Goal: Task Accomplishment & Management: Manage account settings

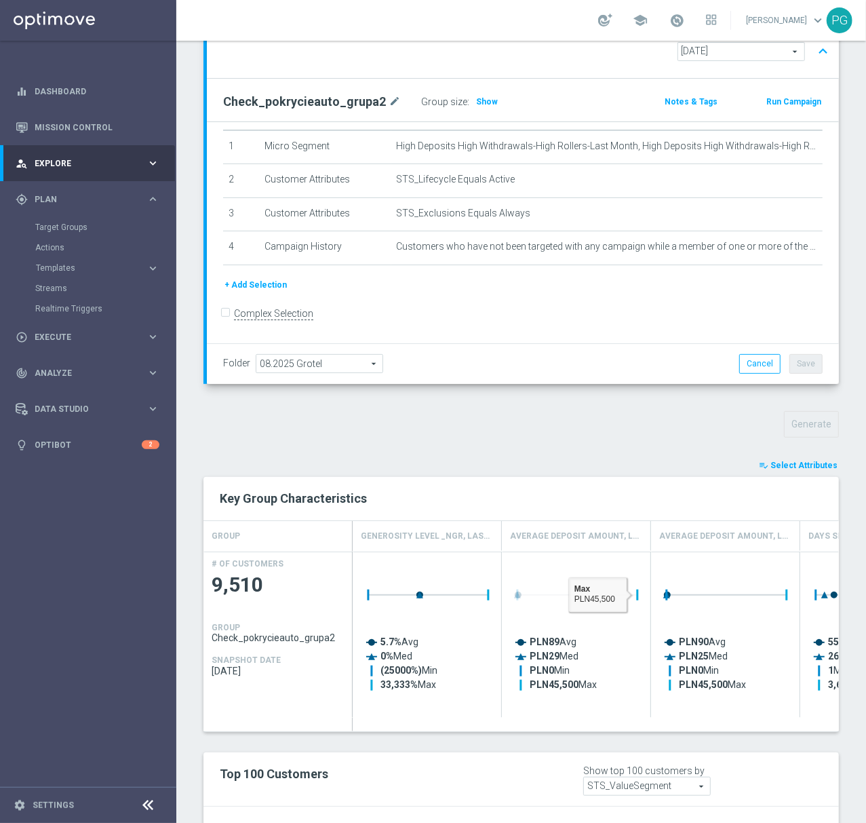
click at [591, 573] on rect "Press SPACE to deselect this row." at bounding box center [578, 630] width 136 height 149
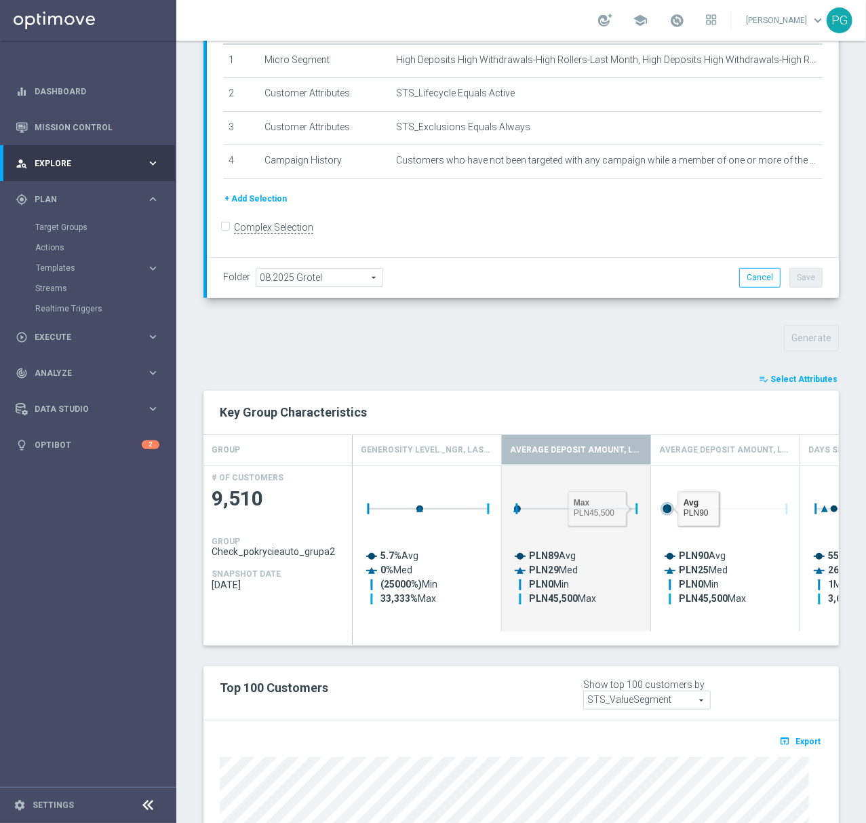
scroll to position [262, 0]
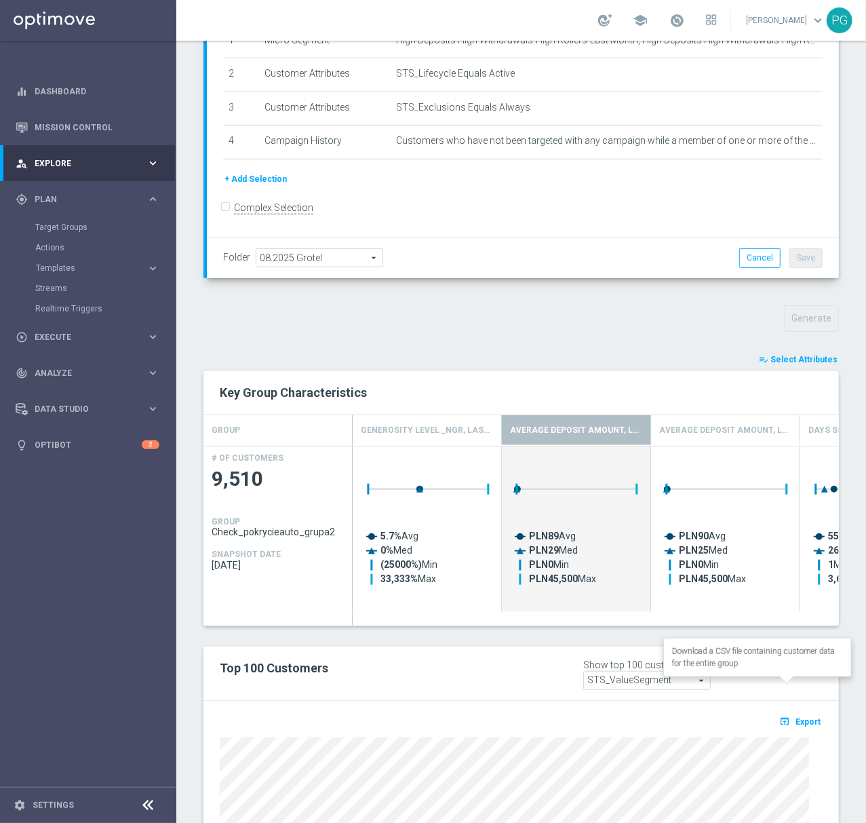
click at [796, 717] on span "Export" at bounding box center [808, 721] width 25 height 9
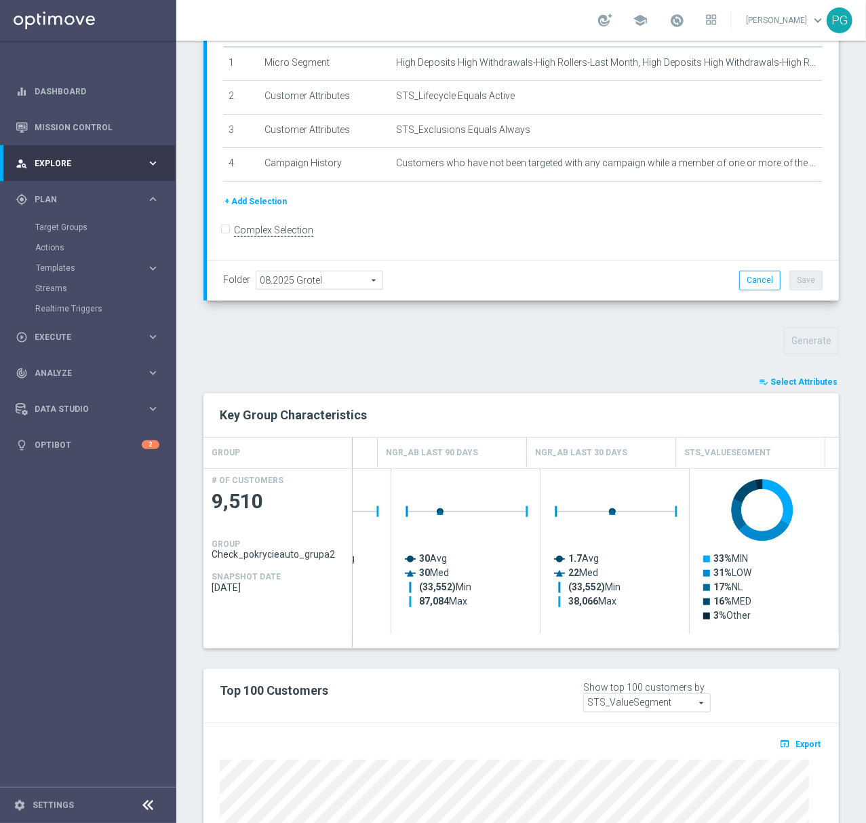
scroll to position [0, 0]
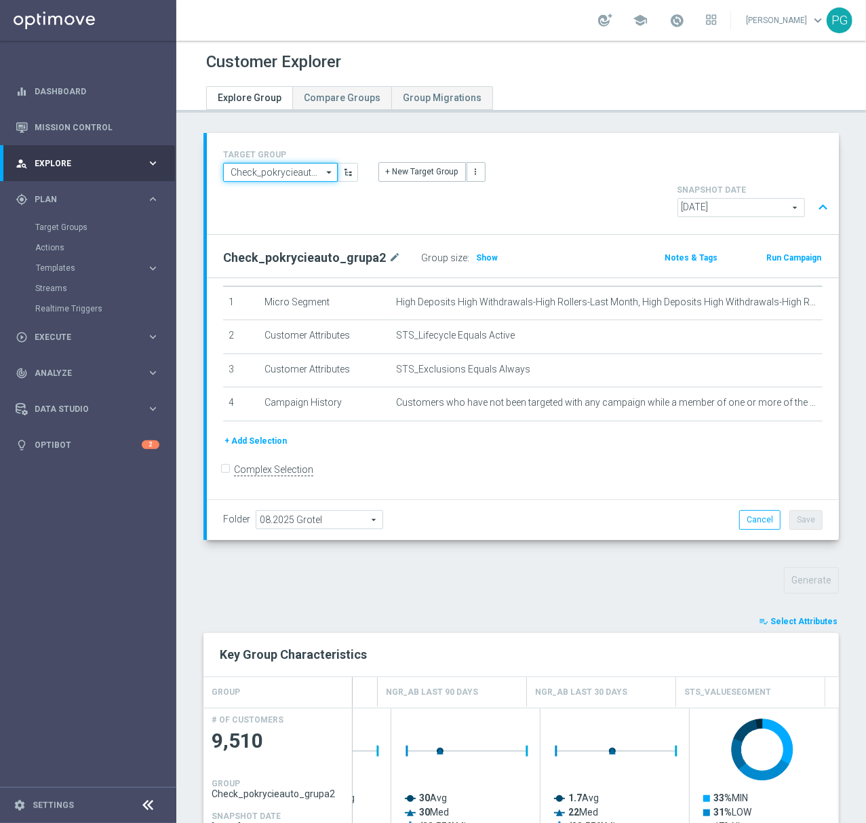
click at [297, 171] on input "Check_pokrycieauto_grupa2" at bounding box center [280, 172] width 115 height 19
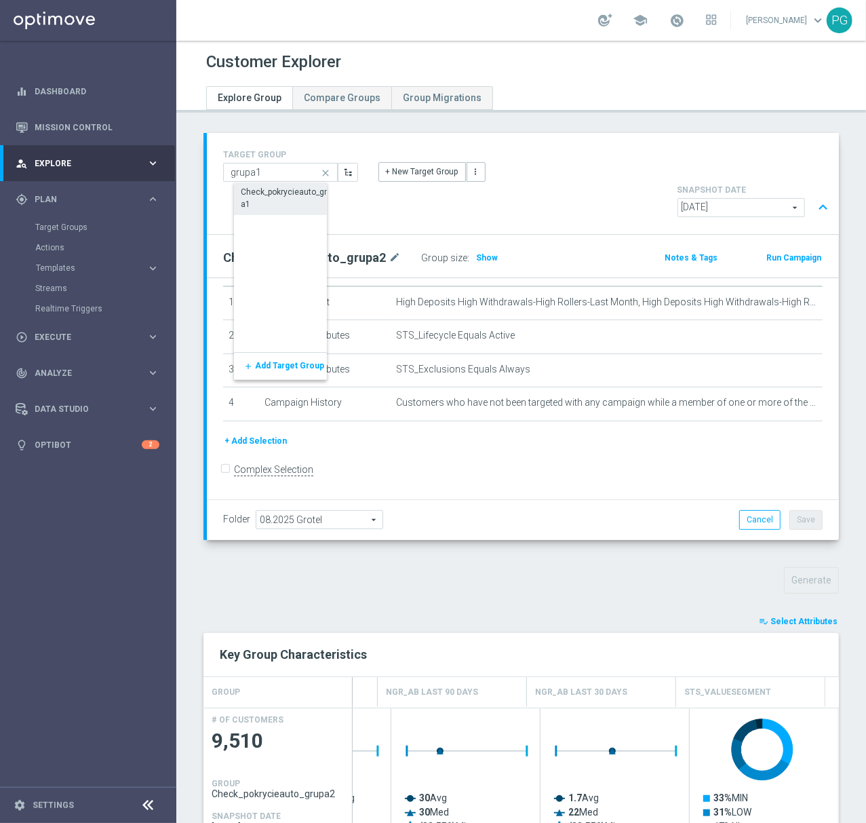
click at [250, 197] on div "Check_pokrycieauto_grupa1" at bounding box center [290, 198] width 98 height 24
type input "Check_pokrycieauto_grupa1"
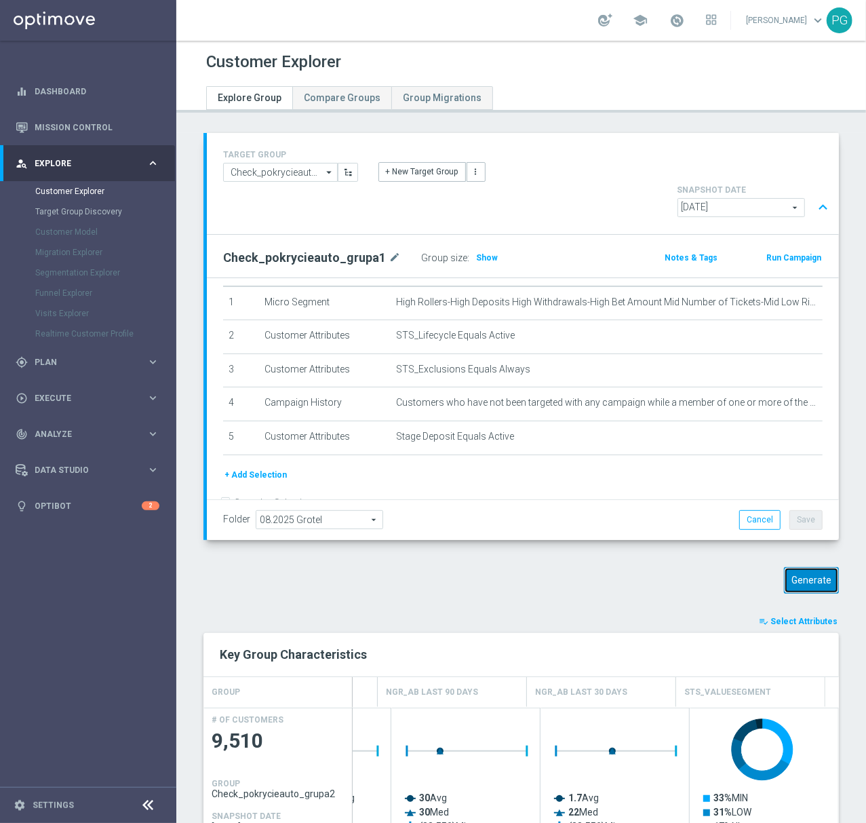
click at [810, 567] on button "Generate" at bounding box center [811, 580] width 55 height 26
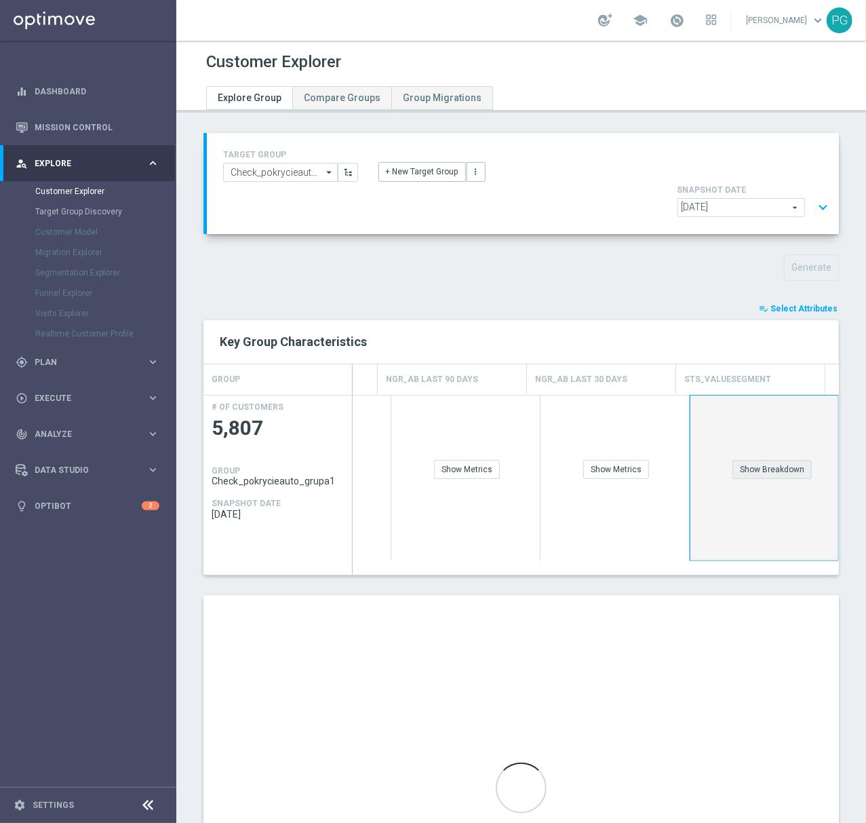
click at [749, 460] on div "Show Breakdown" at bounding box center [772, 469] width 79 height 19
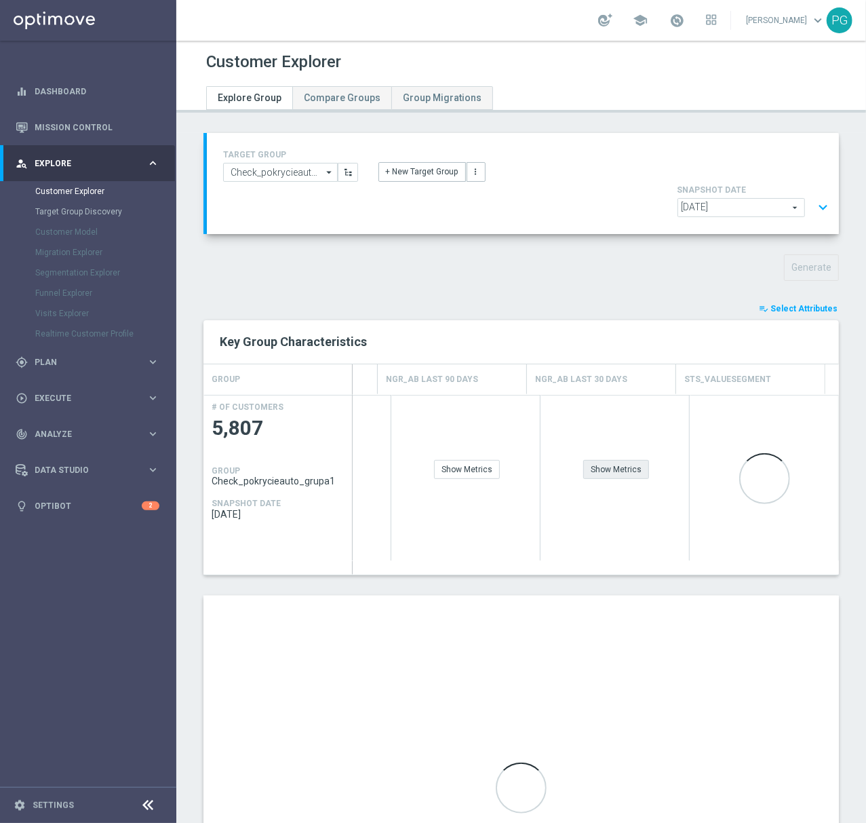
click at [594, 460] on div "Show Metrics" at bounding box center [616, 469] width 66 height 19
click at [454, 460] on div "Show Metrics" at bounding box center [467, 469] width 66 height 19
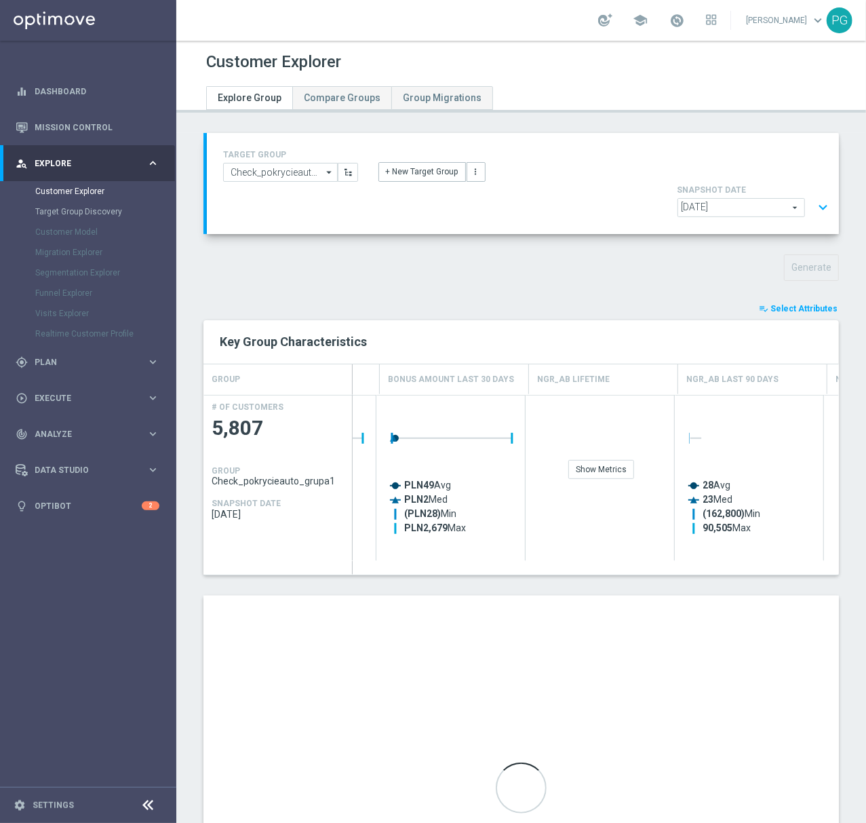
scroll to position [0, 570]
click at [597, 460] on div "Show Metrics" at bounding box center [605, 469] width 66 height 19
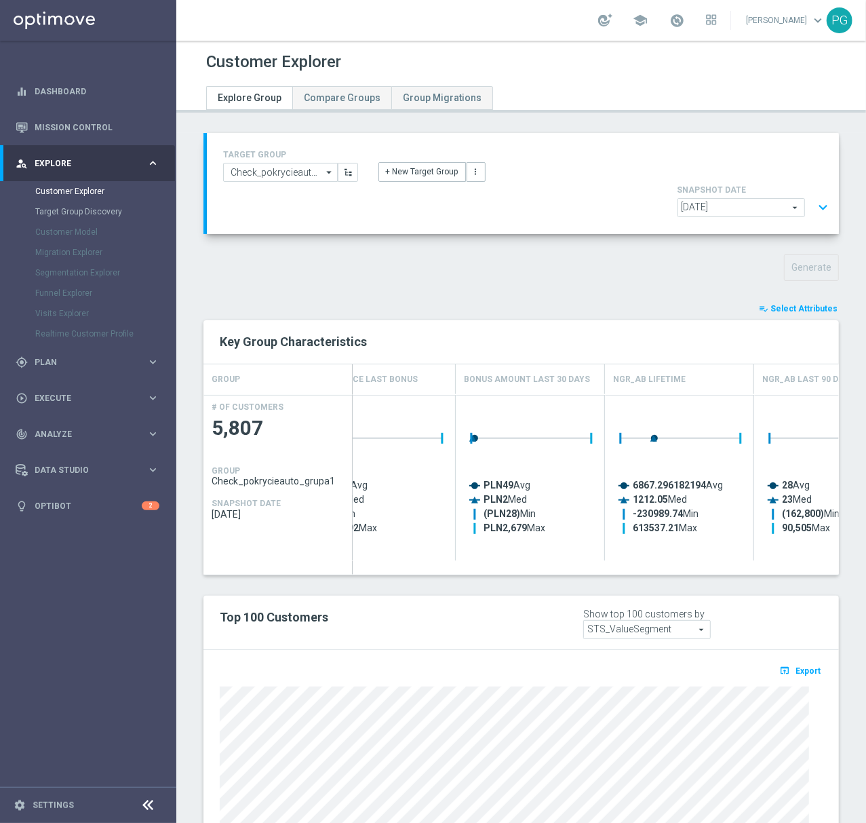
scroll to position [0, 516]
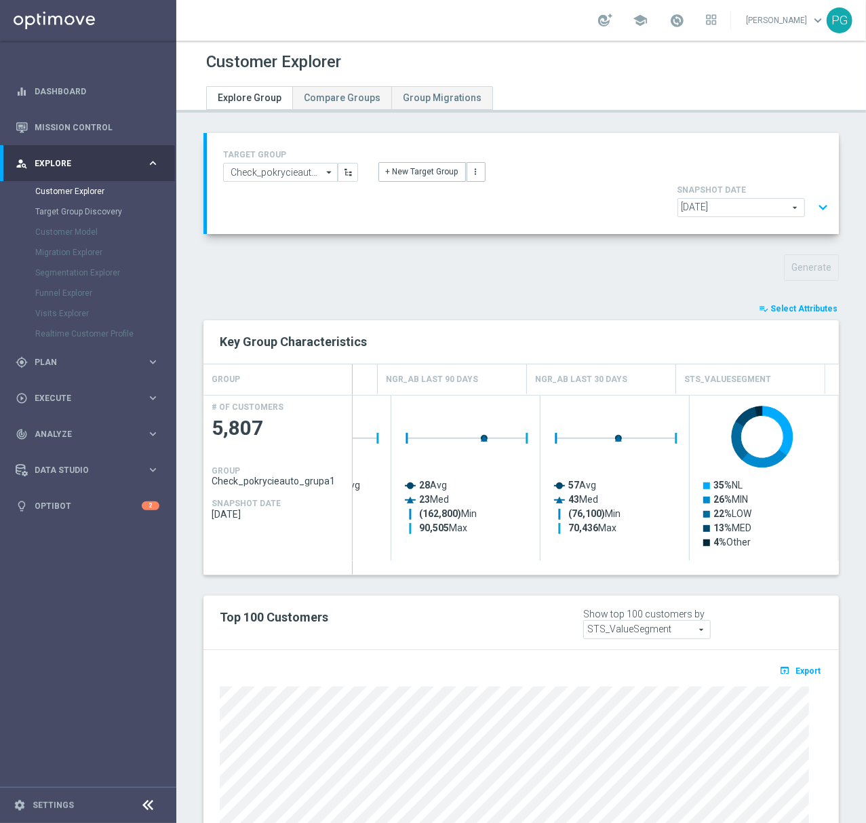
click at [814, 195] on button "expand_more" at bounding box center [823, 208] width 20 height 26
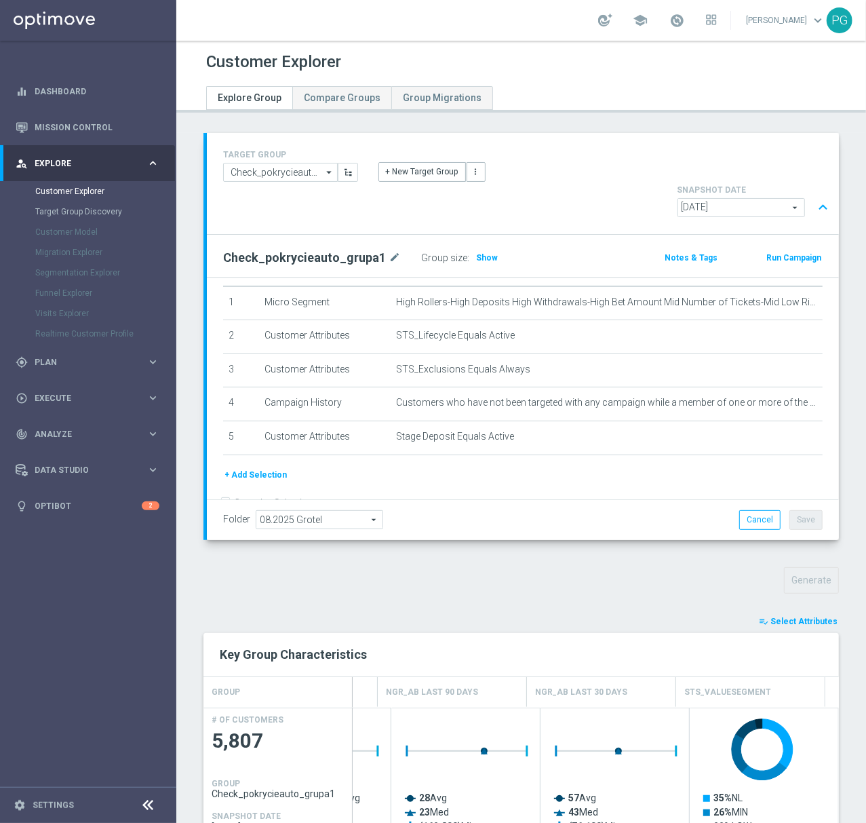
click at [800, 617] on span "Select Attributes" at bounding box center [804, 621] width 67 height 9
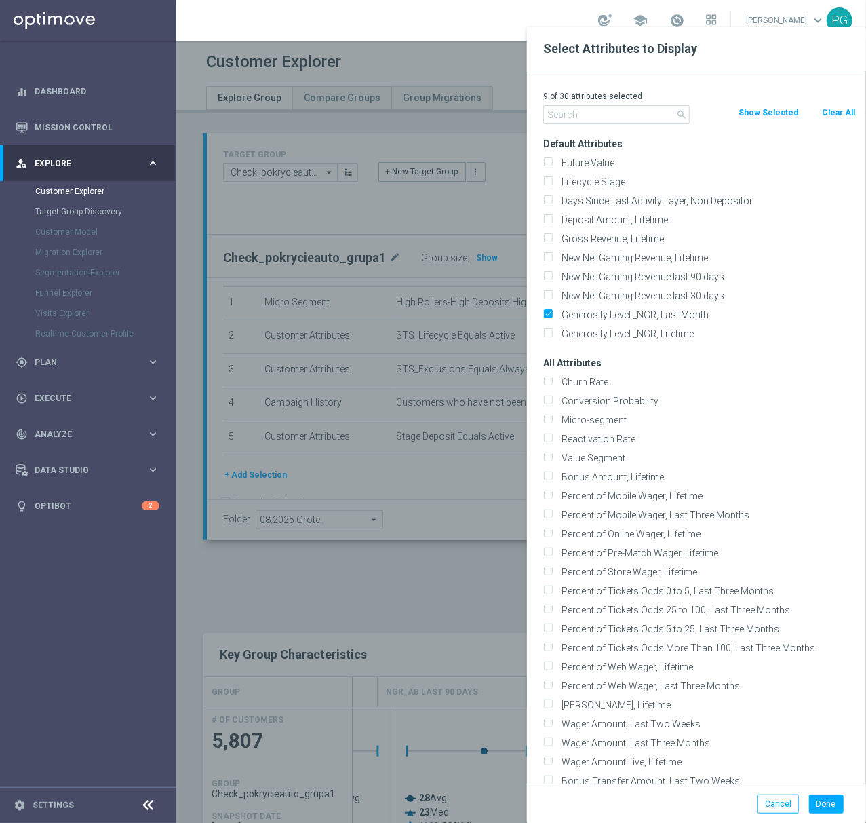
click at [772, 112] on button "Show Selected" at bounding box center [768, 112] width 62 height 15
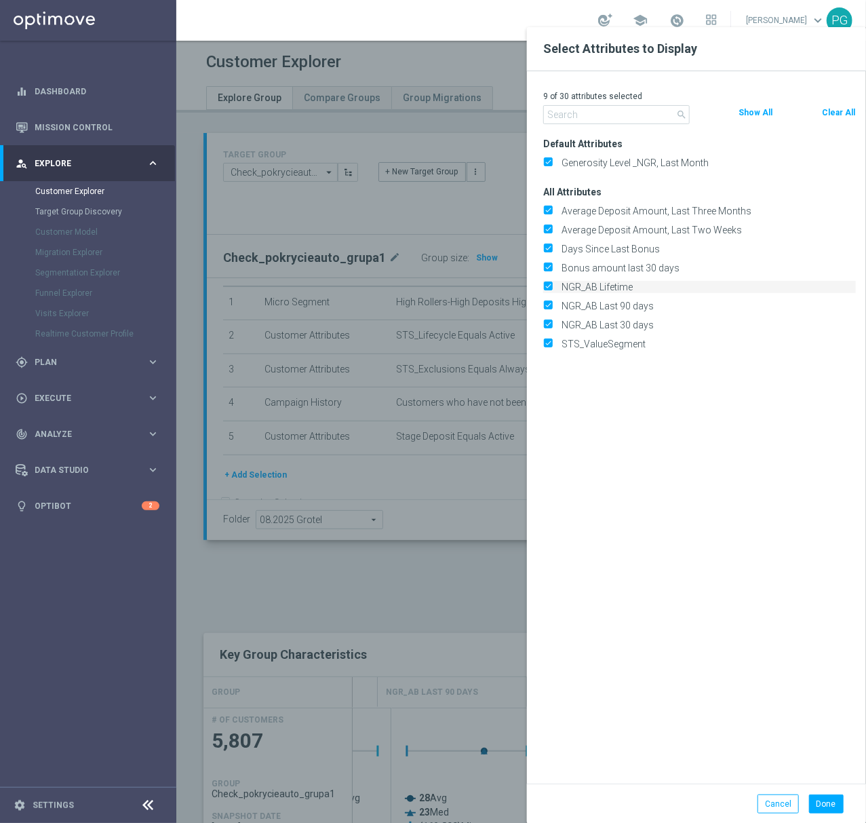
click at [549, 289] on input "NGR_AB Lifetime" at bounding box center [547, 288] width 9 height 9
click at [549, 288] on input "NGR_AB Last 90 days" at bounding box center [547, 288] width 9 height 9
click at [557, 302] on label "STS_ValueSegment" at bounding box center [706, 306] width 299 height 12
click at [548, 303] on input "STS_ValueSegment" at bounding box center [547, 307] width 9 height 9
click at [821, 802] on button "Done" at bounding box center [826, 803] width 35 height 19
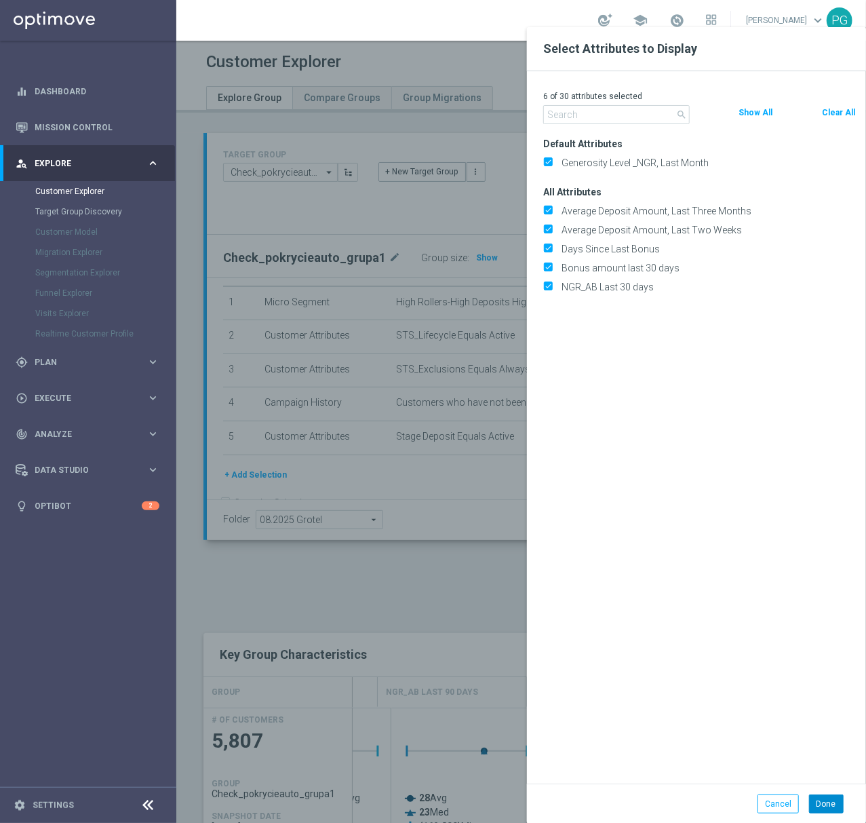
type input "Search"
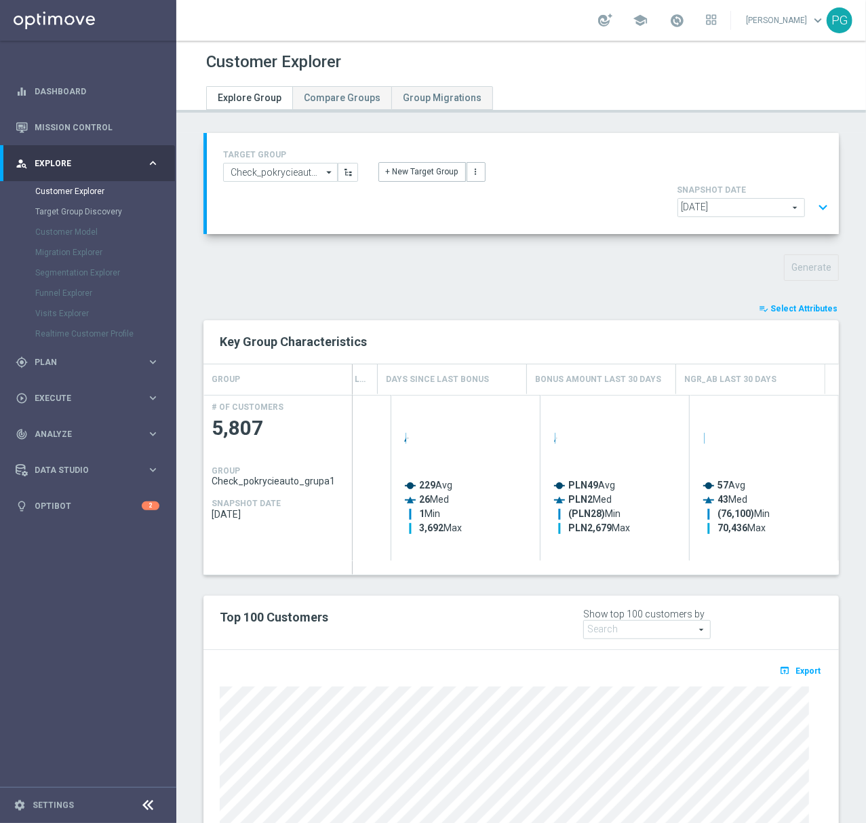
scroll to position [0, 422]
click at [813, 195] on button "expand_more" at bounding box center [823, 208] width 20 height 26
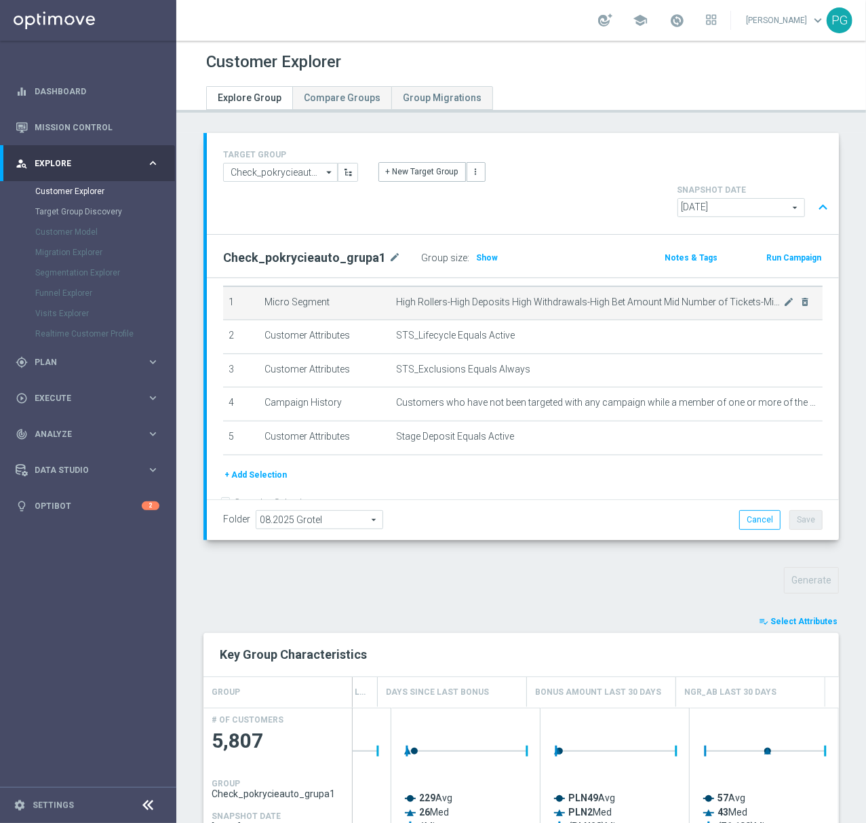
click at [785, 286] on td "High Rollers-High Deposits High Withdrawals-High Bet Amount Mid Number of Ticke…" at bounding box center [607, 303] width 432 height 34
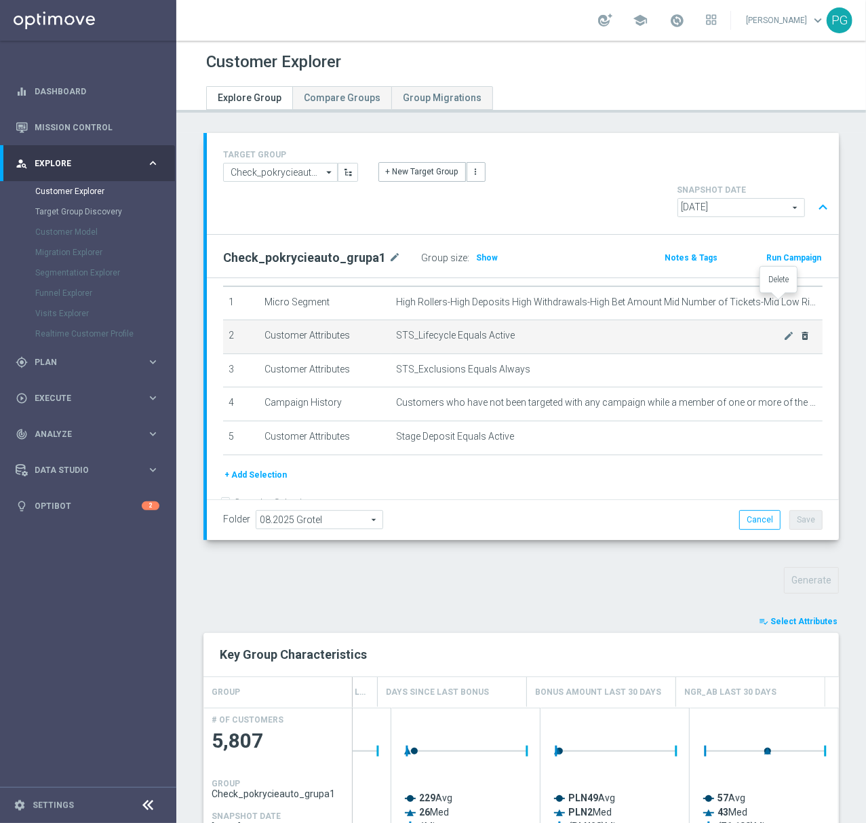
click at [800, 330] on icon "delete_forever" at bounding box center [805, 335] width 11 height 11
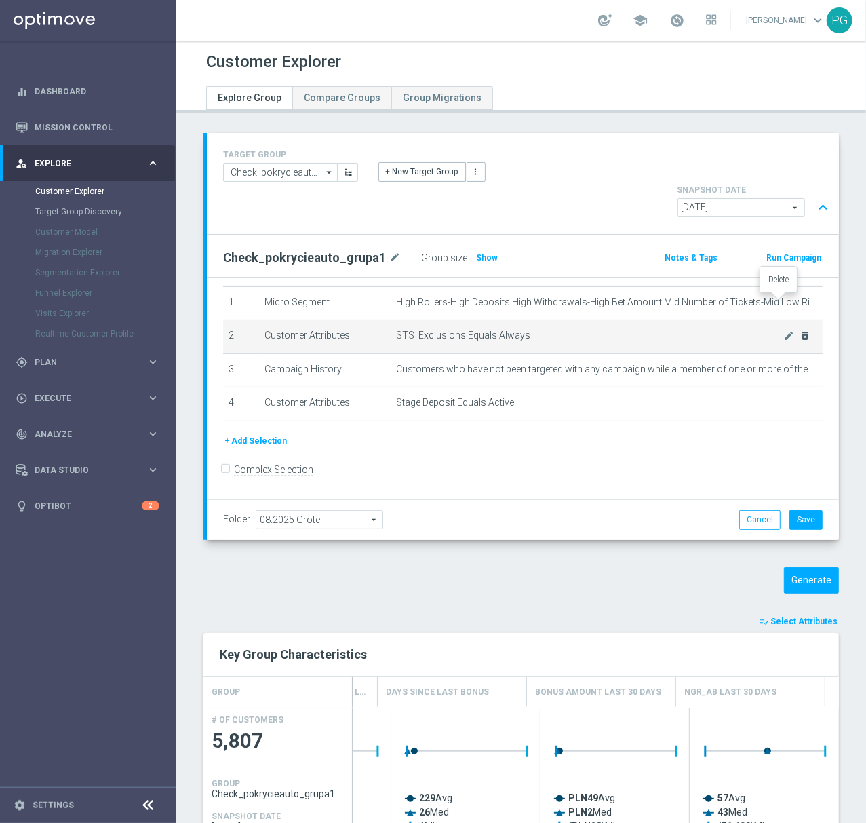
click at [800, 330] on icon "delete_forever" at bounding box center [805, 335] width 11 height 11
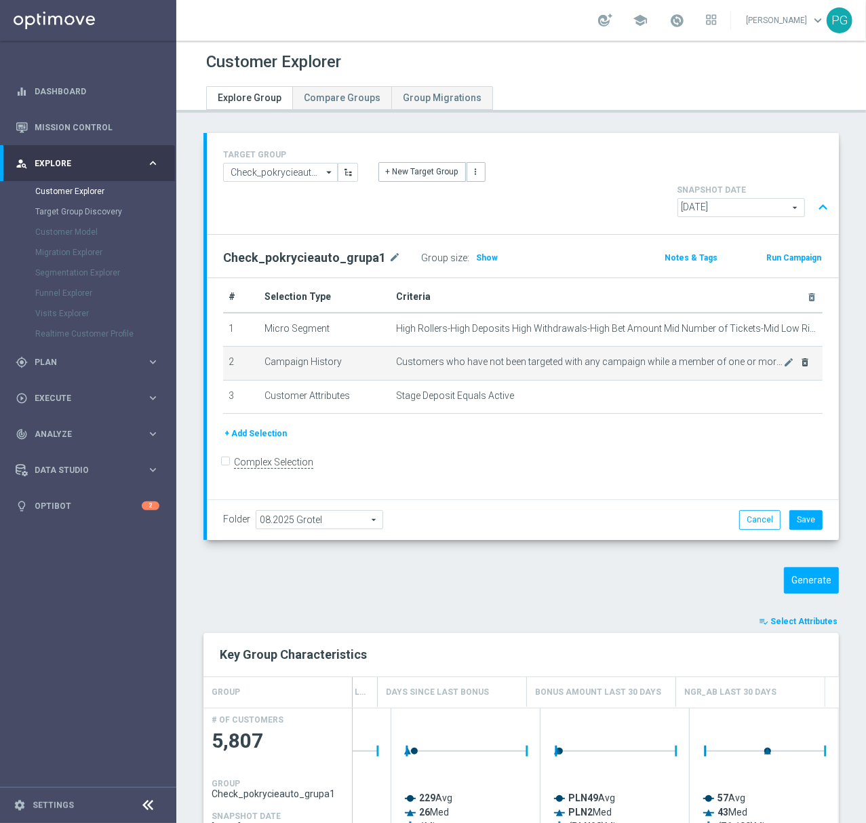
scroll to position [5, 0]
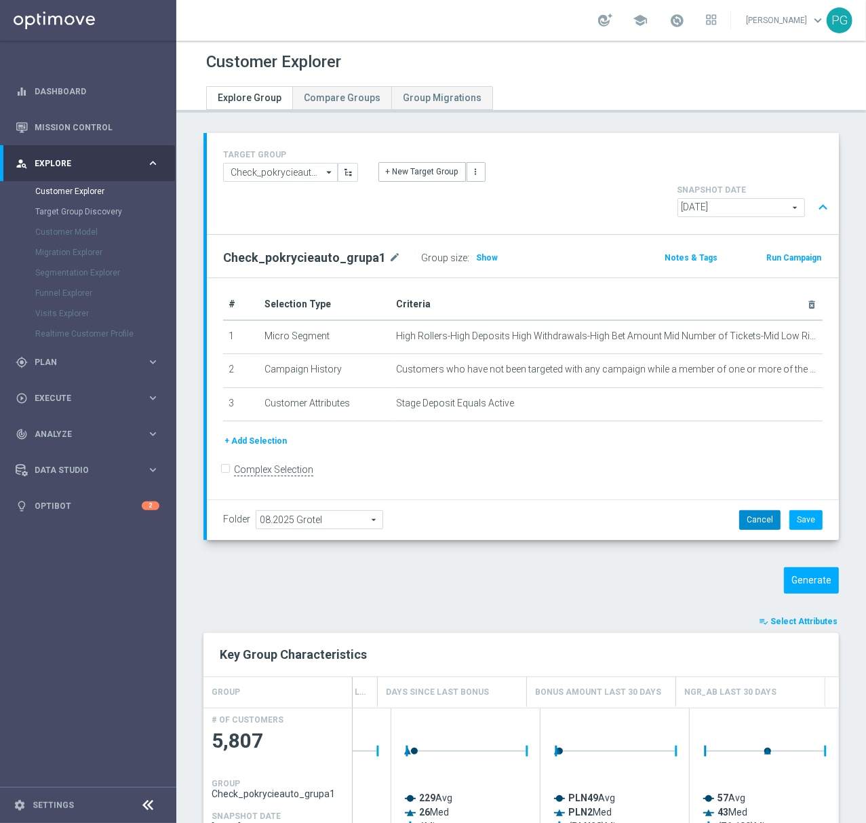
click at [750, 510] on button "Cancel" at bounding box center [759, 519] width 41 height 19
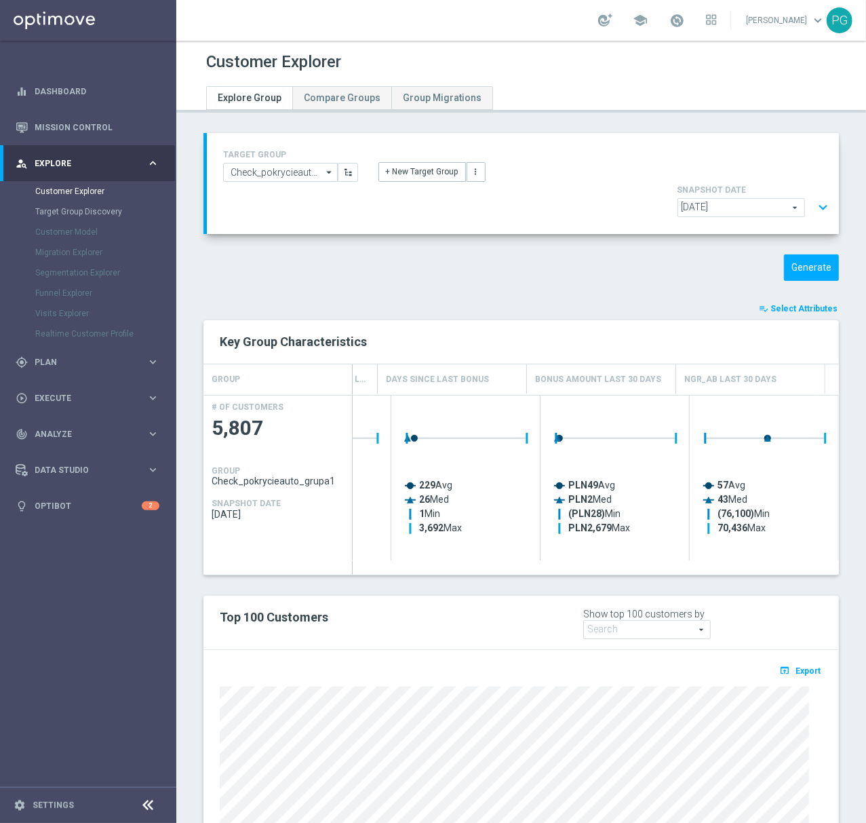
scroll to position [39, 0]
click at [813, 195] on button "expand_more" at bounding box center [823, 208] width 20 height 26
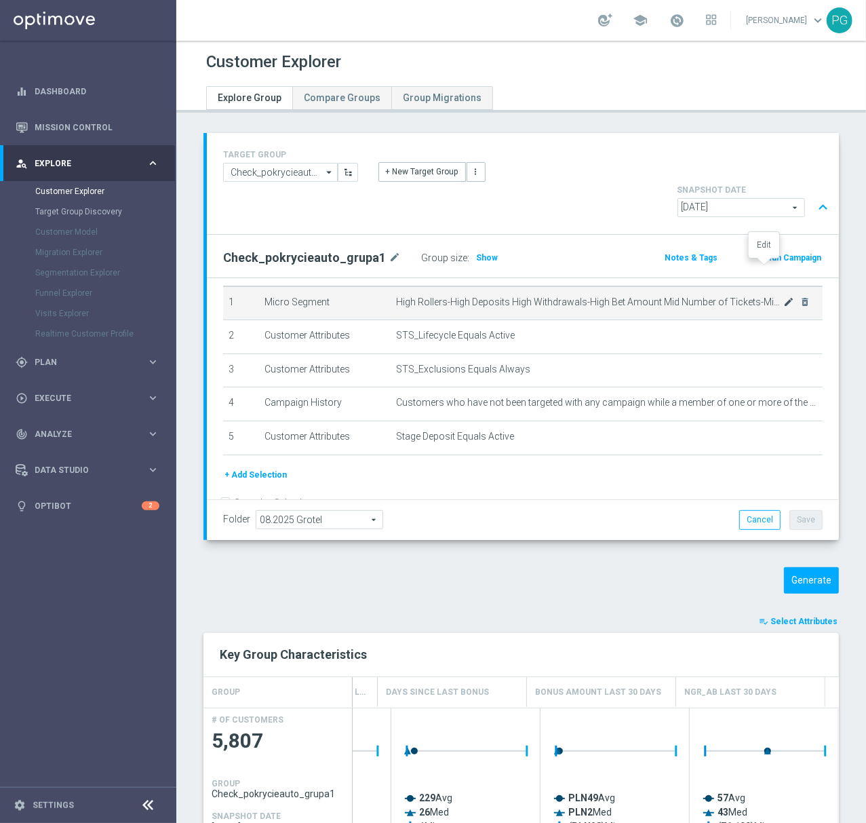
click at [783, 296] on icon "mode_edit" at bounding box center [788, 301] width 11 height 11
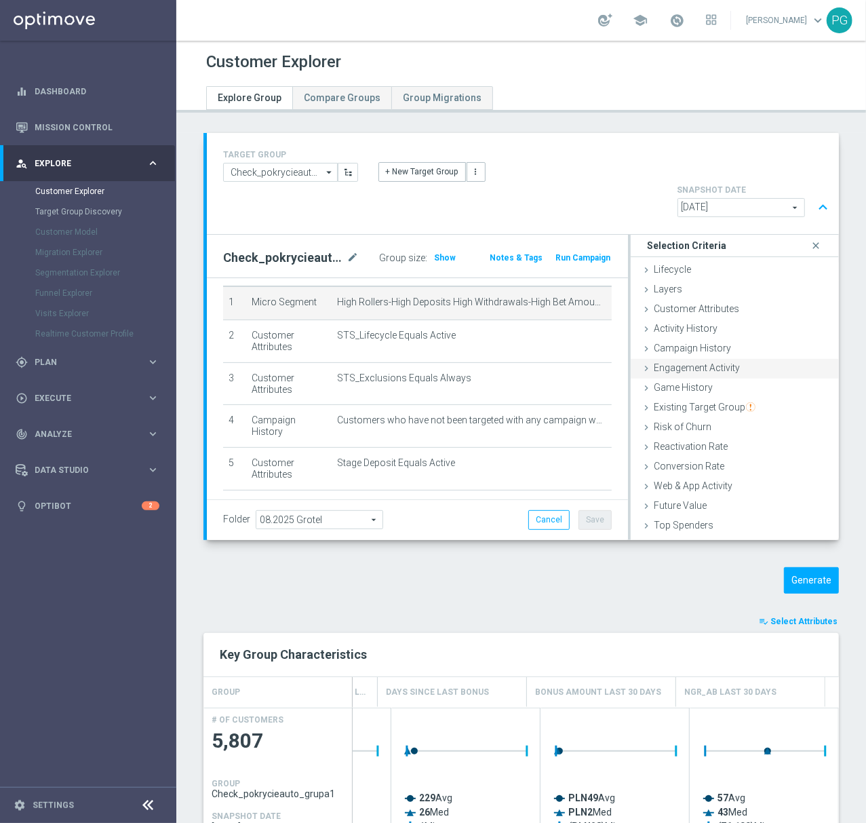
scroll to position [177, 0]
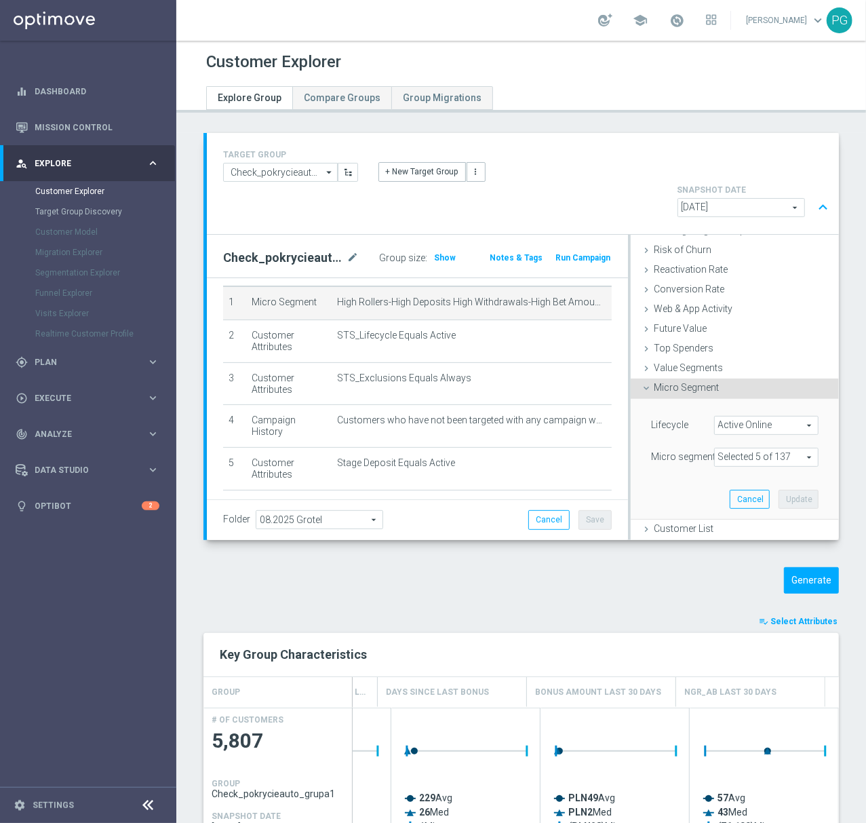
click at [730, 448] on span at bounding box center [766, 457] width 103 height 18
click at [736, 480] on span "Show Selected" at bounding box center [758, 484] width 50 height 9
click at [728, 482] on input "Show Selected" at bounding box center [724, 486] width 9 height 9
checkbox input "true"
click at [733, 503] on span "(All)" at bounding box center [740, 508] width 15 height 11
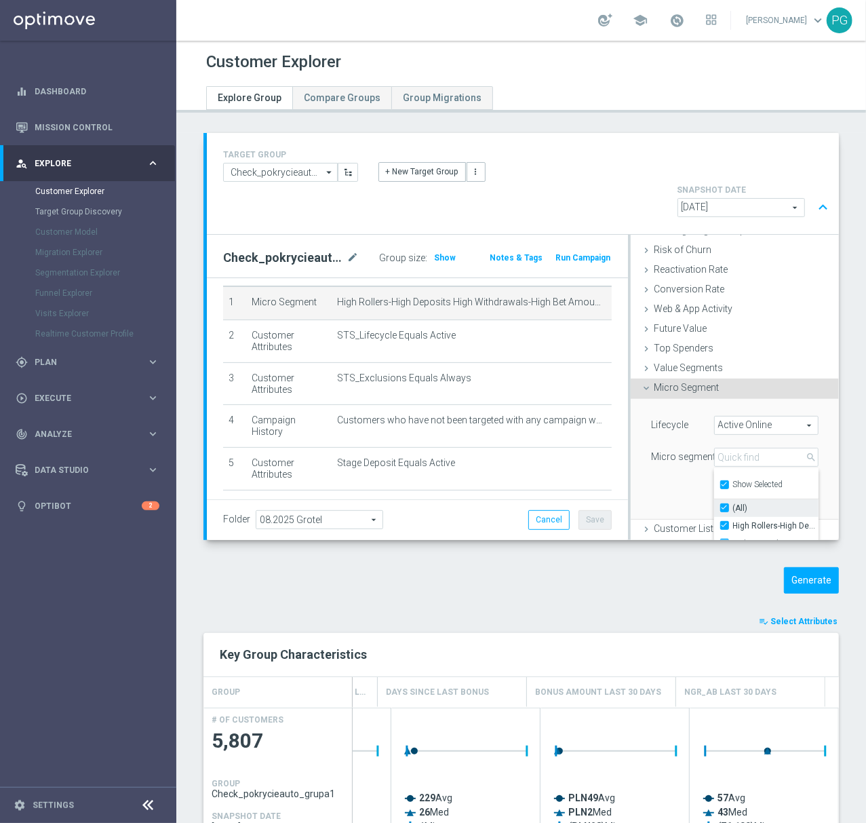
click at [724, 503] on input "(All)" at bounding box center [728, 507] width 9 height 9
checkbox input "false"
type input "Select"
checkbox input "false"
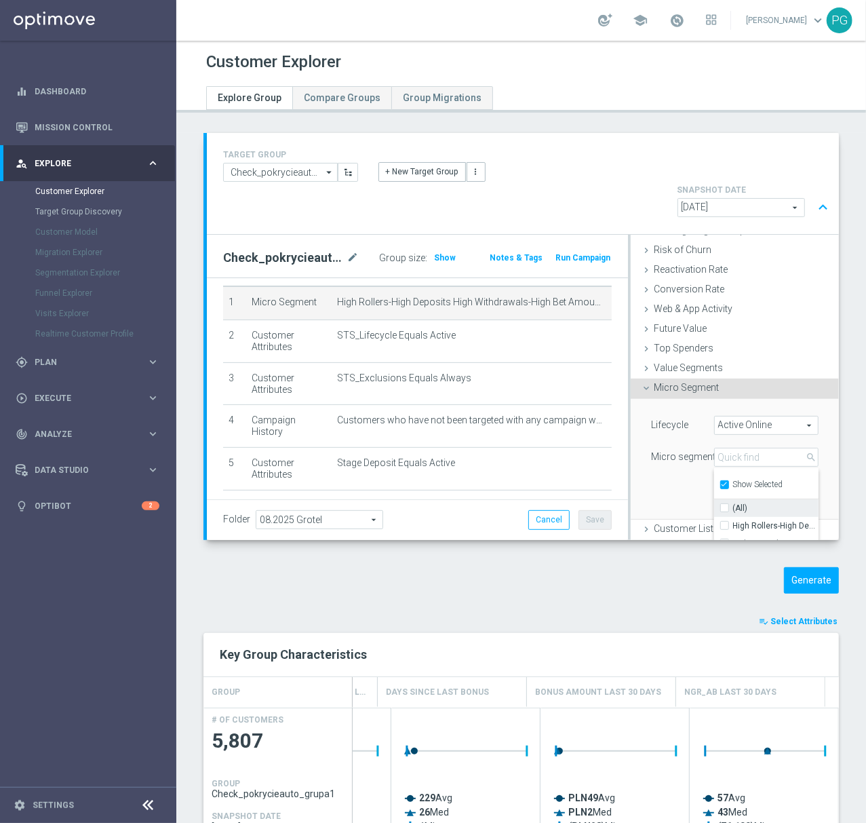
checkbox input "false"
click at [733, 480] on span "Show Selected" at bounding box center [758, 484] width 50 height 9
click at [727, 482] on input "Show Selected" at bounding box center [724, 486] width 9 height 9
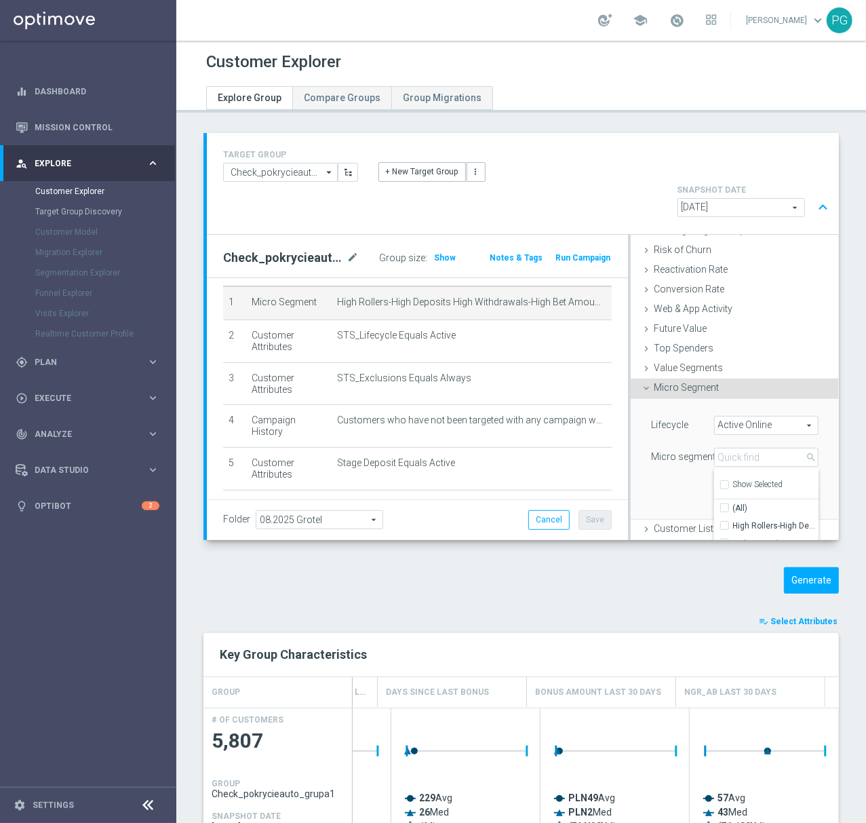
checkbox input "false"
click at [741, 448] on input "search" at bounding box center [766, 457] width 104 height 19
paste input "gh Rollers-High Deposits High Withdrawals-High Bet Amount Mid Number of Tickets…"
type input "gh Rollers-High Deposits High Withdrawals-High Bet Amount Mid Number of Tickets…"
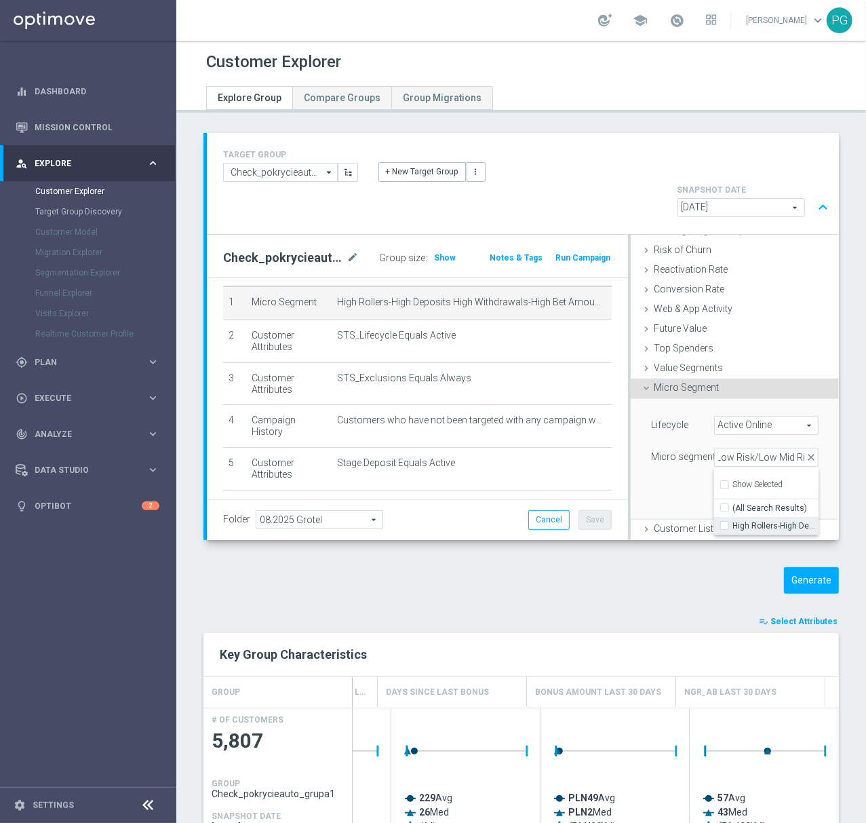
click at [734, 520] on span "High Rollers-High Deposits High Withdrawals-High Bet Amount Mid Number of Ticke…" at bounding box center [775, 525] width 85 height 11
click at [733, 521] on input "High Rollers-High Deposits High Withdrawals-High Bet Amount Mid Number of Ticke…" at bounding box center [728, 525] width 9 height 9
checkbox input "true"
type input "High Rollers-High Deposits High Withdrawals-High Bet Amount Mid Number of Ticke…"
checkbox input "true"
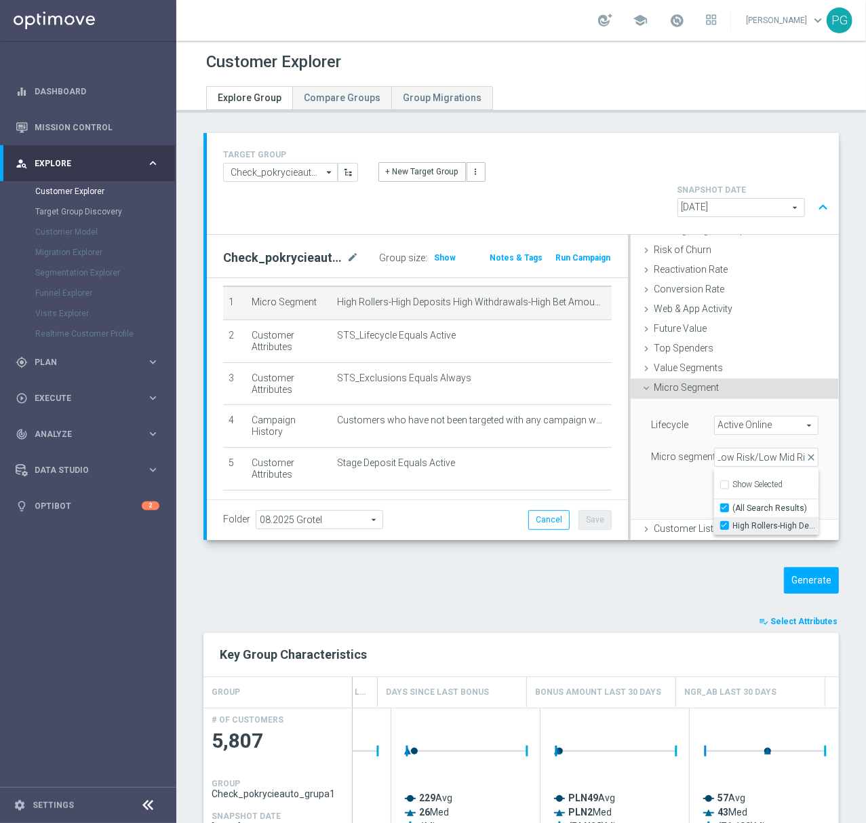
scroll to position [0, 0]
click at [662, 454] on div "Lifecycle Active Online Active Online arrow_drop_down search (All) Micro segmen…" at bounding box center [735, 459] width 188 height 120
click at [779, 490] on button "Update" at bounding box center [799, 499] width 40 height 19
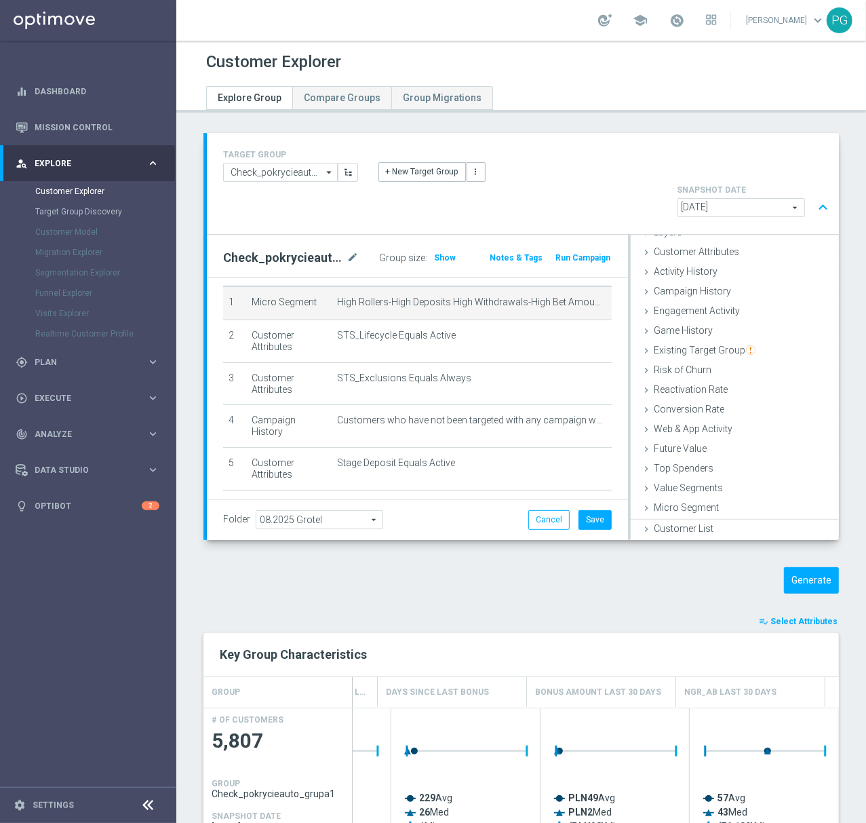
scroll to position [55, 0]
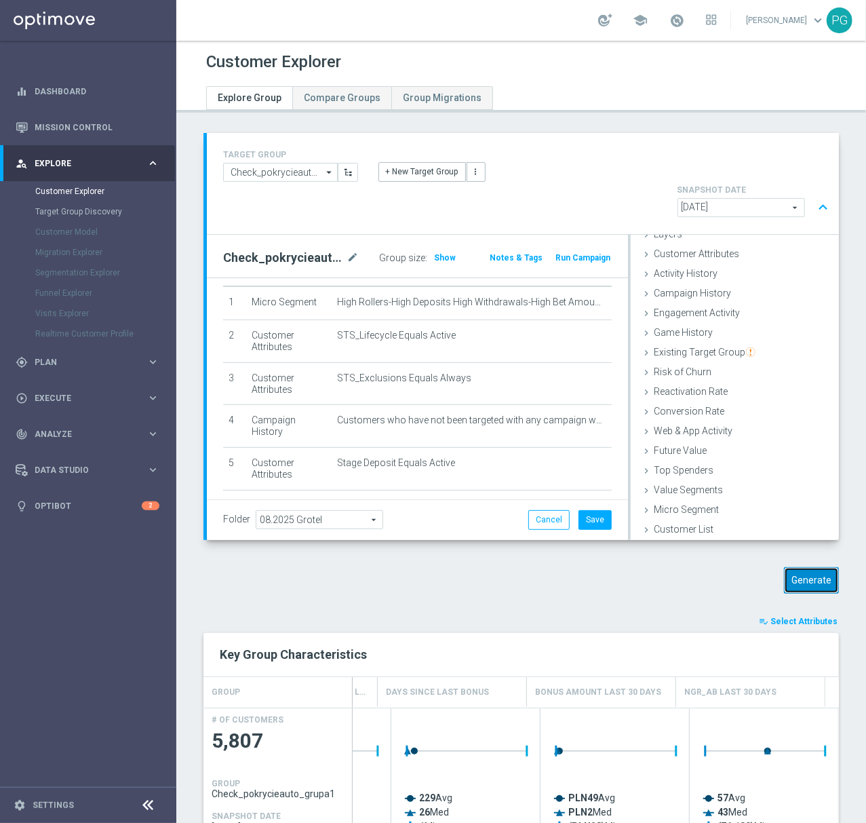
click at [790, 567] on button "Generate" at bounding box center [811, 580] width 55 height 26
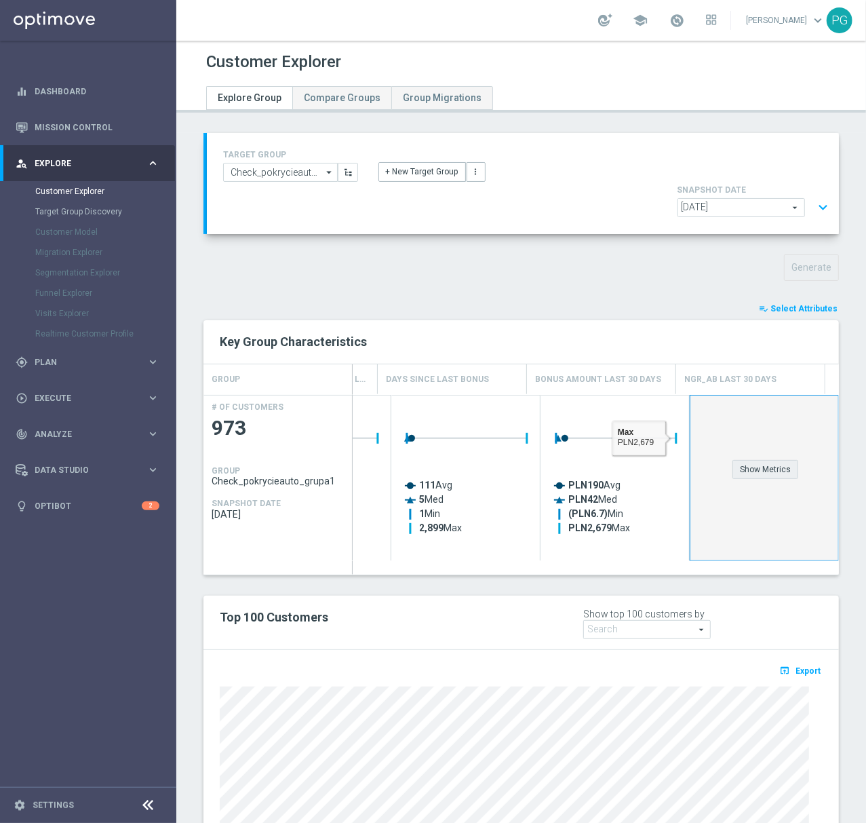
click at [750, 460] on div "Show Metrics" at bounding box center [766, 469] width 66 height 19
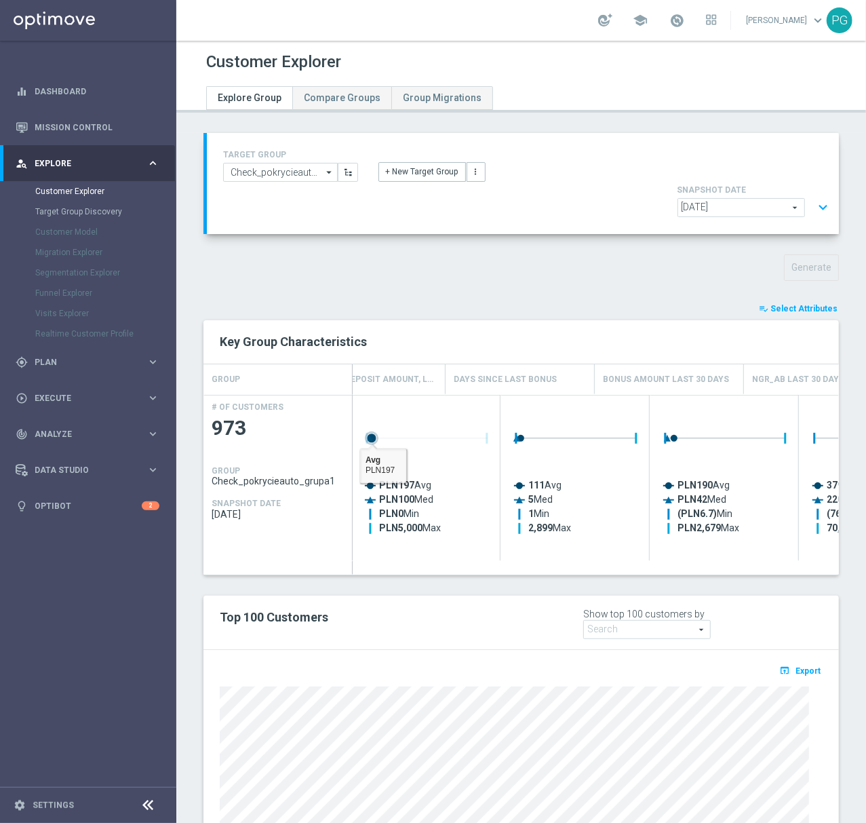
scroll to position [0, 358]
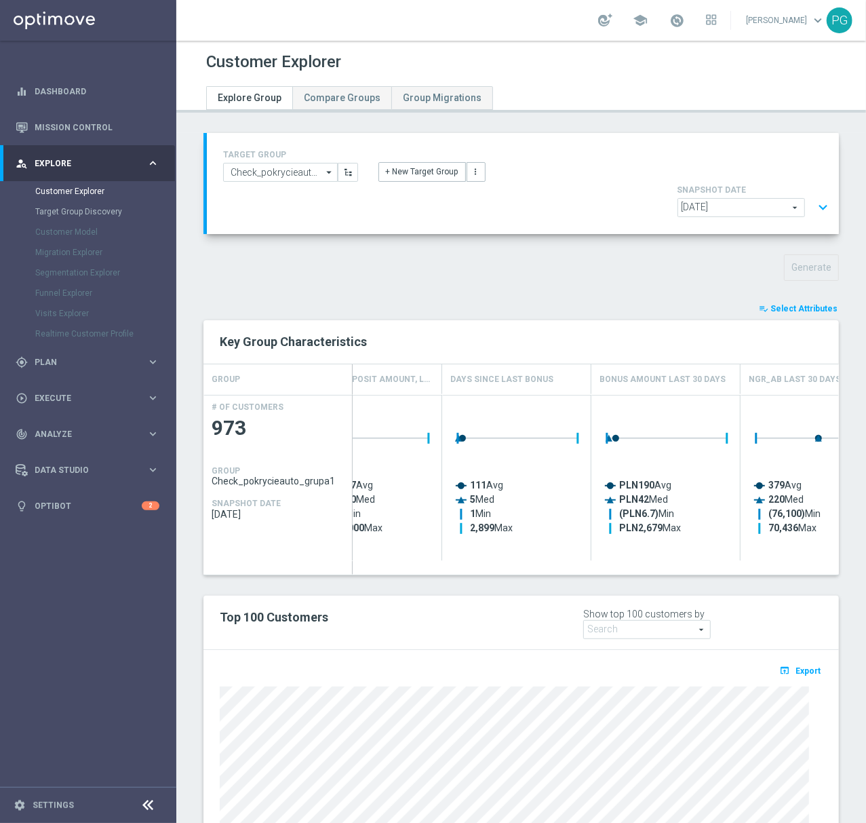
click at [813, 195] on button "expand_more" at bounding box center [823, 208] width 20 height 26
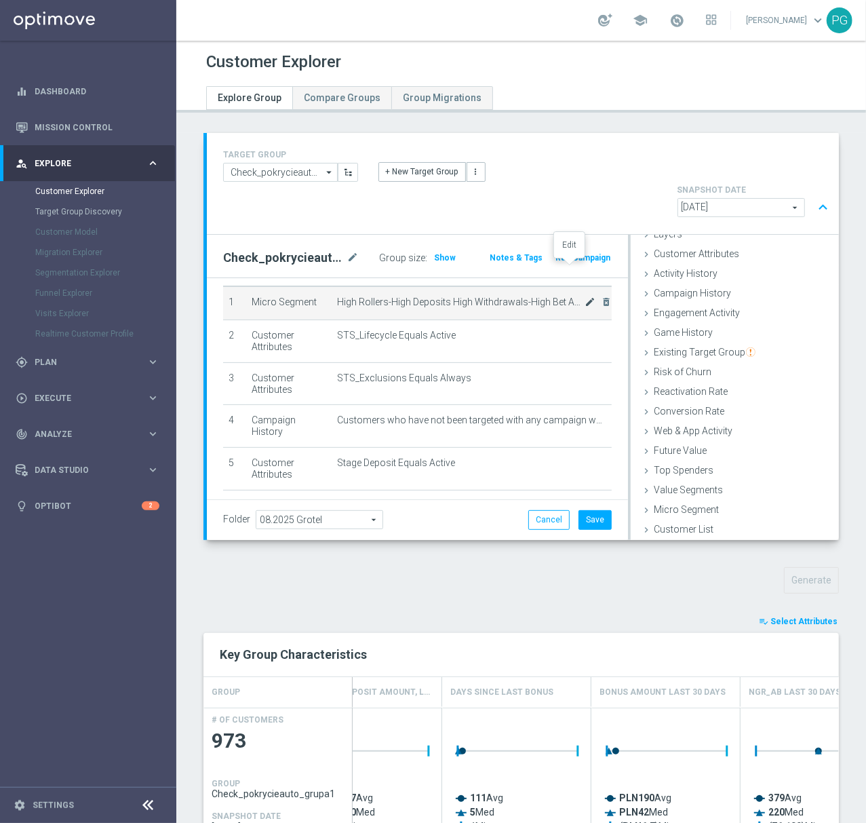
click at [585, 296] on icon "mode_edit" at bounding box center [590, 301] width 11 height 11
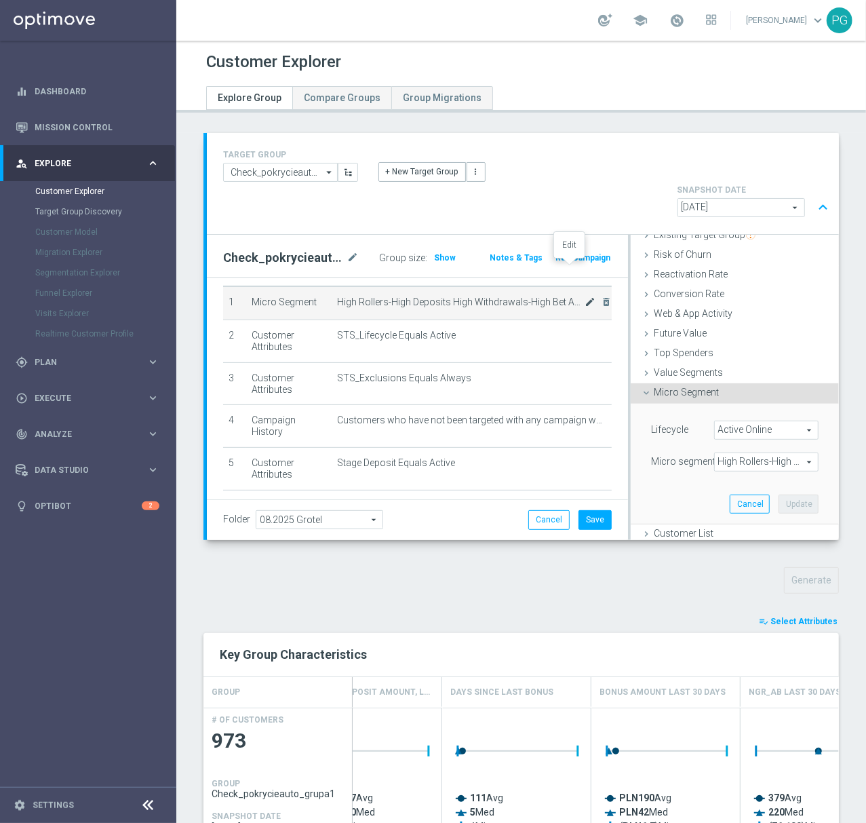
scroll to position [177, 0]
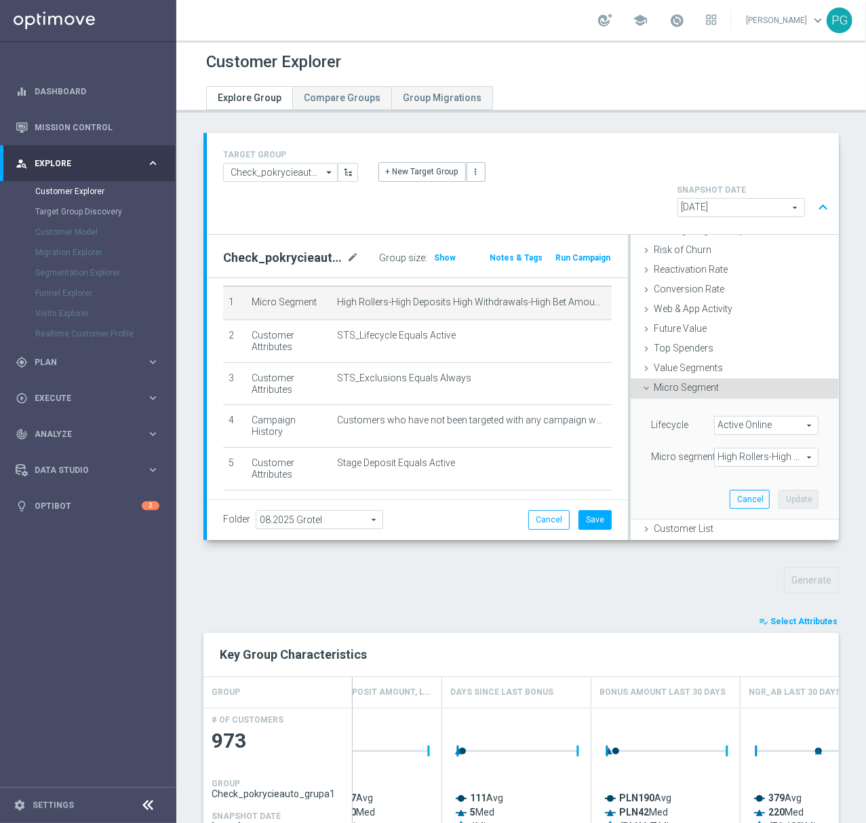
click at [752, 448] on span "High Rollers-High Deposits High Withdrawals-High Bet Amount Mid Number of Ticke…" at bounding box center [766, 457] width 103 height 18
click at [742, 475] on div "Show Selected" at bounding box center [752, 483] width 64 height 17
click at [733, 480] on span "Show Selected" at bounding box center [758, 484] width 50 height 9
click at [728, 482] on input "Show Selected" at bounding box center [724, 486] width 9 height 9
checkbox input "true"
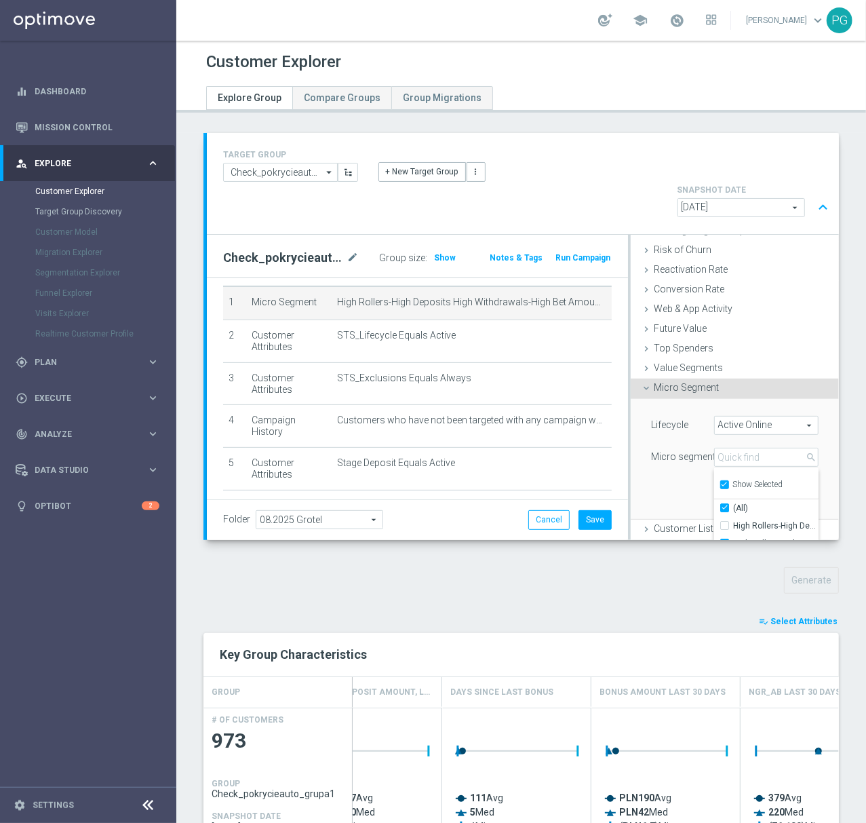
checkbox input "true"
click at [724, 521] on input "High Rollers-High Deposits High Withdrawals-High Bet Amount Mid Number of Ticke…" at bounding box center [728, 525] width 9 height 9
checkbox input "false"
type input "Select"
checkbox input "false"
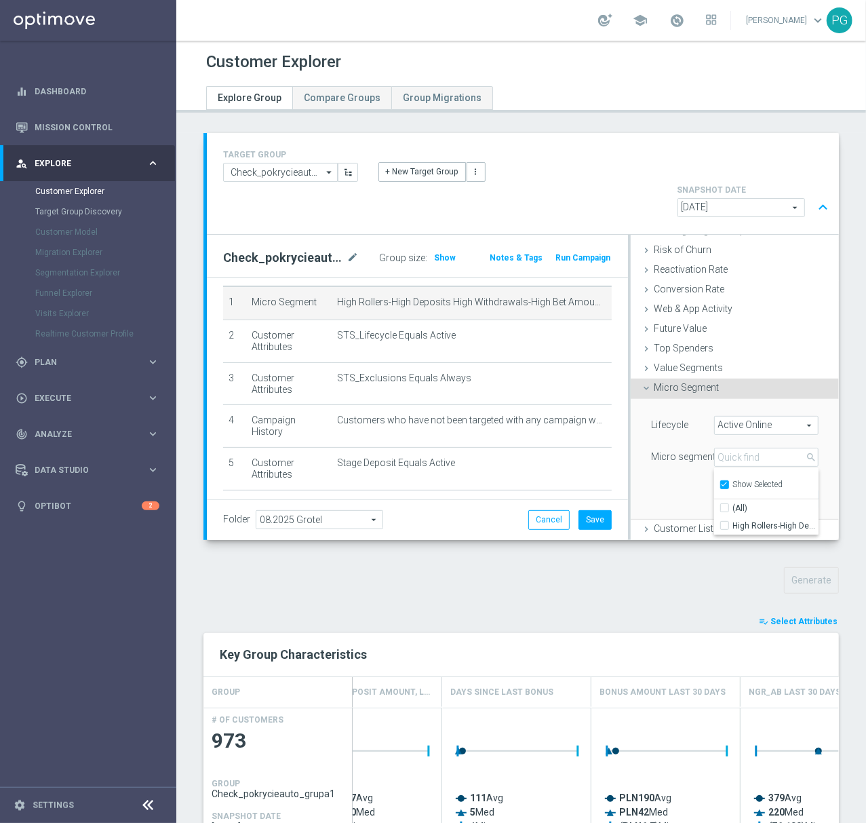
click at [720, 482] on input "Show Selected" at bounding box center [724, 486] width 9 height 9
checkbox input "false"
click at [719, 448] on input "search" at bounding box center [766, 457] width 104 height 19
paste input "id Tier High Frequency-High Deposits High Withdrawals-High Bet Amount Mid Numbe…"
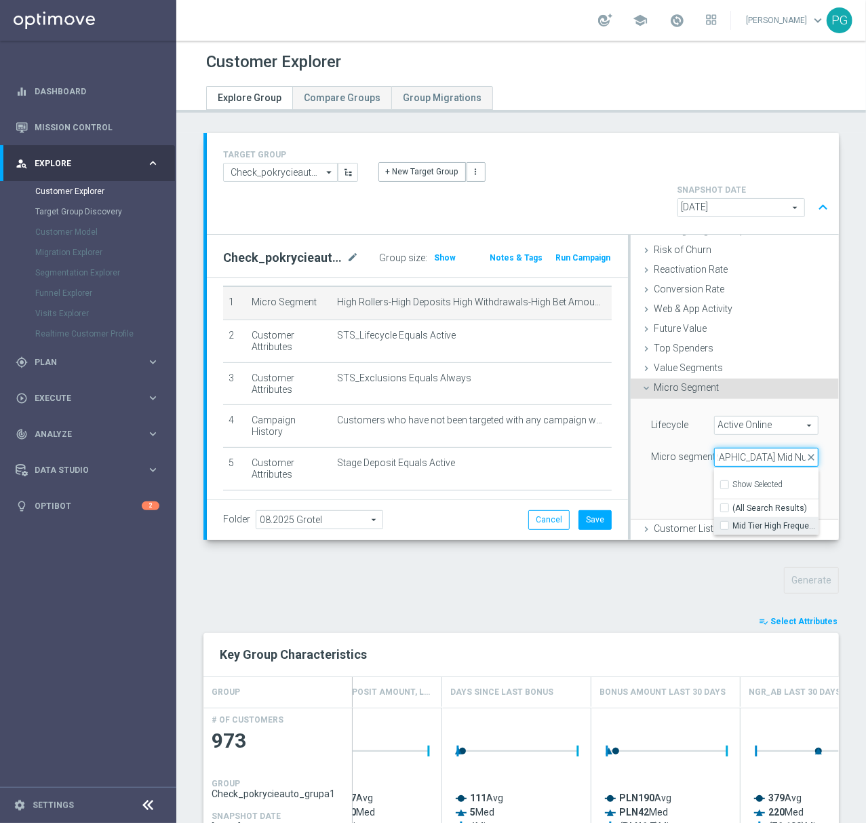
type input "id Tier High Frequency-High Deposits High Withdrawals-High Bet Amount Mid Numbe…"
click at [724, 521] on input "Mid Tier High Frequency-High Deposits High Withdrawals-High Bet Amount Mid Numb…" at bounding box center [728, 525] width 9 height 9
checkbox input "true"
type input "Mid Tier High Frequency-High Deposits High Withdrawals-High Bet Amount Mid Numb…"
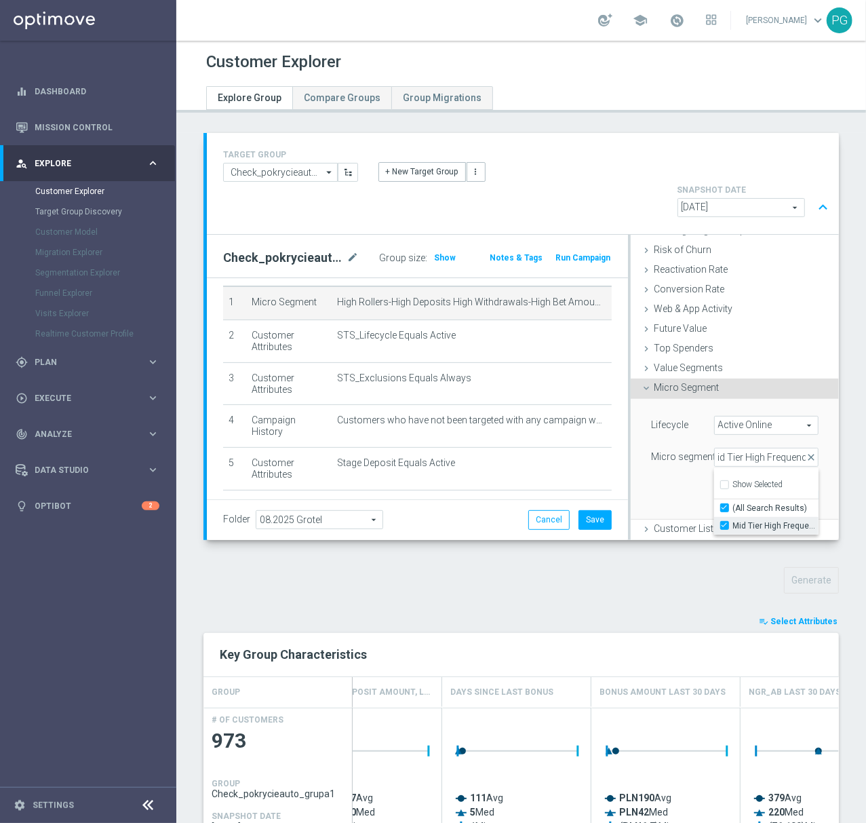
checkbox input "true"
click at [684, 459] on div "Lifecycle Active Online Active Online arrow_drop_down search (All) Micro segmen…" at bounding box center [735, 459] width 188 height 120
click at [780, 490] on button "Update" at bounding box center [799, 499] width 40 height 19
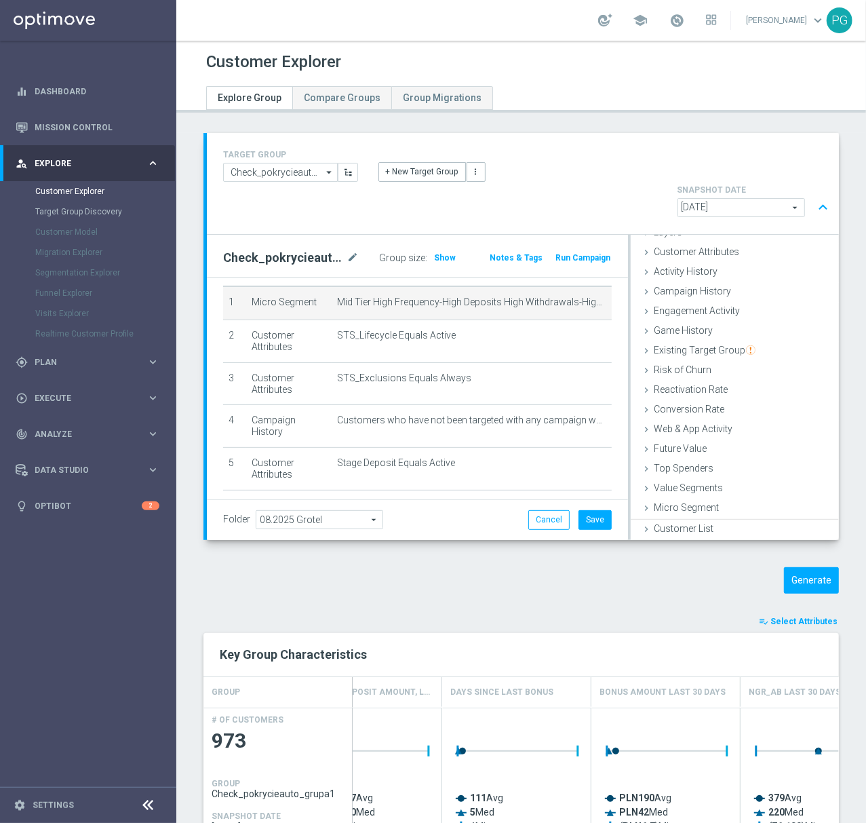
scroll to position [55, 0]
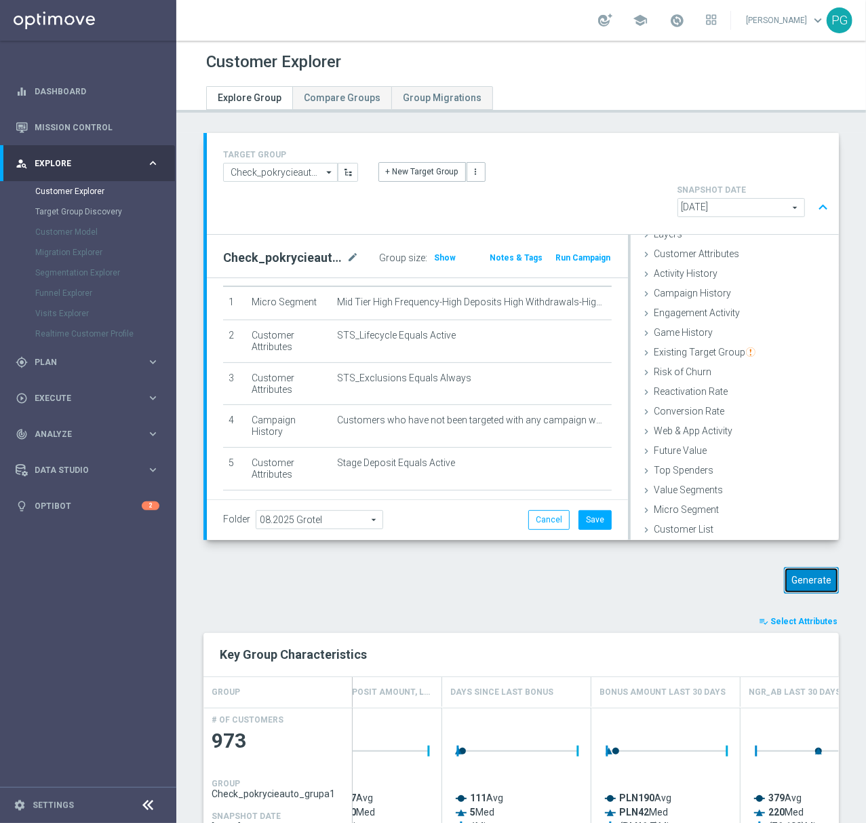
click at [800, 567] on button "Generate" at bounding box center [811, 580] width 55 height 26
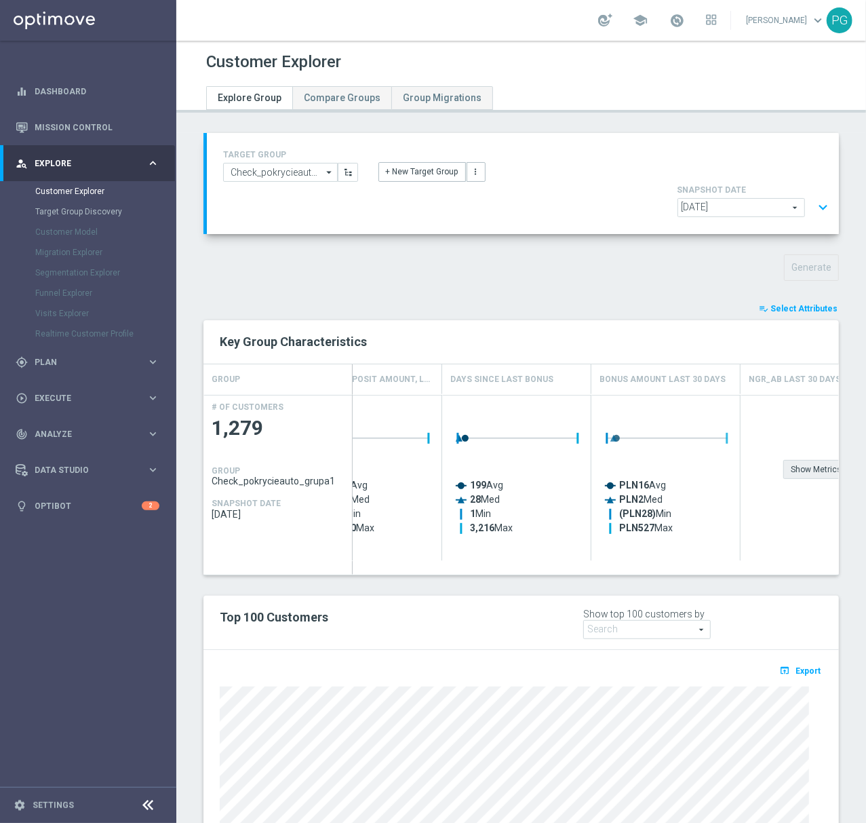
click at [796, 460] on div "Show Metrics" at bounding box center [816, 469] width 66 height 19
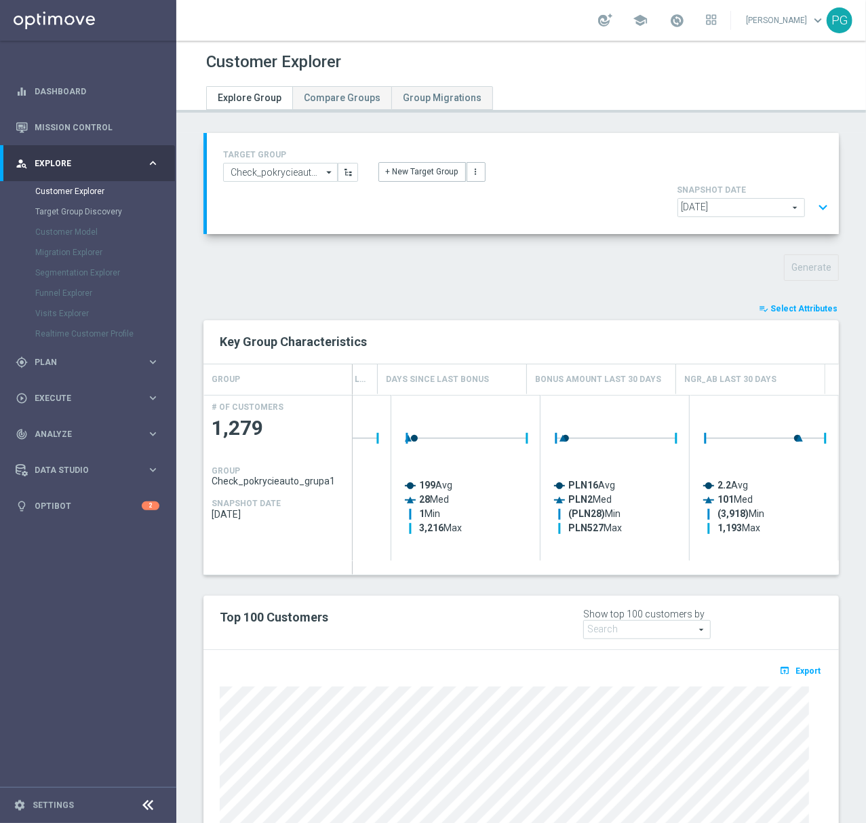
scroll to position [0, 422]
click at [820, 163] on div "TARGET GROUP Check_pokrycieauto_grupa1 Check_pokrycieauto_grupa1 arrow_drop_dow…" at bounding box center [523, 183] width 632 height 101
click at [813, 195] on button "expand_more" at bounding box center [823, 208] width 20 height 26
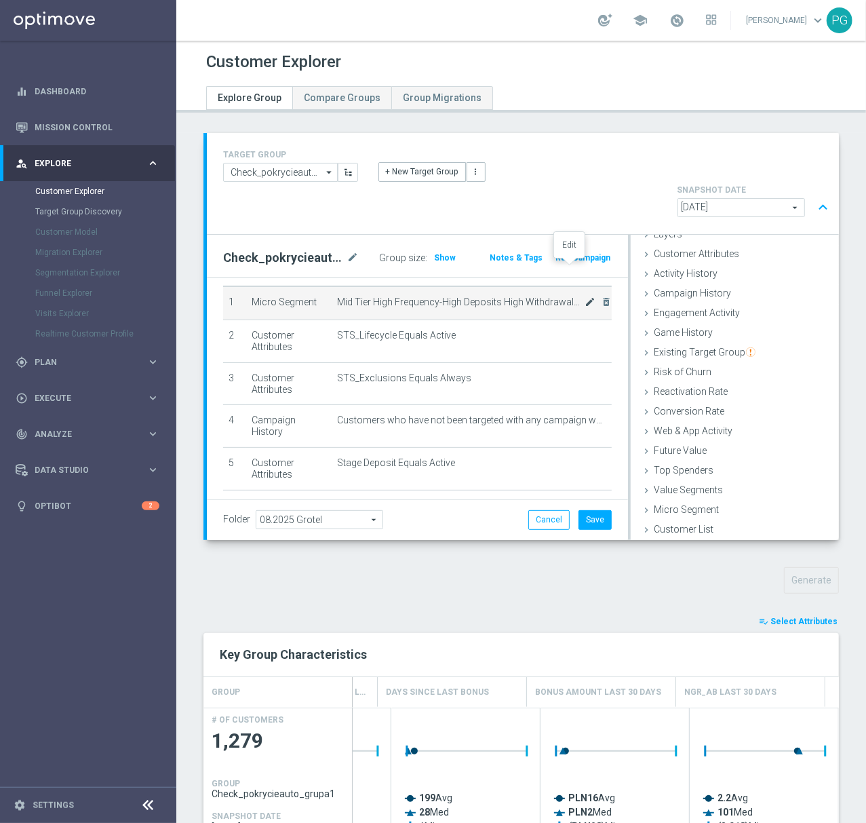
click at [585, 296] on icon "mode_edit" at bounding box center [590, 301] width 11 height 11
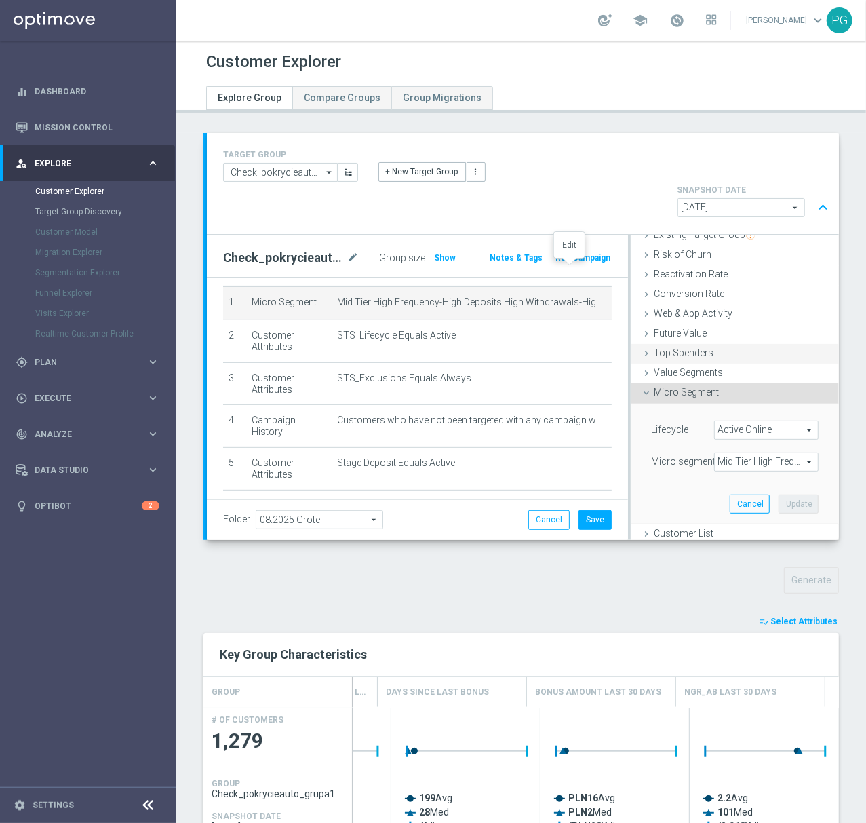
scroll to position [177, 0]
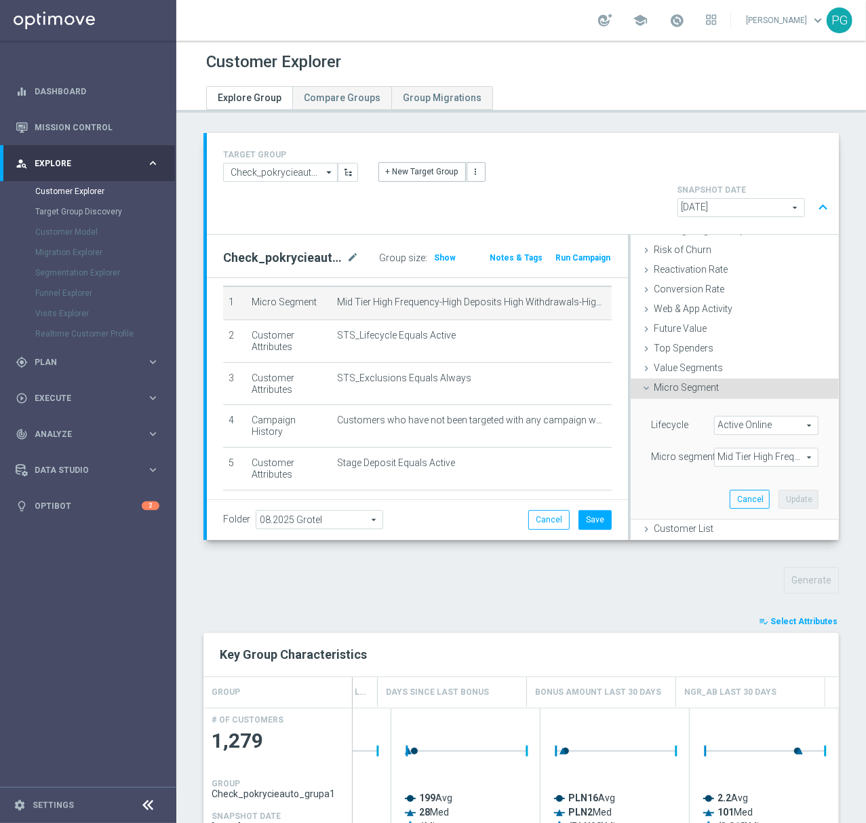
click at [733, 448] on span "Mid Tier High Frequency-High Deposits High Withdrawals-High Bet Amount Mid Numb…" at bounding box center [766, 457] width 103 height 18
click at [733, 448] on input "search" at bounding box center [766, 457] width 104 height 19
click at [733, 480] on span "Show Selected" at bounding box center [758, 484] width 50 height 9
click at [726, 482] on input "Show Selected" at bounding box center [724, 486] width 9 height 9
checkbox input "true"
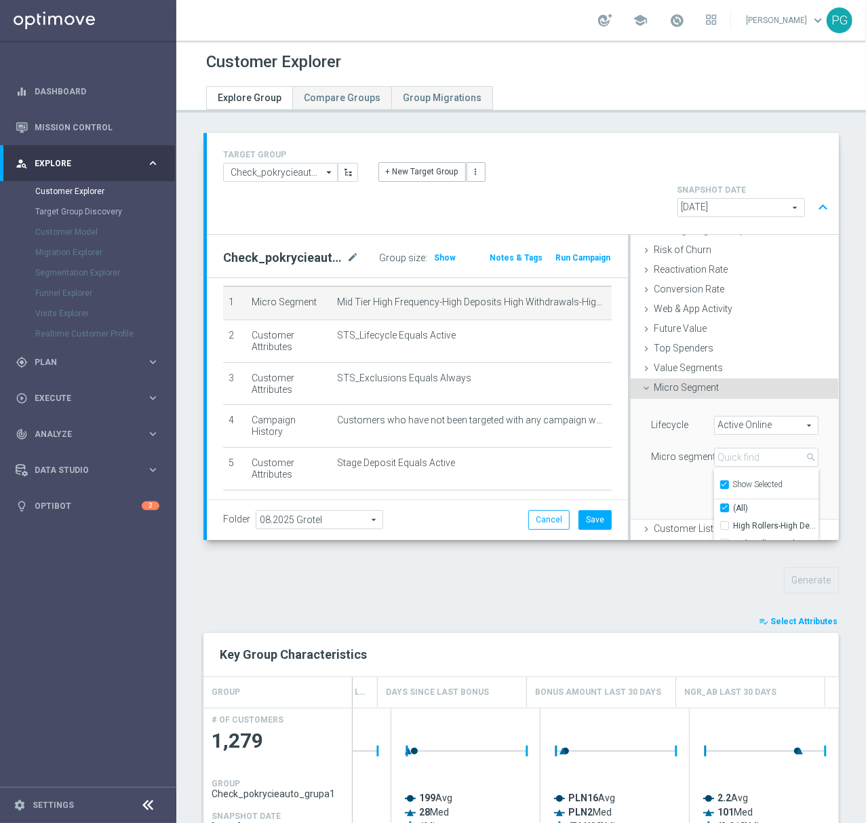
checkbox input "true"
click at [724, 521] on input "Mid Tier High Frequency-High Deposits High Withdrawals-High Bet Amount Mid Numb…" at bounding box center [728, 525] width 9 height 9
checkbox input "false"
type input "Select"
checkbox input "false"
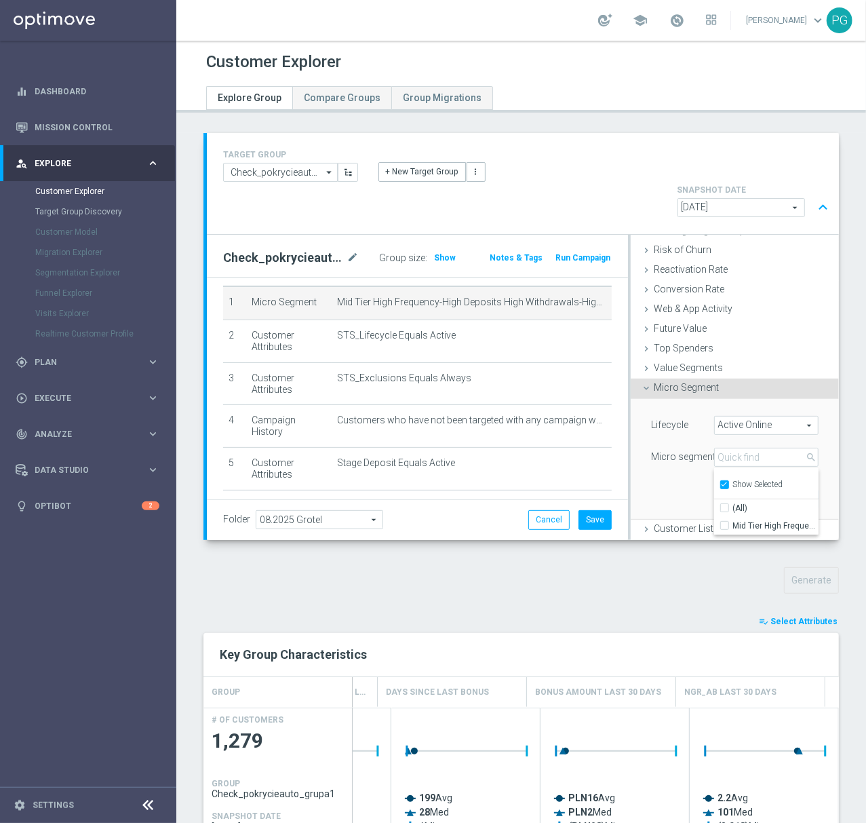
click at [730, 475] on div "Show Selected" at bounding box center [752, 483] width 64 height 17
click at [733, 480] on span "Show Selected" at bounding box center [758, 484] width 50 height 9
click at [720, 482] on input "Show Selected" at bounding box center [724, 486] width 9 height 9
checkbox input "false"
click at [724, 448] on input "search" at bounding box center [766, 457] width 104 height 19
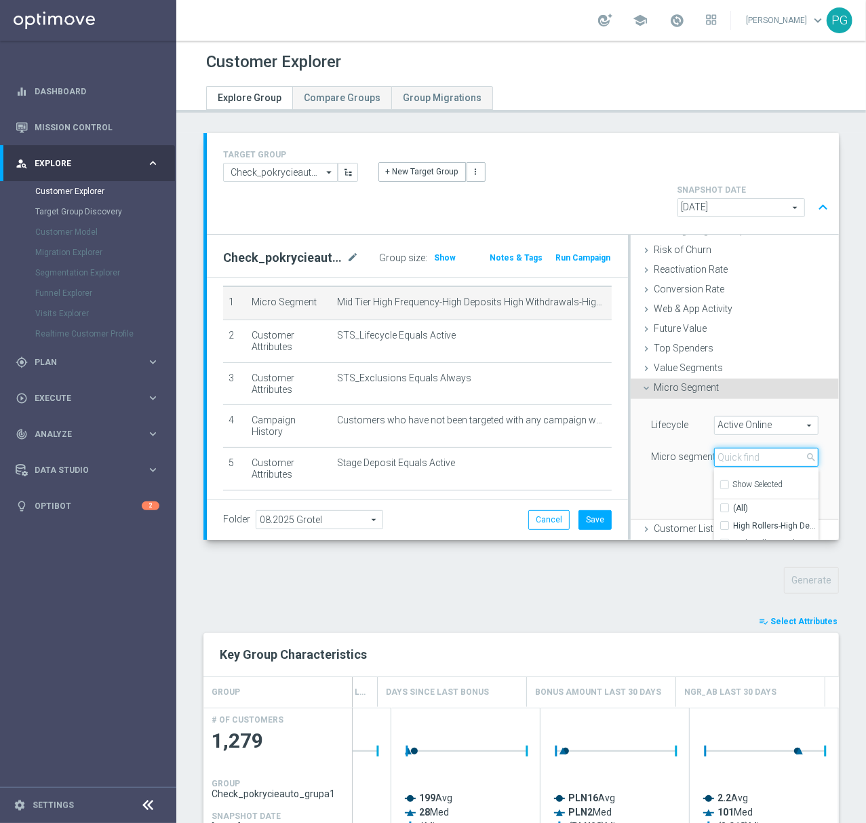
paste input "d Tier High Frequency-Mid Deposits High Withdrawals-High Bet Amount Mid Number …"
type input "d Tier High Frequency-Mid Deposits High Withdrawals-High Bet Amount Mid Number …"
click at [724, 521] on input "Mid Tier High Frequency-Mid Deposits High Withdrawals-High Bet Amount Mid Numbe…" at bounding box center [728, 525] width 9 height 9
checkbox input "true"
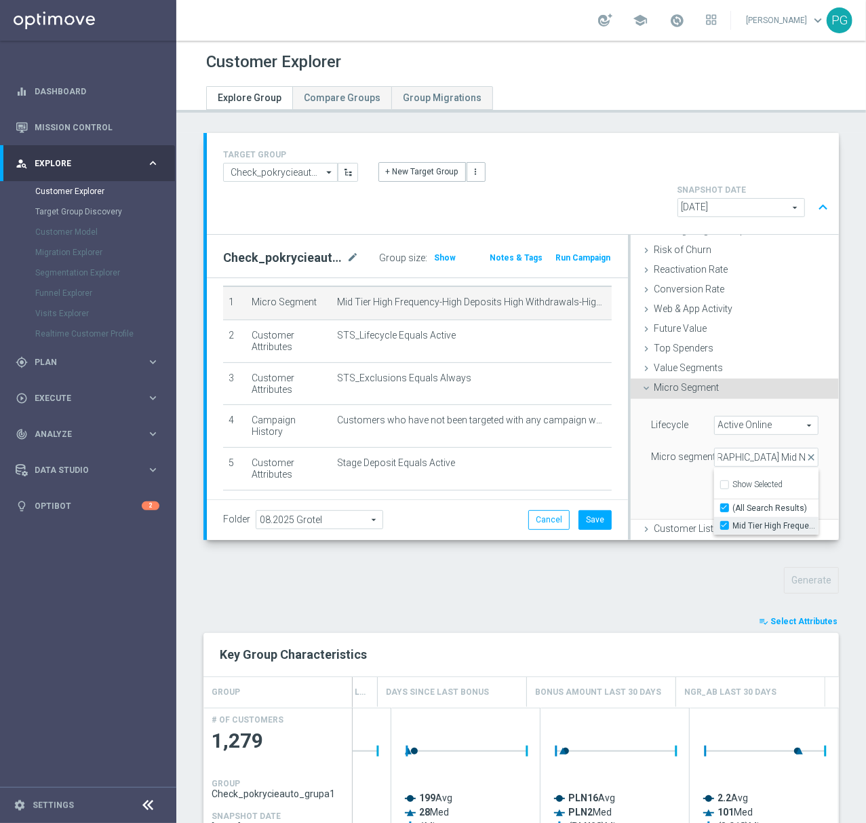
scroll to position [0, 0]
type input "Mid Tier High Frequency-Mid Deposits High Withdrawals-High Bet Amount Mid Numbe…"
checkbox input "true"
click at [681, 462] on div "Lifecycle Active Online Active Online arrow_drop_down search (All) Micro segmen…" at bounding box center [735, 459] width 188 height 120
click at [779, 490] on button "Update" at bounding box center [799, 499] width 40 height 19
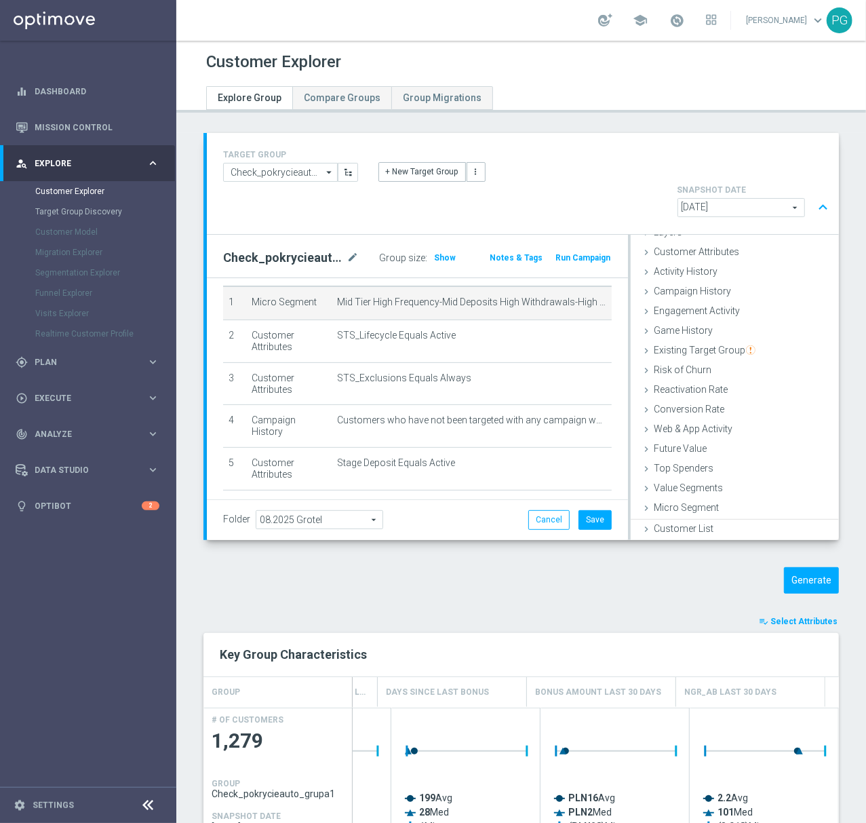
scroll to position [55, 0]
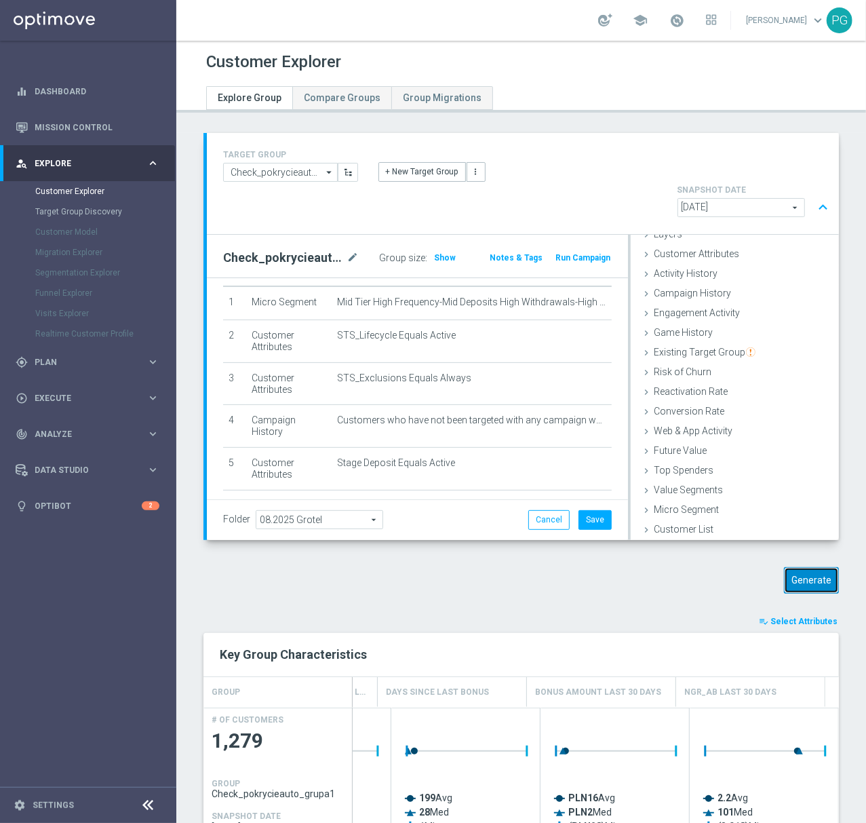
click at [784, 567] on button "Generate" at bounding box center [811, 580] width 55 height 26
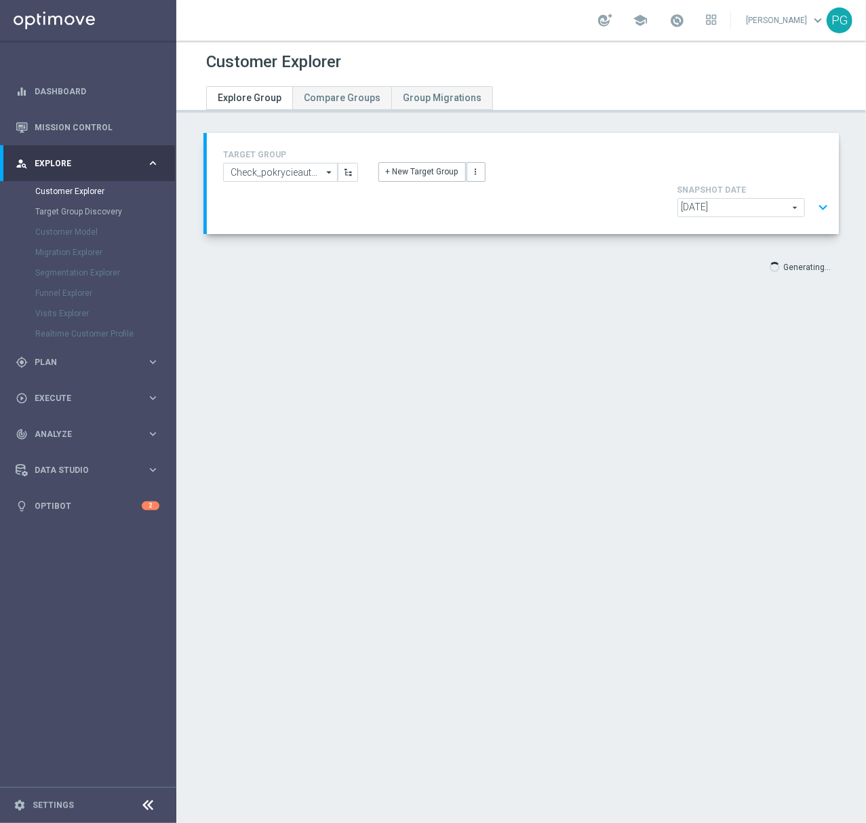
click at [813, 195] on button "expand_more" at bounding box center [823, 208] width 20 height 26
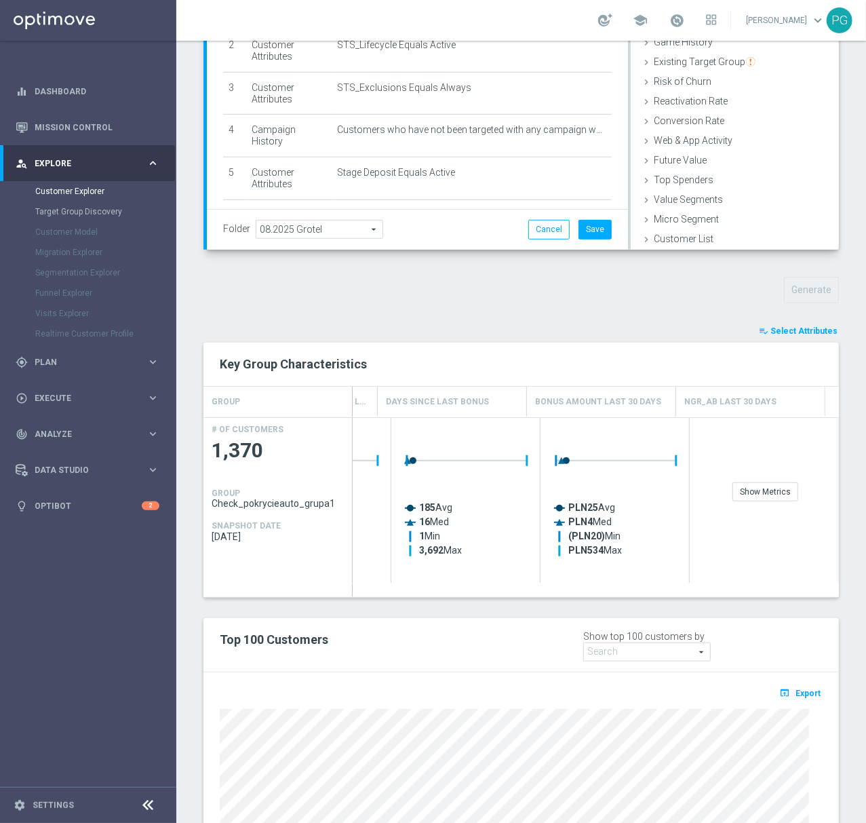
scroll to position [304, 0]
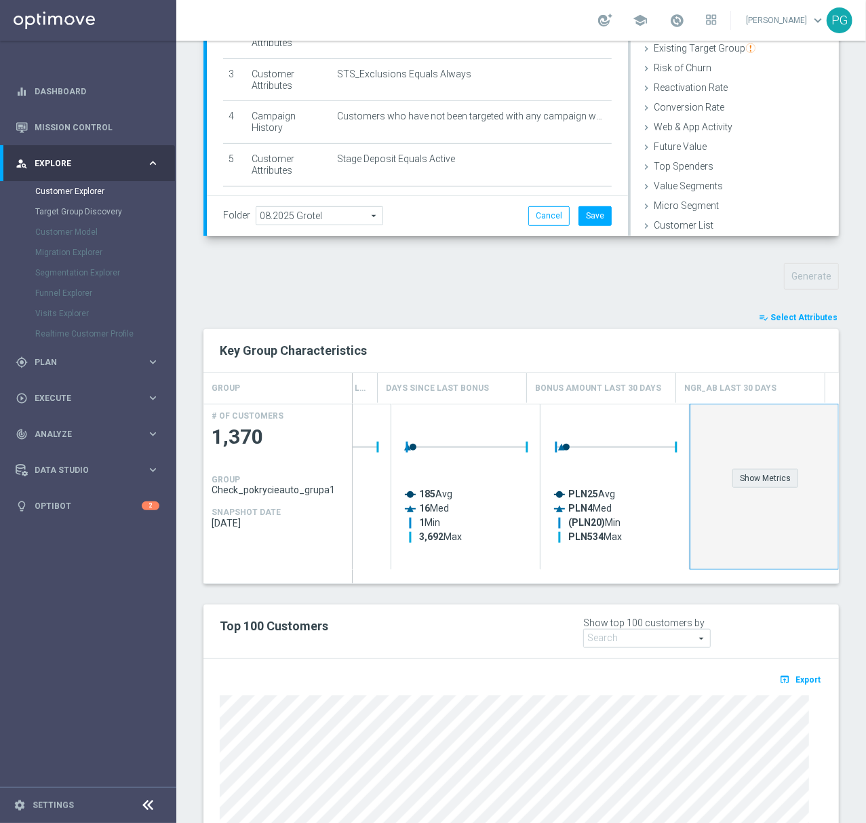
click at [777, 469] on div "Show Metrics" at bounding box center [766, 478] width 66 height 19
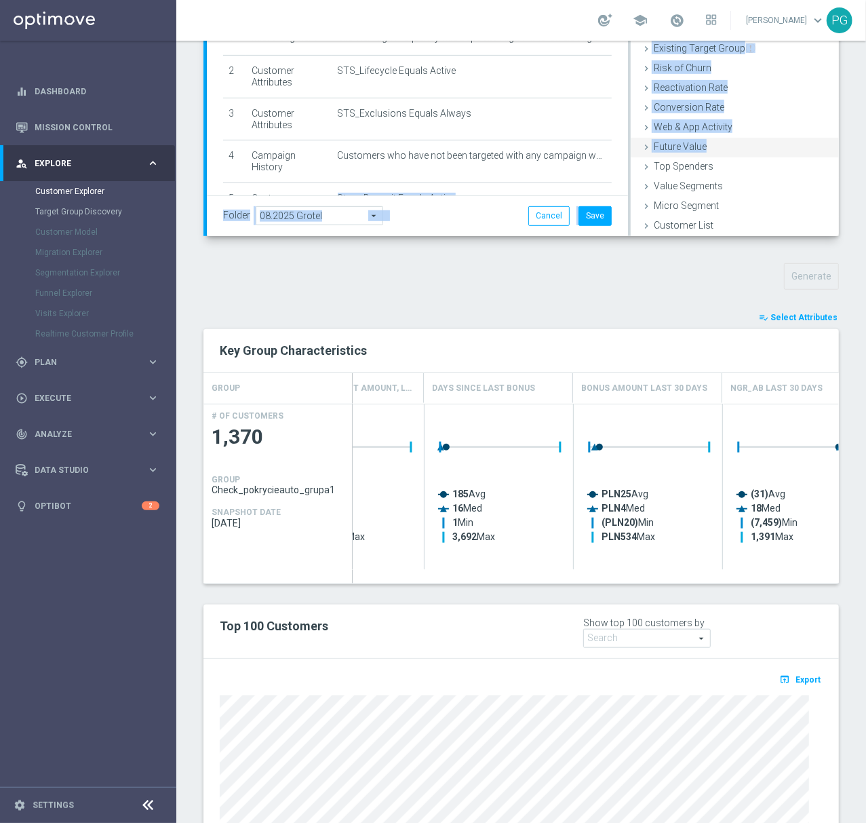
scroll to position [3, 0]
drag, startPoint x: 551, startPoint y: 151, endPoint x: 706, endPoint y: 121, distance: 158.2
click at [706, 121] on div "Check_pokrycieauto_grupa1 mode_edit Group size : Show Notes & Tags Run Campaign…" at bounding box center [523, 83] width 632 height 305
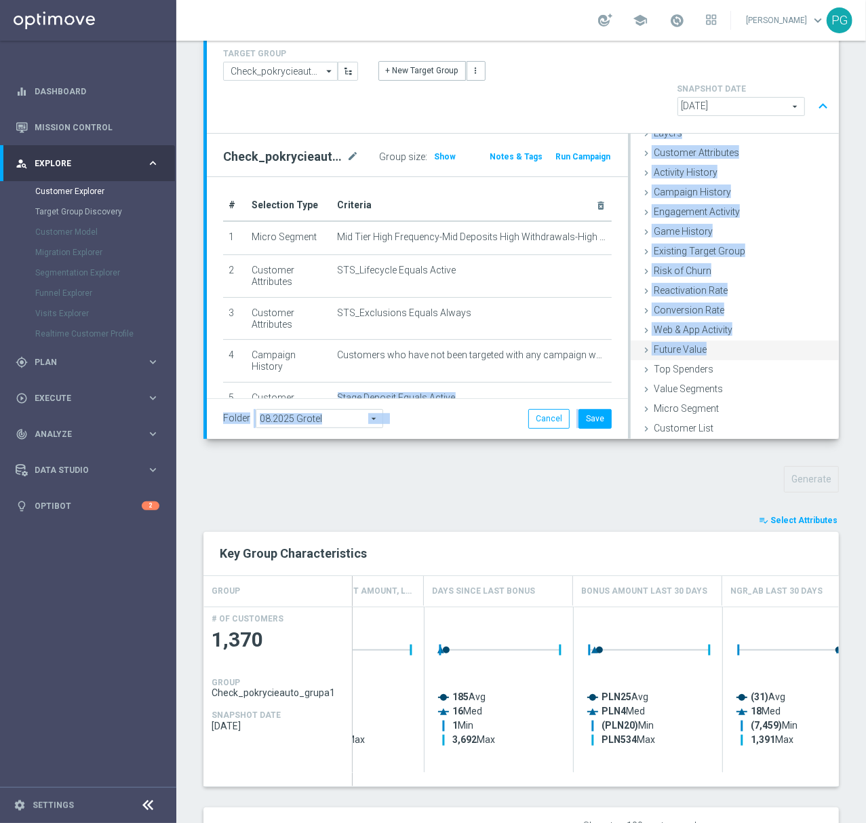
scroll to position [35, 0]
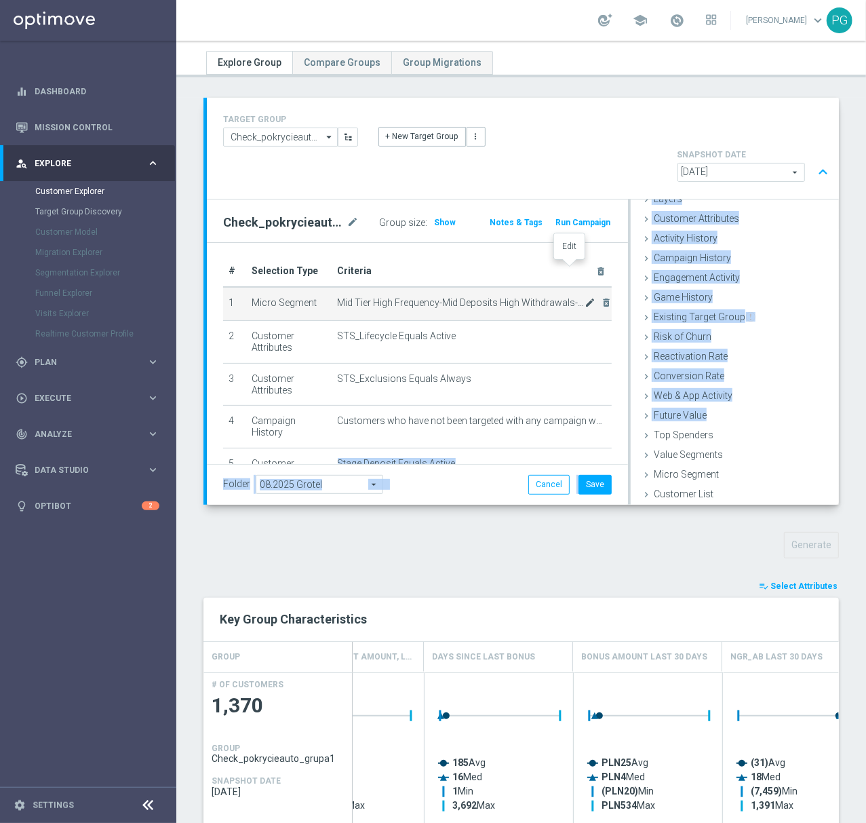
click at [585, 297] on icon "mode_edit" at bounding box center [590, 302] width 11 height 11
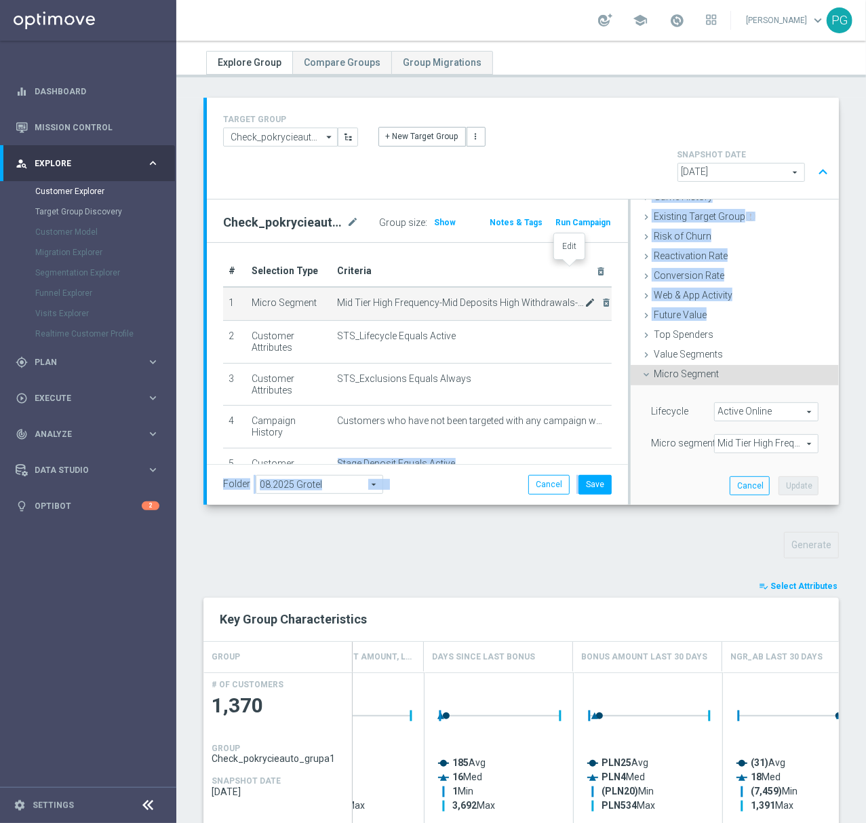
scroll to position [177, 0]
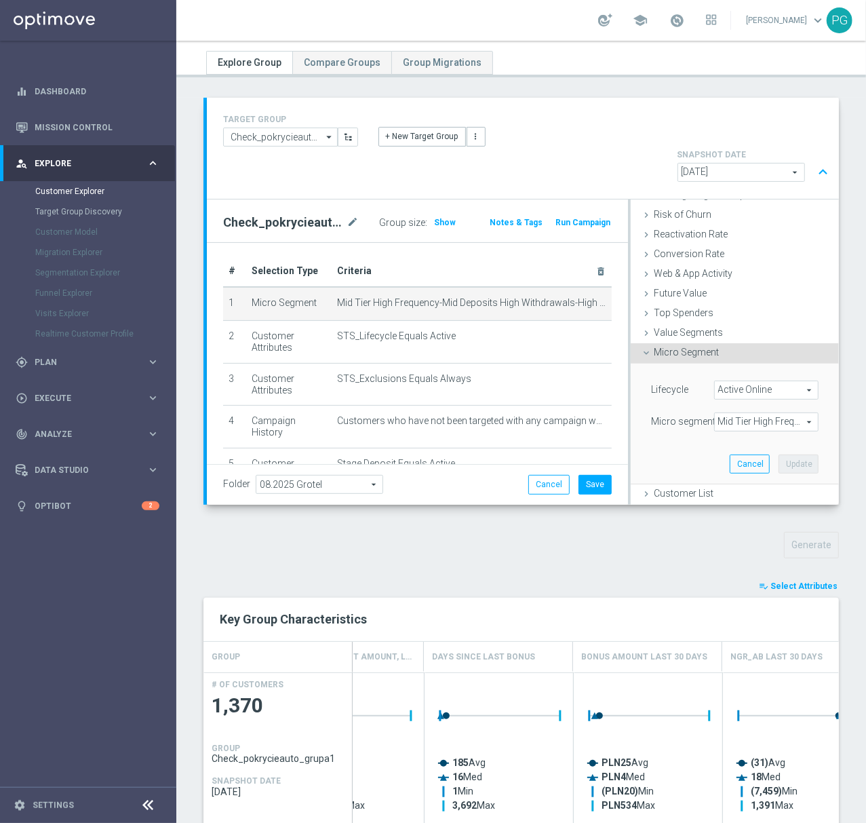
click at [728, 413] on span "Mid Tier High Frequency-Mid Deposits High Withdrawals-High Bet Amount Mid Numbe…" at bounding box center [766, 422] width 103 height 18
click at [733, 444] on span "Show Selected" at bounding box center [758, 448] width 50 height 9
click at [720, 447] on input "Show Selected" at bounding box center [724, 451] width 9 height 9
checkbox input "true"
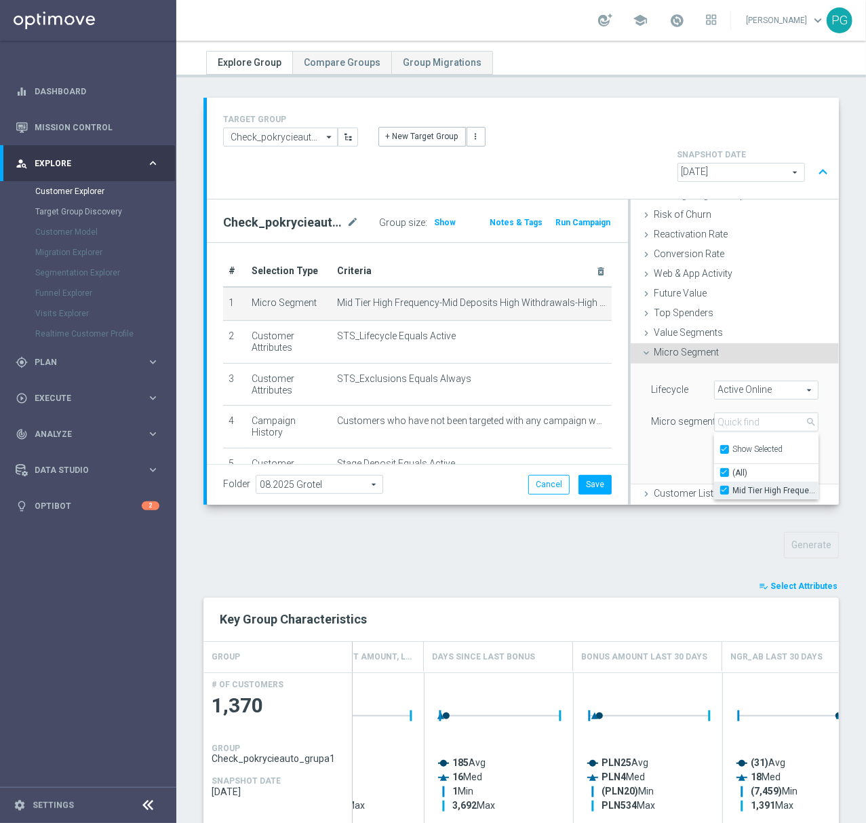
click at [733, 482] on label "Mid Tier High Frequency-Mid Deposits High Withdrawals-High Bet Amount Mid Numbe…" at bounding box center [775, 491] width 85 height 18
click at [724, 486] on input "Mid Tier High Frequency-Mid Deposits High Withdrawals-High Bet Amount Mid Numbe…" at bounding box center [728, 490] width 9 height 9
checkbox input "false"
type input "Select"
checkbox input "false"
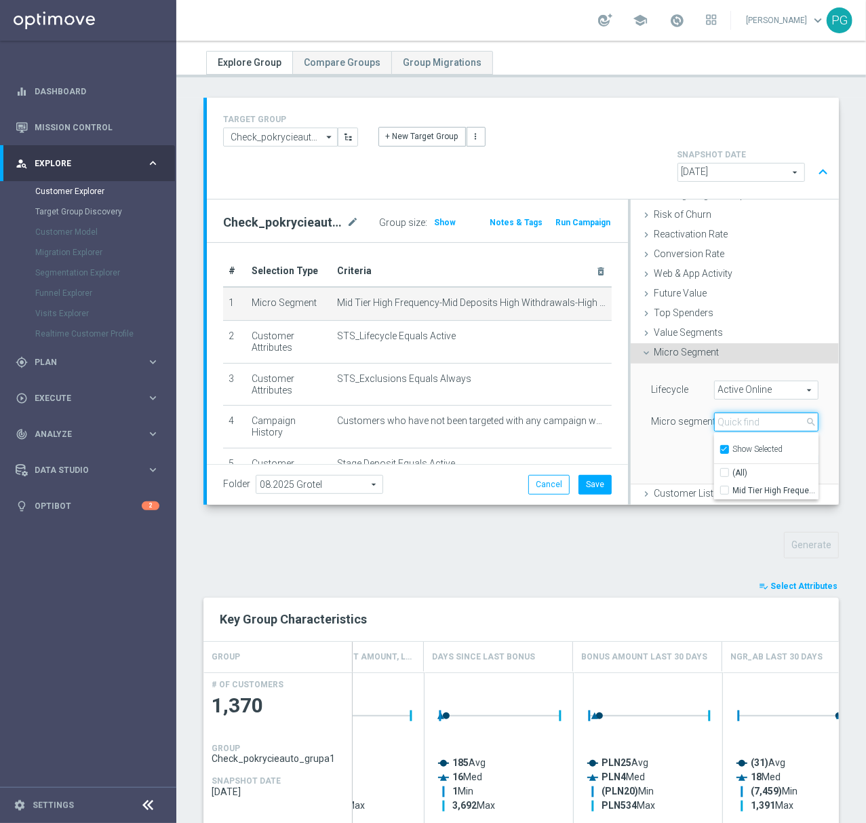
click at [720, 412] on input "search" at bounding box center [766, 421] width 104 height 19
paste input "id Tier High Frequency-Mid Deposits No Withdrawals-High Bet Amount Mid Number o…"
type input "id Tier High Frequency-Mid Deposits No Withdrawals-High Bet Amount Mid Number o…"
click at [720, 447] on input "Show Selected" at bounding box center [724, 451] width 9 height 9
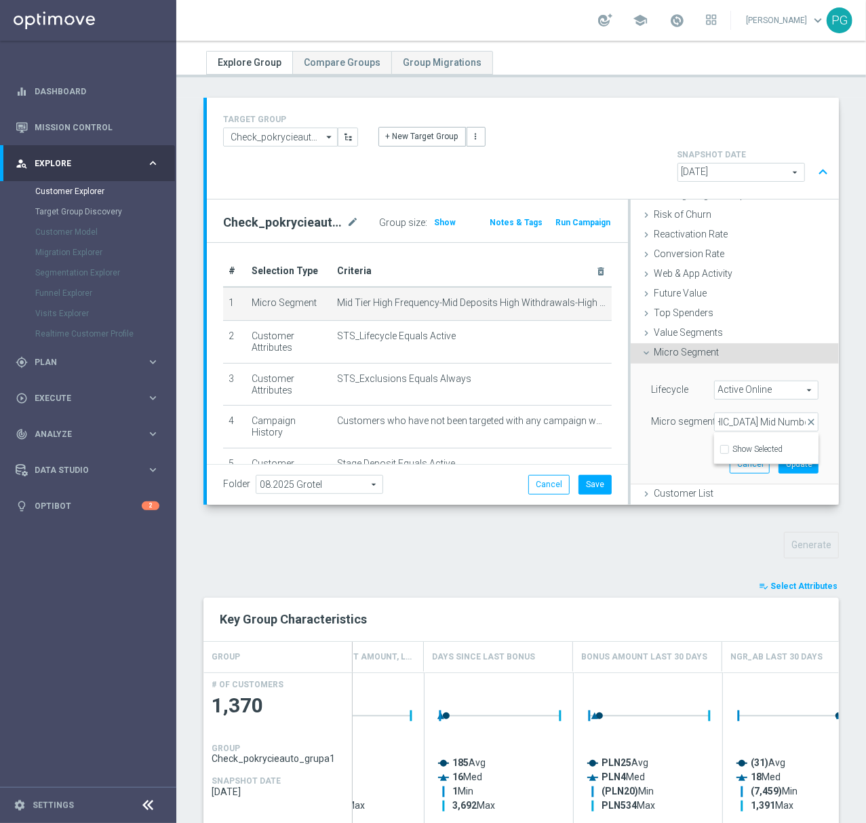
checkbox input "false"
click at [724, 486] on input "Mid Tier High Frequency-Mid Deposits No Withdrawals-High Bet Amount Mid Number …" at bounding box center [728, 490] width 9 height 9
checkbox input "true"
type input "Mid Tier High Frequency-Mid Deposits No Withdrawals-High Bet Amount Mid Number …"
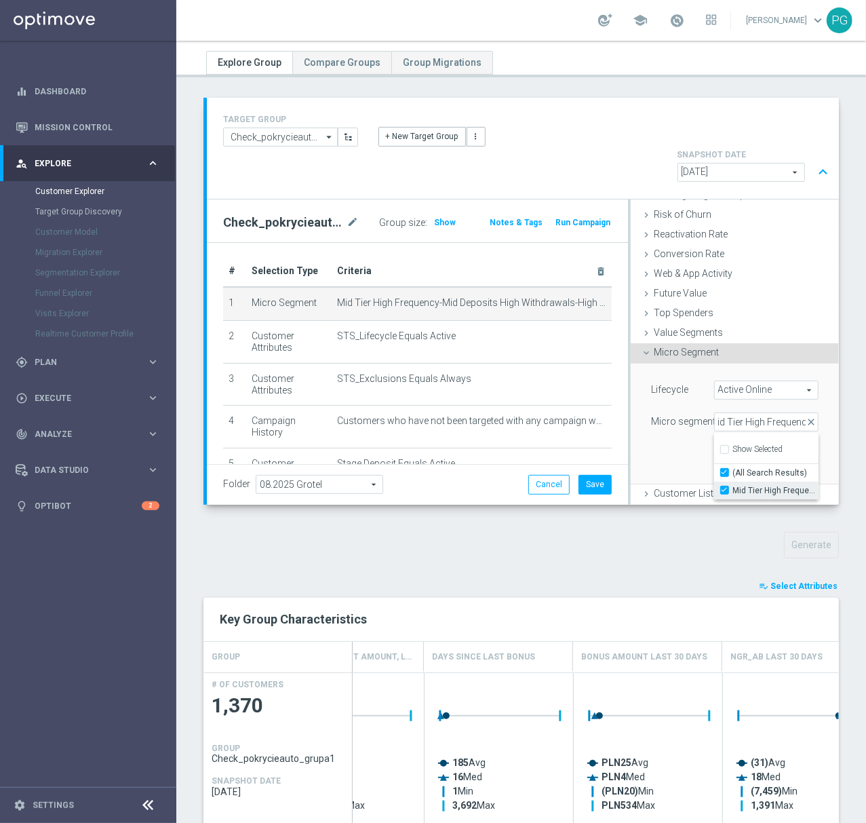
checkbox input "true"
click at [668, 413] on div "Lifecycle Active Online Active Online arrow_drop_down search (All) Micro segmen…" at bounding box center [735, 424] width 188 height 120
click at [779, 454] on button "Update" at bounding box center [799, 463] width 40 height 19
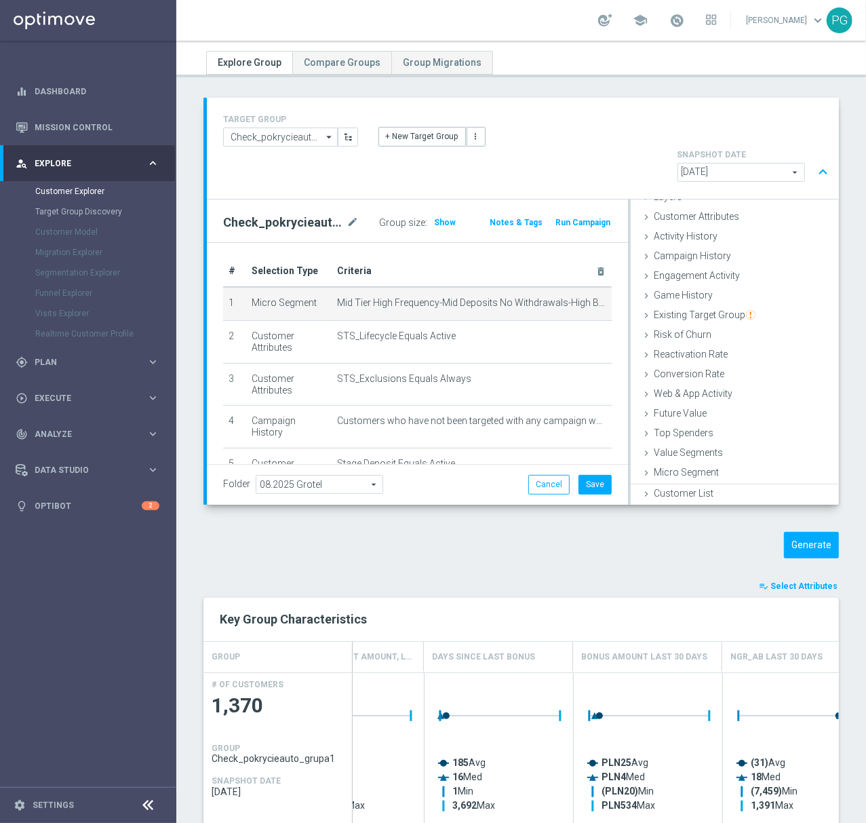
scroll to position [55, 0]
click at [819, 532] on button "Generate" at bounding box center [811, 545] width 55 height 26
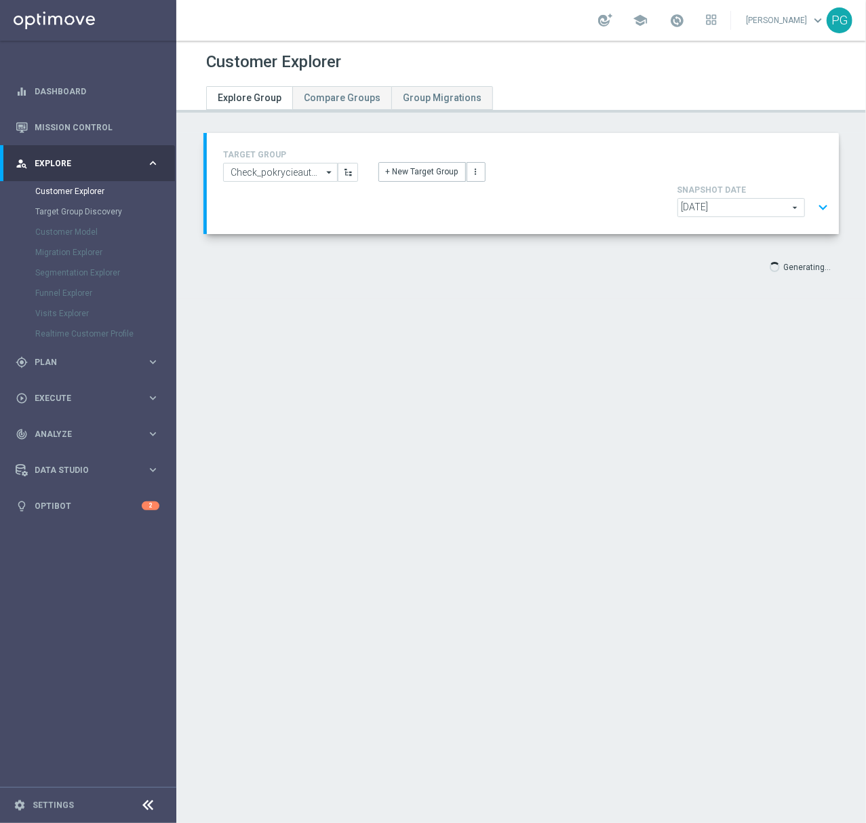
scroll to position [0, 0]
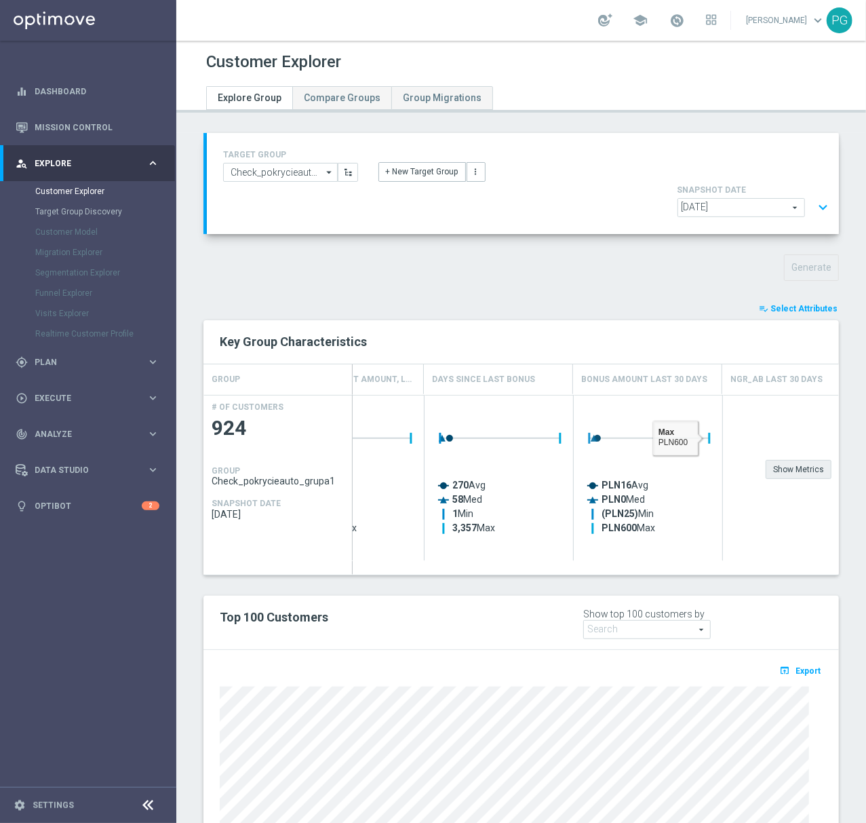
click at [779, 460] on div "Show Metrics" at bounding box center [799, 469] width 66 height 19
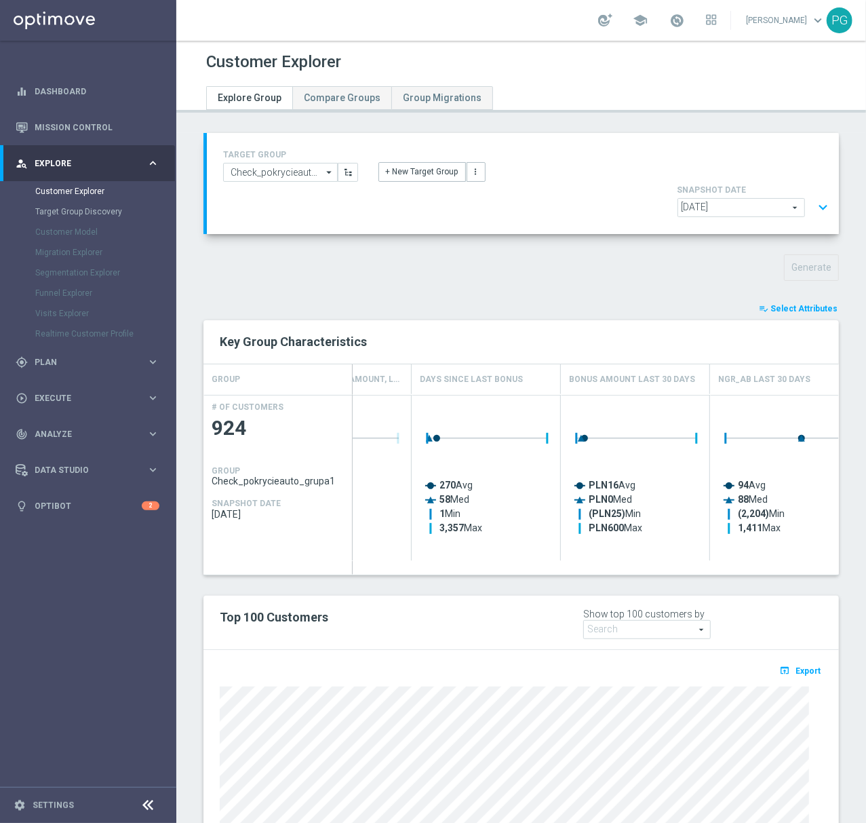
scroll to position [0, 389]
click at [813, 195] on button "expand_more" at bounding box center [823, 208] width 20 height 26
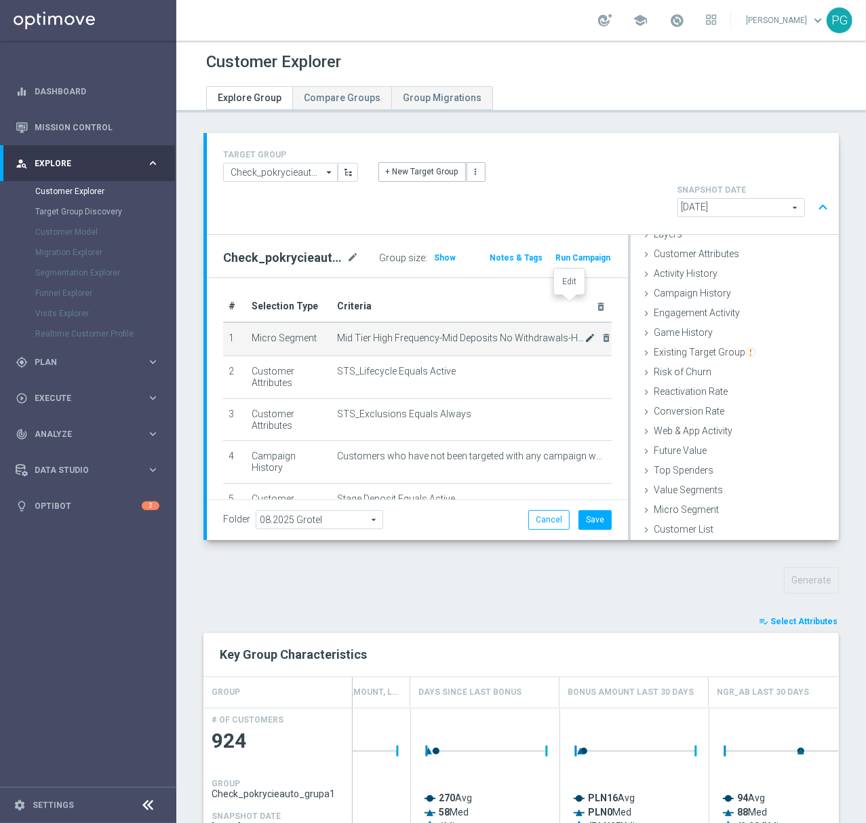
click at [585, 332] on icon "mode_edit" at bounding box center [590, 337] width 11 height 11
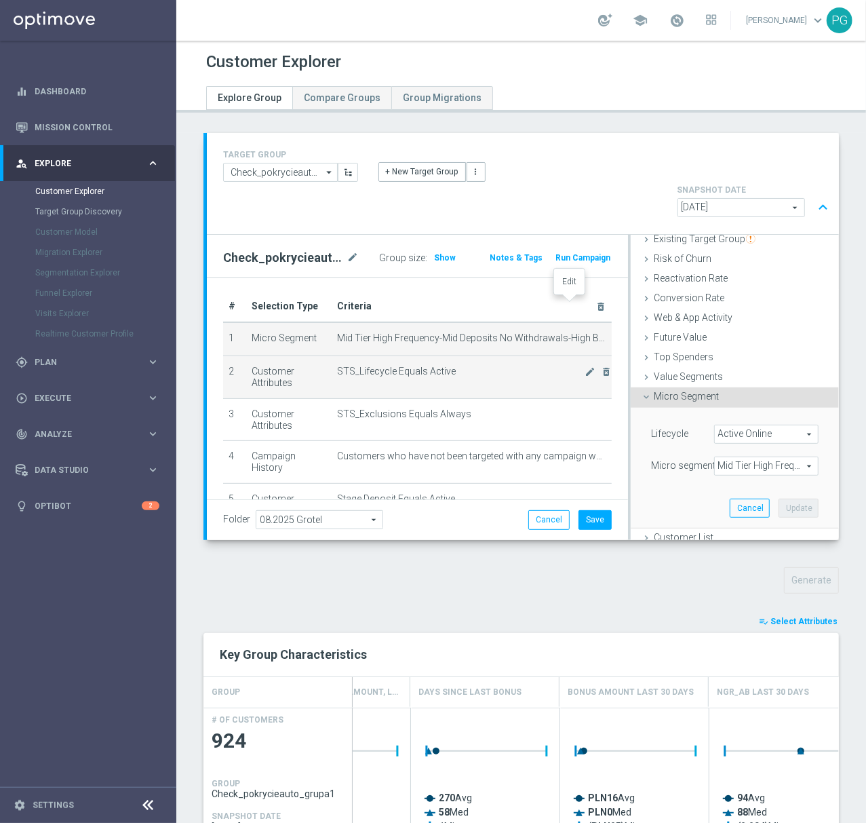
scroll to position [177, 0]
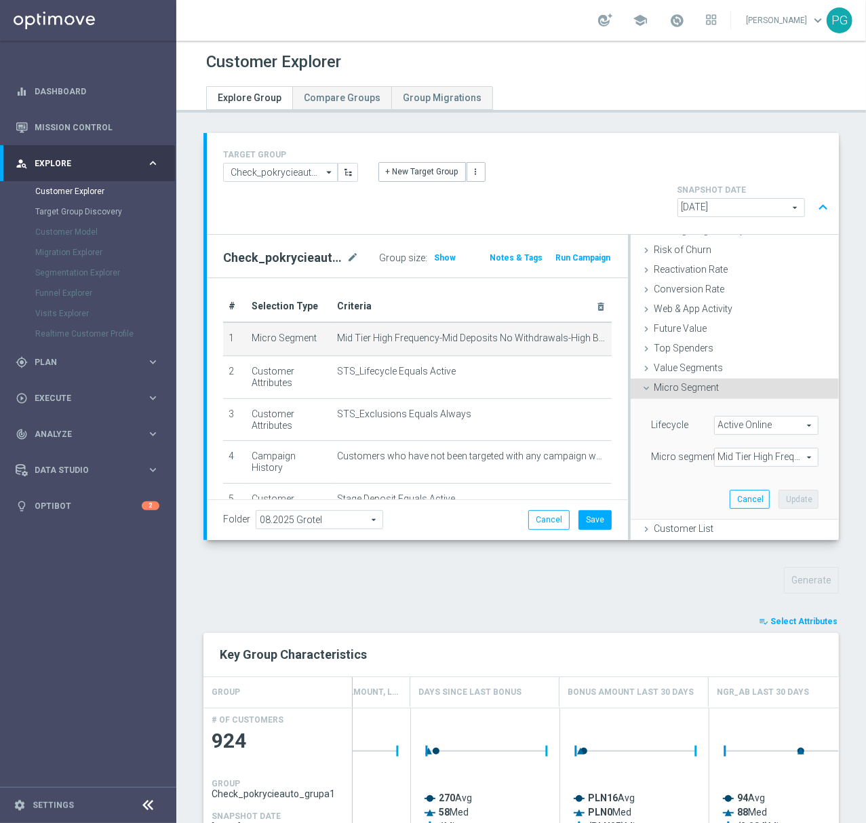
click at [725, 448] on span "Mid Tier High Frequency-Mid Deposits No Withdrawals-High Bet Amount Mid Number …" at bounding box center [766, 457] width 103 height 18
click at [756, 480] on span "Show Selected" at bounding box center [758, 484] width 50 height 9
click at [728, 482] on input "Show Selected" at bounding box center [724, 486] width 9 height 9
checkbox input "true"
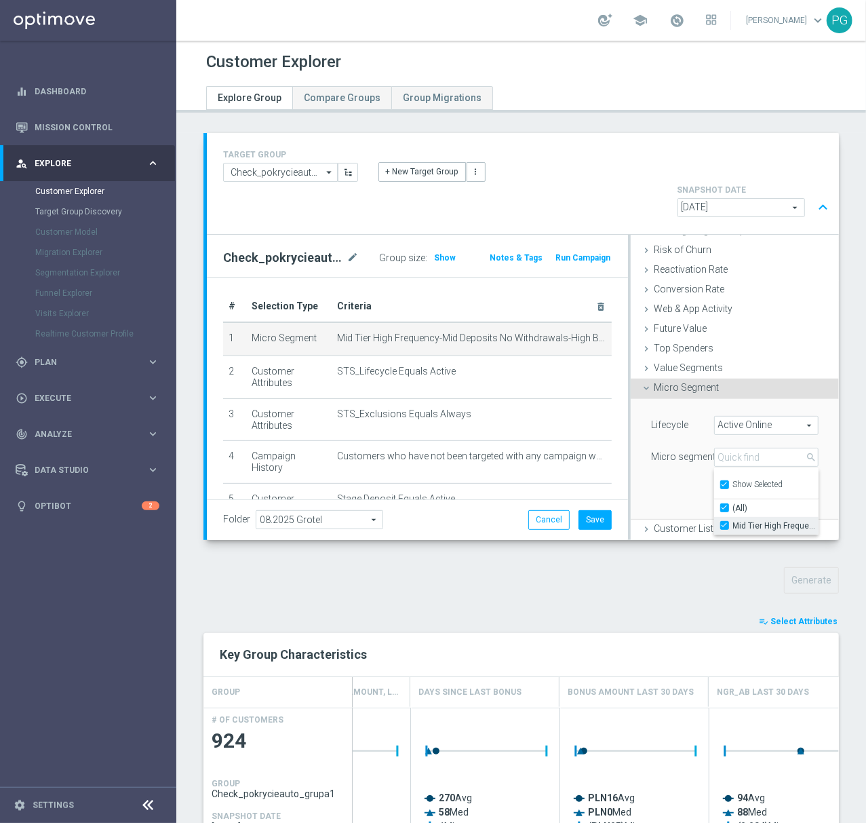
click at [733, 517] on label "Mid Tier High Frequency-Mid Deposits No Withdrawals-High Bet Amount Mid Number …" at bounding box center [775, 526] width 85 height 18
click at [724, 521] on input "Mid Tier High Frequency-Mid Deposits No Withdrawals-High Bet Amount Mid Number …" at bounding box center [728, 525] width 9 height 9
checkbox input "false"
type input "Select"
checkbox input "false"
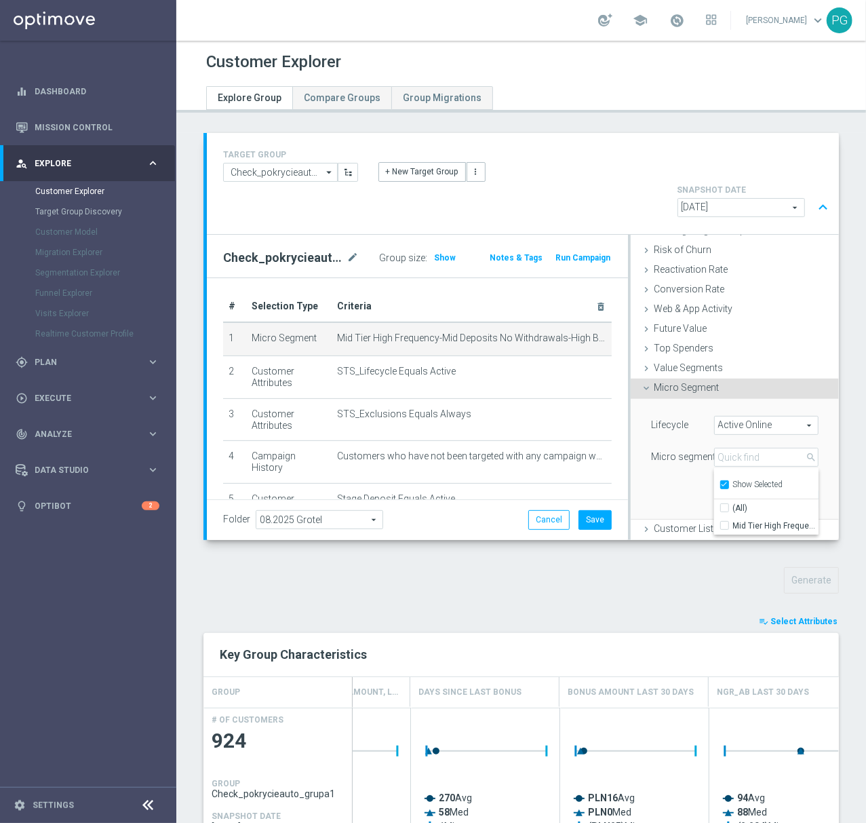
click at [720, 482] on input "Show Selected" at bounding box center [724, 486] width 9 height 9
checkbox input "false"
click at [714, 448] on input "search" at bounding box center [766, 457] width 104 height 19
paste input "id Tier Low Frequency-Mid Deposits High Withdrawals-High Bet Amount Mid Number …"
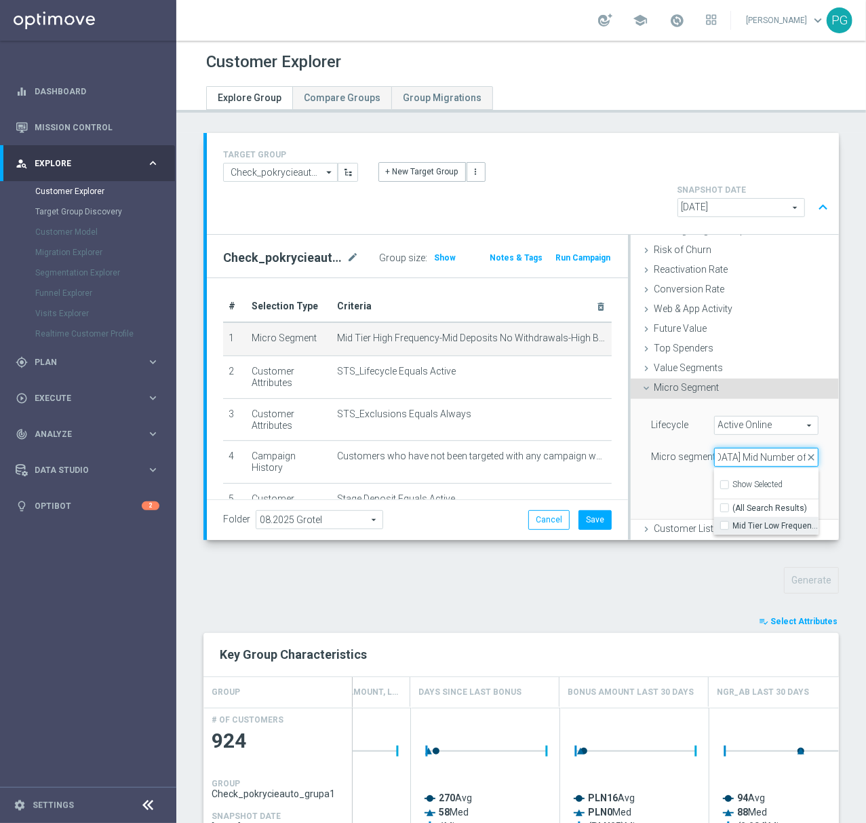
type input "id Tier Low Frequency-Mid Deposits High Withdrawals-High Bet Amount Mid Number …"
click at [733, 520] on span "Mid Tier Low Frequency-Mid Deposits High Withdrawals-High Bet Amount Mid Number…" at bounding box center [775, 525] width 85 height 11
click at [728, 521] on input "Mid Tier Low Frequency-Mid Deposits High Withdrawals-High Bet Amount Mid Number…" at bounding box center [728, 525] width 9 height 9
checkbox input "true"
type input "Mid Tier Low Frequency-Mid Deposits High Withdrawals-High Bet Amount Mid Number…"
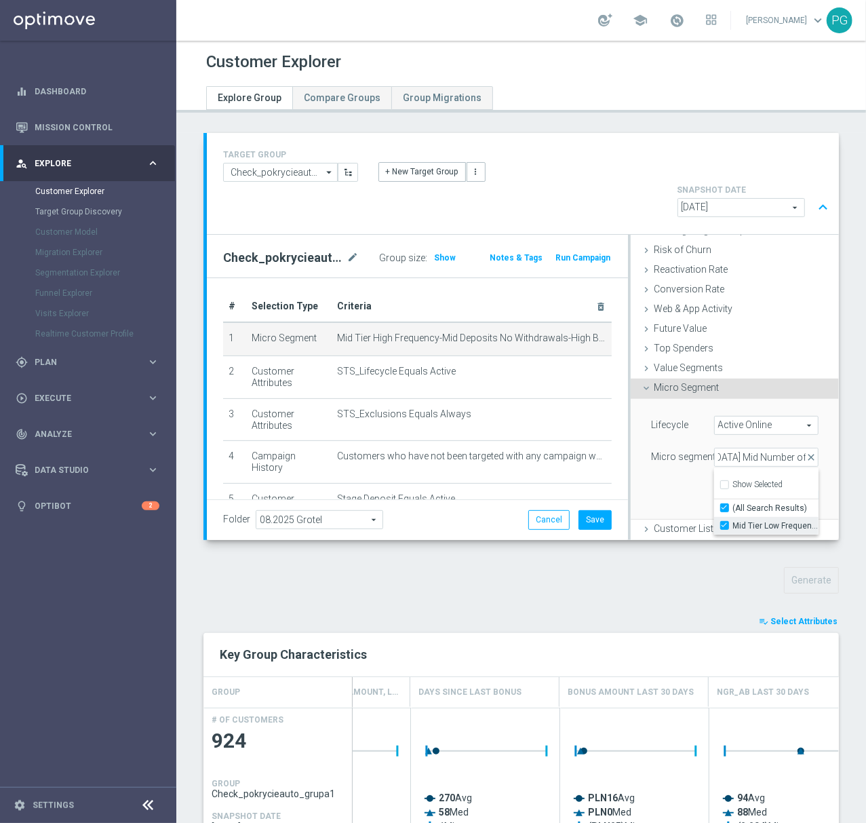
checkbox input "true"
click at [652, 464] on div "Lifecycle Active Online Active Online arrow_drop_down search (All) Micro segmen…" at bounding box center [735, 459] width 188 height 120
click at [779, 490] on button "Update" at bounding box center [799, 499] width 40 height 19
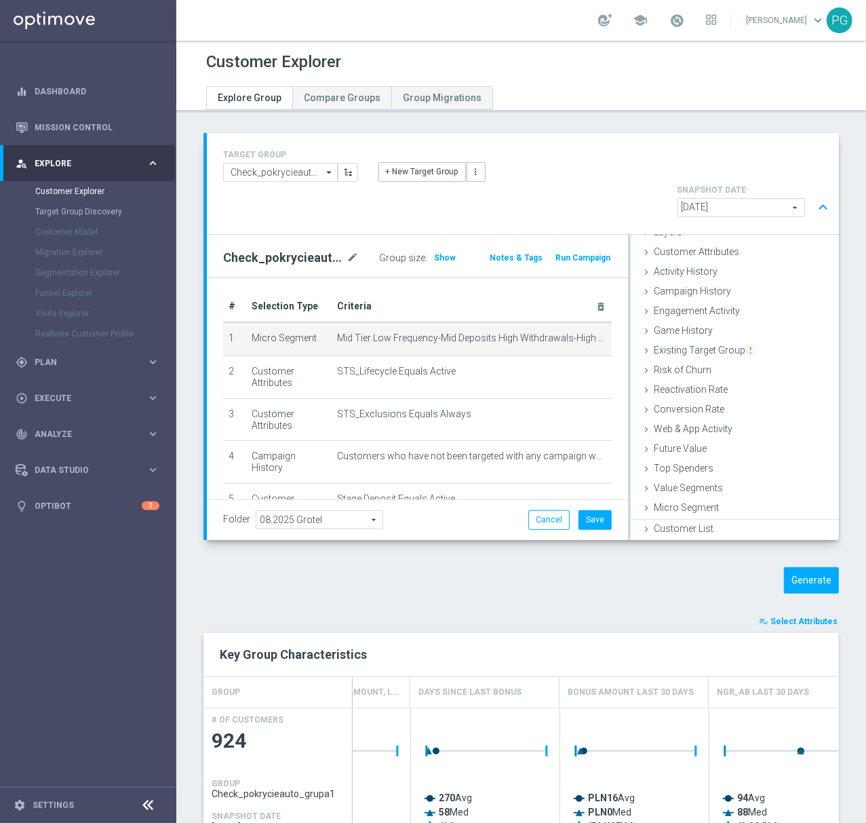
scroll to position [55, 0]
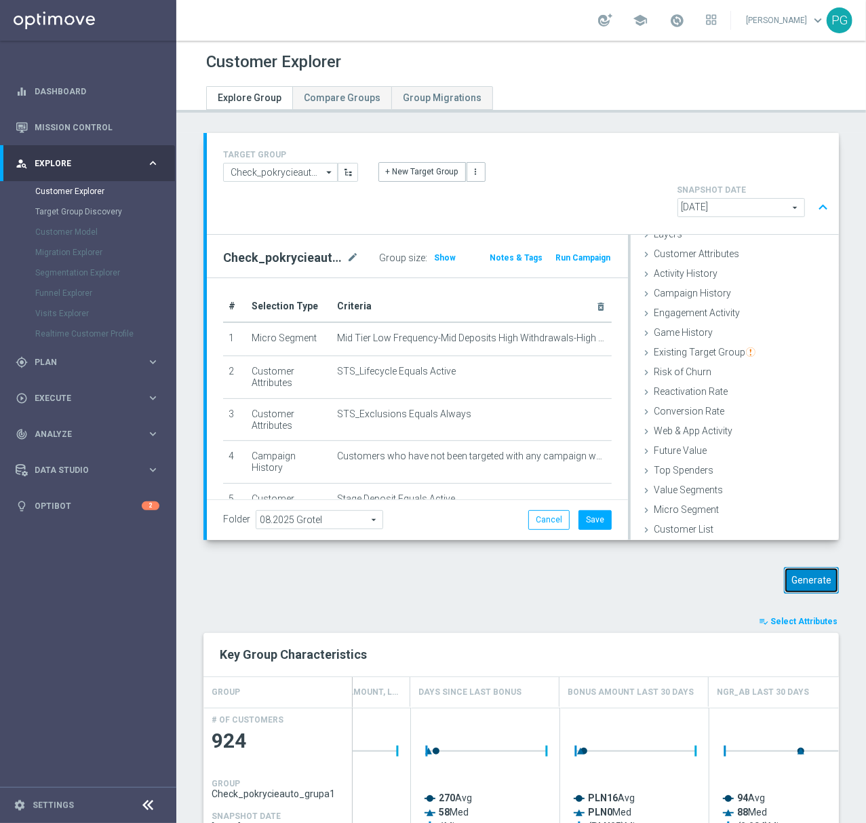
click at [815, 567] on button "Generate" at bounding box center [811, 580] width 55 height 26
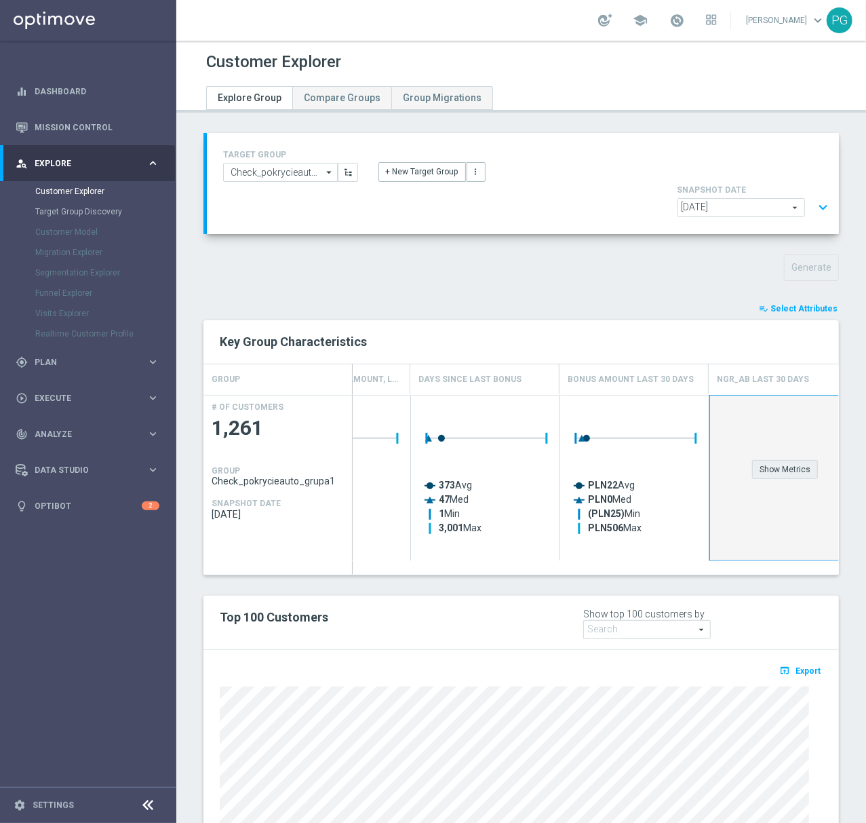
click at [779, 460] on div "Show Metrics" at bounding box center [785, 469] width 66 height 19
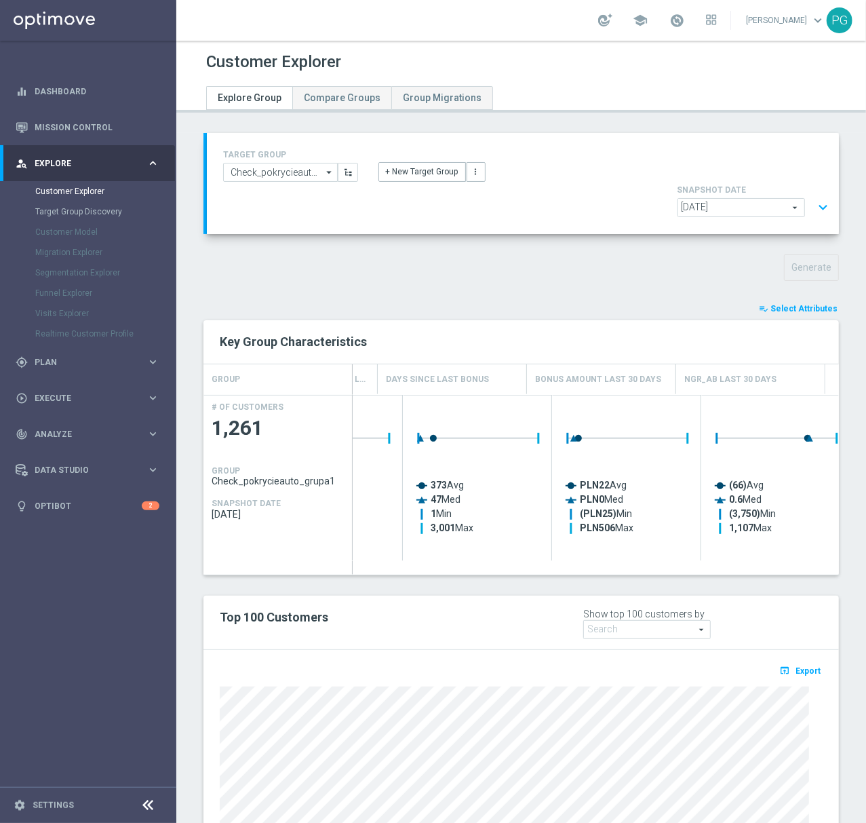
scroll to position [0, 422]
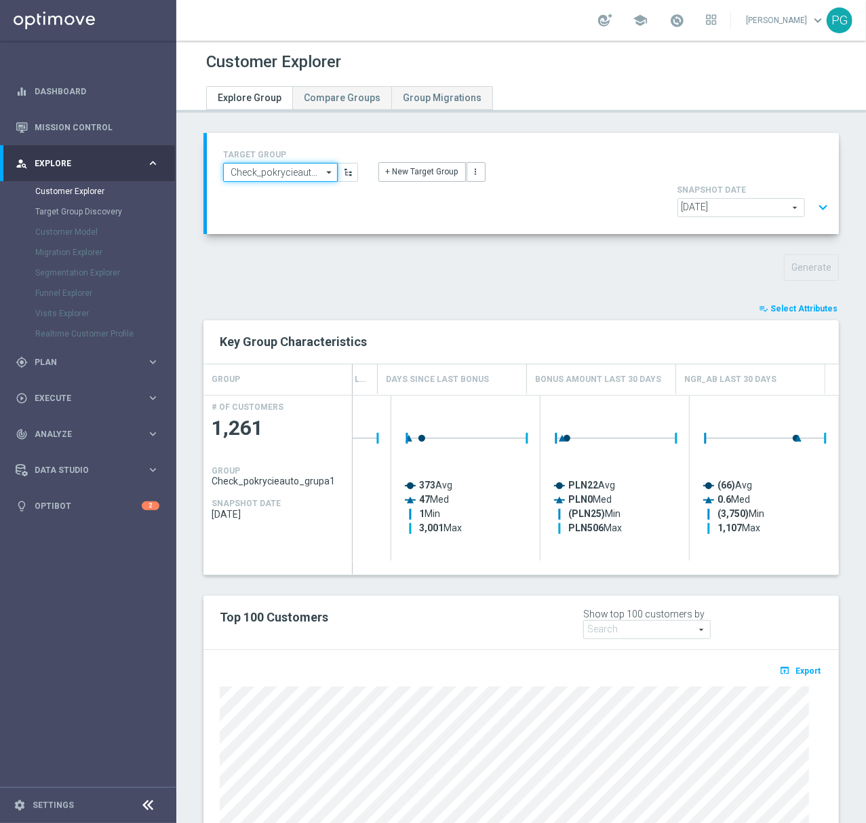
click at [302, 171] on input "Check_pokrycieauto_grupa1" at bounding box center [280, 172] width 115 height 19
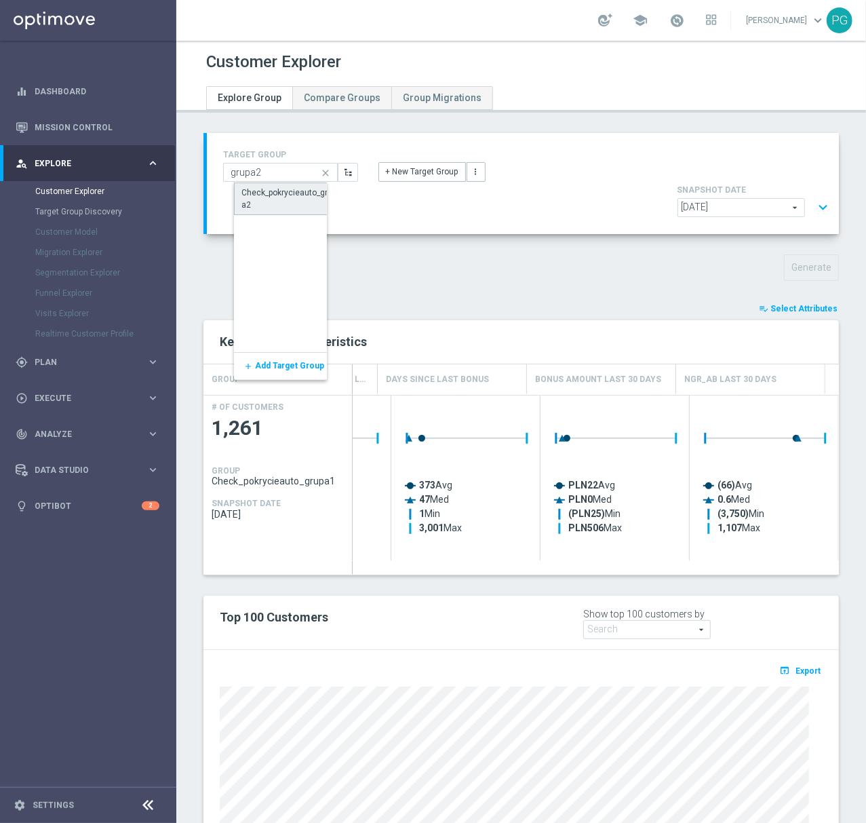
click at [271, 191] on div "Check_pokrycieauto_grupa2" at bounding box center [289, 199] width 96 height 24
type input "Check_pokrycieauto_grupa2"
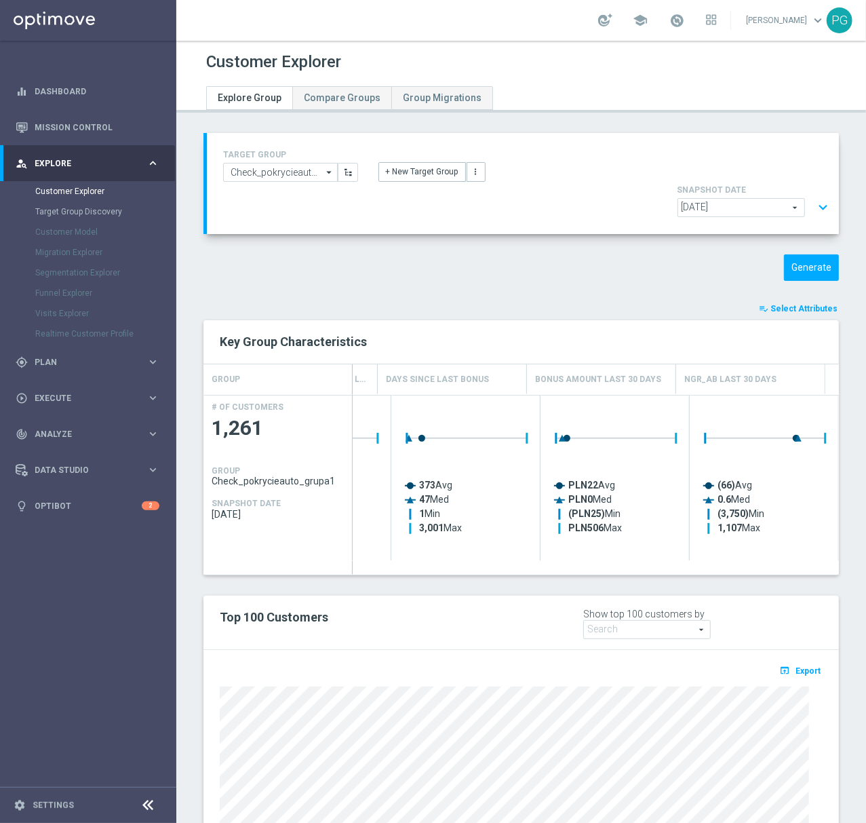
scroll to position [62, 0]
click at [813, 195] on button "expand_more" at bounding box center [823, 208] width 20 height 26
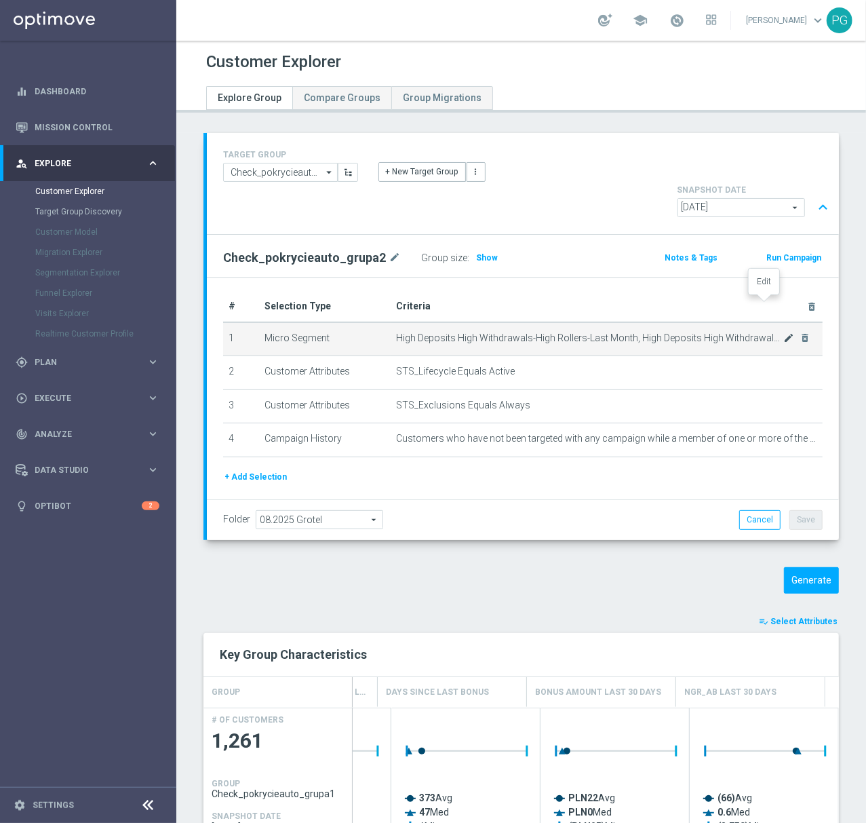
click at [783, 332] on icon "mode_edit" at bounding box center [788, 337] width 11 height 11
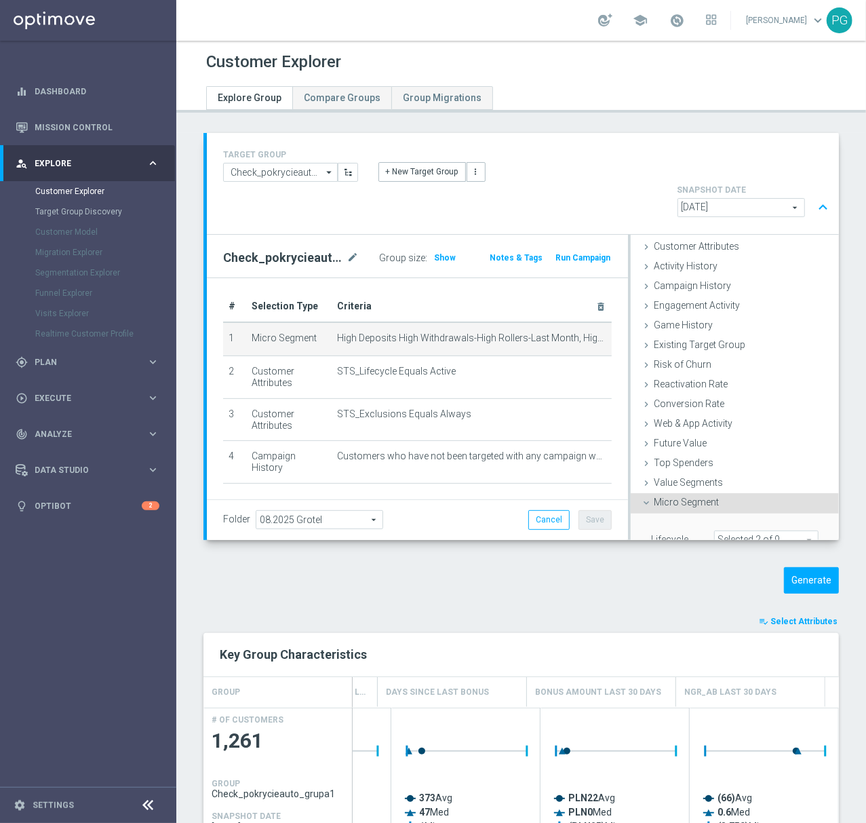
scroll to position [55, 0]
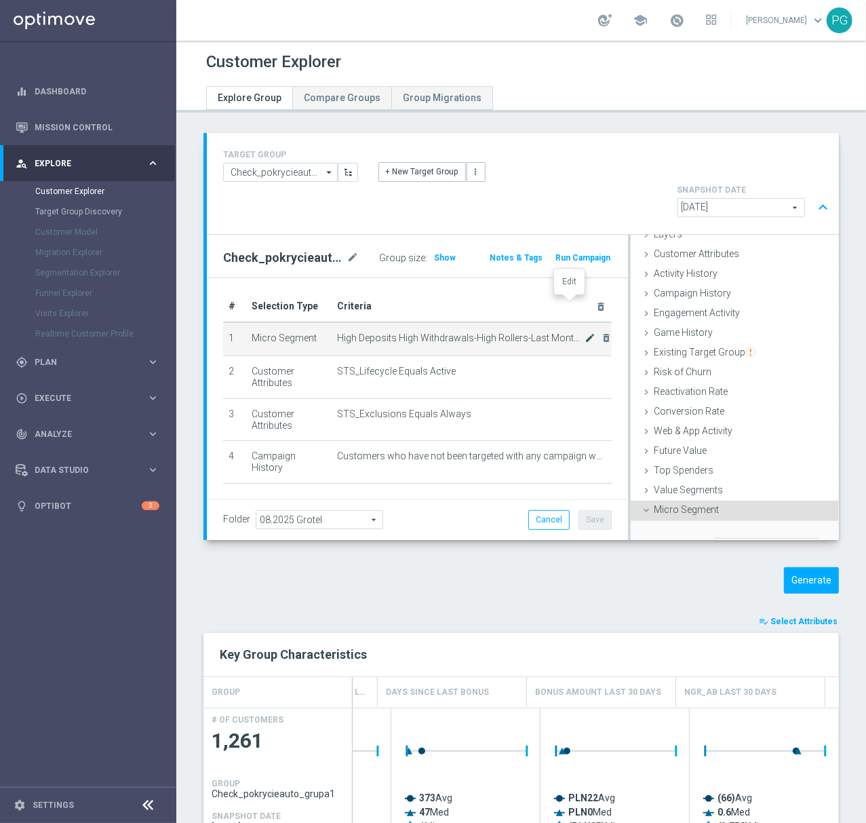
click at [585, 332] on icon "mode_edit" at bounding box center [590, 337] width 11 height 11
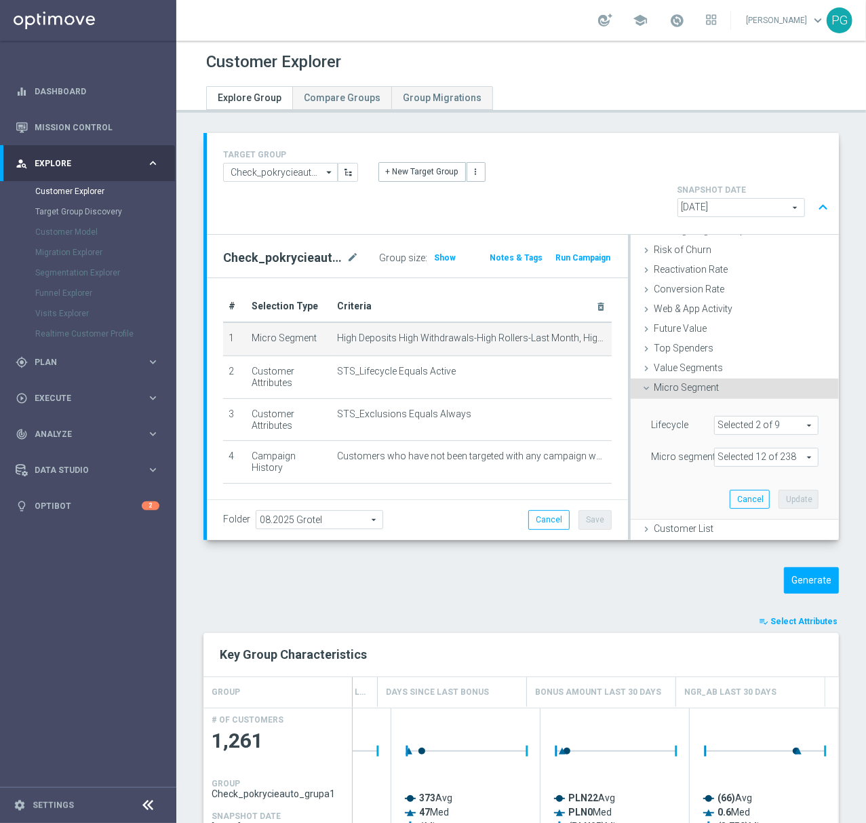
click at [760, 448] on span at bounding box center [766, 457] width 103 height 18
click at [753, 468] on ul "Show Selected 12 of 238" at bounding box center [766, 483] width 104 height 31
click at [743, 480] on span "Show Selected" at bounding box center [758, 484] width 50 height 9
click at [728, 482] on input "Show Selected" at bounding box center [724, 486] width 9 height 9
checkbox input "true"
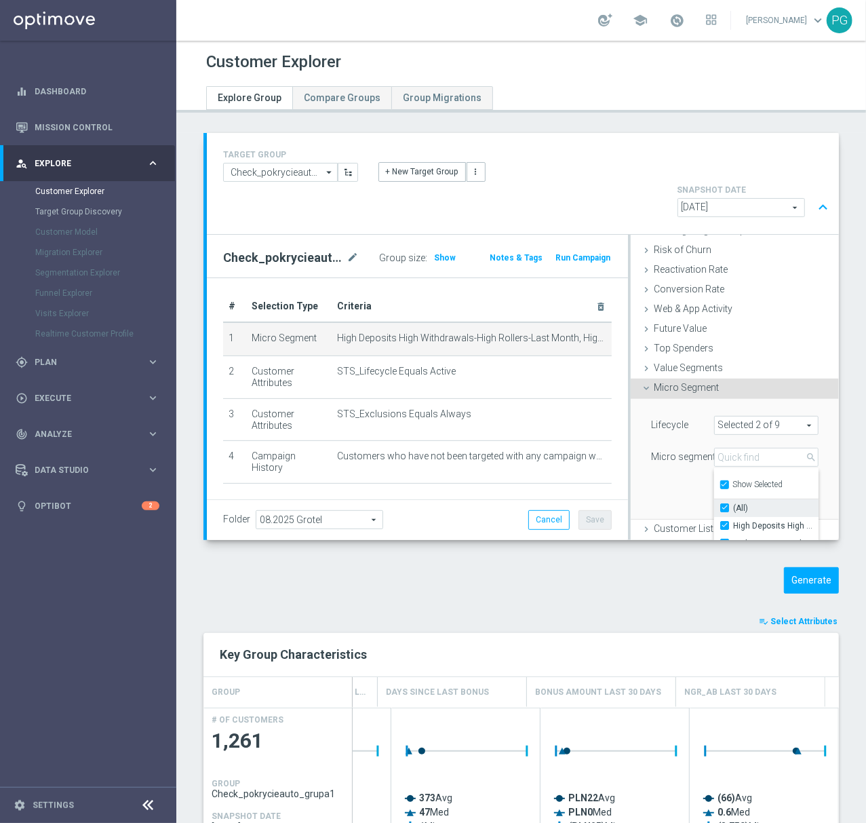
click at [724, 503] on input "(All)" at bounding box center [728, 507] width 9 height 9
checkbox input "false"
type input "Select"
checkbox input "false"
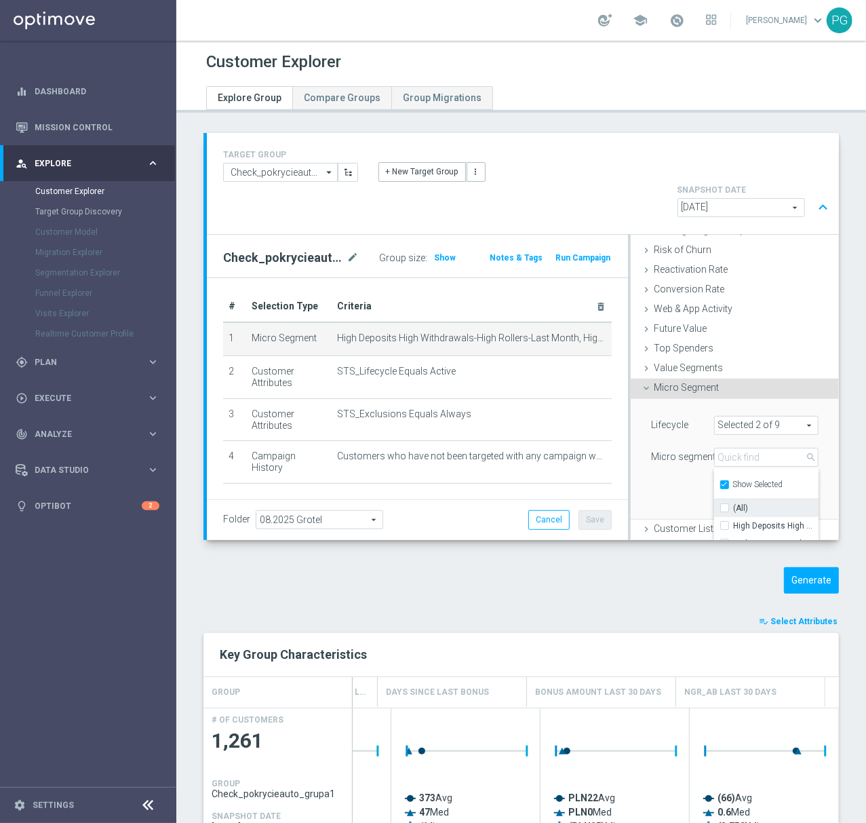
checkbox input "false"
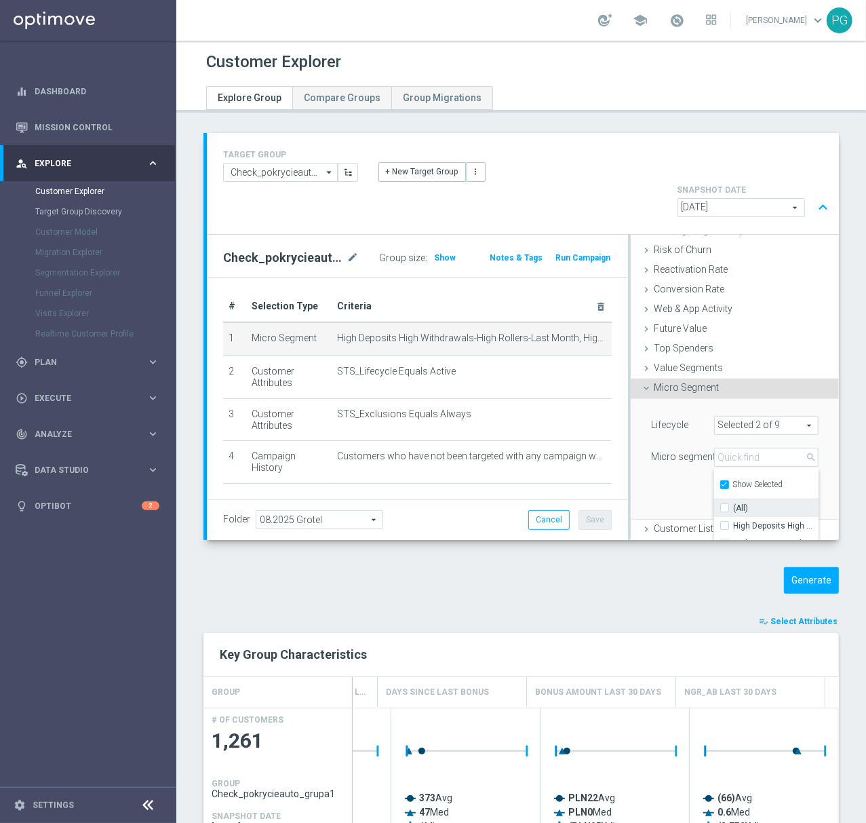
checkbox input "false"
click at [720, 482] on input "Show Selected" at bounding box center [724, 486] width 9 height 9
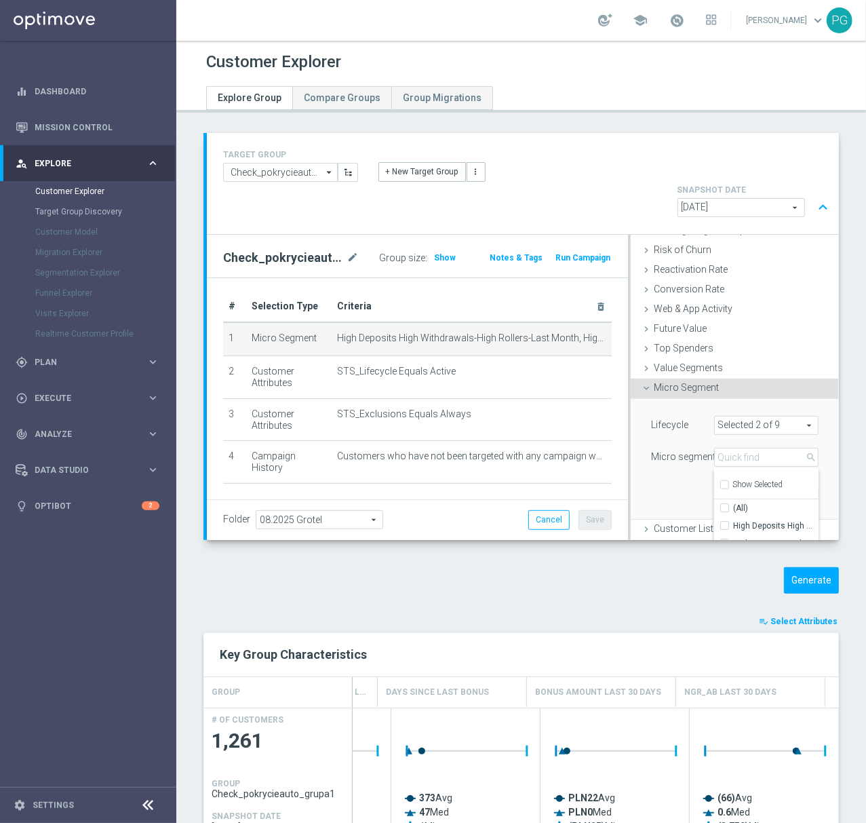
checkbox input "false"
click at [720, 448] on input "search" at bounding box center [766, 457] width 104 height 19
paste input "High Deposits High Withdrawals-High Rollers-Last Mont"
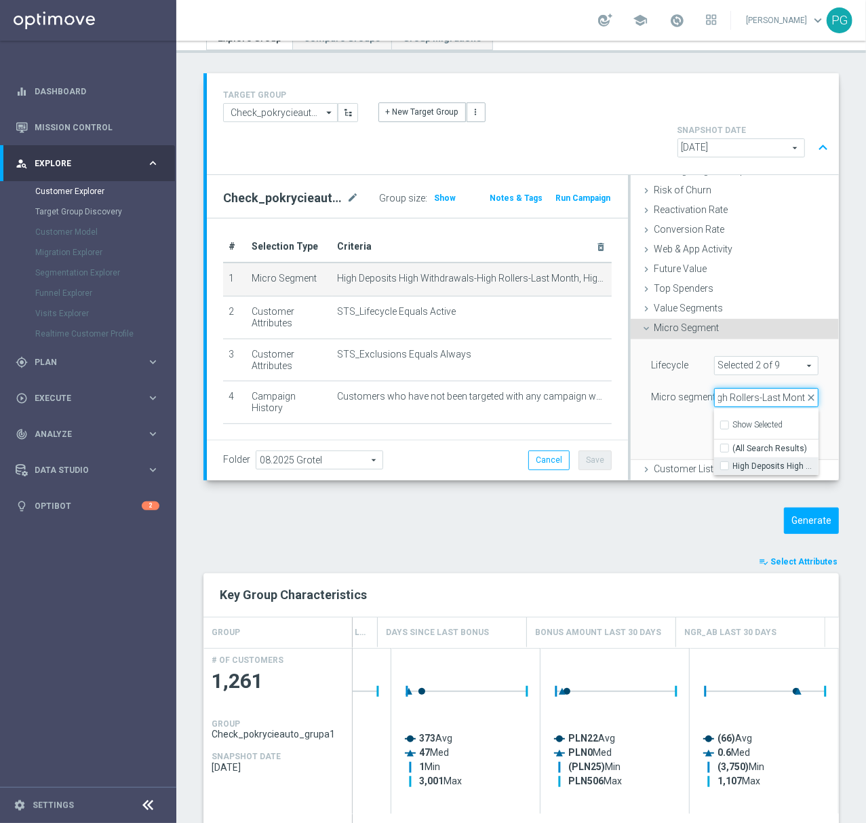
type input "High Deposits High Withdrawals-High Rollers-Last Mont"
click at [733, 461] on span "High Deposits High Withdrawals-High Rollers-Last Month" at bounding box center [775, 466] width 85 height 11
click at [733, 461] on input "High Deposits High Withdrawals-High Rollers-Last Month" at bounding box center [728, 465] width 9 height 9
checkbox input "true"
type input "High Deposits High Withdrawals-High Rollers-Last Month"
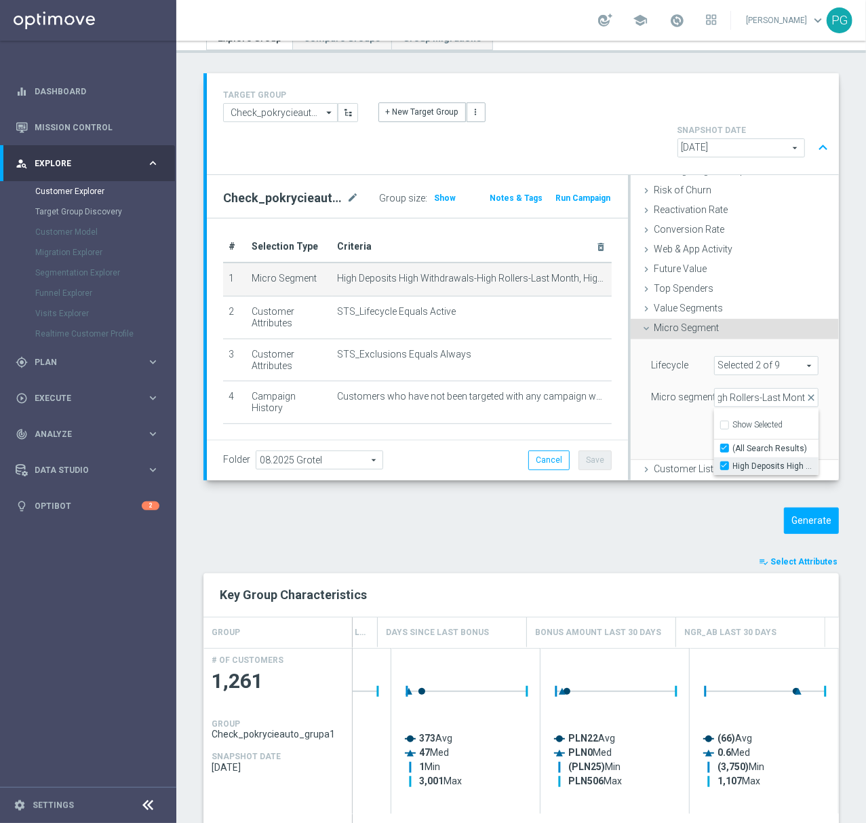
checkbox input "true"
click at [760, 420] on span "Show Selected" at bounding box center [758, 424] width 50 height 9
click at [728, 423] on input "Show Selected" at bounding box center [724, 427] width 9 height 9
checkbox input "true"
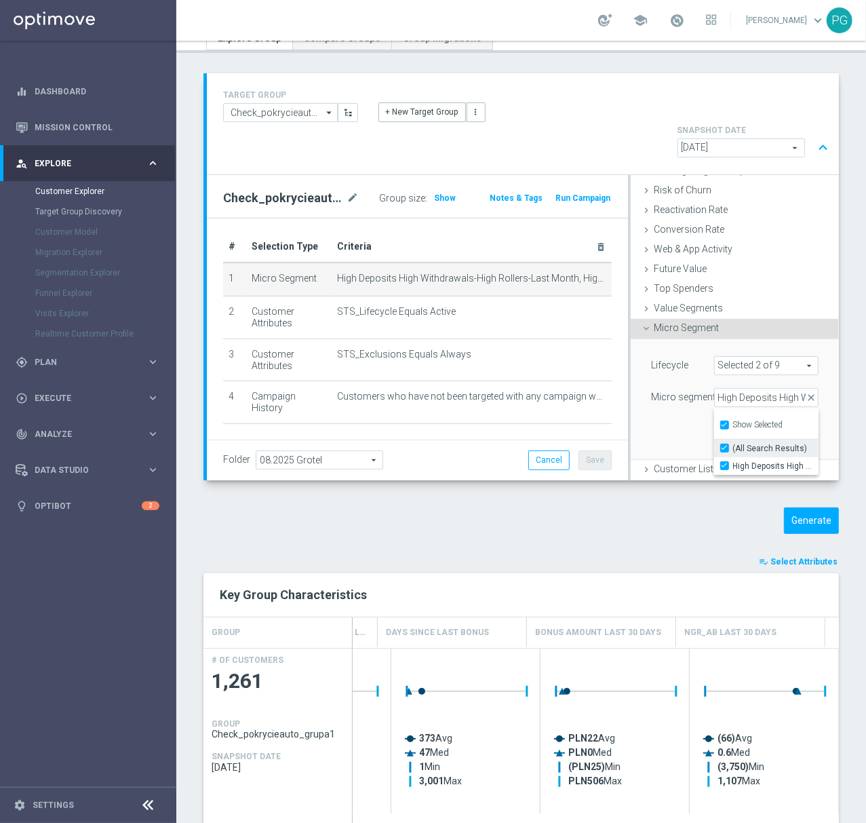
click at [754, 443] on span "(All Search Results)" at bounding box center [770, 448] width 75 height 11
click at [733, 444] on input "(All Search Results)" at bounding box center [728, 448] width 9 height 9
checkbox input "false"
type input "Select"
checkbox input "false"
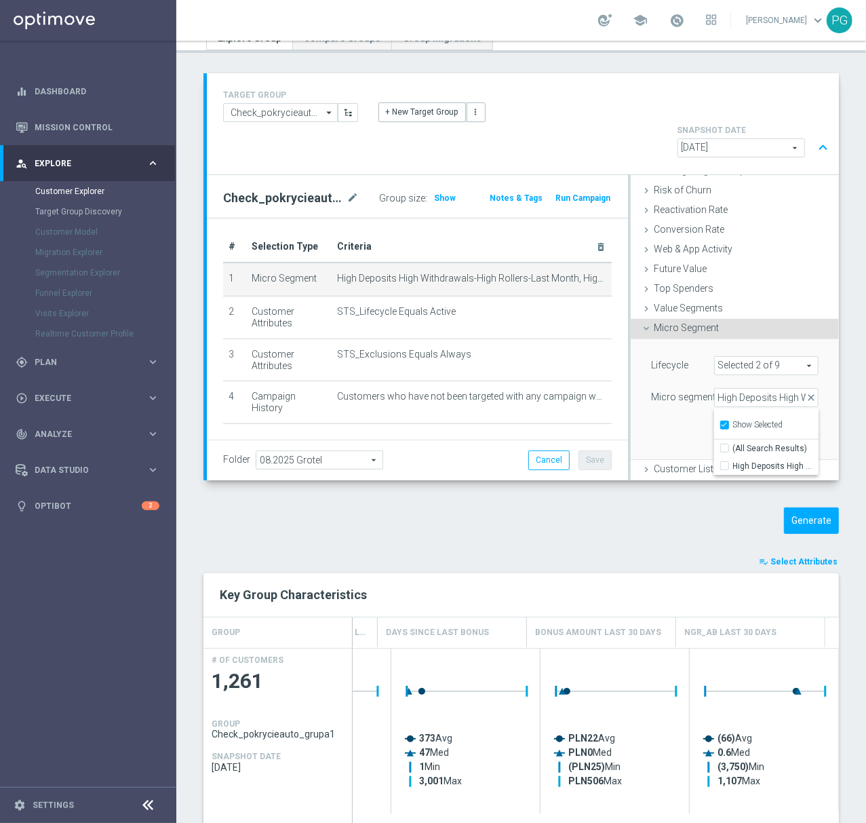
click at [807, 365] on div "Lifecycle Selected 2 of 9 arrow_drop_down search (All) Micro segment Select arr…" at bounding box center [735, 399] width 208 height 121
click at [755, 389] on span at bounding box center [766, 398] width 103 height 18
click at [733, 420] on label "Show Selected" at bounding box center [758, 426] width 50 height 12
click at [720, 423] on input "Show Selected" at bounding box center [724, 427] width 9 height 9
checkbox input "false"
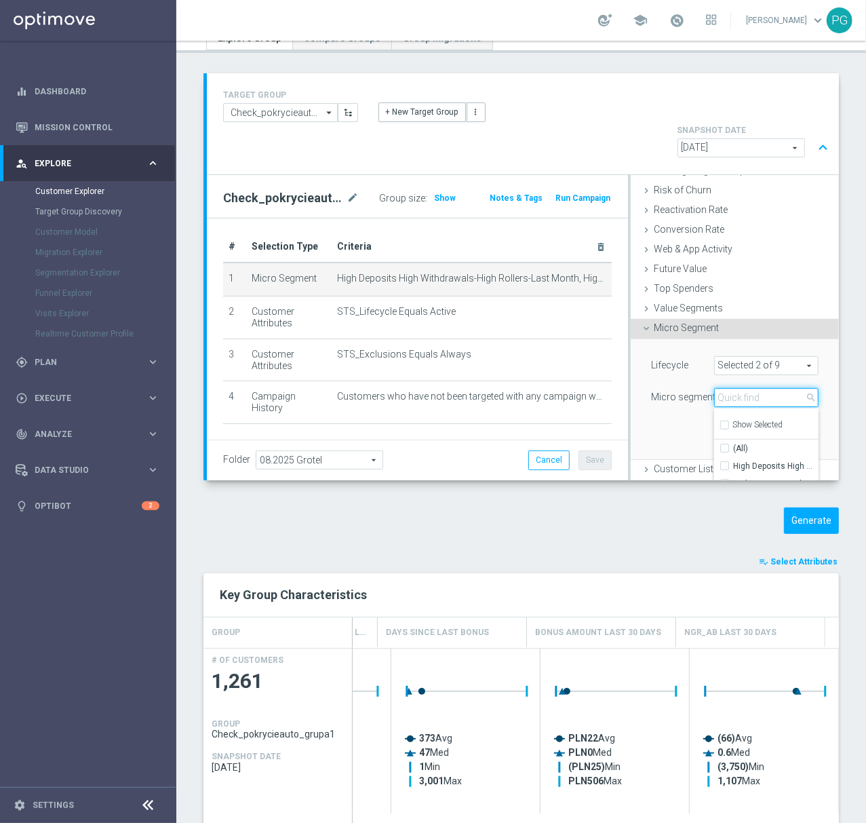
click at [725, 388] on input "search" at bounding box center [766, 397] width 104 height 19
paste input "High Deposits High Withdrawals-High Rollers-Last Mont"
type input "High Deposits High Withdrawals-High Rollers-Last Mont"
click at [724, 461] on input "High Deposits High Withdrawals-High Rollers-Last Month" at bounding box center [728, 465] width 9 height 9
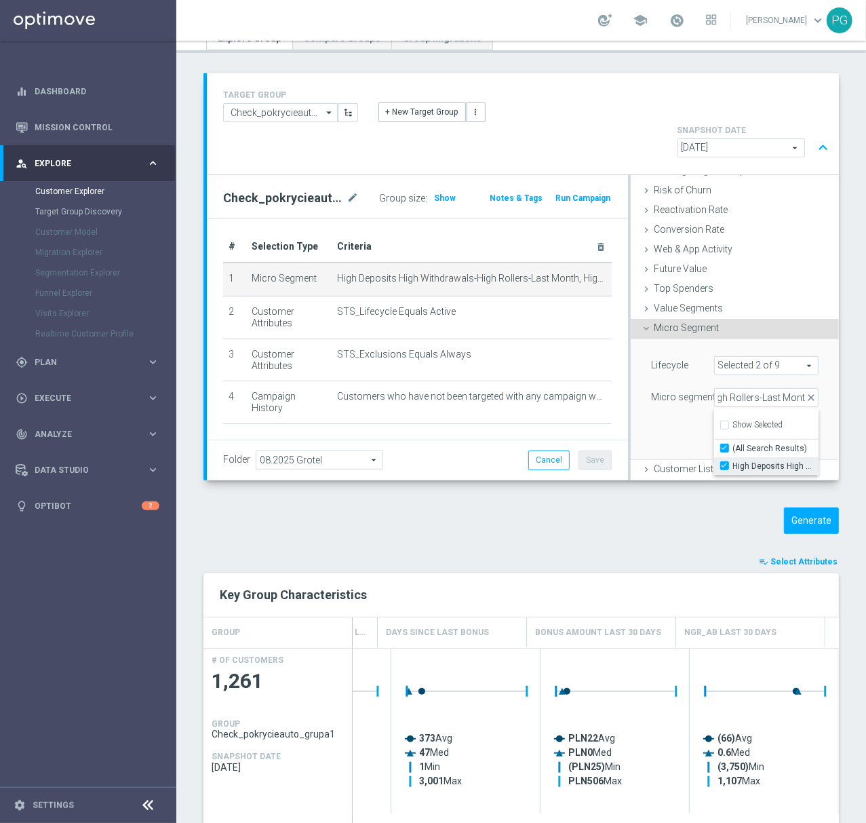
checkbox input "true"
type input "High Deposits High Withdrawals-High Rollers-Last Month"
checkbox input "true"
click at [657, 388] on div "Lifecycle Selected 2 of 9 arrow_drop_down search (All) Micro segment High Depos…" at bounding box center [735, 399] width 188 height 120
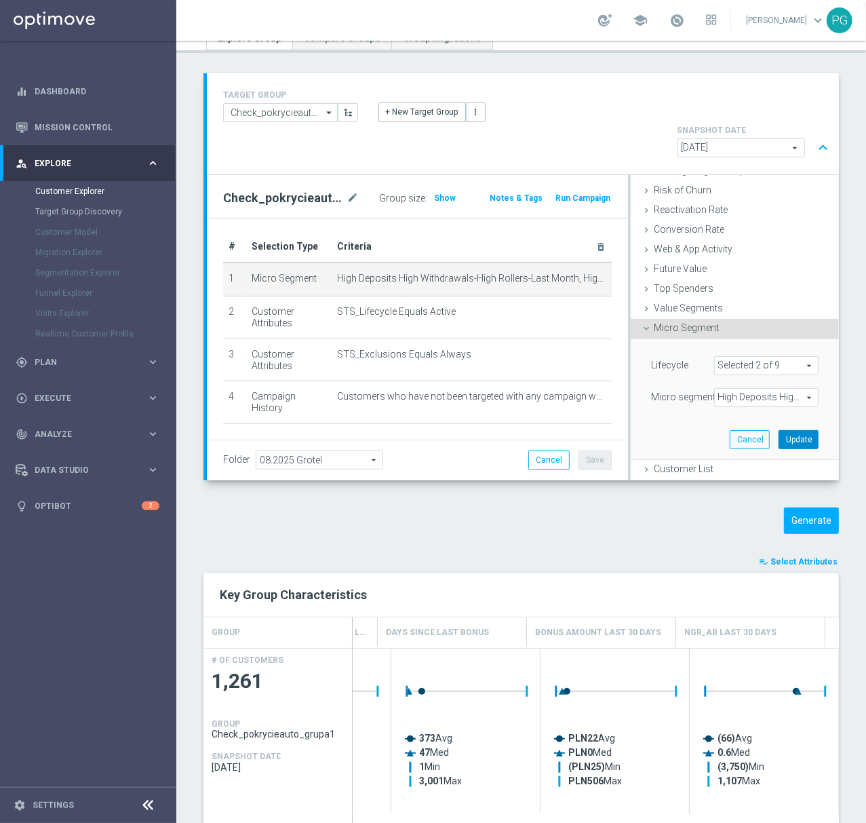
click at [779, 430] on button "Update" at bounding box center [799, 439] width 40 height 19
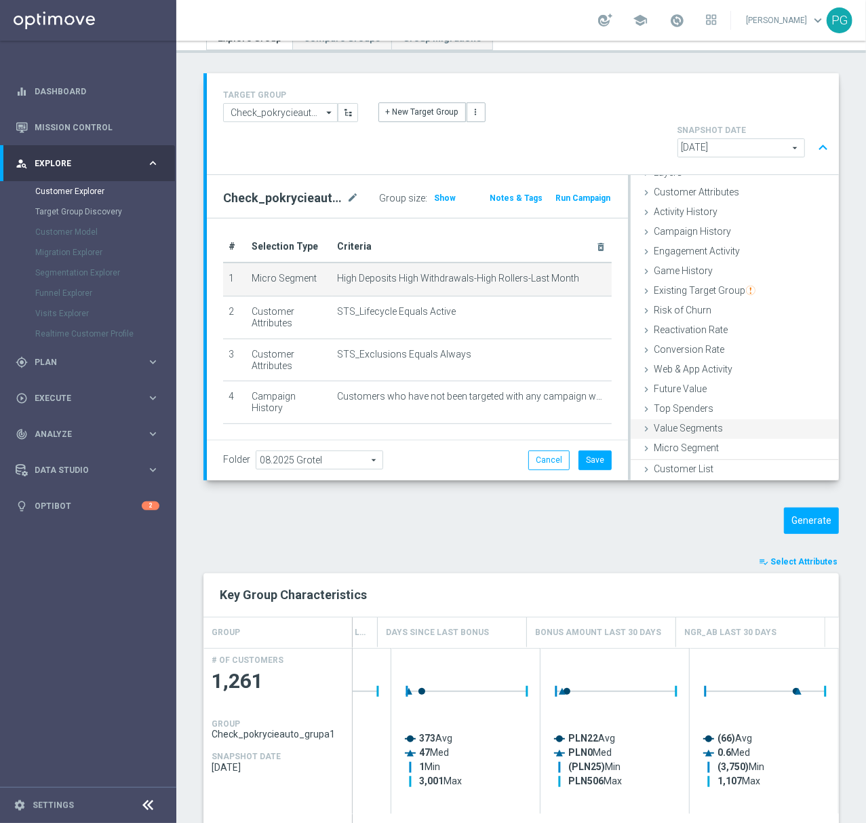
scroll to position [55, 0]
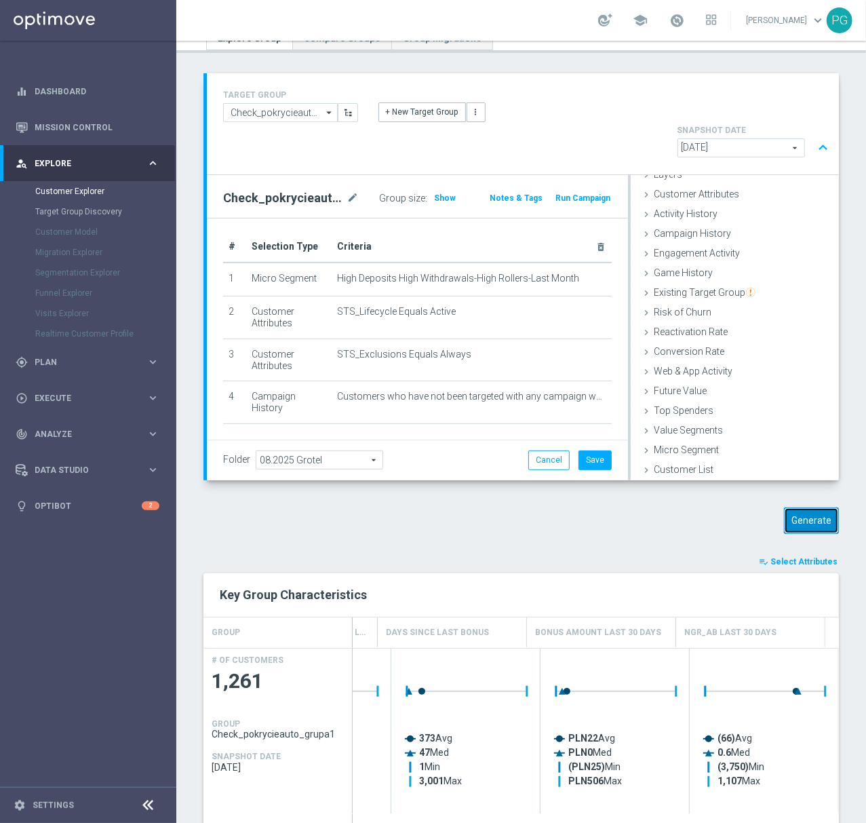
click at [785, 507] on button "Generate" at bounding box center [811, 520] width 55 height 26
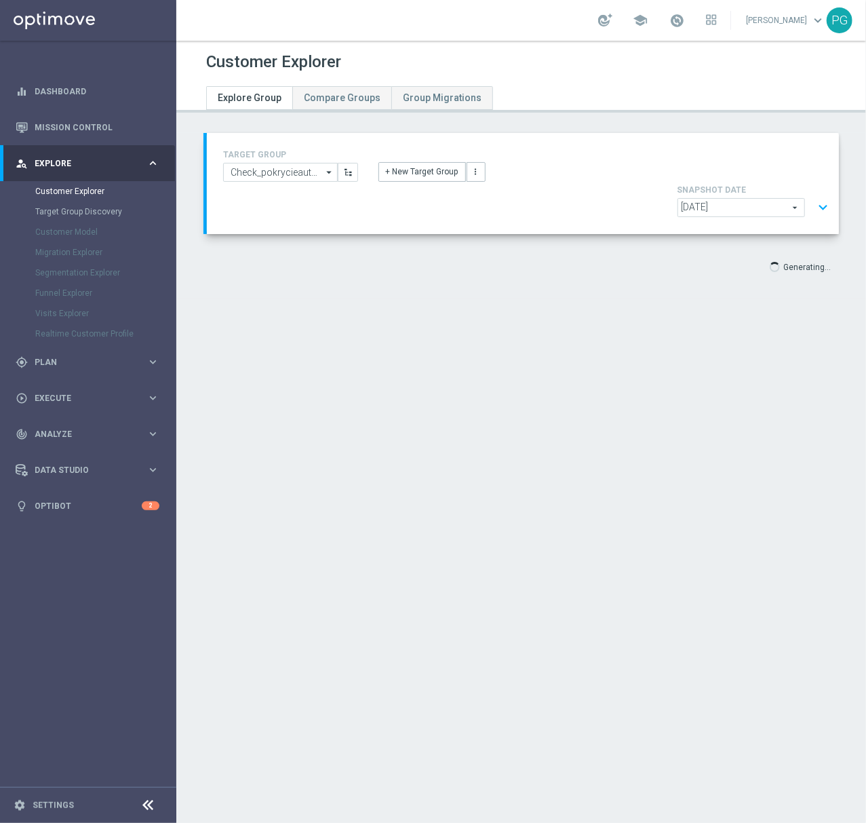
scroll to position [0, 0]
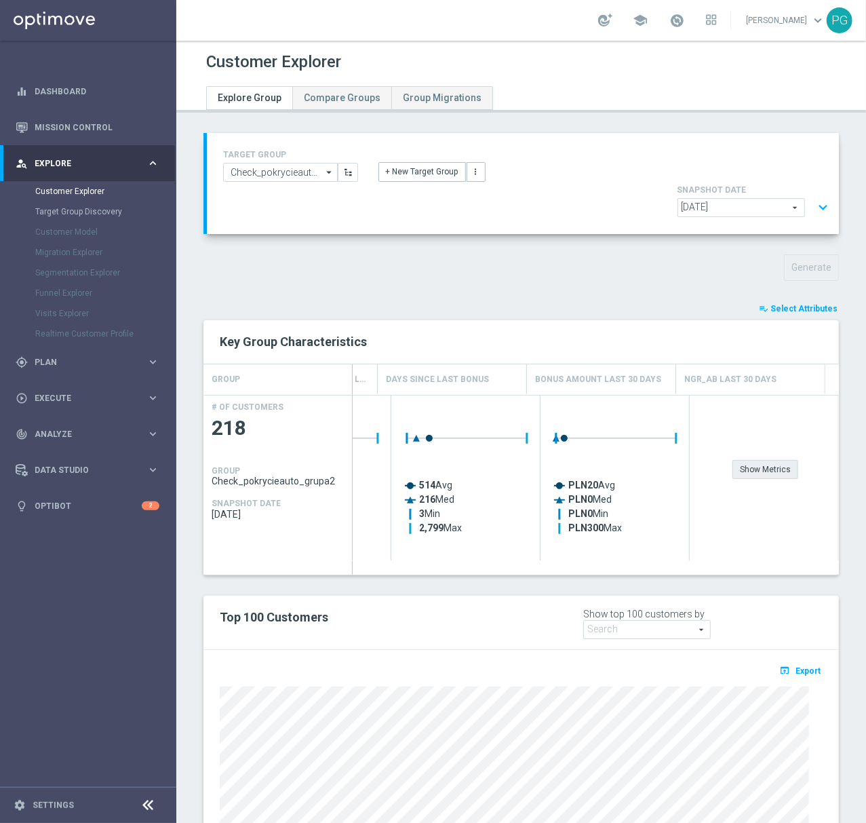
click at [768, 460] on div "Show Metrics" at bounding box center [766, 469] width 66 height 19
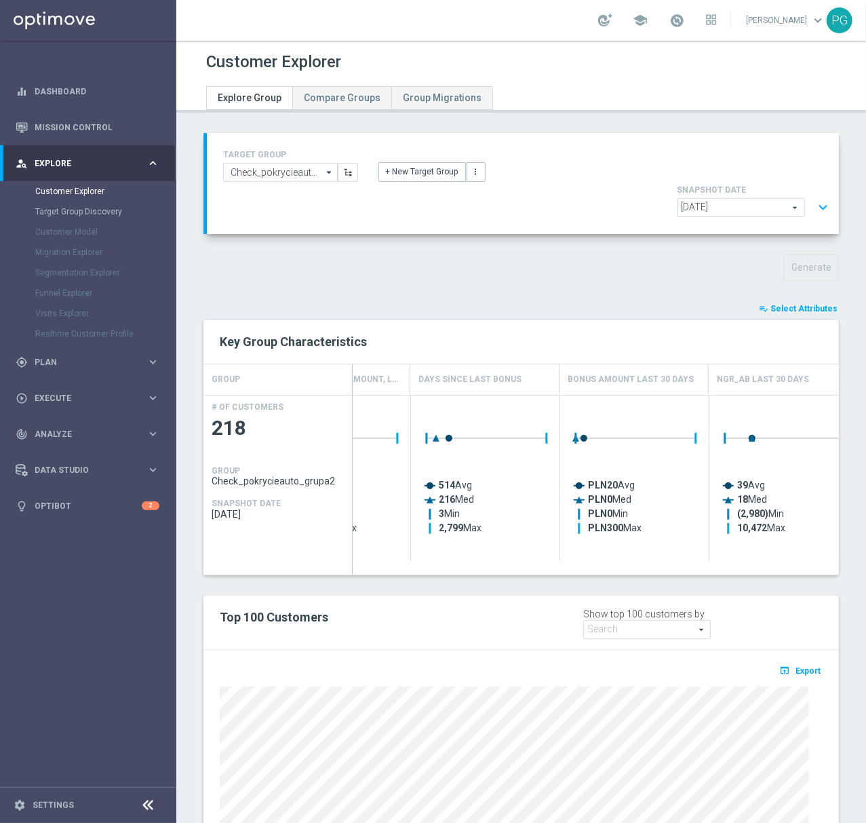
scroll to position [0, 422]
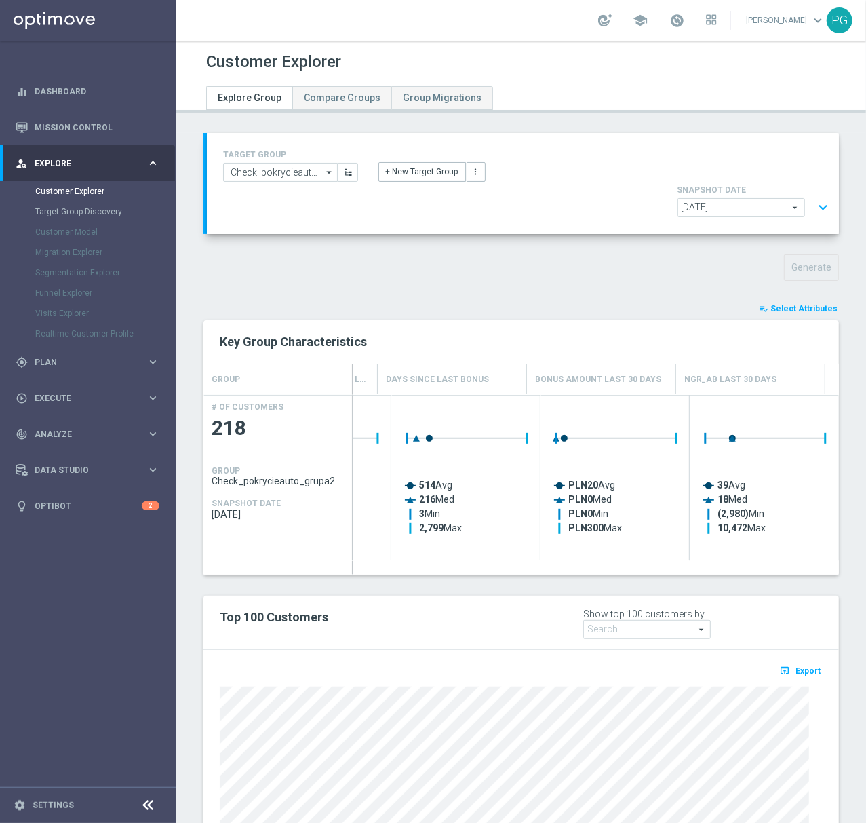
click at [813, 195] on button "expand_more" at bounding box center [823, 208] width 20 height 26
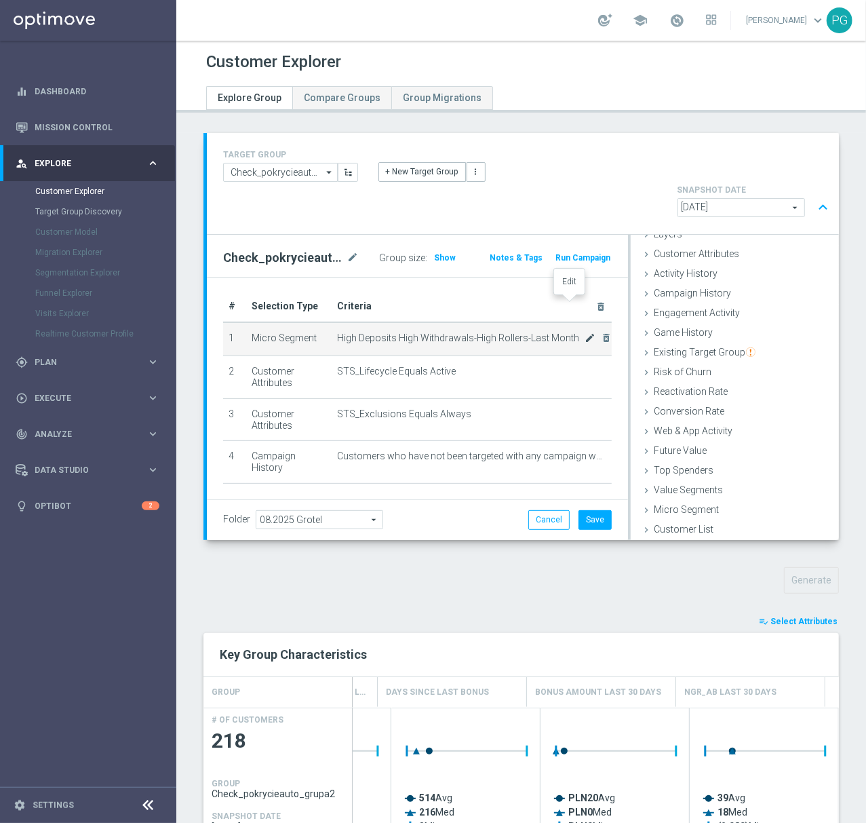
click at [585, 332] on icon "mode_edit" at bounding box center [590, 337] width 11 height 11
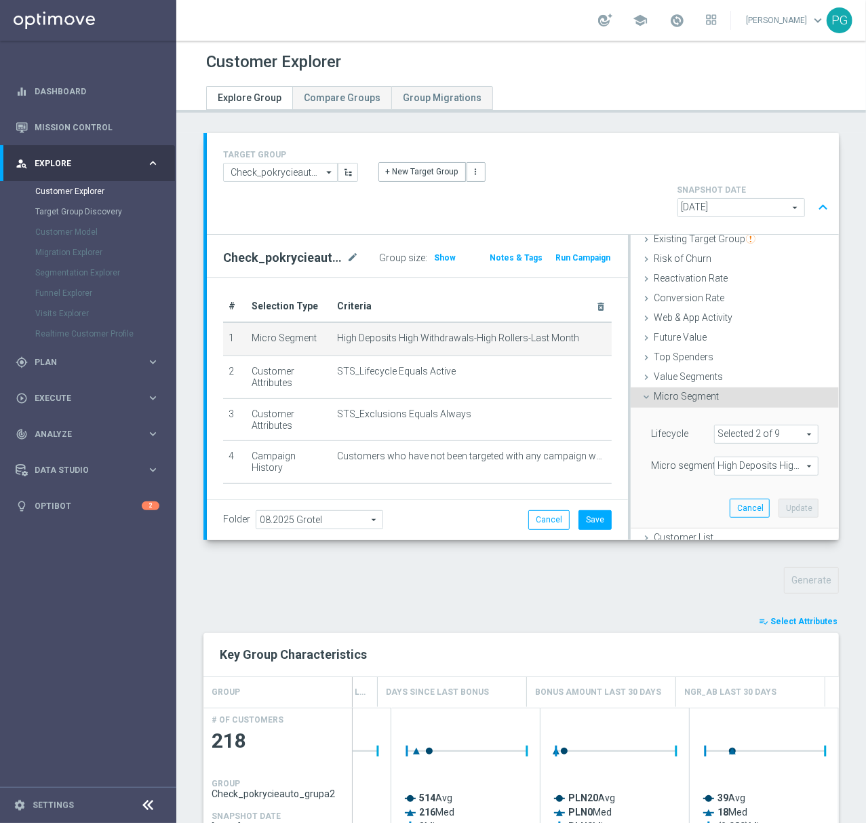
scroll to position [177, 0]
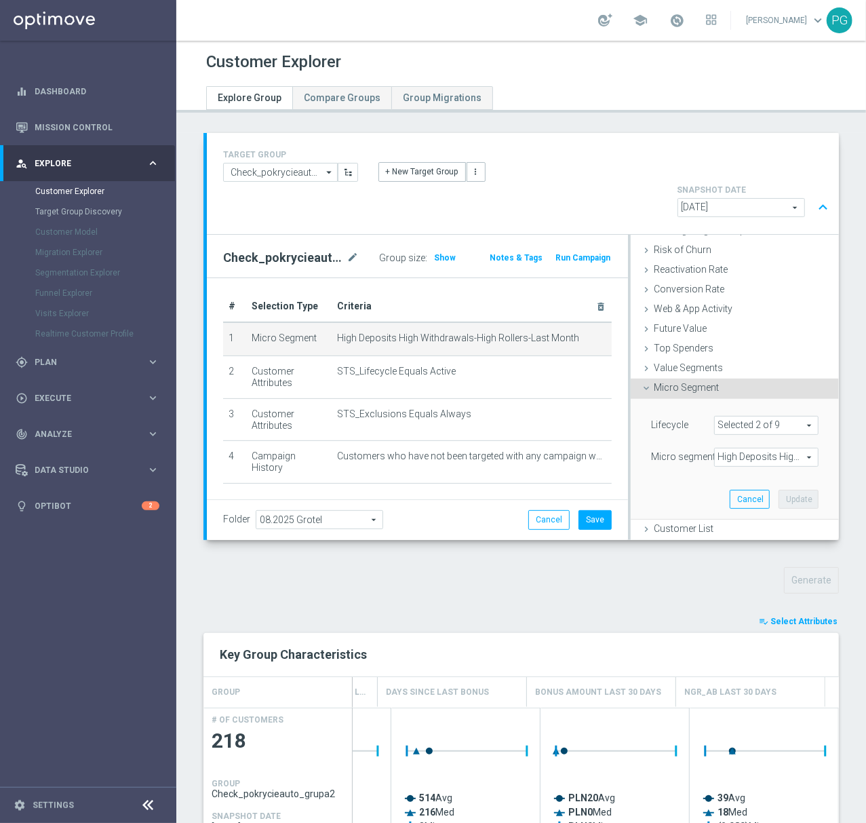
click at [731, 448] on span "High Deposits High Withdrawals-High Rollers-Last Month" at bounding box center [766, 457] width 103 height 18
click at [724, 521] on input "High Deposits High Withdrawals-High Rollers-Last Month" at bounding box center [728, 525] width 9 height 9
checkbox input "false"
type input "Select"
click at [752, 448] on input "search" at bounding box center [766, 457] width 104 height 19
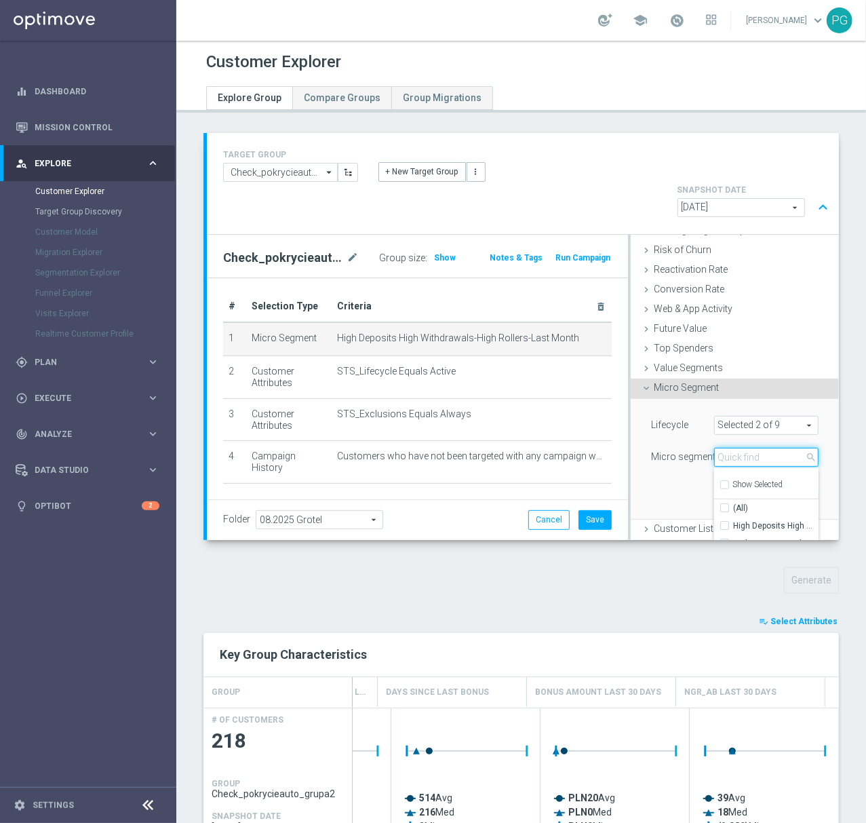
paste input "h Deposits High Withdrawals-High Rollers-1 to 3 Month-High Longevity High Activ…"
type input "h Deposits High Withdrawals-High Rollers-1 to 3 Month-High Longevity High Activ…"
click at [724, 521] on input "High Deposits High Withdrawals-High Rollers-1 to 3 Month-High Longevity High Ac…" at bounding box center [728, 525] width 9 height 9
checkbox input "true"
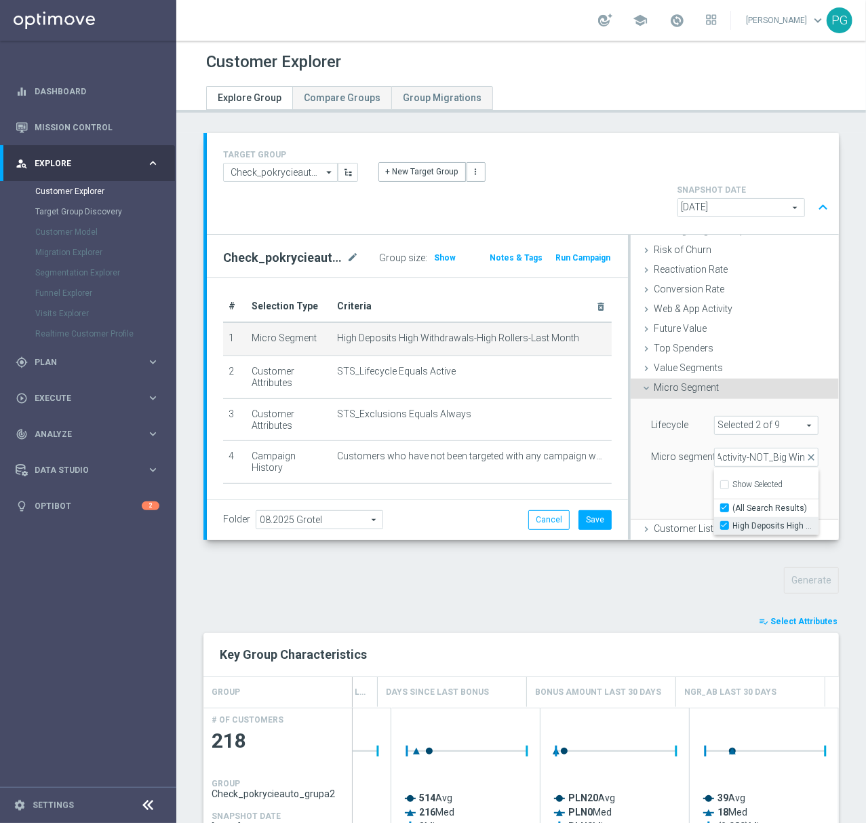
type input "High Deposits High Withdrawals-High Rollers-1 to 3 Month-High Longevity High Ac…"
checkbox input "true"
click at [655, 460] on div "Lifecycle Selected 2 of 9 arrow_drop_down search (All) Micro segment High Depos…" at bounding box center [735, 459] width 188 height 120
click at [779, 490] on button "Update" at bounding box center [799, 499] width 40 height 19
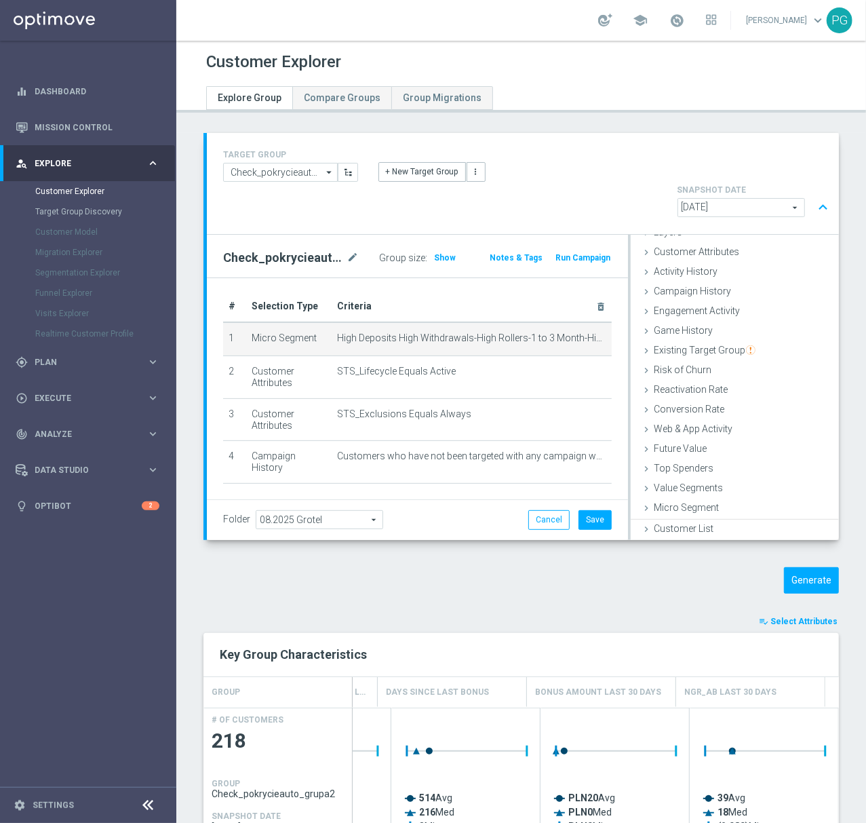
scroll to position [55, 0]
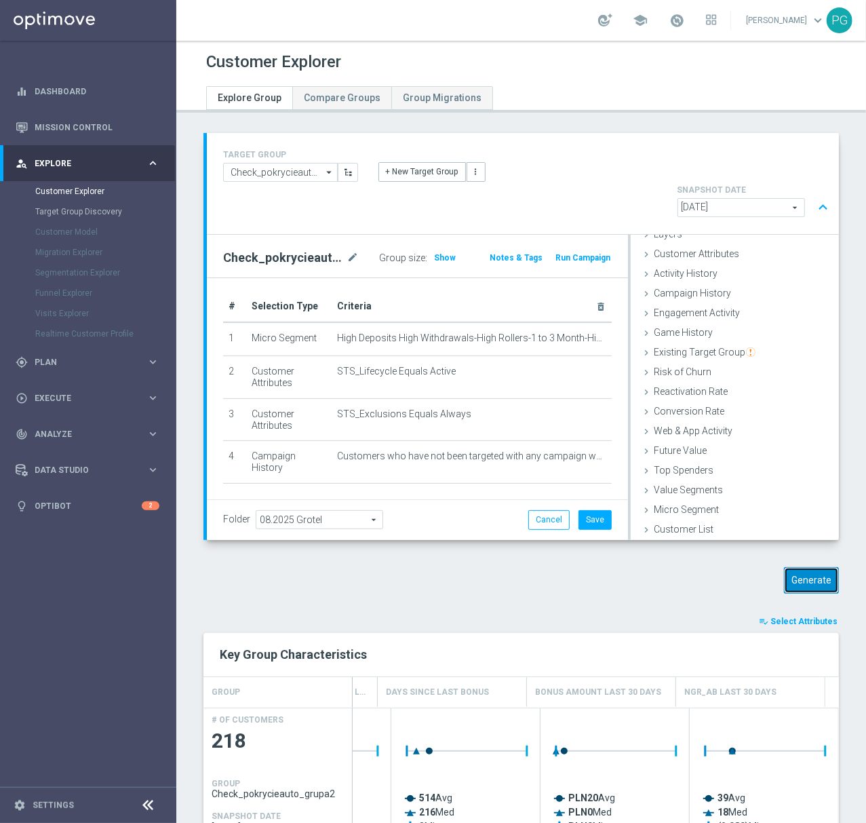
click at [809, 567] on button "Generate" at bounding box center [811, 580] width 55 height 26
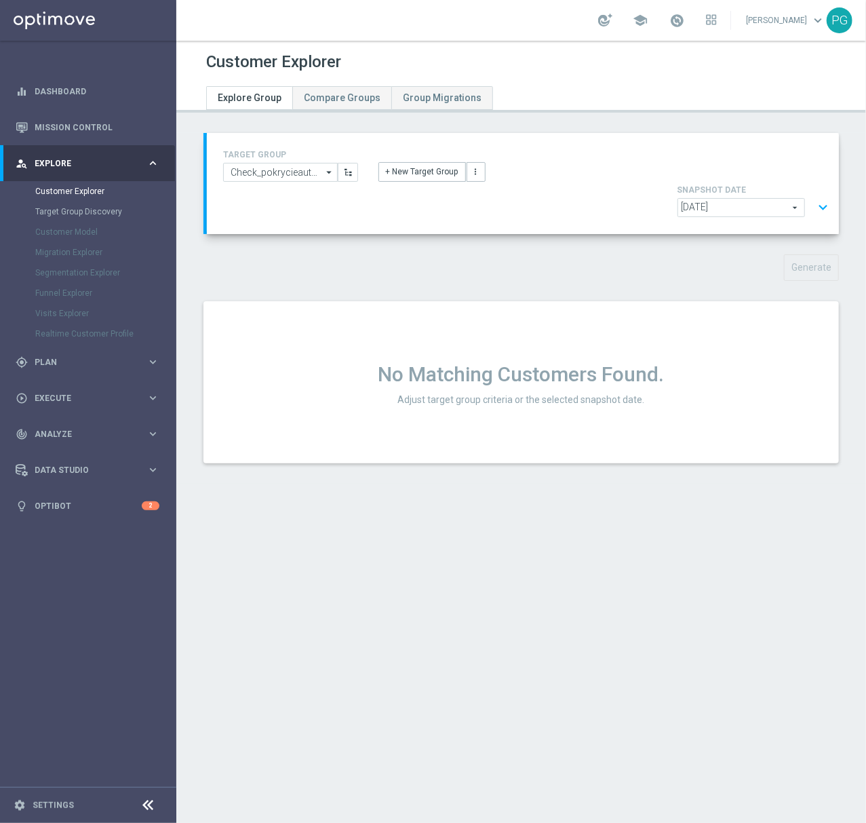
click at [815, 195] on button "expand_more" at bounding box center [823, 208] width 20 height 26
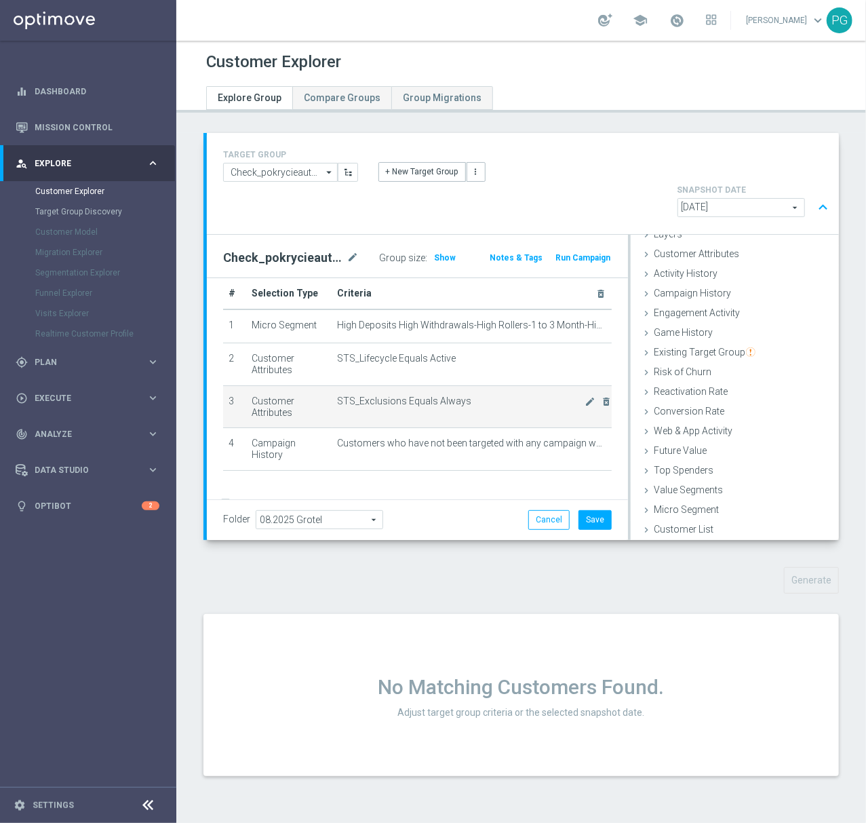
scroll to position [49, 0]
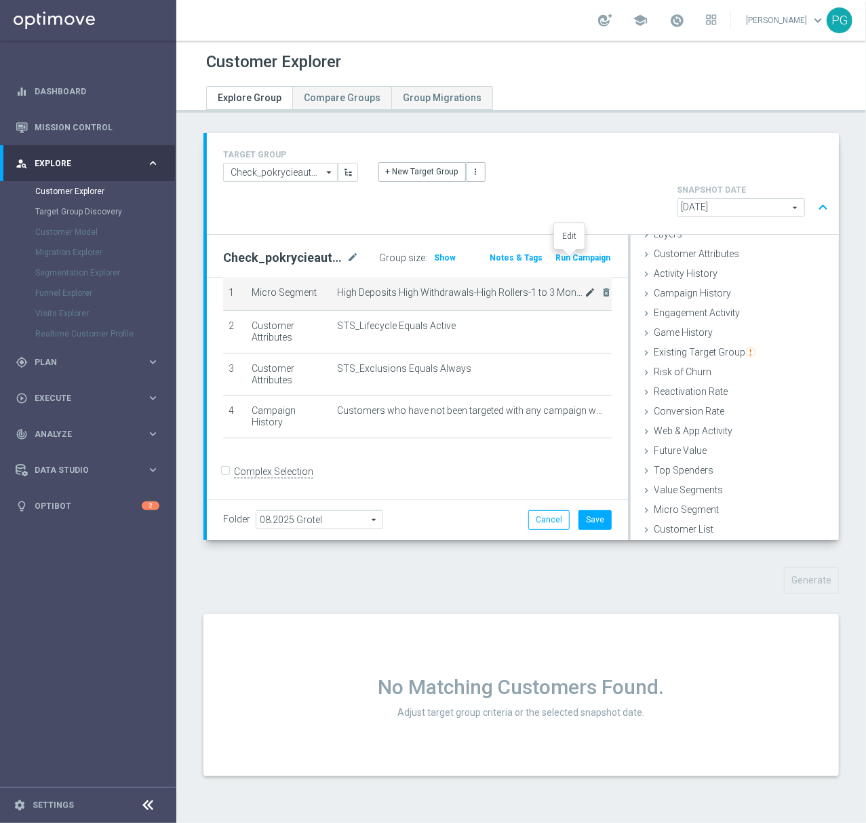
click at [585, 287] on icon "mode_edit" at bounding box center [590, 292] width 11 height 11
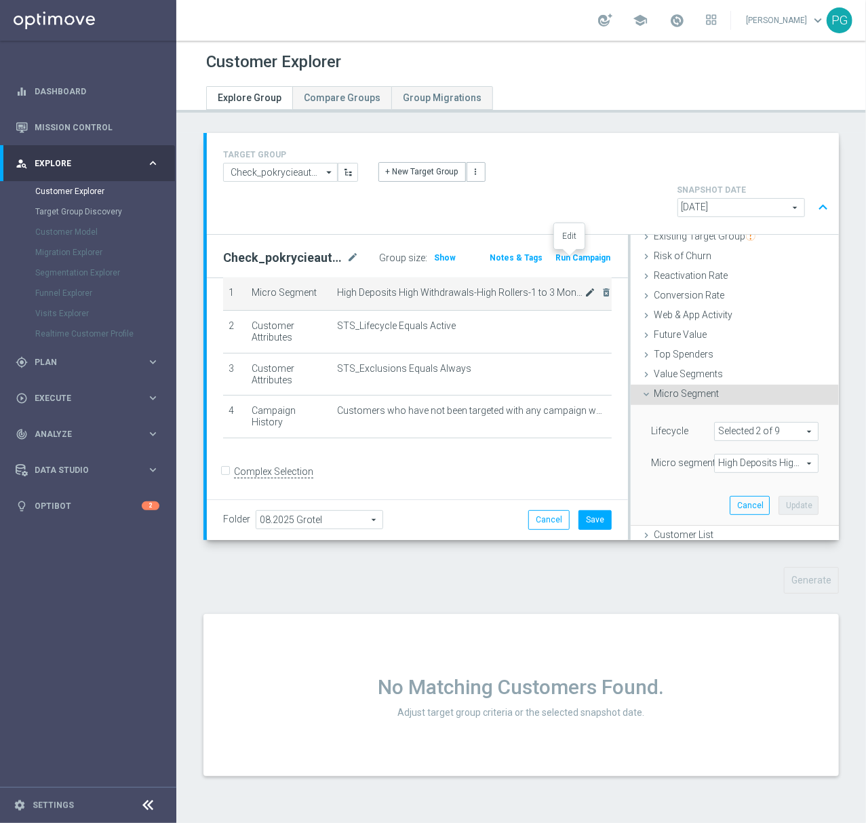
scroll to position [177, 0]
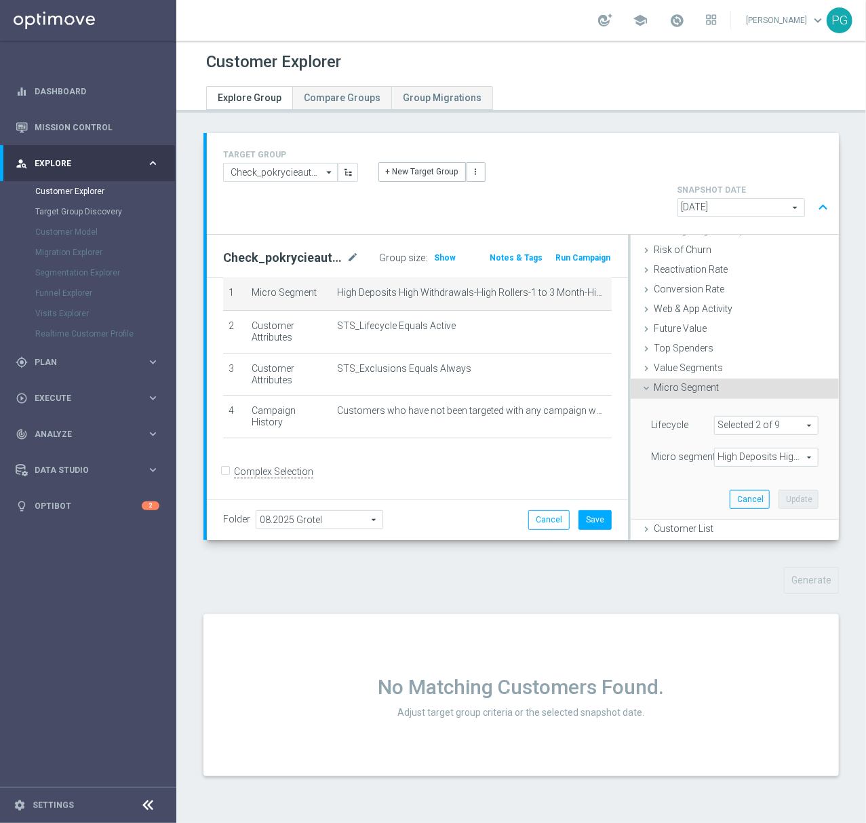
click at [724, 448] on span "High Deposits High Withdrawals-High Rollers-1 to 3 Month-High Longevity High Ac…" at bounding box center [766, 457] width 103 height 18
click at [724, 448] on input "search" at bounding box center [766, 457] width 104 height 19
click at [720, 475] on div "Show Selected" at bounding box center [752, 483] width 64 height 17
click at [733, 480] on span "Show Selected" at bounding box center [758, 484] width 50 height 9
click at [726, 482] on input "Show Selected" at bounding box center [724, 486] width 9 height 9
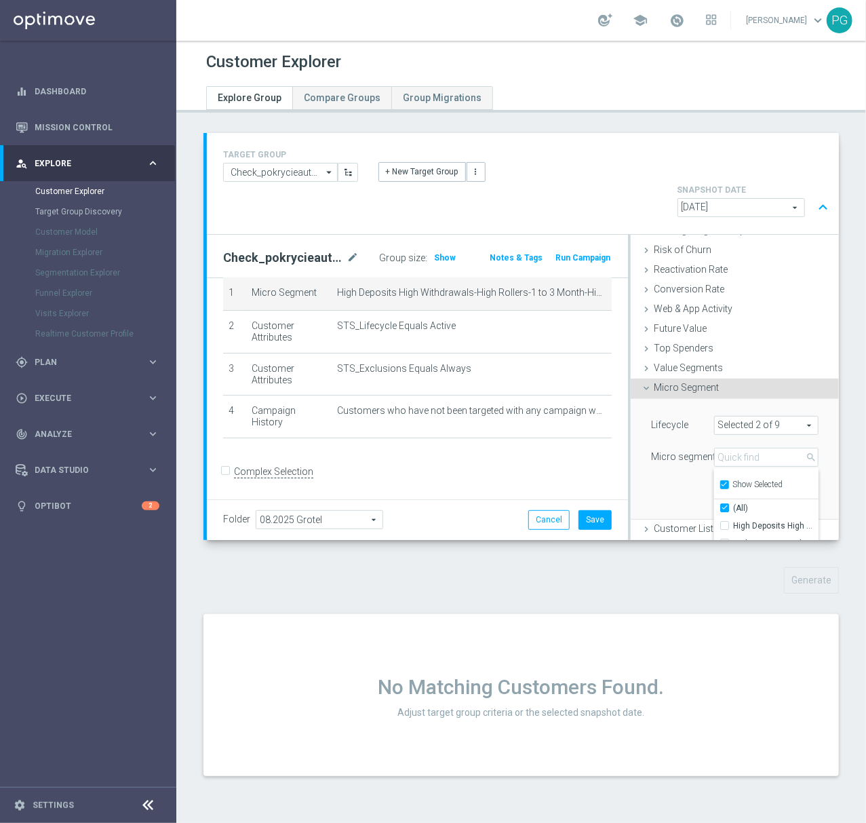
checkbox input "true"
click at [733, 517] on label "High Deposits High Withdrawals-High Rollers-1 to 3 Month-High Longevity High Ac…" at bounding box center [775, 526] width 85 height 18
click at [724, 521] on input "High Deposits High Withdrawals-High Rollers-1 to 3 Month-High Longevity High Ac…" at bounding box center [728, 525] width 9 height 9
checkbox input "false"
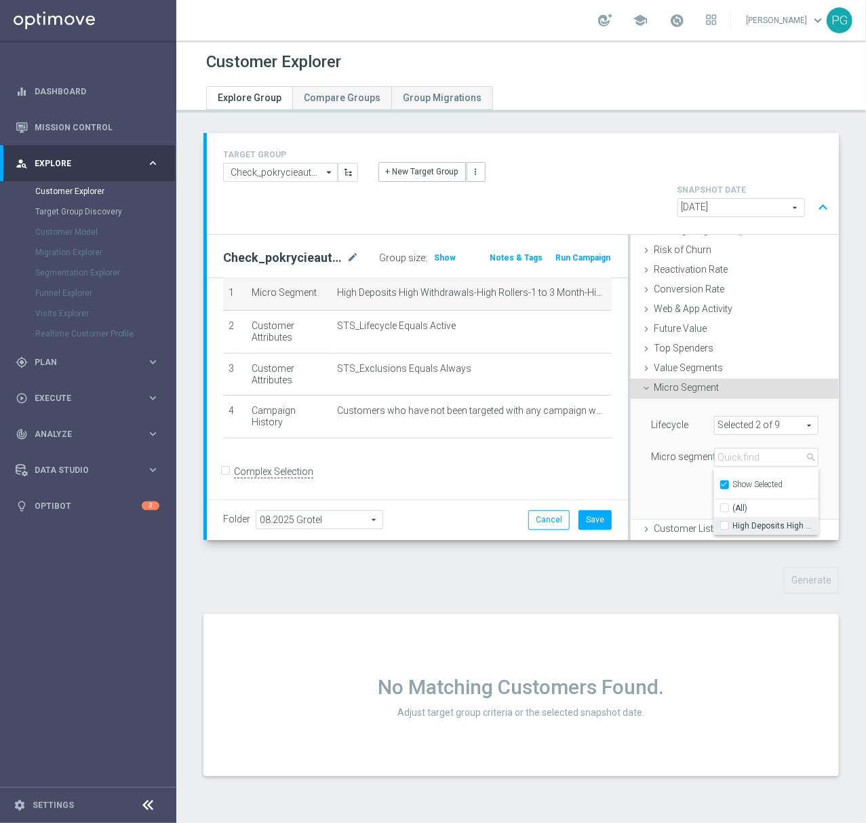
type input "Select"
checkbox input "false"
click at [727, 475] on div "Show Selected" at bounding box center [752, 483] width 64 height 17
click at [733, 480] on span "Show Selected" at bounding box center [758, 484] width 50 height 9
click at [727, 482] on input "Show Selected" at bounding box center [724, 486] width 9 height 9
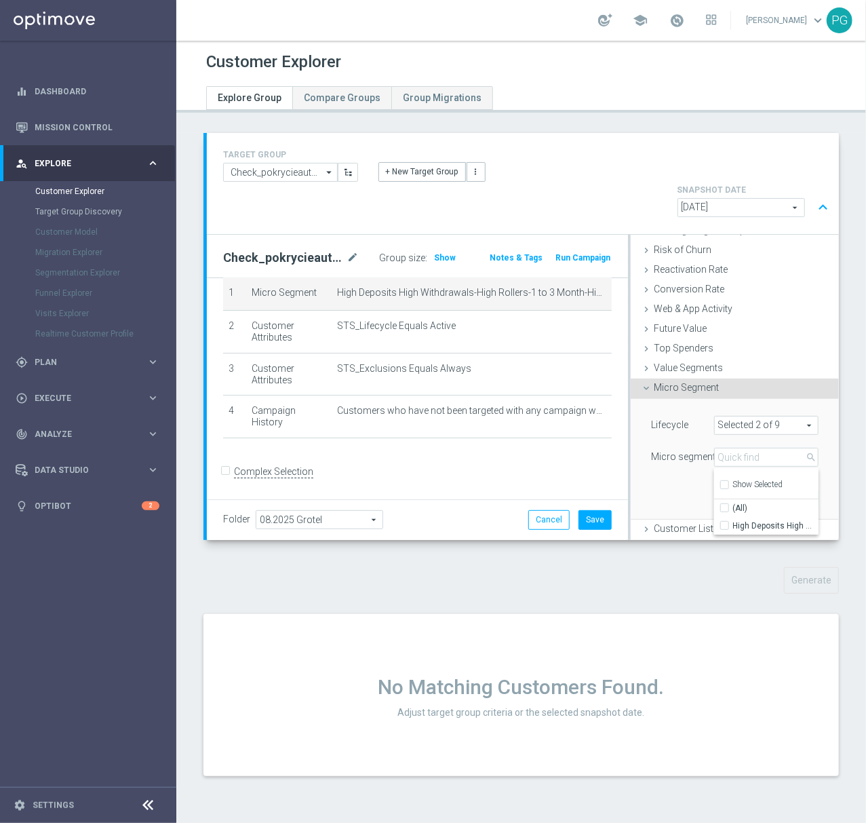
checkbox input "false"
click at [728, 448] on input "search" at bounding box center [766, 457] width 104 height 19
paste input "eposit-High Bet Amoun"
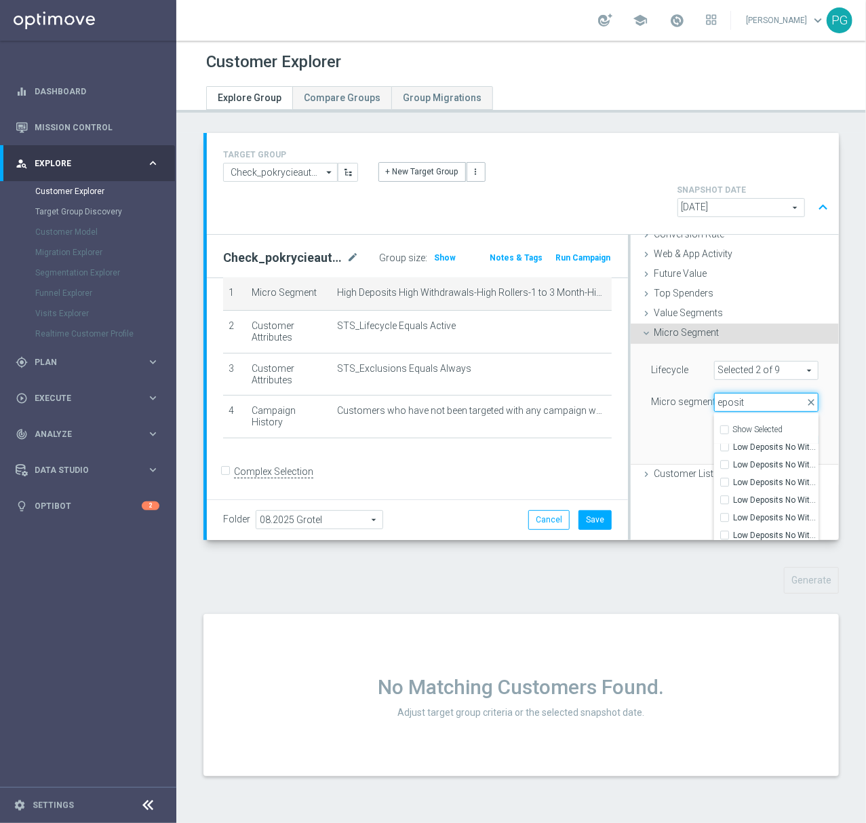
scroll to position [2594, 0]
type input "eposit"
click at [750, 361] on div "Lifecycle Selected 2 of 9 arrow_drop_down search (All)" at bounding box center [735, 372] width 188 height 22
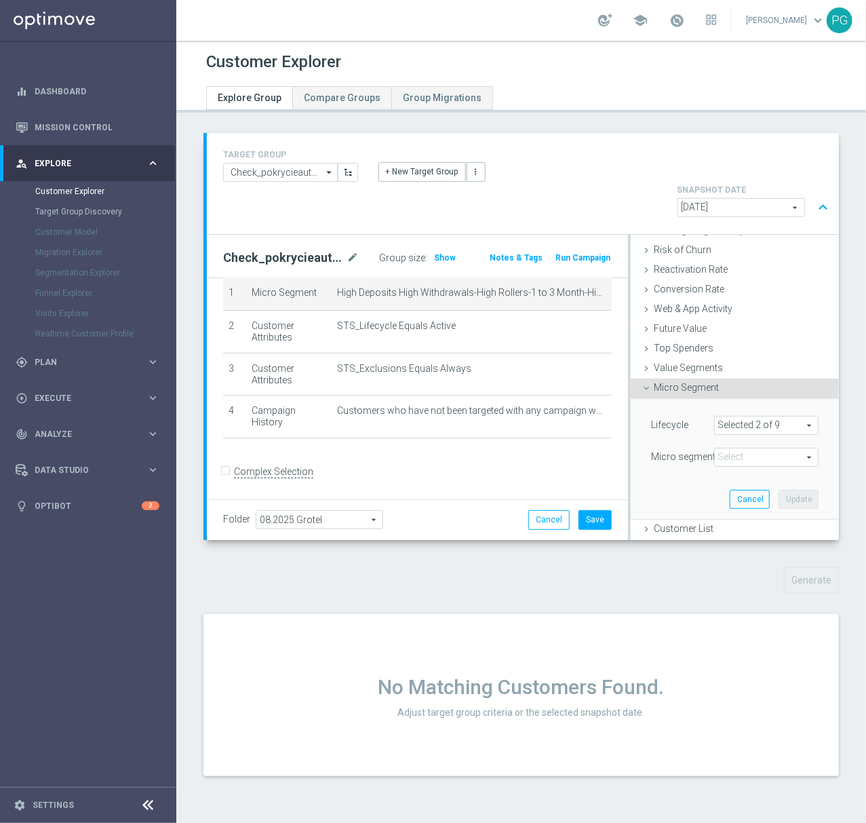
click at [724, 416] on span at bounding box center [766, 425] width 103 height 18
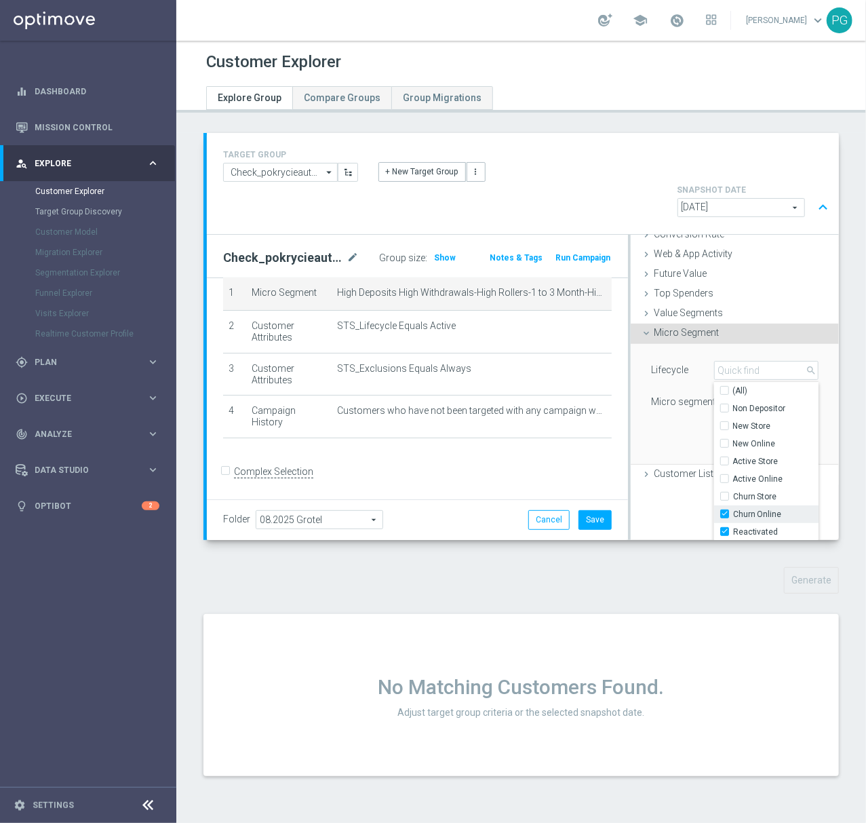
click at [733, 505] on label "Churn Online" at bounding box center [775, 514] width 85 height 18
click at [733, 509] on input "Churn Online" at bounding box center [728, 513] width 9 height 9
checkbox input "false"
type input "Reactivated"
click at [684, 399] on div "Lifecycle Reactivated Reactivated arrow_drop_down search (All) Non Depositor Ne…" at bounding box center [735, 404] width 188 height 120
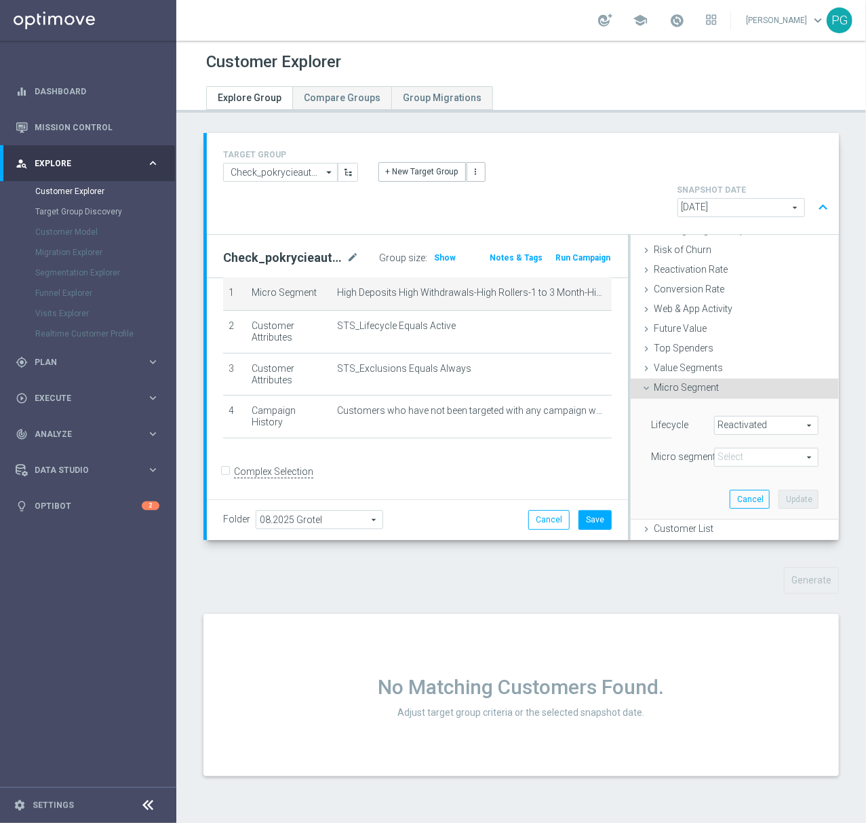
click at [733, 448] on span at bounding box center [766, 457] width 103 height 18
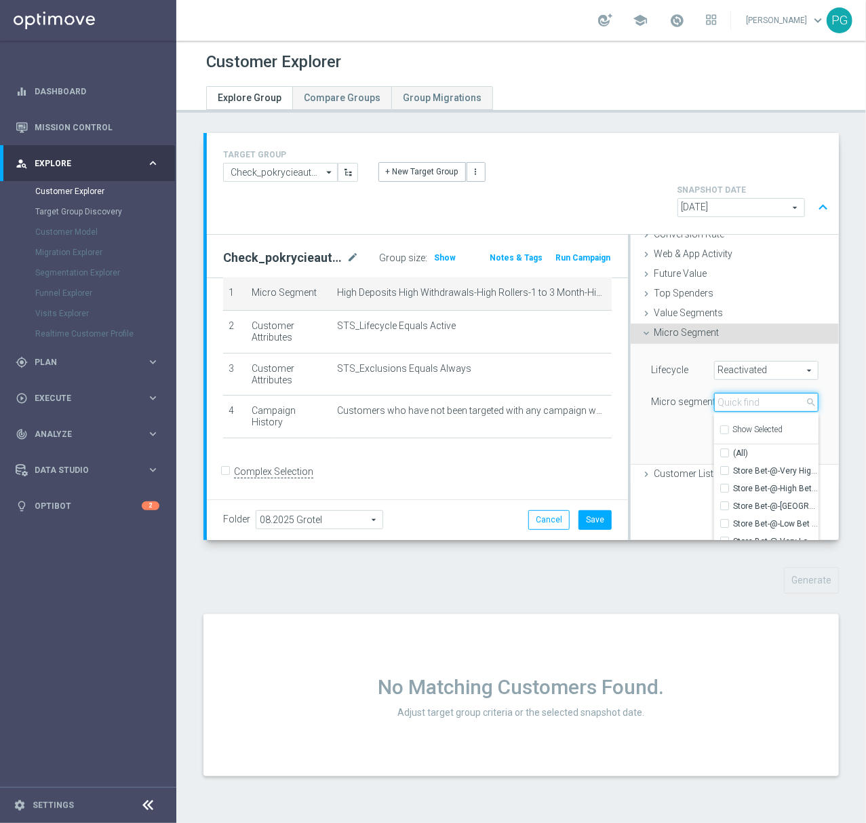
click at [734, 393] on input "search" at bounding box center [766, 402] width 104 height 19
paste input "eposit-High Bet Amoun"
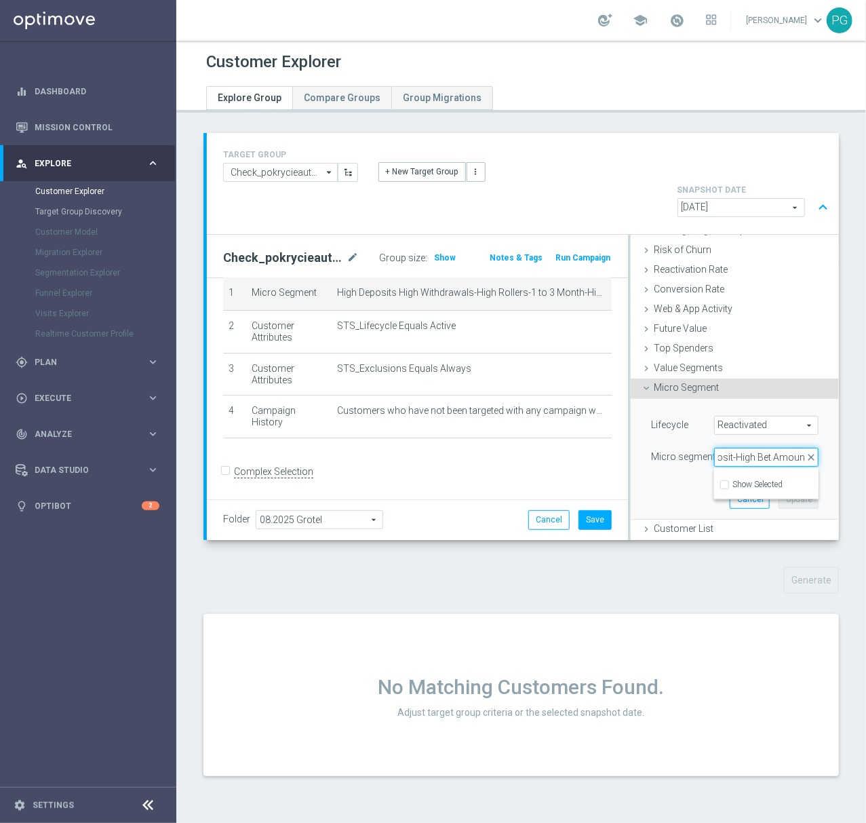
click at [715, 448] on input "eposit-High Bet Amoun" at bounding box center [766, 457] width 104 height 19
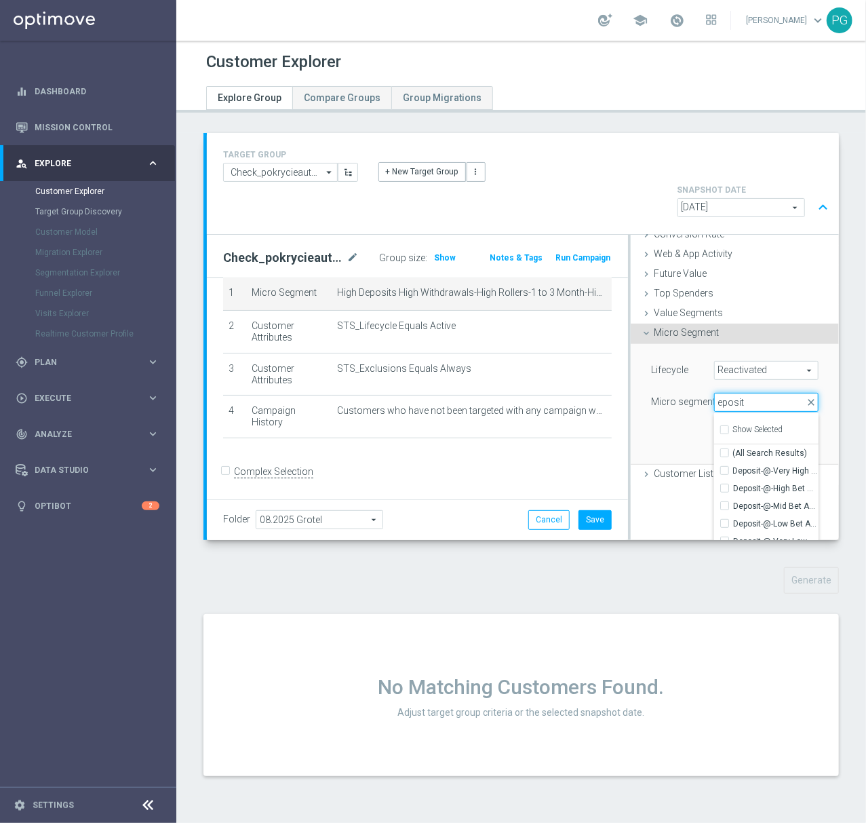
scroll to position [242, 0]
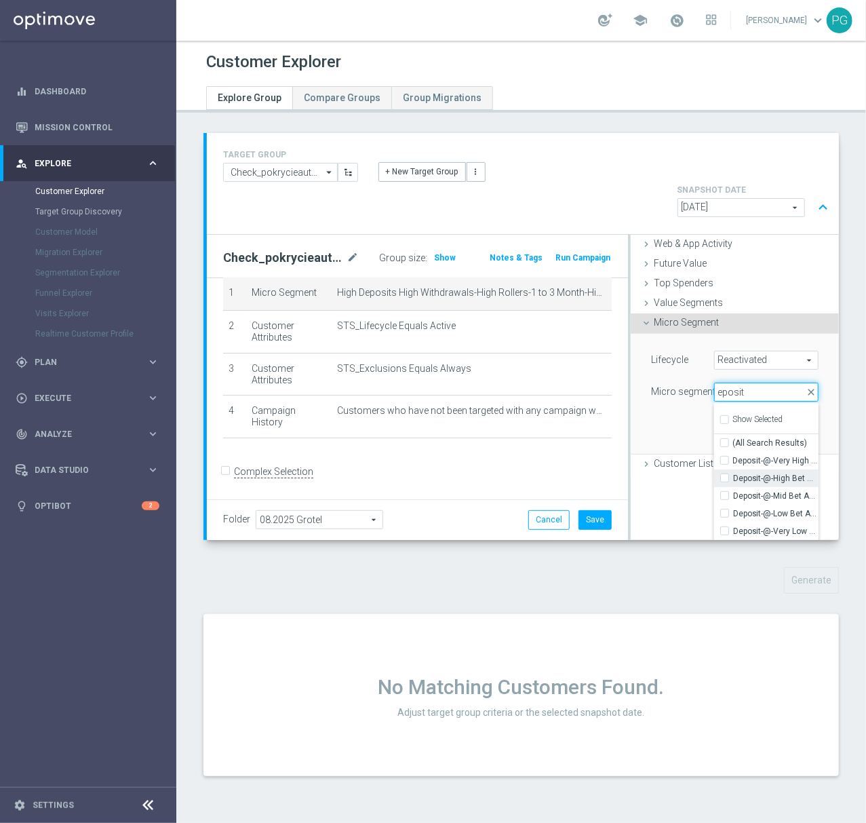
type input "eposit"
click at [741, 473] on span "Deposit-@-High Bet Amount" at bounding box center [775, 478] width 85 height 11
click at [733, 473] on input "Deposit-@-High Bet Amount" at bounding box center [728, 477] width 9 height 9
checkbox input "true"
type input "Deposit-@-High Bet Amount"
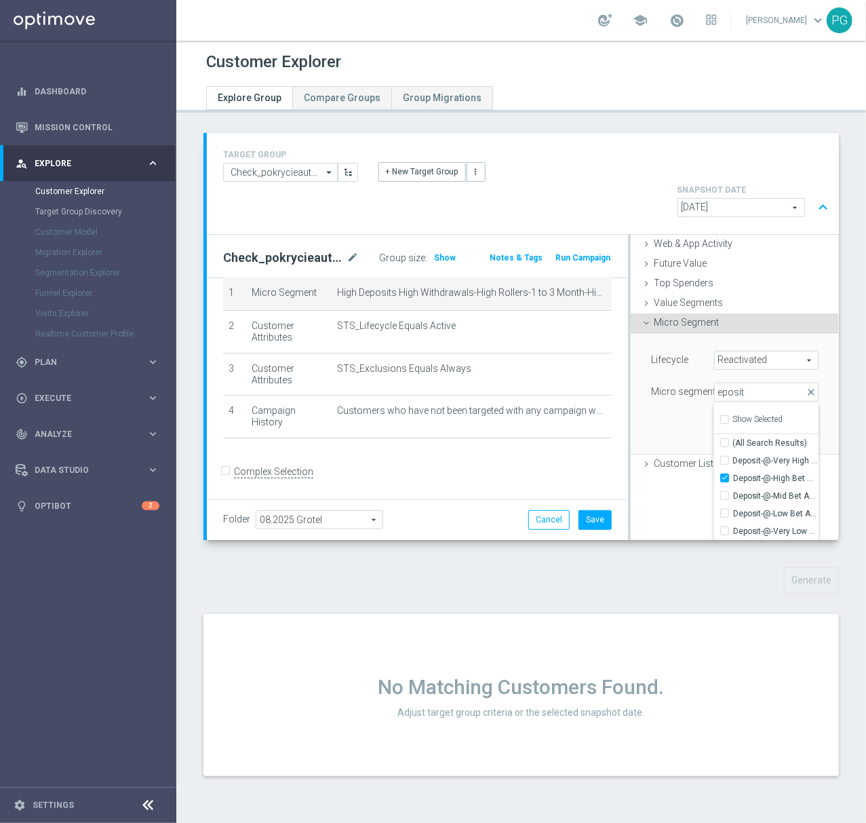
click at [660, 385] on div "Lifecycle Reactivated Reactivated arrow_drop_down search (All) Micro segment De…" at bounding box center [735, 394] width 188 height 120
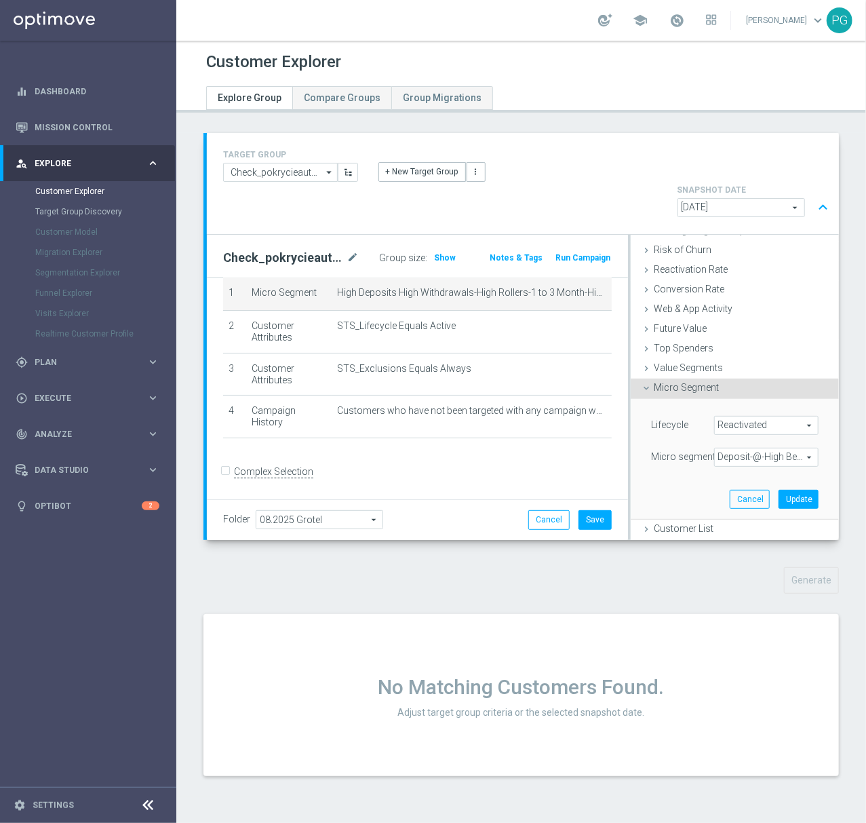
scroll to position [177, 0]
click at [779, 490] on button "Update" at bounding box center [799, 499] width 40 height 19
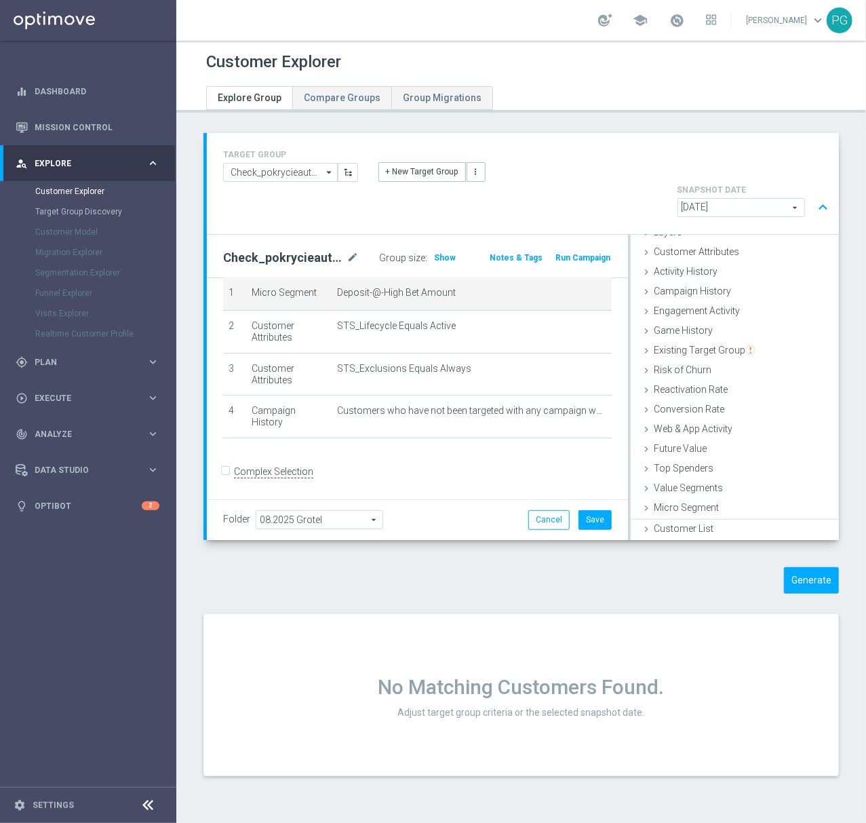
scroll to position [55, 0]
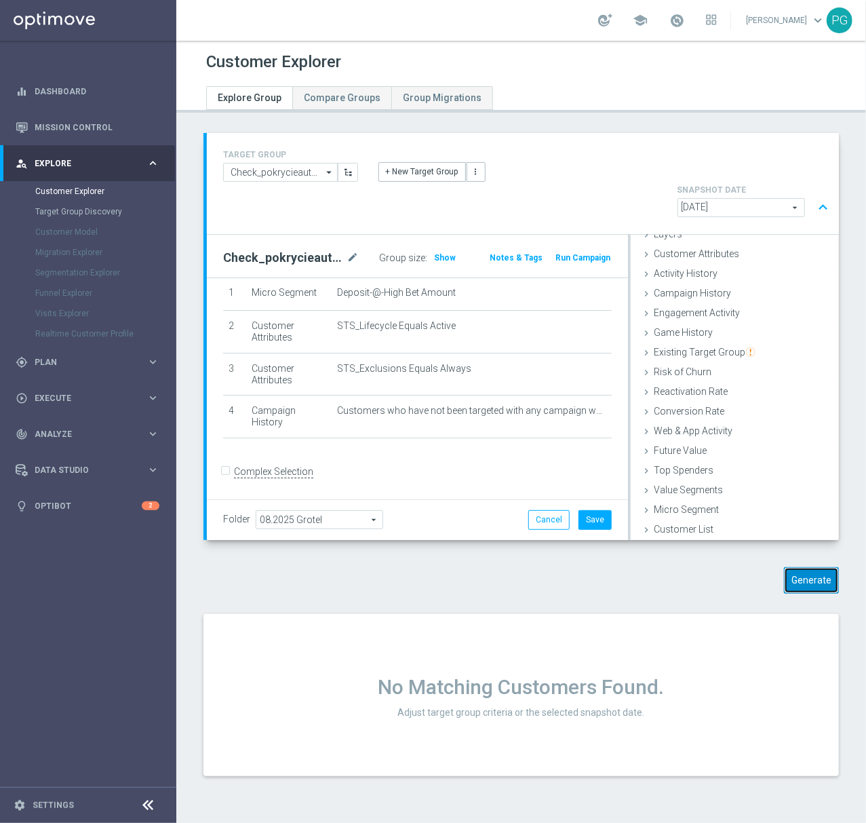
click at [792, 567] on button "Generate" at bounding box center [811, 580] width 55 height 26
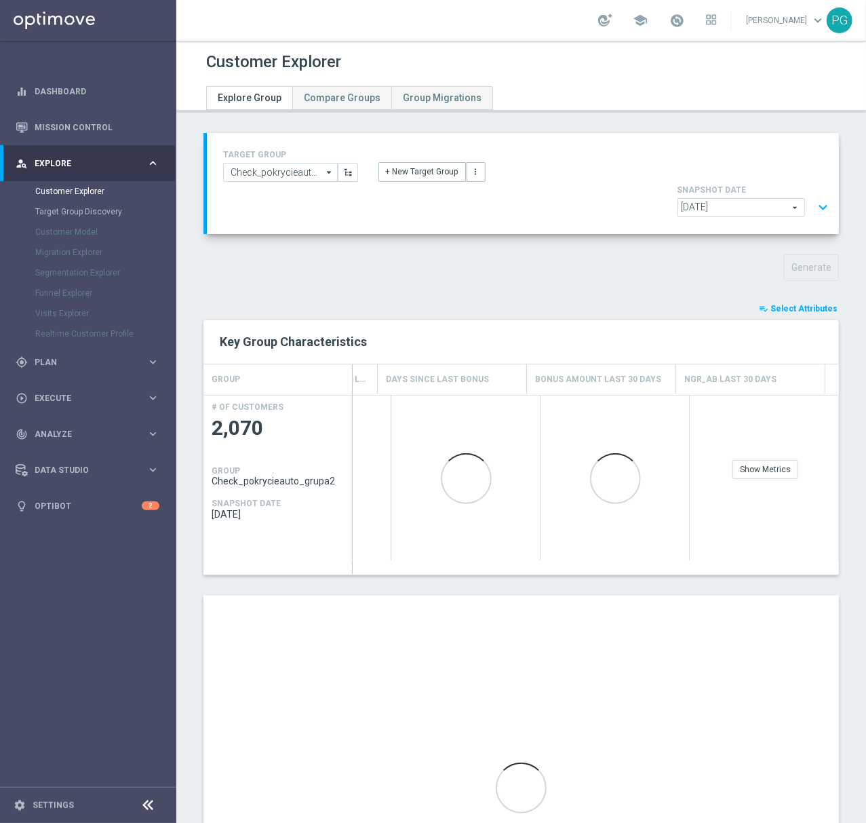
click at [133, 687] on sidenavbar "equalizer Dashboard Mission Control" at bounding box center [88, 411] width 176 height 823
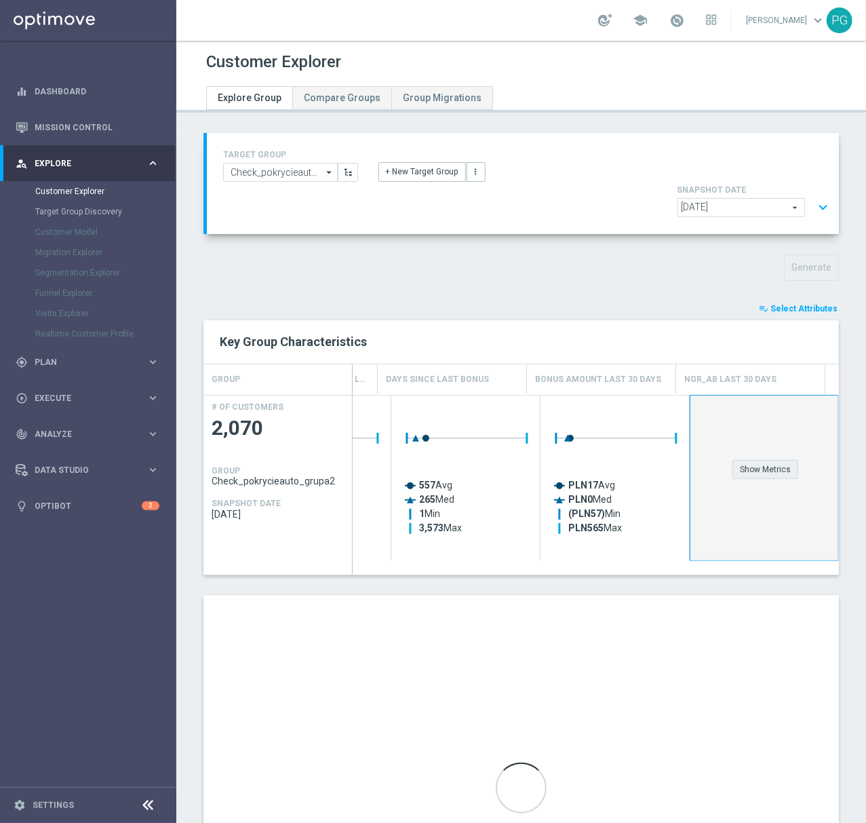
click at [772, 460] on div "Show Metrics" at bounding box center [766, 469] width 66 height 19
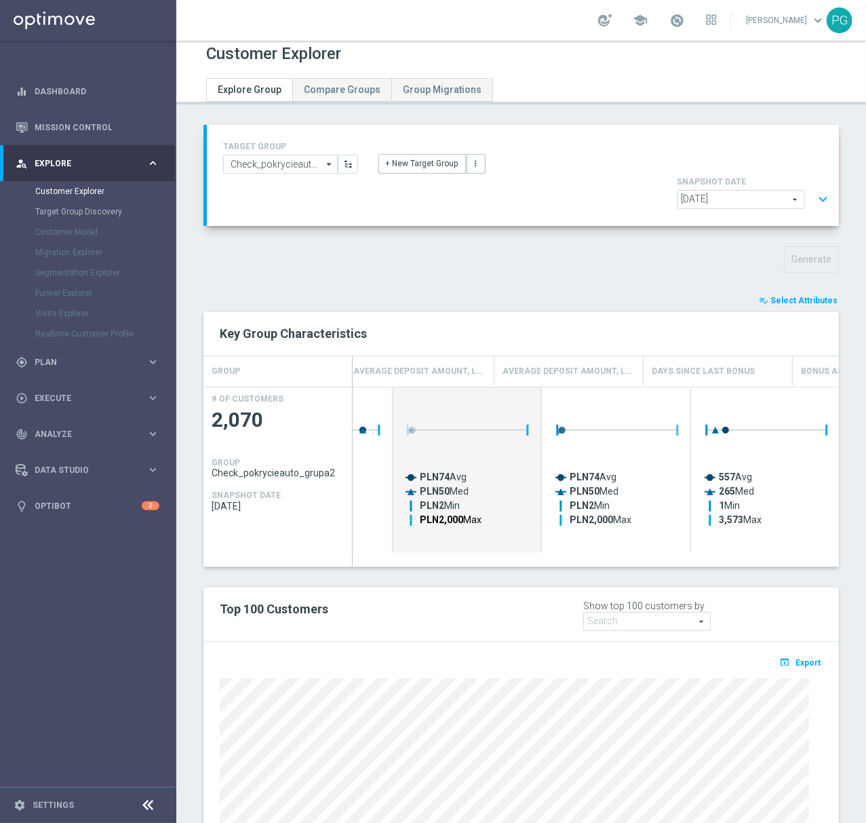
scroll to position [0, 174]
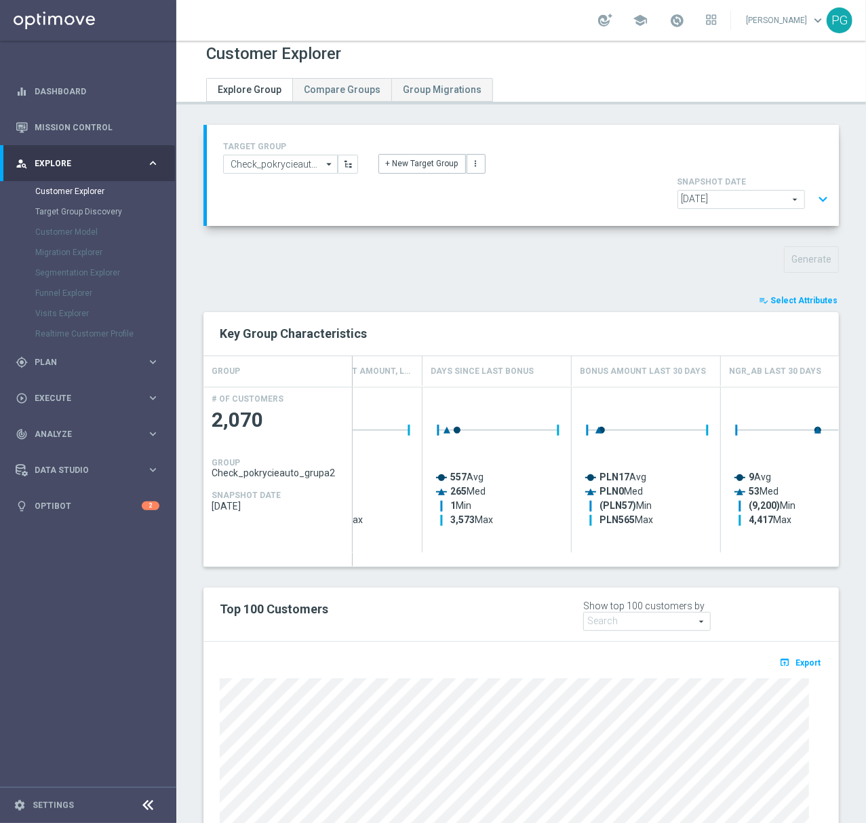
click at [813, 187] on button "expand_more" at bounding box center [823, 200] width 20 height 26
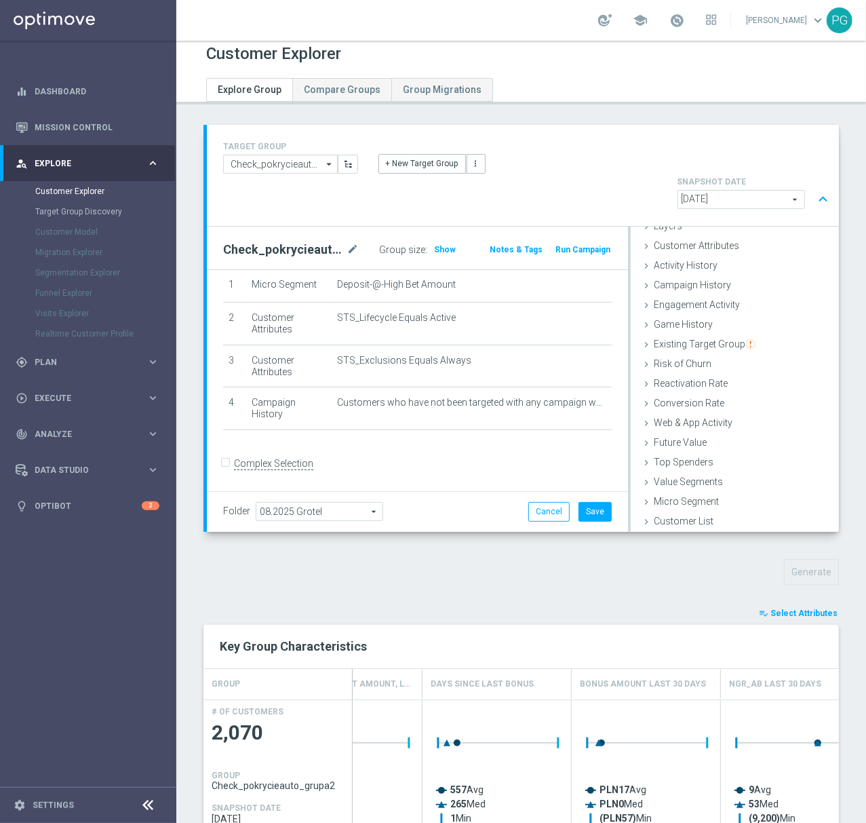
click at [813, 187] on button "expand_less" at bounding box center [823, 200] width 20 height 26
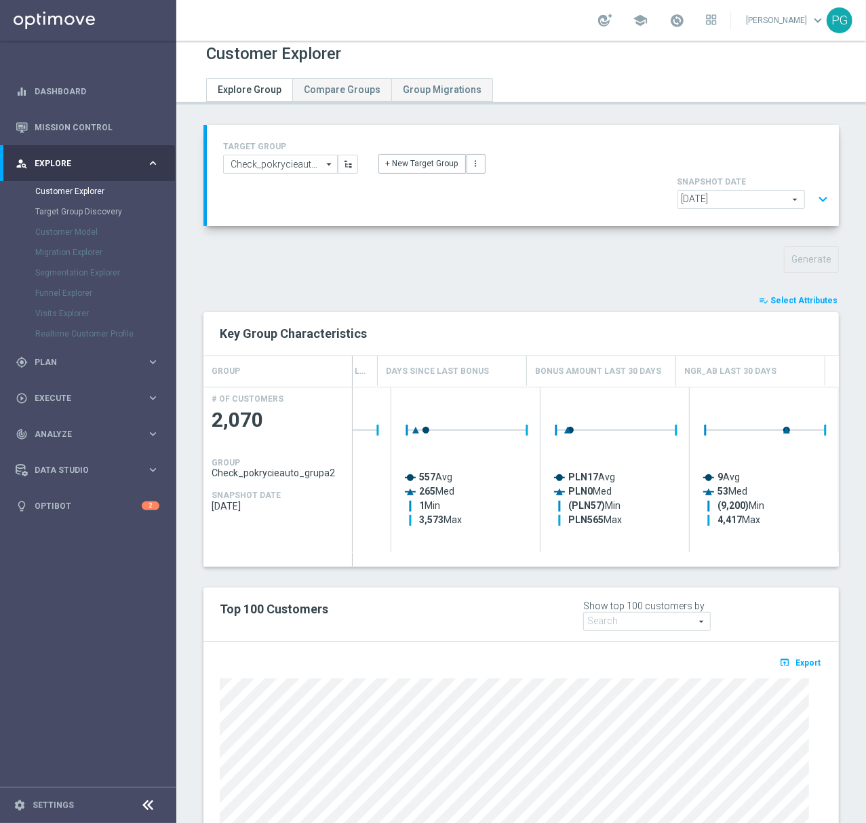
click at [813, 187] on button "expand_more" at bounding box center [823, 200] width 20 height 26
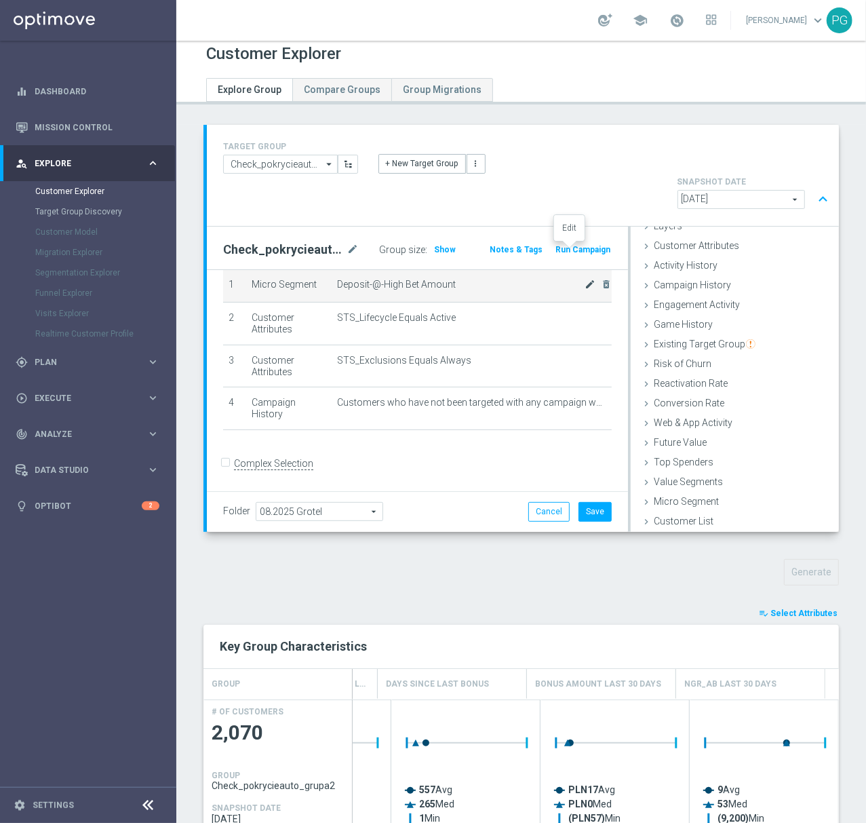
click at [585, 279] on icon "mode_edit" at bounding box center [590, 284] width 11 height 11
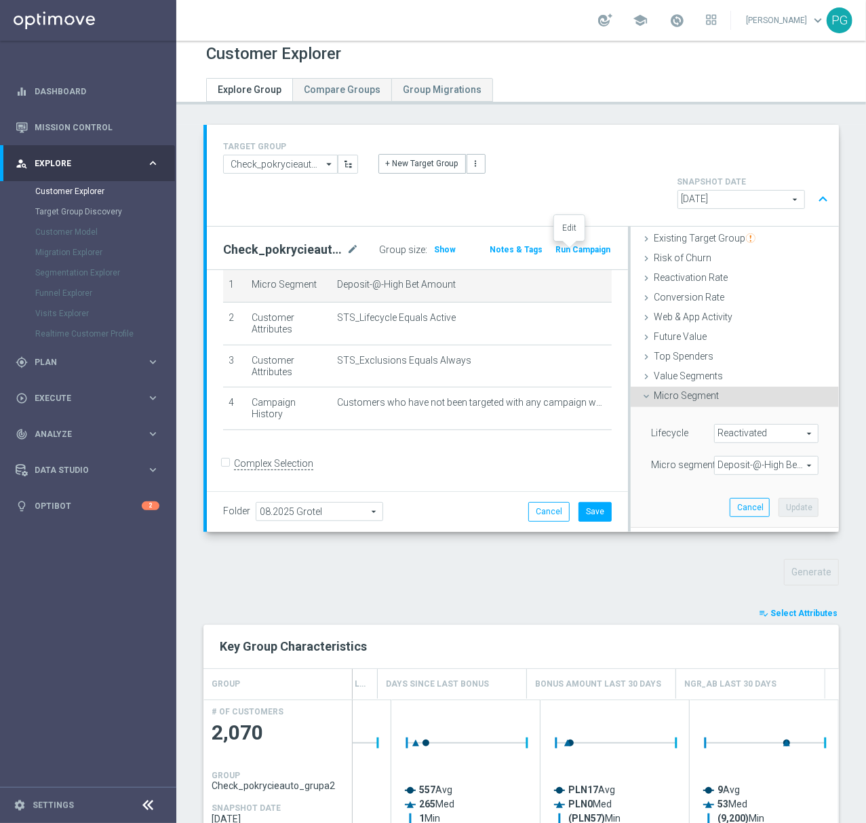
scroll to position [177, 0]
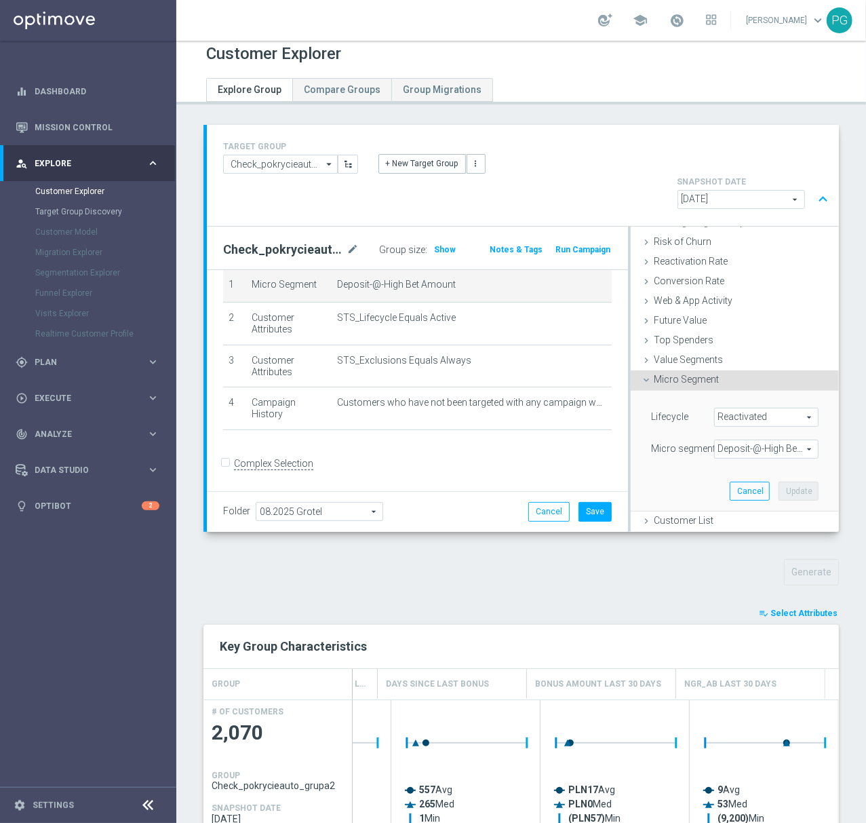
click at [738, 440] on span "Deposit-@-High Bet Amount" at bounding box center [766, 449] width 103 height 18
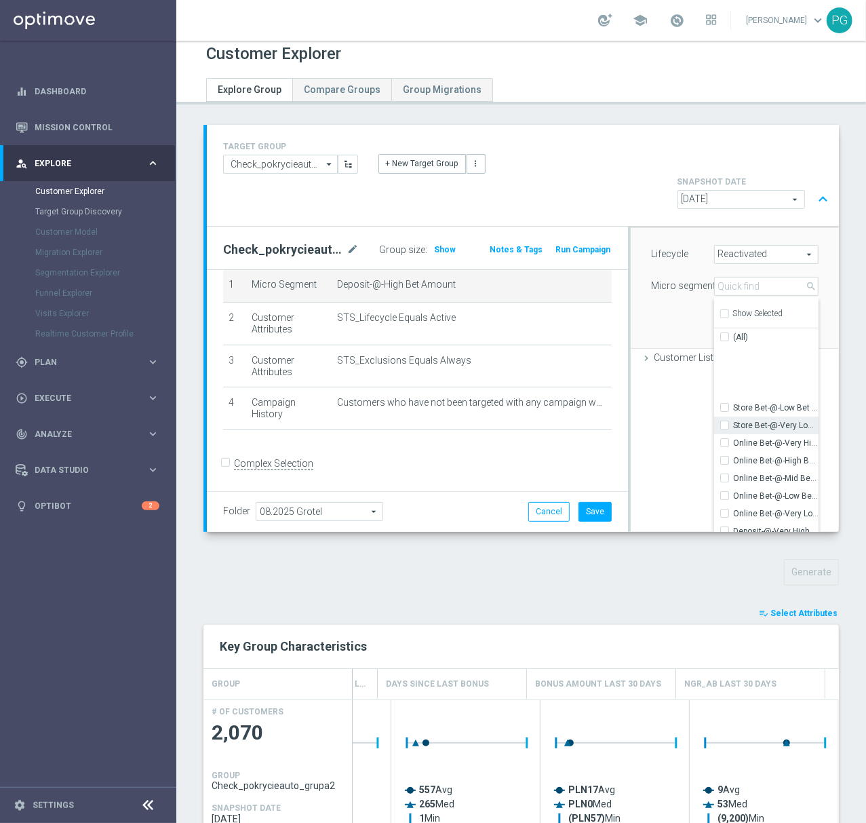
scroll to position [79, 0]
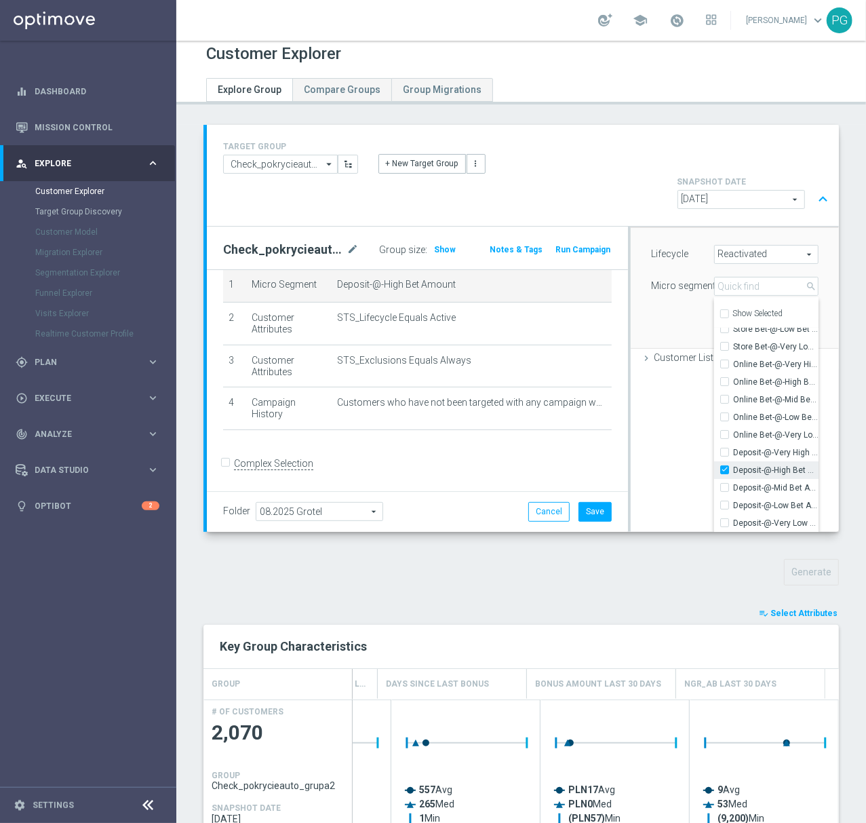
click at [724, 465] on input "Deposit-@-High Bet Amount" at bounding box center [728, 469] width 9 height 9
checkbox input "false"
type input "Select"
click at [714, 514] on div "Deposit-@-Very Low Bet Amount" at bounding box center [766, 523] width 104 height 18
click at [724, 501] on input "Deposit-@-Low Bet Amount" at bounding box center [728, 505] width 9 height 9
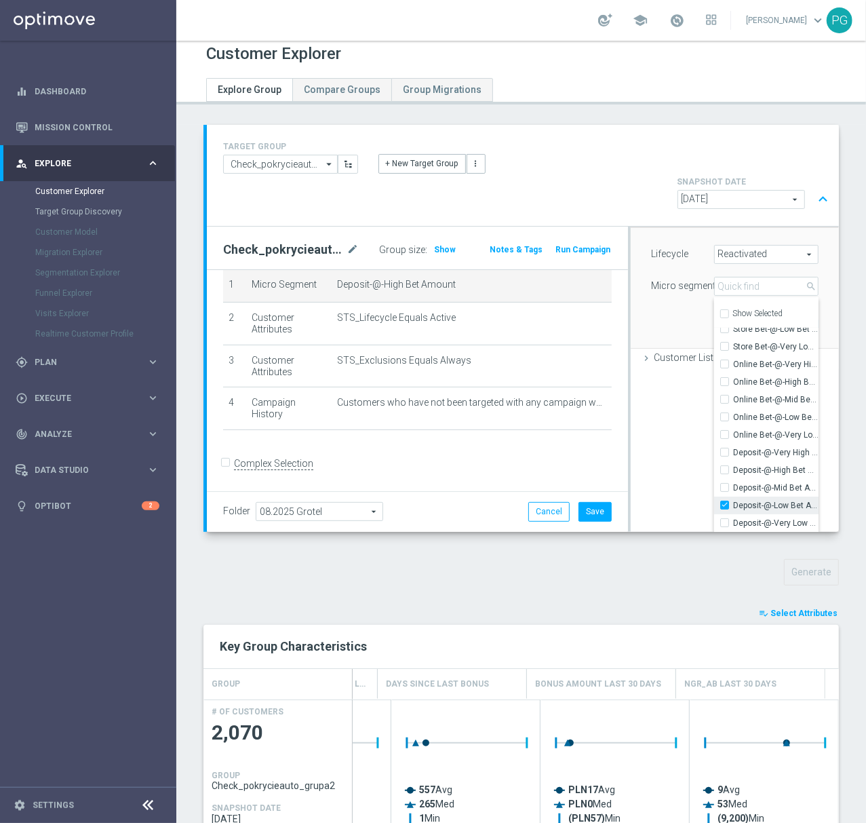
checkbox input "true"
type input "Deposit-@-Low Bet Amount"
click at [648, 440] on div "Selection Criteria close Lifecycle done Cancel Update Layers done Cancel Update…" at bounding box center [735, 379] width 208 height 305
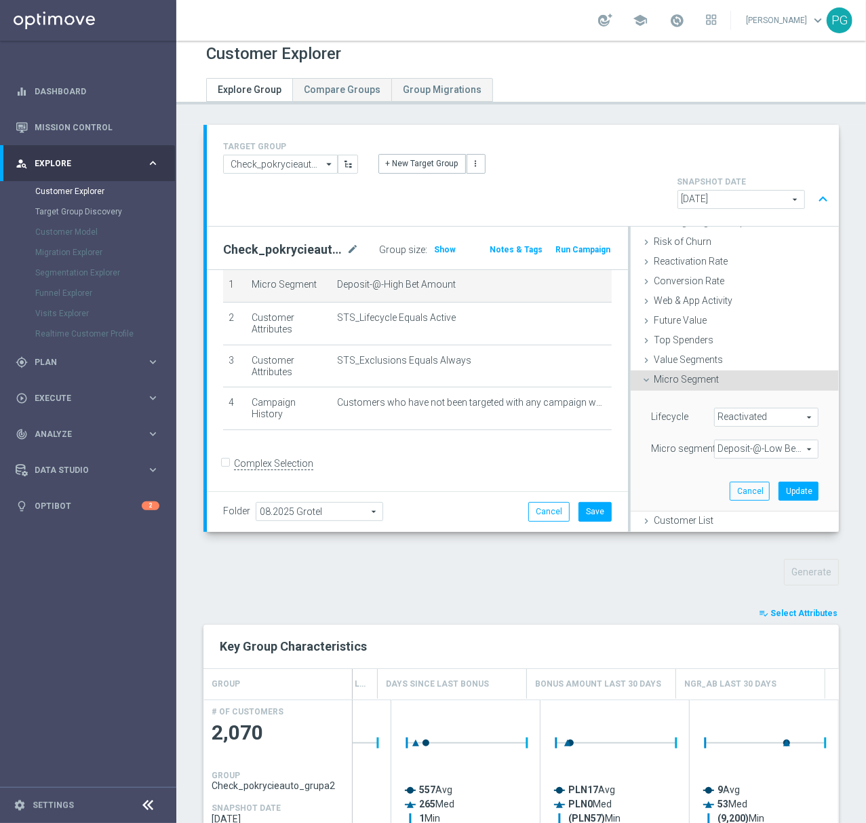
scroll to position [177, 0]
click at [769, 468] on div "Lifecycle Reactivated Reactivated arrow_drop_down search (All) Micro segment De…" at bounding box center [735, 451] width 188 height 120
click at [779, 482] on button "Update" at bounding box center [799, 491] width 40 height 19
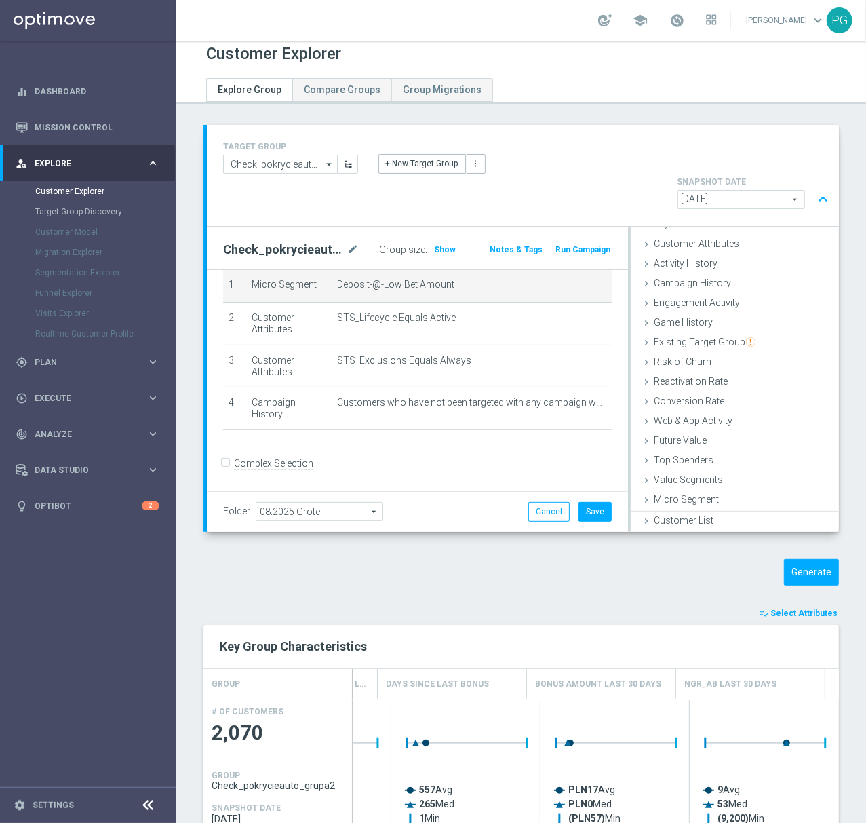
scroll to position [55, 0]
click at [796, 559] on button "Generate" at bounding box center [811, 572] width 55 height 26
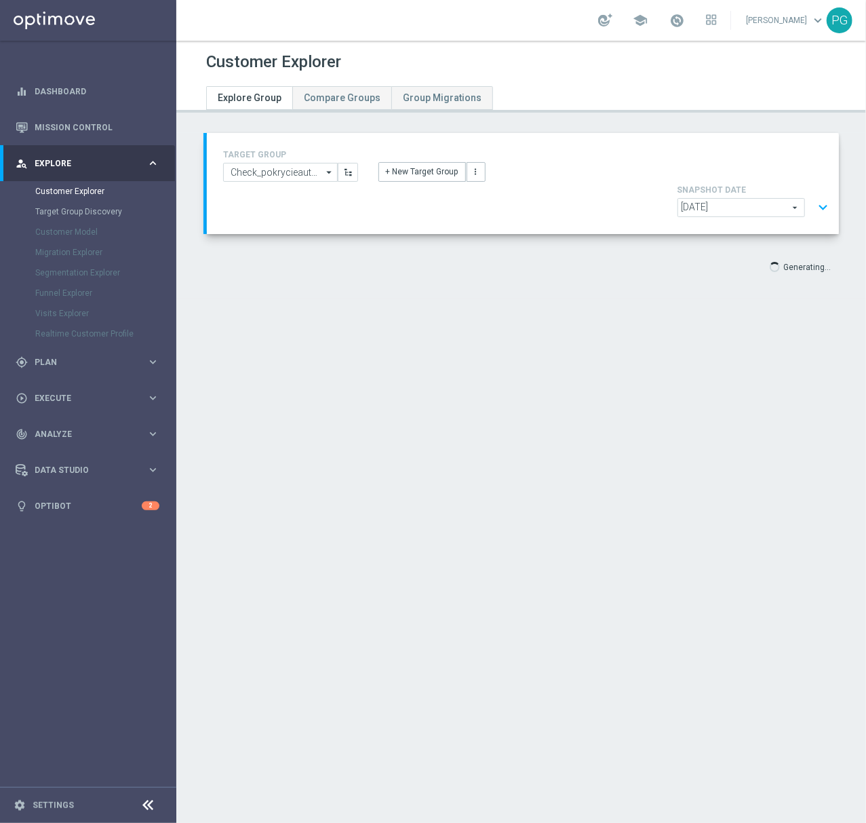
scroll to position [0, 0]
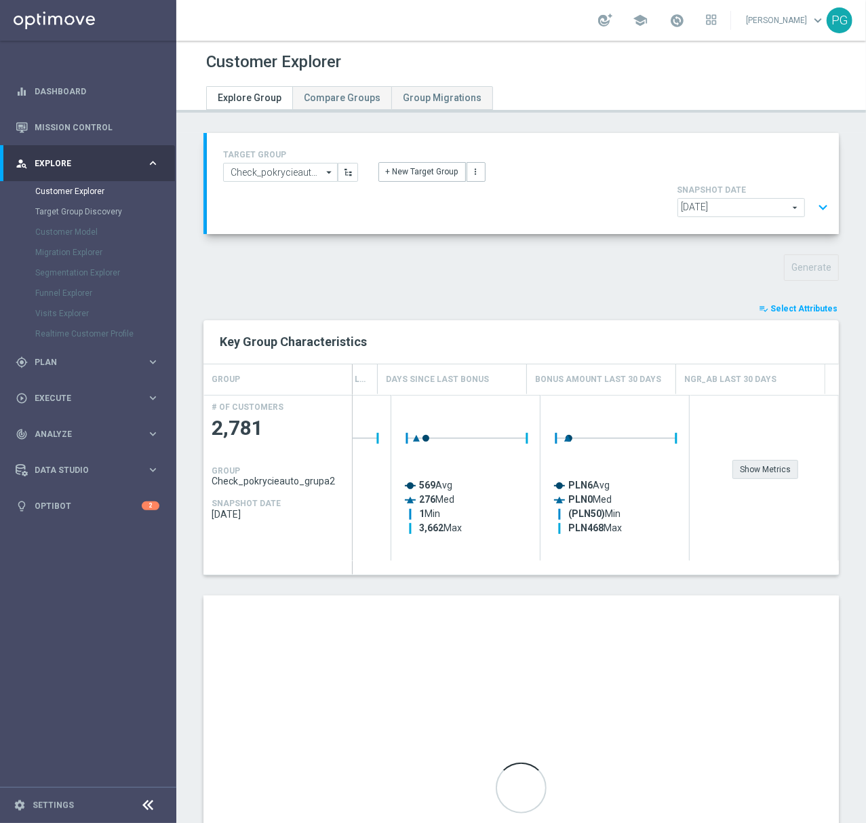
click at [741, 460] on div "Show Metrics" at bounding box center [766, 469] width 66 height 19
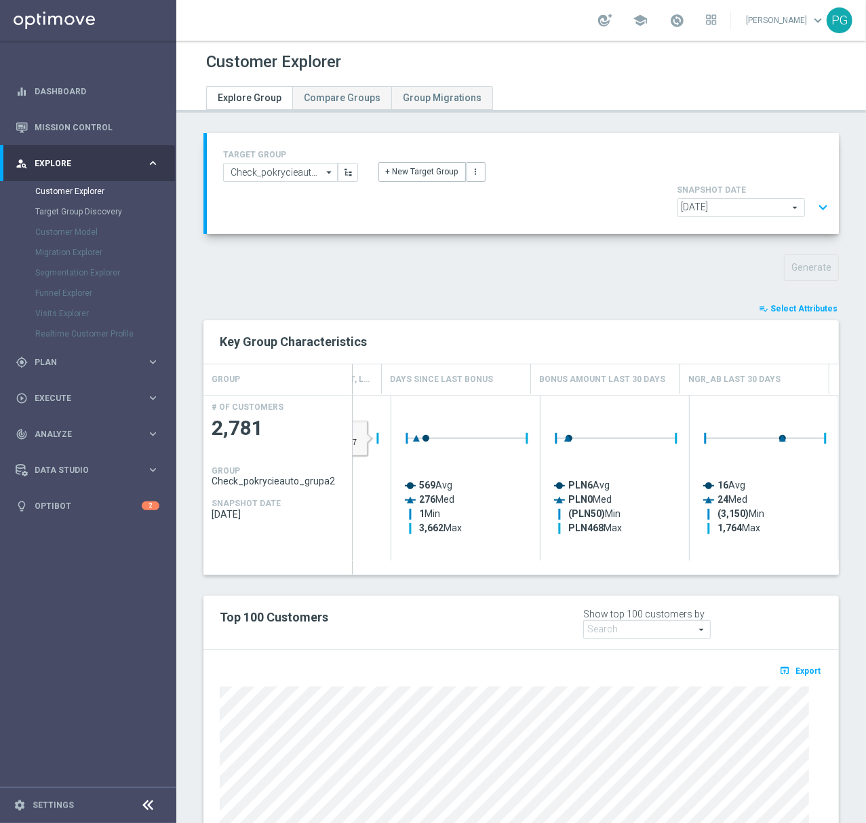
scroll to position [0, 422]
click at [813, 195] on button "expand_more" at bounding box center [823, 208] width 20 height 26
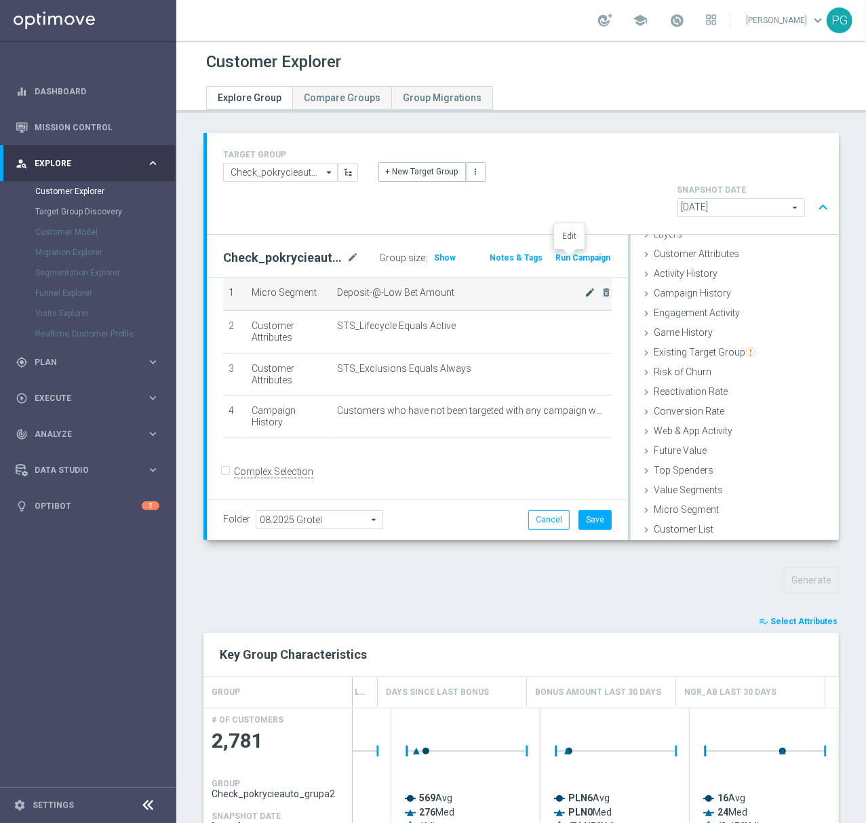
click at [585, 287] on icon "mode_edit" at bounding box center [590, 292] width 11 height 11
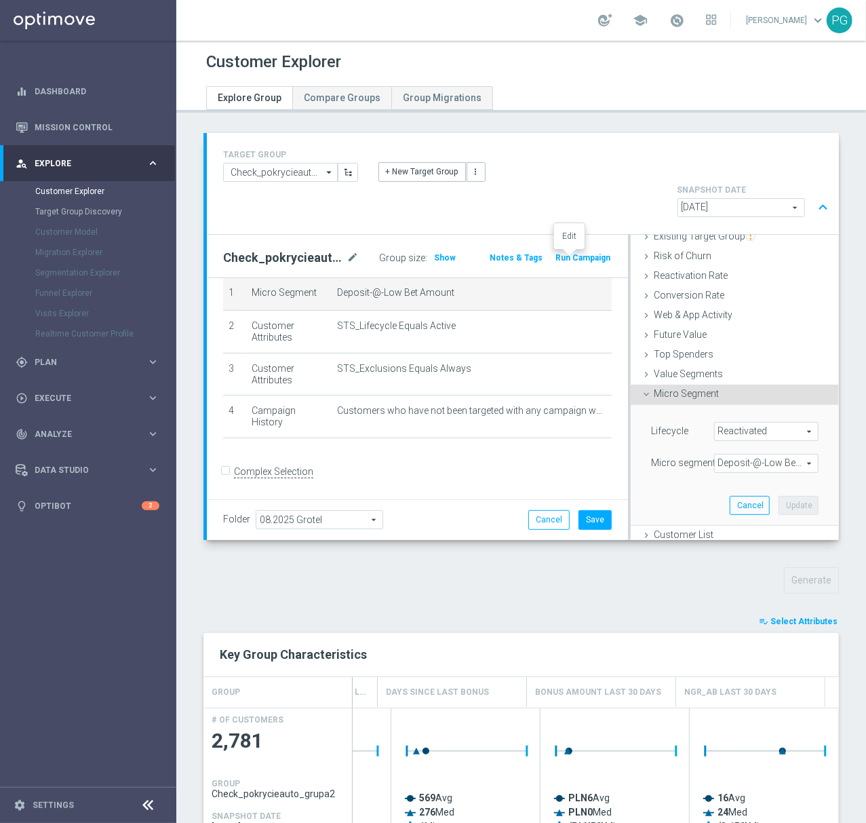
scroll to position [177, 0]
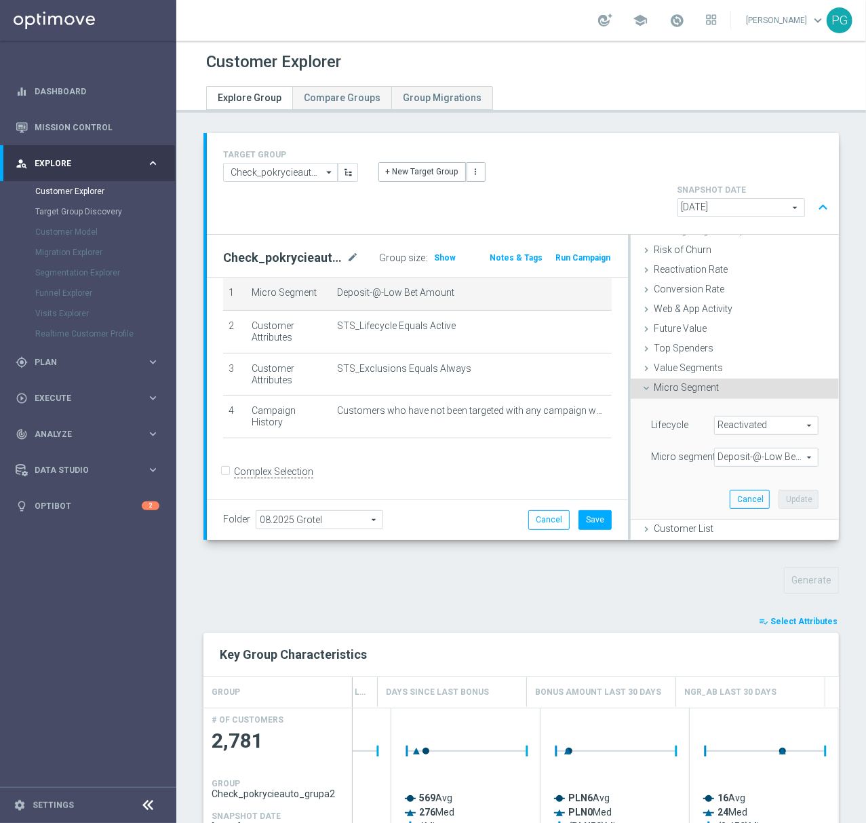
click at [718, 448] on span "Deposit-@-Low Bet Amount" at bounding box center [766, 457] width 103 height 18
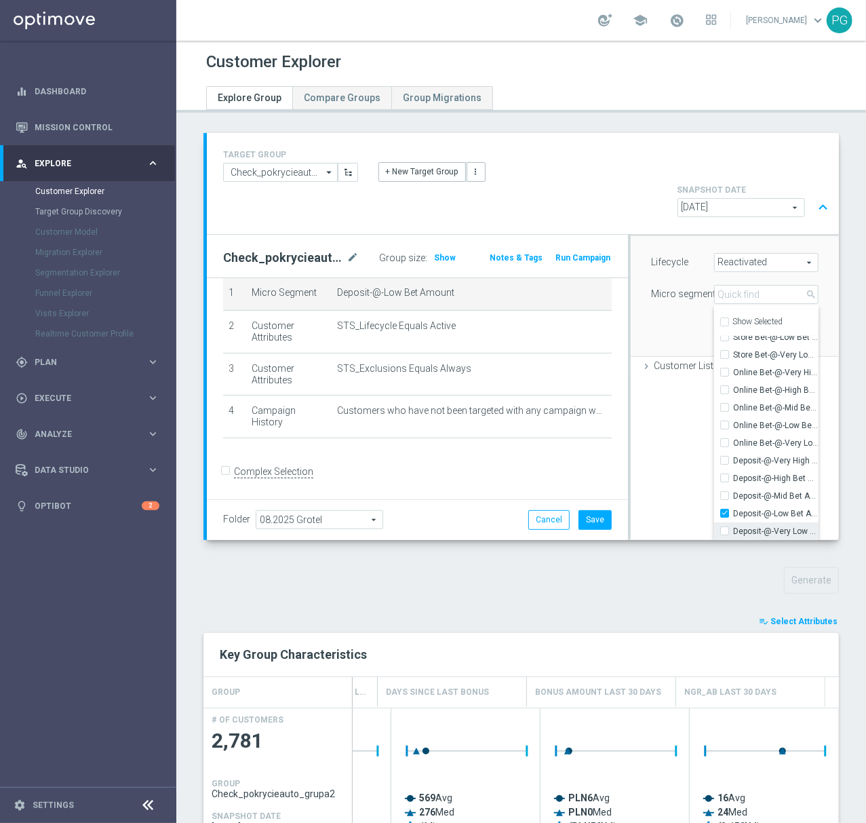
click at [724, 526] on input "Deposit-@-Very Low Bet Amount" at bounding box center [728, 530] width 9 height 9
checkbox input "true"
type input "Selected 2 of 15"
click at [724, 509] on input "Deposit-@-Low Bet Amount" at bounding box center [728, 513] width 9 height 9
checkbox input "false"
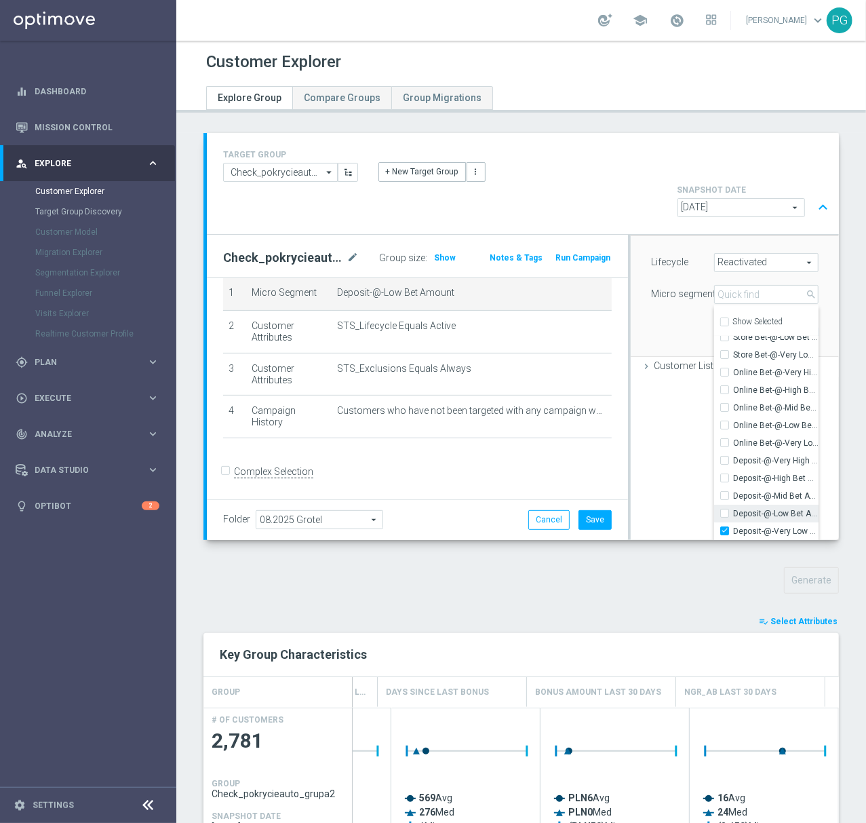
type input "Deposit-@-Very Low Bet Amount"
click at [667, 293] on div "Lifecycle Reactivated Reactivated arrow_drop_down search (All) Micro segment De…" at bounding box center [735, 296] width 188 height 120
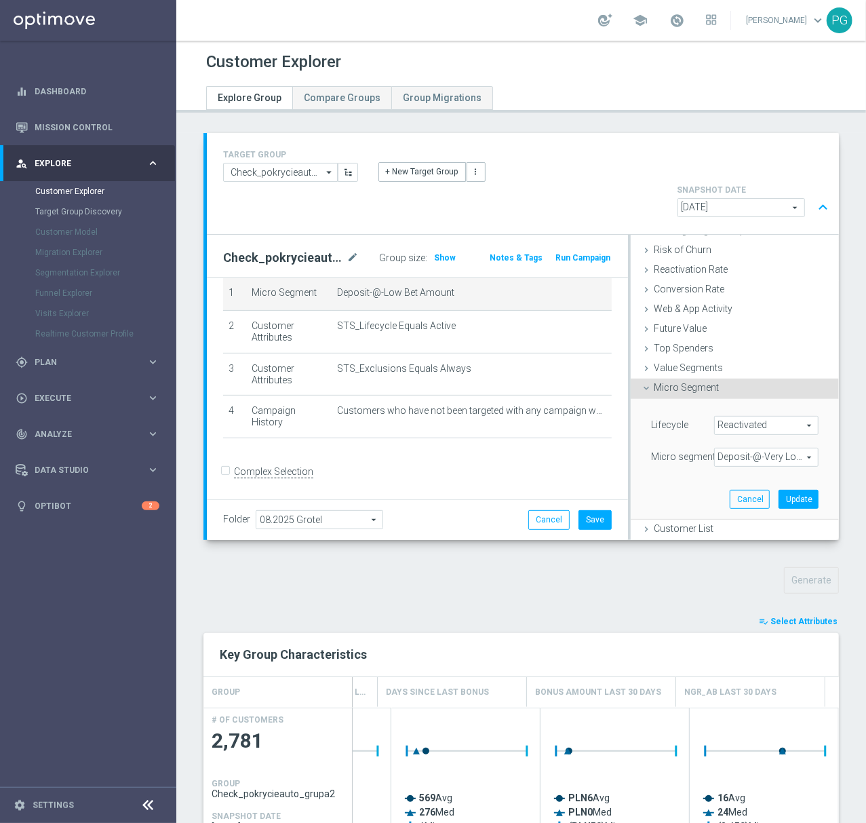
click at [780, 479] on div "Lifecycle Reactivated Reactivated arrow_drop_down search (All) Micro segment De…" at bounding box center [735, 459] width 188 height 120
click at [779, 490] on button "Update" at bounding box center [799, 499] width 40 height 19
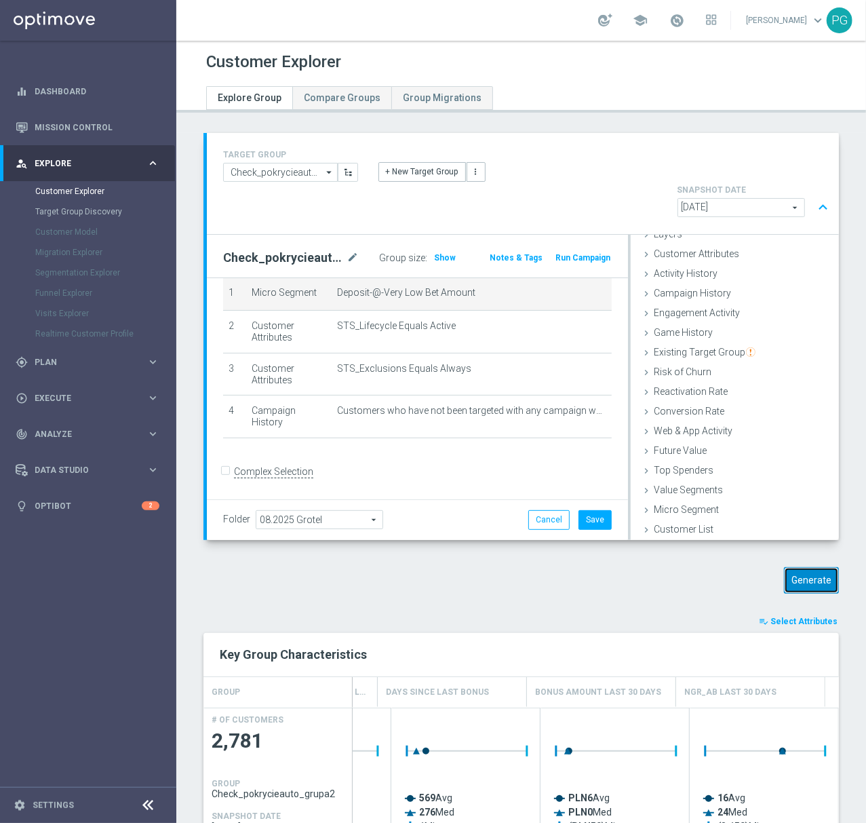
click at [800, 567] on button "Generate" at bounding box center [811, 580] width 55 height 26
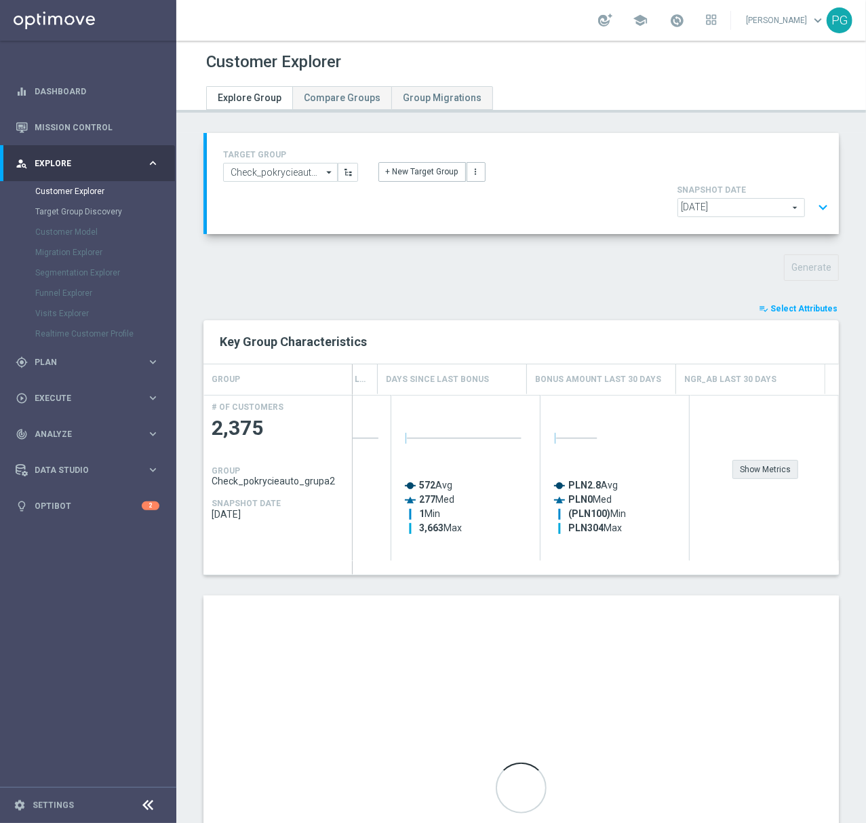
click at [756, 460] on div "Show Metrics" at bounding box center [766, 469] width 66 height 19
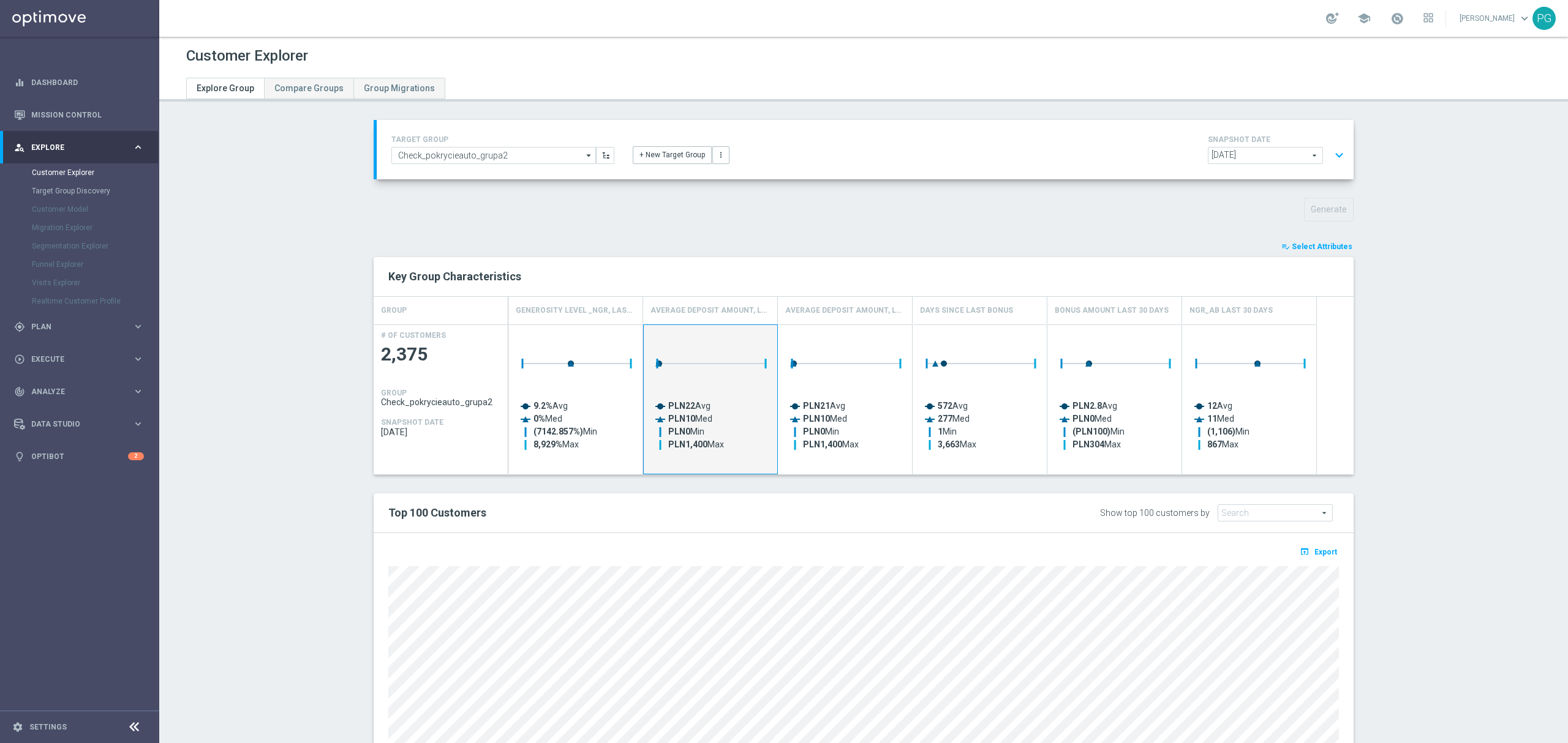
scroll to position [0, 0]
click at [1395, 373] on section "TARGET GROUP Check_pokrycieauto_grupa2 Check_pokrycieauto_grupa2 arrow_drop_dow…" at bounding box center [863, 485] width 1409 height 730
click at [145, 327] on div "gps_fixed Plan keyboard_arrow_right" at bounding box center [79, 327] width 158 height 33
click at [75, 203] on link "Target Groups" at bounding box center [79, 205] width 96 height 10
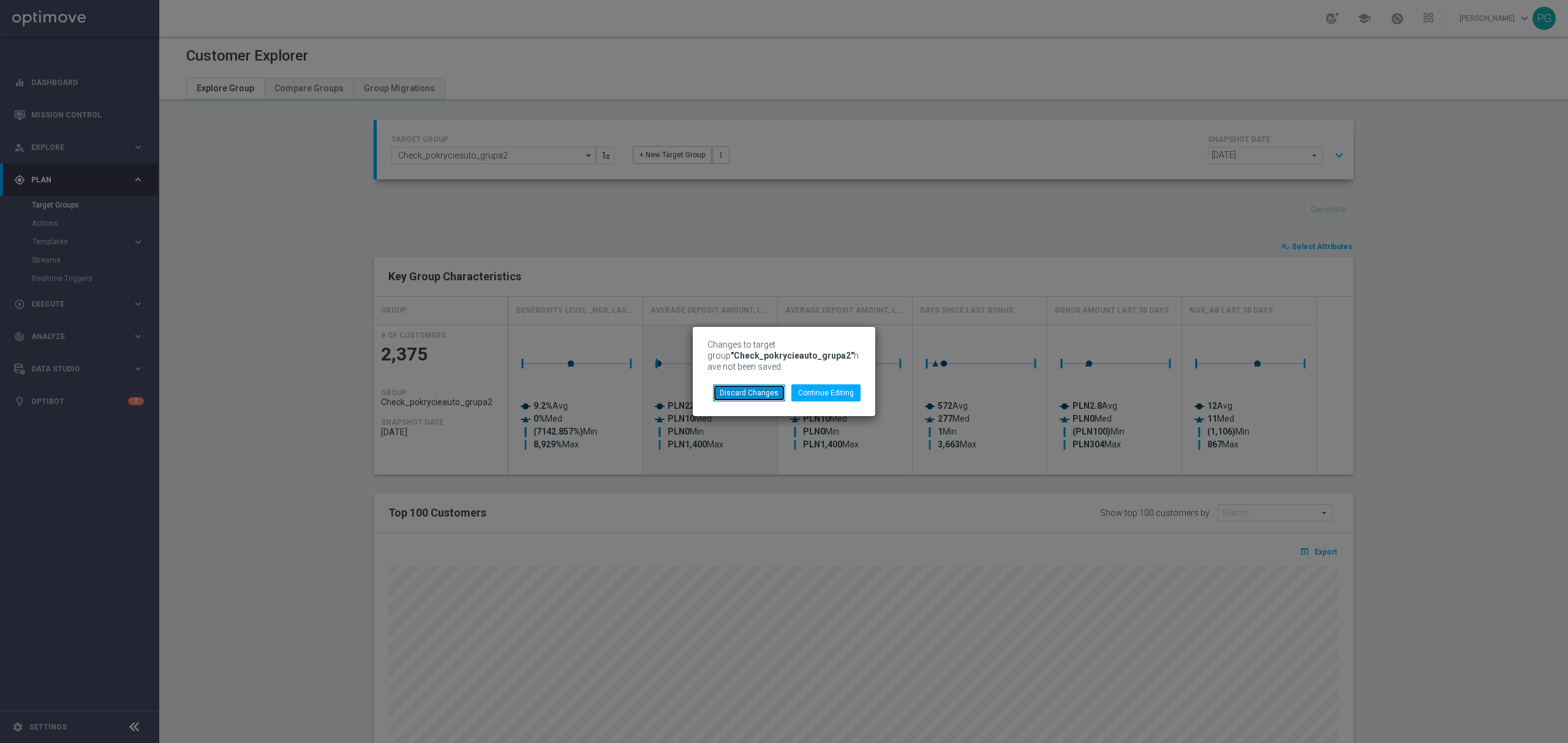
click at [765, 395] on button "Discard Changes" at bounding box center [750, 393] width 72 height 17
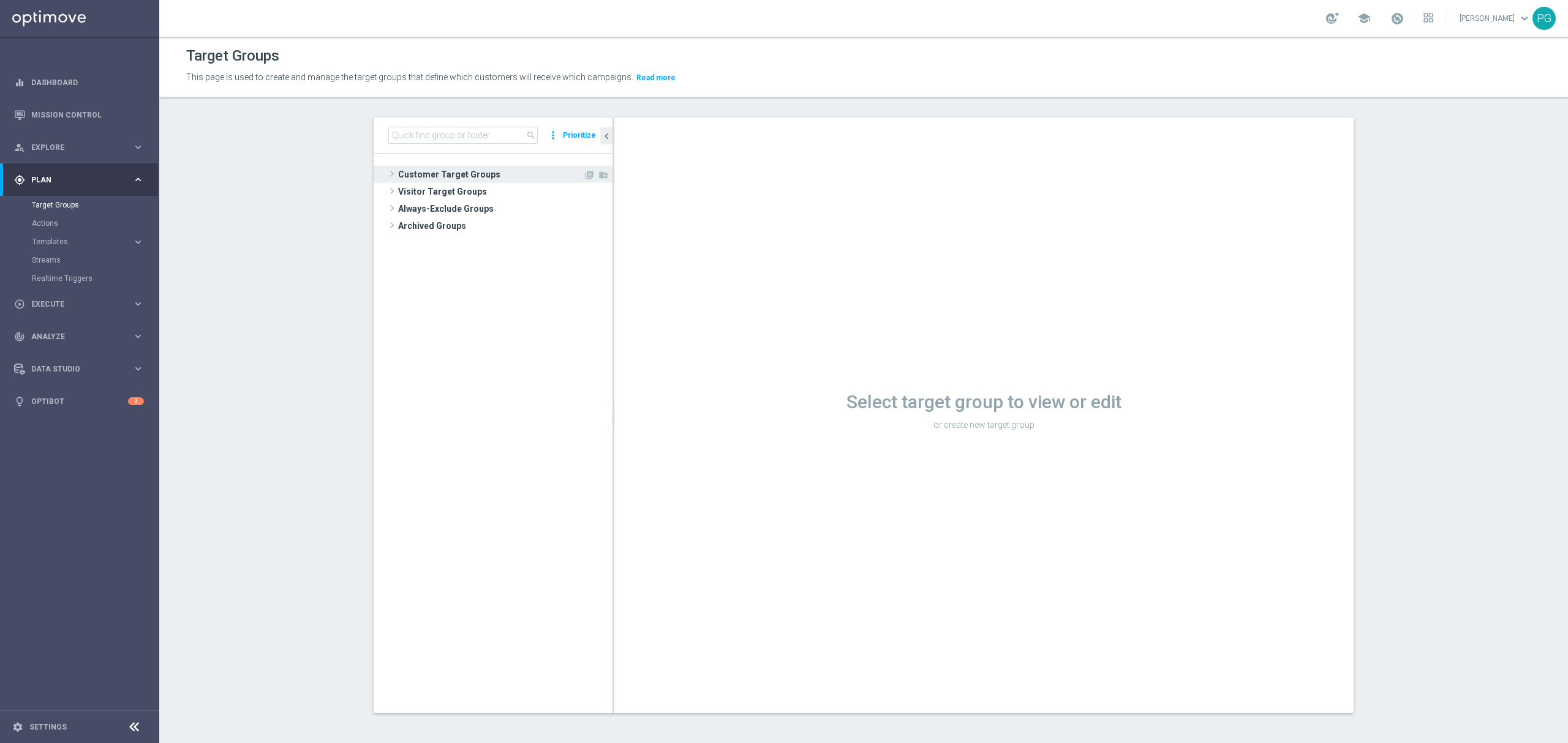
click at [446, 172] on span "Customer Target Groups" at bounding box center [490, 174] width 185 height 17
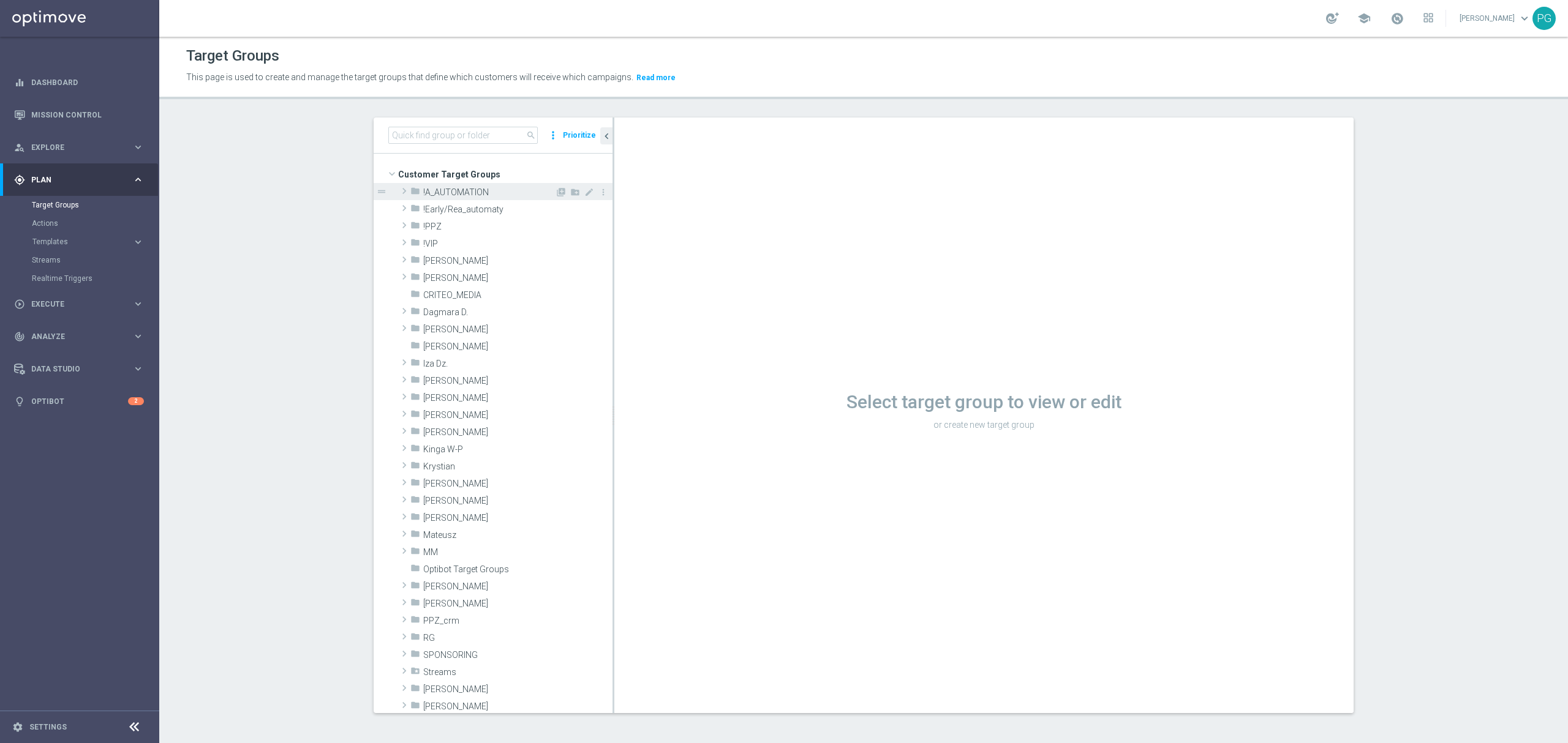
click at [439, 191] on span "!A_AUTOMATION" at bounding box center [490, 193] width 132 height 11
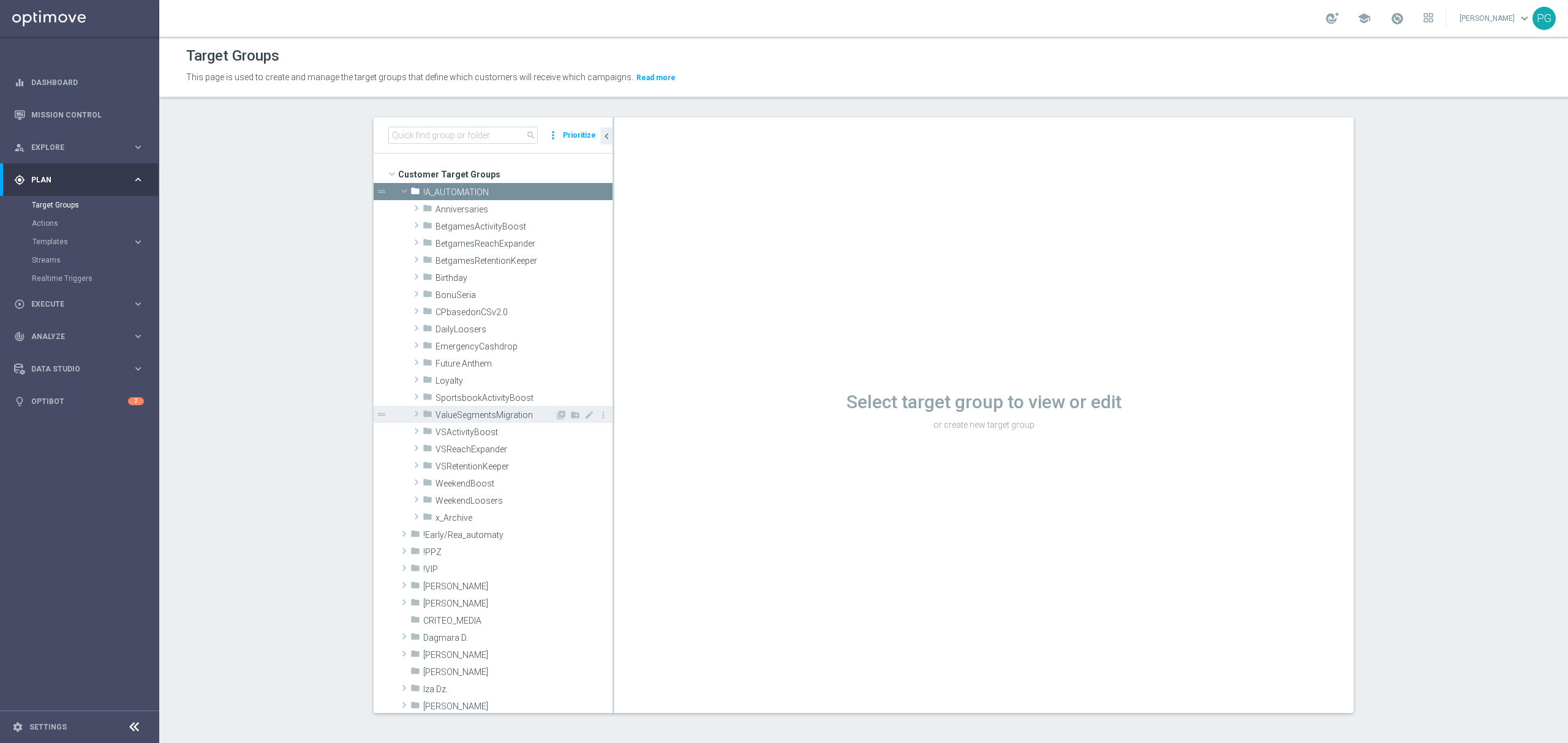
click at [478, 417] on span "ValueSegmentsMigration" at bounding box center [495, 415] width 119 height 11
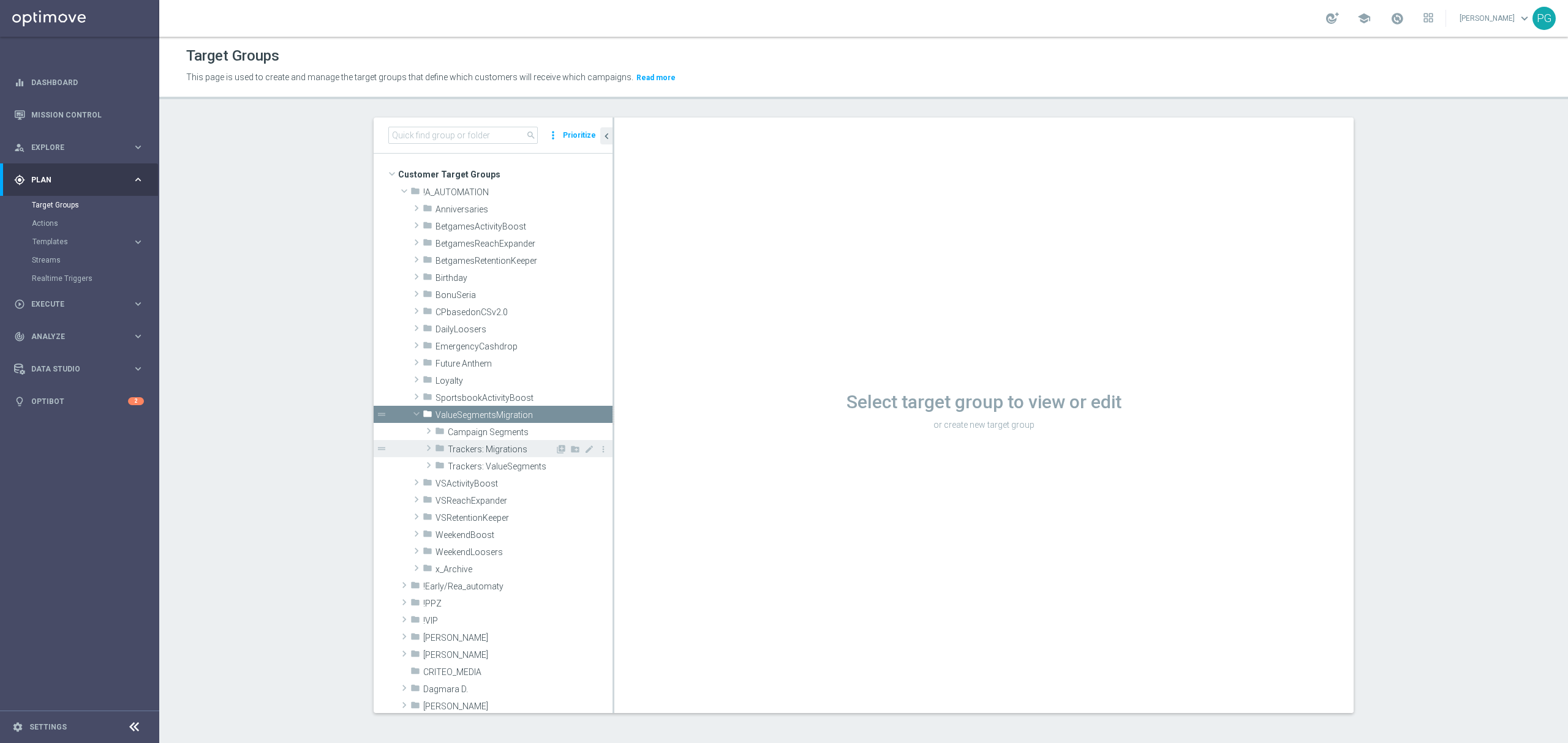
click at [508, 449] on span "Trackers: Migrations" at bounding box center [501, 450] width 107 height 11
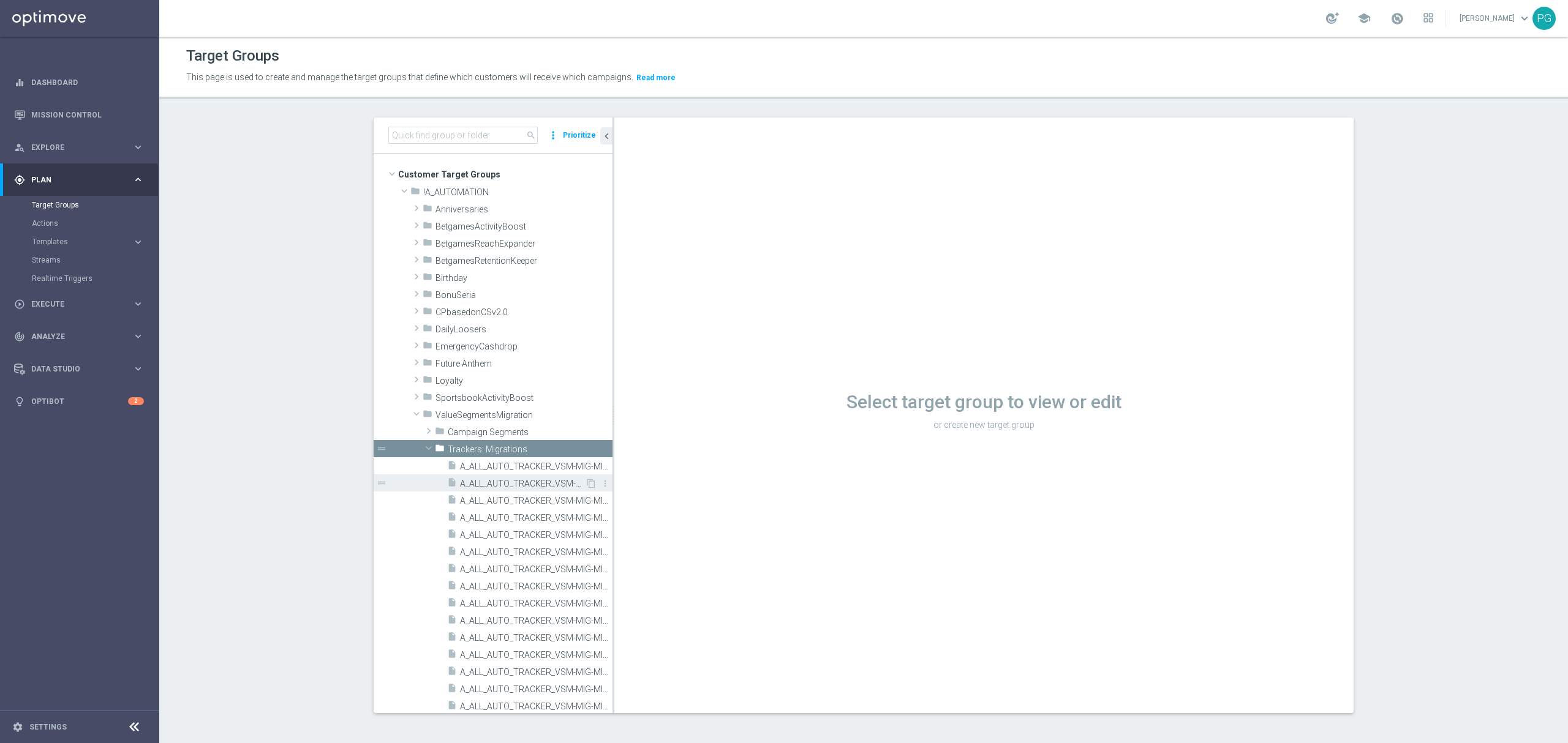
click at [488, 483] on span "A_ALL_AUTO_TRACKER_VSM-MIG-MINUS1-LOW-TO-MIN" at bounding box center [522, 484] width 125 height 11
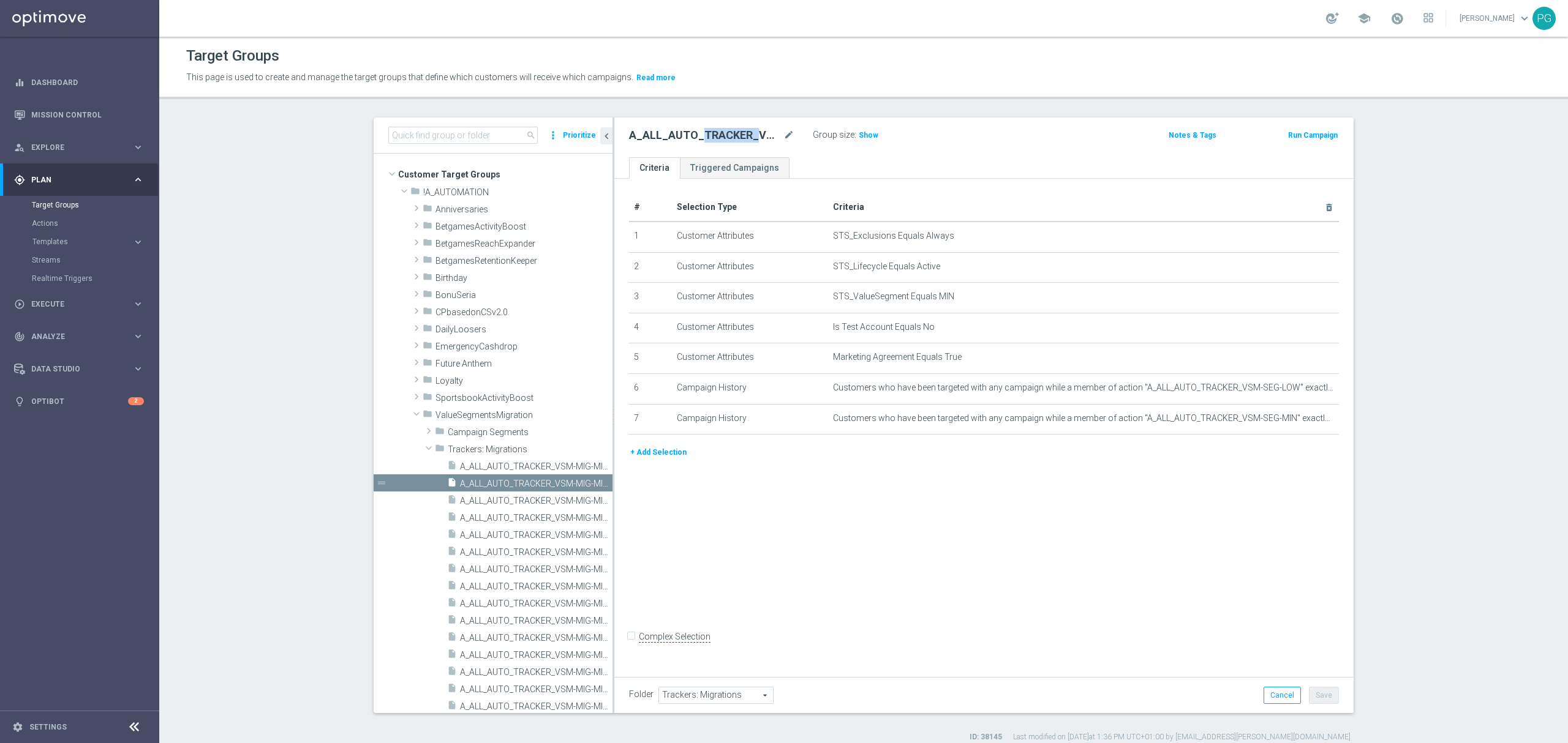
drag, startPoint x: 695, startPoint y: 135, endPoint x: 743, endPoint y: 133, distance: 48.0
click at [743, 133] on h2 "A_ALL_AUTO_TRACKER_VSM-MIG-MINUS1-LOW-TO-MIN" at bounding box center [705, 135] width 152 height 14
click at [733, 136] on h2 "A_ALL_AUTO_TRACKER_VSM-MIG-MINUS1-LOW-TO-MIN" at bounding box center [705, 135] width 152 height 14
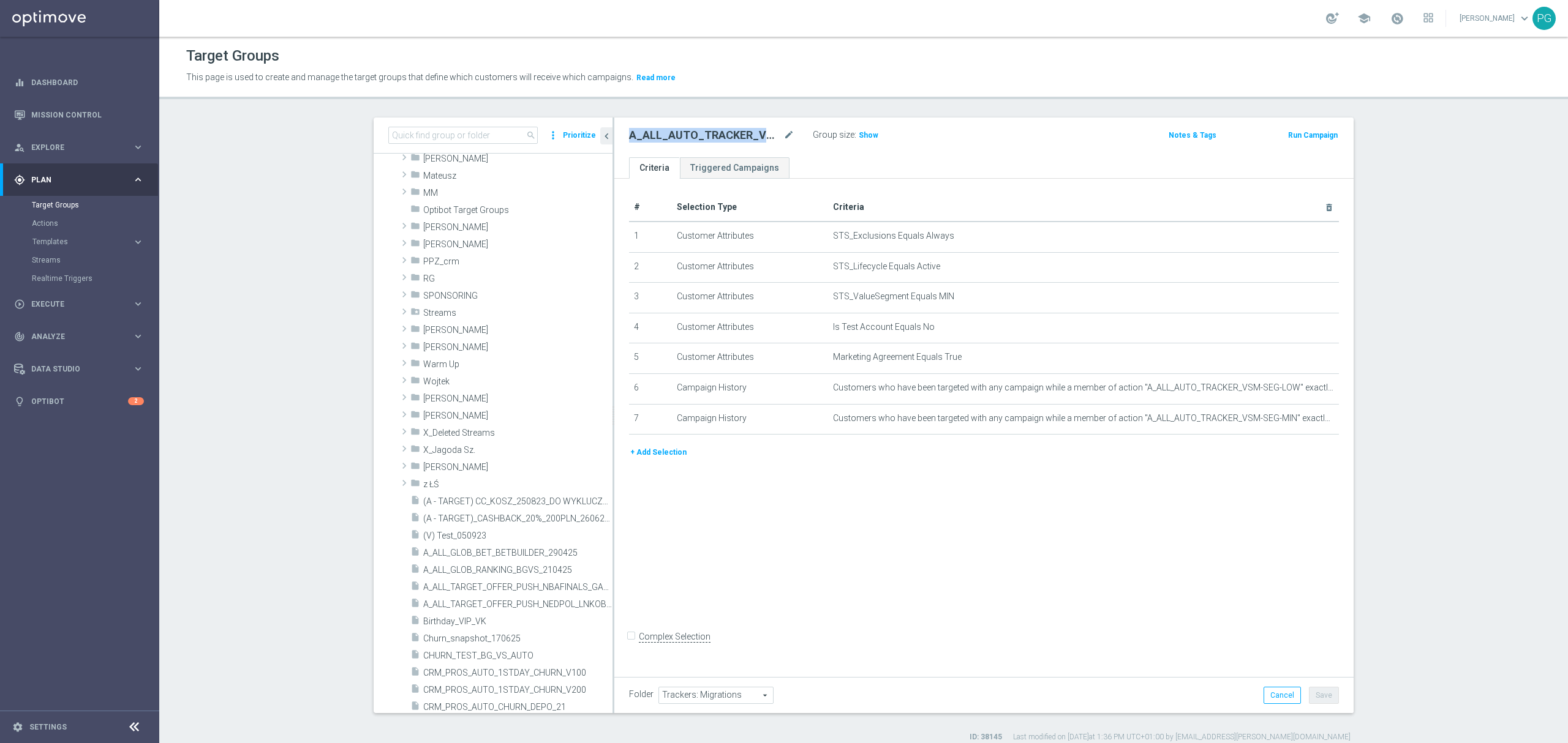
scroll to position [1183, 0]
click at [434, 243] on span "Piotr G." at bounding box center [490, 246] width 132 height 11
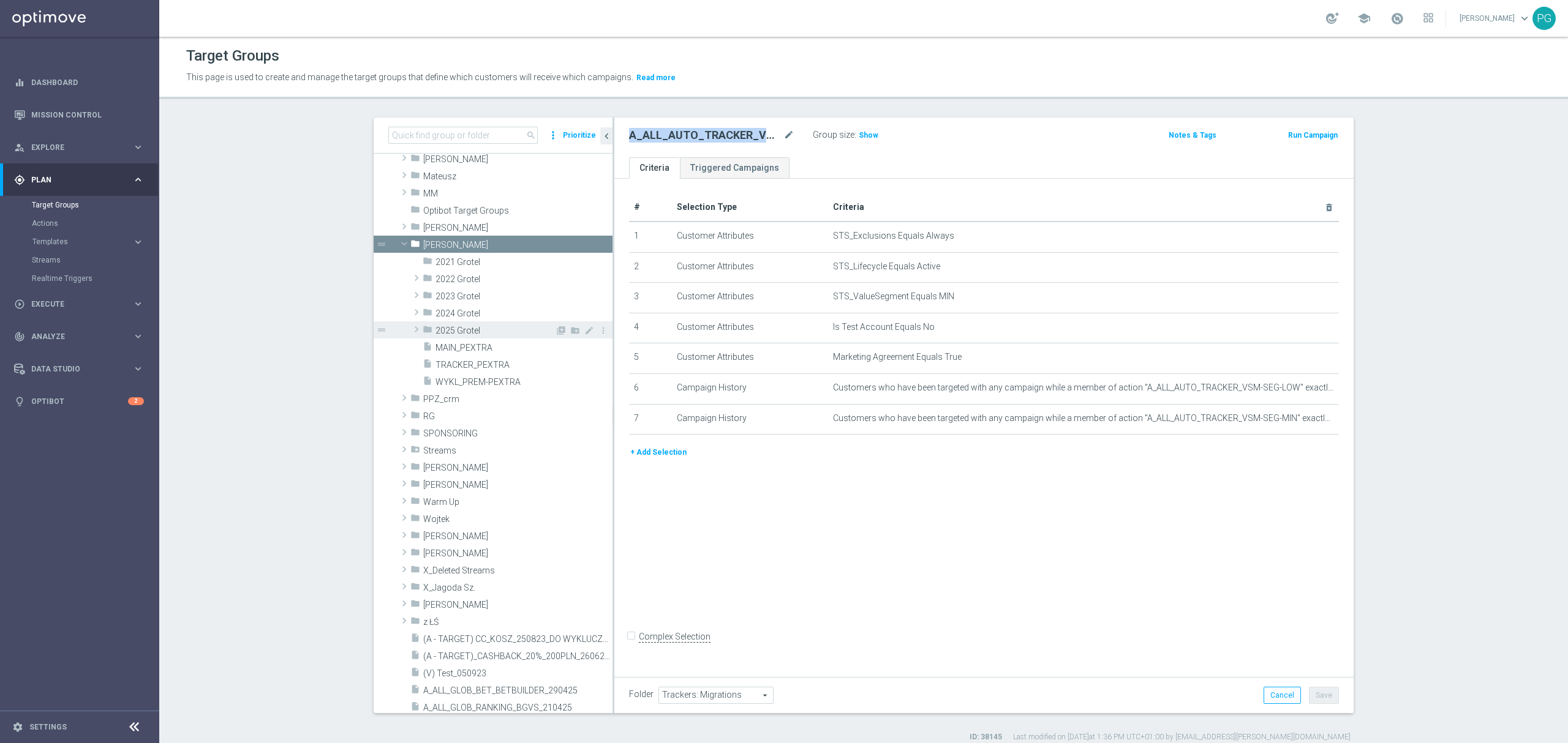
click at [458, 334] on span "2025 Grotel" at bounding box center [495, 331] width 119 height 11
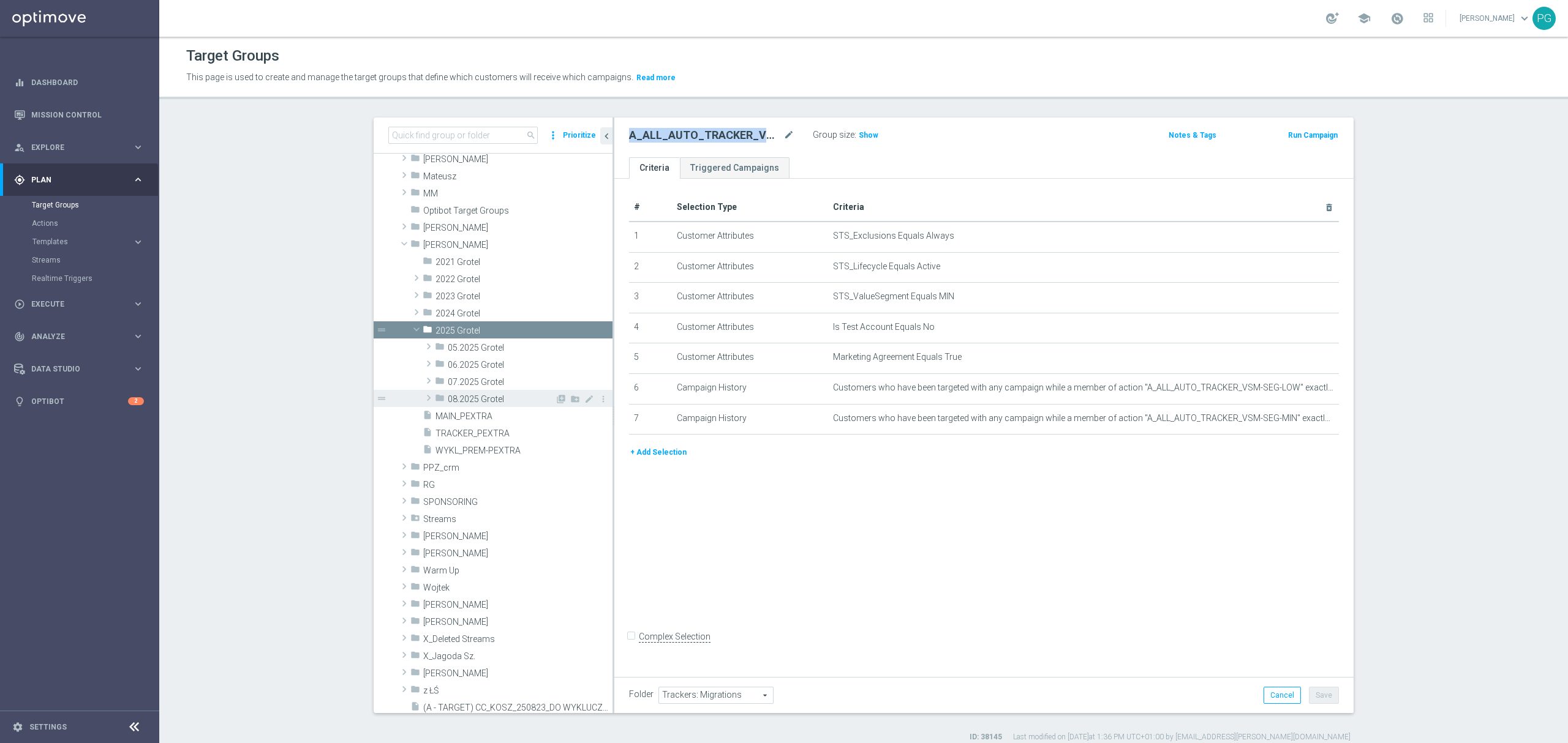
click at [481, 398] on span "08.2025 Grotel" at bounding box center [501, 400] width 107 height 11
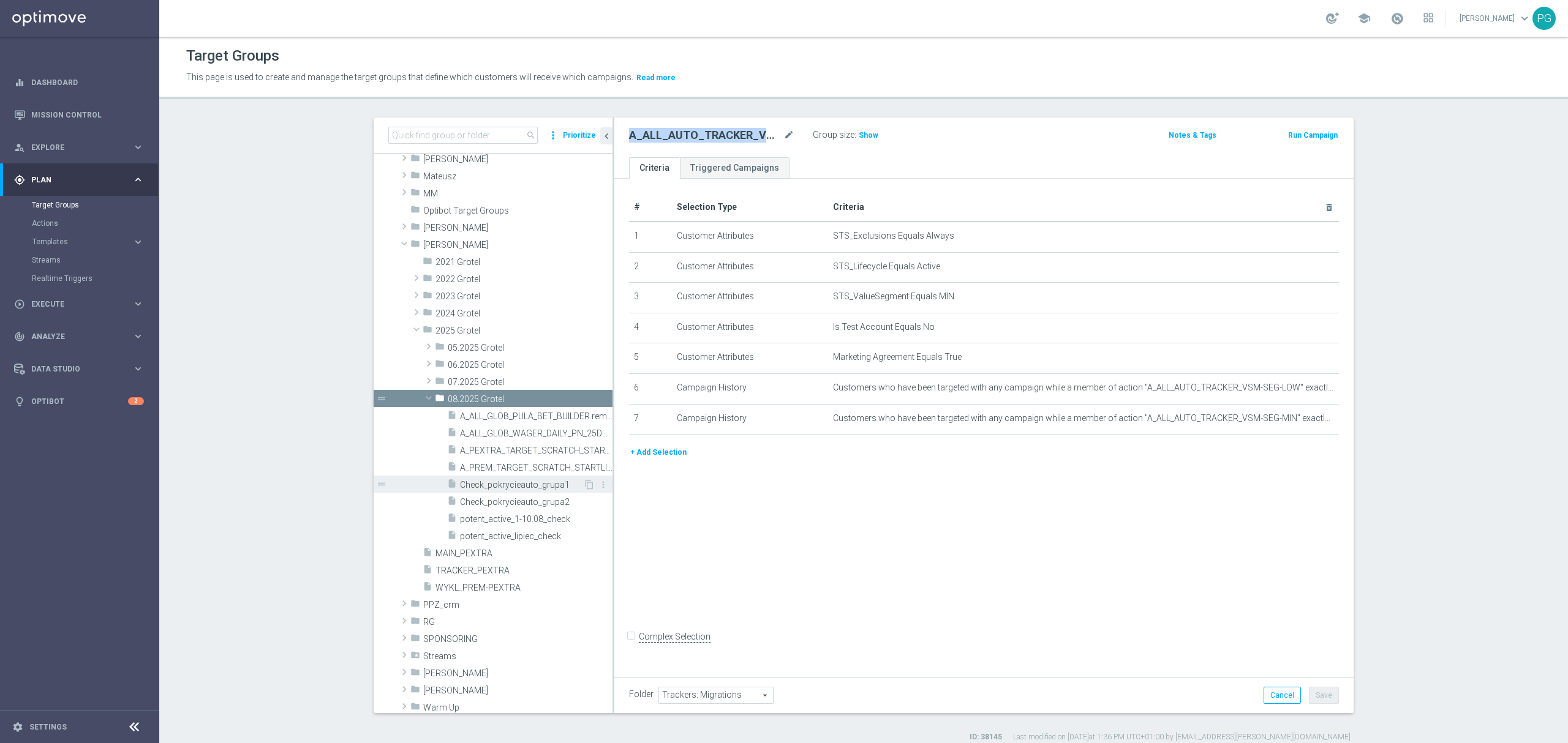
click at [547, 487] on span "Check_pokrycieauto_grupa1" at bounding box center [521, 486] width 123 height 11
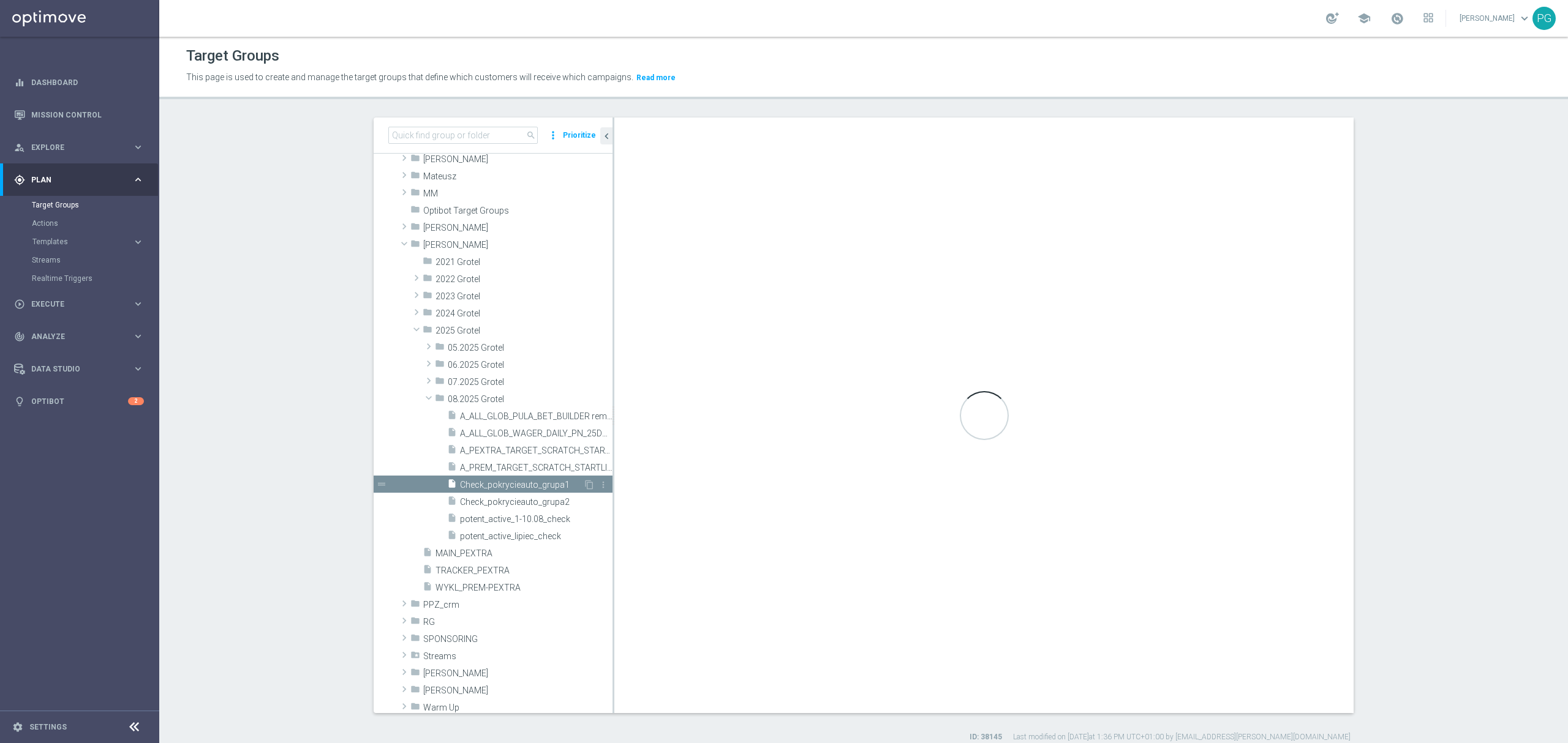
type input "08.2025 Grotel"
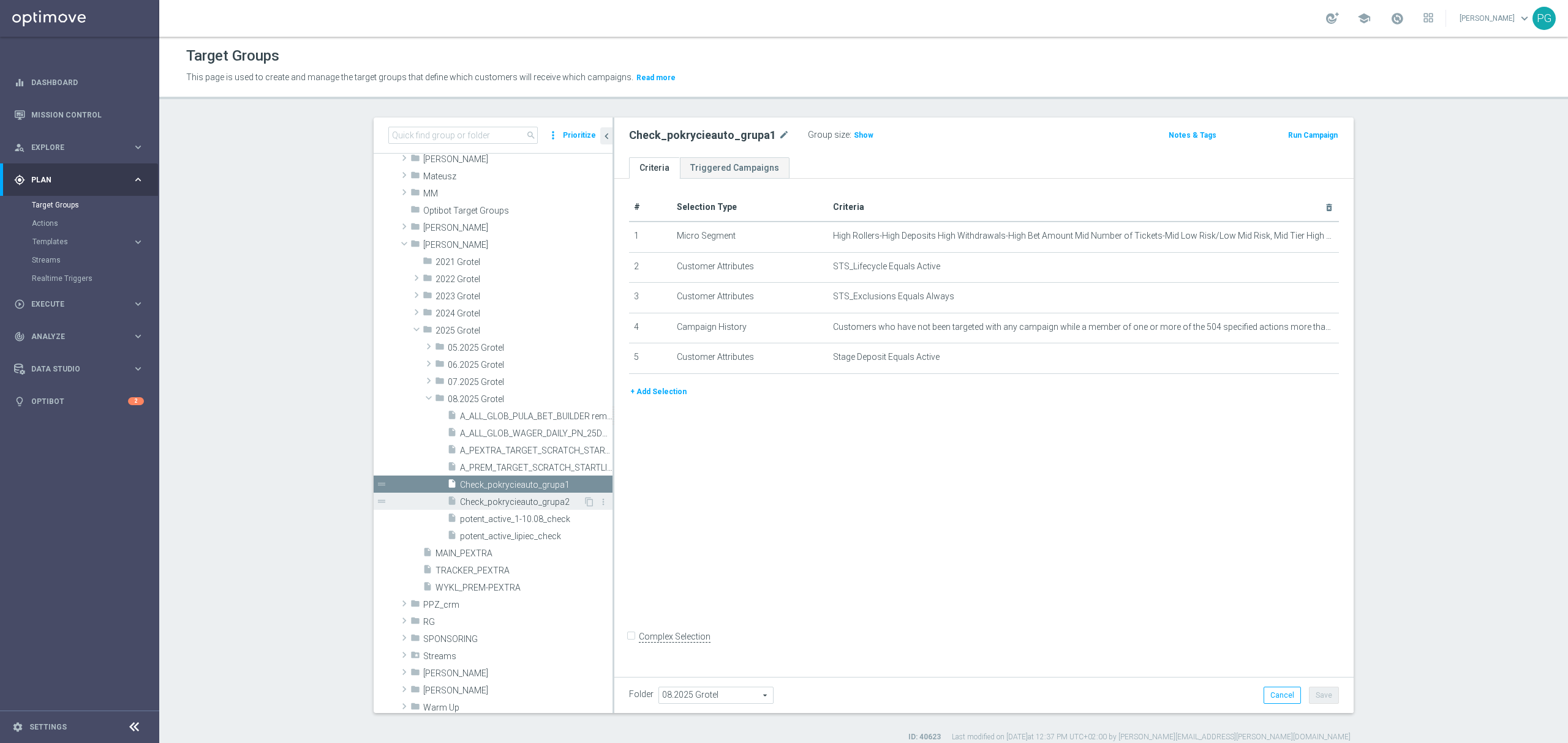
click at [547, 504] on span "Check_pokrycieauto_grupa2" at bounding box center [521, 503] width 123 height 11
click at [584, 502] on icon "content_copy" at bounding box center [589, 502] width 10 height 10
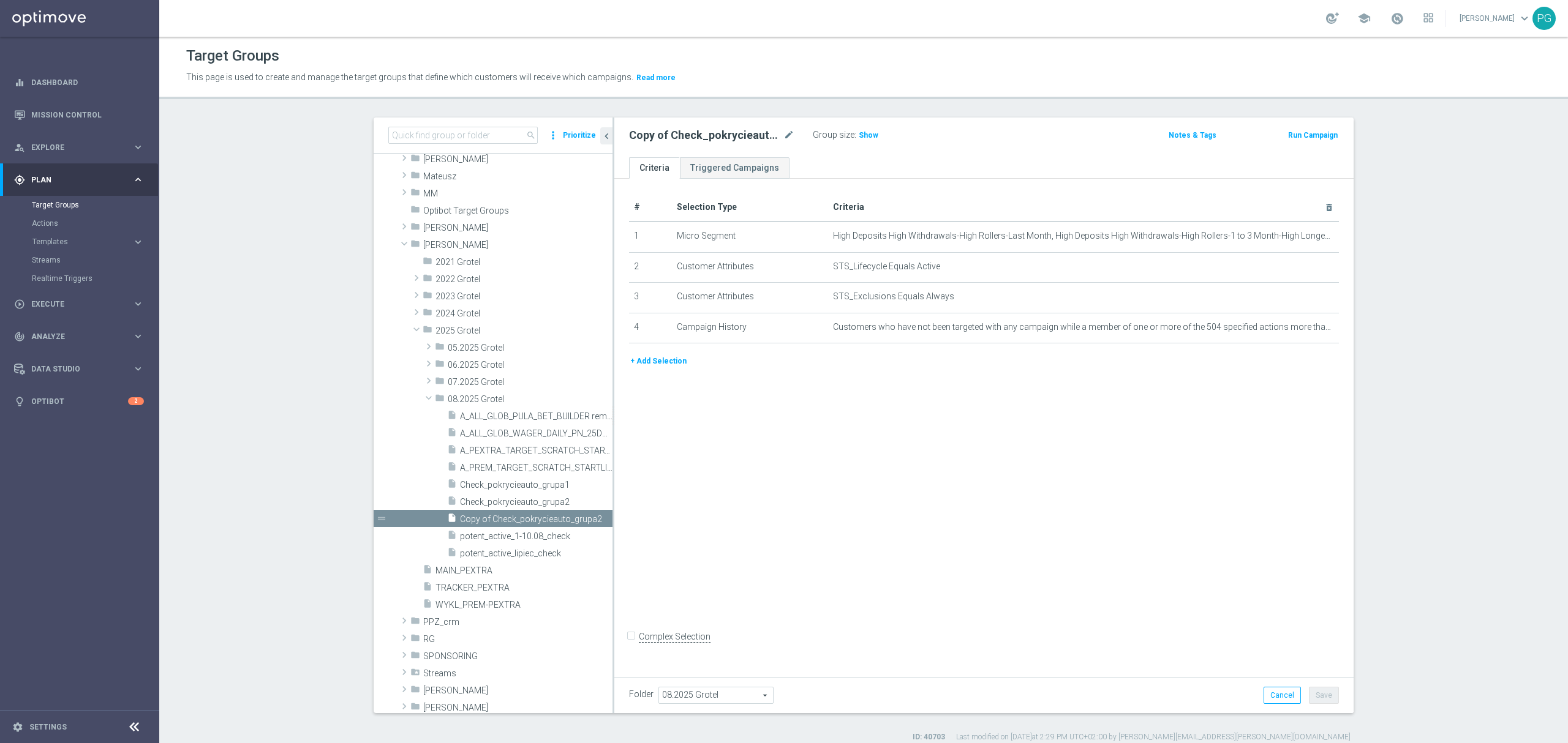
scroll to position [1201, 0]
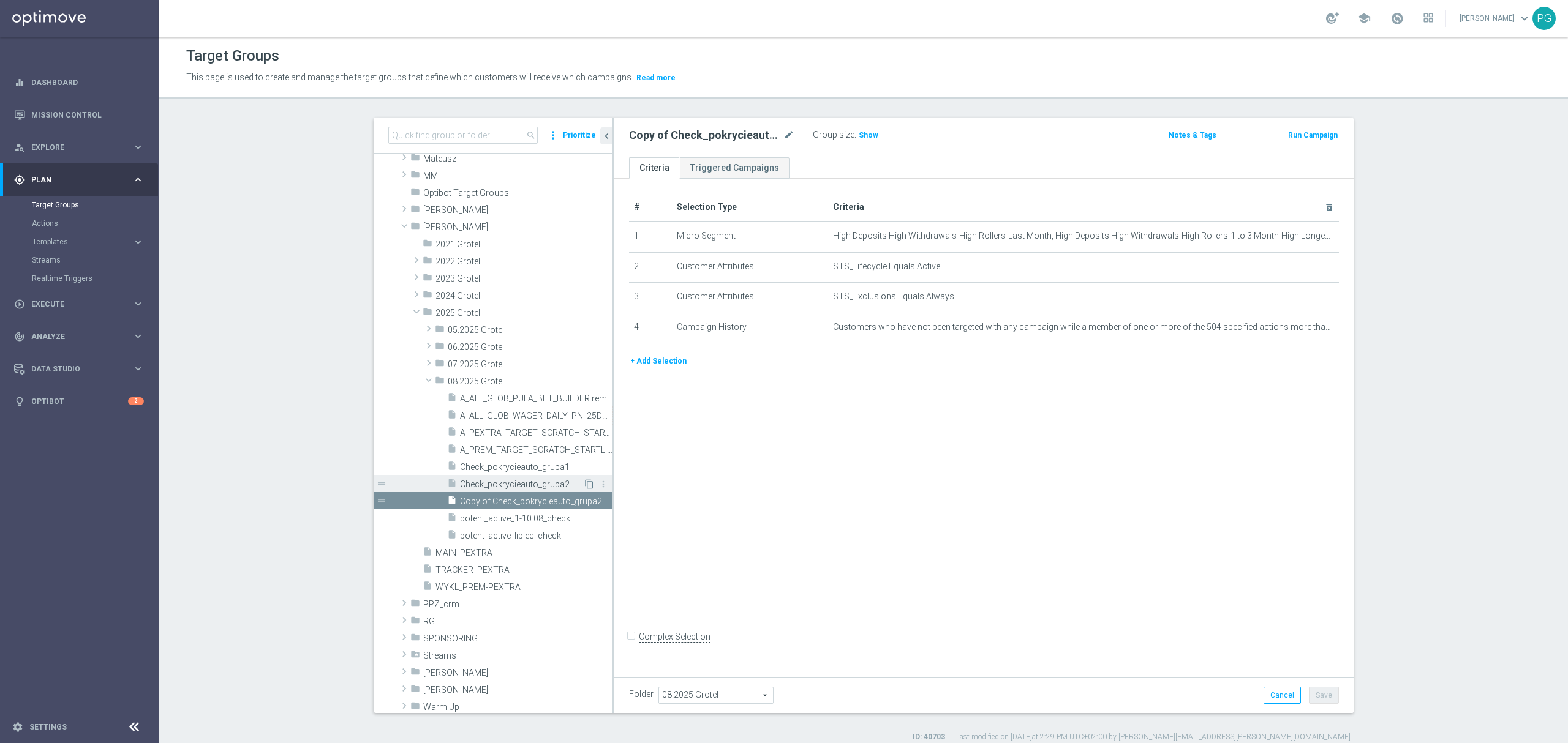
click at [584, 485] on icon "content_copy" at bounding box center [589, 484] width 10 height 10
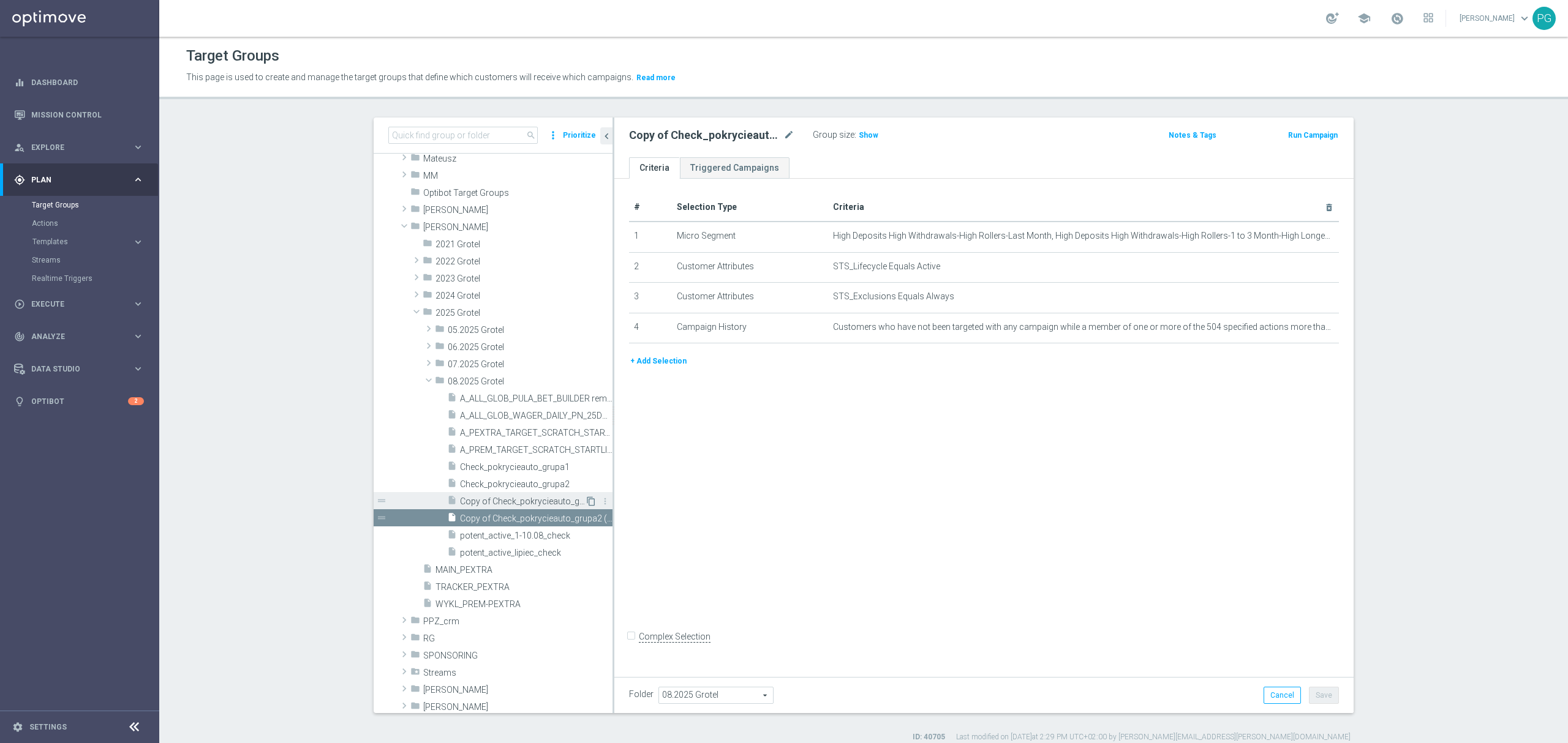
scroll to position [1216, 0]
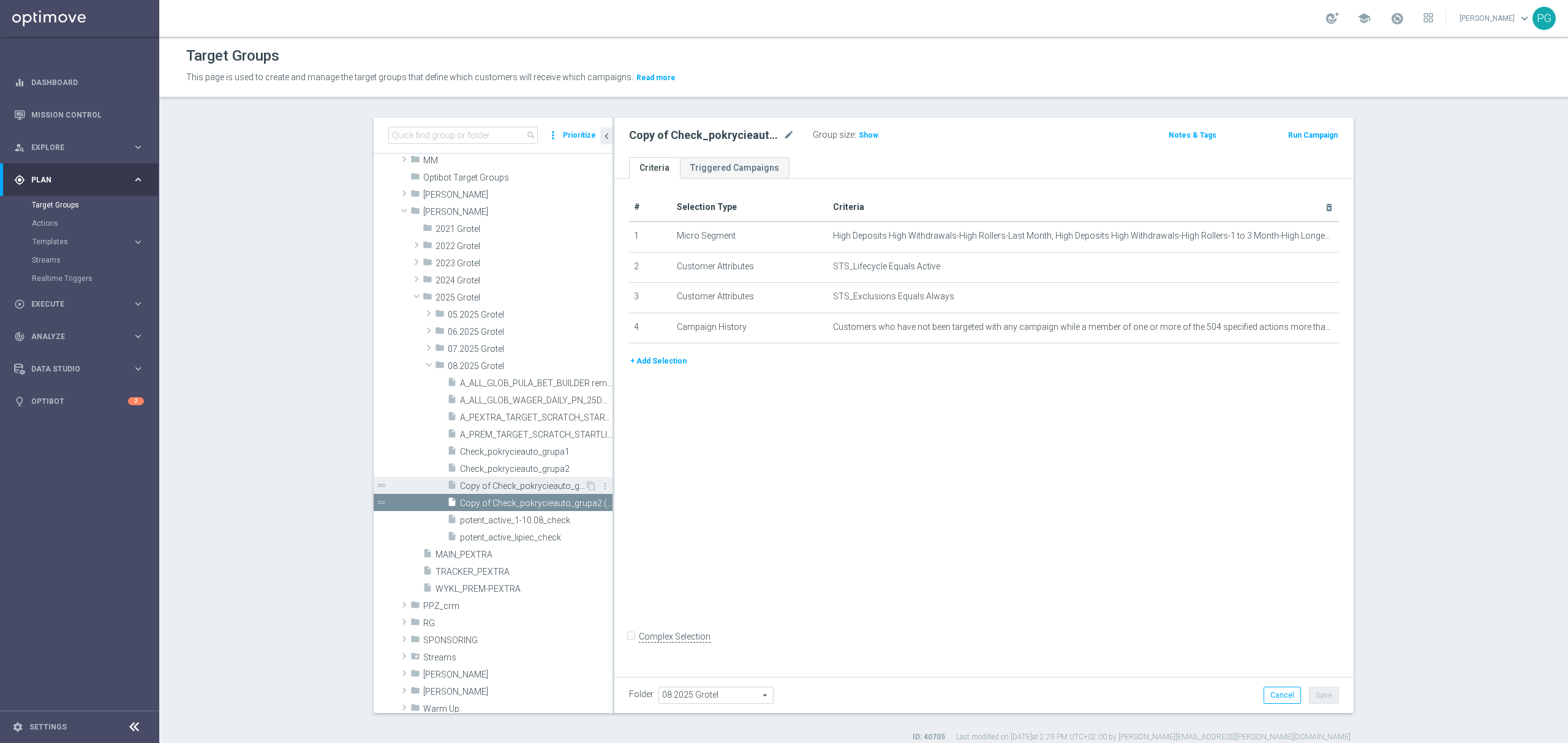
click at [518, 486] on span "Copy of Check_pokrycieauto_grupa2" at bounding box center [522, 487] width 125 height 11
click at [1324, 205] on icon "delete_forever" at bounding box center [1329, 208] width 10 height 10
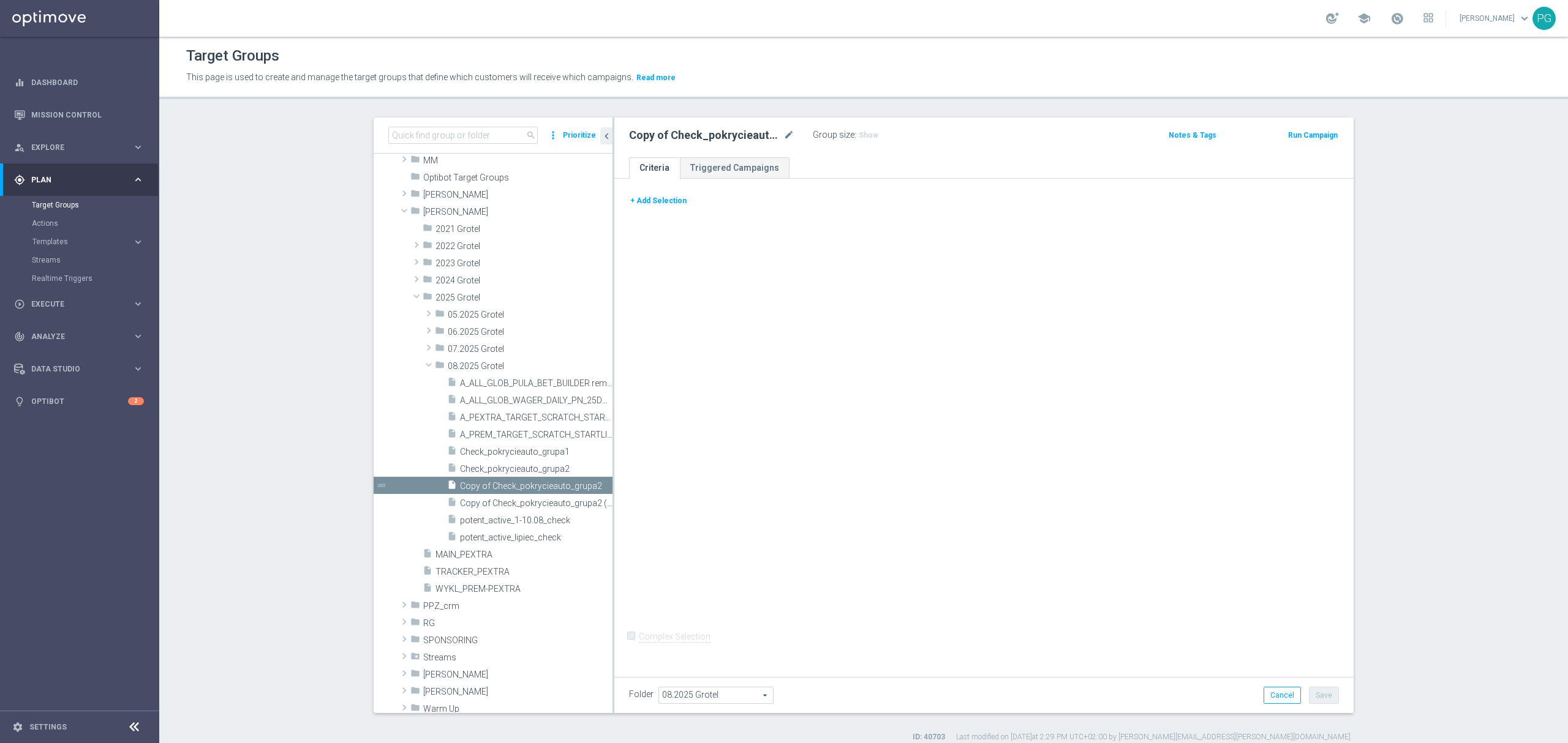
click at [658, 200] on button "+ Add Selection" at bounding box center [658, 200] width 59 height 14
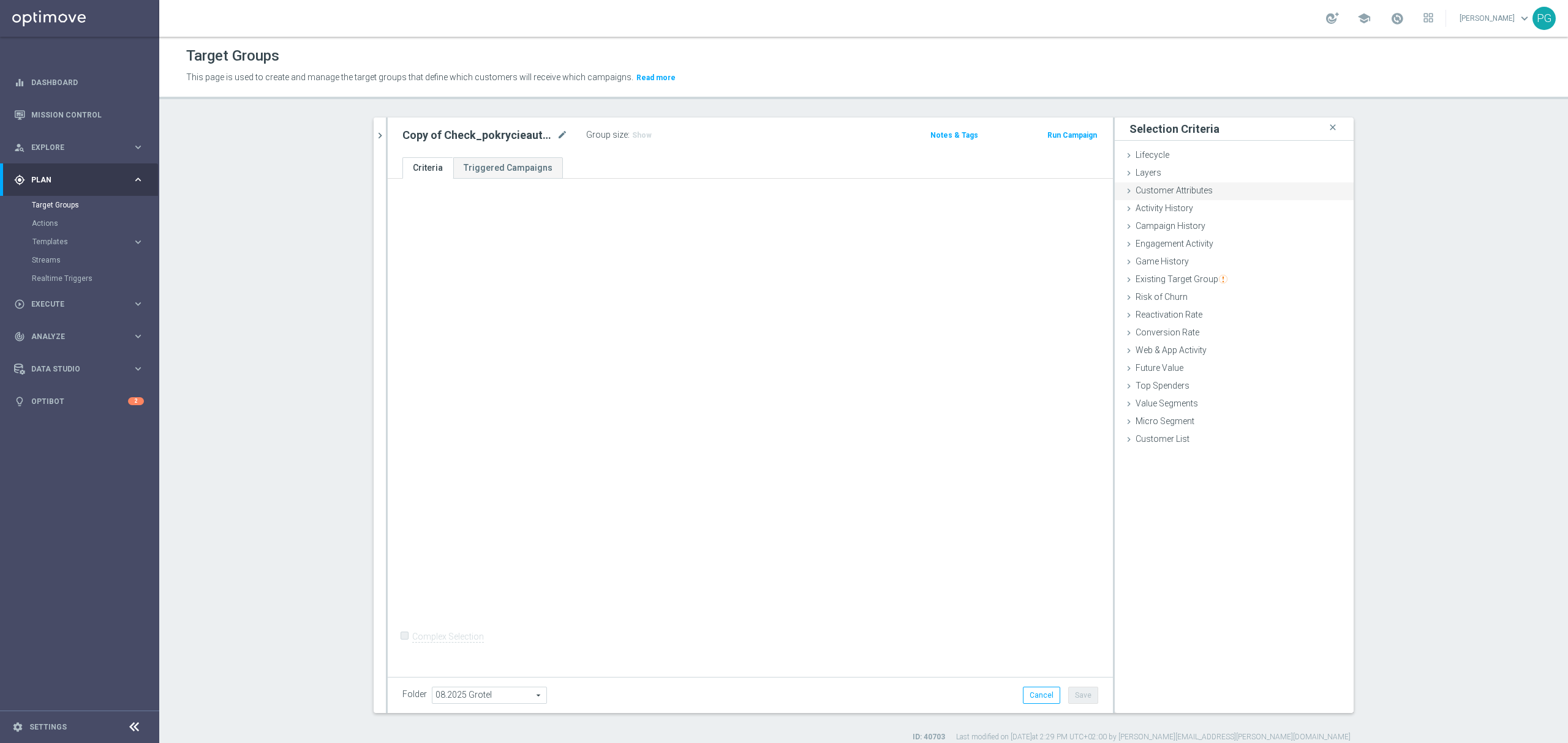
click at [1188, 195] on span "Customer Attributes" at bounding box center [1174, 190] width 77 height 10
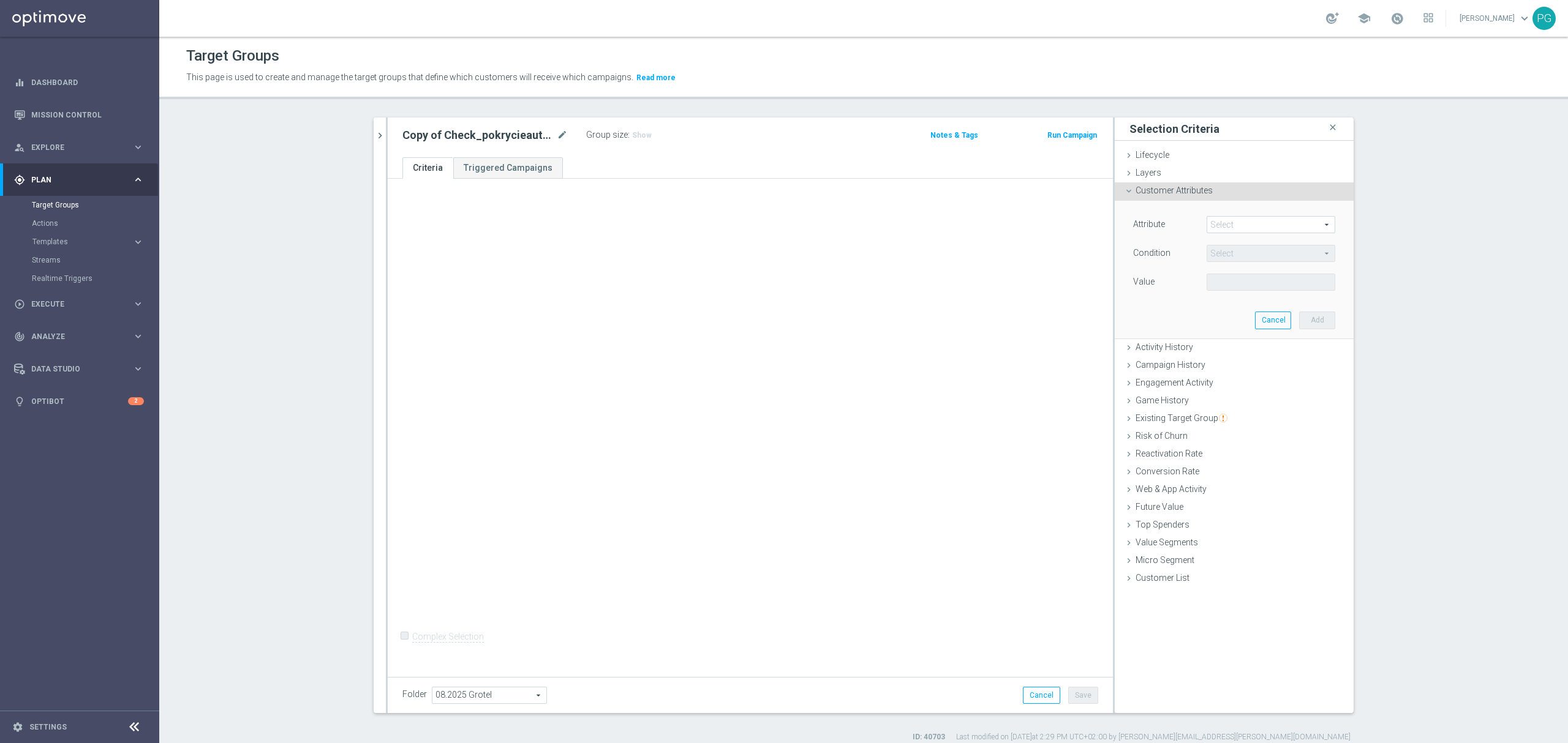
click at [1218, 219] on span at bounding box center [1271, 225] width 127 height 16
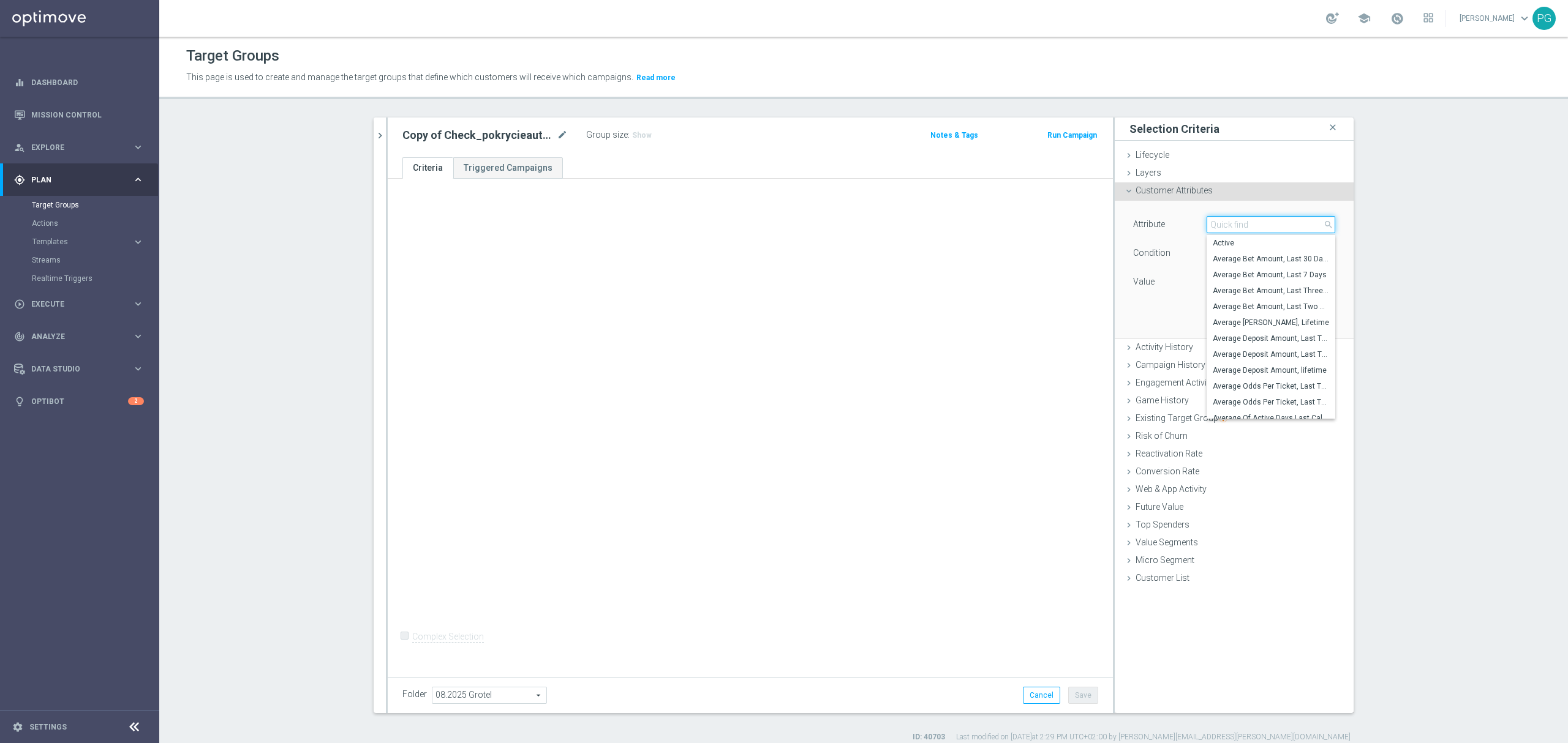
click at [1218, 219] on input "search" at bounding box center [1271, 224] width 128 height 17
type input "stage"
click at [1265, 322] on span "Stage Deposit" at bounding box center [1271, 322] width 117 height 10
type input "Stage Deposit"
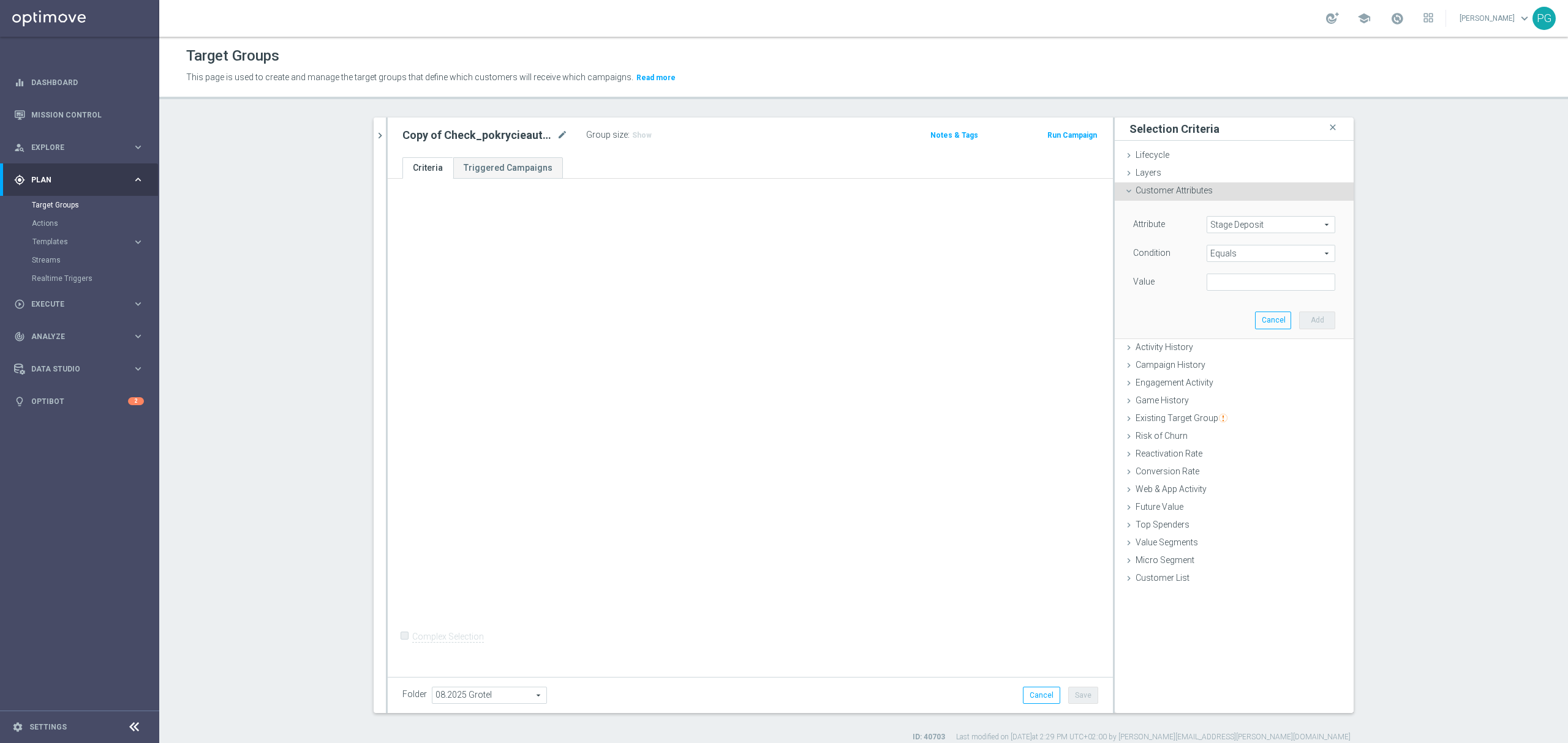
click at [1230, 250] on span "Equals" at bounding box center [1271, 254] width 127 height 16
click at [1265, 321] on span "Does not equal" at bounding box center [1271, 320] width 117 height 10
type input "Does not equal"
click at [1244, 274] on input "text" at bounding box center [1271, 282] width 128 height 17
type input "Active"
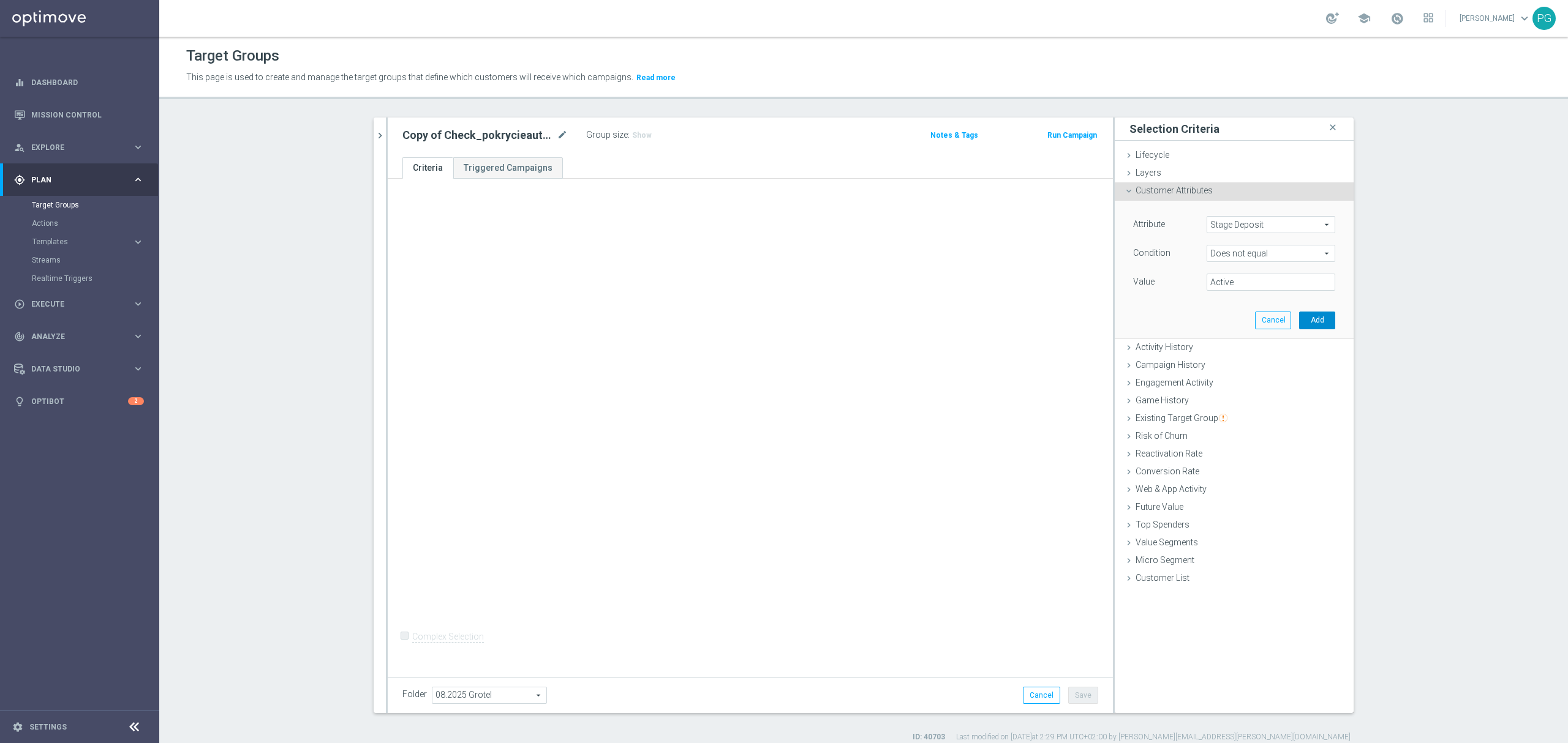
click at [1319, 322] on button "Add" at bounding box center [1318, 320] width 36 height 17
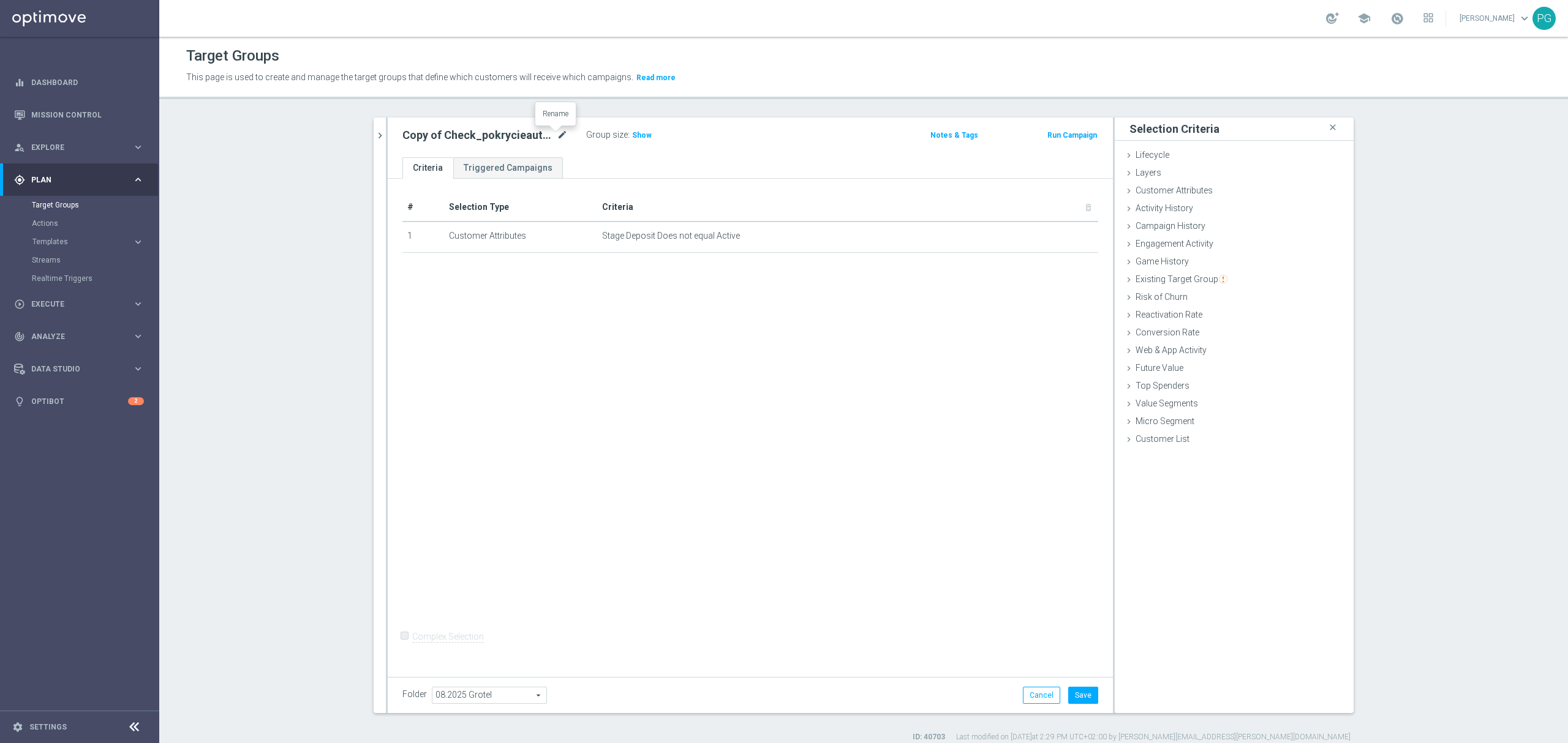
click at [557, 137] on icon "mode_edit" at bounding box center [563, 135] width 11 height 14
click at [439, 137] on input "Copy of Check_pokrycieauto_grupa2" at bounding box center [485, 136] width 165 height 17
drag, startPoint x: 434, startPoint y: 135, endPoint x: 351, endPoint y: 138, distance: 83.1
click at [351, 138] on div "search more_vert Prioritize Customer Target Groups library_add create_new_folde…" at bounding box center [864, 430] width 1030 height 626
click at [430, 134] on input "Tracker_check_pokrycieauto_grupa2" at bounding box center [485, 136] width 165 height 17
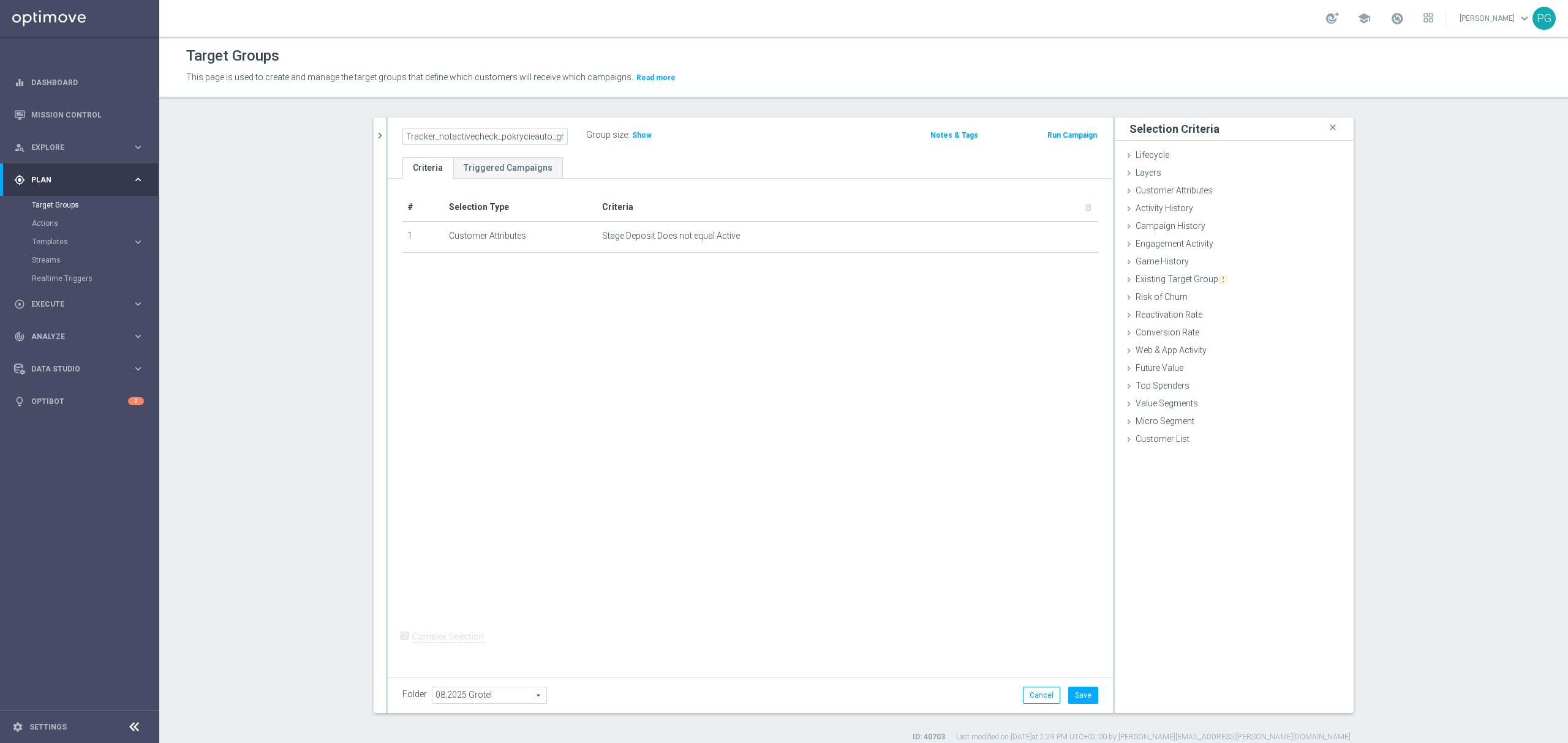
type input "Tracker_notactivecheck_pokrycieauto_grupa2"
click at [566, 272] on div "+ Add Selection" at bounding box center [750, 268] width 714 height 10
click at [506, 133] on h2 "Tracker_notactivecheck_pokrycieauto_grupa2" at bounding box center [479, 135] width 152 height 14
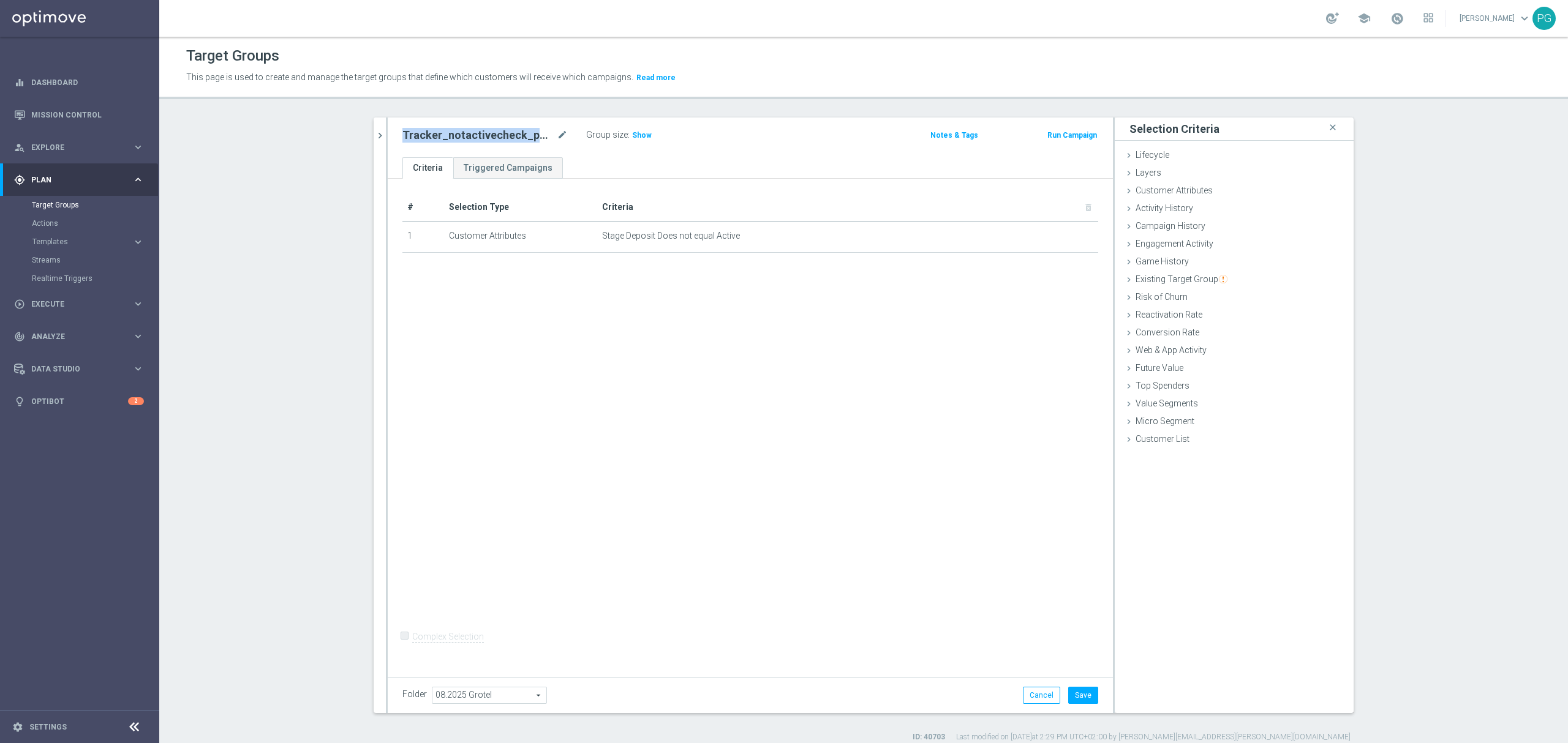
copy div "Tracker_notactivecheck_pokrycieauto_grupa2"
click at [1081, 692] on button "Save" at bounding box center [1083, 695] width 30 height 17
click at [374, 140] on icon "chevron_right" at bounding box center [379, 135] width 12 height 12
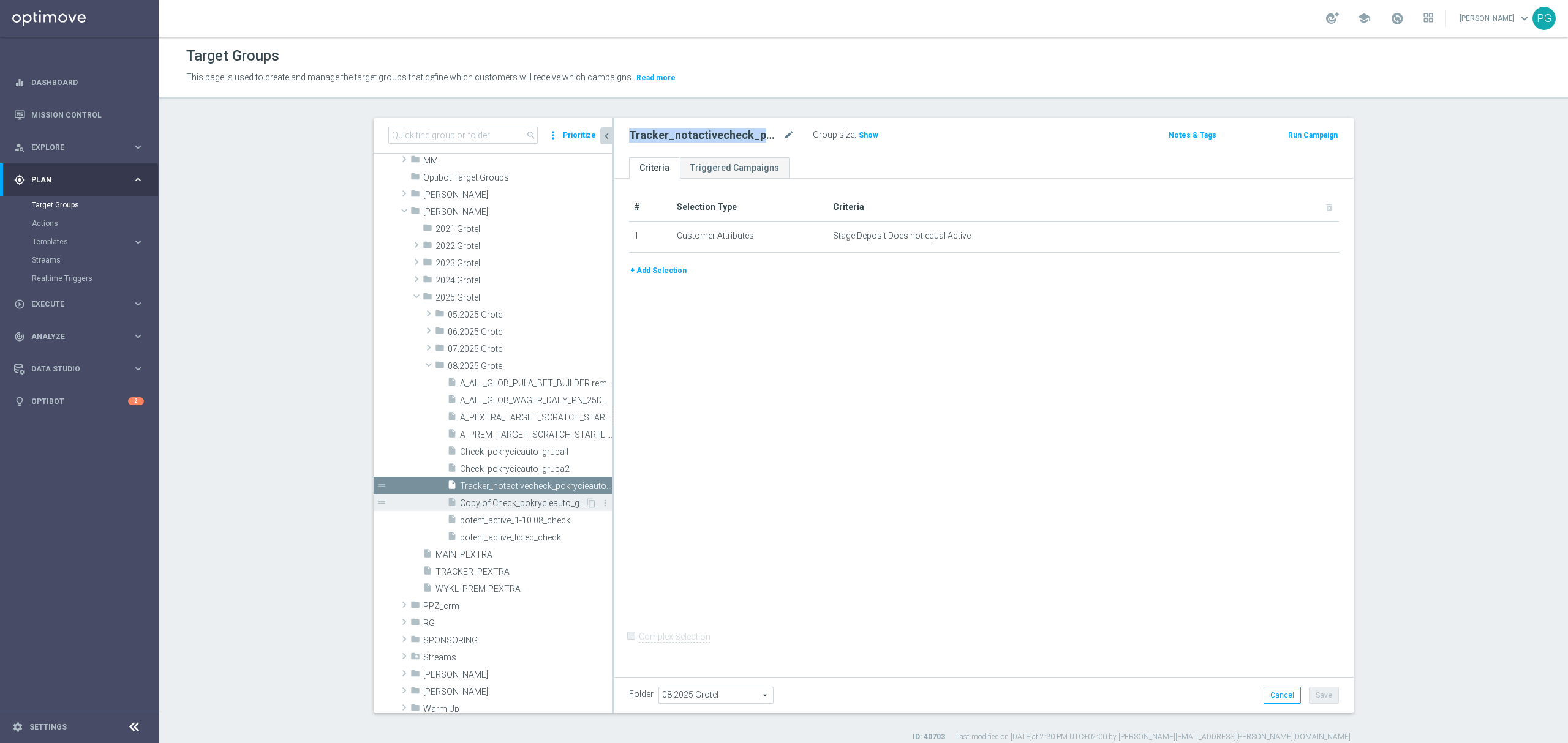
click at [510, 502] on span "Copy of Check_pokrycieauto_grupa2 (1)" at bounding box center [522, 504] width 125 height 11
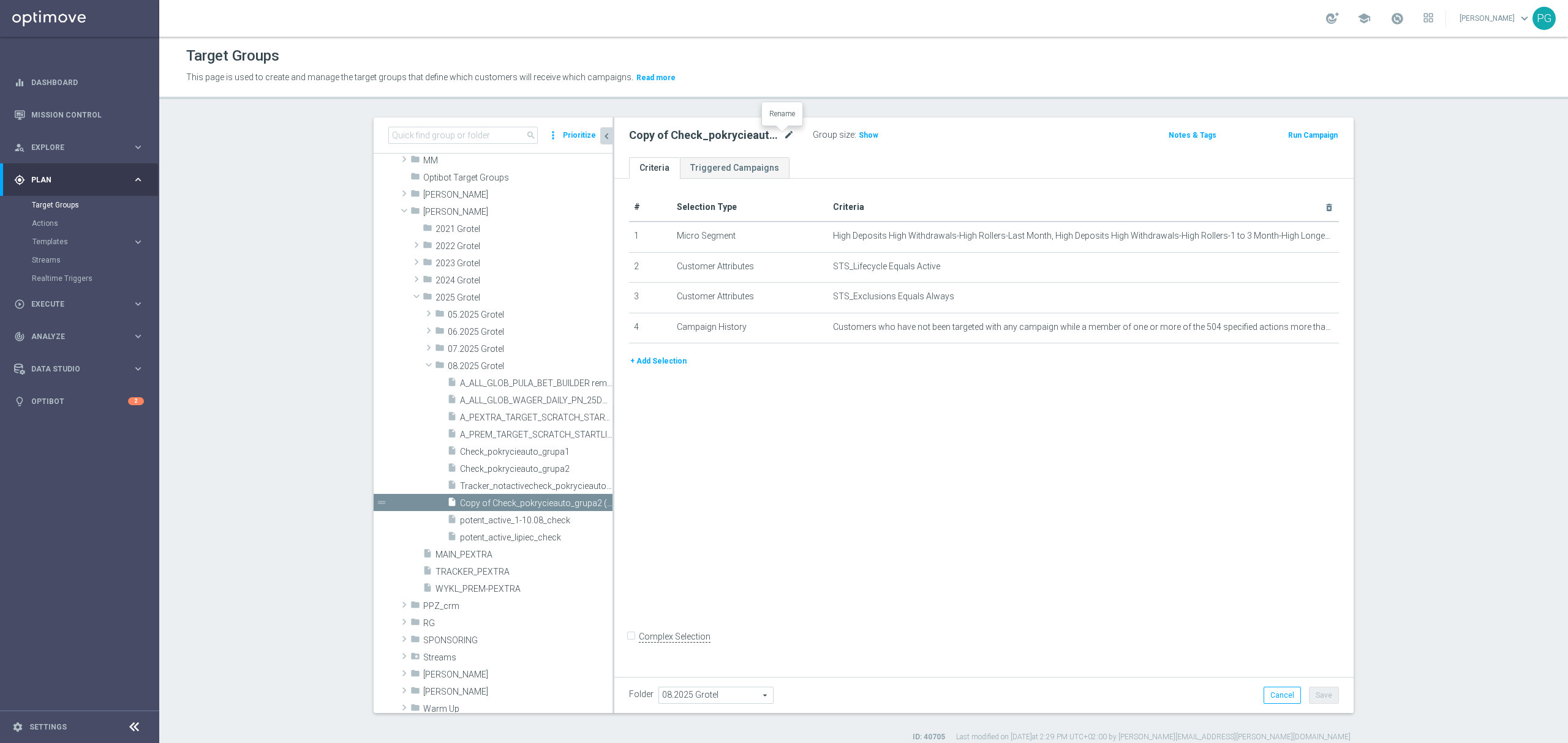
click at [785, 135] on icon "mode_edit" at bounding box center [789, 135] width 11 height 14
drag, startPoint x: 647, startPoint y: 138, endPoint x: 702, endPoint y: 134, distance: 55.1
click at [702, 134] on input "Tracker_notactivecheck_pokrycieauto_grupa2" at bounding box center [712, 136] width 165 height 17
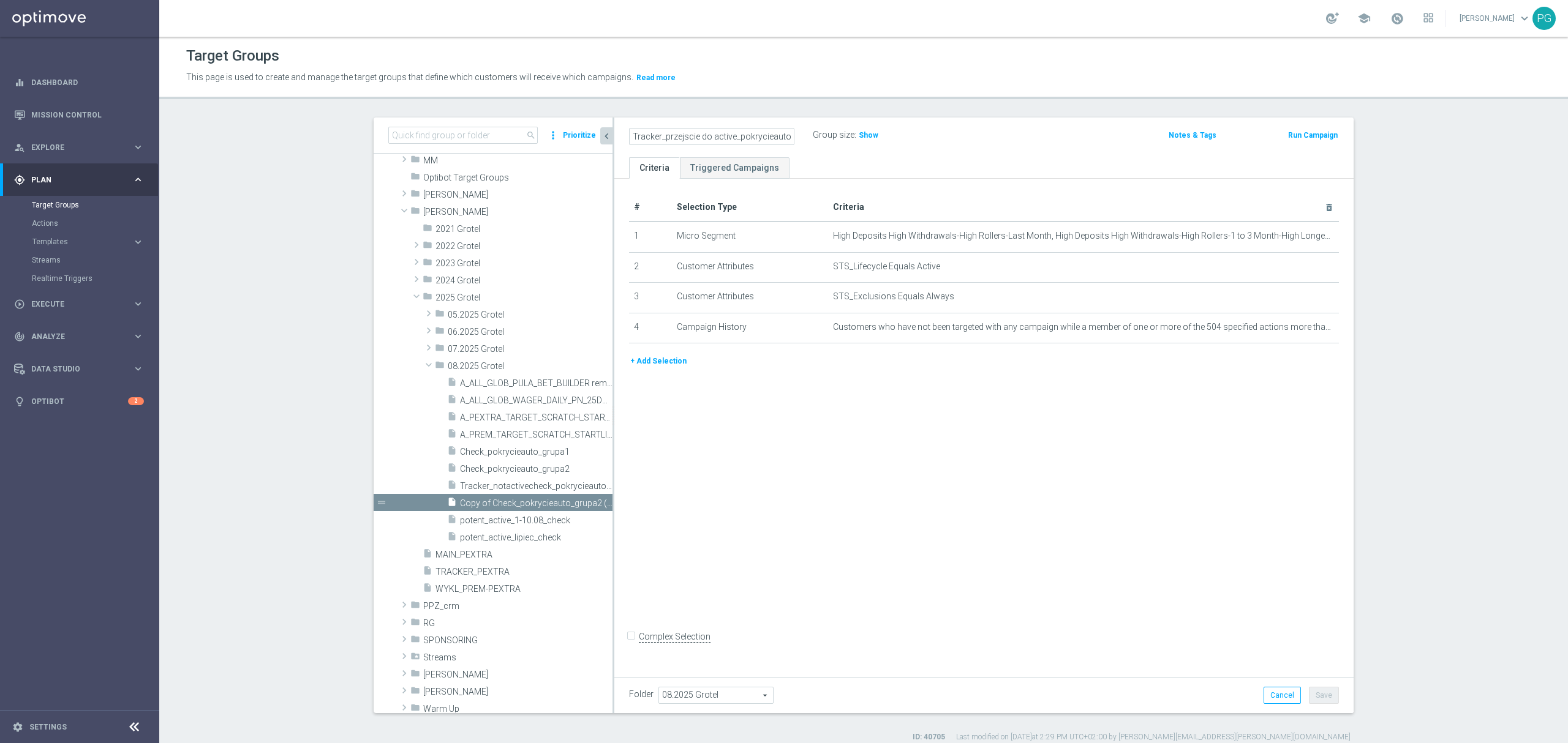
click at [706, 135] on input "Tracker_przejscie do active_pokrycieauto_grupa2" at bounding box center [712, 136] width 165 height 17
type input "Tracker_przejsciedoactive_pokrycieauto_grupa2"
click at [948, 377] on div "+ Add Selection" at bounding box center [984, 366] width 728 height 23
click at [660, 364] on button "+ Add Selection" at bounding box center [658, 361] width 59 height 14
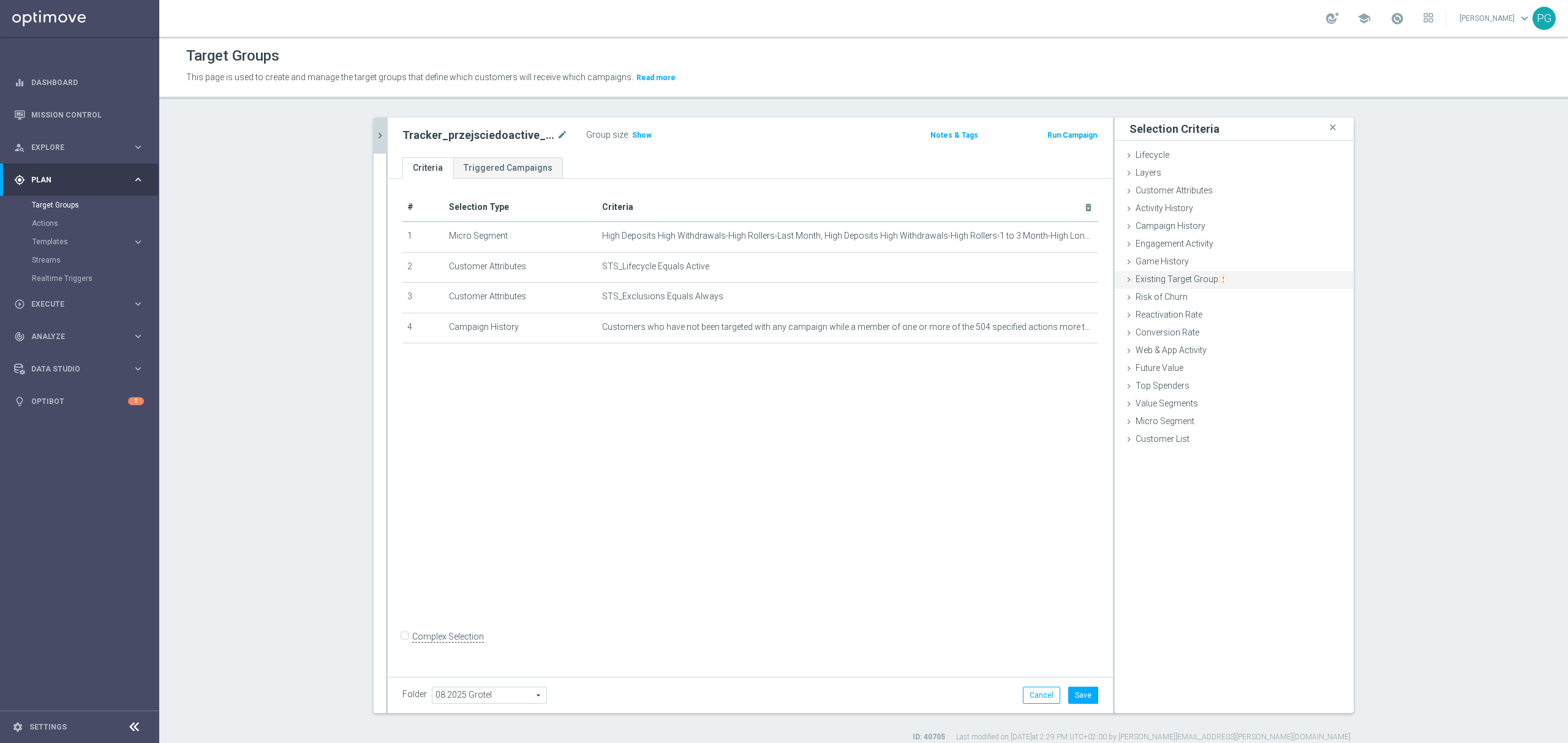
click at [1170, 282] on span "Existing Target Group" at bounding box center [1182, 279] width 92 height 10
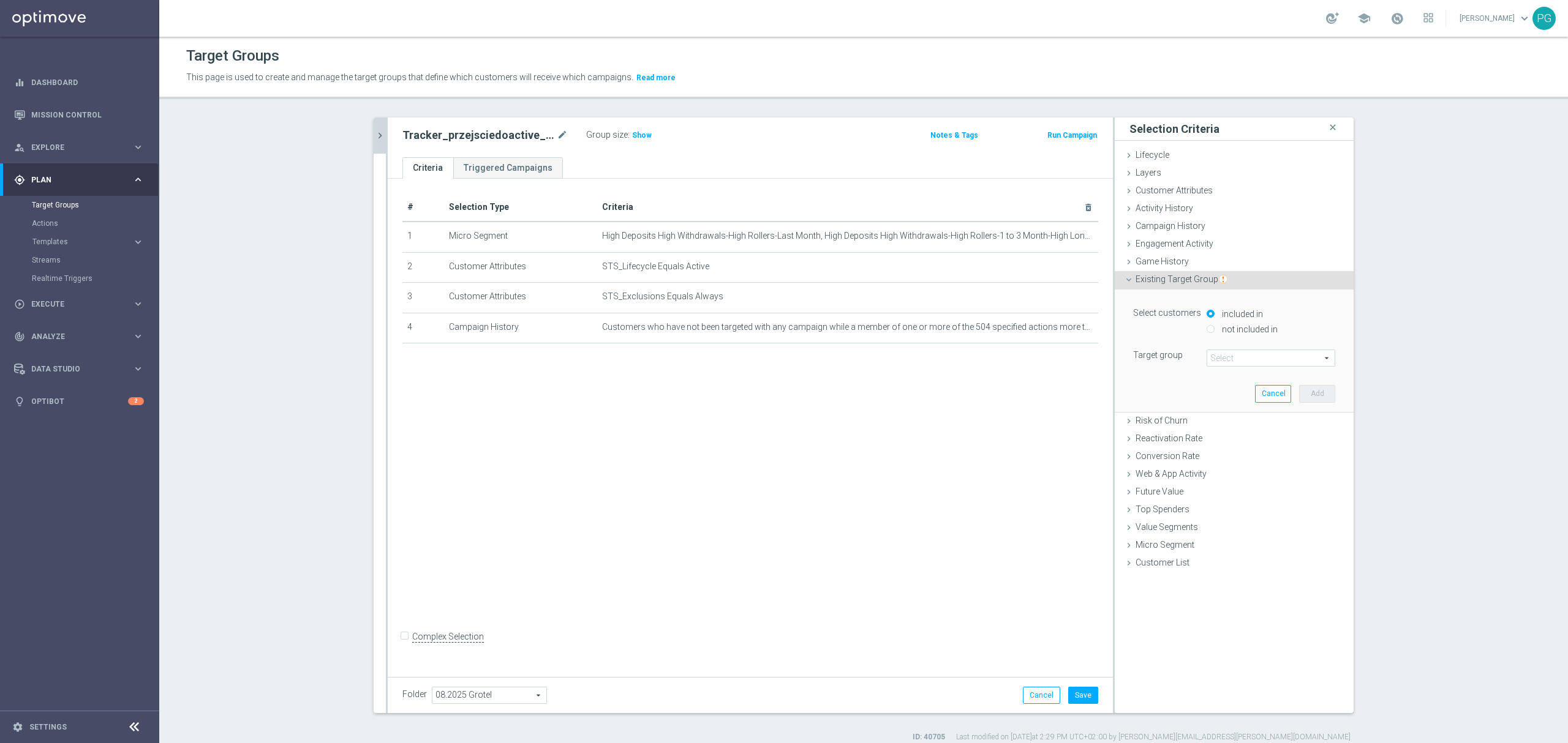
click at [1236, 327] on label "not included in" at bounding box center [1248, 330] width 59 height 11
click at [1215, 327] on input "not included in" at bounding box center [1210, 329] width 8 height 8
radio input "true"
click at [1227, 366] on span at bounding box center [1271, 358] width 127 height 16
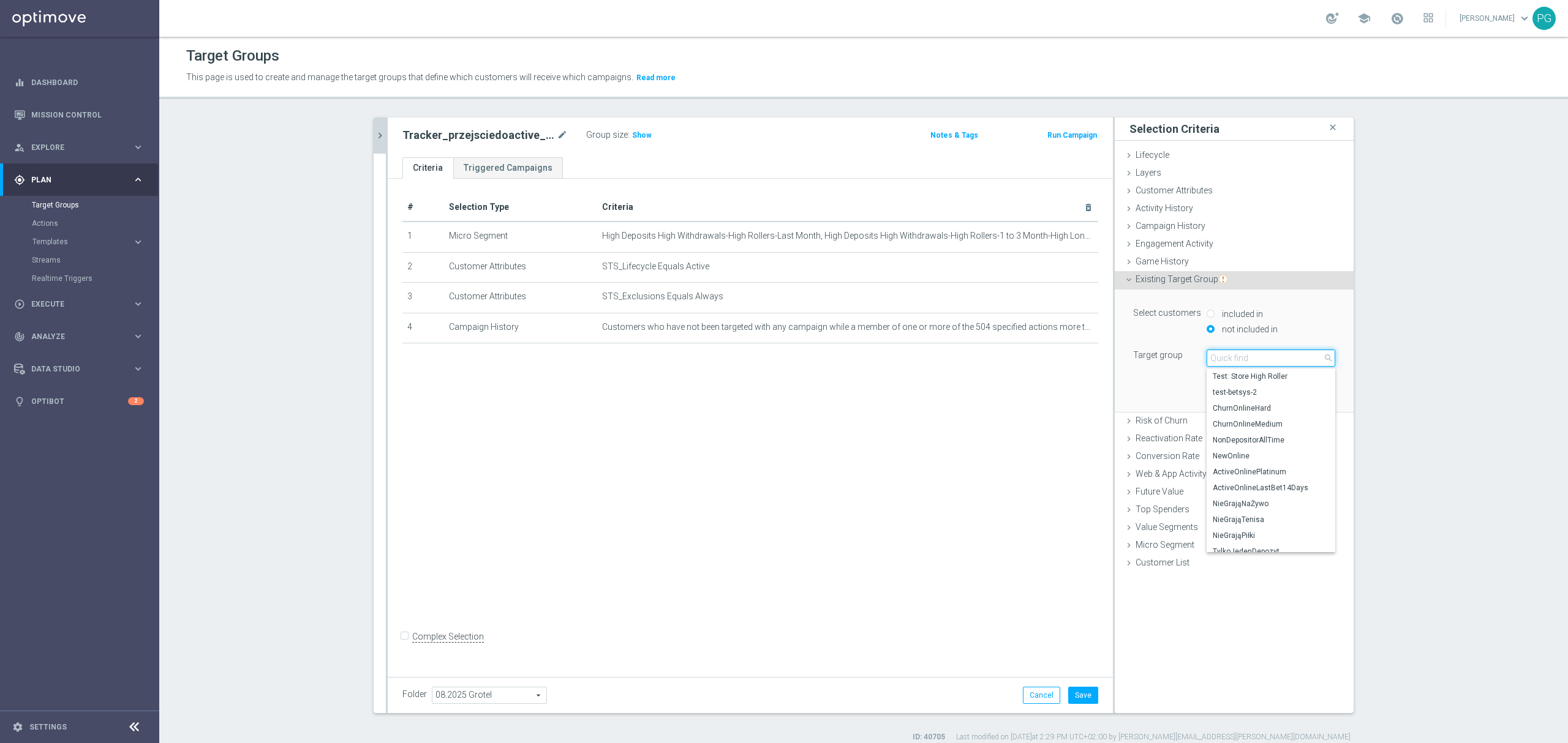
click at [1227, 360] on input "search" at bounding box center [1271, 358] width 128 height 17
type input "tracker_n"
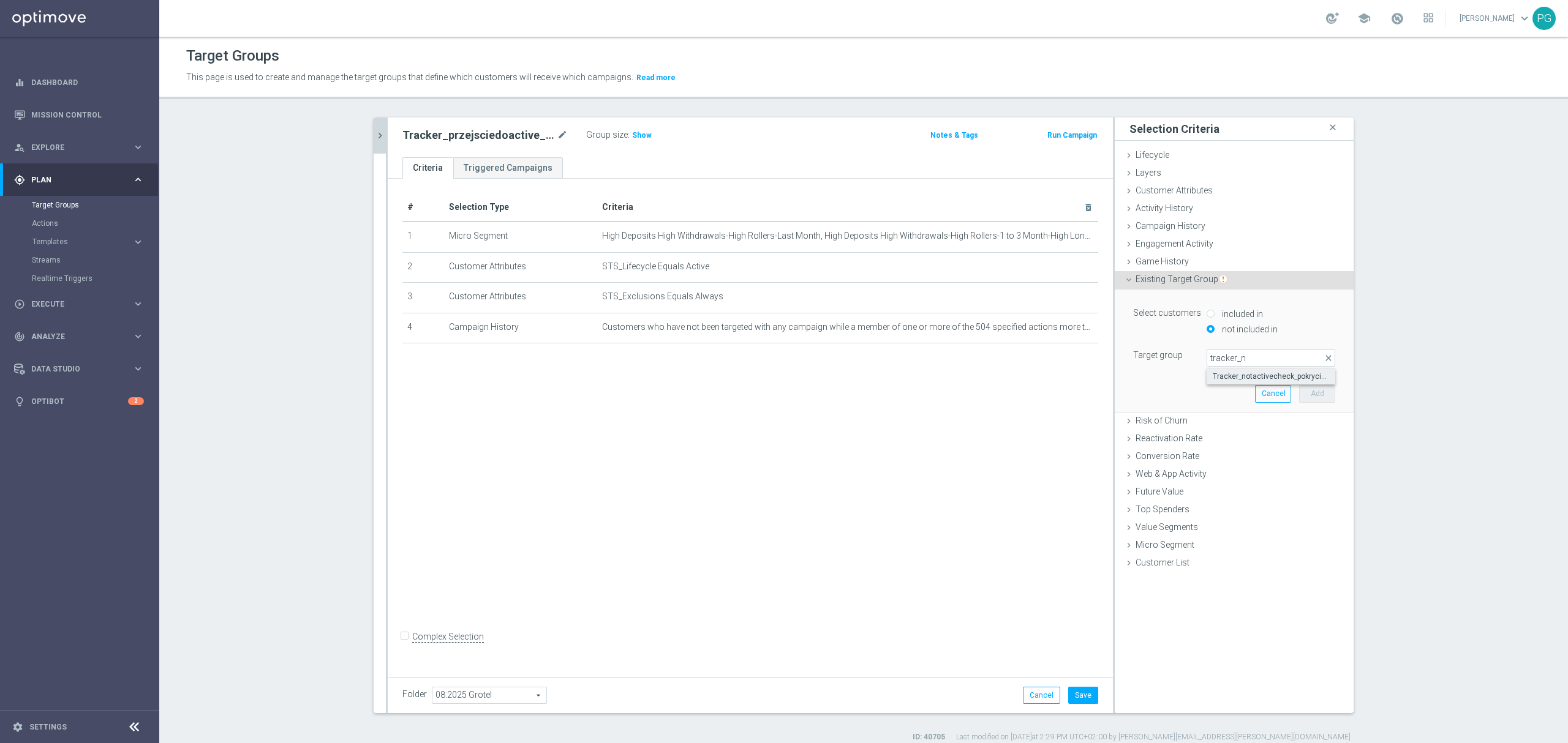
click at [1234, 378] on span "Tracker_notactivecheck_pokrycieauto_grupa2" at bounding box center [1271, 376] width 117 height 10
type input "Tracker_notactivecheck_pokrycieauto_grupa2"
click at [1319, 393] on button "Add" at bounding box center [1318, 394] width 36 height 17
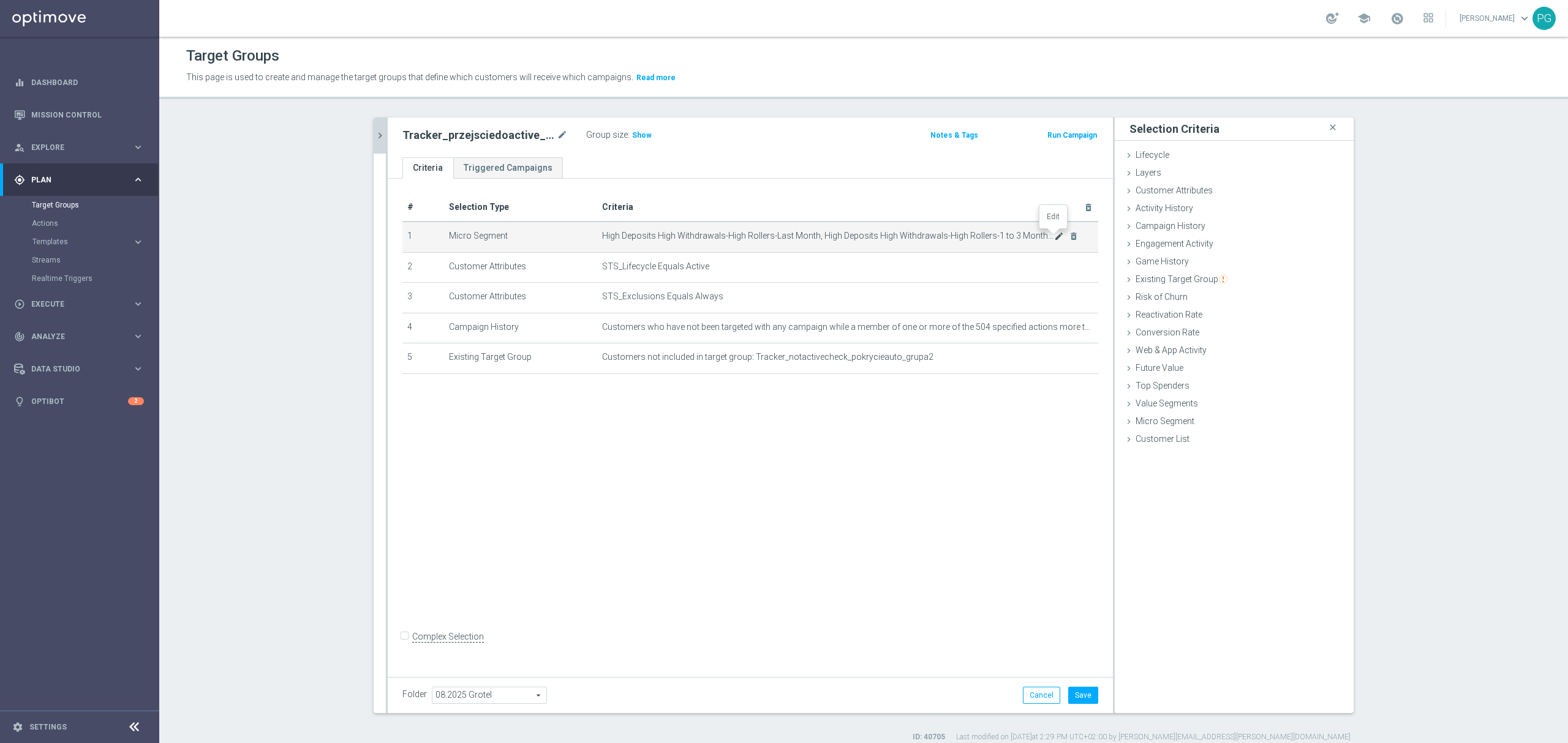
click at [1054, 241] on icon "mode_edit" at bounding box center [1059, 236] width 10 height 10
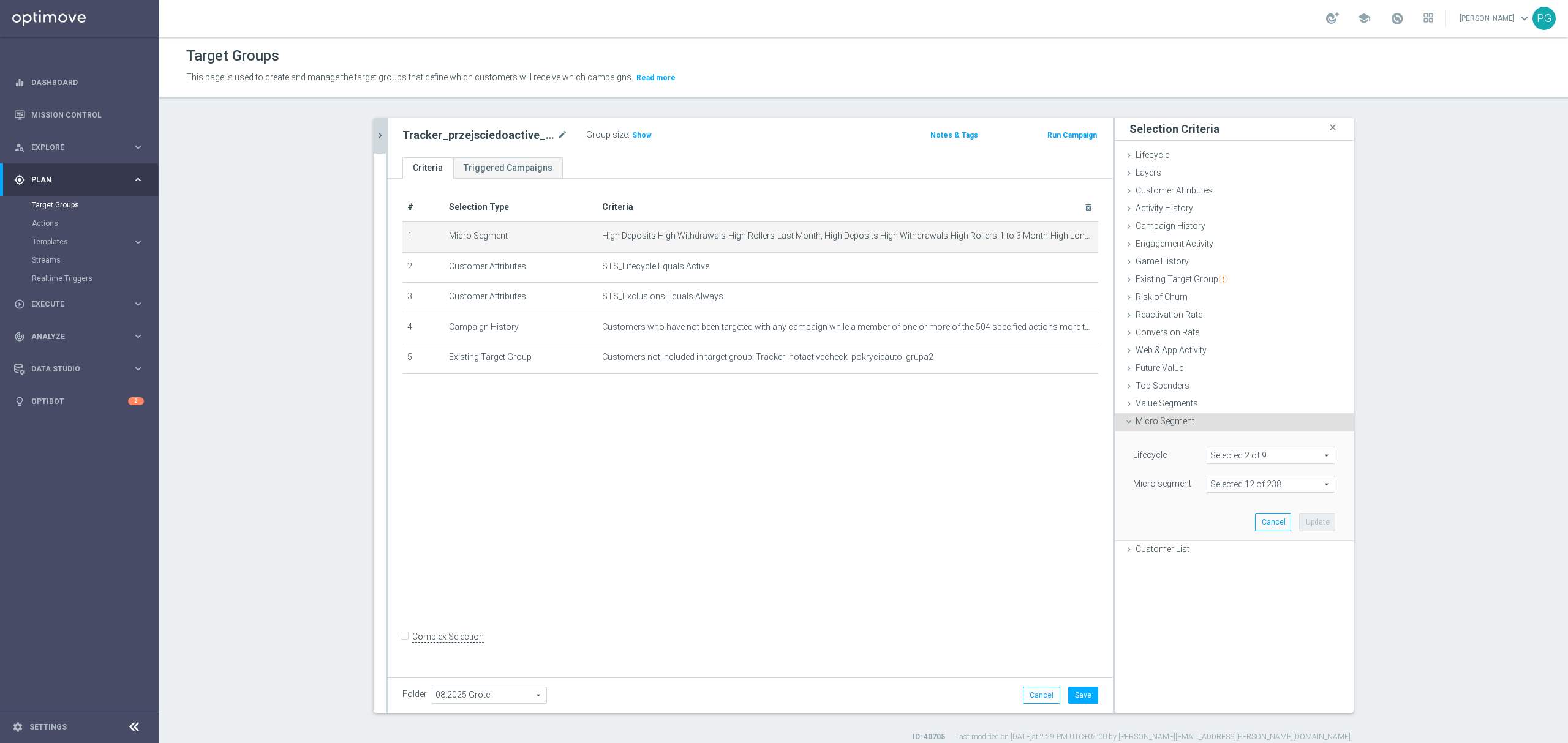
click at [918, 454] on div "# Selection Type Criteria delete_forever 1 Micro Segment mode_edit delete_forev…" at bounding box center [750, 425] width 725 height 493
click at [1074, 688] on button "Save" at bounding box center [1083, 695] width 30 height 17
click at [632, 135] on span "Show" at bounding box center [642, 135] width 20 height 8
click at [387, 138] on div "Tracker_przejsciedoactive_pokrycieauto_grupa2 mode_edit Group size : 9,442 Note…" at bounding box center [750, 137] width 725 height 40
click at [378, 140] on icon "chevron_right" at bounding box center [379, 135] width 12 height 12
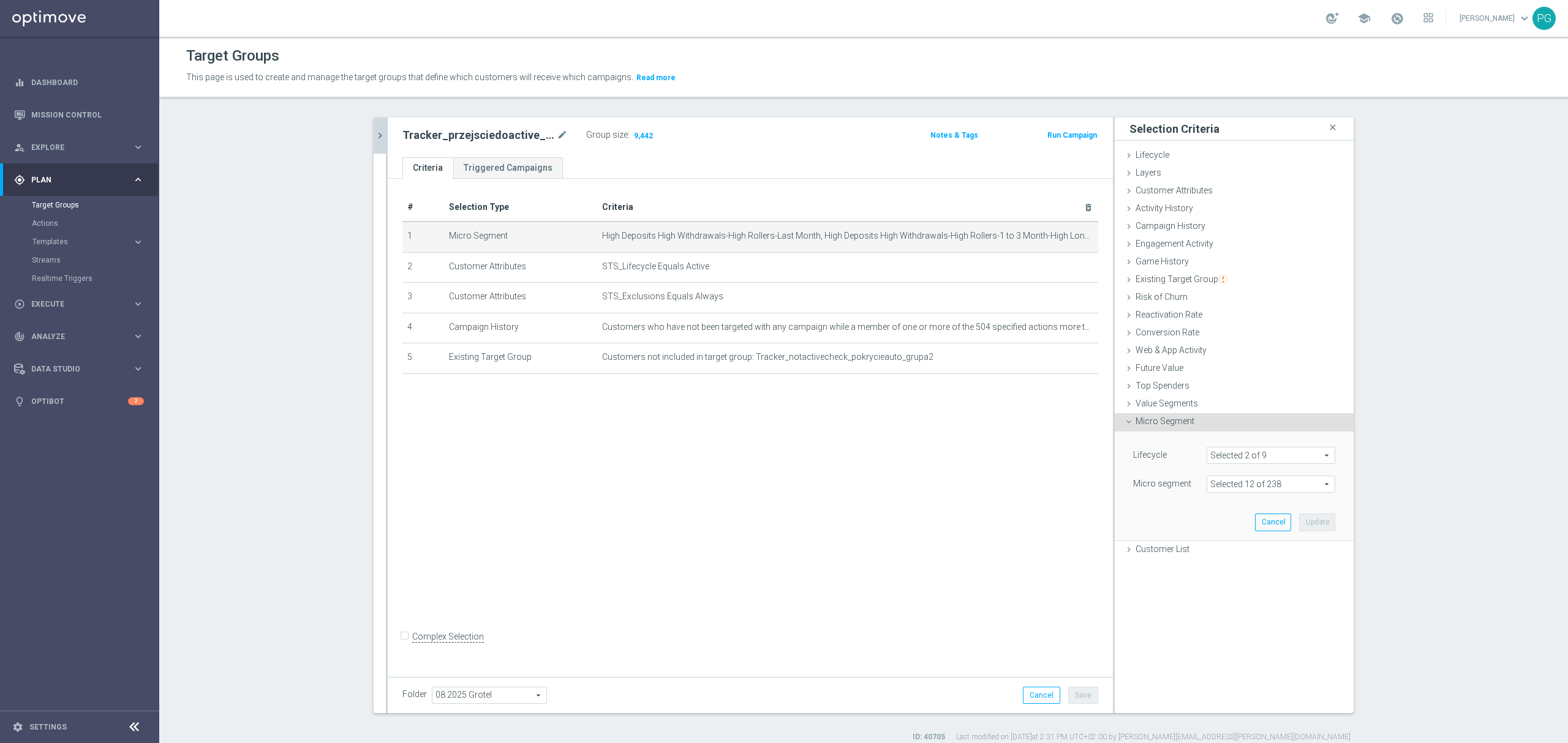
scroll to position [1198, 0]
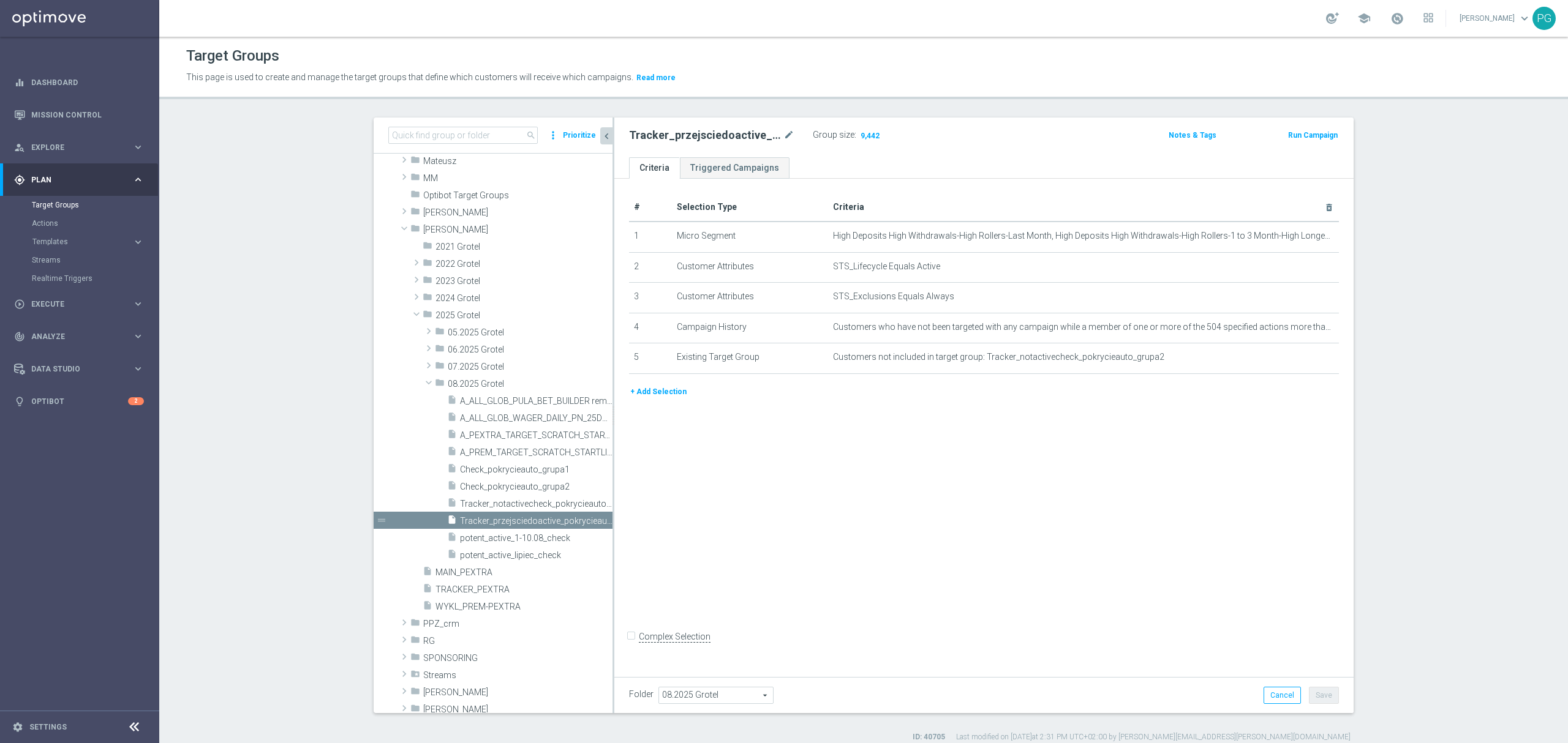
click at [731, 125] on div "Tracker_przejsciedoactive_pokrycieauto_grupa2 mode_edit Group size : 9,442 Note…" at bounding box center [984, 137] width 740 height 40
click at [722, 133] on h2 "Tracker_przejsciedoactive_pokrycieauto_grupa2" at bounding box center [705, 135] width 152 height 14
copy div "Tracker_przejsciedoactive_pokrycieauto_grupa2"
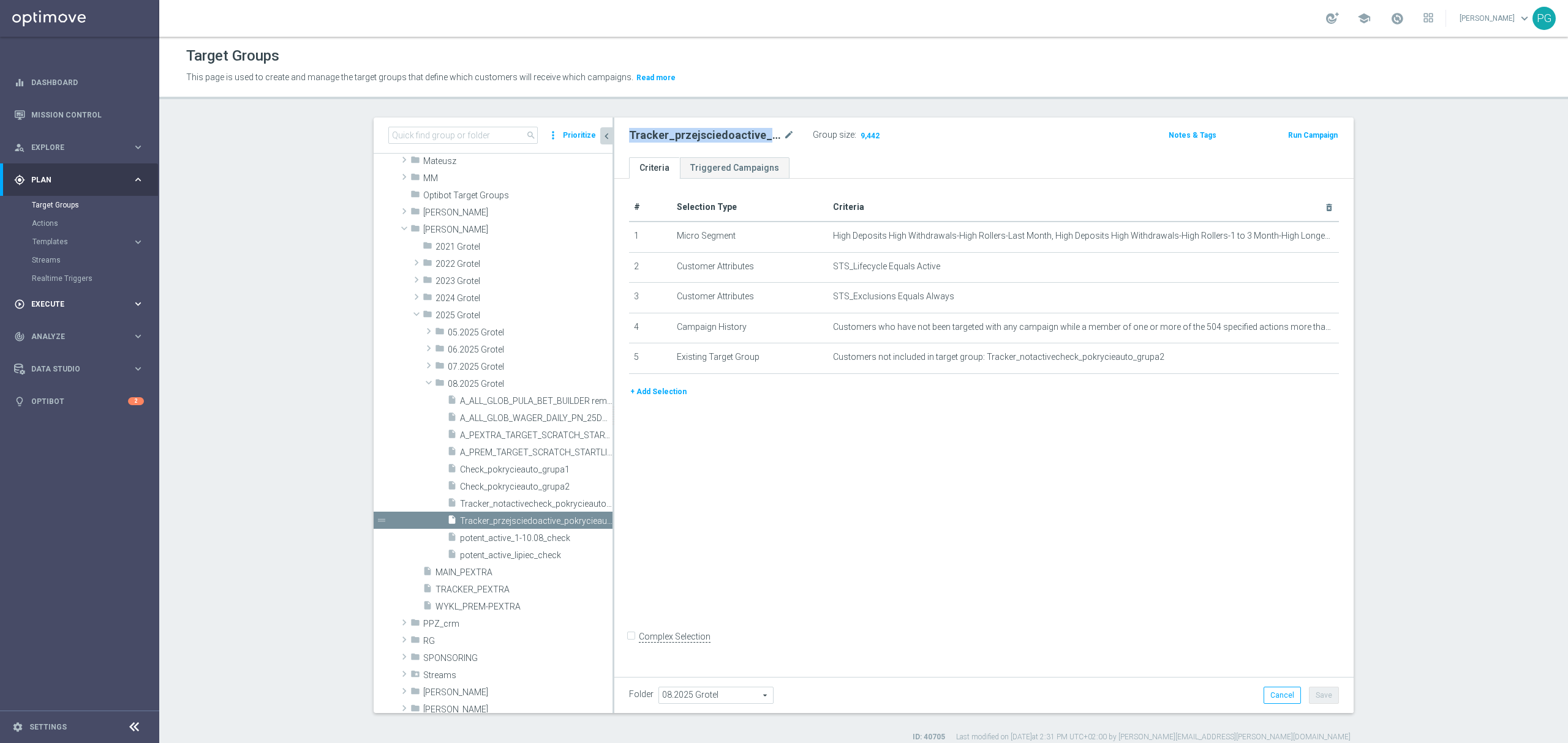
click at [48, 302] on span "Execute" at bounding box center [82, 304] width 101 height 7
click at [77, 230] on div "Campaign Builder" at bounding box center [95, 237] width 126 height 18
click at [79, 237] on link "Campaign Builder" at bounding box center [79, 237] width 96 height 10
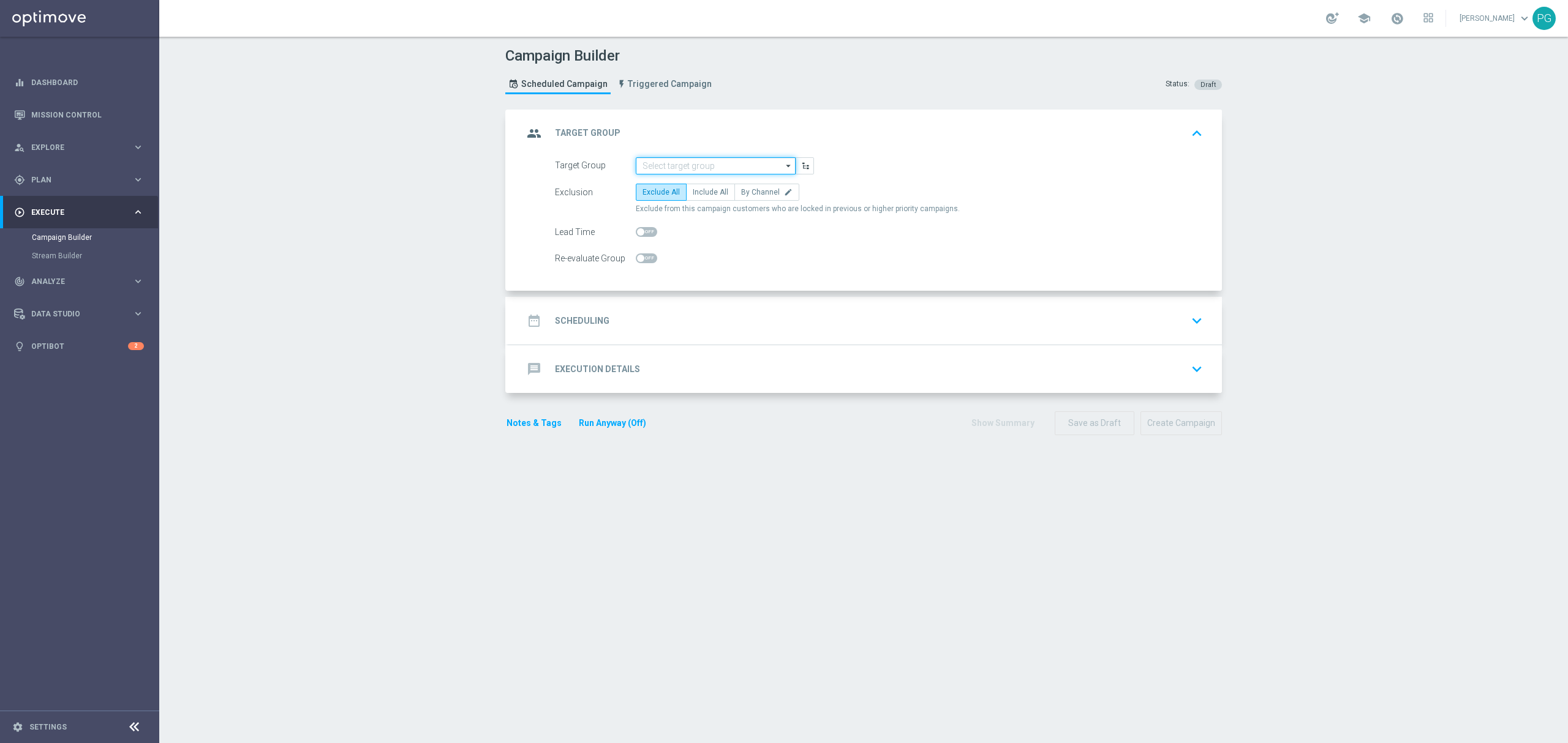
click at [723, 159] on input at bounding box center [715, 165] width 160 height 17
paste input "Tracker_notactivecheck_pokrycieauto_grupa2"
click at [702, 181] on div "Tracker_notactivecheck_pokrycieauto_grupa2" at bounding box center [726, 189] width 148 height 22
type input "Tracker_notactivecheck_pokrycieauto_grupa2"
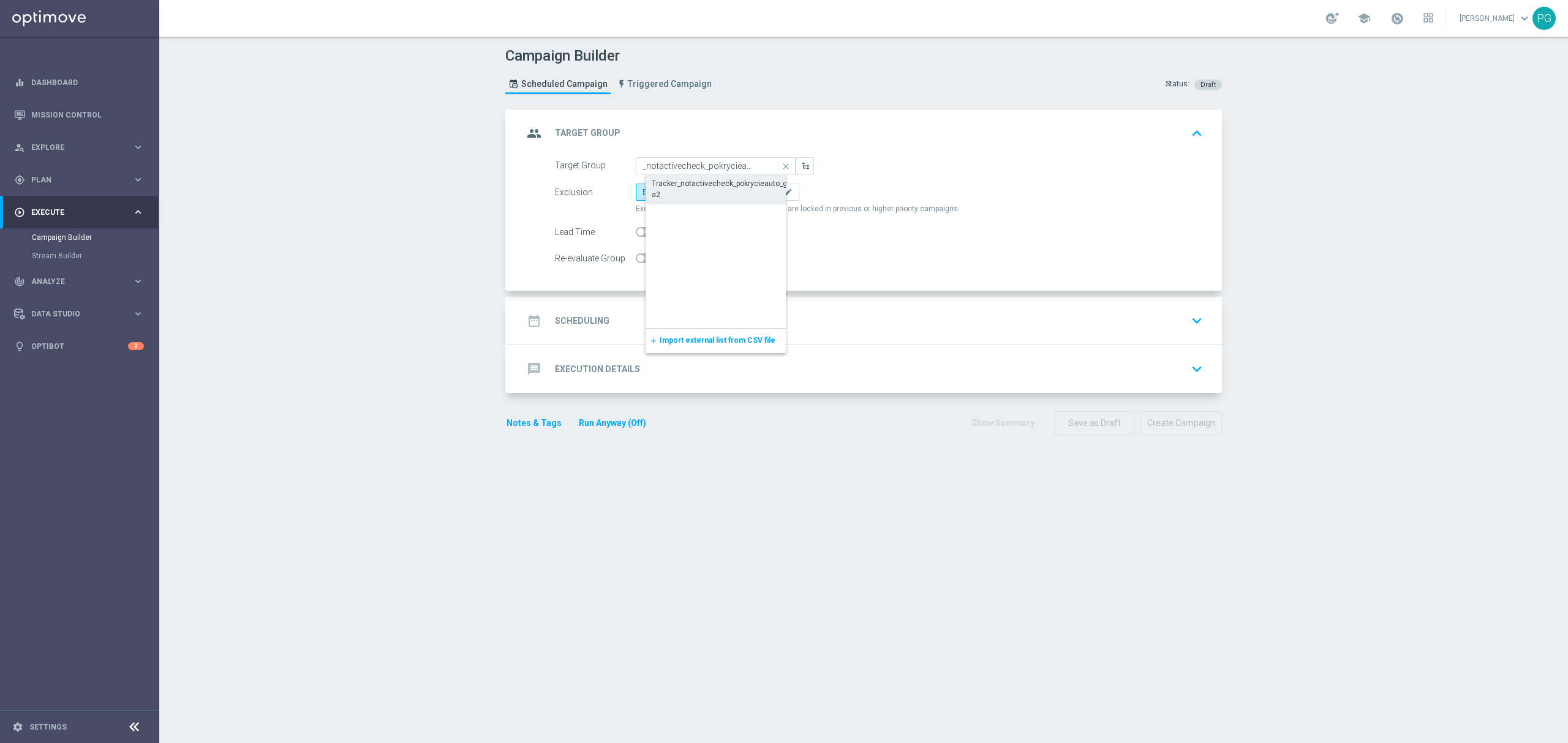
scroll to position [0, 0]
click at [704, 193] on span "Include All" at bounding box center [710, 191] width 35 height 8
click at [701, 193] on input "Include All" at bounding box center [696, 194] width 8 height 8
radio input "true"
drag, startPoint x: 800, startPoint y: 238, endPoint x: 481, endPoint y: 297, distance: 324.4
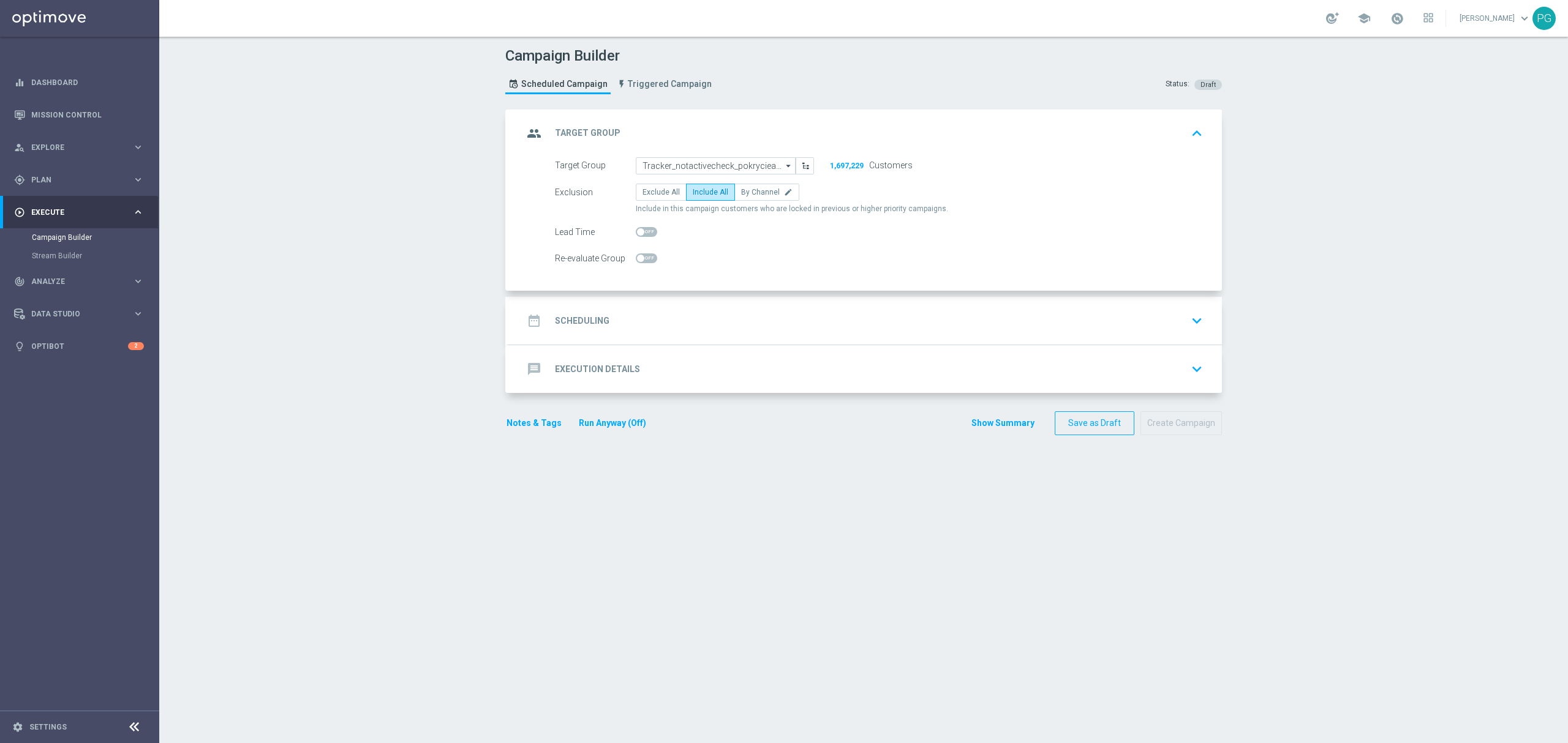
click at [481, 297] on div "Campaign Builder Scheduled Campaign Triggered Campaign Status: Draft group Targ…" at bounding box center [863, 390] width 1409 height 707
click at [689, 326] on div "date_range Scheduling keyboard_arrow_down" at bounding box center [865, 321] width 685 height 23
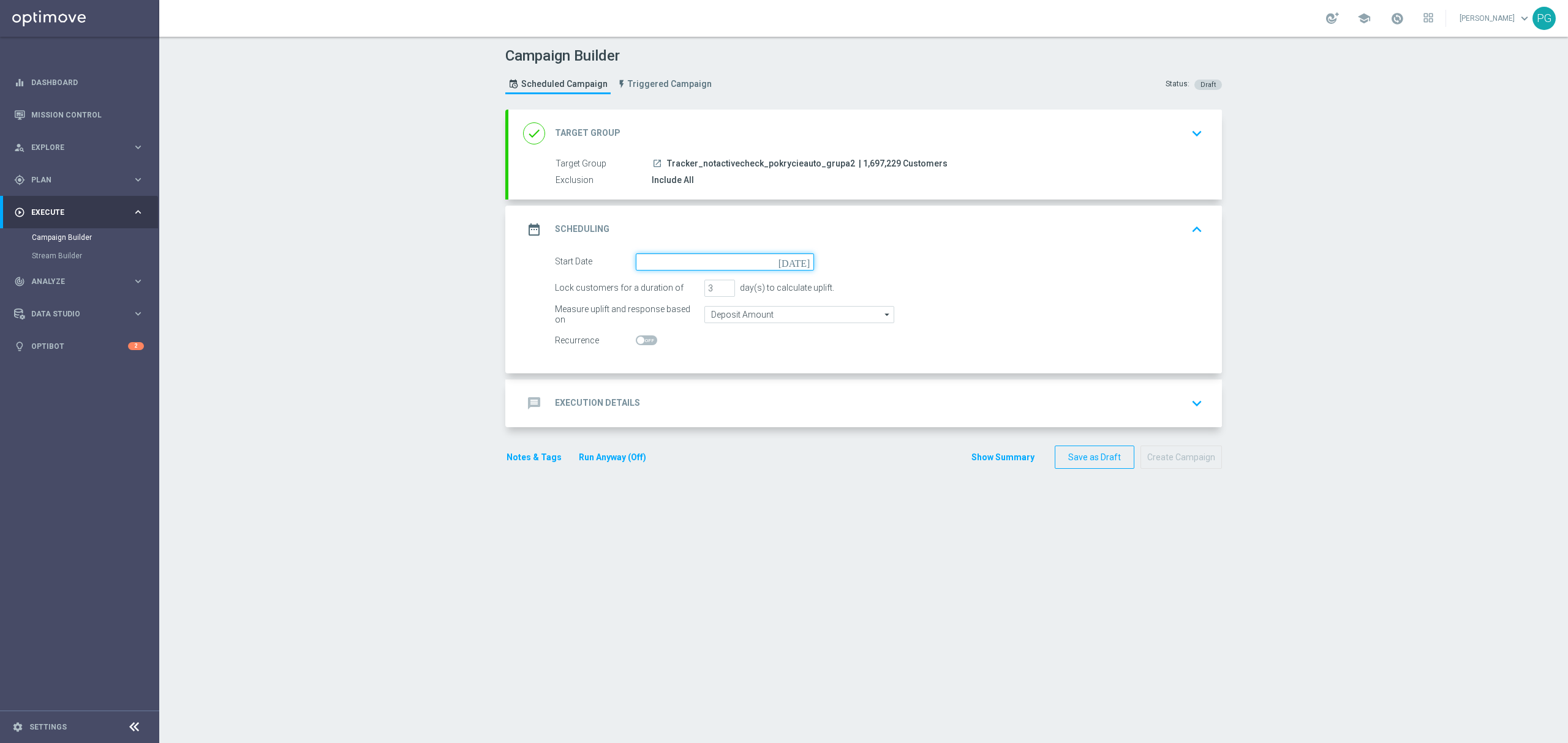
click at [666, 269] on input at bounding box center [724, 262] width 178 height 17
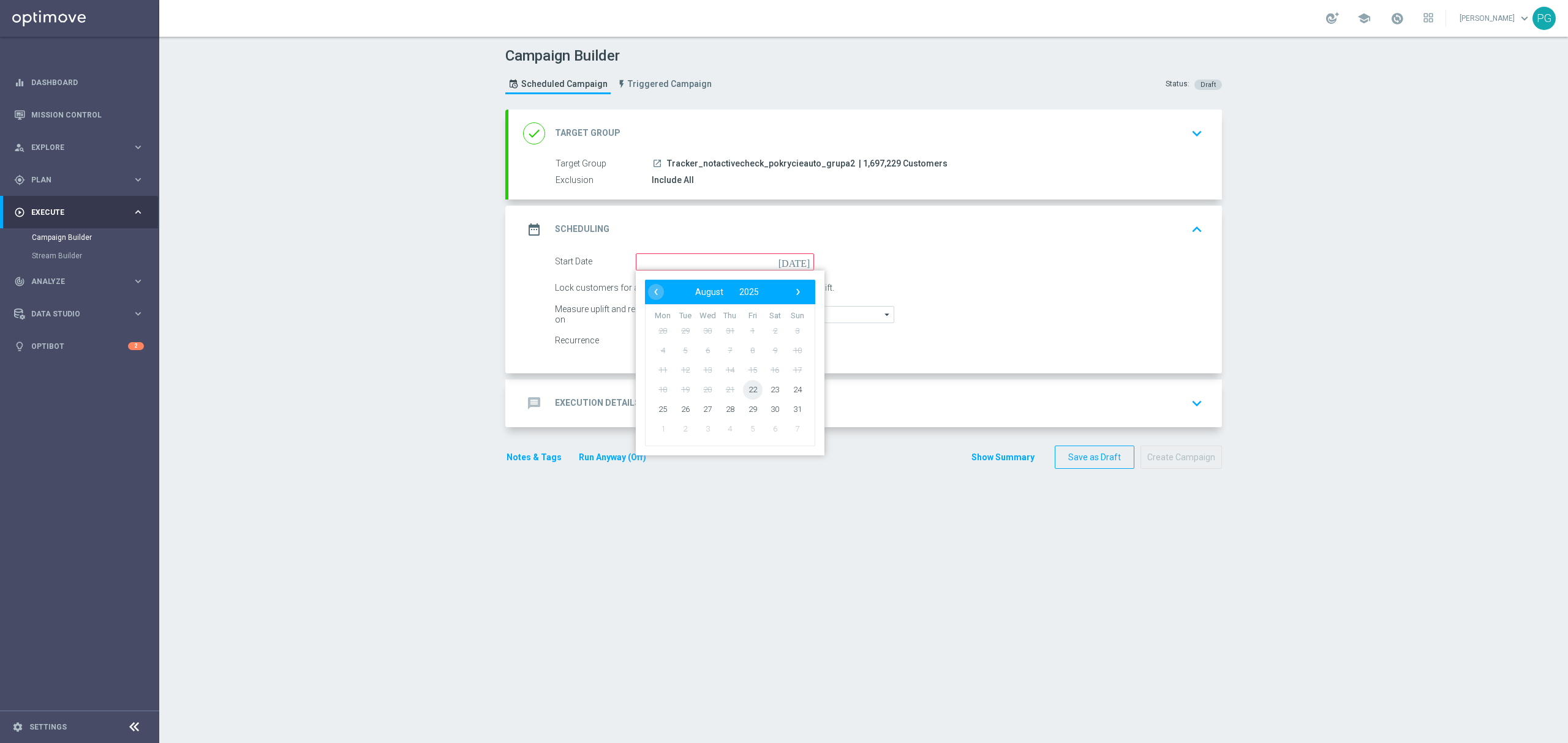
click at [743, 397] on span "22" at bounding box center [753, 390] width 20 height 20
type input "22 Aug 2025"
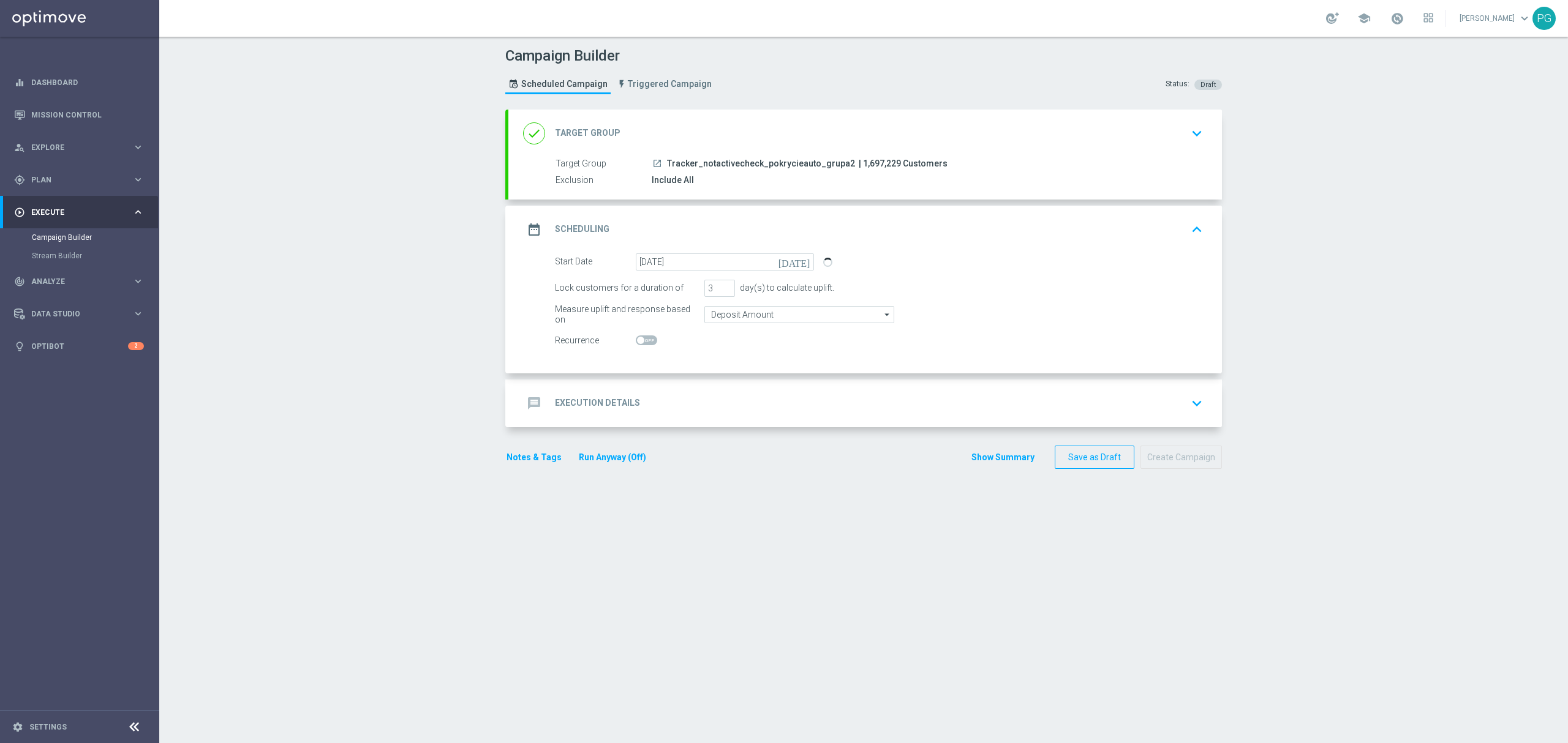
click at [736, 147] on div "done Target Group keyboard_arrow_down" at bounding box center [865, 133] width 714 height 48
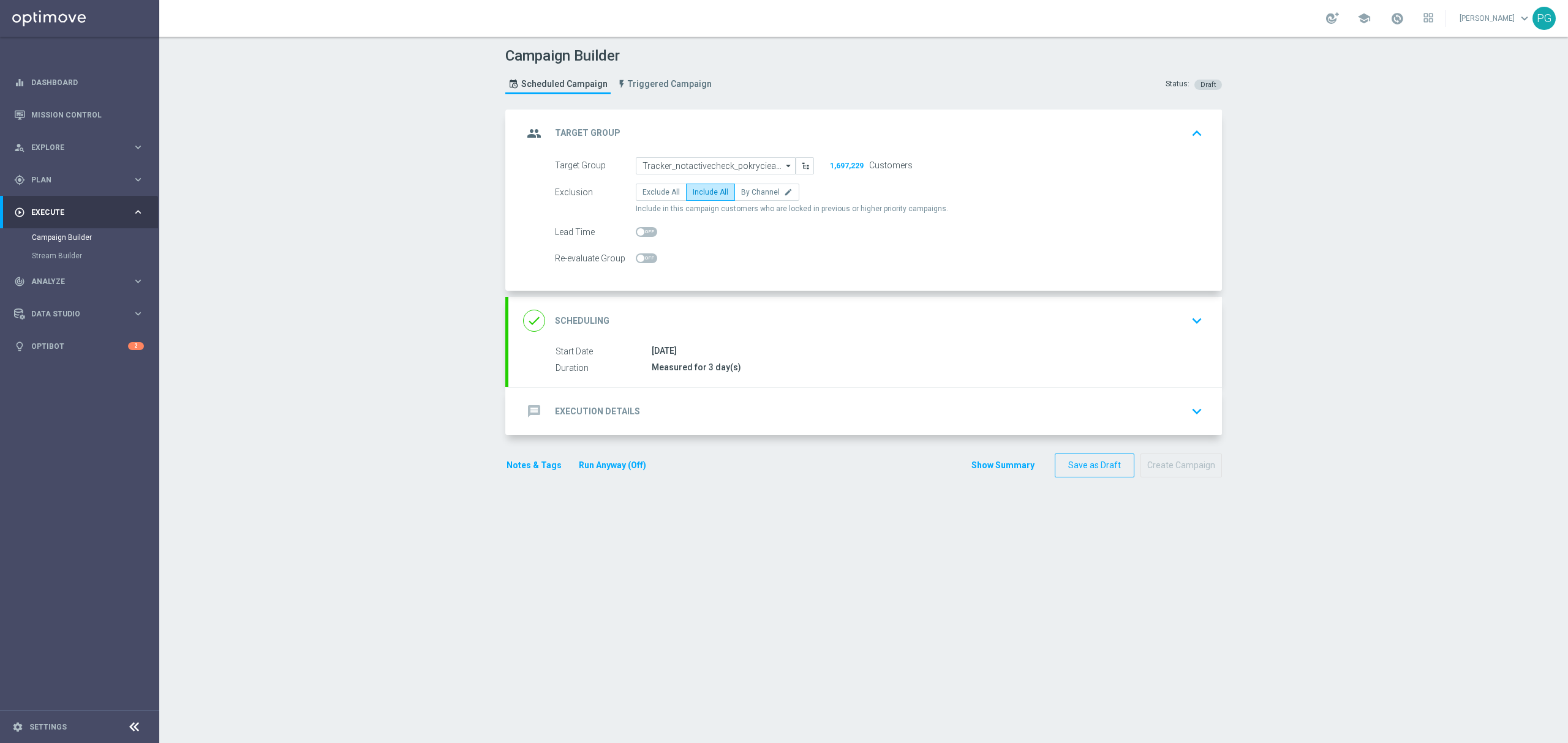
click at [714, 334] on div "done Scheduling keyboard_arrow_down" at bounding box center [865, 320] width 714 height 48
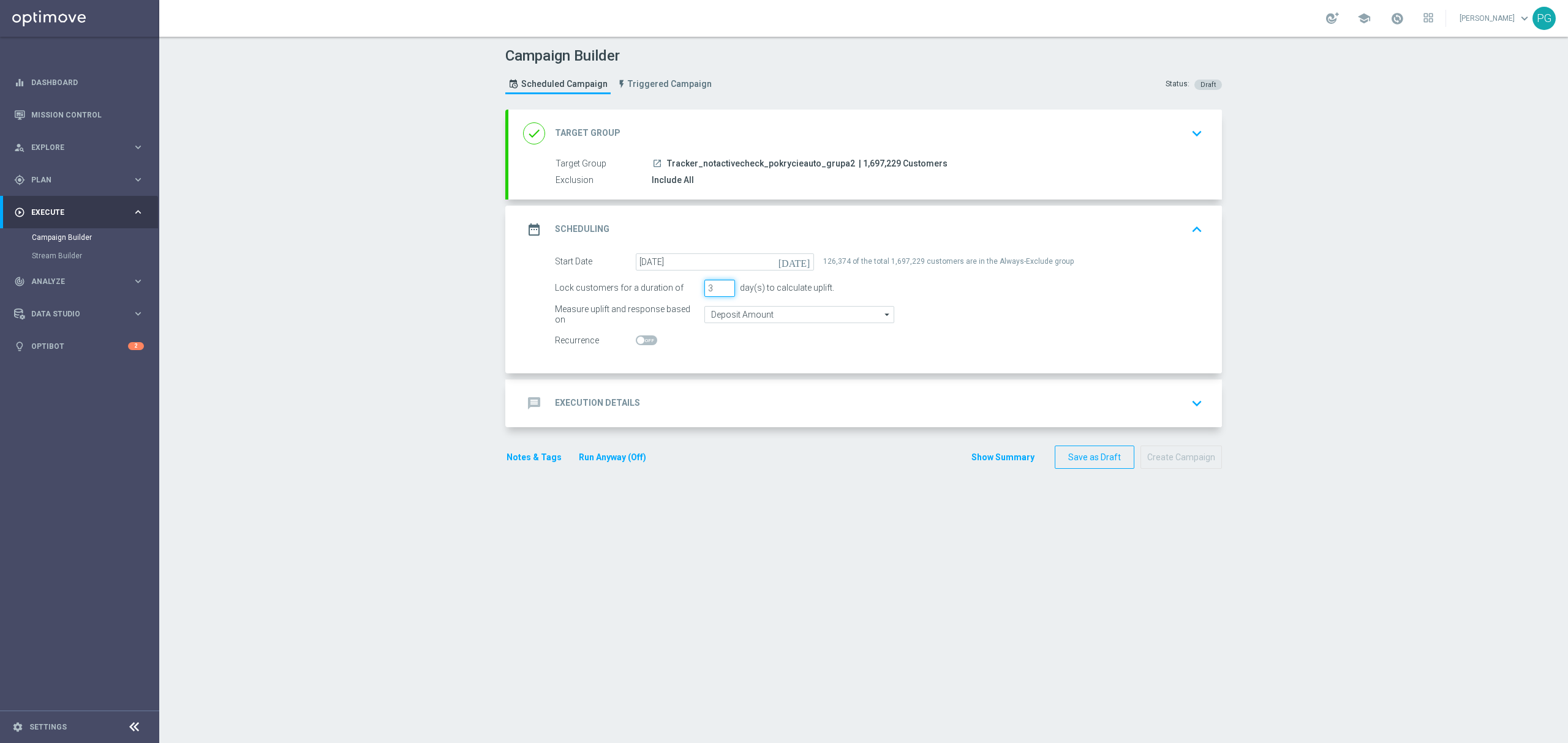
click at [721, 294] on input "3" at bounding box center [720, 288] width 31 height 17
click at [722, 293] on input "2" at bounding box center [720, 288] width 31 height 17
type input "1"
click at [722, 293] on input "1" at bounding box center [720, 288] width 31 height 17
click at [736, 311] on input "Deposit Amount" at bounding box center [799, 314] width 190 height 17
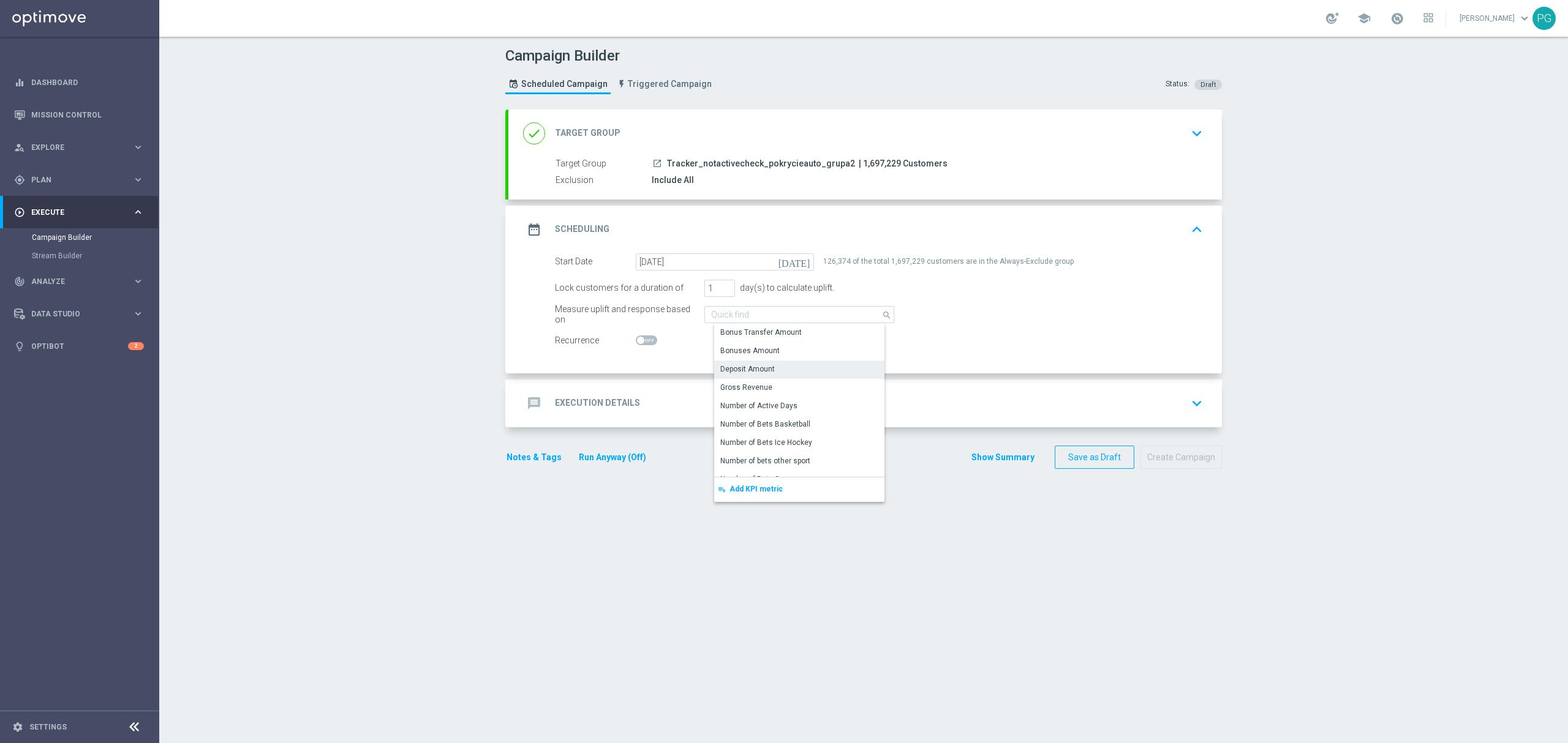
click at [628, 391] on div "message Execution Details keyboard_arrow_down" at bounding box center [865, 404] width 714 height 48
type input "Deposit Amount"
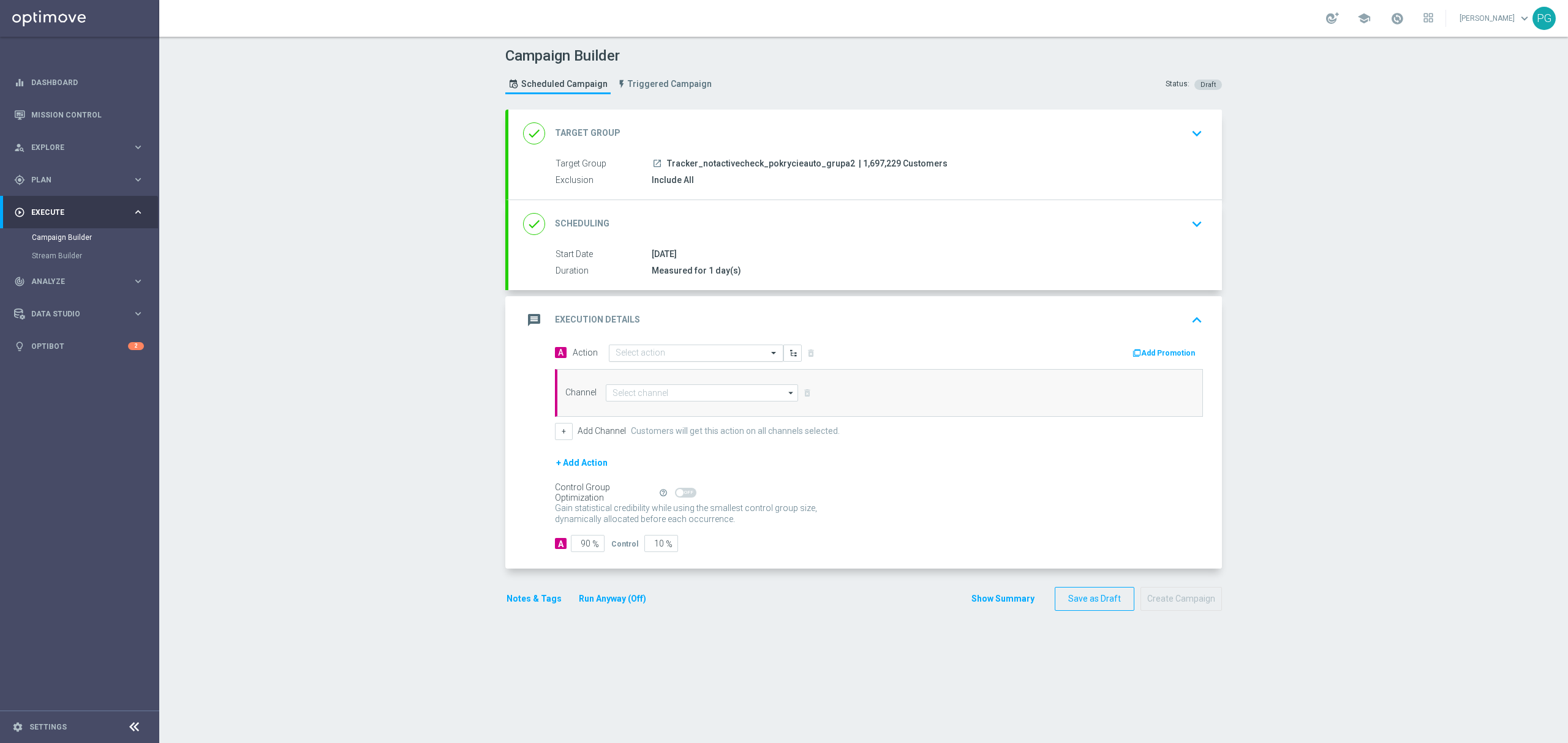
click at [673, 354] on input "text" at bounding box center [684, 354] width 136 height 11
click at [649, 520] on span "Create new action" at bounding box center [658, 518] width 64 height 8
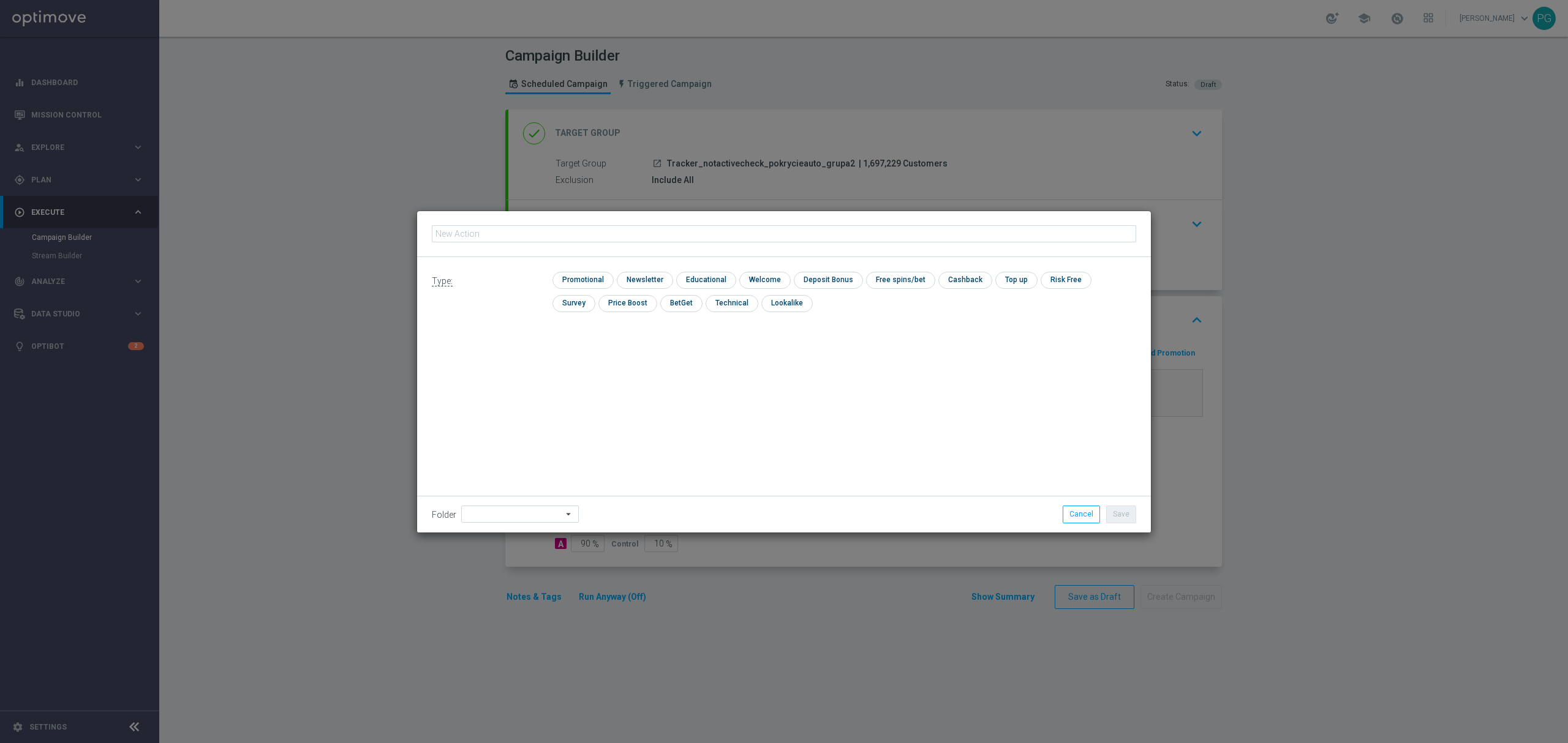
type input "Tracker_notactivecheck_pokrycieauto_grupa2"
click at [705, 305] on input "checkbox" at bounding box center [731, 303] width 51 height 16
checkbox input "true"
click at [508, 515] on input at bounding box center [520, 514] width 117 height 17
click at [516, 358] on div "08.2025 Grotel" at bounding box center [502, 361] width 50 height 11
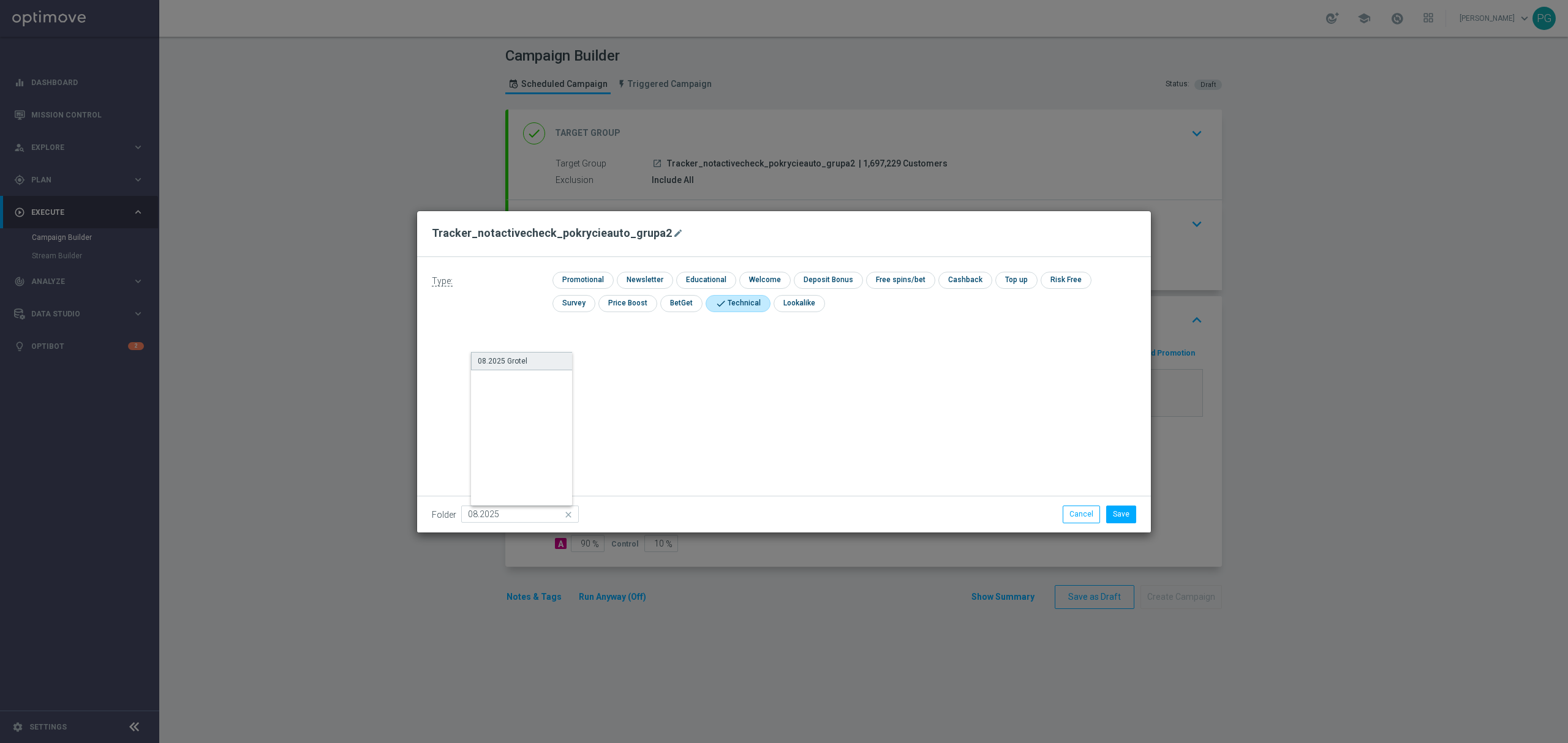
type input "08.2025 Grotel"
click at [1125, 513] on button "Save" at bounding box center [1121, 514] width 30 height 17
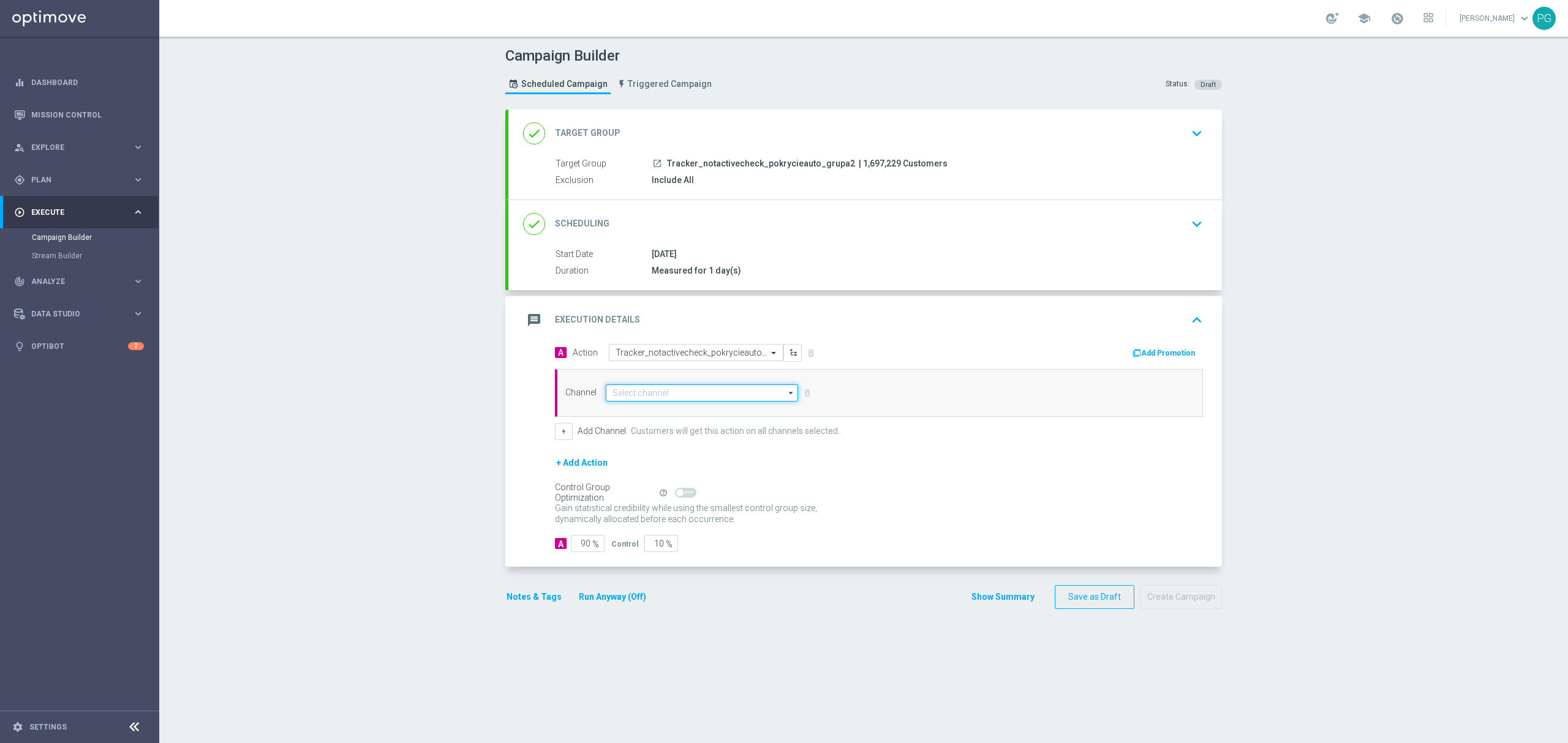
click at [679, 397] on input at bounding box center [702, 393] width 192 height 17
click at [675, 410] on div "Target group only" at bounding box center [706, 411] width 182 height 17
type input "Target group only"
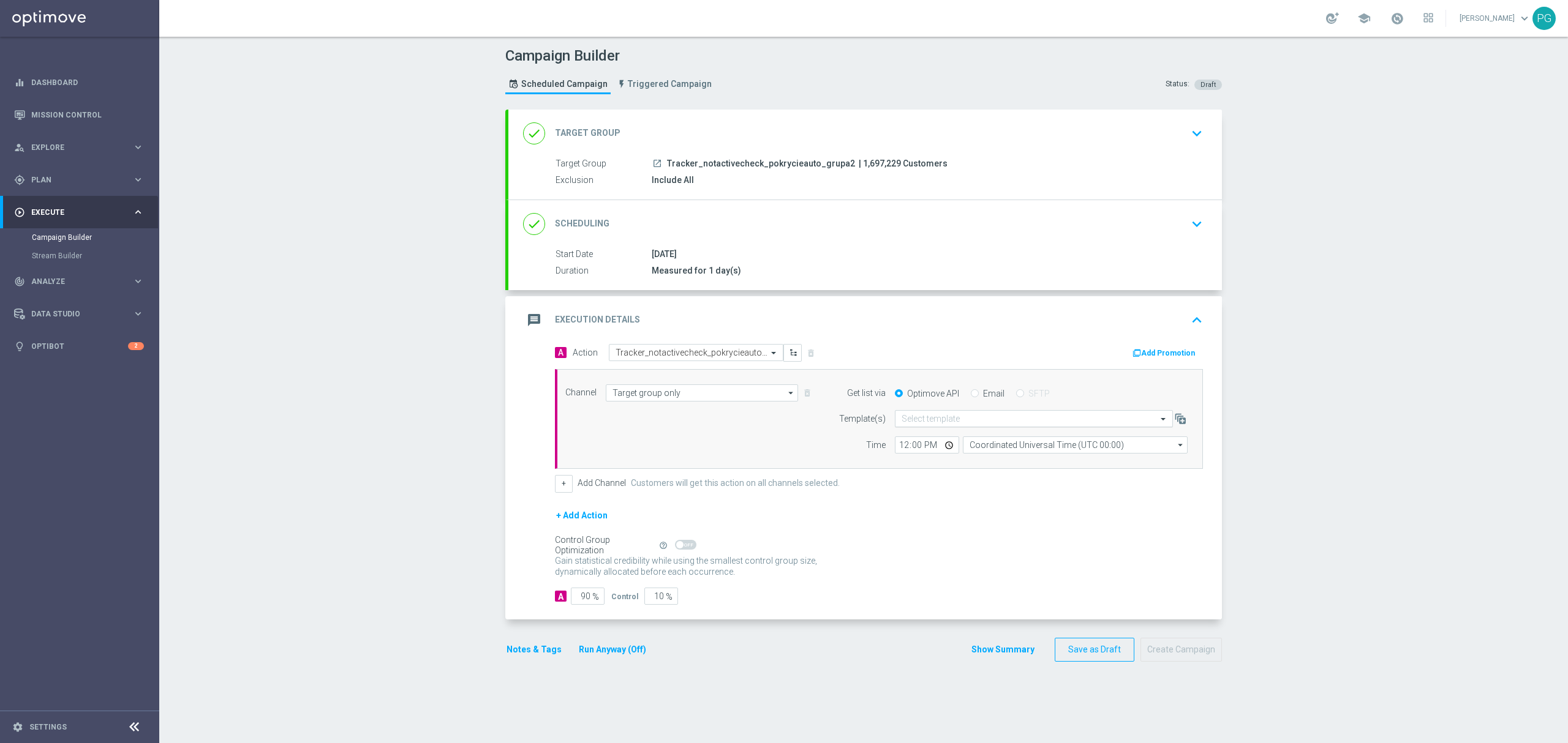
click at [934, 423] on input "text" at bounding box center [1022, 420] width 240 height 11
click at [930, 437] on label "Default Email template" at bounding box center [938, 438] width 72 height 11
click at [770, 123] on div "done Target Group keyboard_arrow_down" at bounding box center [865, 134] width 685 height 23
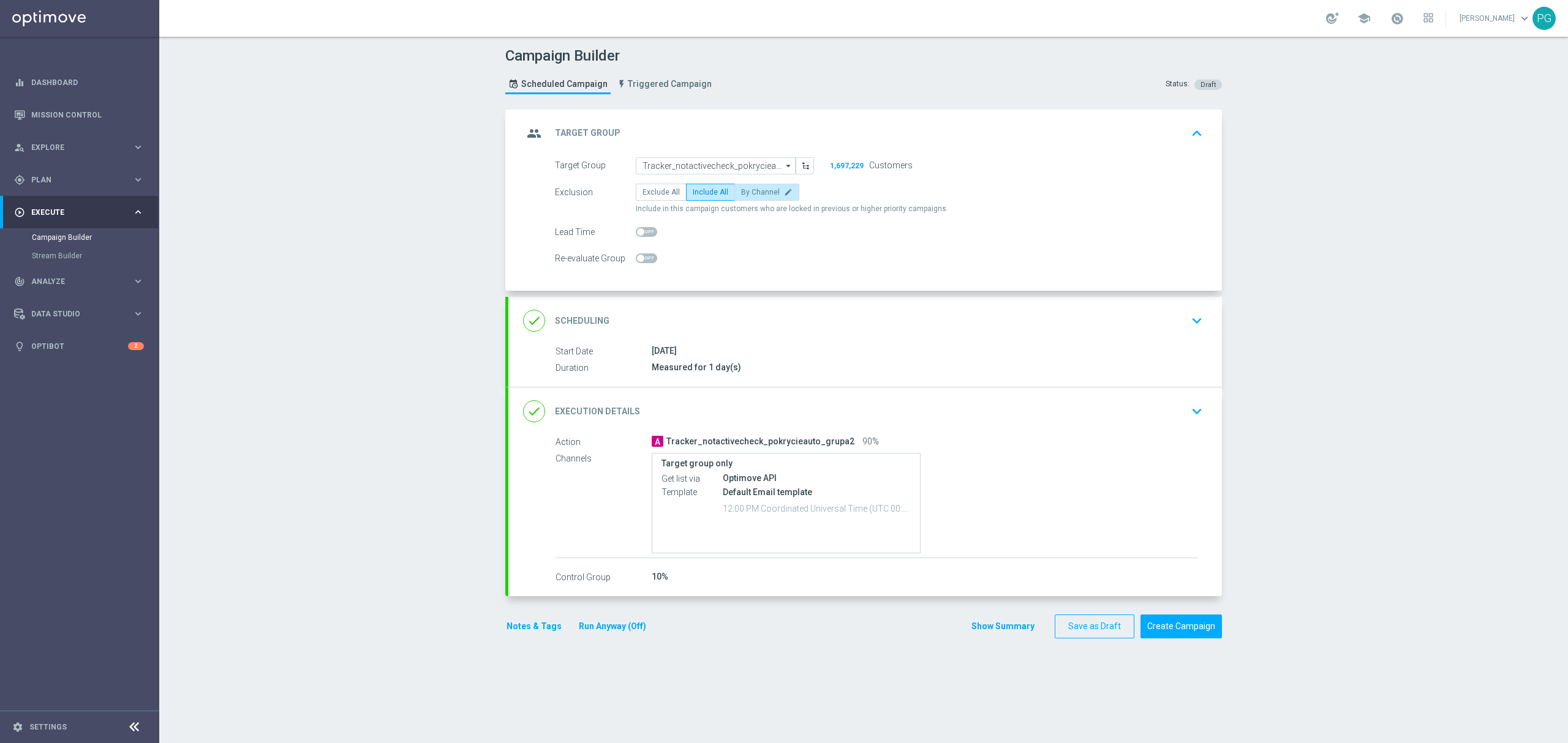
click at [756, 197] on label "By Channel edit" at bounding box center [767, 191] width 65 height 17
click at [750, 197] on input "By Channel edit" at bounding box center [745, 194] width 8 height 8
radio input "true"
click at [839, 413] on div "done Execution Details keyboard_arrow_down" at bounding box center [865, 412] width 685 height 23
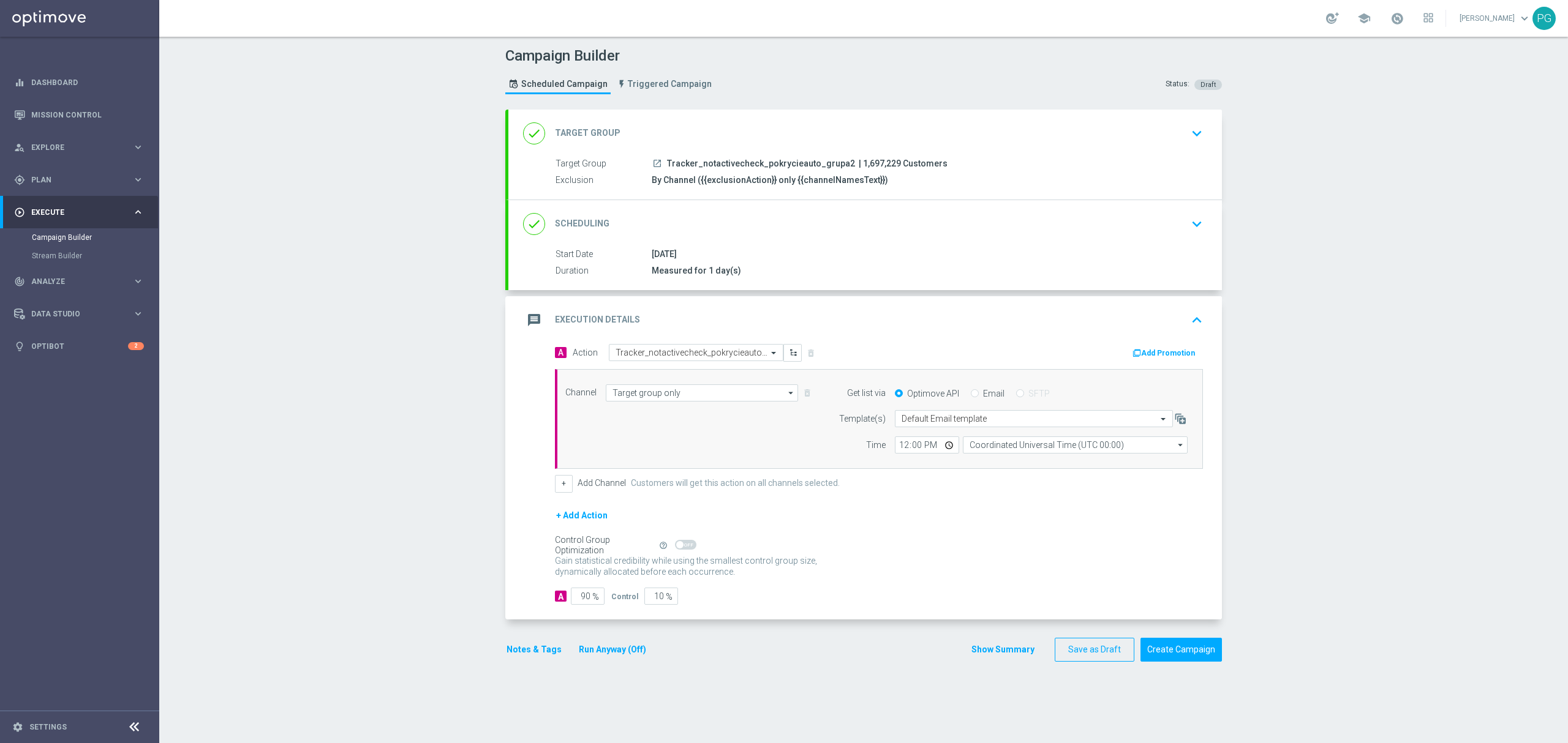
click at [984, 390] on label "Email" at bounding box center [994, 394] width 22 height 11
click at [979, 391] on input "Email" at bounding box center [975, 395] width 8 height 8
radio input "true"
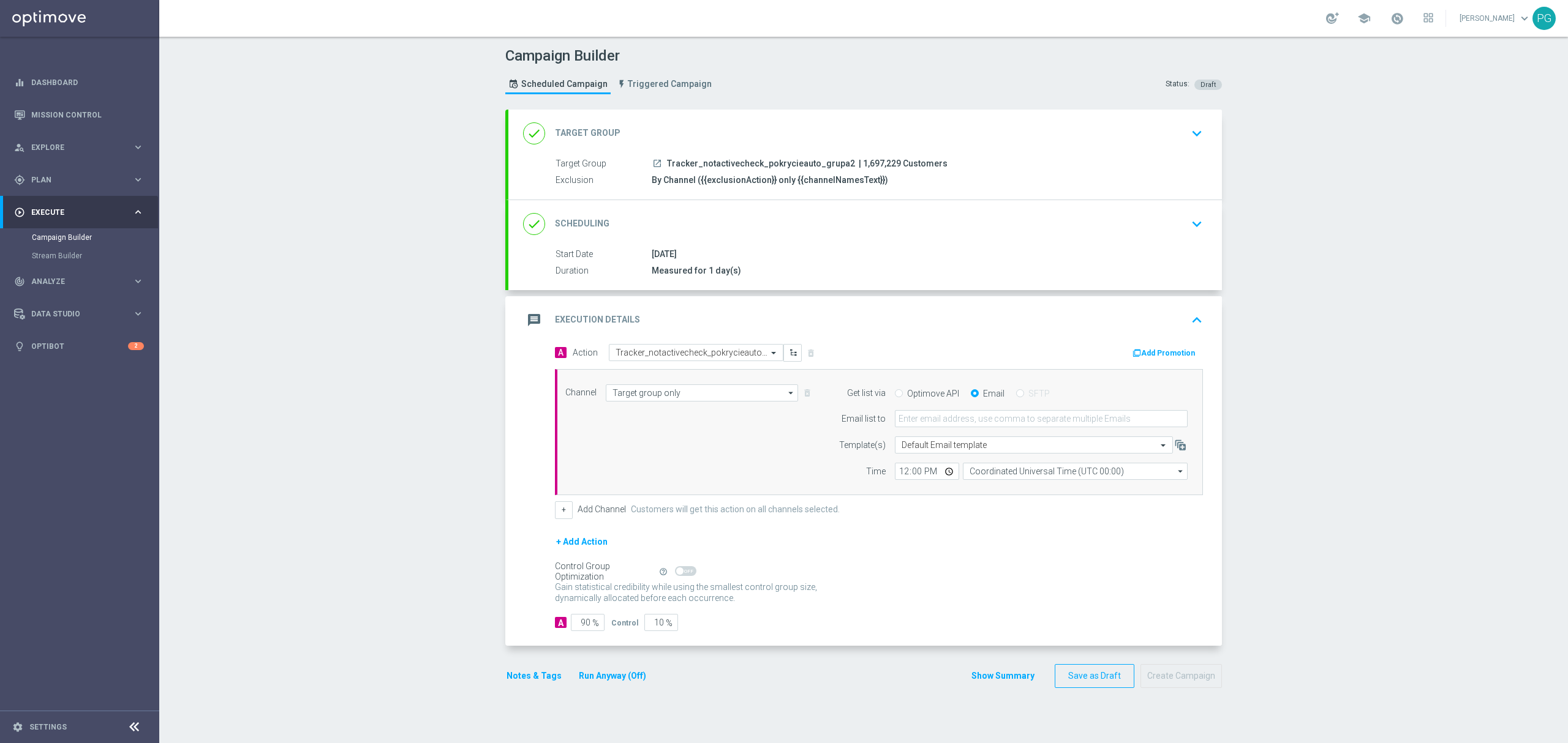
click at [929, 395] on label "Optimove API" at bounding box center [934, 394] width 52 height 11
click at [903, 395] on input "Optimove API" at bounding box center [899, 395] width 8 height 8
radio input "true"
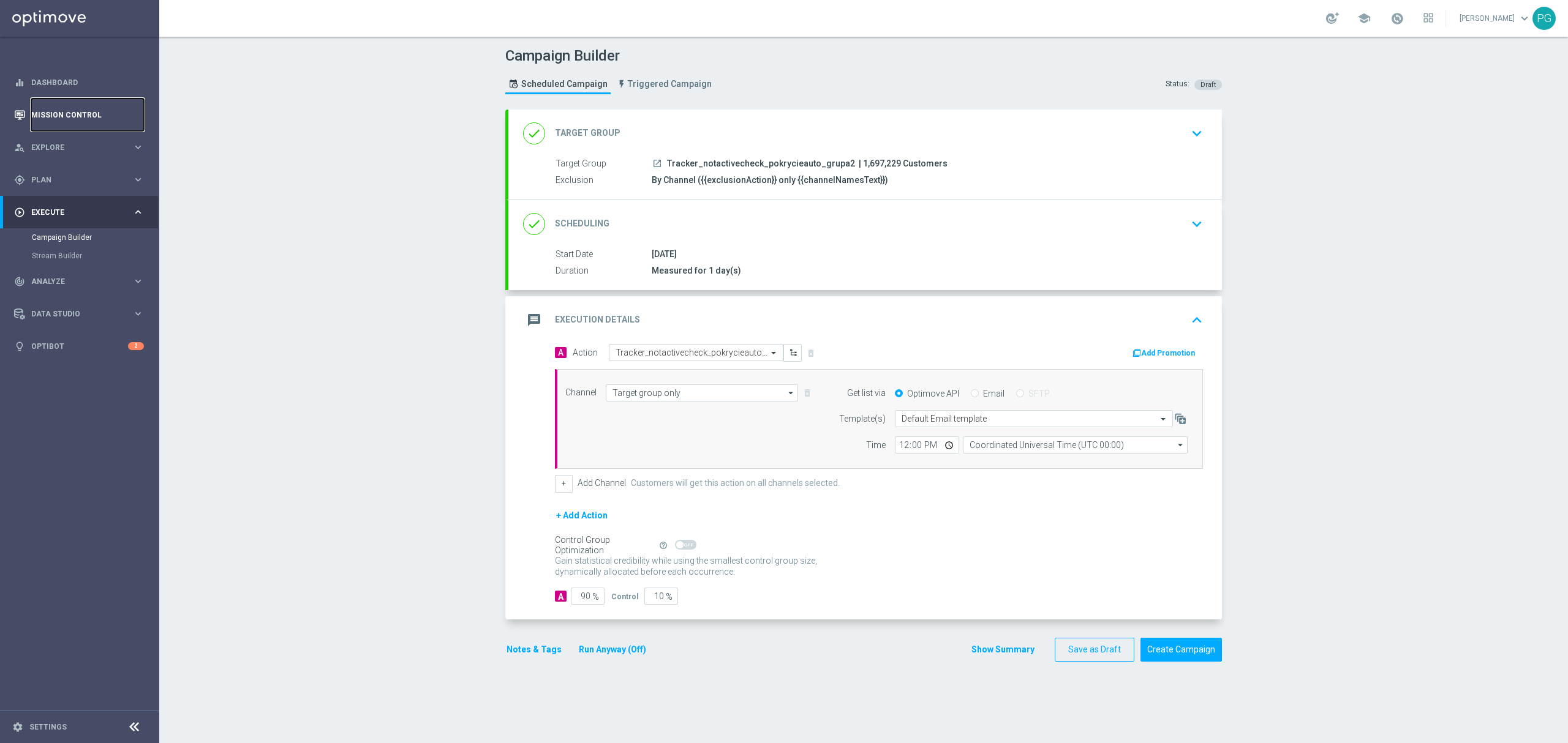
click at [57, 116] on link "Mission Control" at bounding box center [88, 115] width 113 height 33
click at [897, 449] on input "12:00" at bounding box center [927, 445] width 64 height 17
click at [714, 130] on div "done Target Group keyboard_arrow_down" at bounding box center [865, 134] width 685 height 23
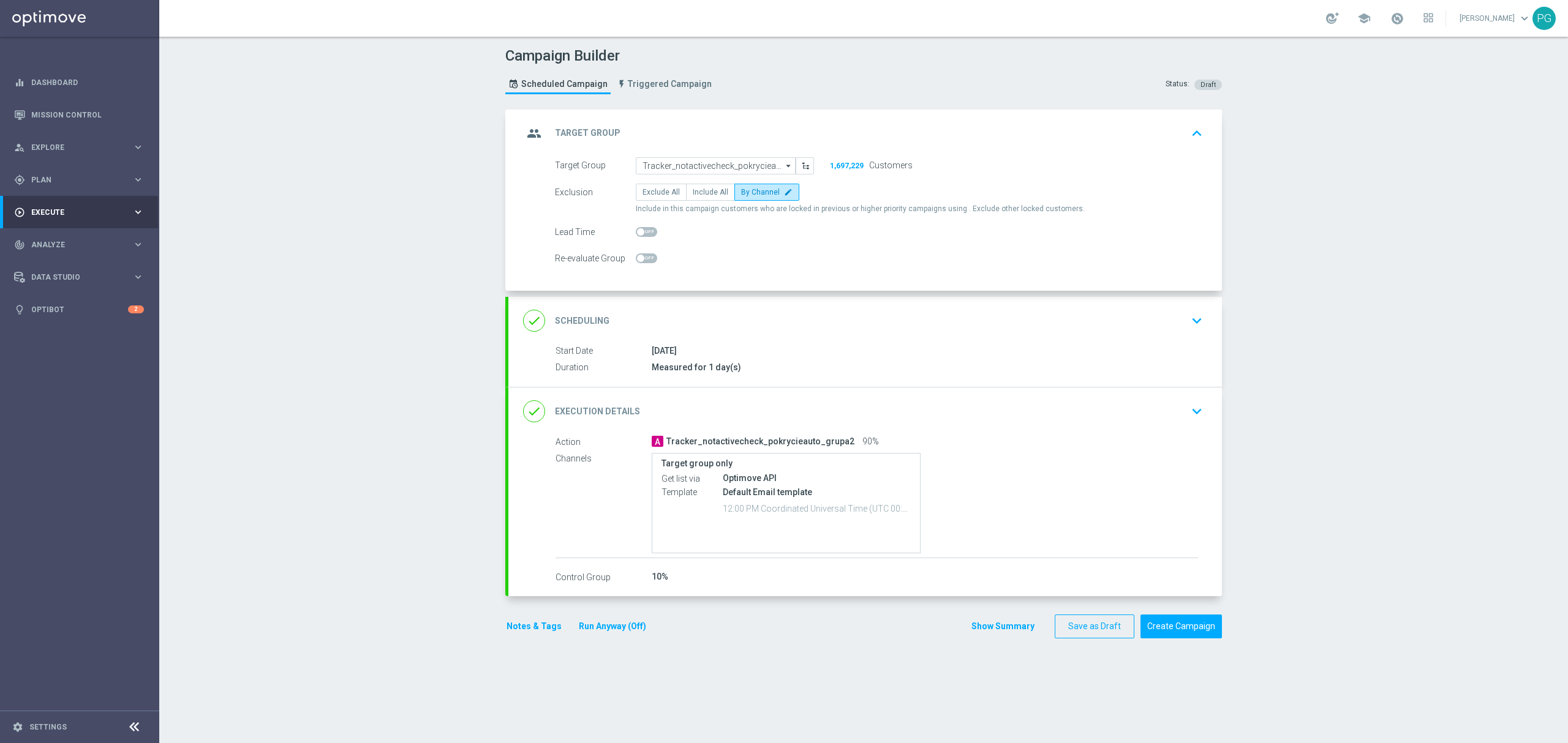
click at [698, 181] on form "Target Group Tracker_notactivecheck_pokrycieauto_grupa2 Tracker_notactivecheck_…" at bounding box center [880, 212] width 649 height 110
click at [698, 184] on label "Include All" at bounding box center [711, 191] width 49 height 17
click at [698, 190] on input "Include All" at bounding box center [696, 194] width 8 height 8
radio input "true"
click at [751, 413] on div "done Execution Details keyboard_arrow_down" at bounding box center [865, 412] width 685 height 23
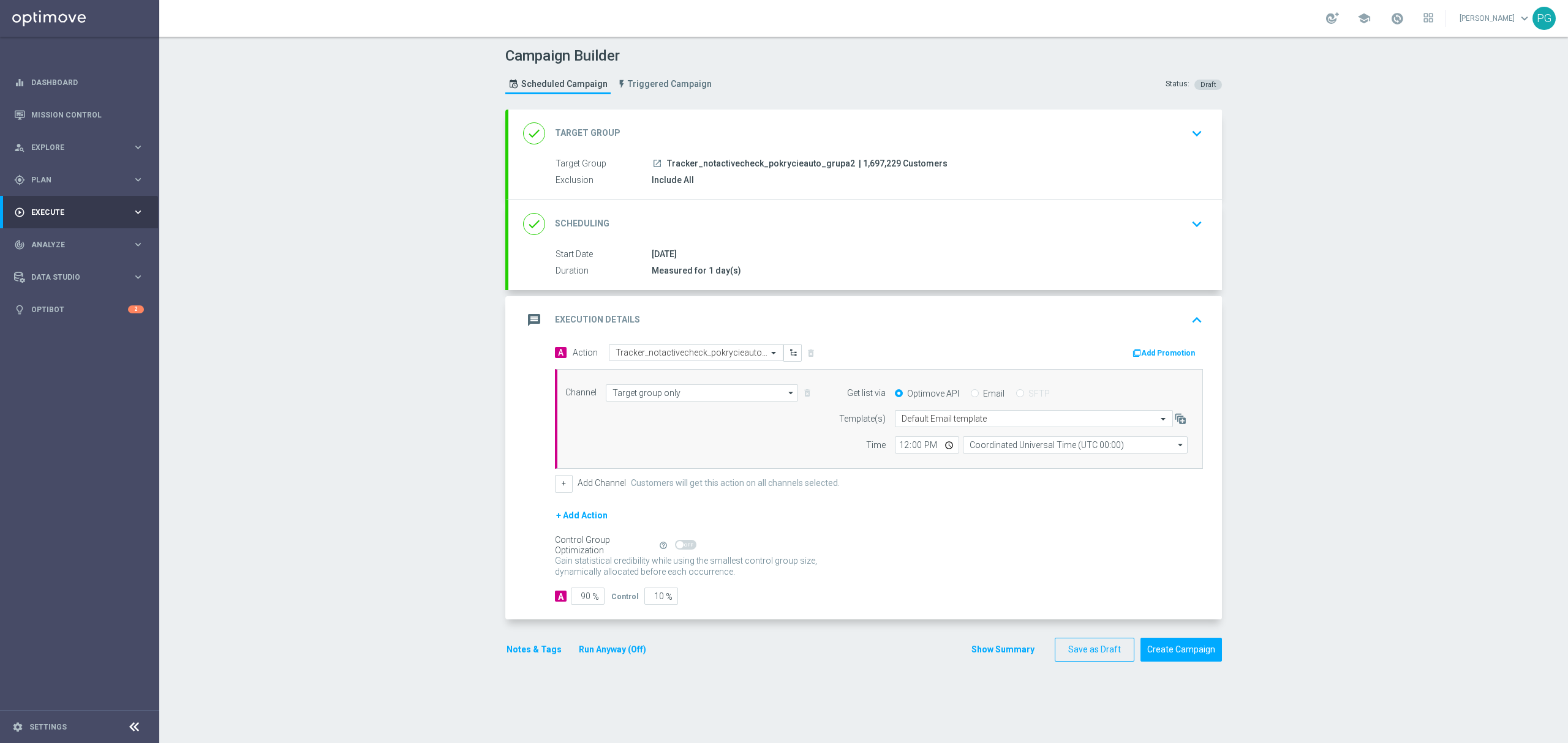
click at [784, 126] on div "done Target Group keyboard_arrow_down" at bounding box center [865, 134] width 685 height 23
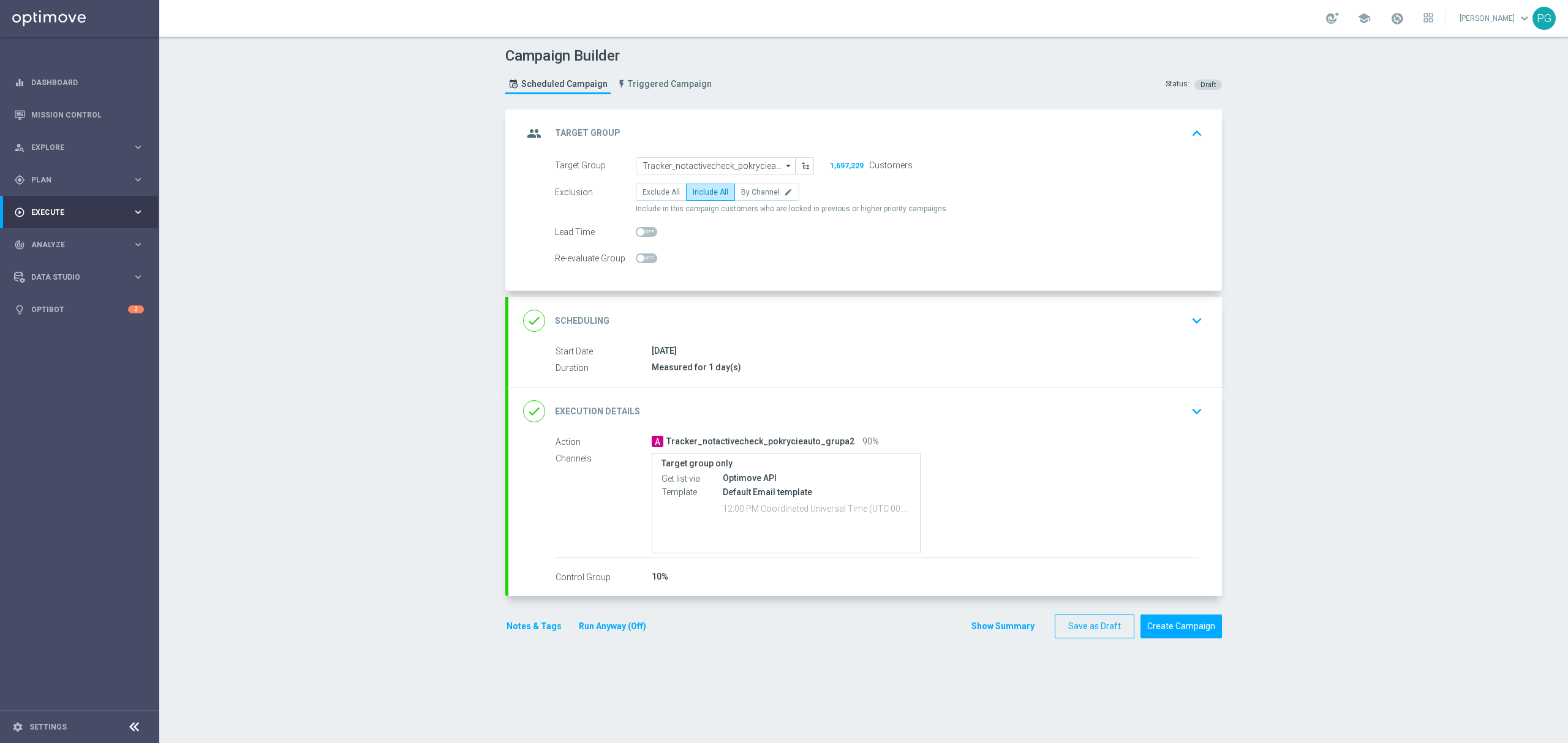
click at [675, 310] on div "done Scheduling keyboard_arrow_down" at bounding box center [865, 321] width 685 height 23
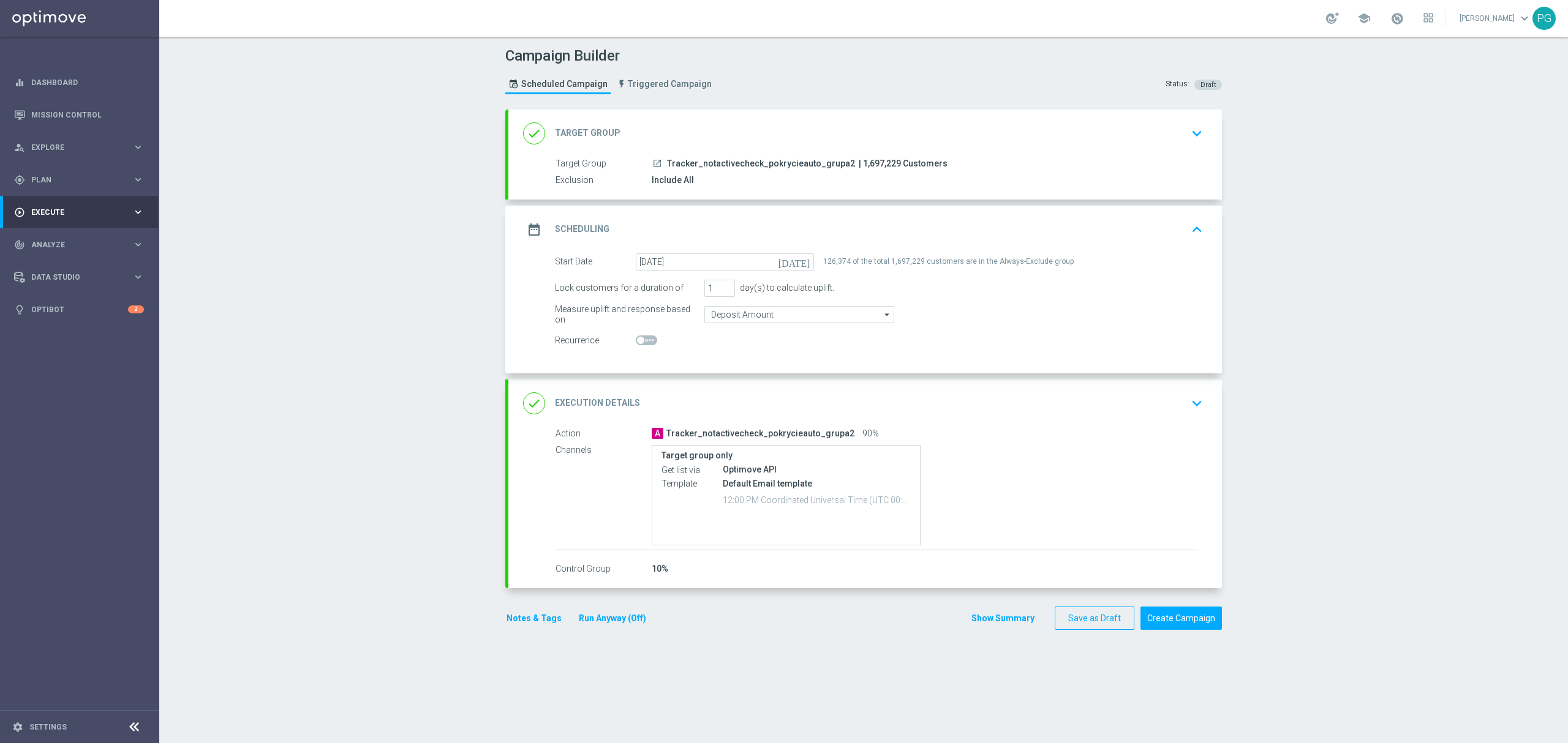
click at [646, 346] on switch at bounding box center [724, 341] width 178 height 11
click at [646, 341] on span at bounding box center [647, 340] width 22 height 10
click at [646, 341] on input "checkbox" at bounding box center [647, 340] width 22 height 10
checkbox input "true"
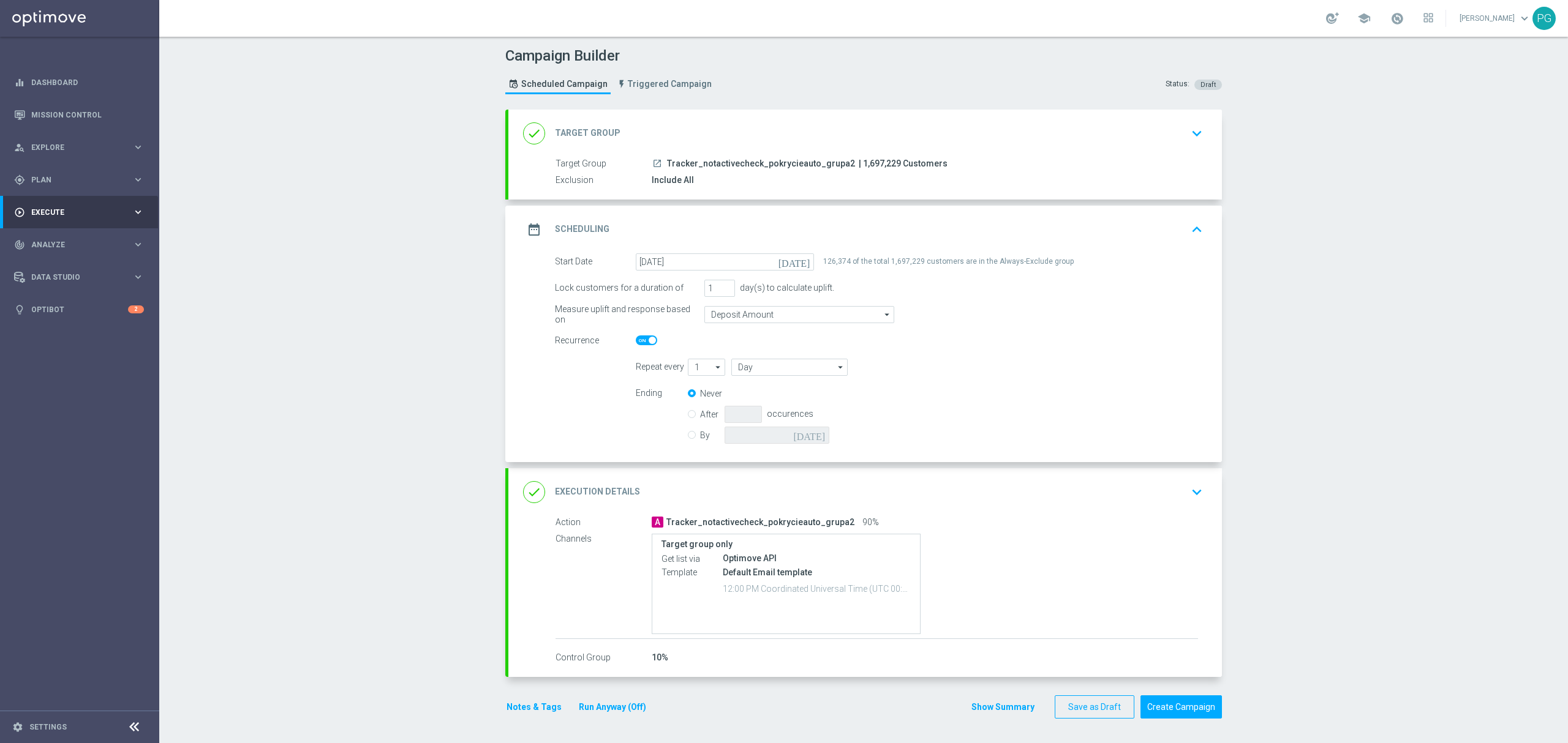
click at [376, 370] on div "Campaign Builder Scheduled Campaign Triggered Campaign Status: Draft done Targe…" at bounding box center [863, 390] width 1409 height 707
click at [882, 122] on div "done Target Group keyboard_arrow_down" at bounding box center [865, 134] width 685 height 23
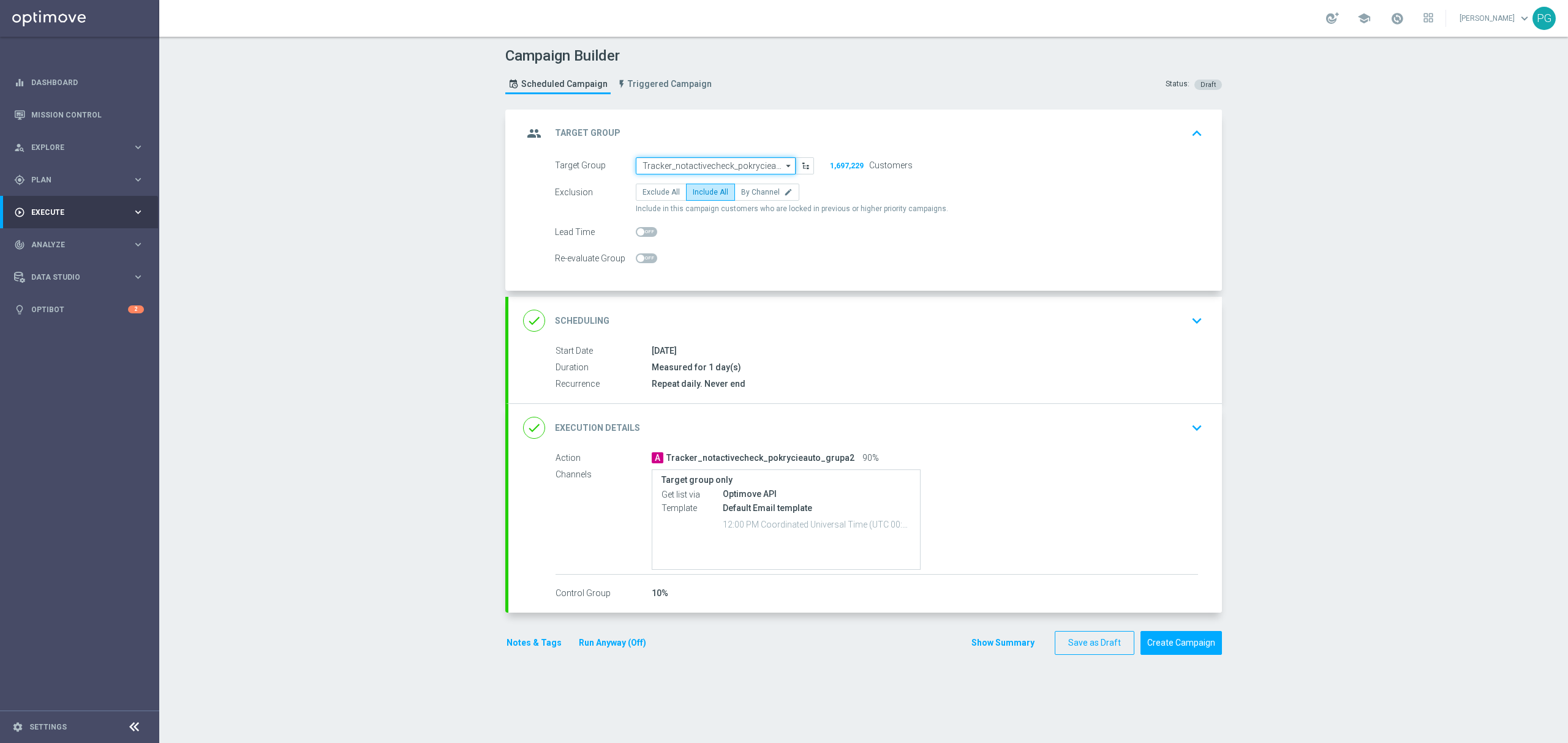
click at [705, 165] on input "Tracker_notactivecheck_pokrycieauto_grupa2" at bounding box center [715, 165] width 160 height 17
paste input "Tracker_activecheck_pokrycieauto_grupa2"
type input "Tracker_activec"
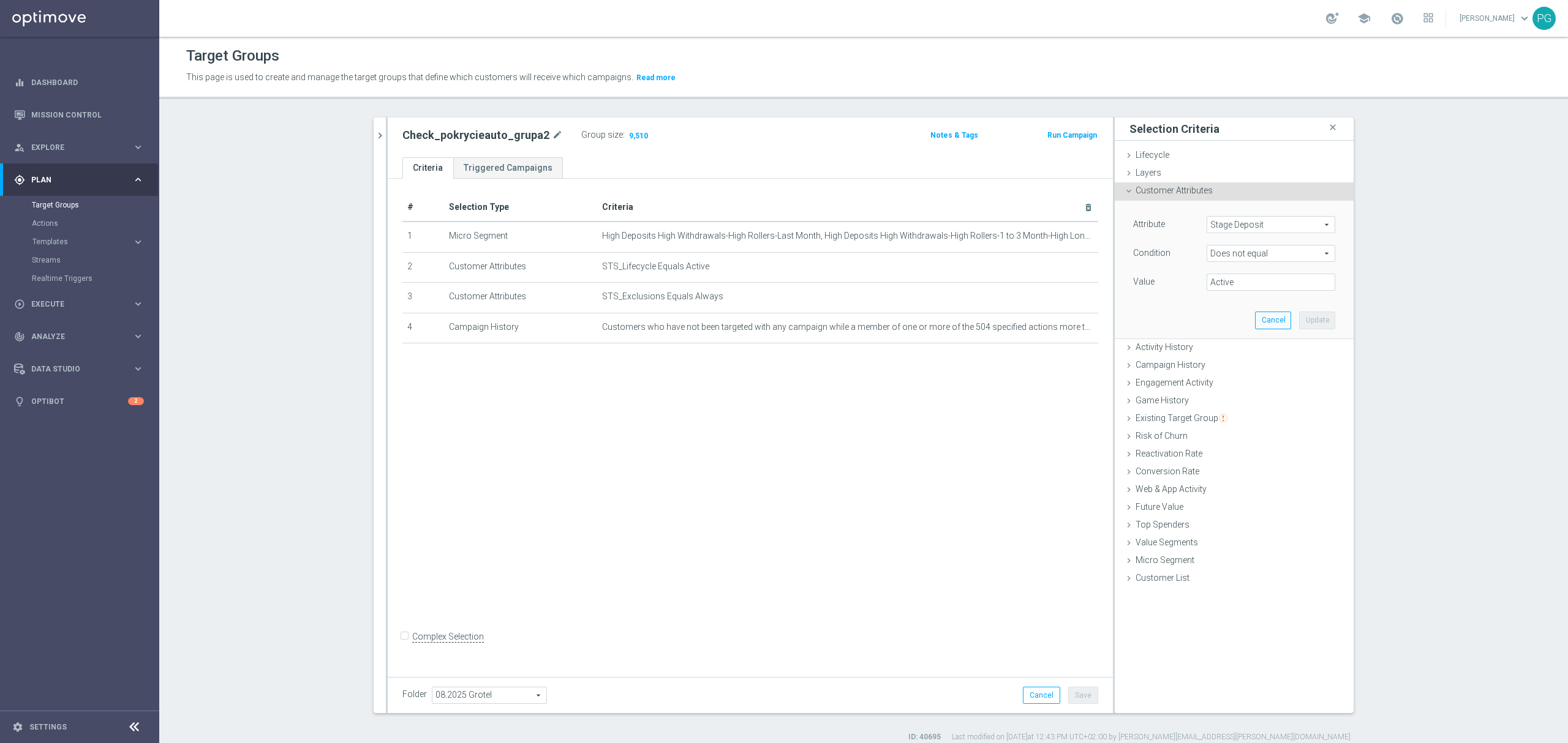
scroll to position [11, 0]
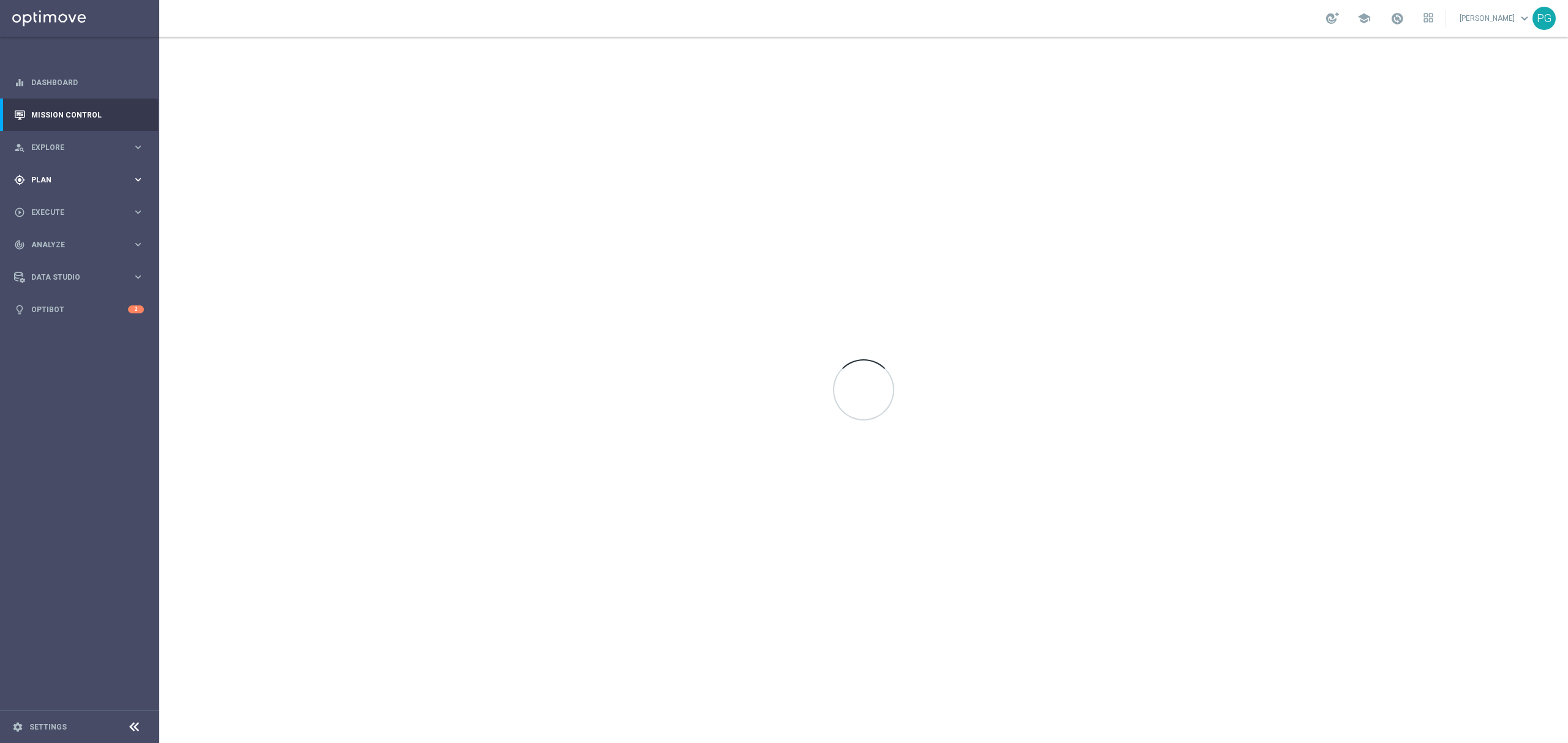
click at [136, 180] on icon "keyboard_arrow_right" at bounding box center [138, 180] width 12 height 12
click at [70, 202] on link "Target Groups" at bounding box center [79, 205] width 96 height 10
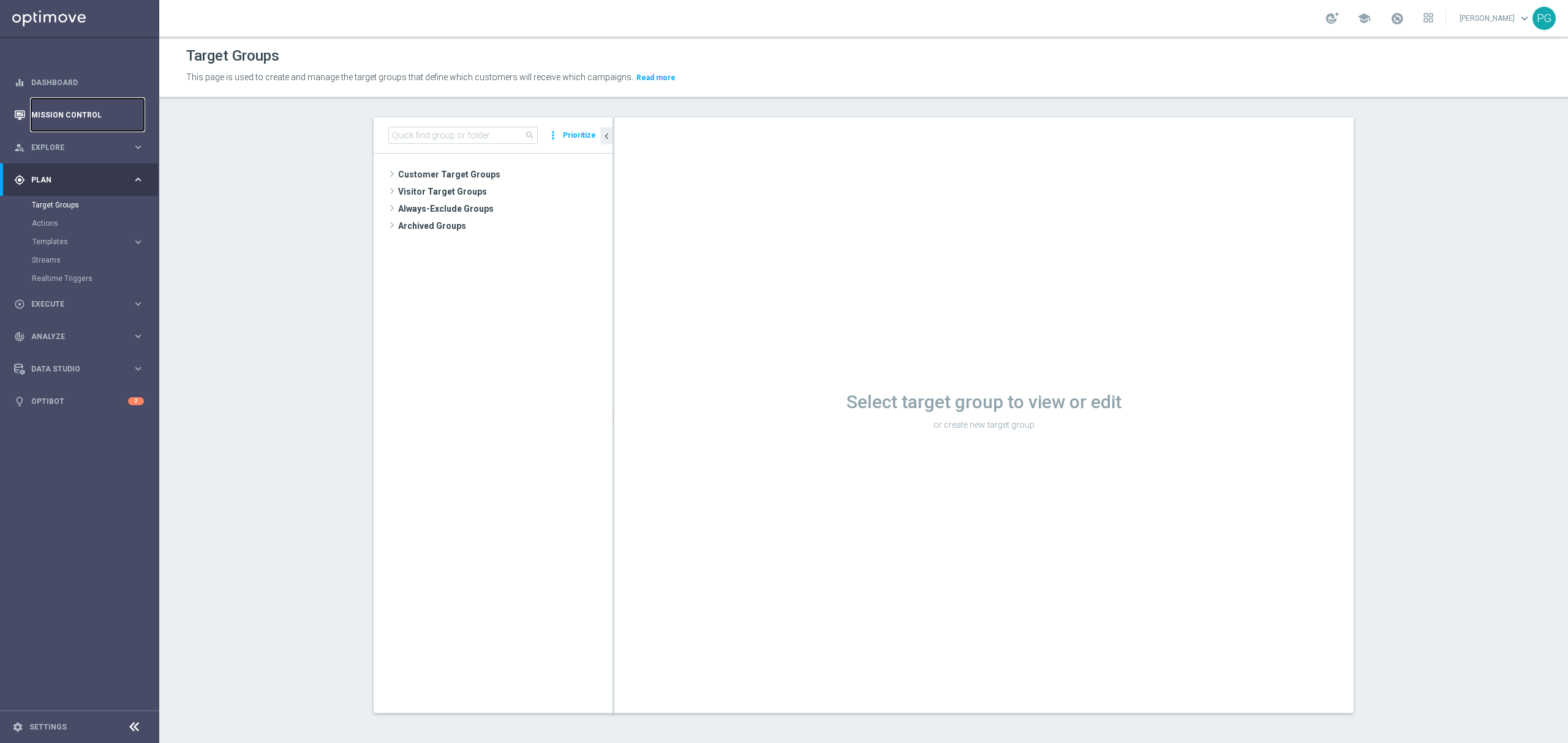
click at [87, 113] on link "Mission Control" at bounding box center [88, 115] width 113 height 33
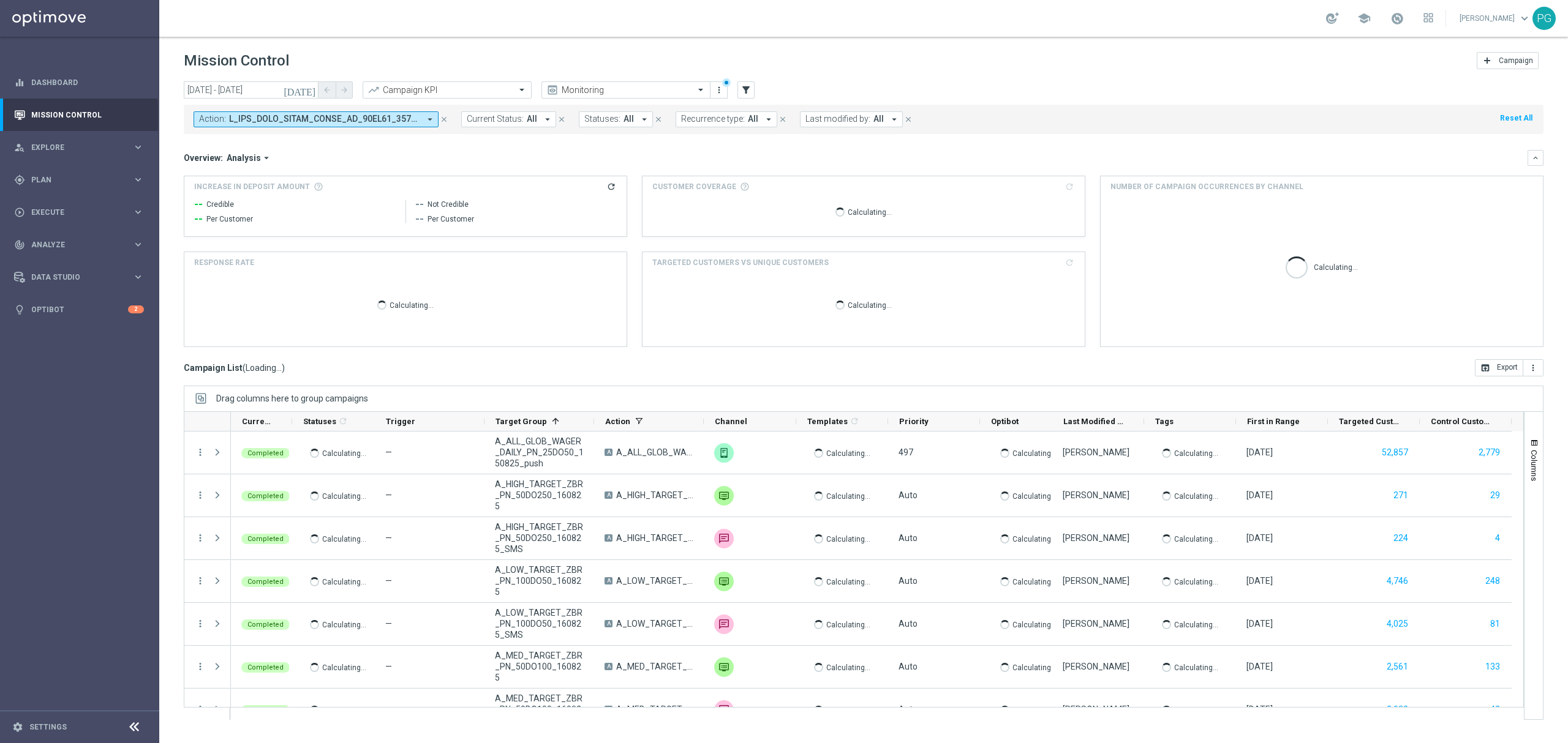
click at [422, 116] on button "Action: arrow_drop_down" at bounding box center [315, 119] width 245 height 16
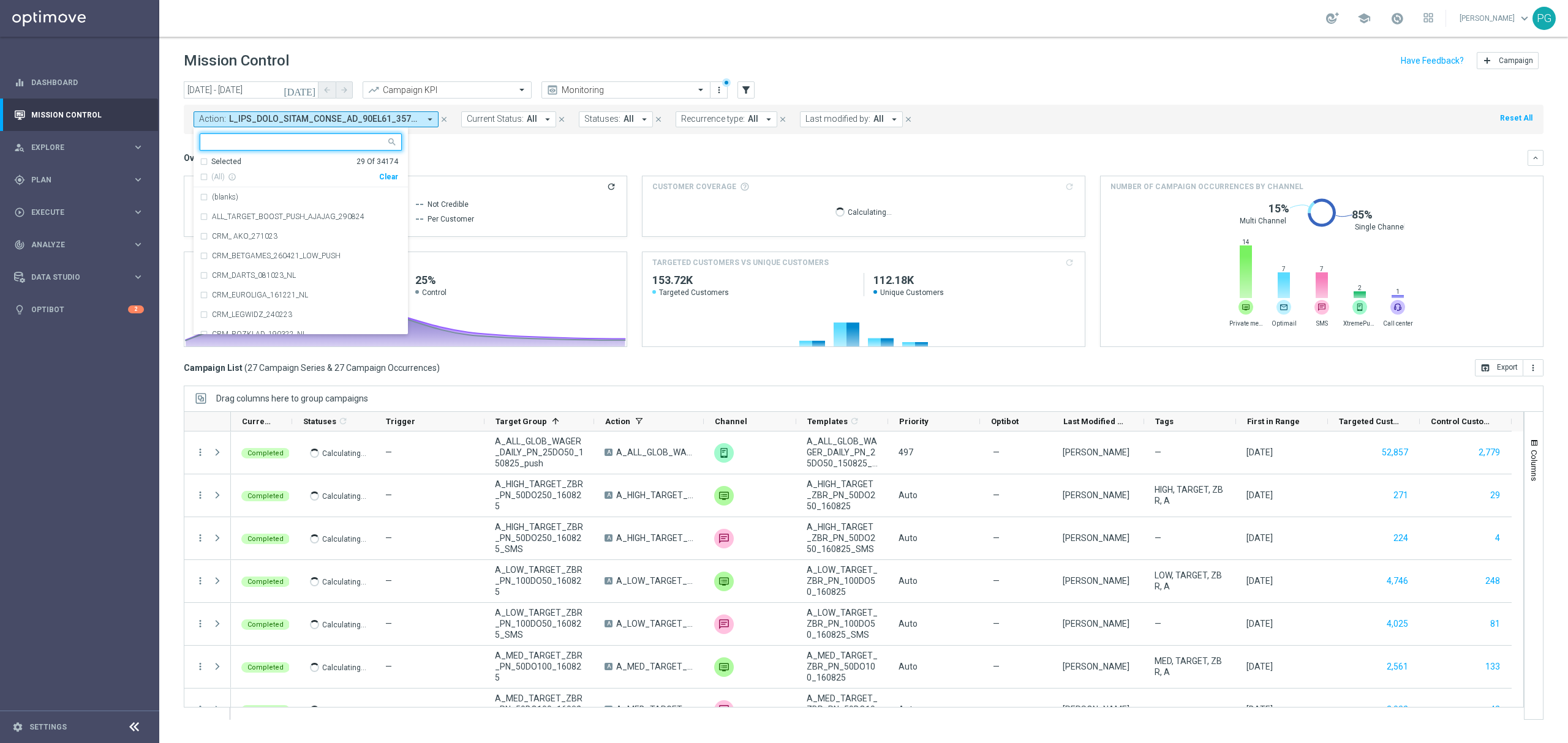
click at [0, 0] on div "Clear" at bounding box center [0, 0] width 0 height 0
click at [338, 148] on div at bounding box center [295, 144] width 182 height 13
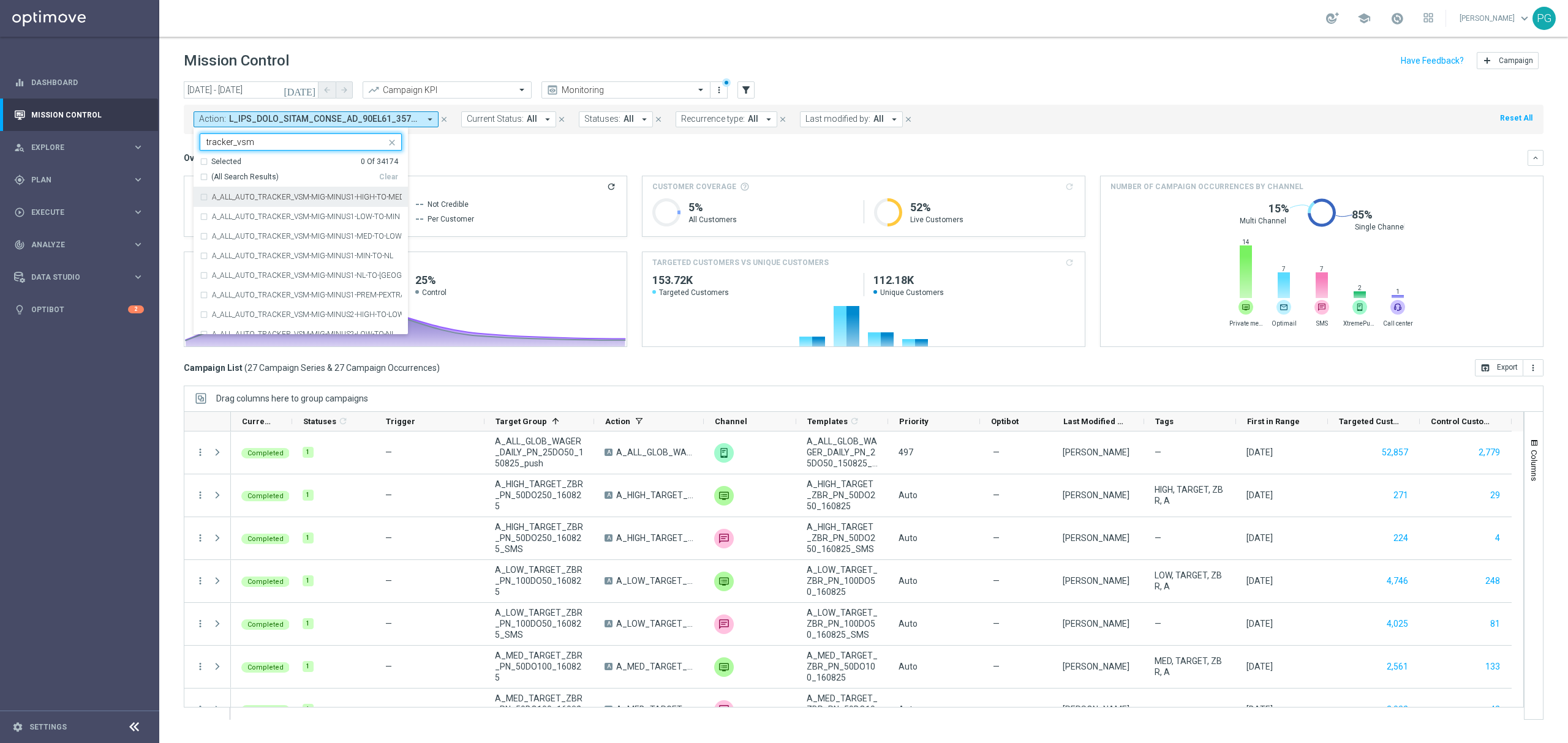
click at [260, 175] on span "(All Search Results)" at bounding box center [245, 178] width 68 height 11
type input "tracker_vsm"
click at [182, 157] on div "today 14 Aug 2025 - 17 Aug 2025 arrow_back arrow_forward Campaign KPI trending_…" at bounding box center [863, 406] width 1409 height 651
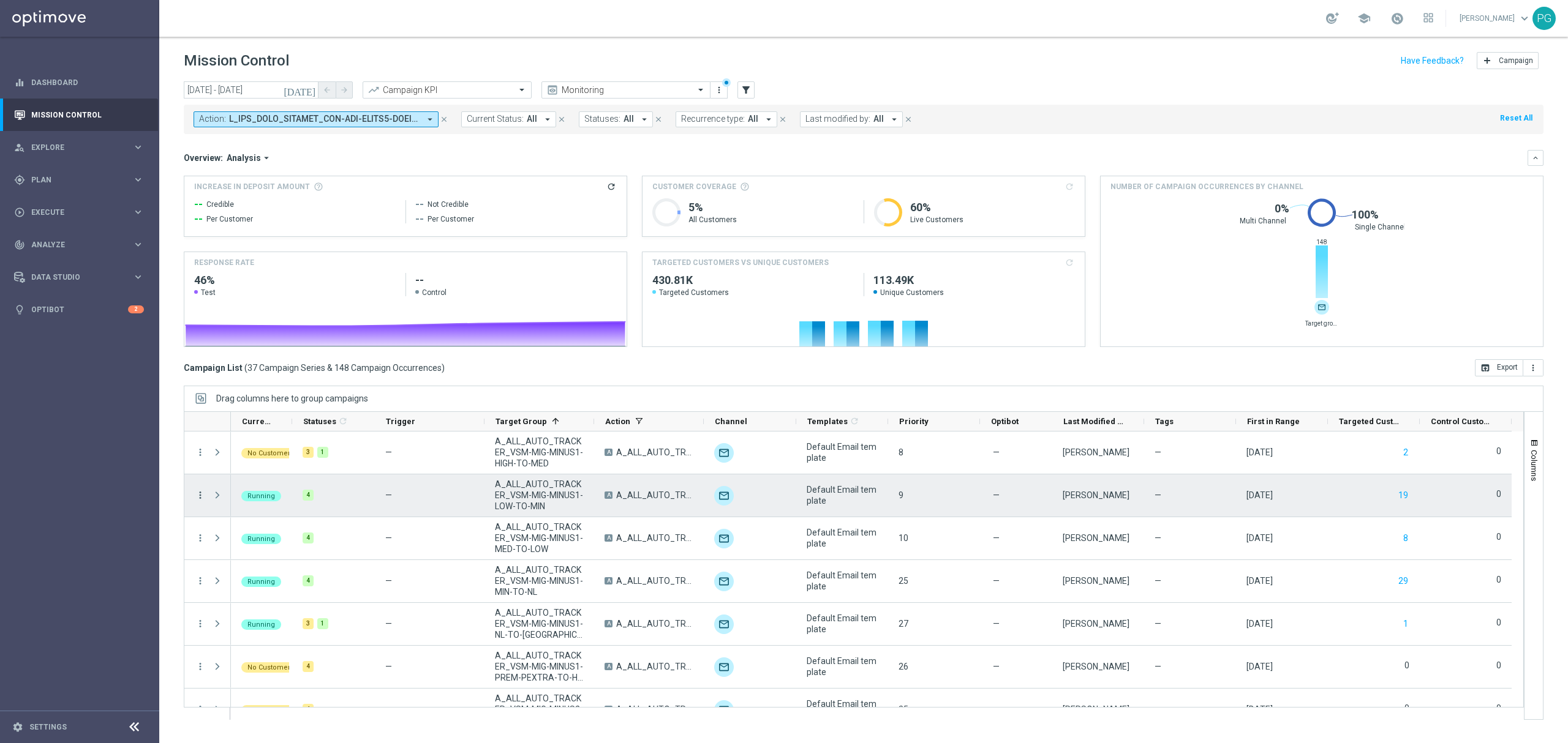
click at [199, 496] on icon "more_vert" at bounding box center [201, 496] width 11 height 11
click at [241, 502] on span "Campaign Details" at bounding box center [256, 503] width 62 height 8
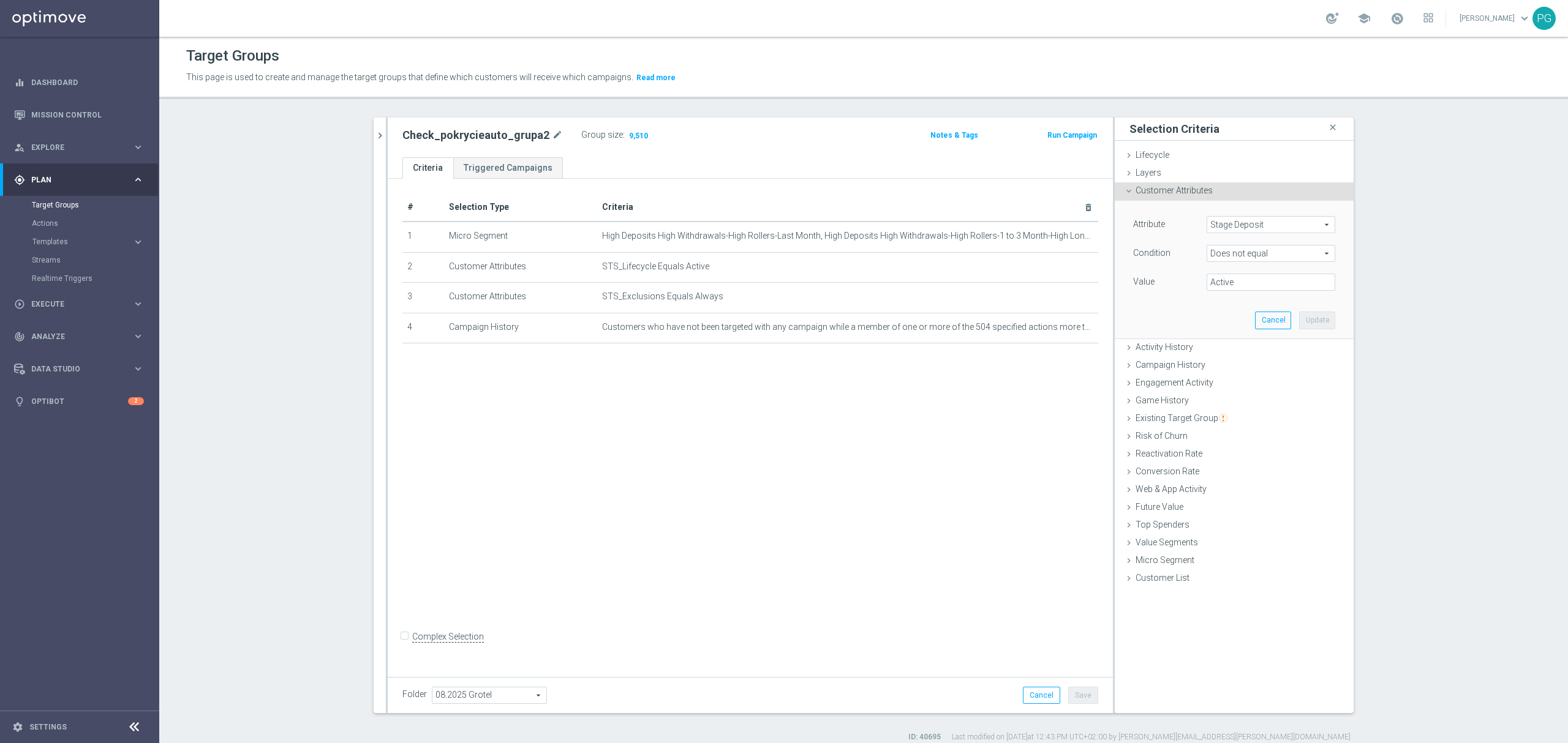
scroll to position [11, 0]
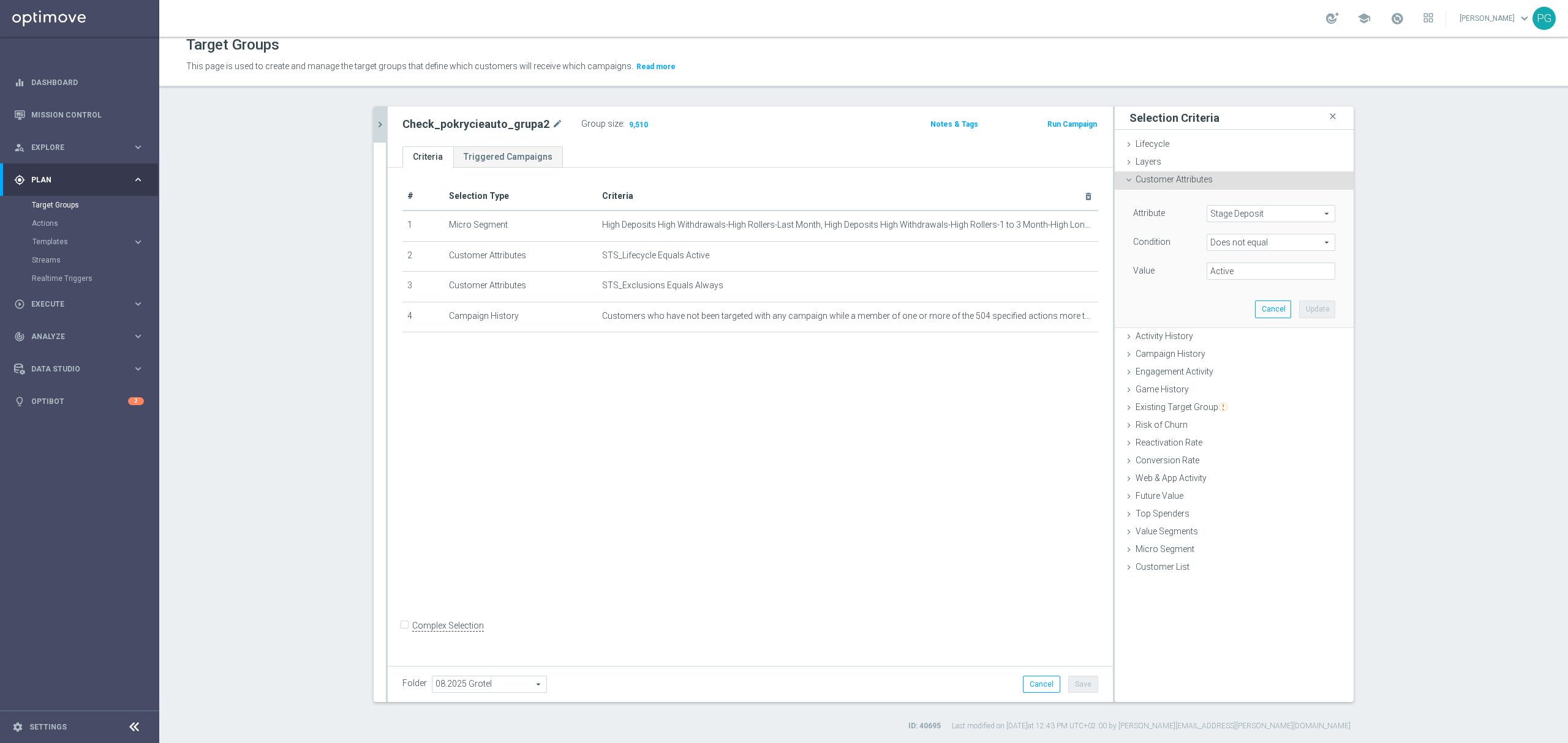
click at [374, 125] on icon "chevron_right" at bounding box center [379, 125] width 12 height 12
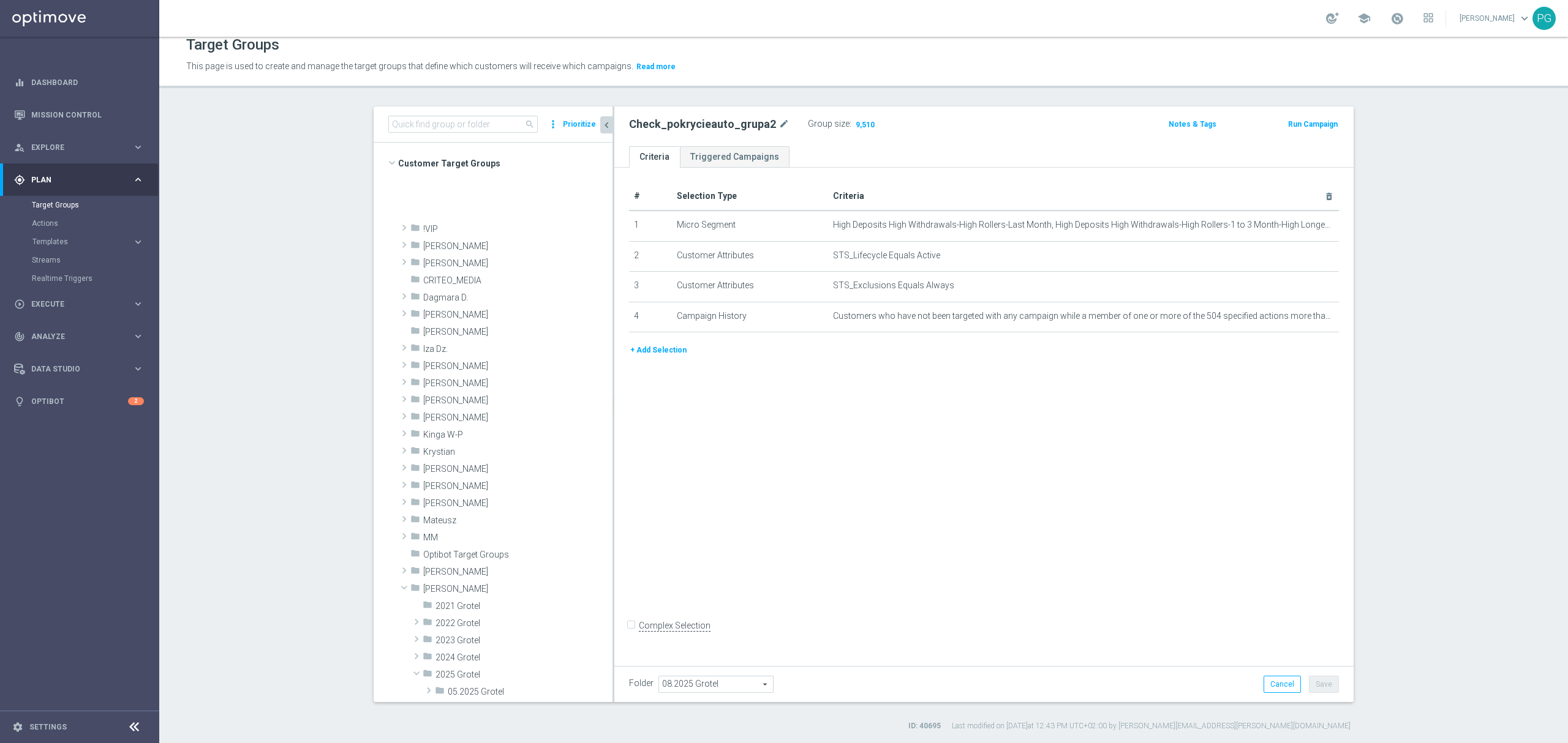
scroll to position [339, 0]
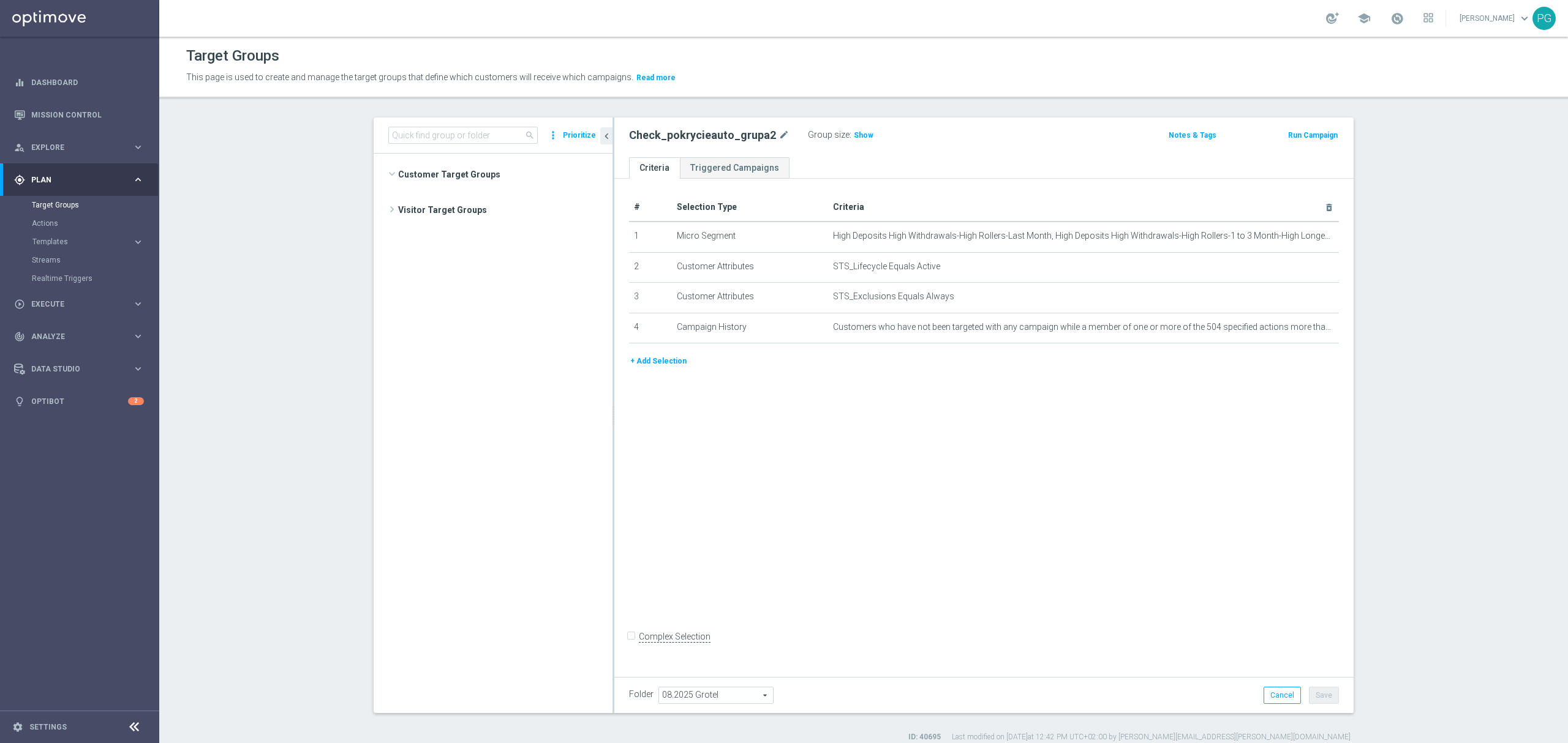
scroll to position [357, 0]
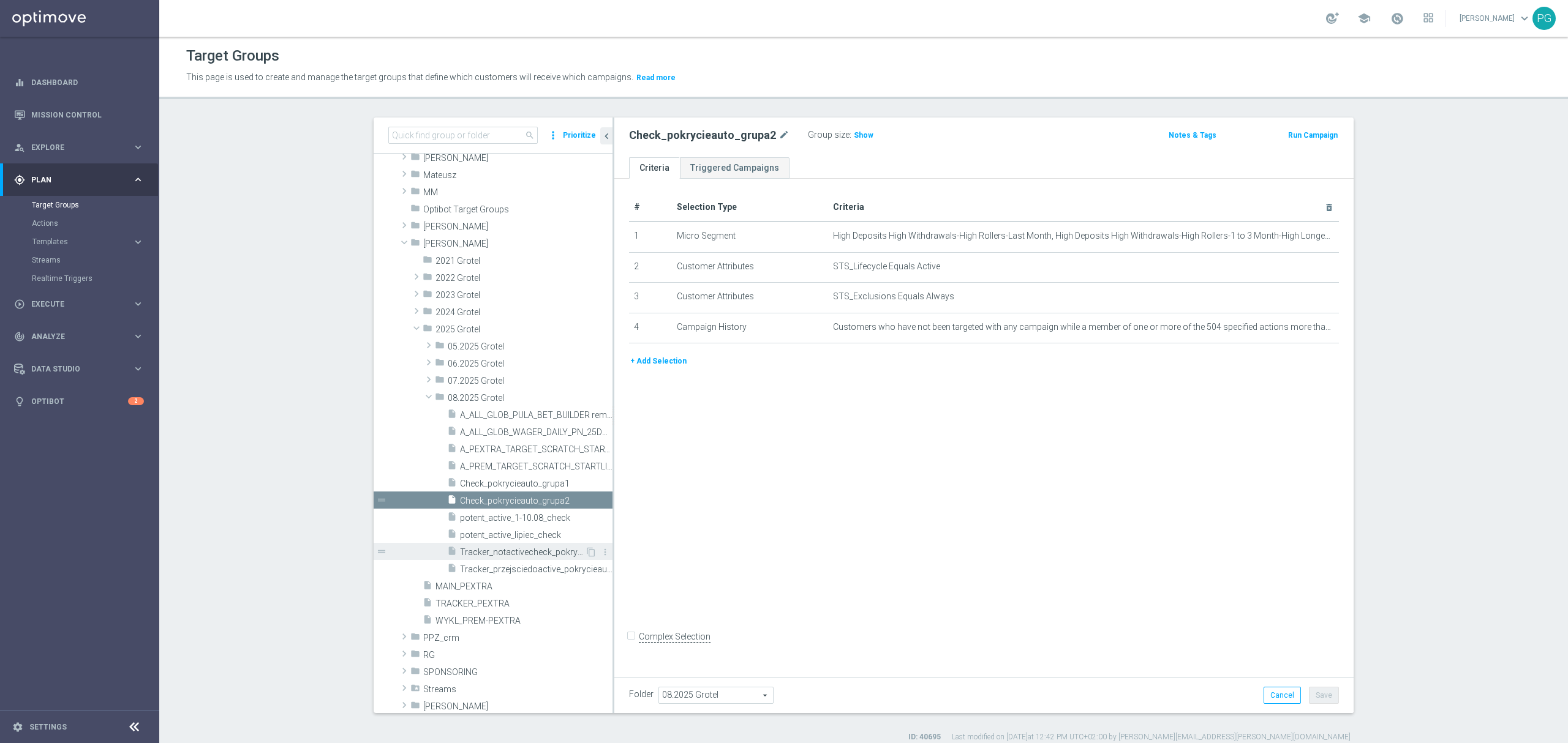
click at [517, 547] on span "Tracker_notactivecheck_pokrycieauto_grupa2" at bounding box center [522, 553] width 125 height 11
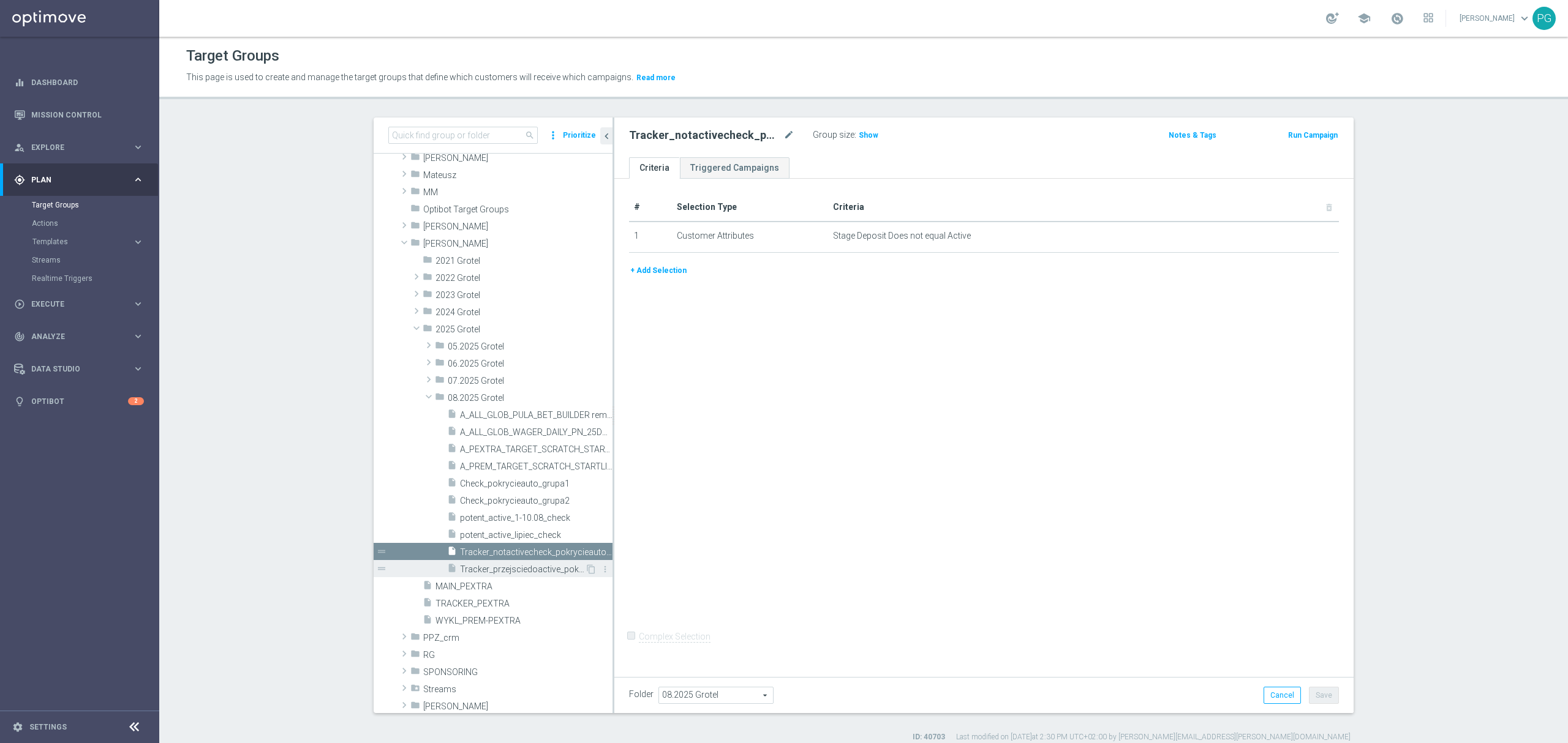
click at [516, 571] on span "Tracker_przejsciedoactive_pokrycieauto_grupa2" at bounding box center [522, 570] width 125 height 11
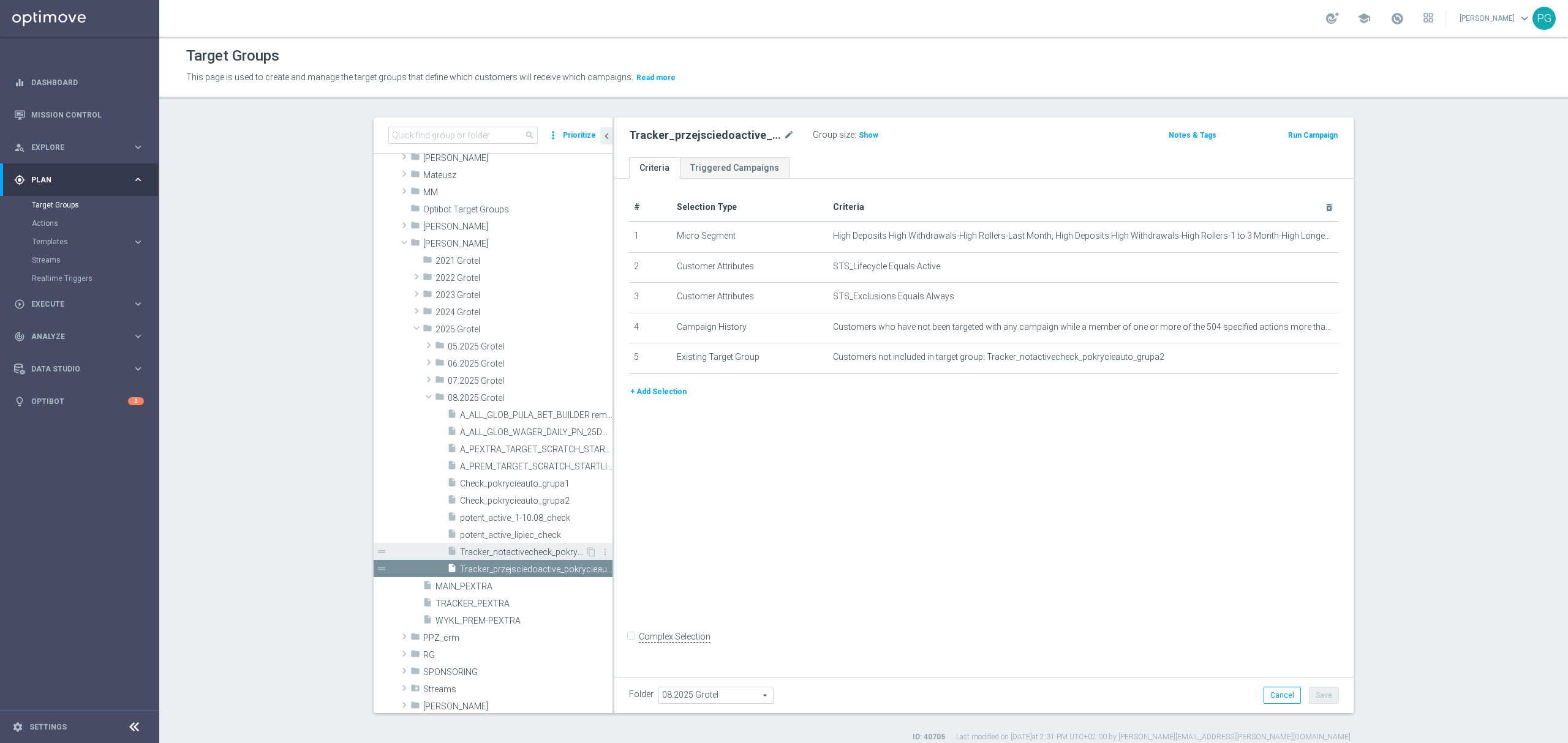
click at [529, 551] on span "Tracker_notactivecheck_pokrycieauto_grupa2" at bounding box center [522, 553] width 125 height 11
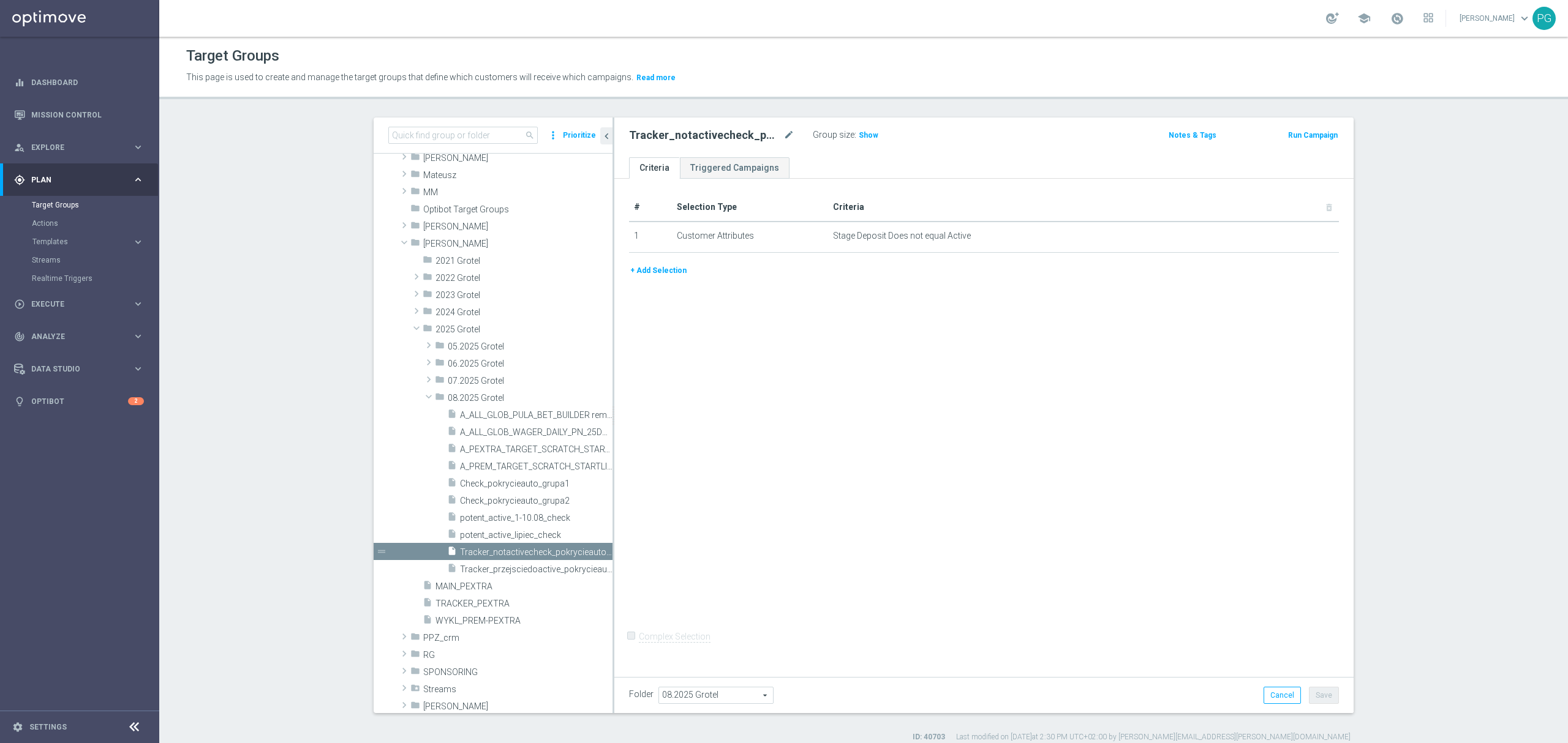
click at [711, 136] on h2 "Tracker_notactivecheck_pokrycieauto_grupa2" at bounding box center [705, 135] width 152 height 14
copy div "Tracker_notactivecheck_pokrycieauto_grupa2"
click at [788, 137] on icon "mode_edit" at bounding box center [789, 135] width 11 height 14
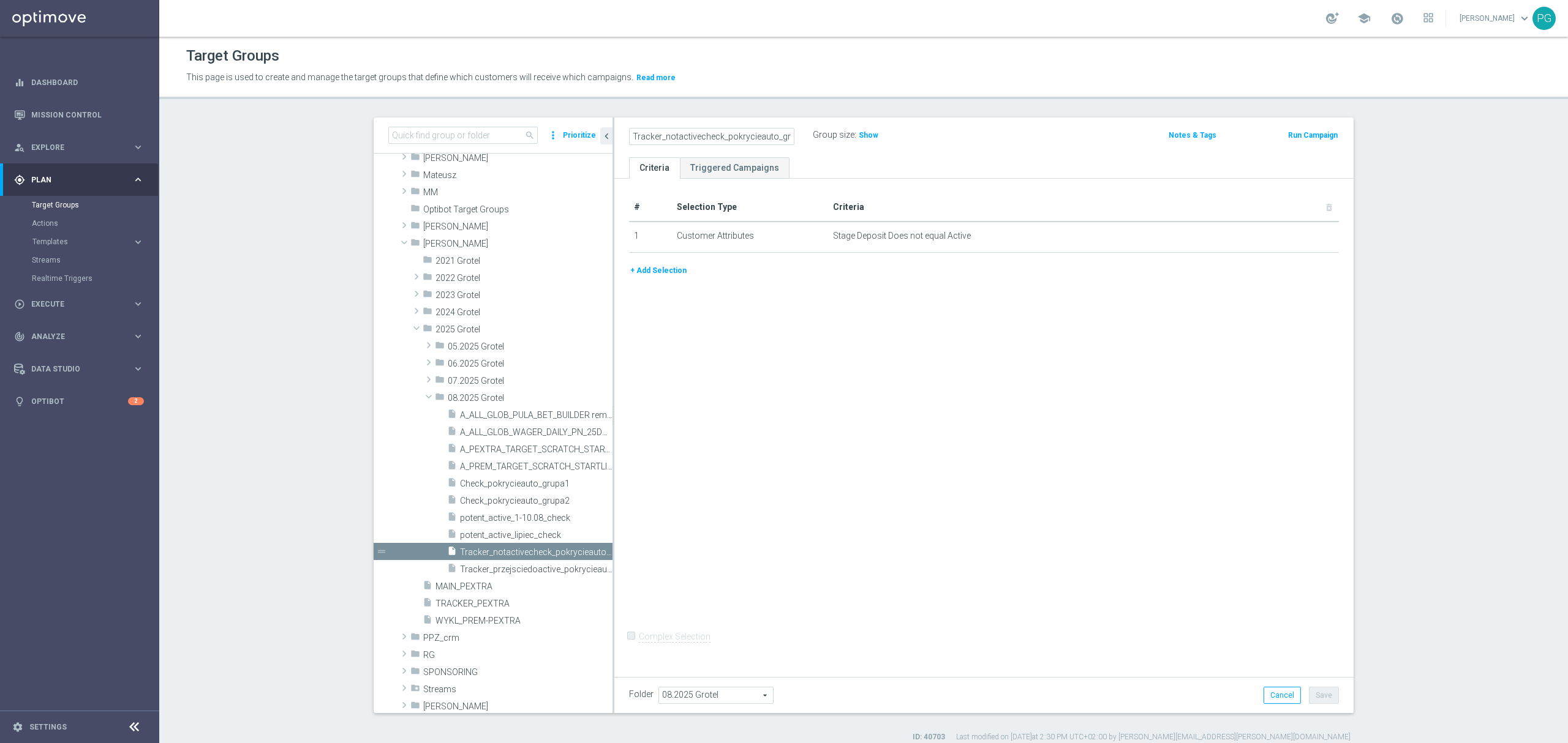
scroll to position [0, 13]
click at [657, 137] on input "Tracker_notactivecheck_pokrycieauto_grupa2" at bounding box center [712, 136] width 165 height 17
type input "Tracker_activecheck_pokrycieauto_grupa2"
click at [808, 155] on div "Tracker_activecheck_pokrycieauto_grupa2 Group size : Show Notes & Tags Run Camp…" at bounding box center [984, 137] width 740 height 40
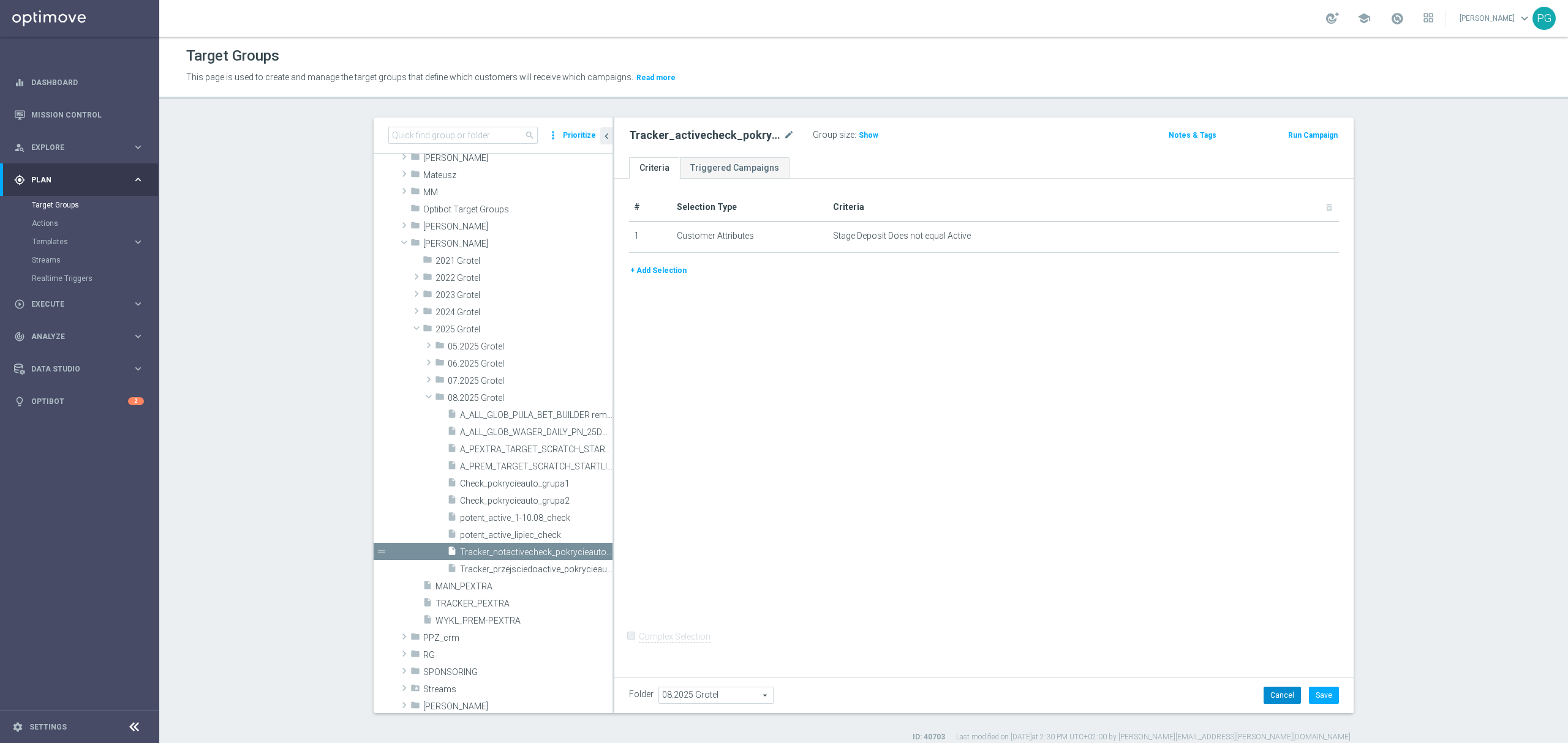
click at [1280, 698] on button "Cancel" at bounding box center [1282, 695] width 37 height 17
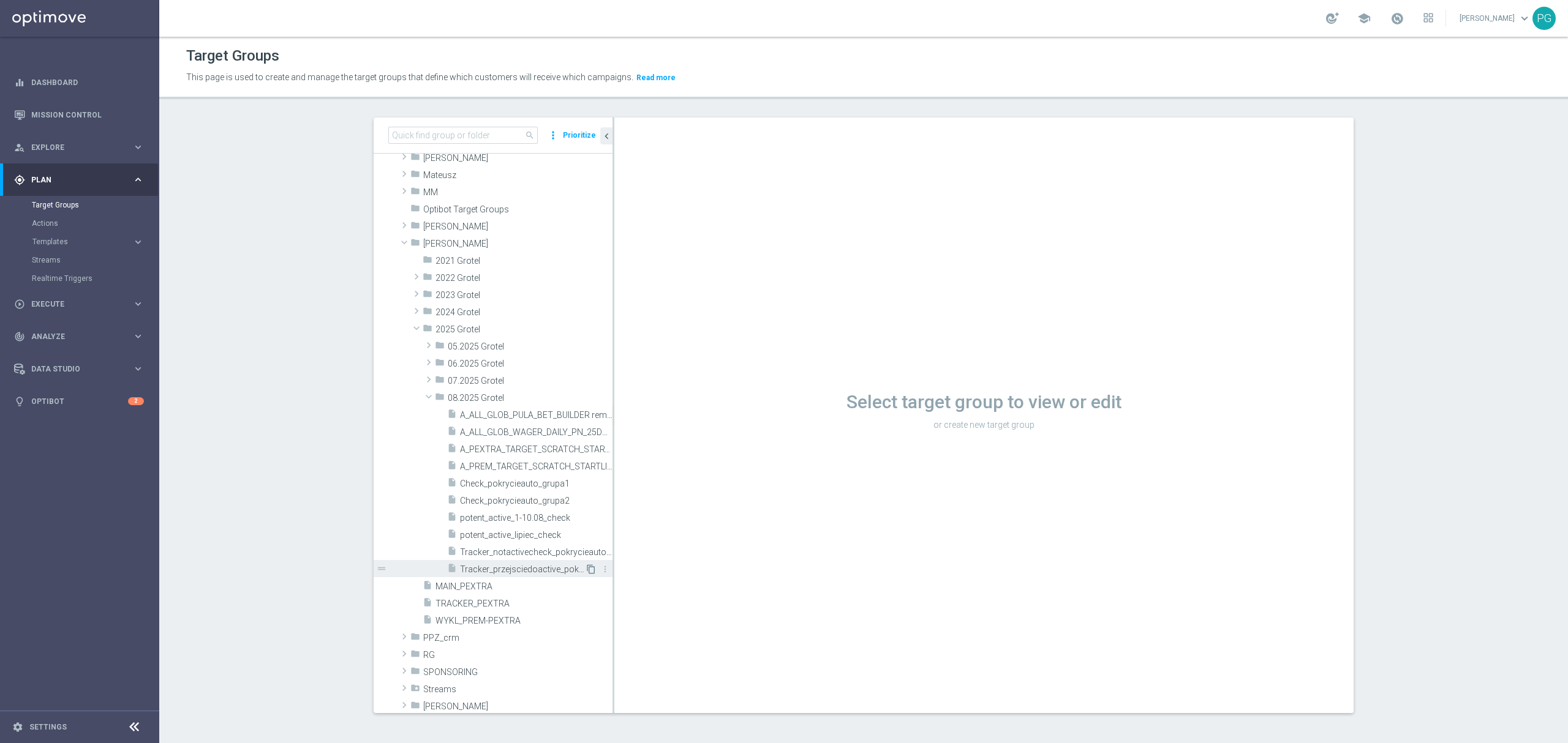
click at [586, 571] on icon "content_copy" at bounding box center [591, 569] width 10 height 10
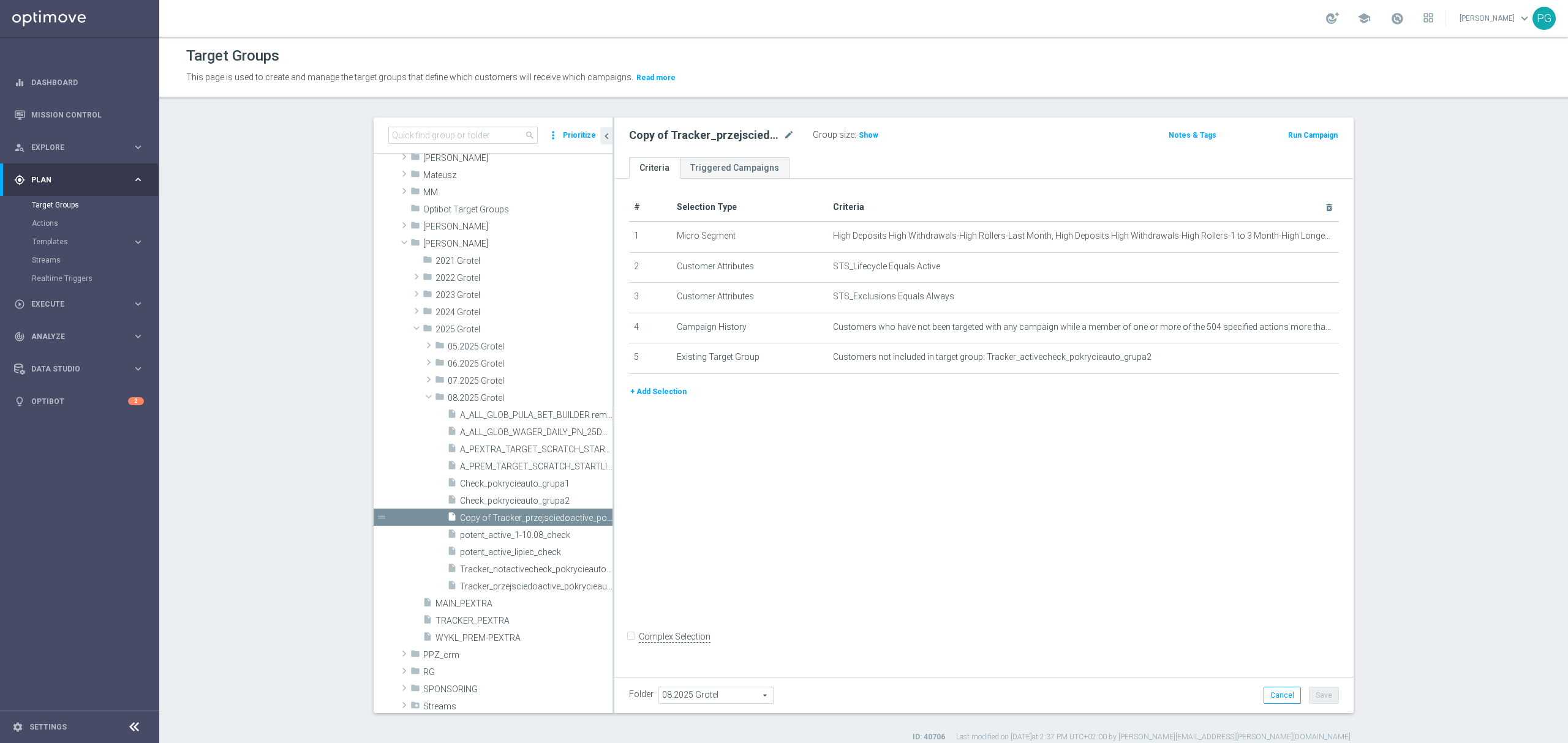
scroll to position [373, 0]
click at [784, 134] on icon "mode_edit" at bounding box center [789, 135] width 11 height 14
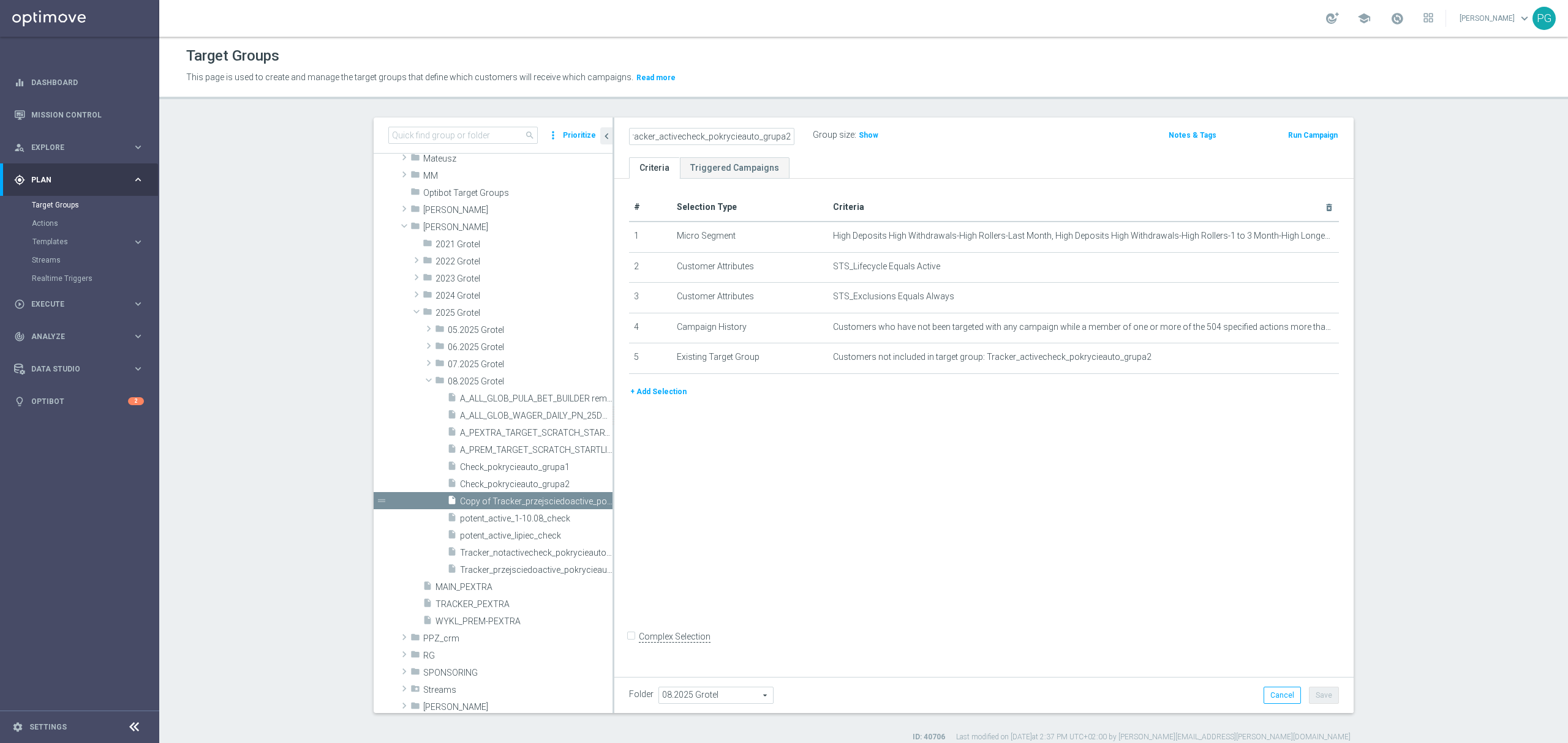
scroll to position [0, 1]
type input "Tracker_activecheck_pokrycieauto_grupa2"
click at [1311, 239] on icon "delete_forever" at bounding box center [1314, 236] width 10 height 10
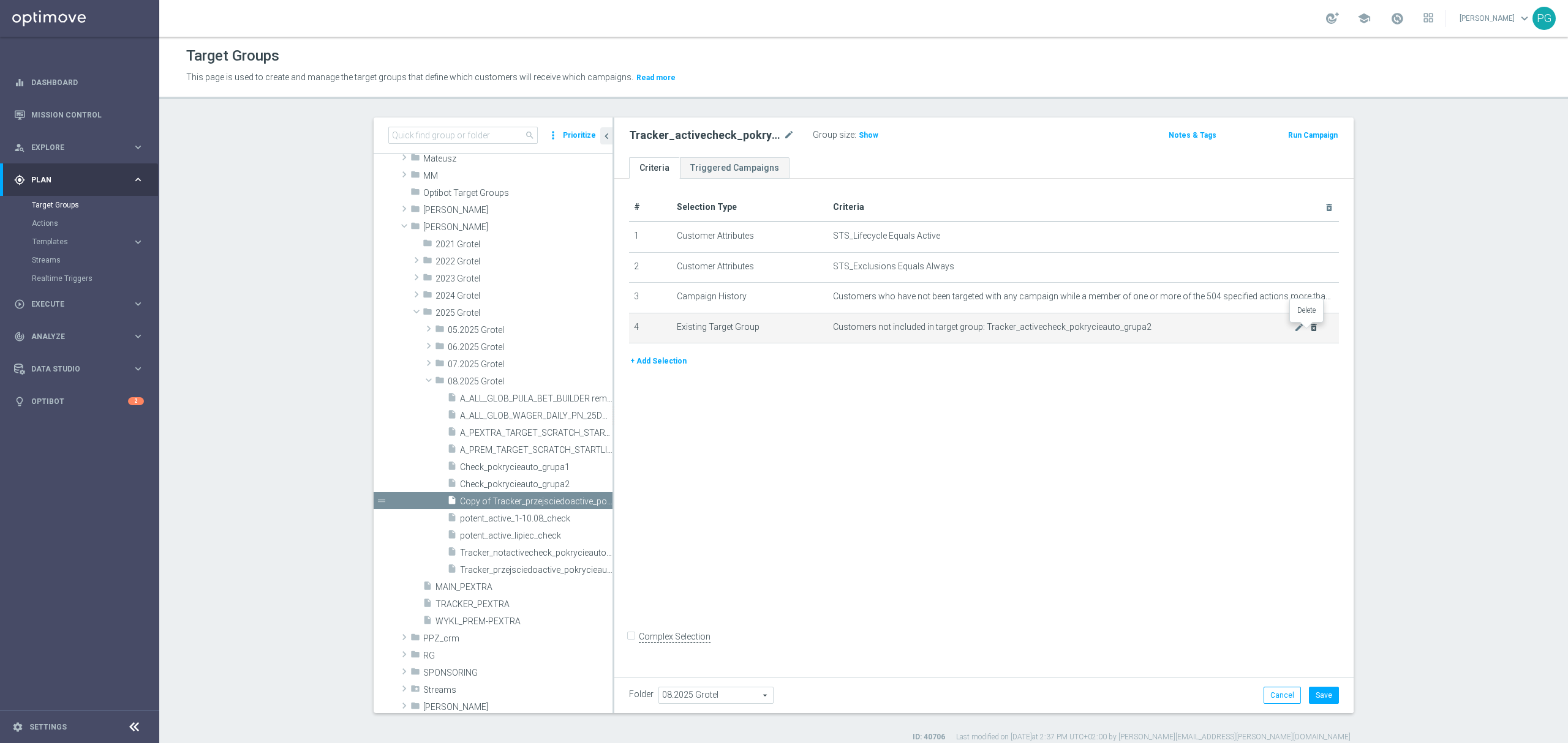
click at [1310, 332] on icon "delete_forever" at bounding box center [1314, 327] width 10 height 10
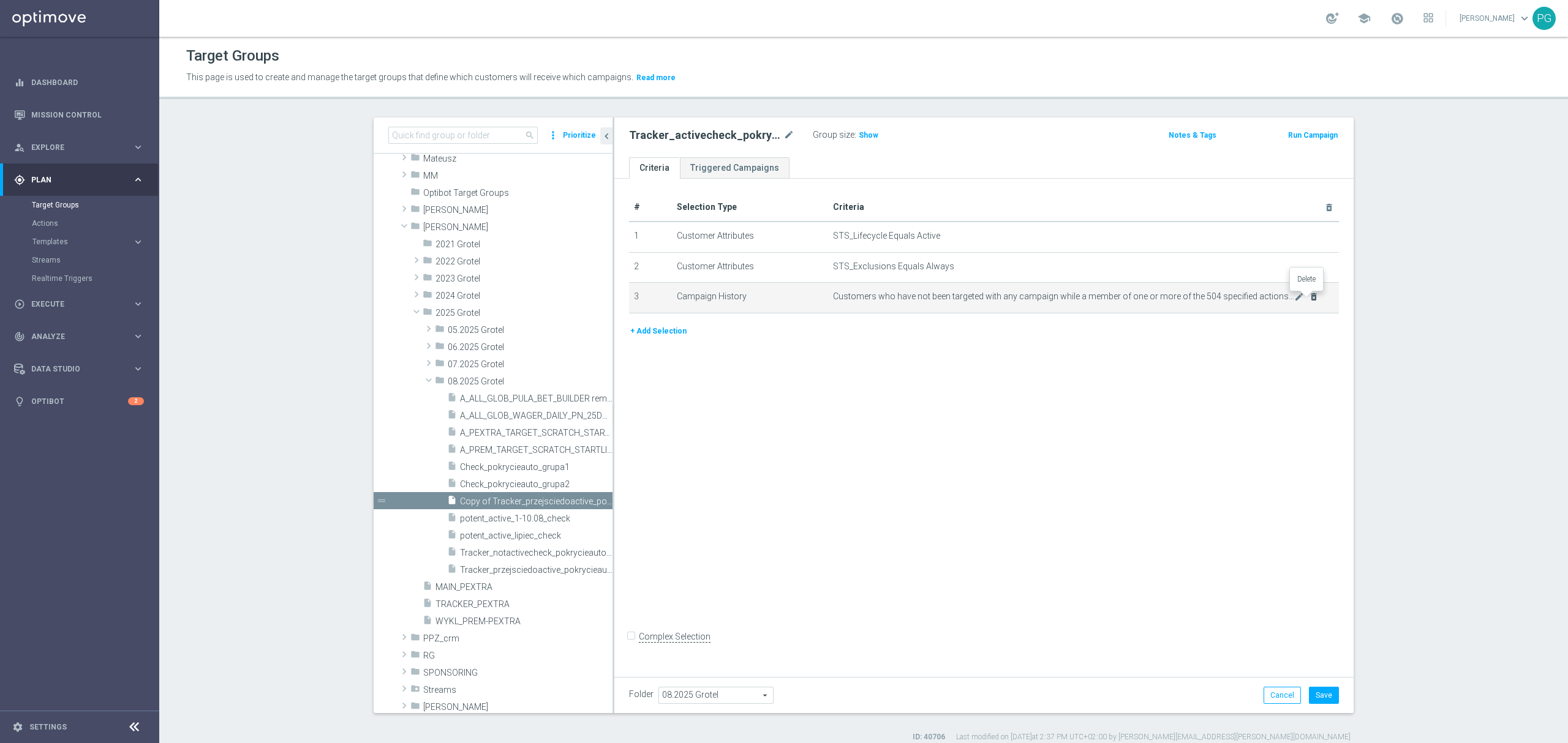
click at [1311, 296] on icon "delete_forever" at bounding box center [1314, 297] width 10 height 10
click at [860, 135] on span "Show" at bounding box center [869, 135] width 20 height 8
click at [639, 308] on button "+ Add Selection" at bounding box center [658, 301] width 59 height 14
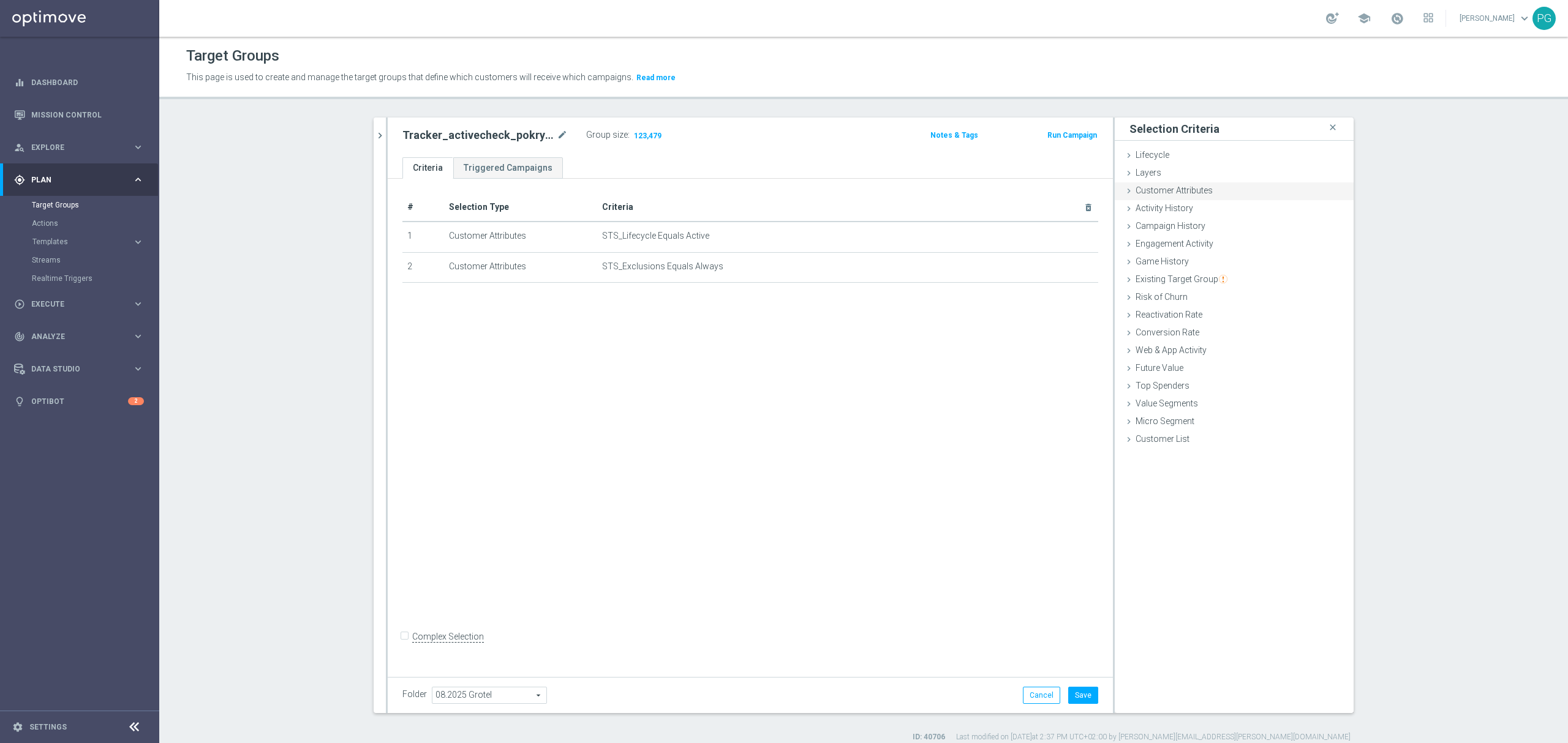
click at [1222, 191] on div "Customer Attributes done" at bounding box center [1234, 191] width 239 height 18
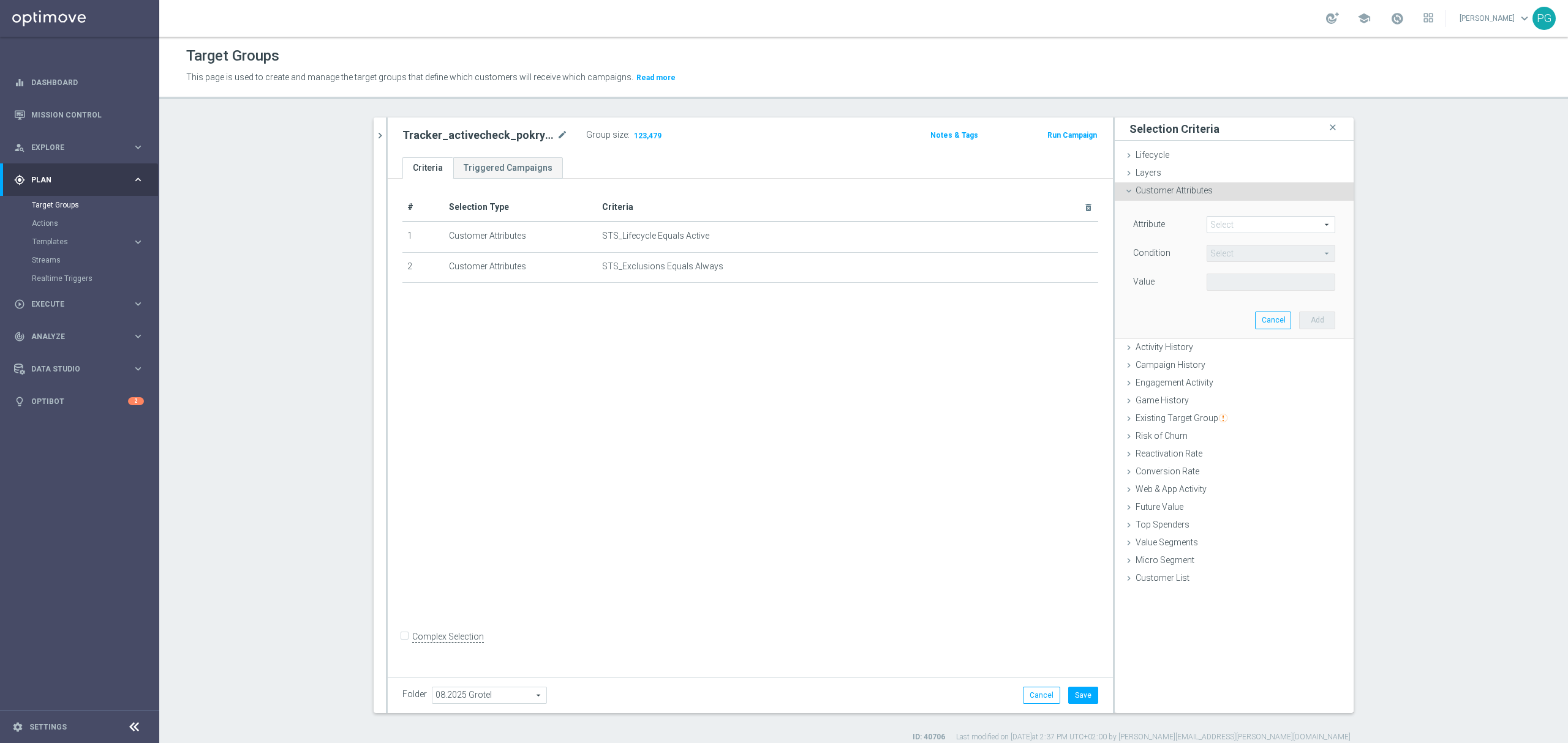
click at [1227, 228] on span at bounding box center [1271, 225] width 127 height 16
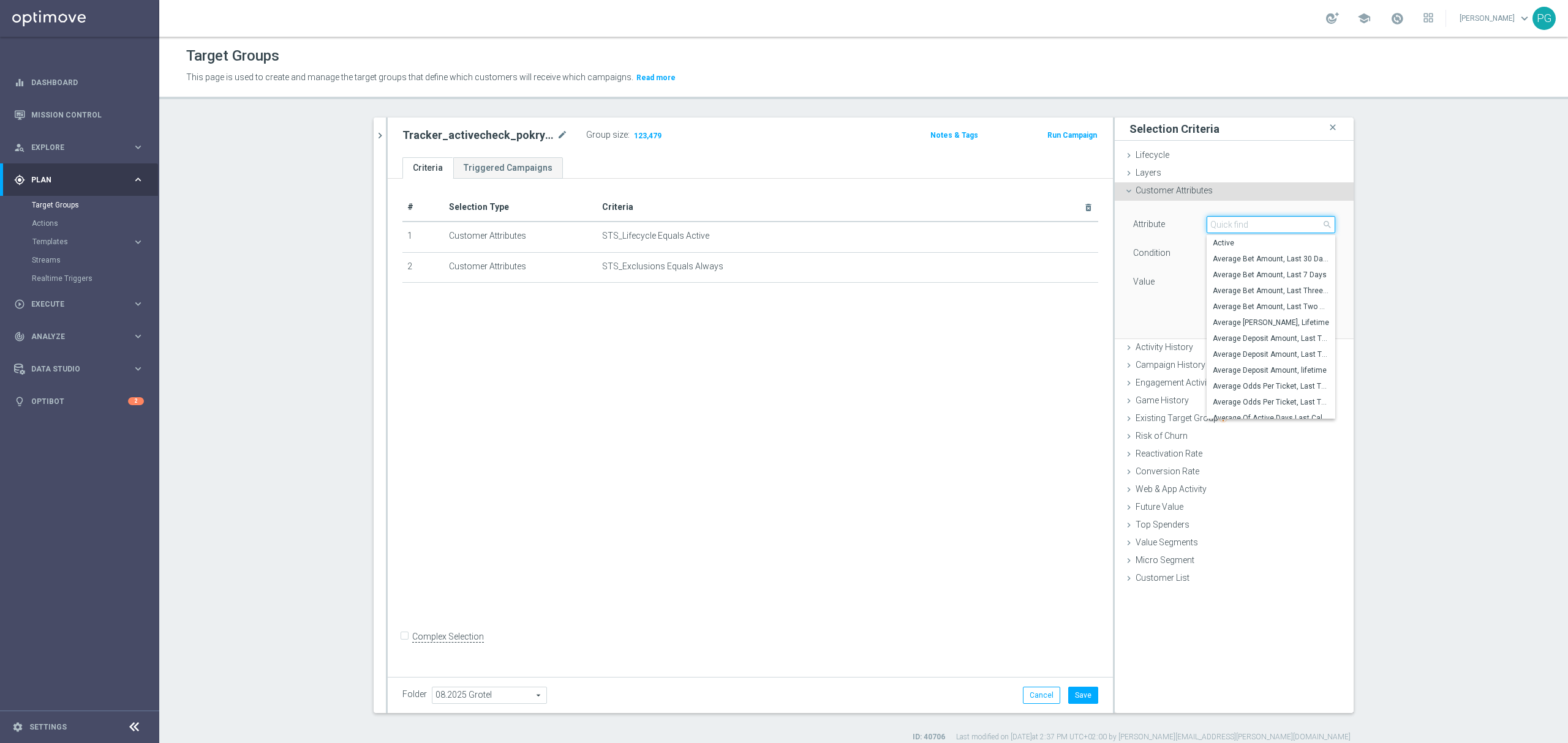
click at [1227, 228] on input "search" at bounding box center [1271, 224] width 128 height 17
type input "liabi"
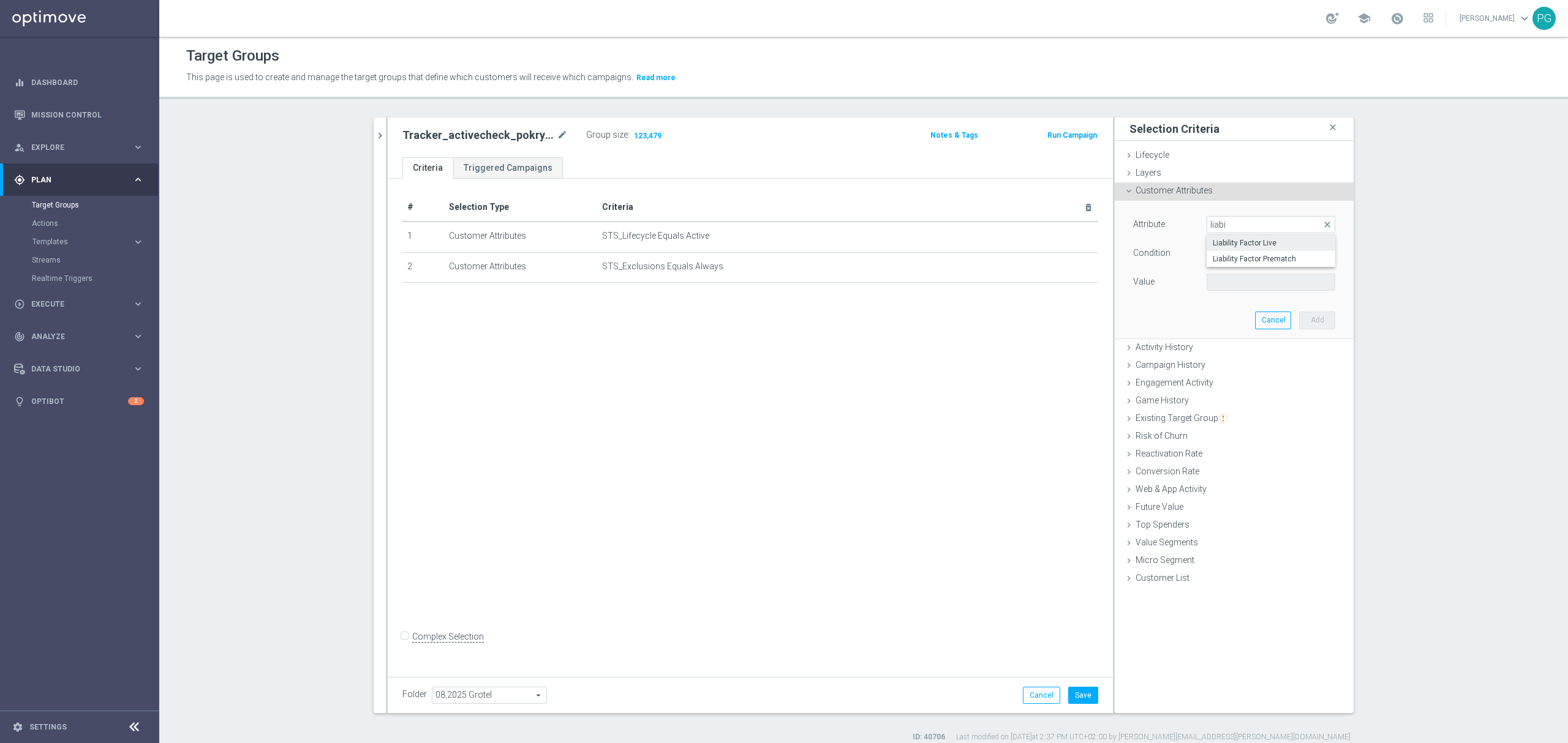
click at [1237, 241] on span "Liability Factor Live" at bounding box center [1271, 243] width 117 height 10
type input "Liability Factor Live"
click at [1237, 260] on span "=" at bounding box center [1271, 254] width 127 height 16
click at [1231, 350] on span ">=" at bounding box center [1271, 351] width 117 height 10
type input ">="
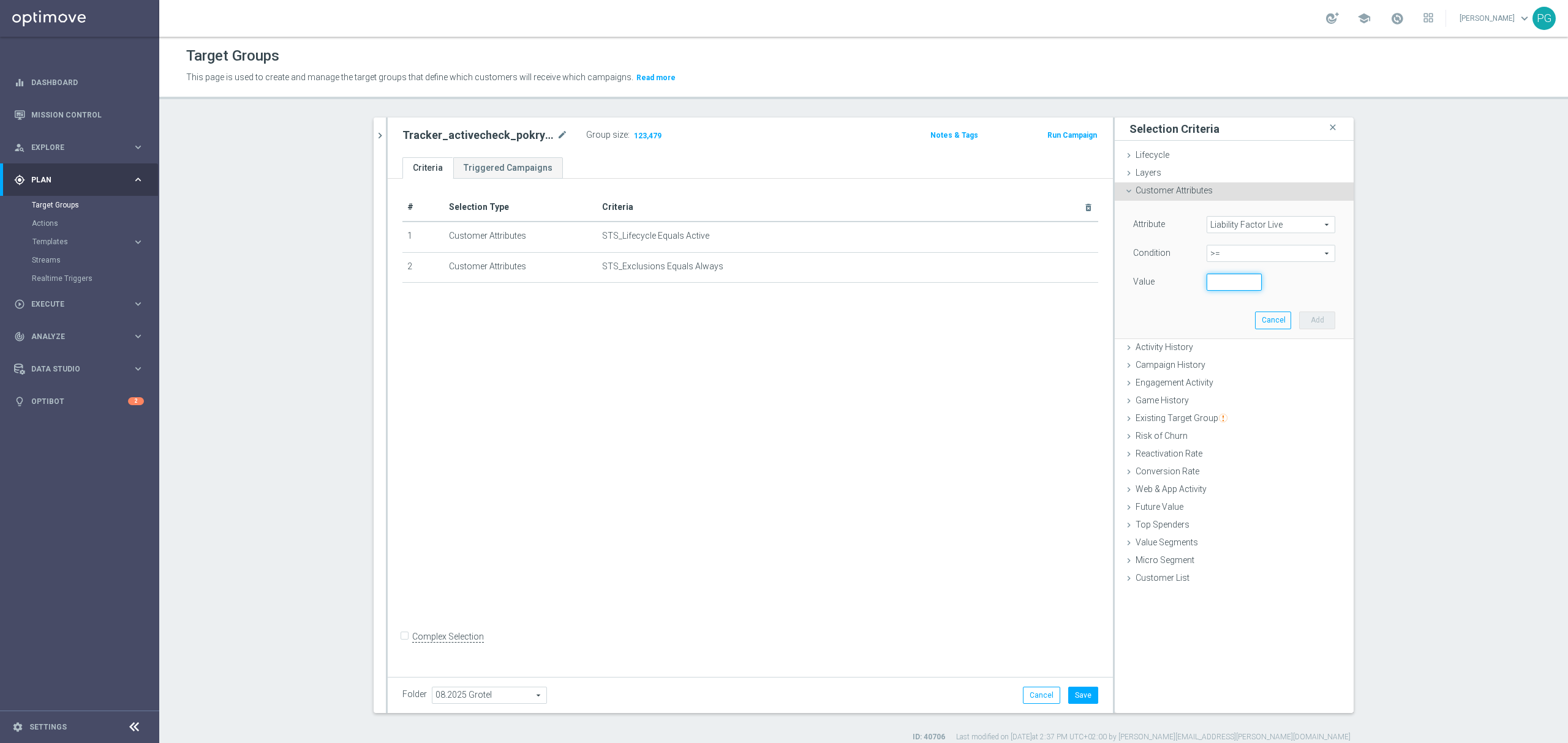
click at [1226, 289] on input "number" at bounding box center [1234, 282] width 55 height 17
type input "0.75"
click at [1309, 317] on button "Add" at bounding box center [1318, 320] width 36 height 17
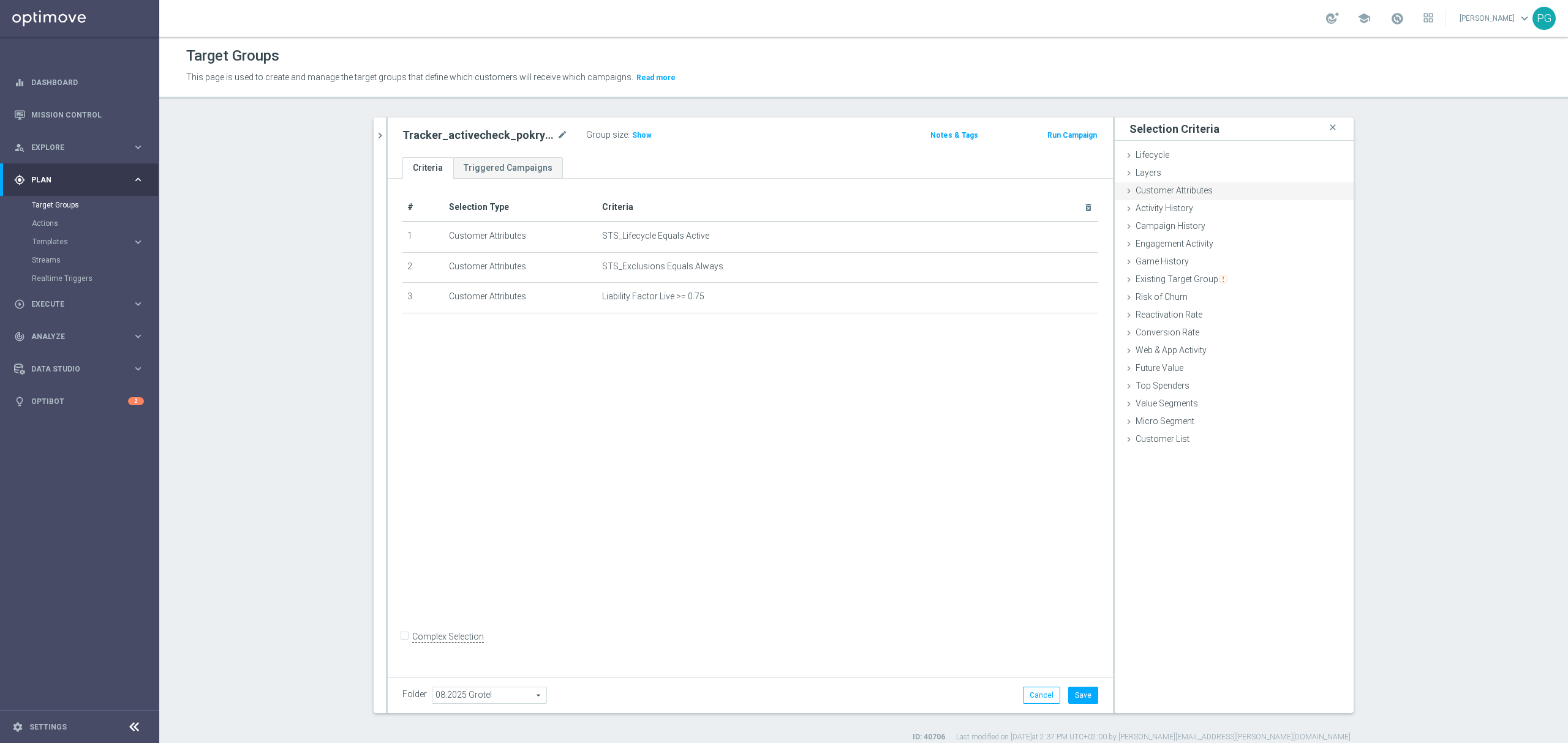
click at [1205, 183] on div "Customer Attributes done selection saved" at bounding box center [1234, 191] width 239 height 18
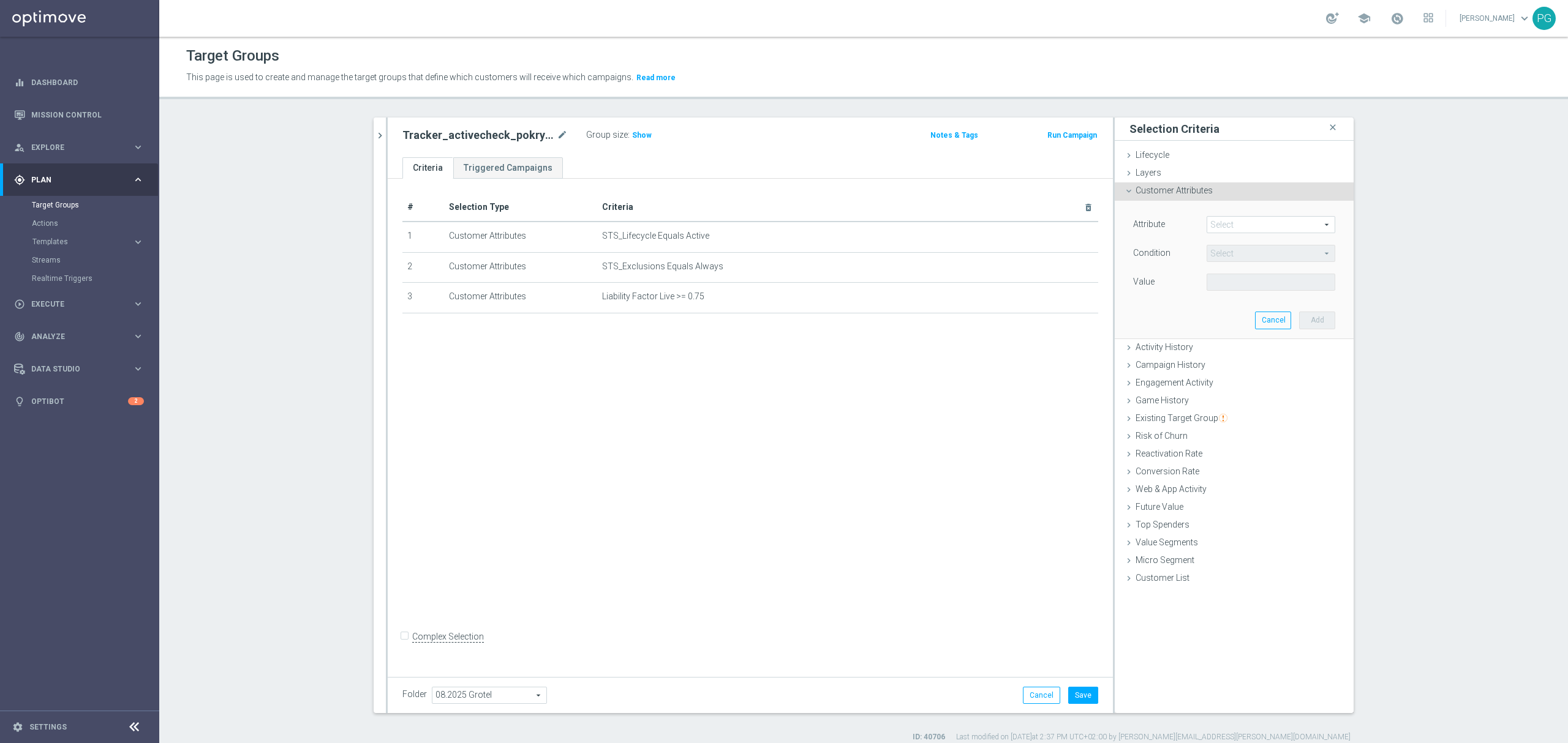
click at [1262, 227] on span at bounding box center [1271, 225] width 127 height 16
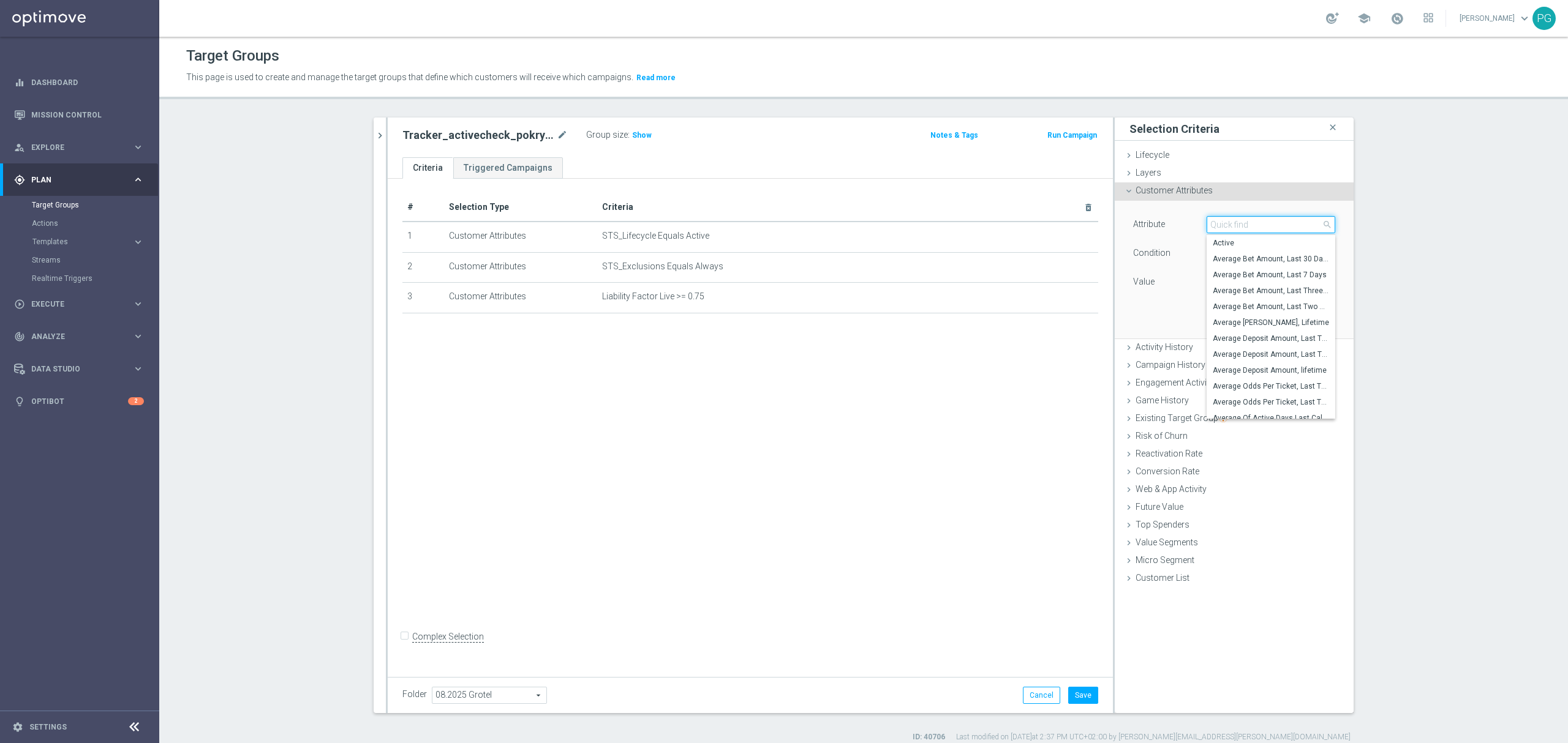
click at [1262, 227] on input "search" at bounding box center [1271, 224] width 128 height 17
type input "liabili"
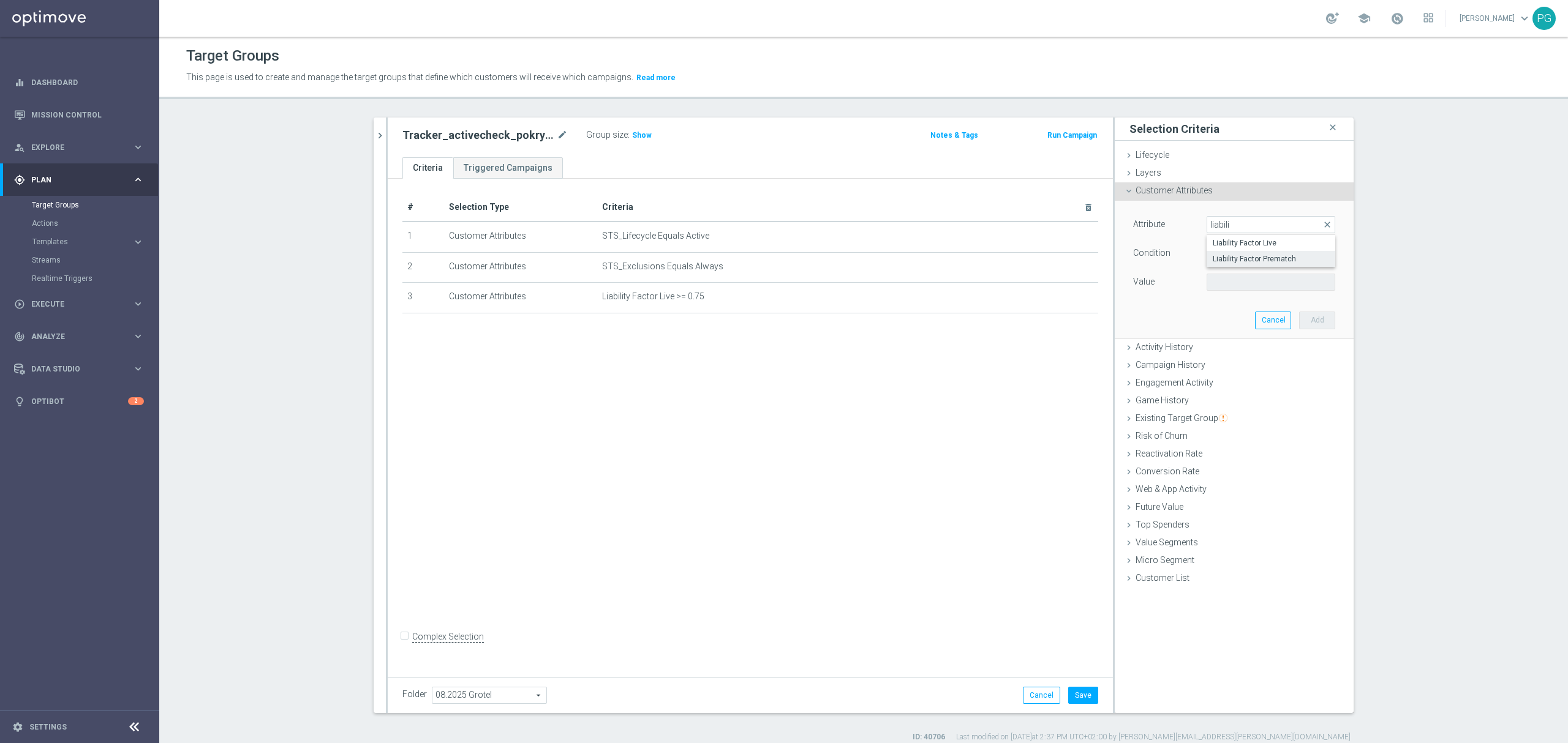
click at [1257, 256] on span "Liability Factor Prematch" at bounding box center [1271, 258] width 117 height 10
type input "Liability Factor Prematch"
click at [1257, 256] on span "=" at bounding box center [1271, 254] width 127 height 16
click at [1240, 350] on span ">=" at bounding box center [1271, 351] width 117 height 10
type input ">="
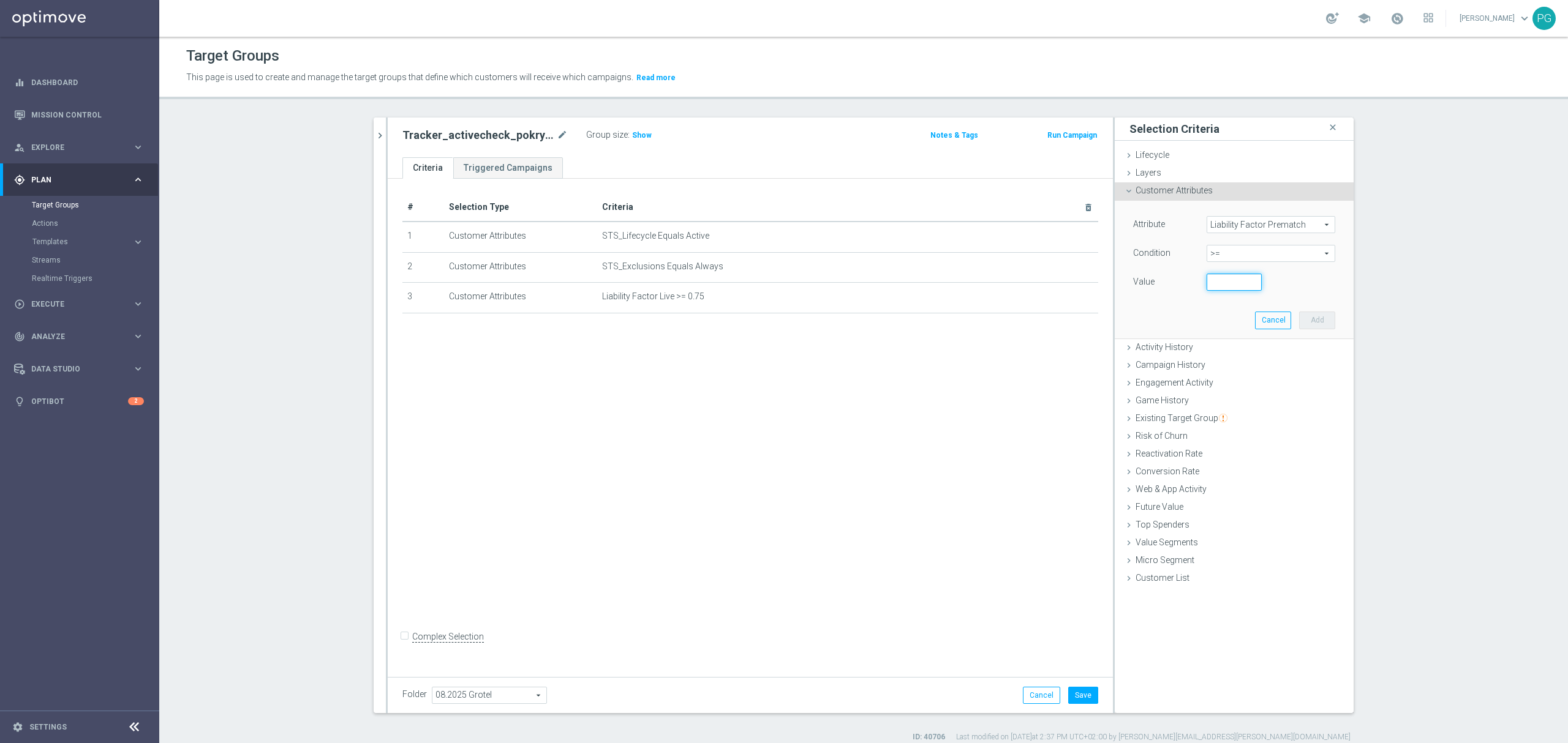
click at [1228, 286] on input "number" at bounding box center [1234, 282] width 55 height 17
type input "0.75"
click at [1314, 323] on button "Add" at bounding box center [1318, 320] width 36 height 17
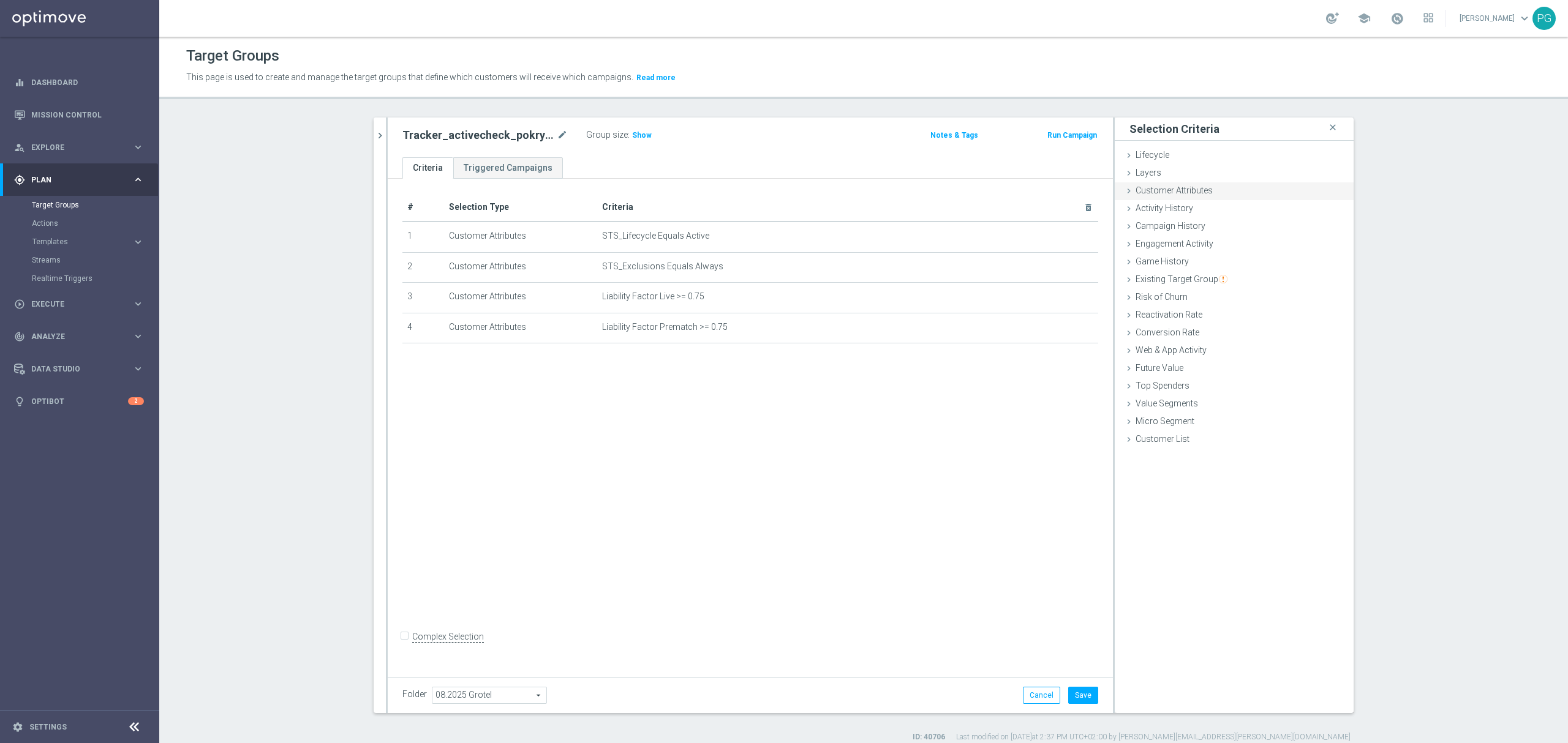
click at [1202, 191] on span "Customer Attributes" at bounding box center [1174, 190] width 77 height 10
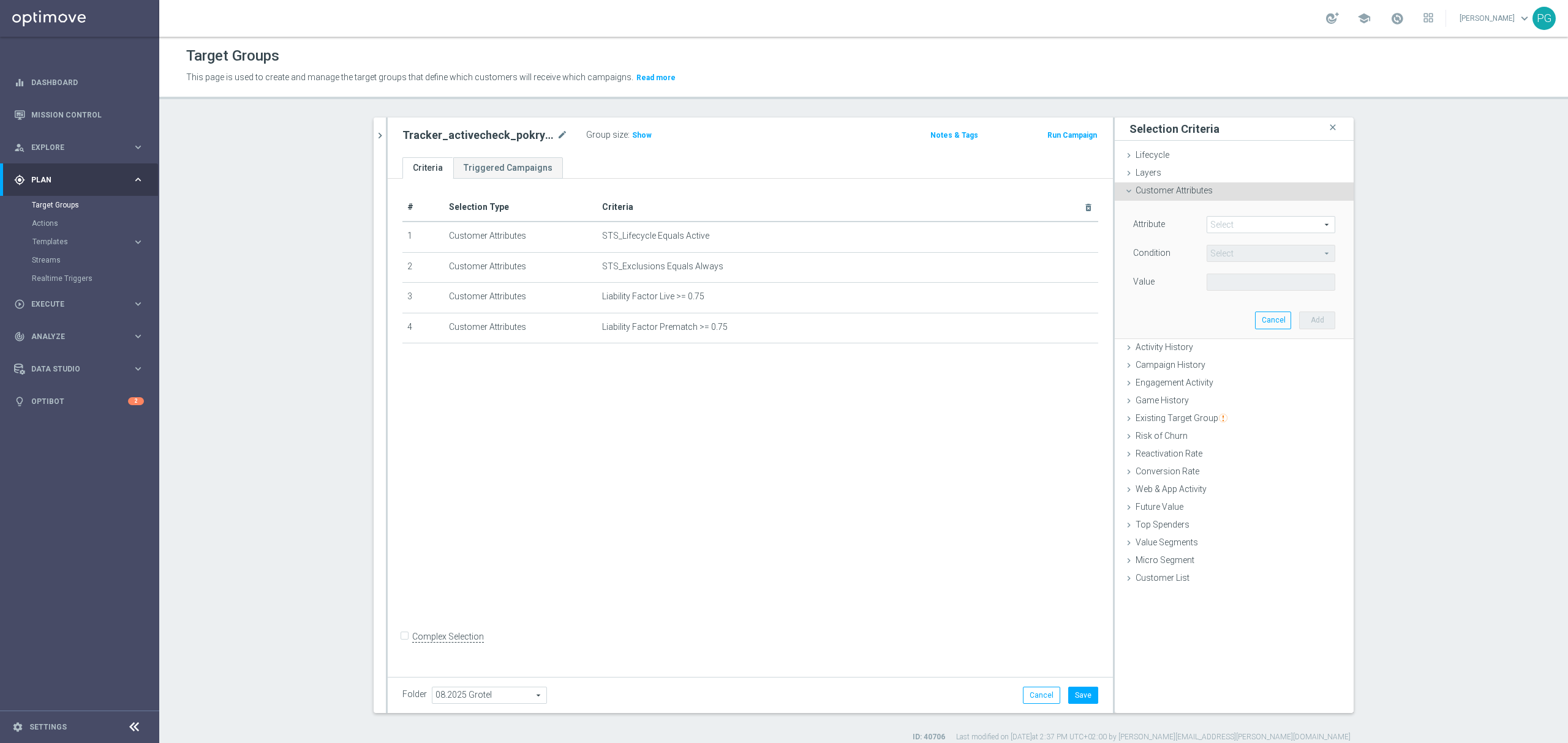
click at [1251, 228] on span at bounding box center [1271, 225] width 127 height 16
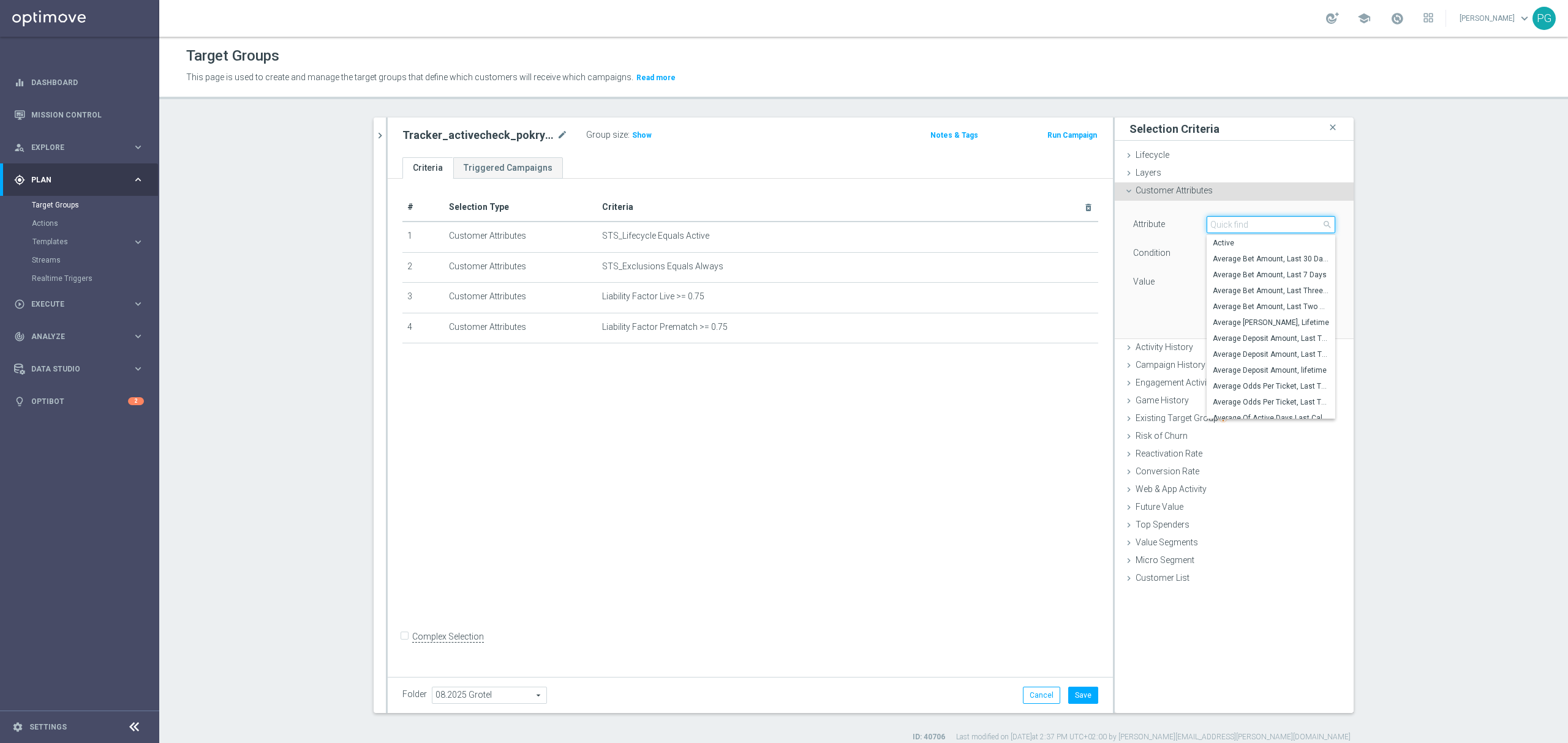
click at [1251, 228] on input "search" at bounding box center [1271, 224] width 128 height 17
type input "c"
type input "block"
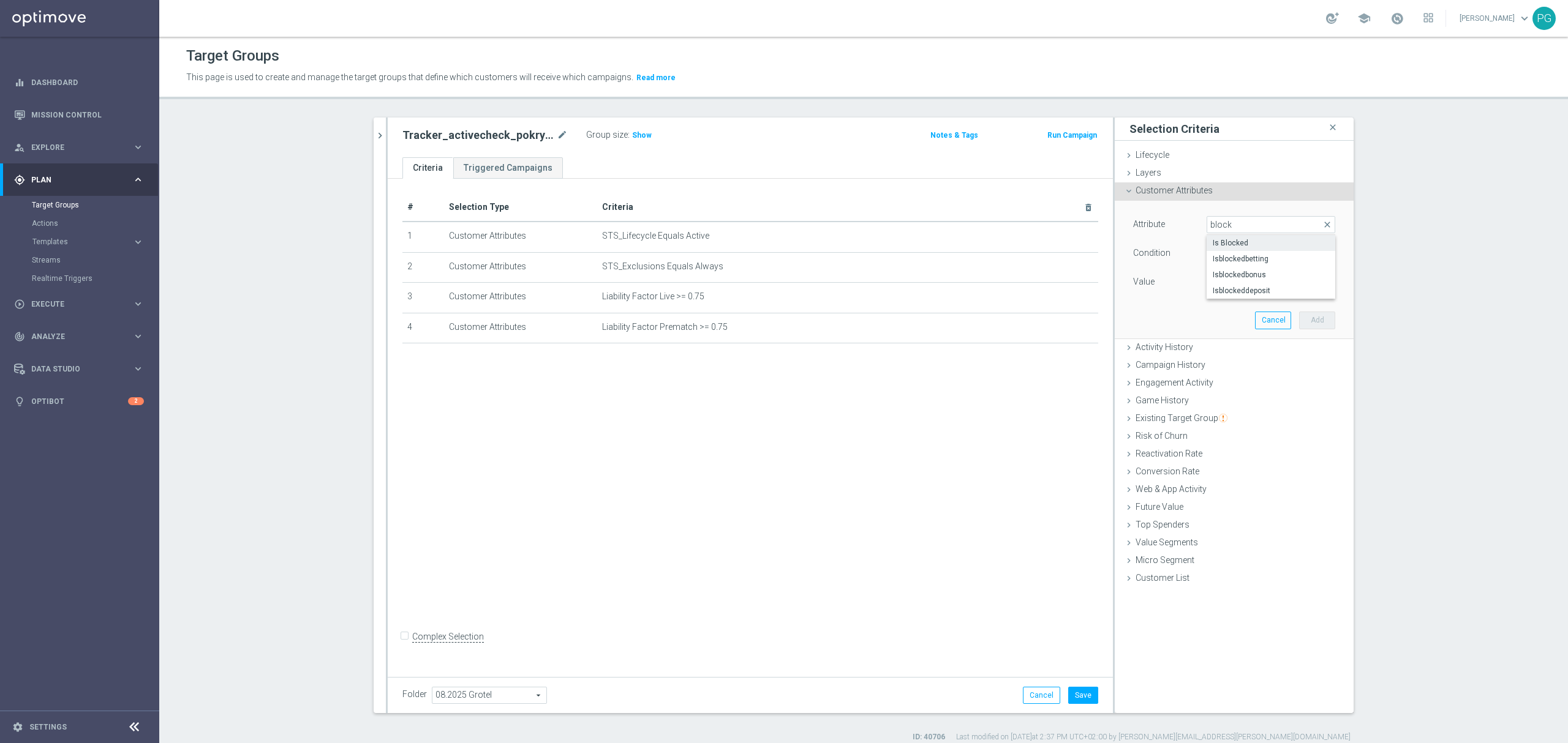
click at [1275, 243] on span "Is Blocked" at bounding box center [1271, 243] width 117 height 10
type input "Is Blocked"
click at [1228, 280] on span at bounding box center [1271, 283] width 127 height 16
click at [1239, 246] on span "Equals" at bounding box center [1271, 254] width 127 height 16
click at [1246, 323] on span "Does not equal" at bounding box center [1271, 320] width 117 height 10
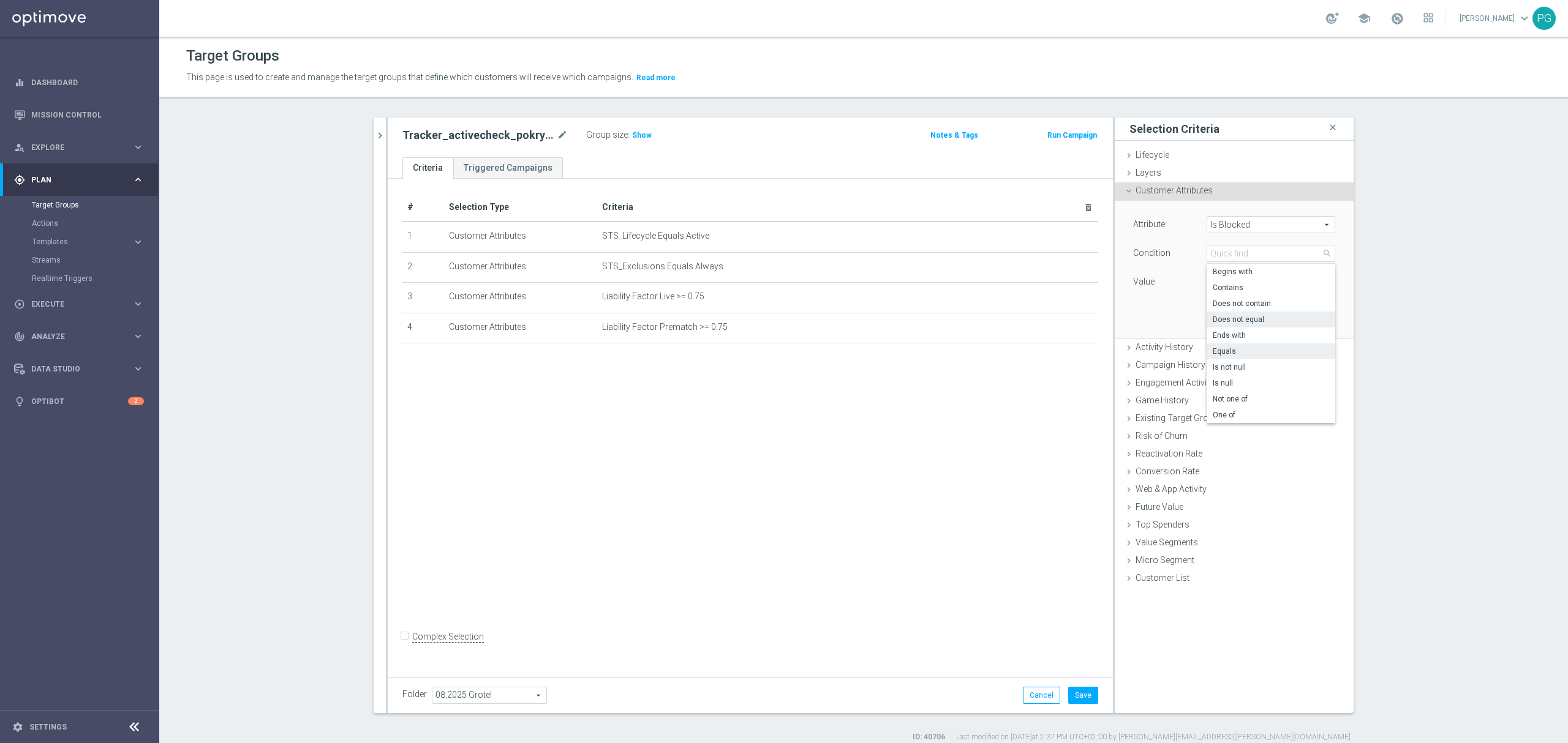
type input "Does not equal"
click at [1237, 278] on span at bounding box center [1271, 283] width 127 height 16
click at [1226, 317] on span "True" at bounding box center [1271, 316] width 117 height 10
type input "True"
click at [1321, 317] on button "Add" at bounding box center [1318, 320] width 36 height 17
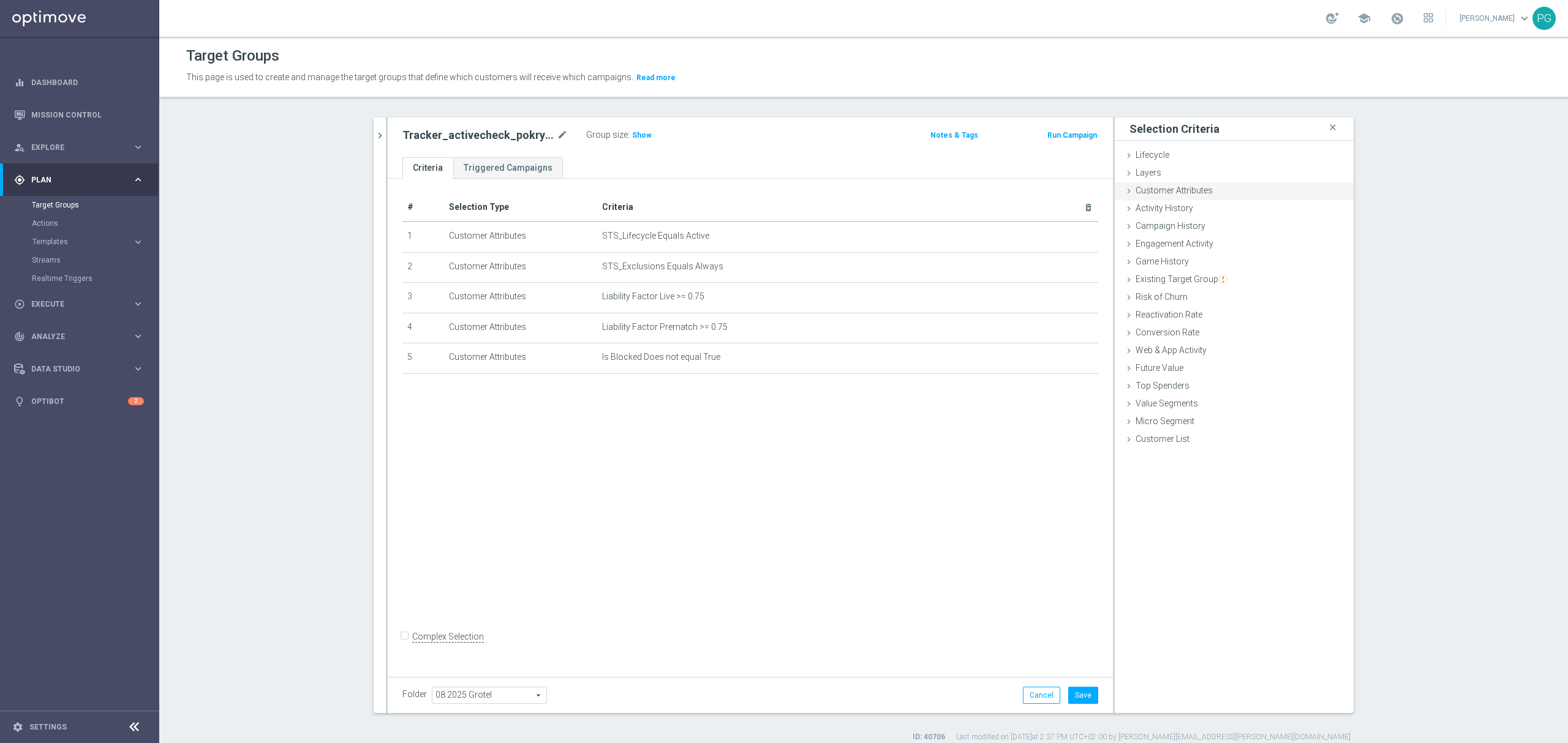
click at [1206, 189] on span "Customer Attributes" at bounding box center [1174, 190] width 77 height 10
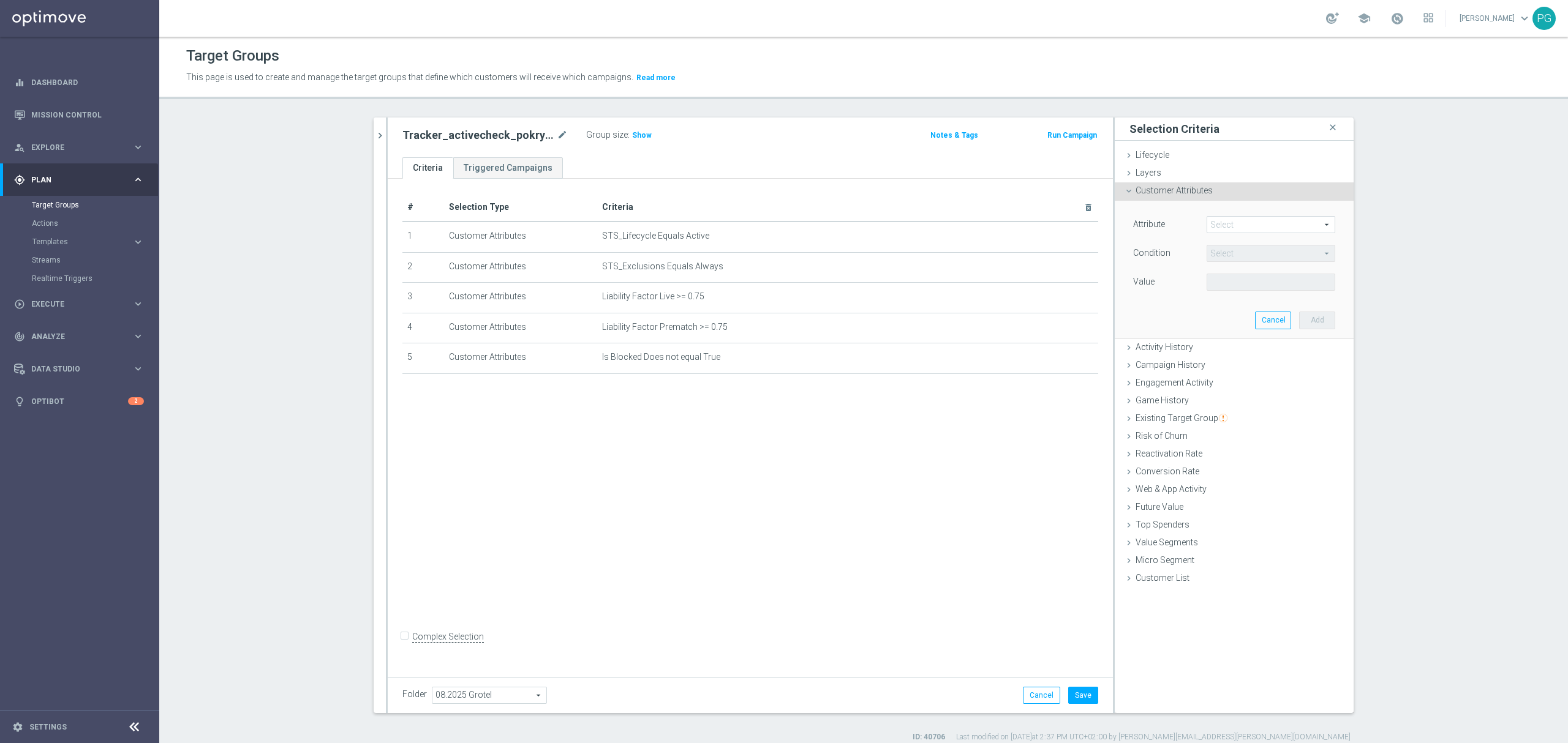
click at [1243, 226] on span at bounding box center [1271, 225] width 127 height 16
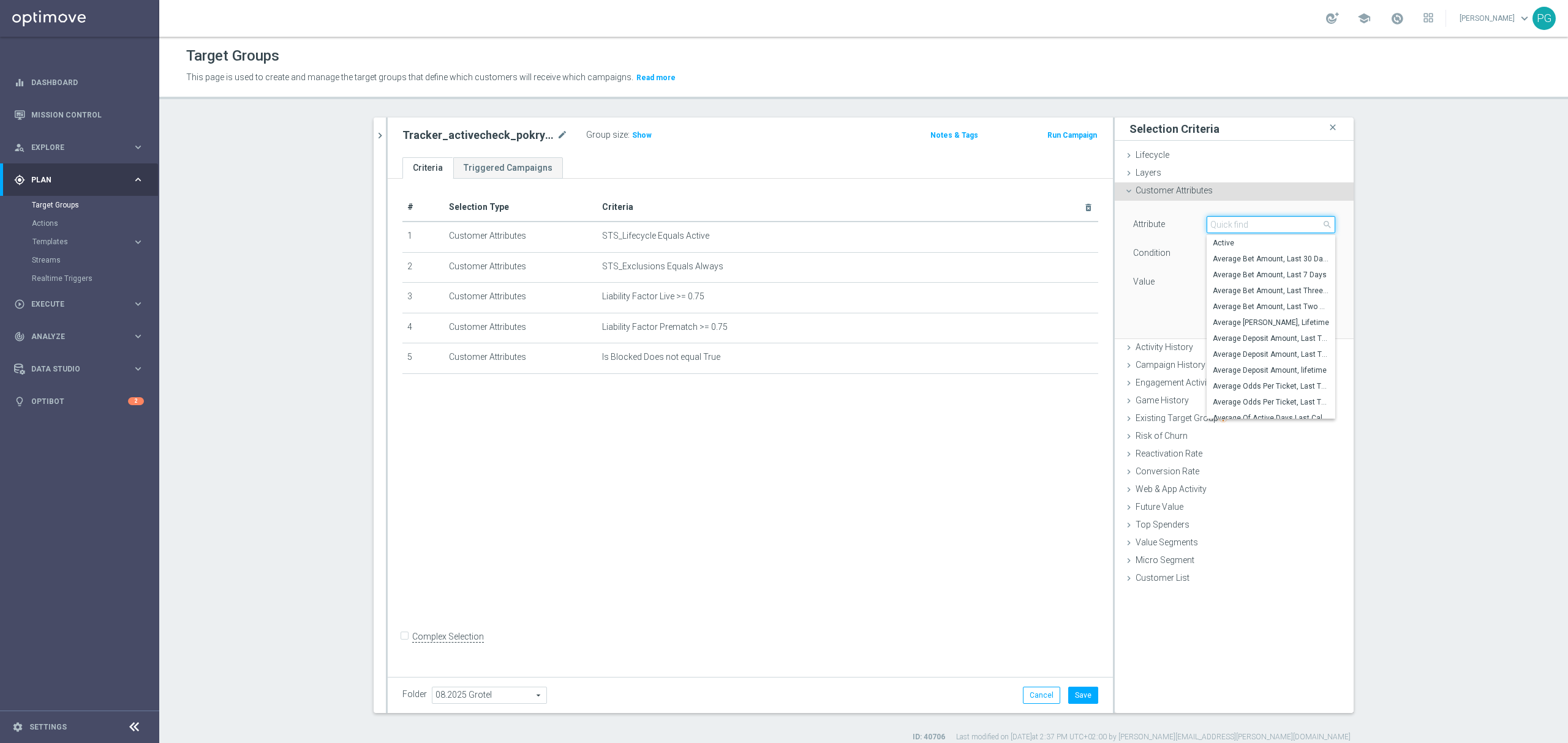
click at [1213, 226] on input "search" at bounding box center [1271, 224] width 128 height 17
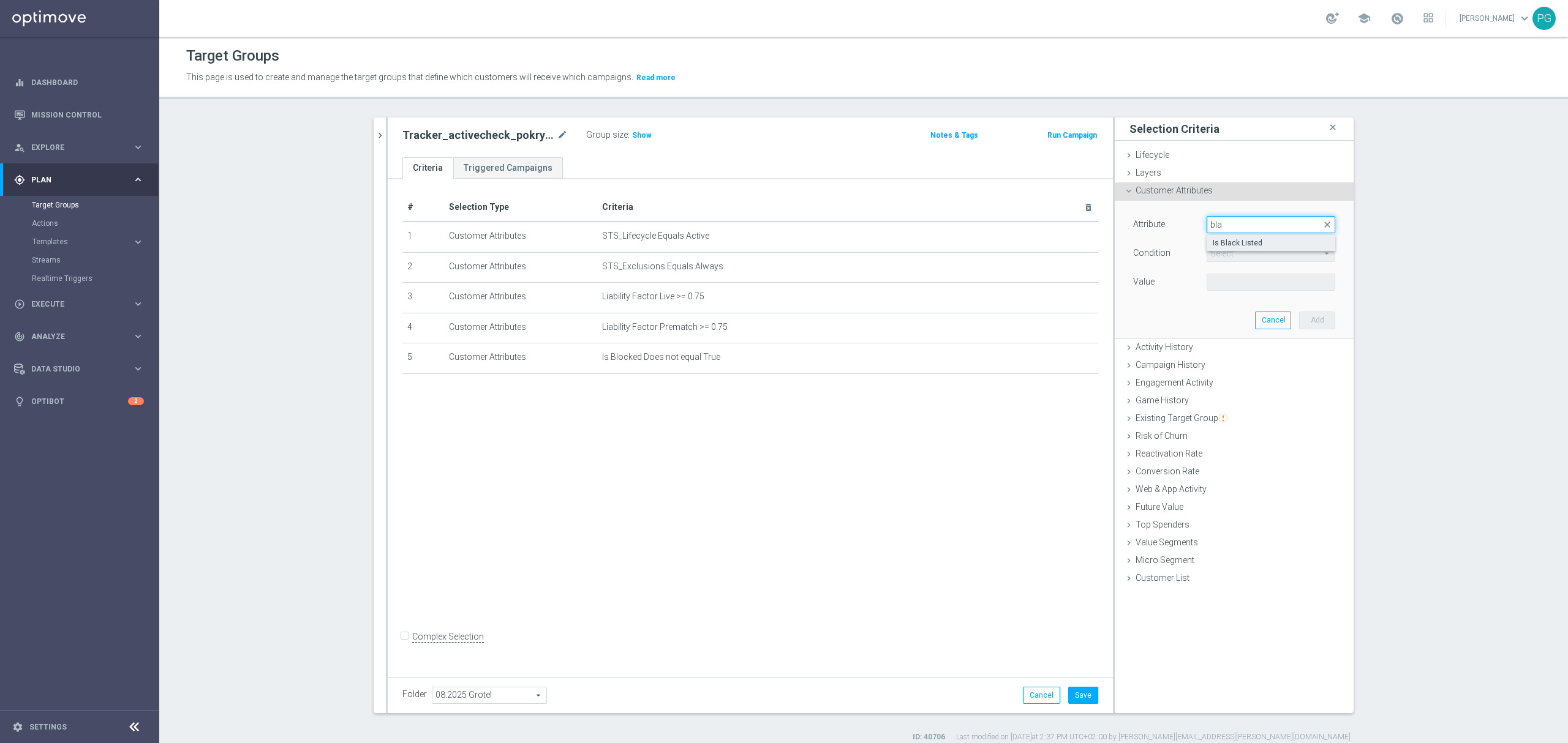
type input "bla"
click at [1309, 243] on span "Is Black Listed" at bounding box center [1271, 243] width 117 height 10
type input "Is Black Listed"
type input "Equals"
click at [1239, 279] on span at bounding box center [1271, 283] width 127 height 16
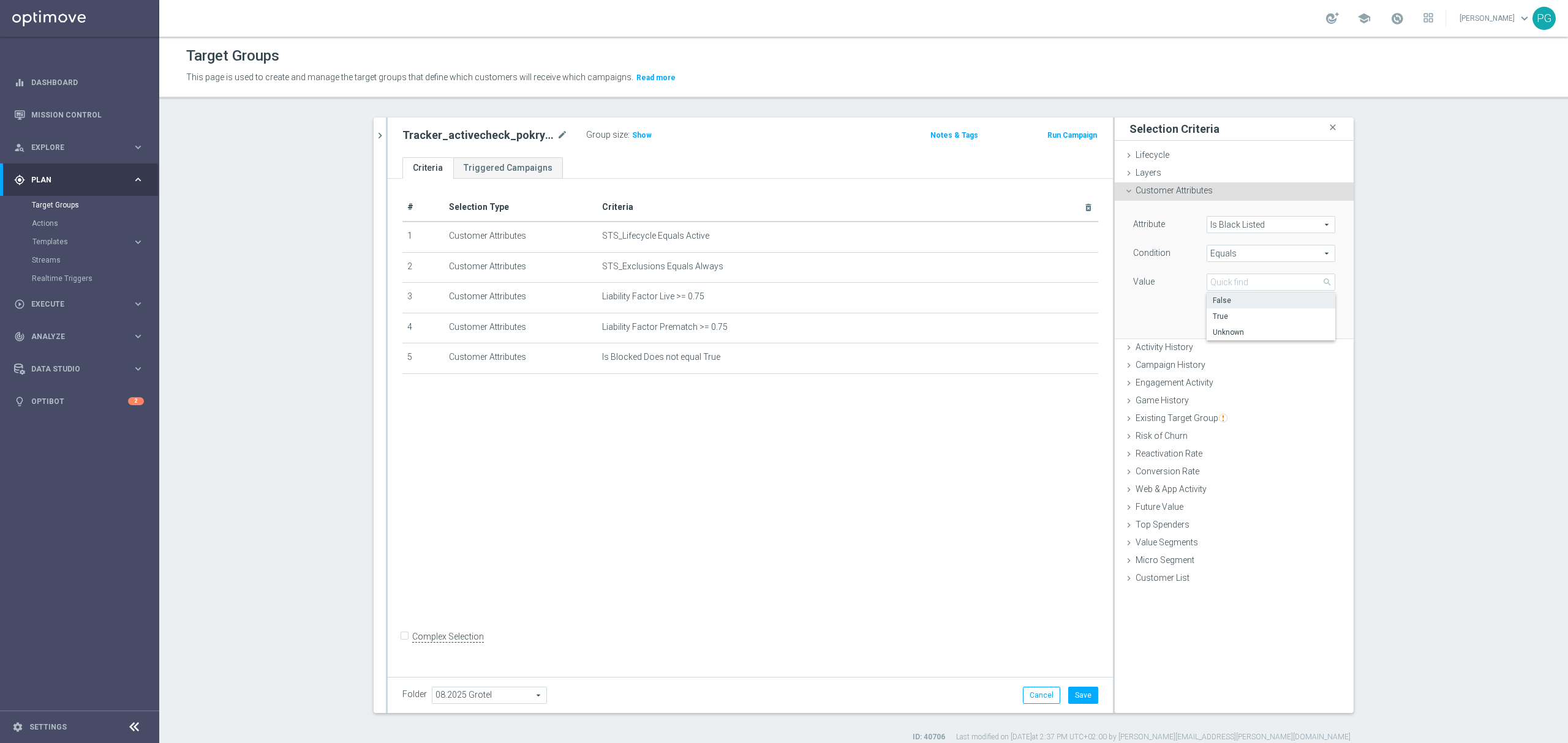
click at [1228, 302] on span "False" at bounding box center [1271, 301] width 117 height 10
type input "False"
click at [1268, 253] on span "Equals" at bounding box center [1271, 254] width 127 height 16
click at [1250, 324] on span "Does not equal" at bounding box center [1271, 320] width 117 height 10
type input "Does not equal"
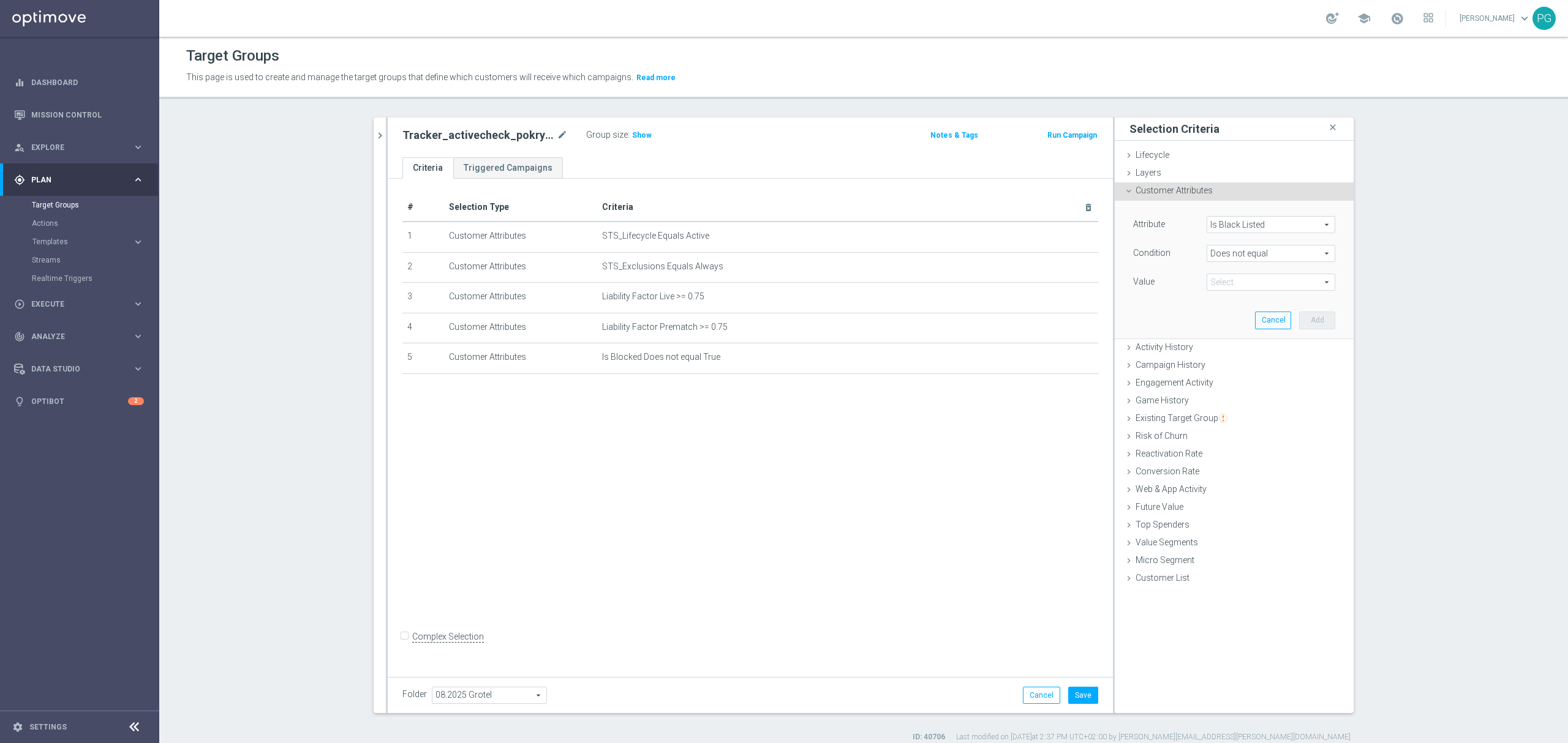
click at [1241, 272] on div "Attribute Is Black Listed Is Black Listed arrow_drop_down search Condition Does…" at bounding box center [1235, 254] width 202 height 77
click at [1237, 279] on span "False" at bounding box center [1271, 283] width 127 height 16
click at [1231, 314] on span "True" at bounding box center [1271, 316] width 117 height 10
type input "True"
click at [1313, 316] on button "Add" at bounding box center [1318, 320] width 36 height 17
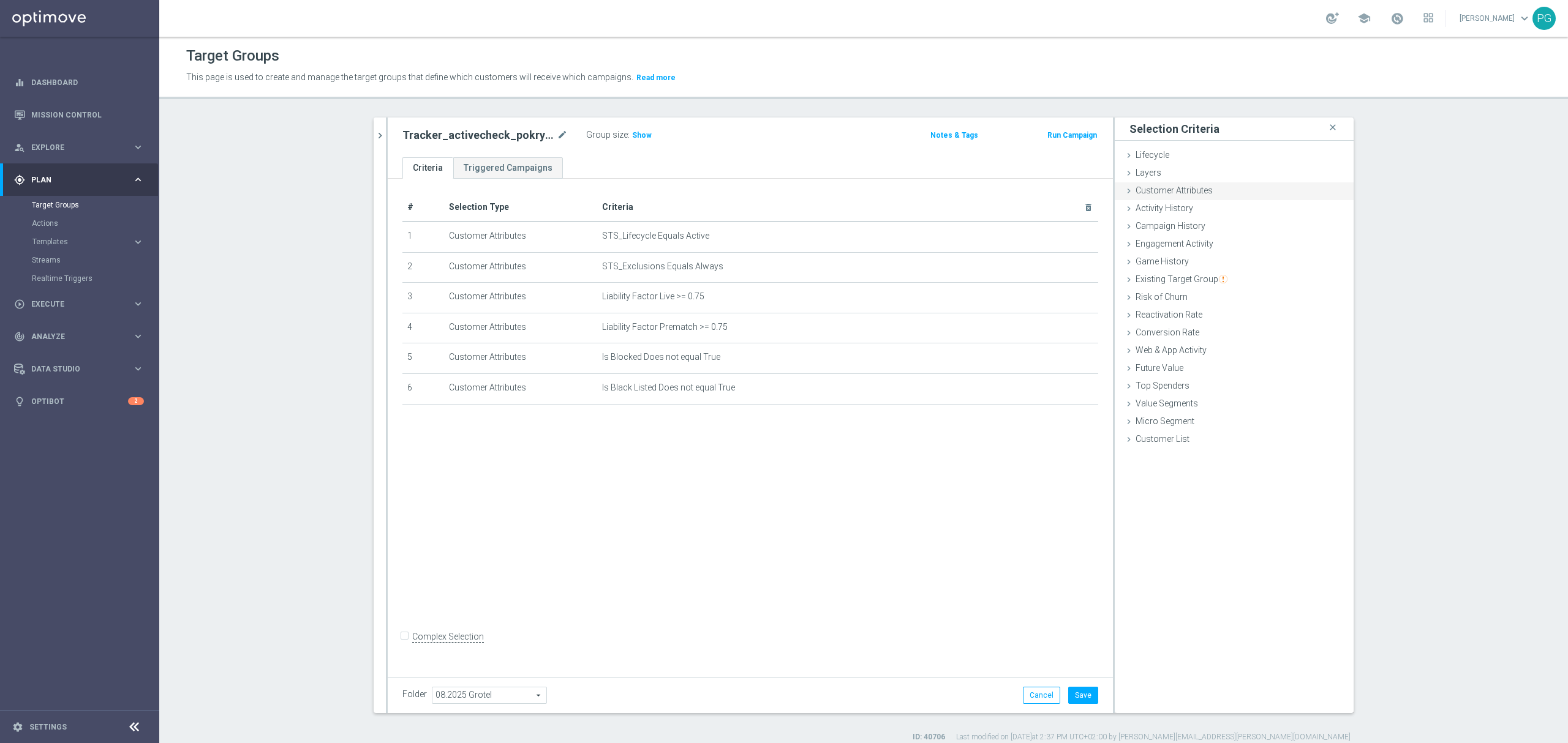
click at [1195, 186] on span "Customer Attributes" at bounding box center [1174, 190] width 77 height 10
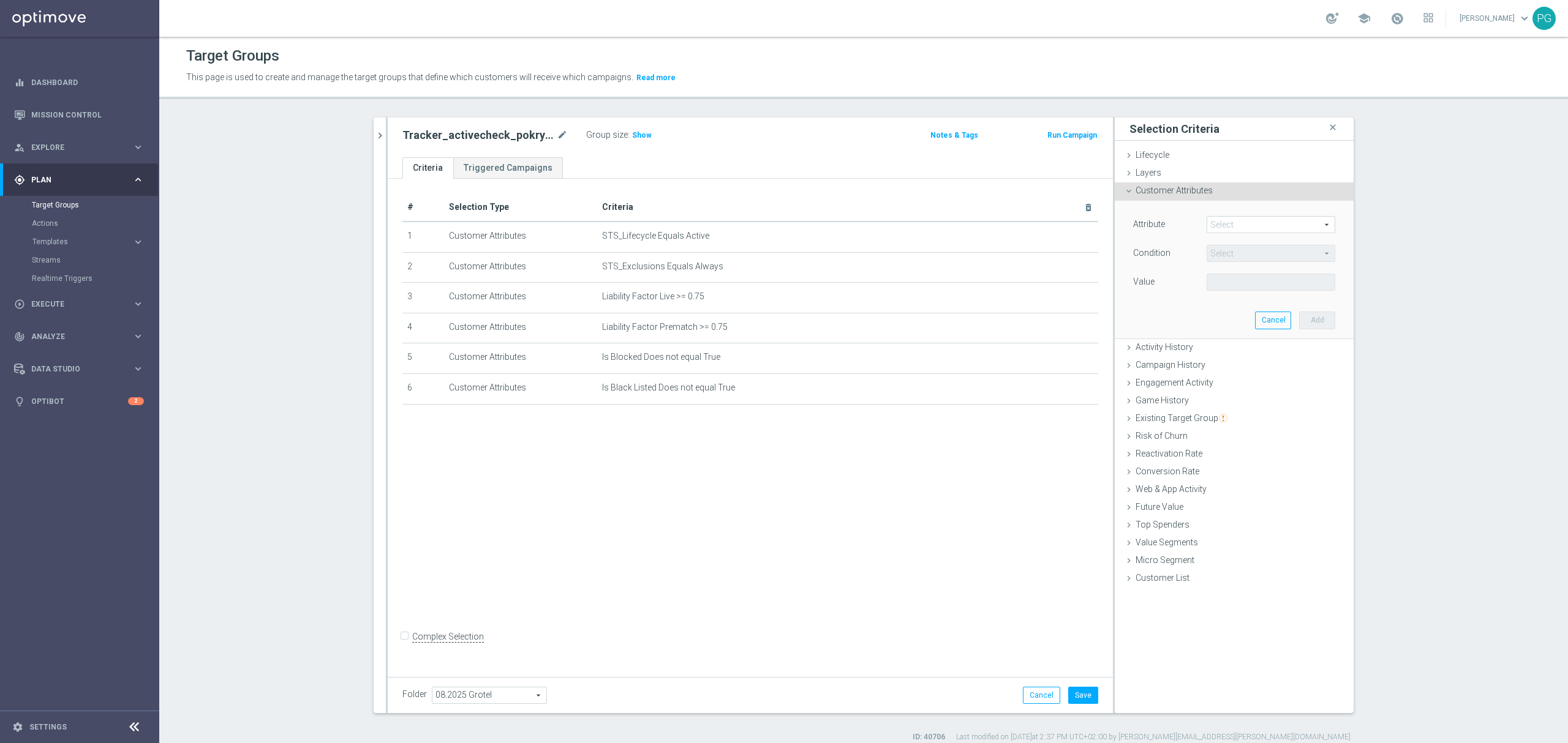
click at [1244, 233] on div "Select arrow_drop_down search" at bounding box center [1271, 224] width 128 height 17
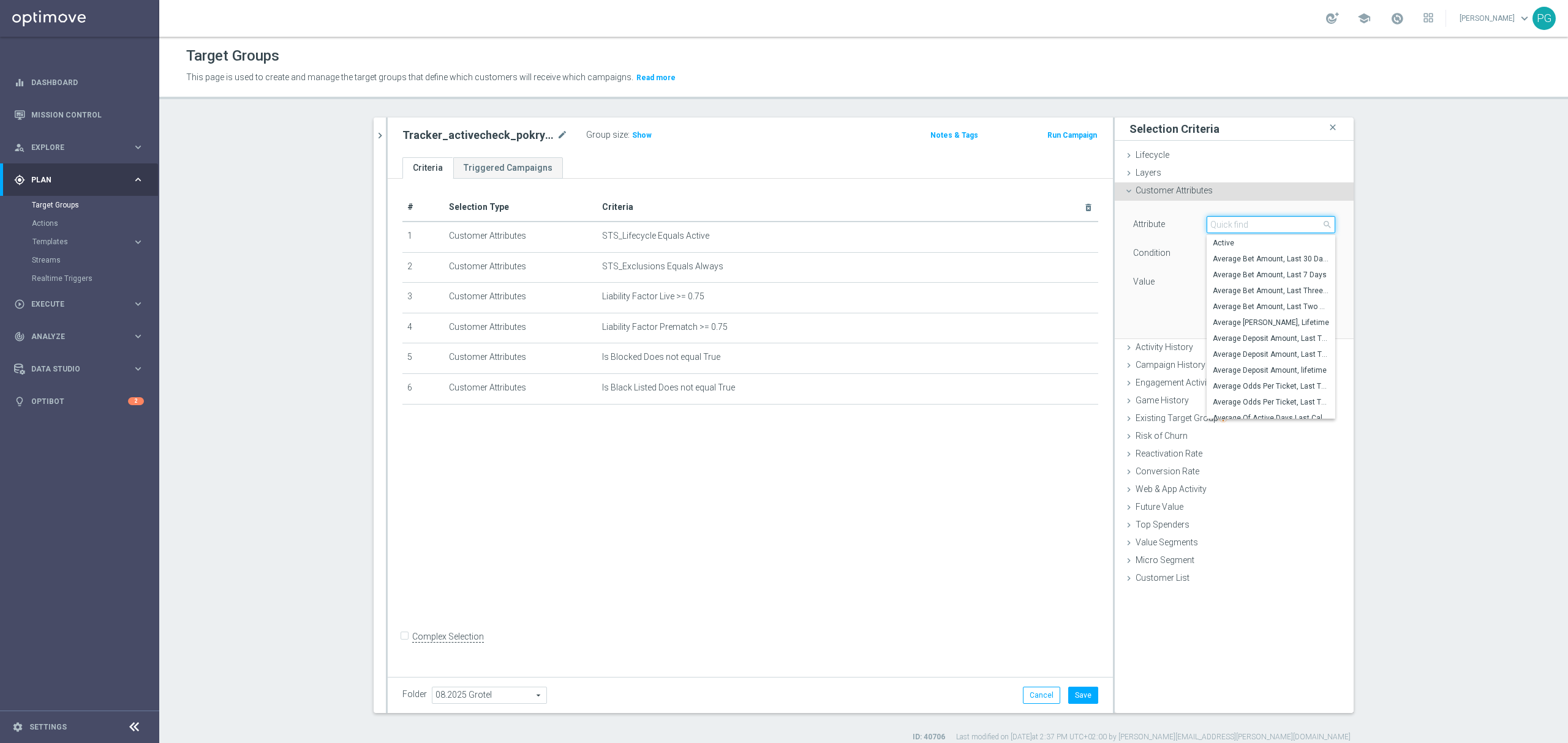
click at [1244, 231] on input "search" at bounding box center [1271, 224] width 128 height 17
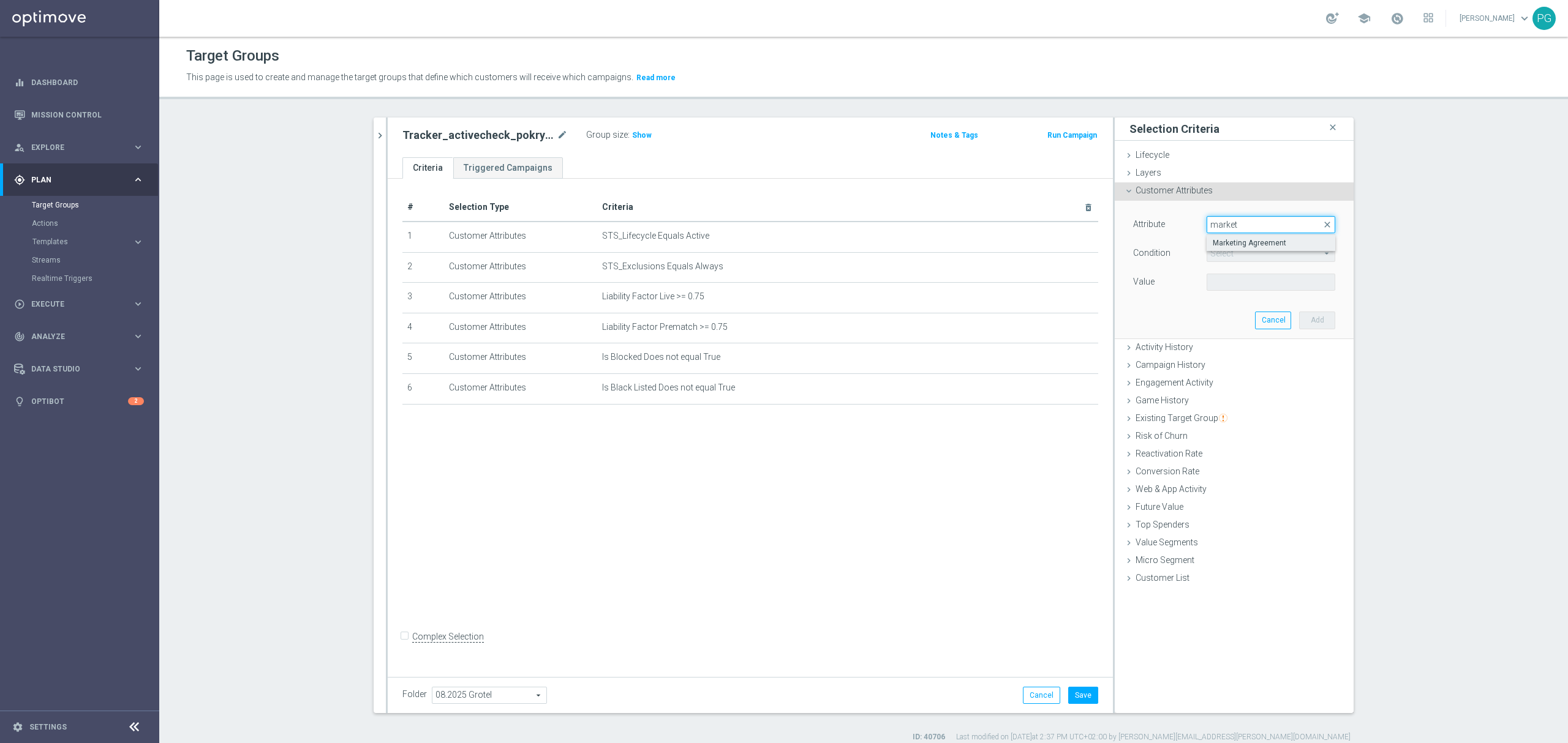
type input "market"
click at [1252, 243] on span "Marketing Agreement" at bounding box center [1271, 243] width 117 height 10
type input "Marketing Agreement"
type input "Equals"
click at [1233, 287] on span at bounding box center [1271, 283] width 127 height 16
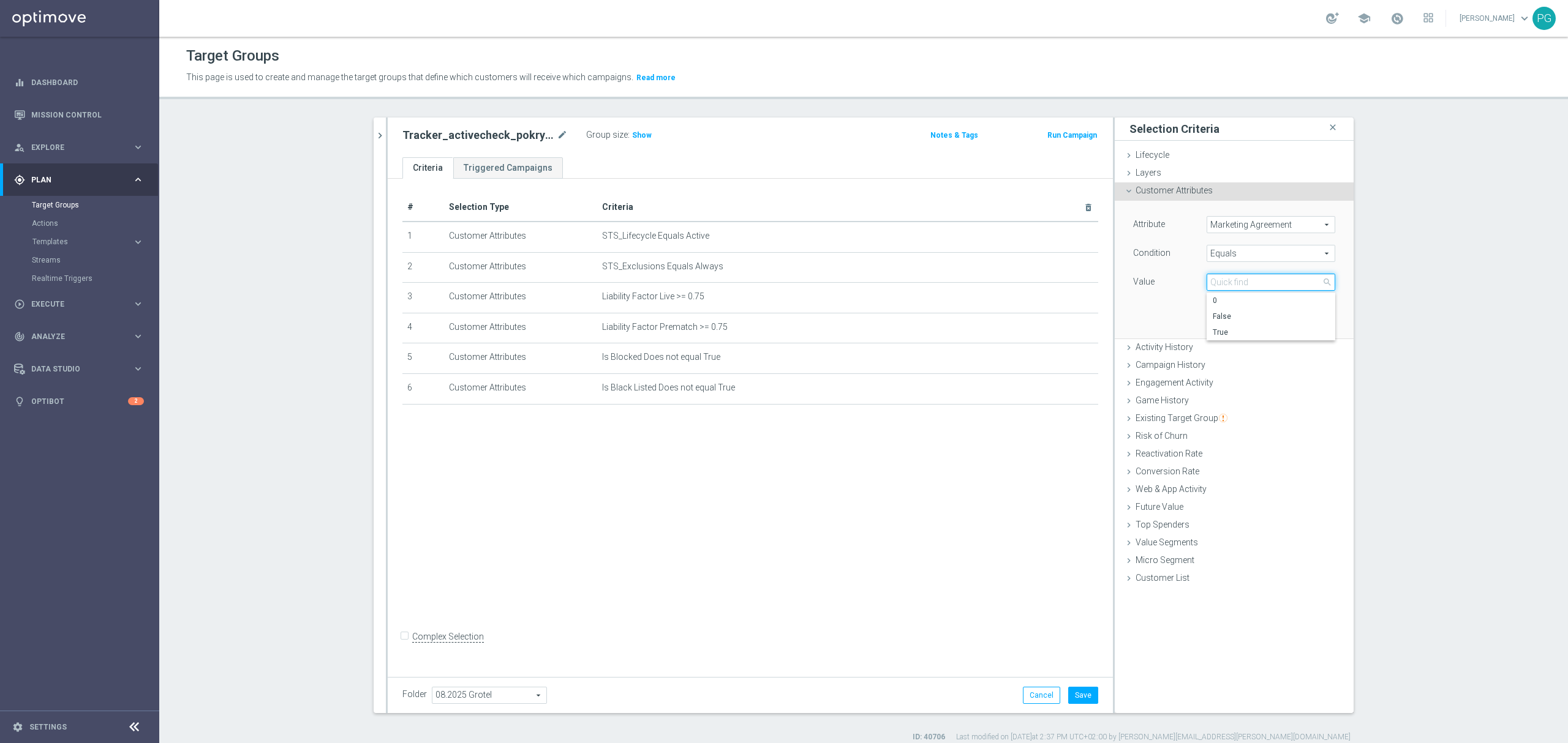
click at [1230, 285] on input "search" at bounding box center [1271, 282] width 128 height 17
click at [1224, 330] on span "True" at bounding box center [1271, 332] width 117 height 10
type input "True"
click at [1316, 317] on button "Add" at bounding box center [1318, 320] width 36 height 17
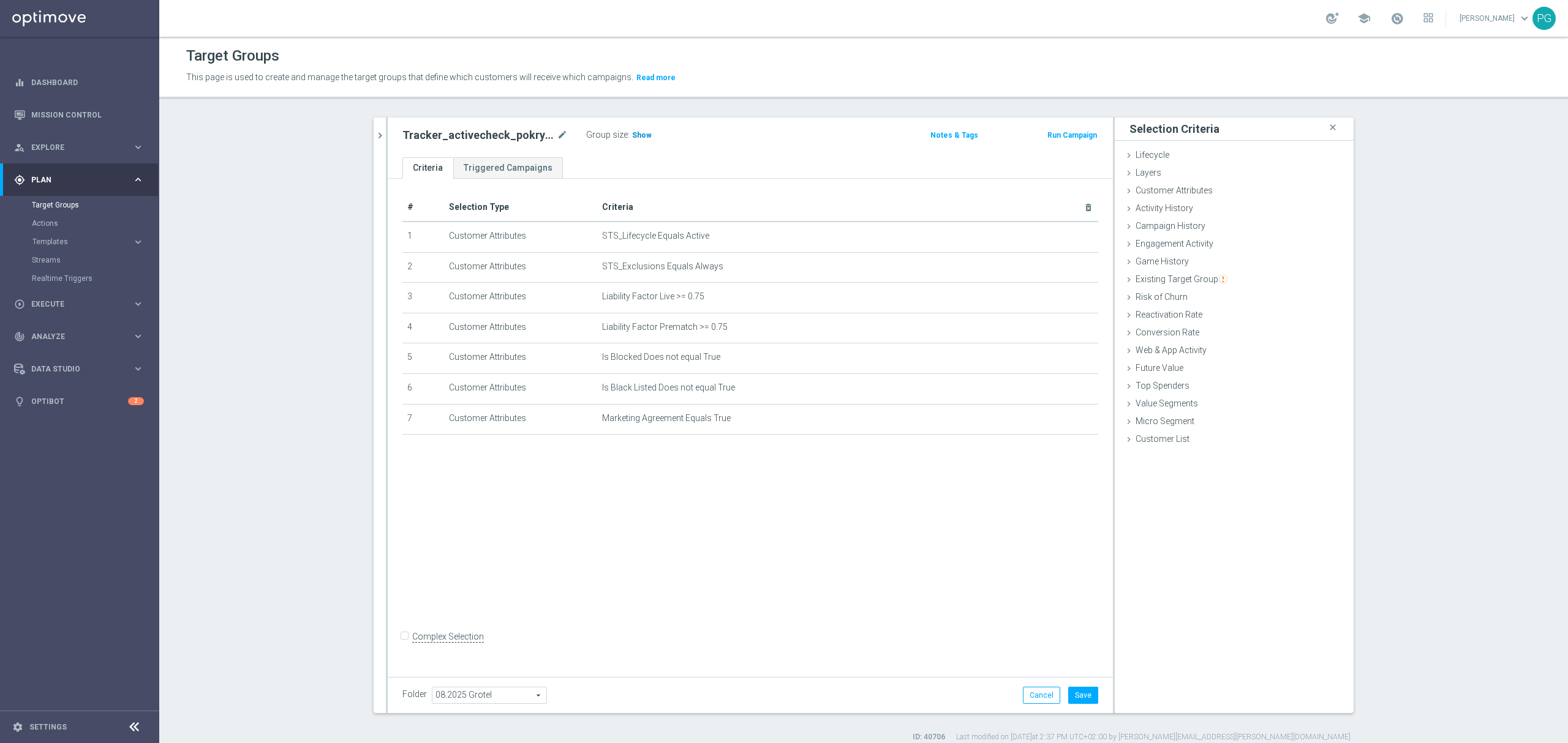
click at [639, 138] on span "Show" at bounding box center [642, 135] width 20 height 8
click at [1077, 692] on button "Save" at bounding box center [1083, 695] width 30 height 17
click at [481, 133] on h2 "Tracker_activecheck_pokrycieauto_grupa2" at bounding box center [479, 135] width 152 height 14
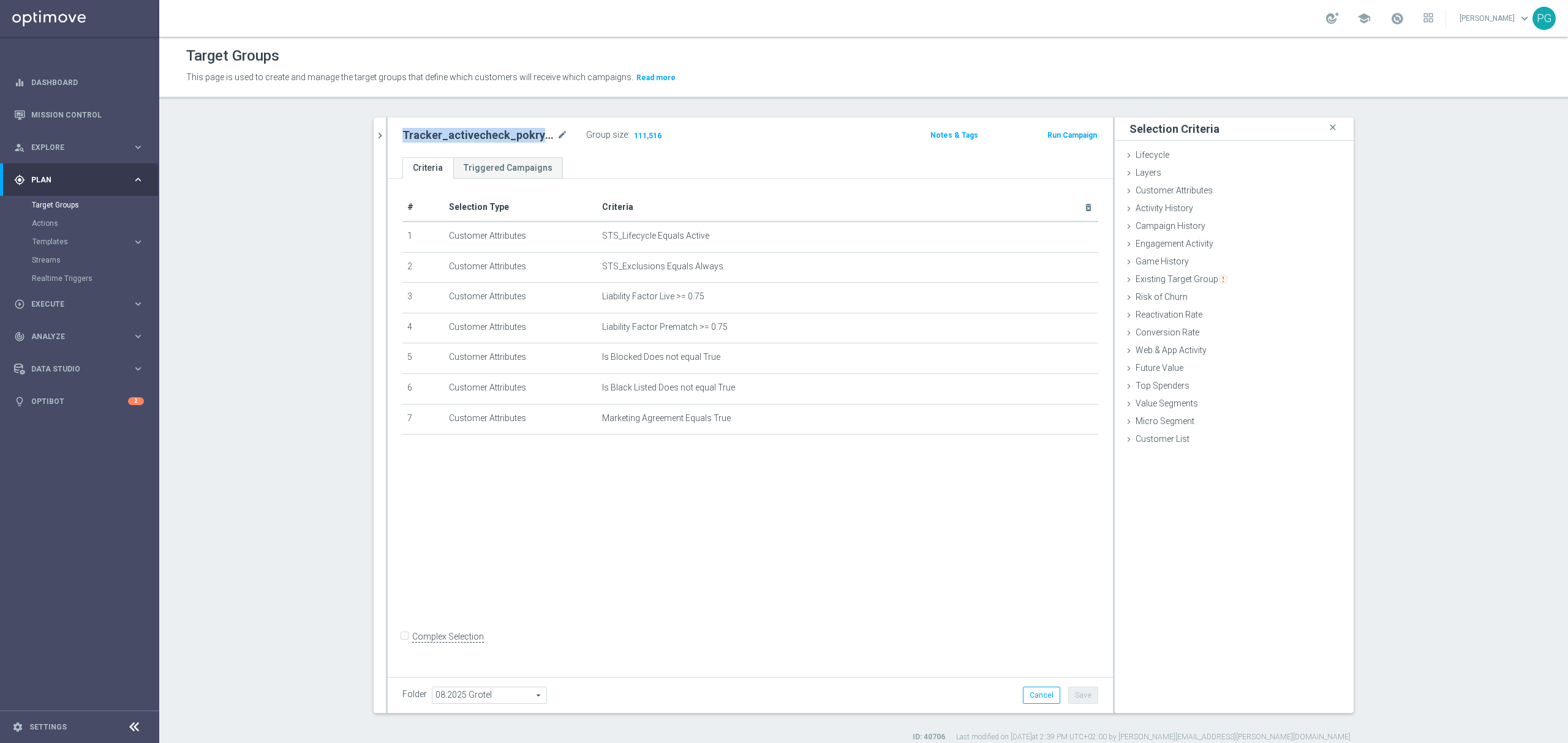
copy div "Tracker_activecheck_pokrycieauto_grupa2"
click at [374, 135] on icon "chevron_right" at bounding box center [379, 135] width 12 height 12
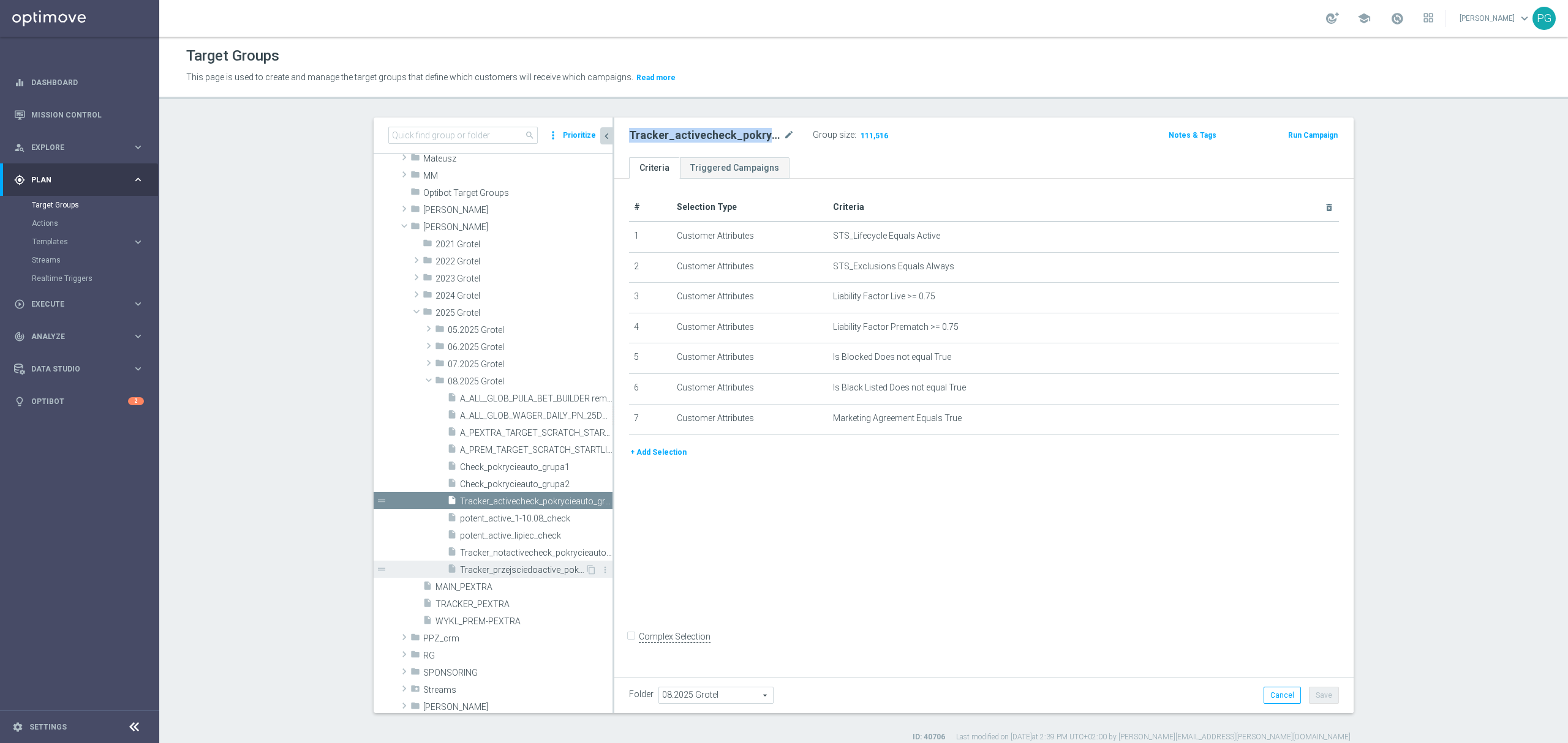
click at [520, 573] on span "Tracker_przejsciedoactive_pokrycieauto_grupa2" at bounding box center [522, 571] width 125 height 11
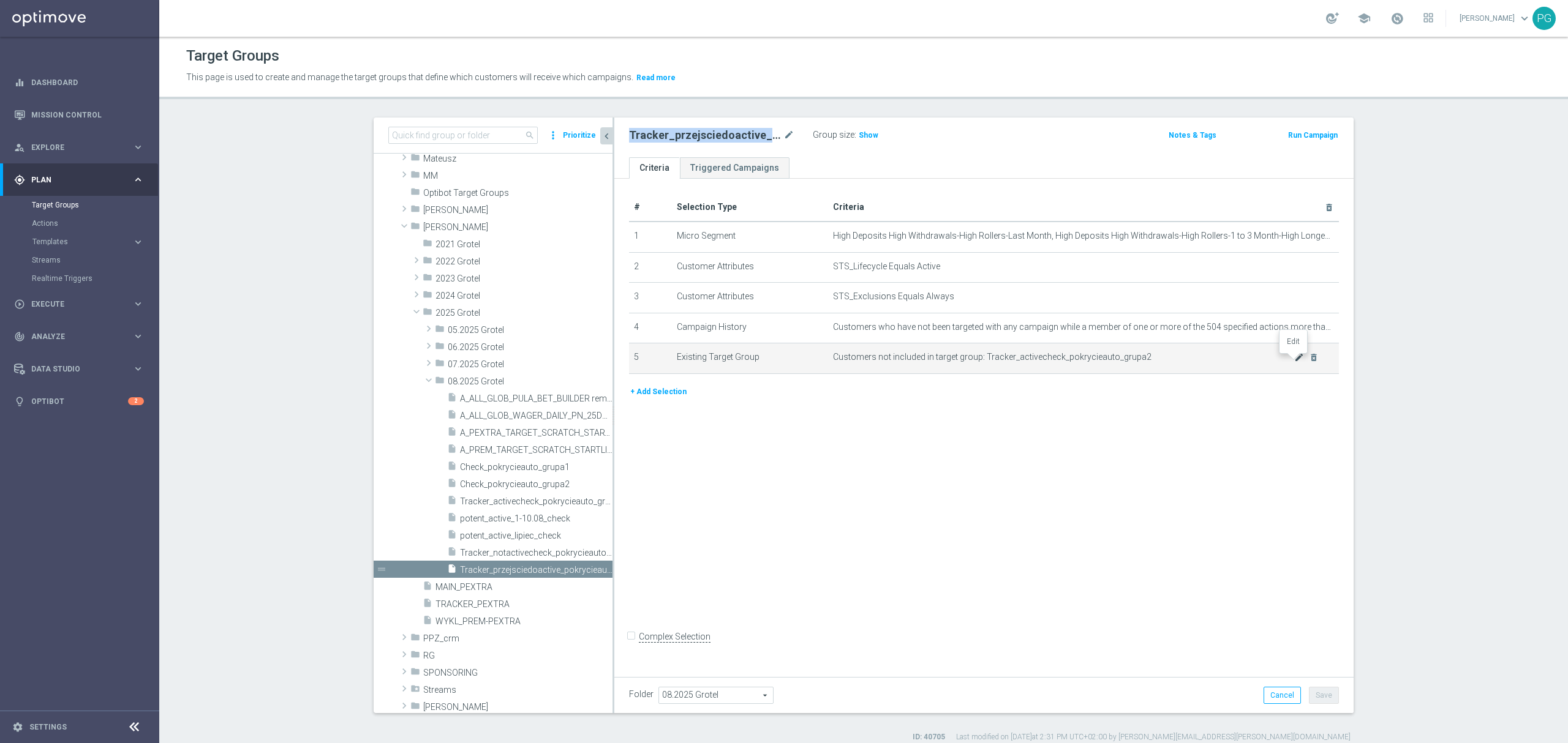
click at [1294, 361] on icon "mode_edit" at bounding box center [1299, 358] width 10 height 10
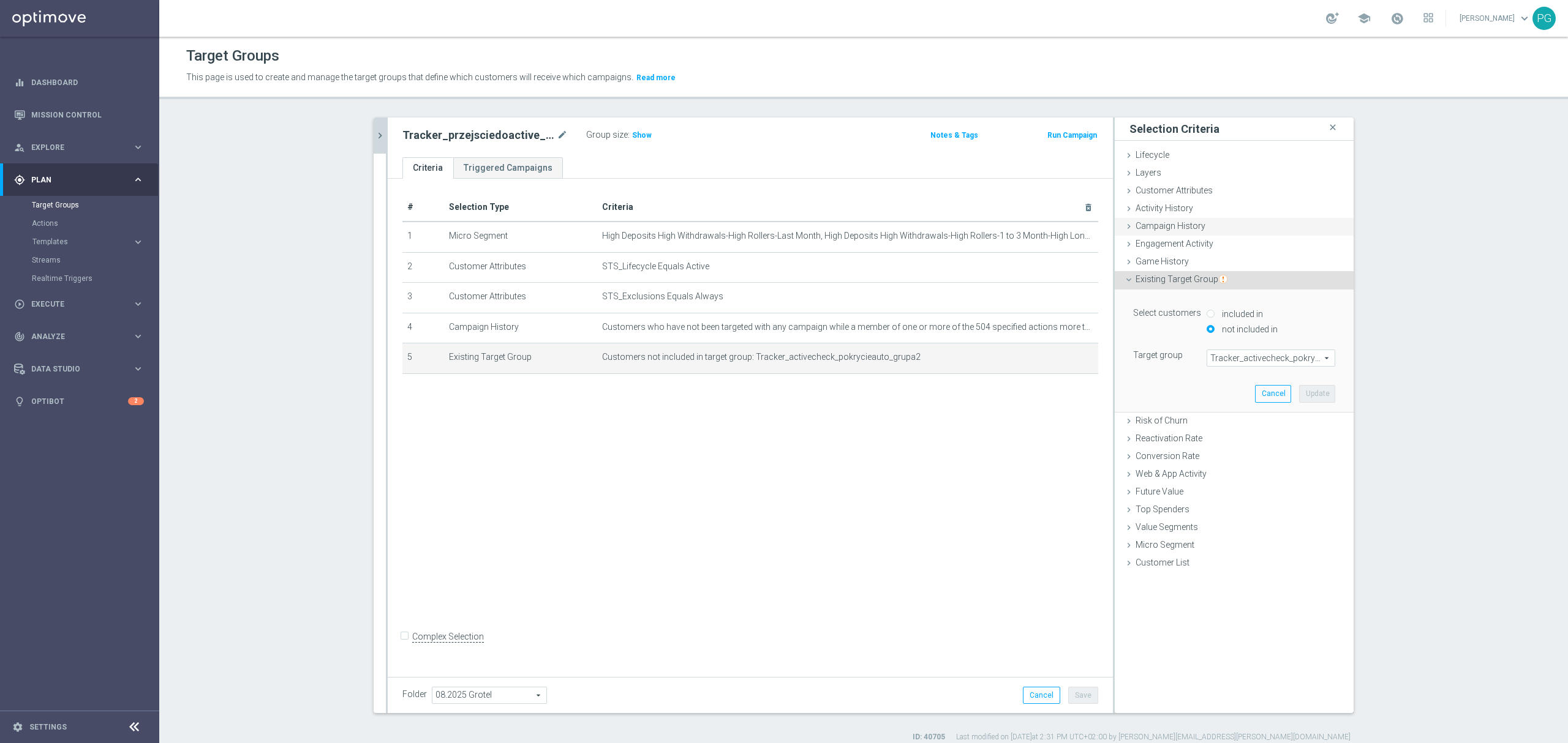
click at [1197, 226] on div "Campaign History done" at bounding box center [1234, 227] width 239 height 18
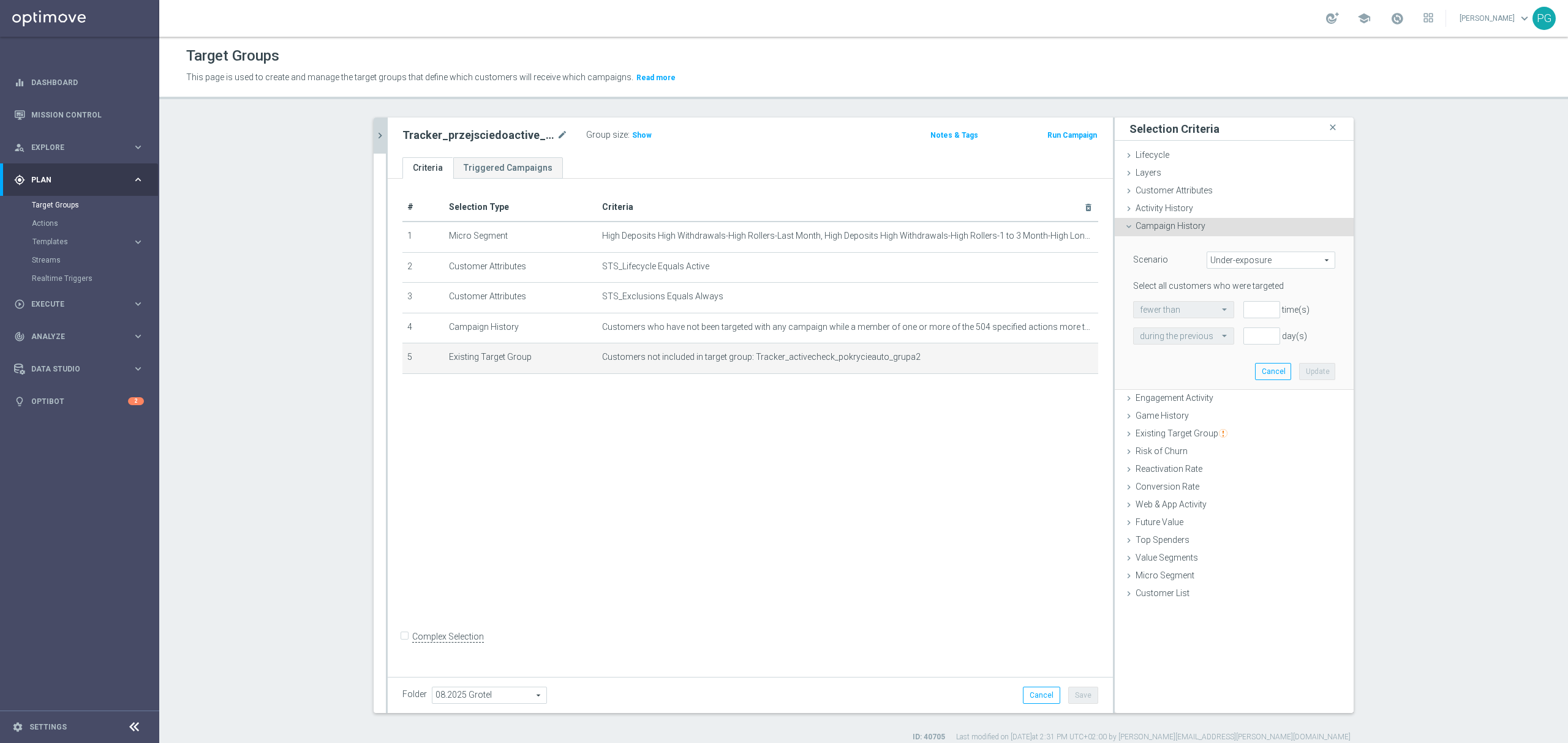
click at [1240, 265] on span "Under-exposure" at bounding box center [1271, 260] width 127 height 16
click at [1251, 329] on span "Targeted while in a target group" at bounding box center [1272, 325] width 116 height 10
click at [1263, 265] on span "Targeted while in a target group" at bounding box center [1271, 260] width 127 height 16
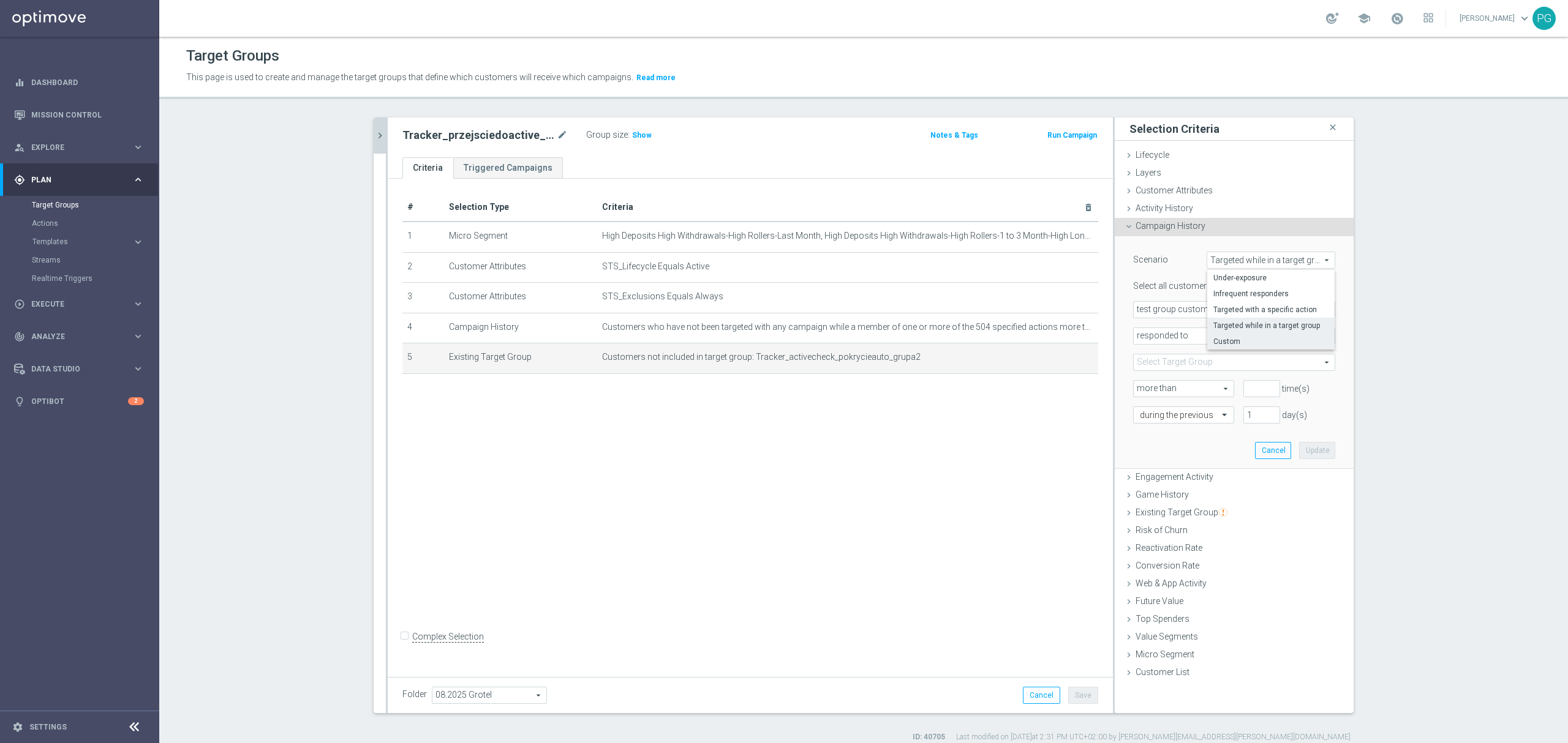
click at [1237, 336] on label "Custom" at bounding box center [1271, 342] width 127 height 16
type input "Custom"
click at [1195, 311] on span "have" at bounding box center [1175, 310] width 81 height 16
click at [1182, 340] on span "have not" at bounding box center [1174, 343] width 70 height 10
type input "have not"
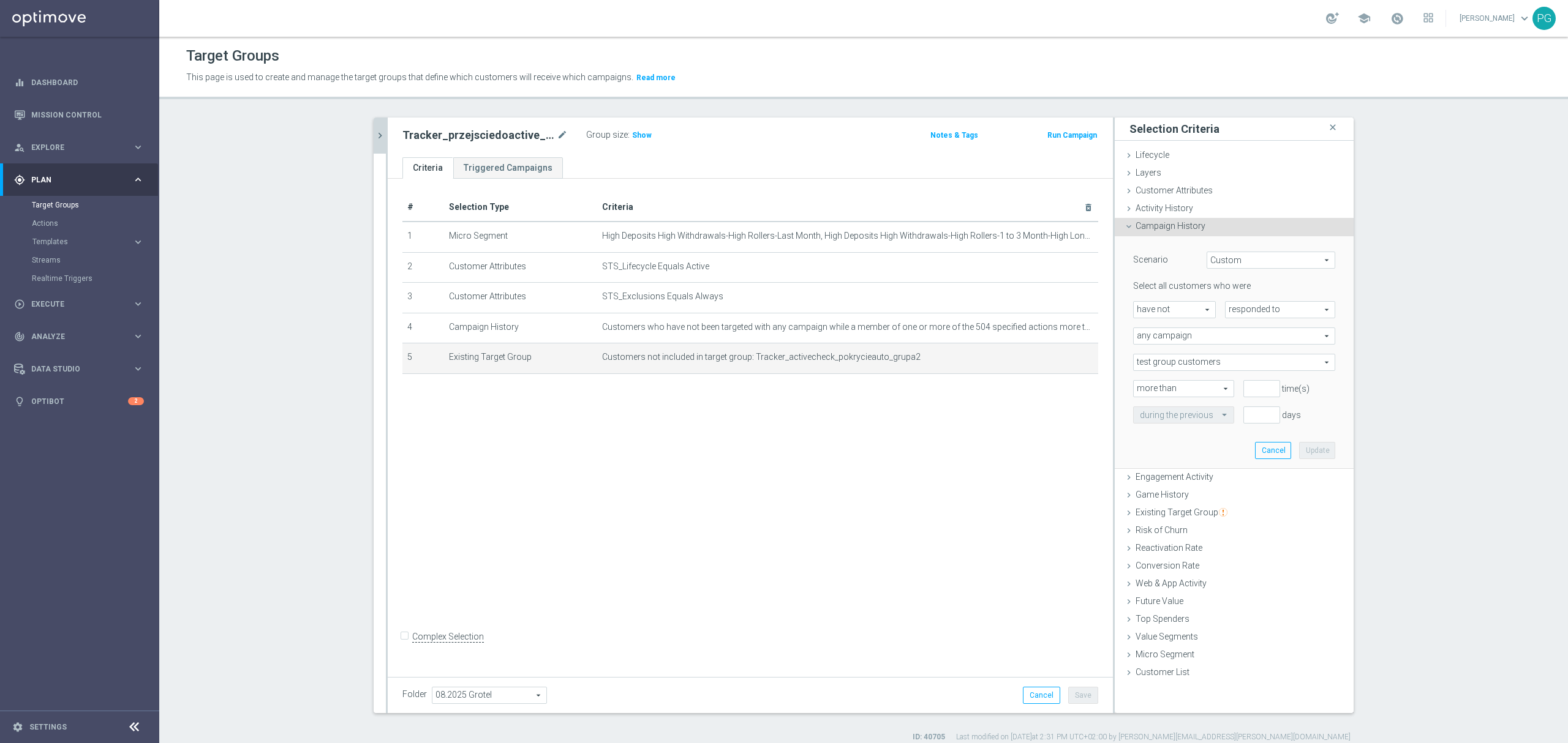
click at [1233, 322] on div "Select all customers who were have not have not arrow_drop_down search responde…" at bounding box center [1235, 352] width 202 height 143
click at [1245, 309] on span "responded to" at bounding box center [1280, 310] width 109 height 16
click at [1250, 346] on span "been targeted with" at bounding box center [1280, 343] width 97 height 10
type input "been targeted with"
click at [1227, 339] on span "any campaign" at bounding box center [1235, 337] width 201 height 16
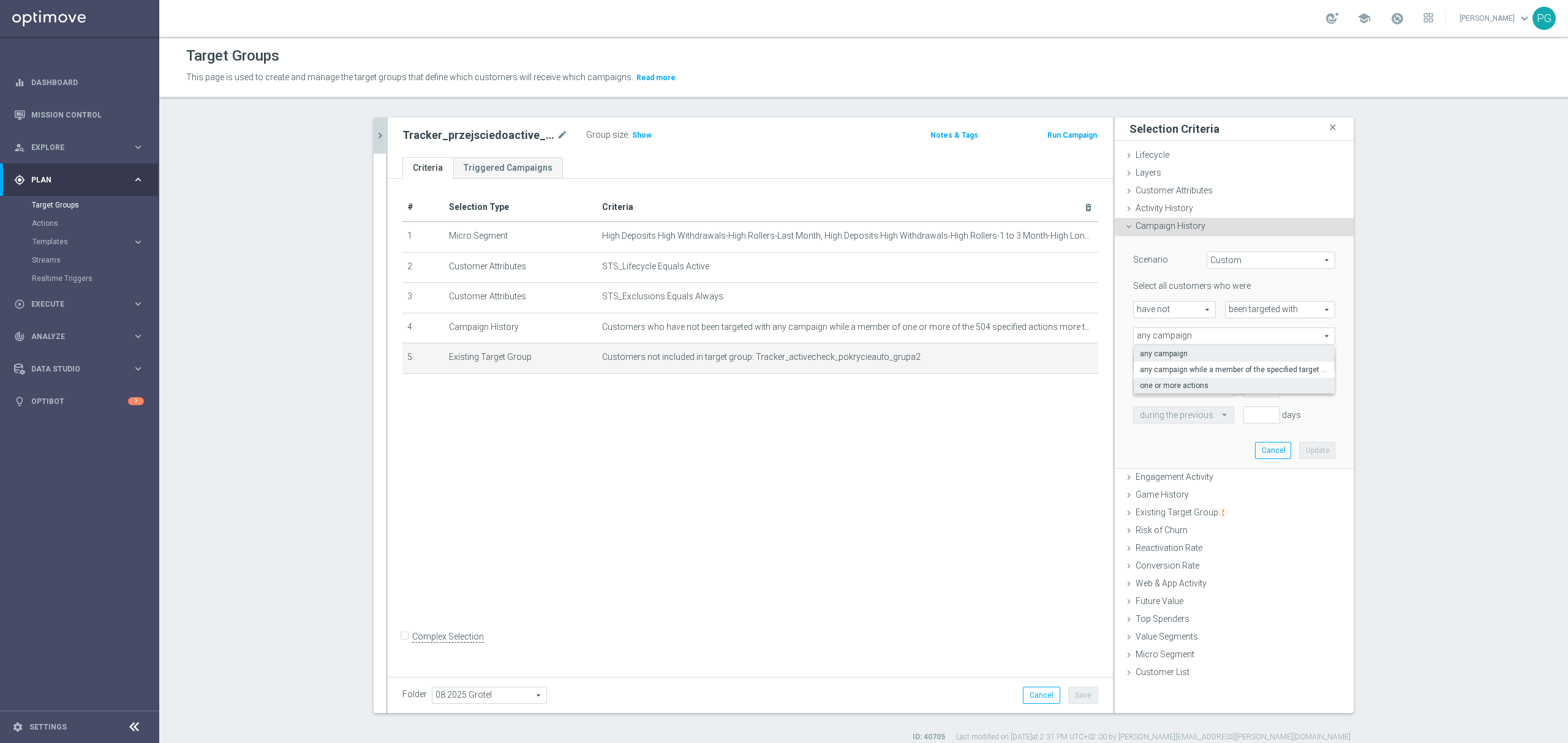
click at [1209, 385] on span "one or more actions" at bounding box center [1234, 385] width 189 height 10
click at [1191, 339] on span "one or more actions" at bounding box center [1235, 337] width 201 height 16
click at [1199, 368] on span "any campaign while a member of the specified target group(s)" at bounding box center [1234, 369] width 189 height 10
type input "any campaign while a member of the specified target group(s)"
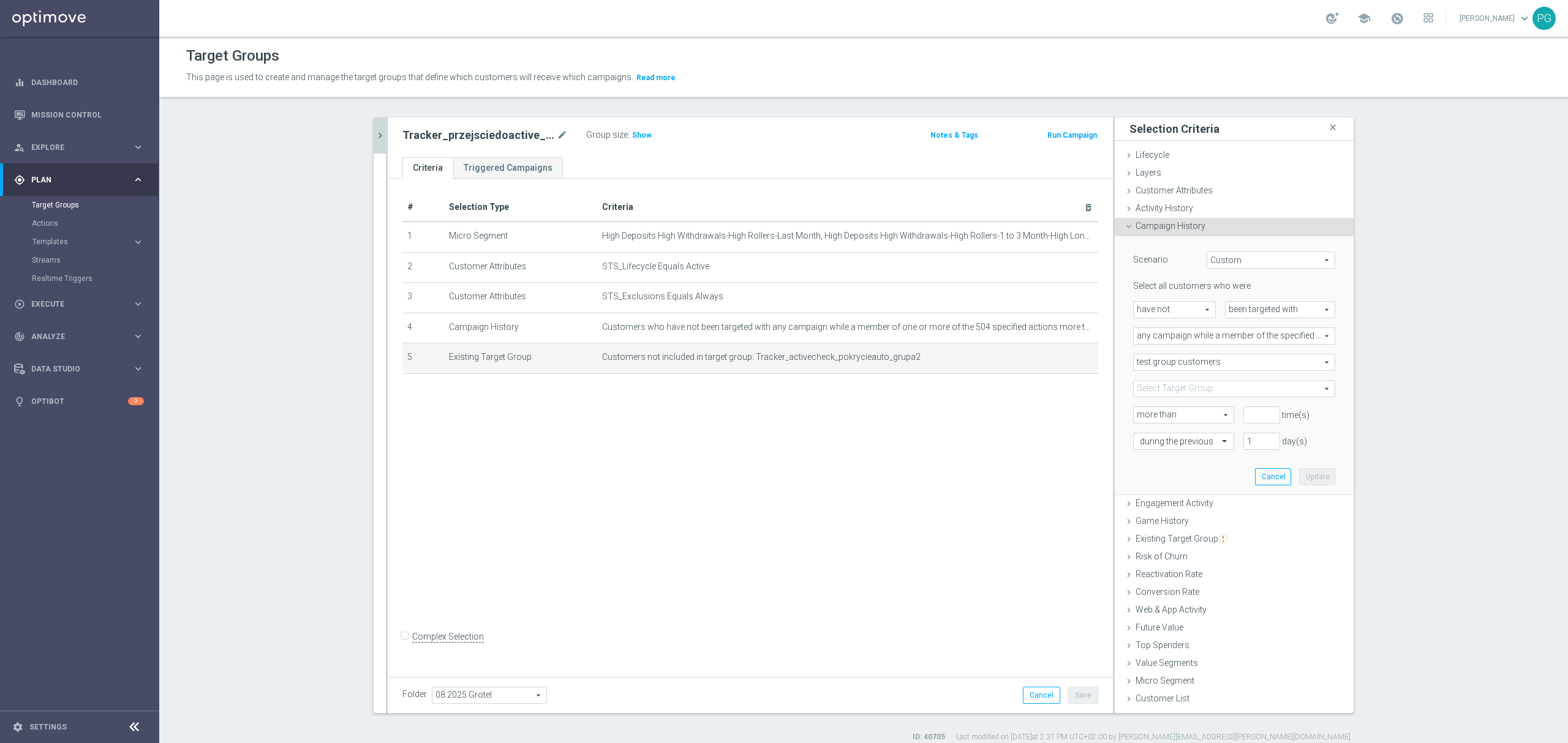
click at [1190, 360] on span "test group customers" at bounding box center [1235, 363] width 201 height 16
click at [1175, 414] on span "either test or control group customers" at bounding box center [1234, 412] width 189 height 10
type input "either test or control group customers"
click at [1167, 390] on span at bounding box center [1235, 389] width 201 height 16
click at [1167, 390] on input "search" at bounding box center [1235, 388] width 202 height 17
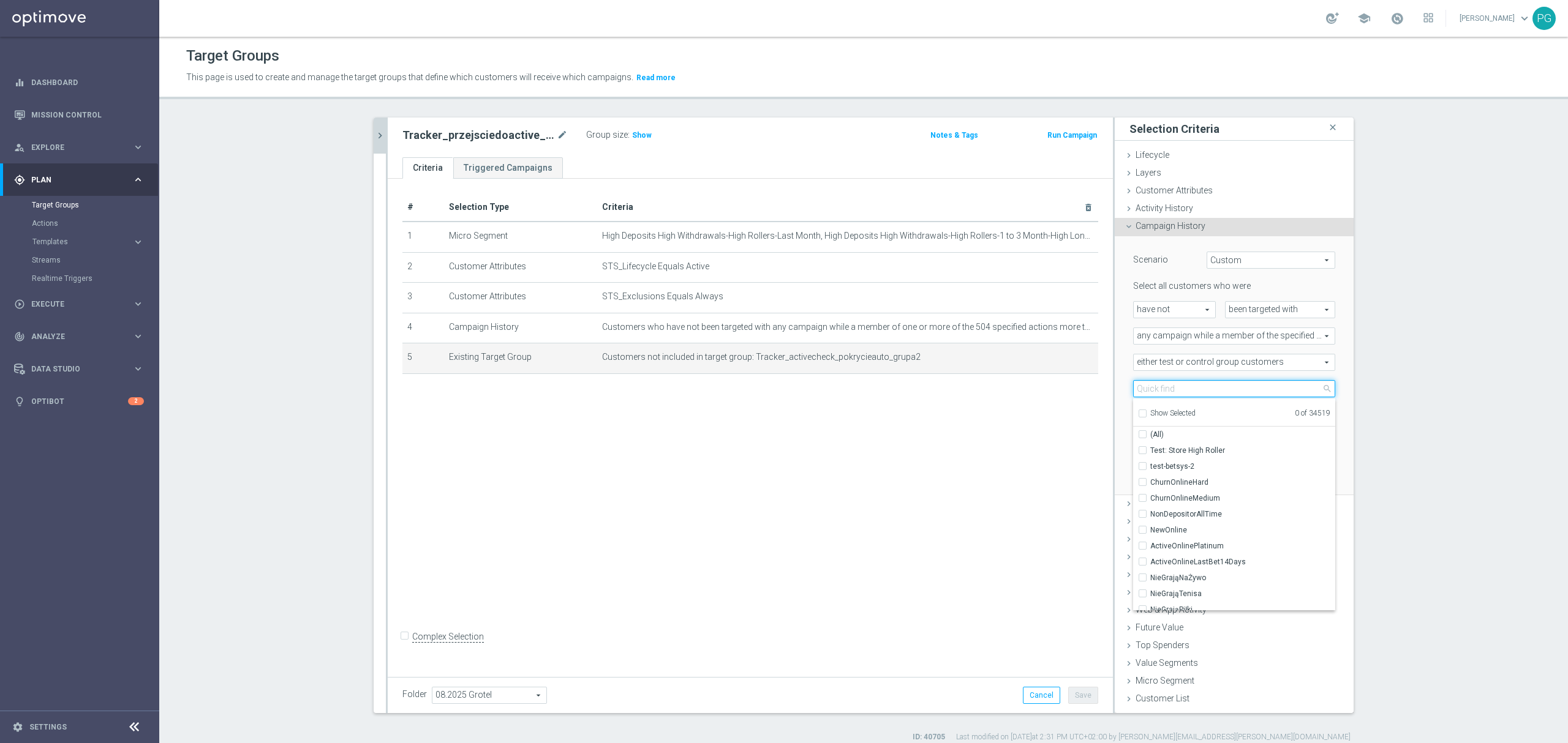
paste input "Tracker_activecheck_pokrycieauto_grupa2"
type input "Tracker_activecheck_pokrycieauto_grupa2"
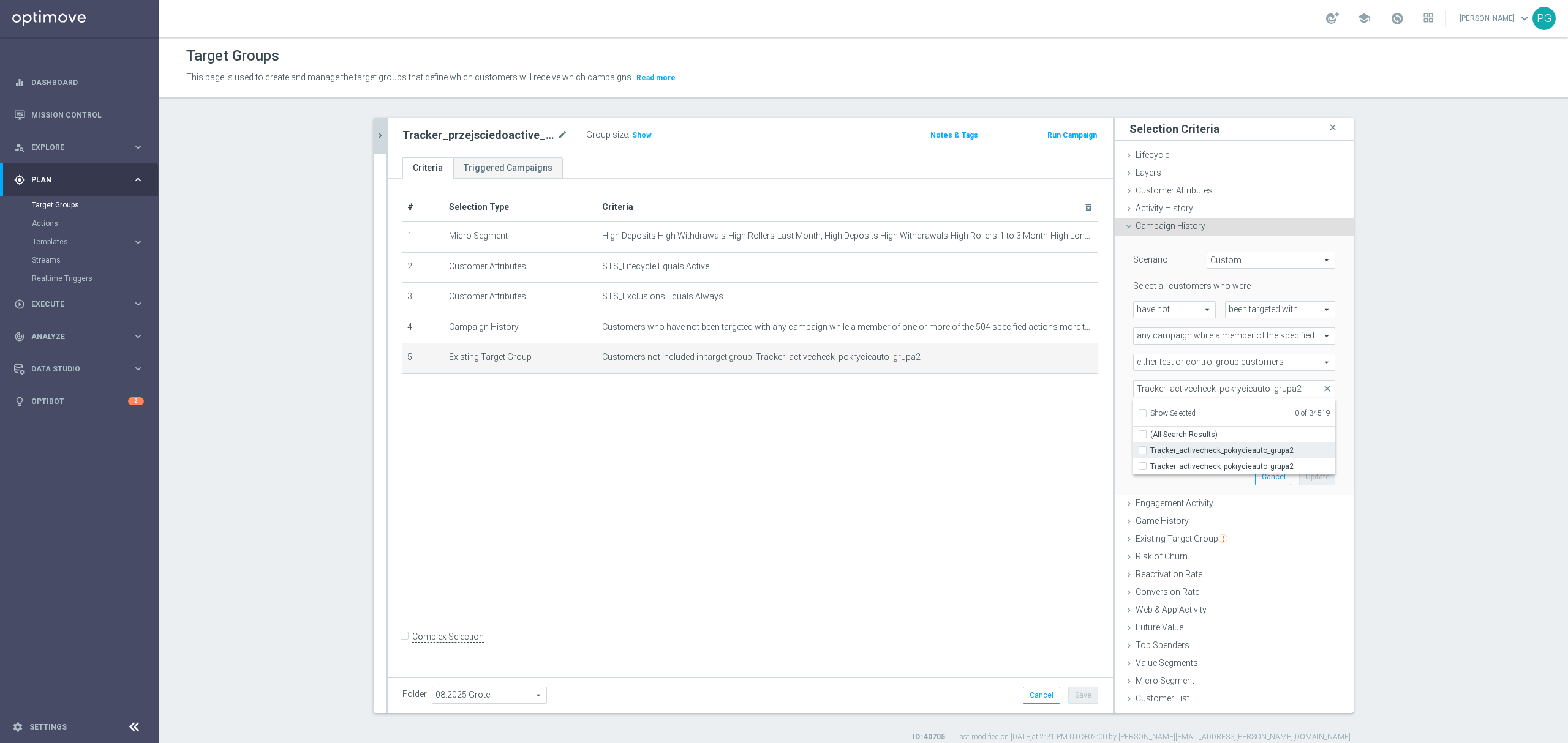
click at [1241, 449] on span "Tracker_activecheck_pokrycieauto_grupa2" at bounding box center [1243, 450] width 185 height 10
click at [1151, 449] on input "Tracker_activecheck_pokrycieauto_grupa2" at bounding box center [1146, 450] width 8 height 8
checkbox input "true"
type input "Tracker_activecheck_pokrycieauto_grupa2"
click at [1241, 463] on span "Tracker_activecheck_pokrycieauto_grupa2" at bounding box center [1243, 466] width 185 height 10
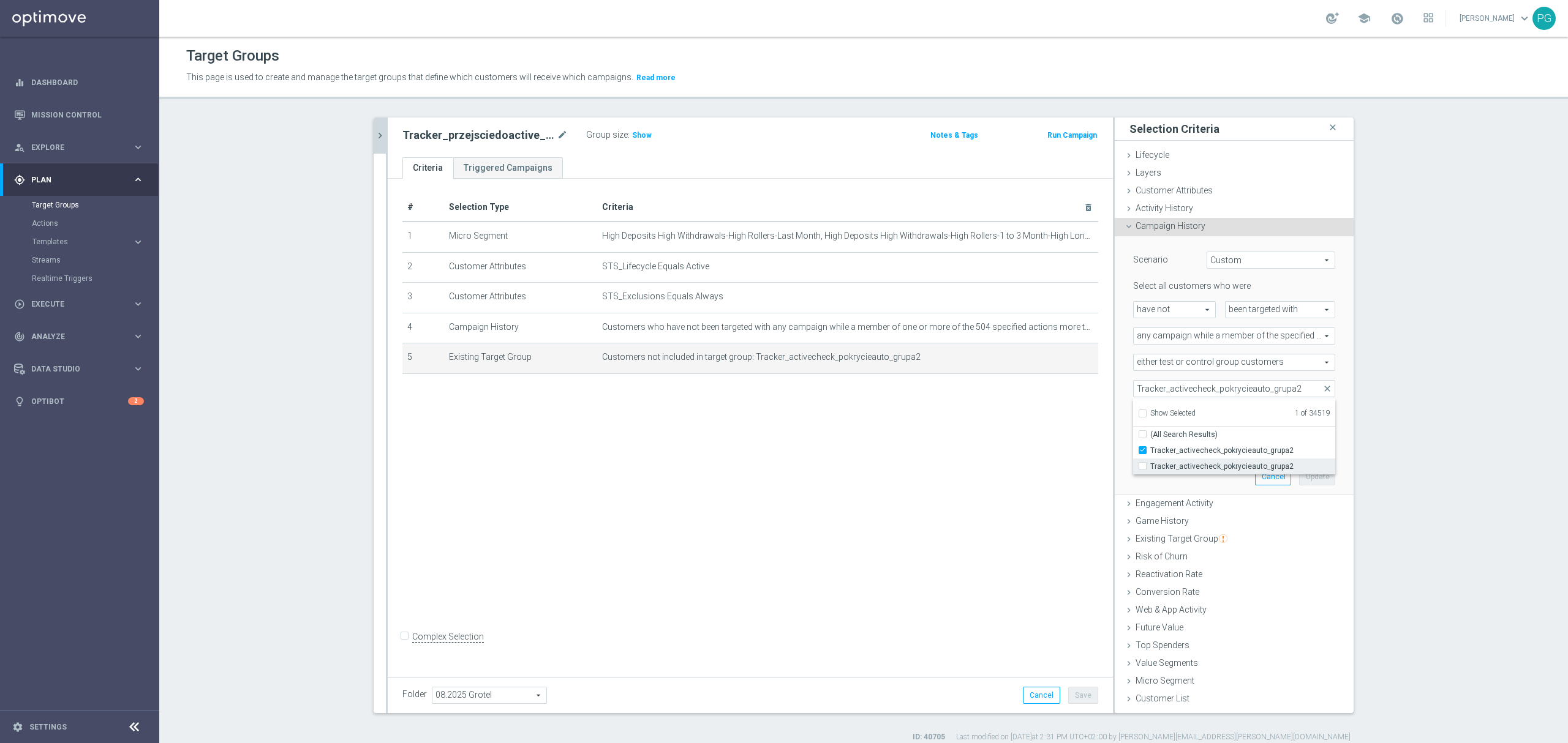
click at [1151, 463] on input "Tracker_activecheck_pokrycieauto_grupa2" at bounding box center [1146, 466] width 8 height 8
checkbox input "true"
type input "Selected 2 of 34519"
checkbox input "true"
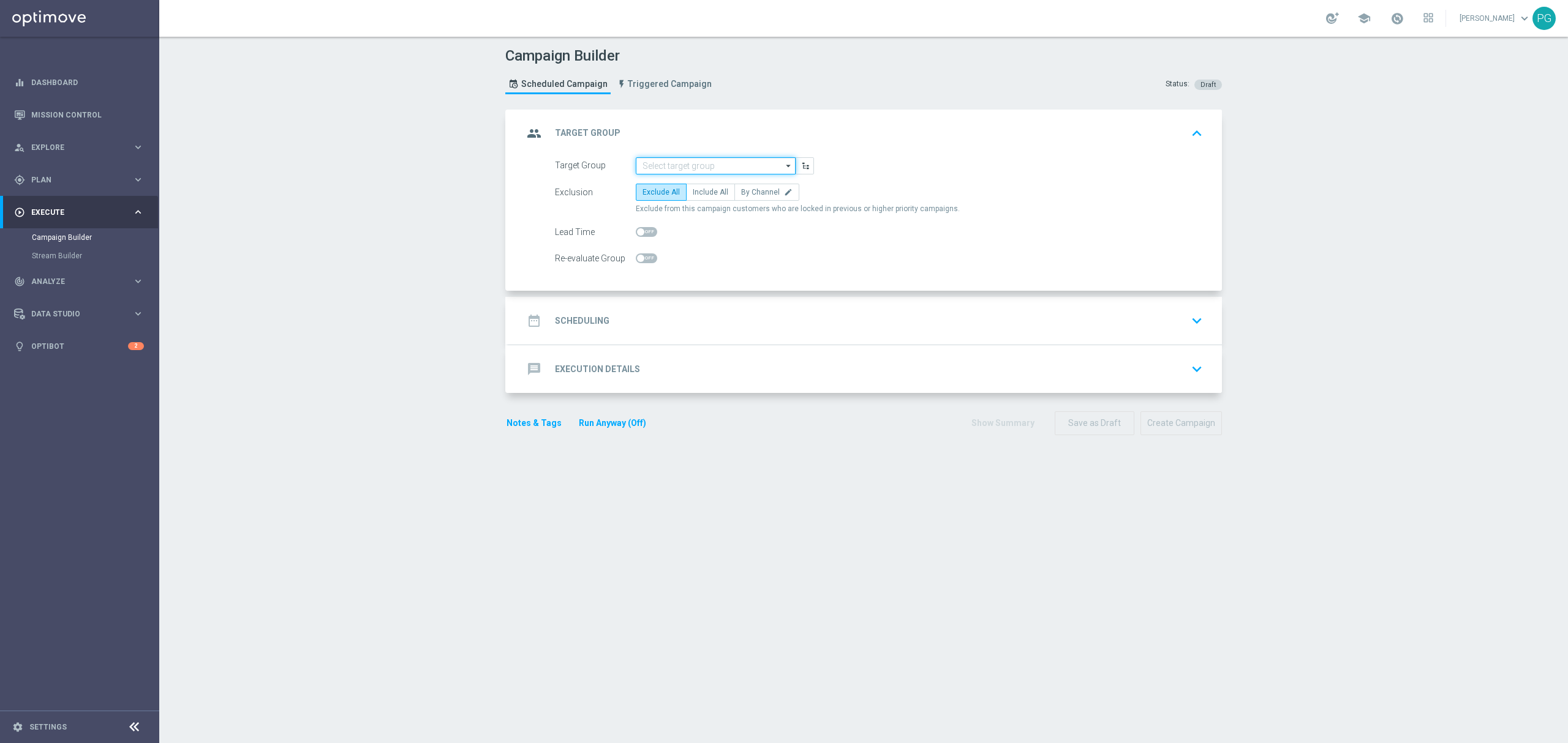
click at [712, 172] on input at bounding box center [715, 165] width 160 height 17
paste input "Tracker_activecheck_pokrycieauto_grupa2"
click at [712, 189] on div "Tracker_activecheck_pokrycieauto_grupa2" at bounding box center [723, 184] width 144 height 11
type input "Tracker_activecheck_pokrycieauto_grupa2"
click at [702, 191] on span "Include All" at bounding box center [710, 191] width 35 height 8
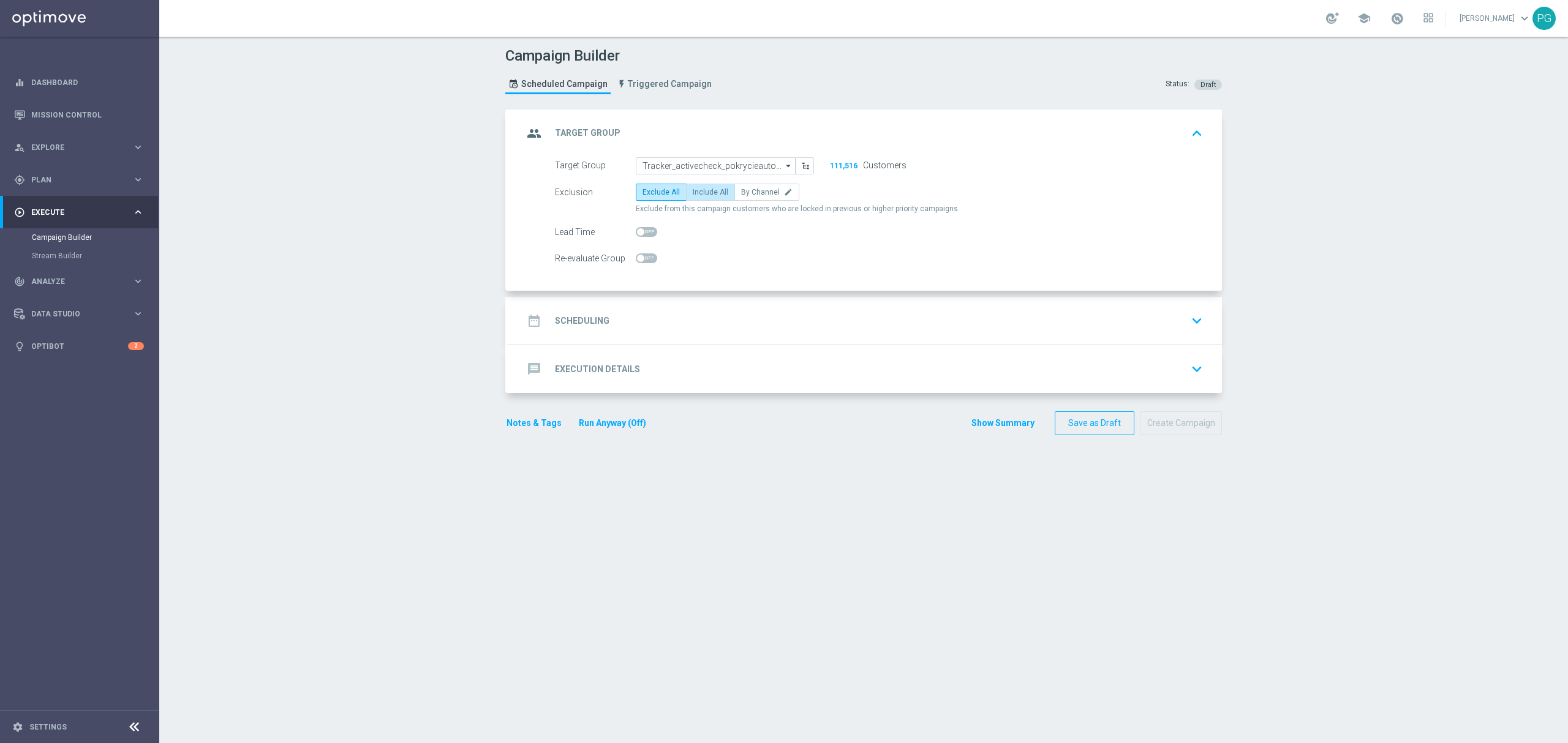
click at [701, 191] on input "Include All" at bounding box center [696, 194] width 8 height 8
radio input "true"
click at [632, 311] on div "date_range Scheduling keyboard_arrow_down" at bounding box center [865, 321] width 685 height 23
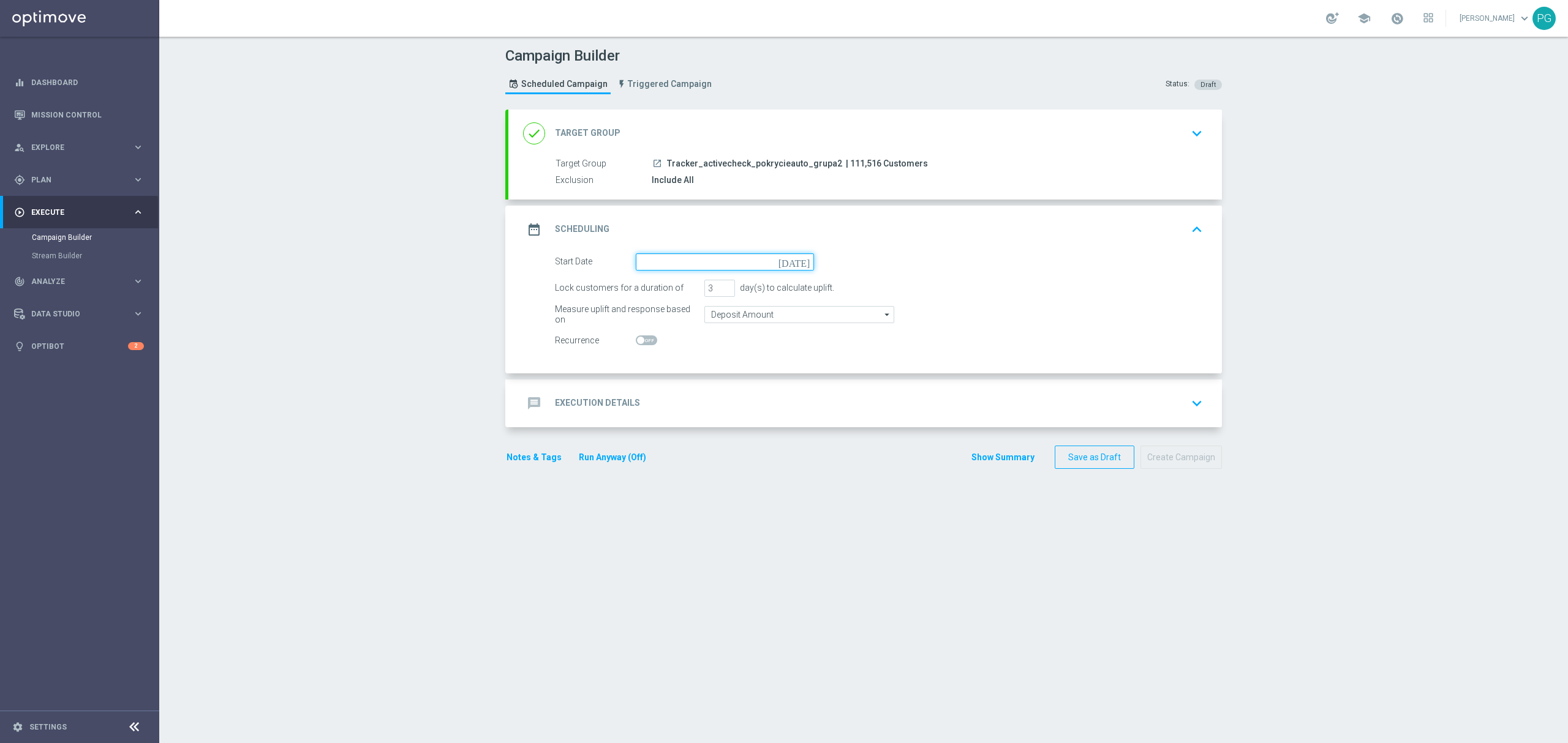
click at [704, 264] on input at bounding box center [724, 262] width 178 height 17
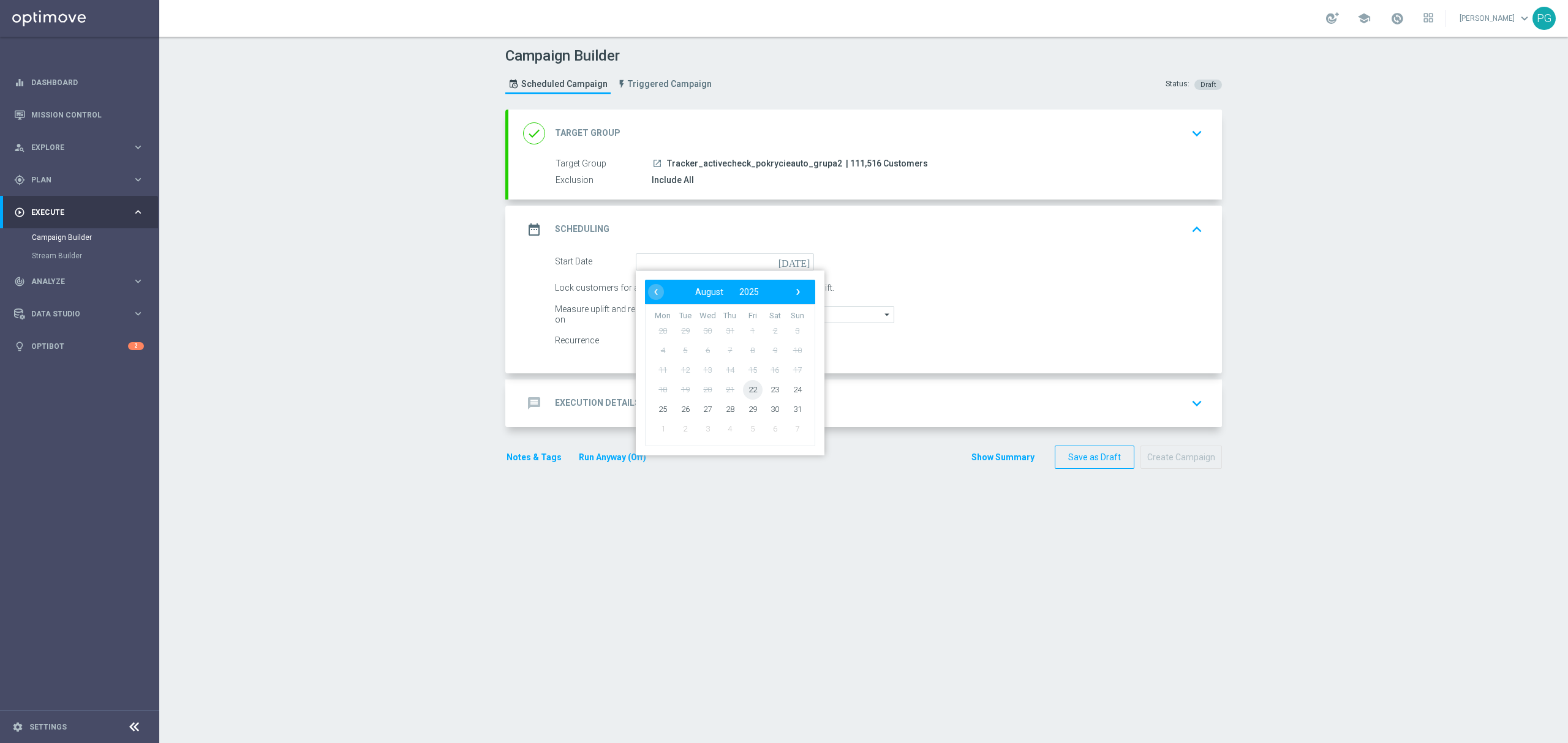
click at [743, 392] on span "22" at bounding box center [753, 390] width 20 height 20
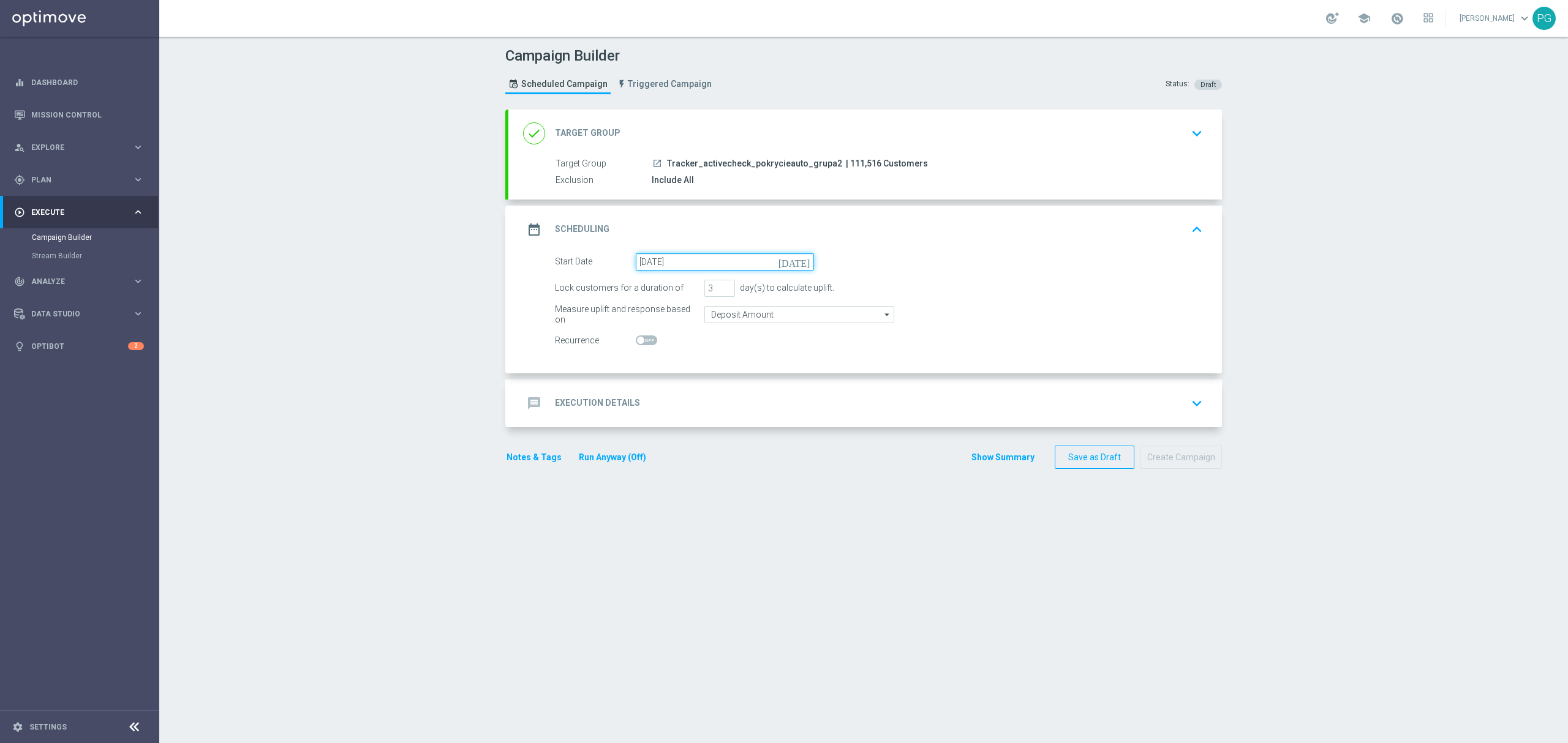
click at [731, 262] on input "[DATE]" at bounding box center [724, 262] width 178 height 17
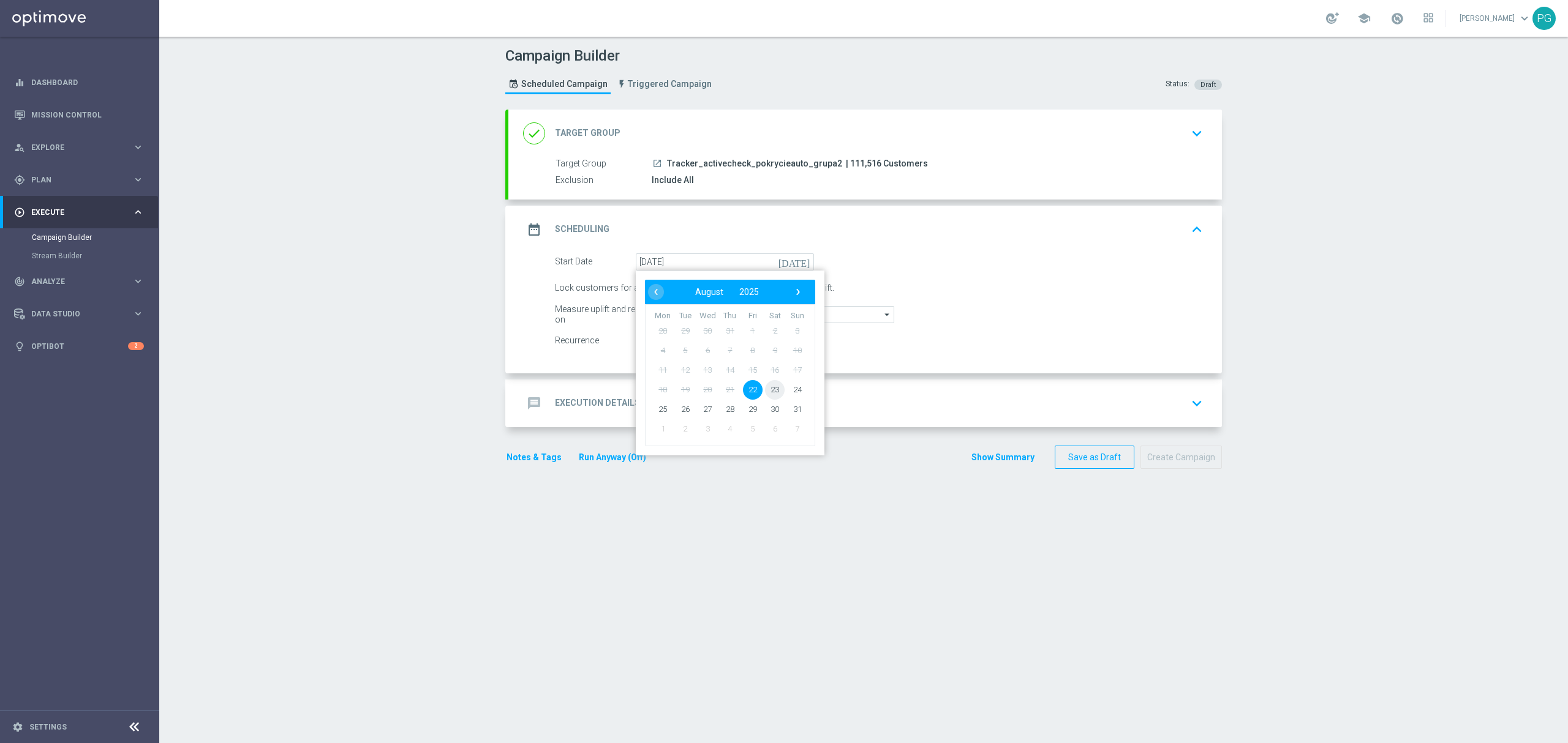
click at [767, 397] on span "23" at bounding box center [775, 390] width 20 height 20
type input "[DATE]"
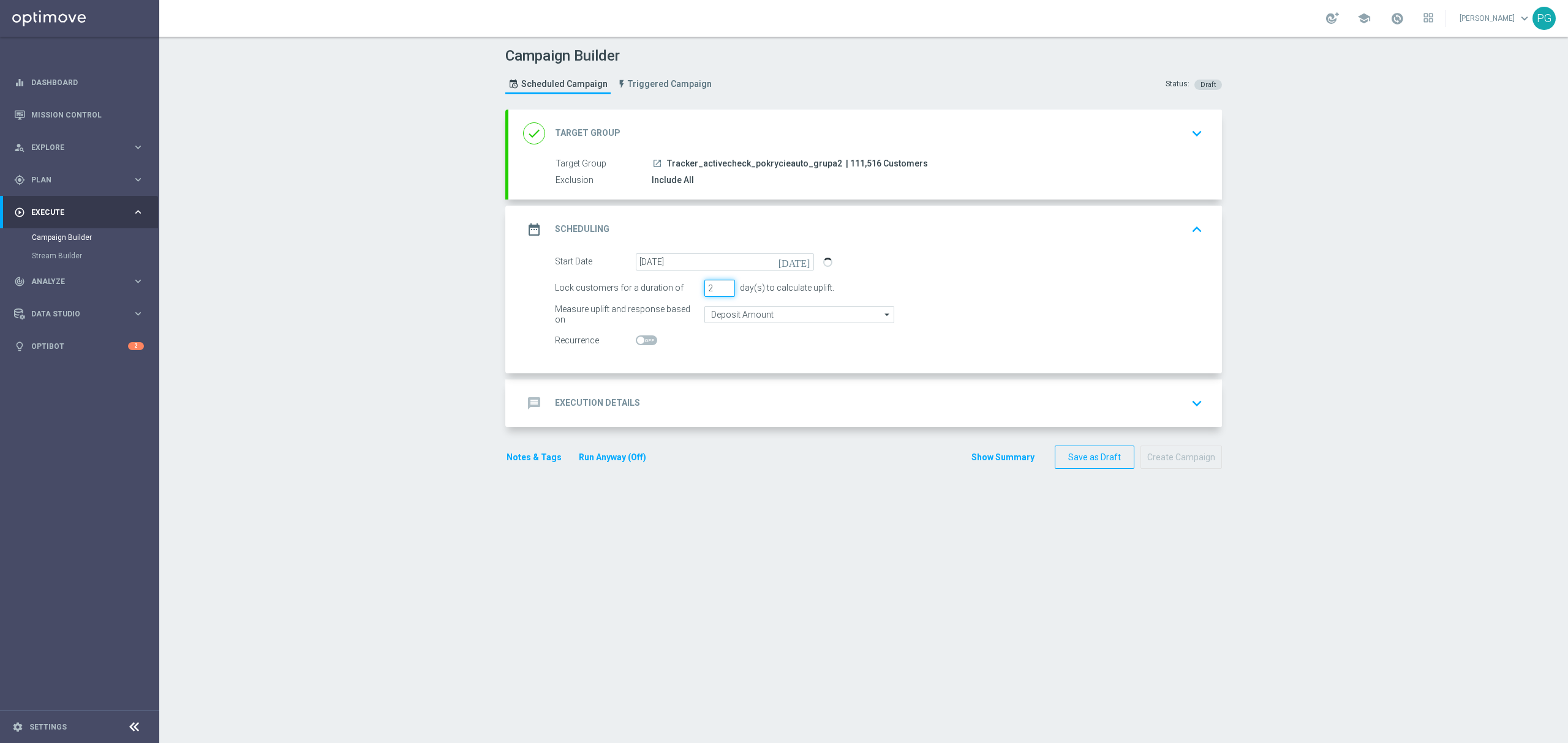
click at [723, 293] on input "2" at bounding box center [720, 288] width 31 height 17
type input "1"
click at [723, 293] on input "1" at bounding box center [720, 288] width 31 height 17
click at [660, 390] on div "message Execution Details keyboard_arrow_down" at bounding box center [865, 404] width 714 height 48
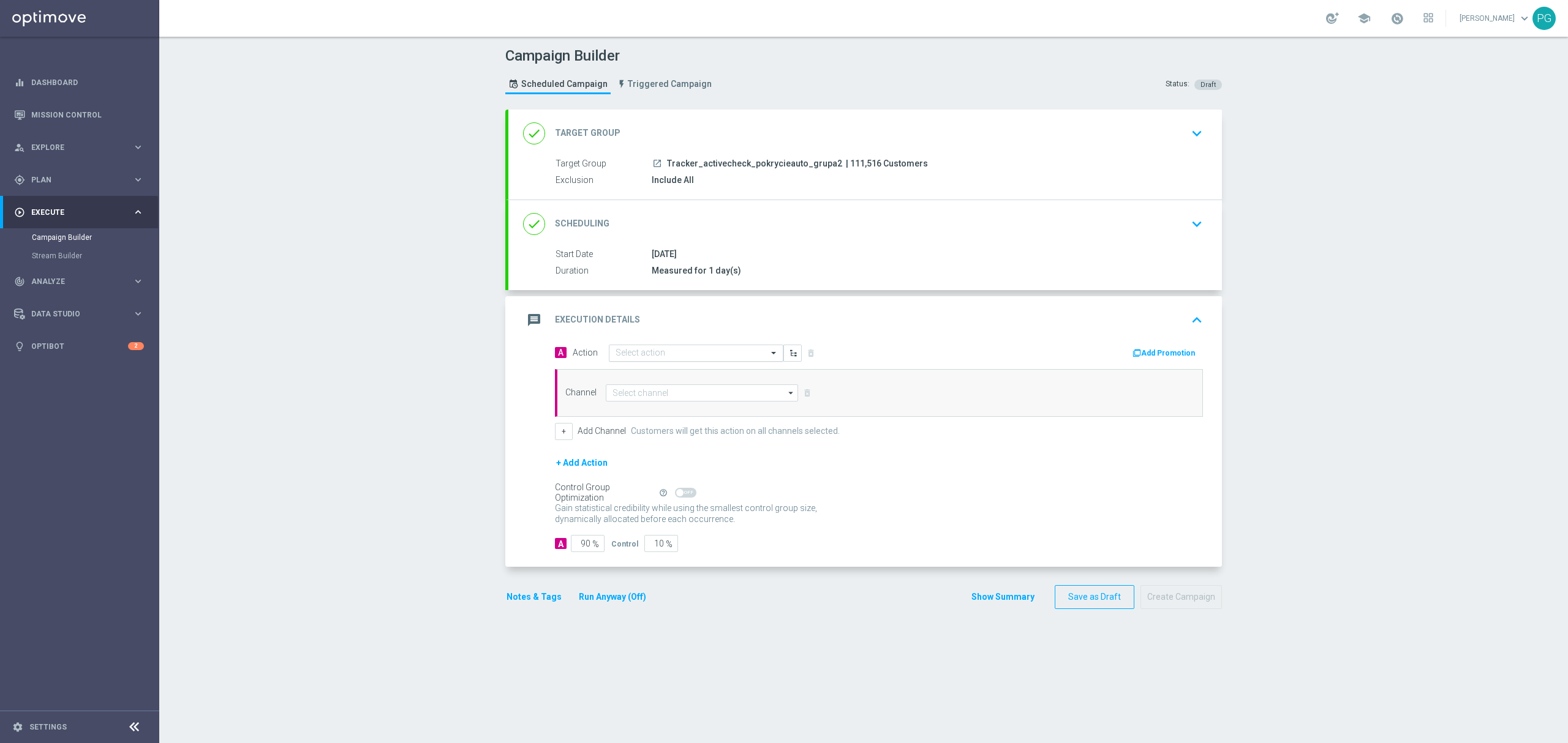
click at [677, 354] on input "text" at bounding box center [684, 354] width 136 height 11
click at [652, 518] on span "Create new action" at bounding box center [658, 518] width 64 height 8
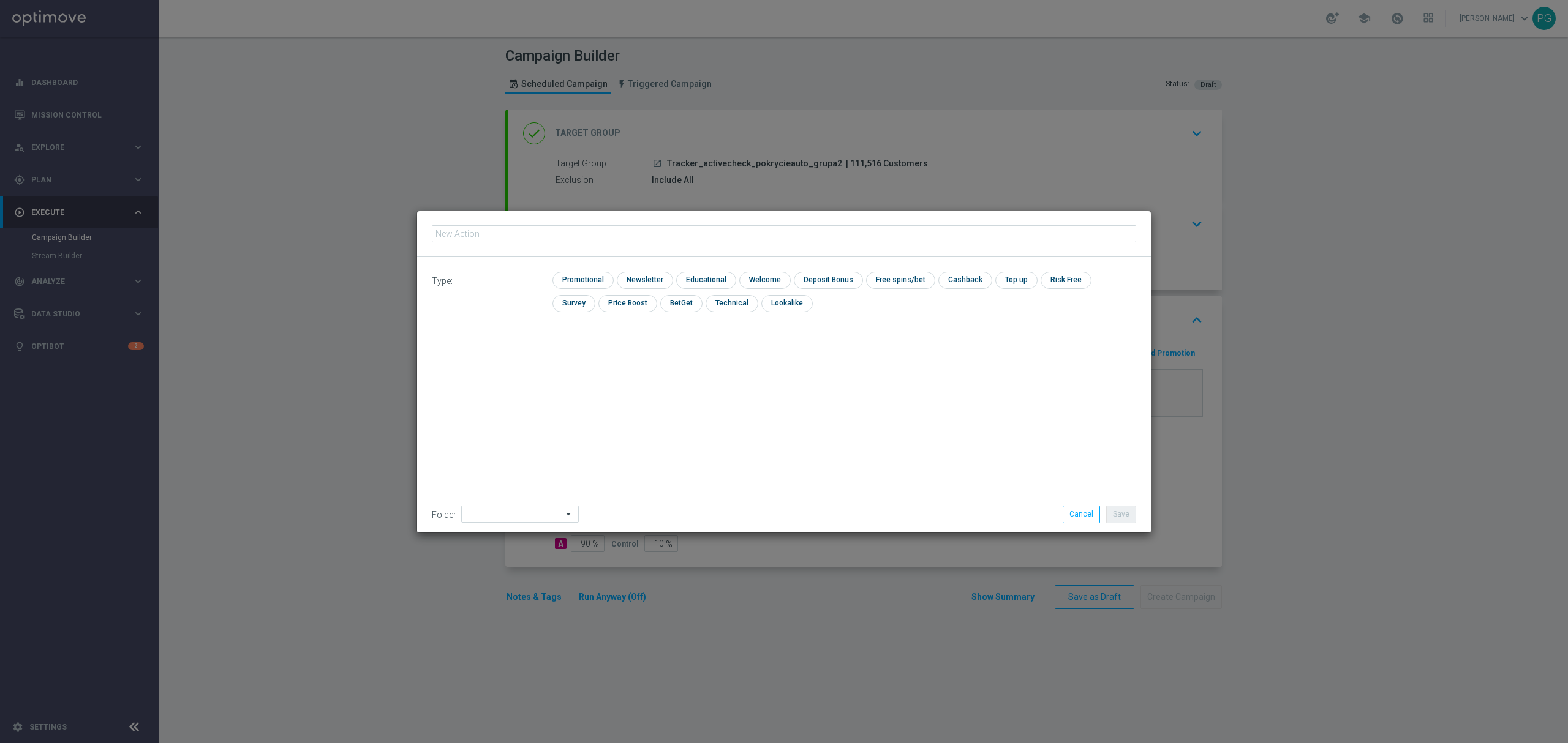
type input "Tracker_activecheck_pokrycieauto_grupa2"
click at [705, 303] on input "checkbox" at bounding box center [731, 303] width 51 height 16
checkbox input "true"
click at [534, 510] on input at bounding box center [520, 514] width 117 height 17
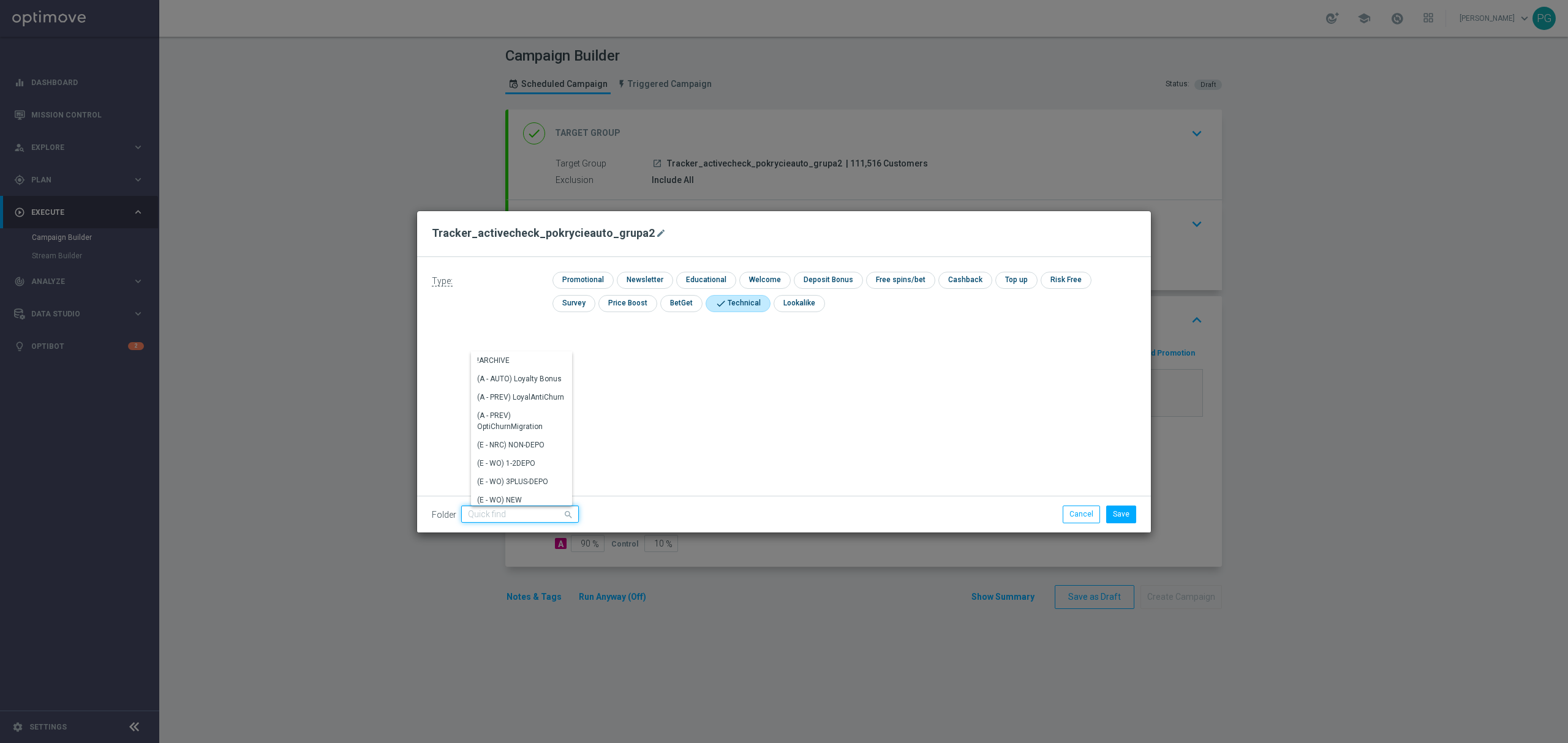
click at [534, 510] on input at bounding box center [520, 514] width 117 height 17
click at [513, 353] on div "08.2025 Grotel" at bounding box center [527, 360] width 112 height 17
type input "08.2025 Grotel"
click at [1123, 513] on button "Save" at bounding box center [1121, 514] width 30 height 17
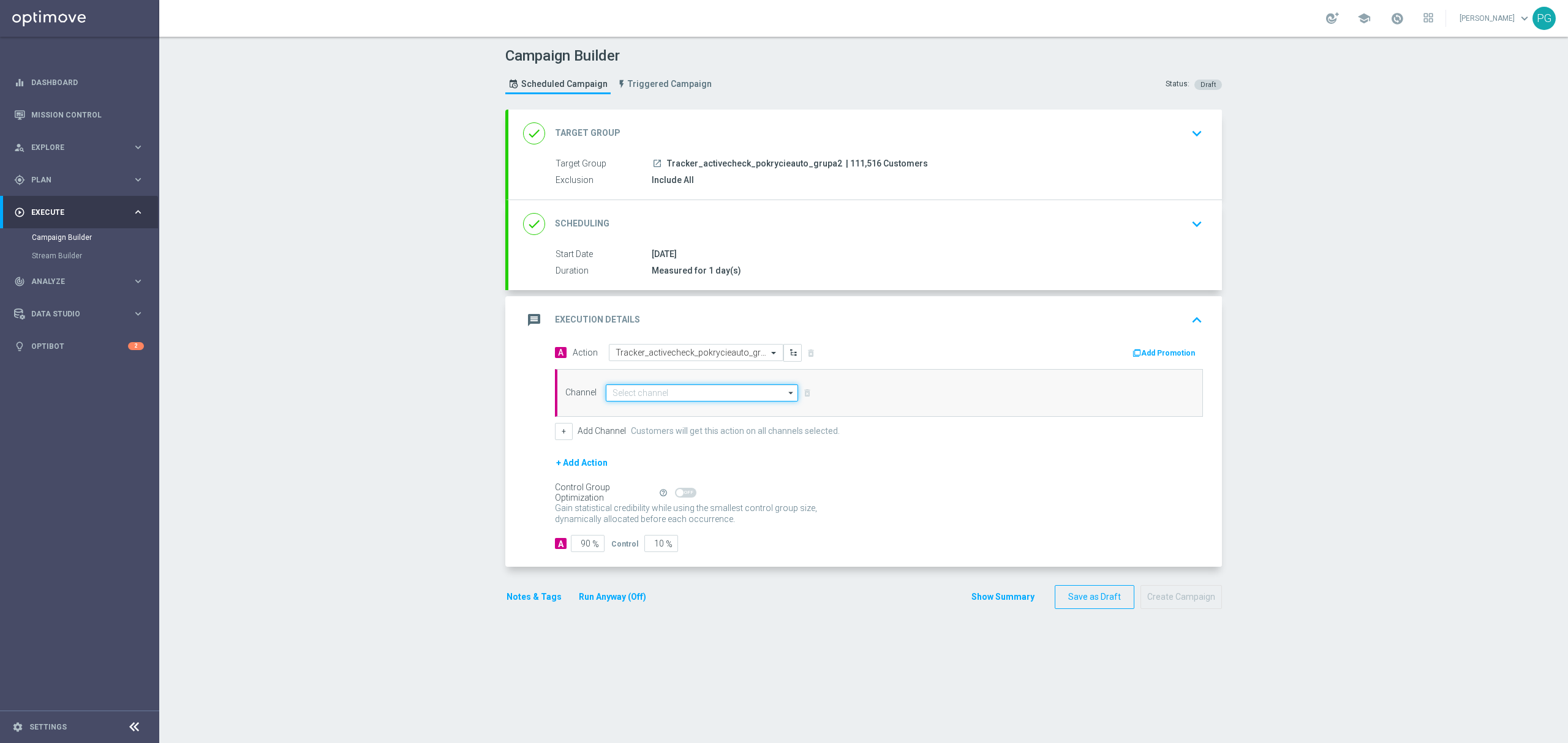
click at [700, 398] on input at bounding box center [702, 393] width 192 height 17
click at [670, 409] on div "Target group only" at bounding box center [650, 411] width 58 height 11
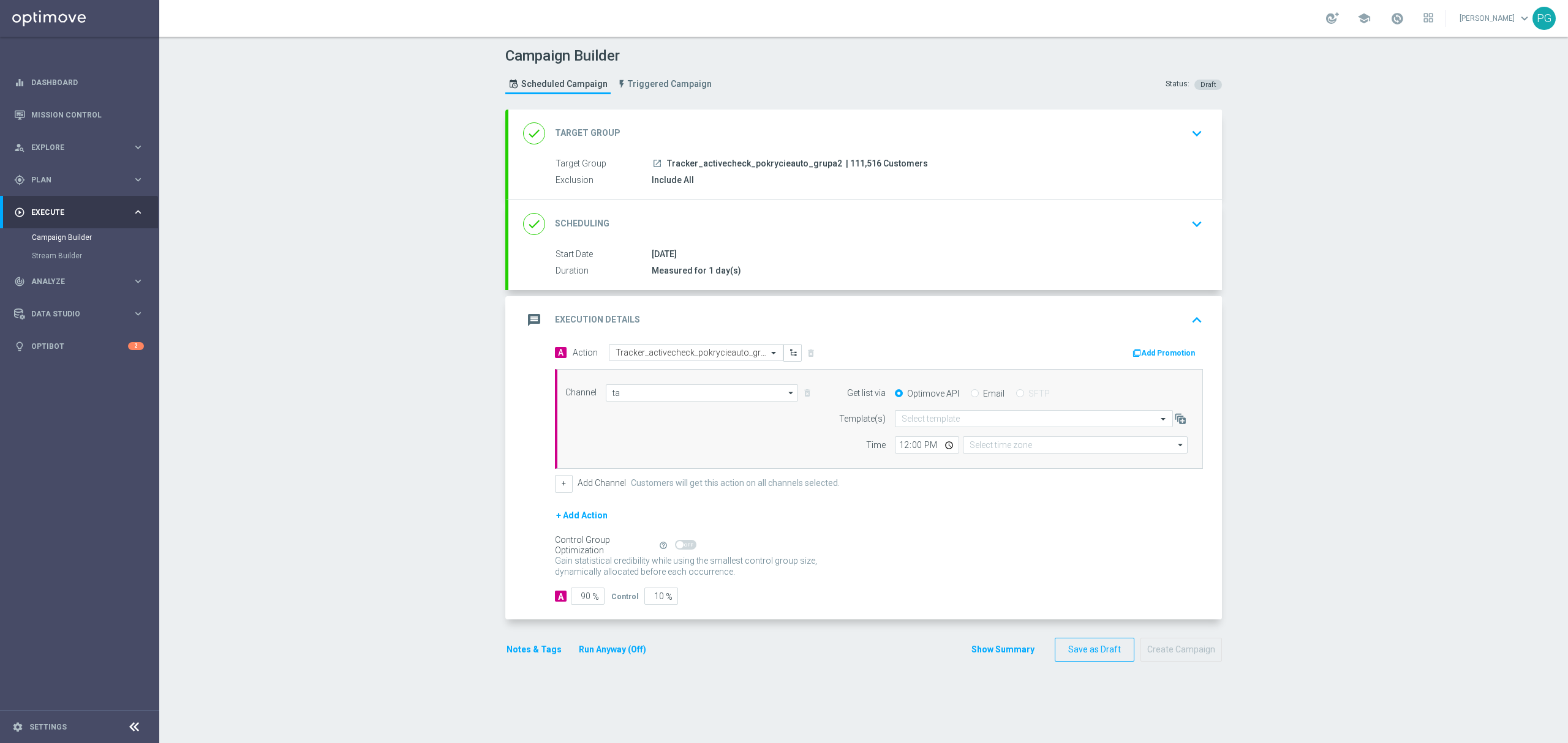
type input "Target group only"
type input "Coordinated Universal Time (UTC 00:00)"
click at [942, 422] on input "text" at bounding box center [1022, 420] width 240 height 11
click at [824, 434] on div "Get list via Optimove API Email SFTP Template(s) Quick find Default Email templ…" at bounding box center [1011, 419] width 374 height 70
click at [932, 423] on input "text" at bounding box center [1022, 420] width 240 height 11
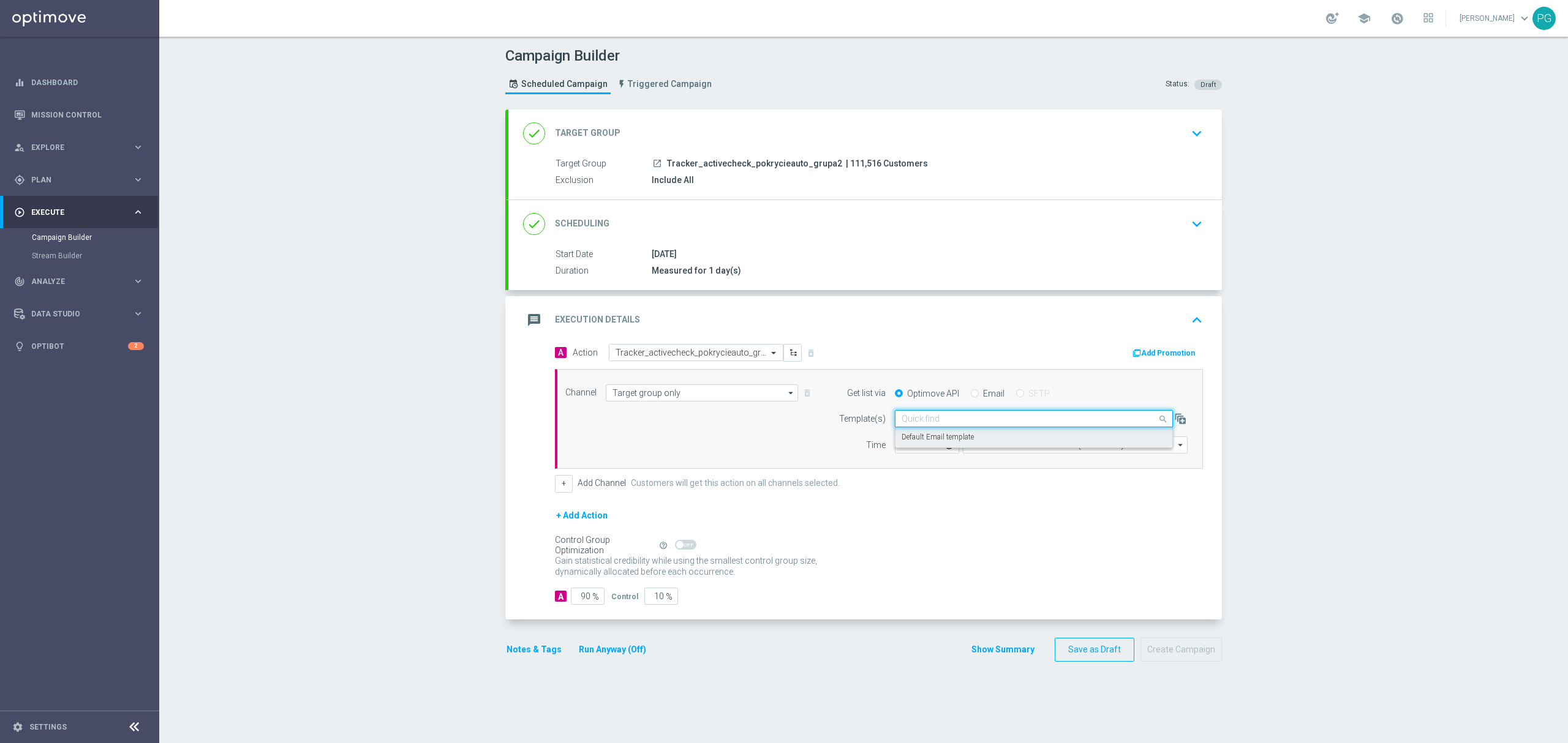
click at [927, 442] on label "Default Email template" at bounding box center [938, 438] width 72 height 11
click at [707, 209] on div "done Scheduling keyboard_arrow_down" at bounding box center [865, 224] width 714 height 48
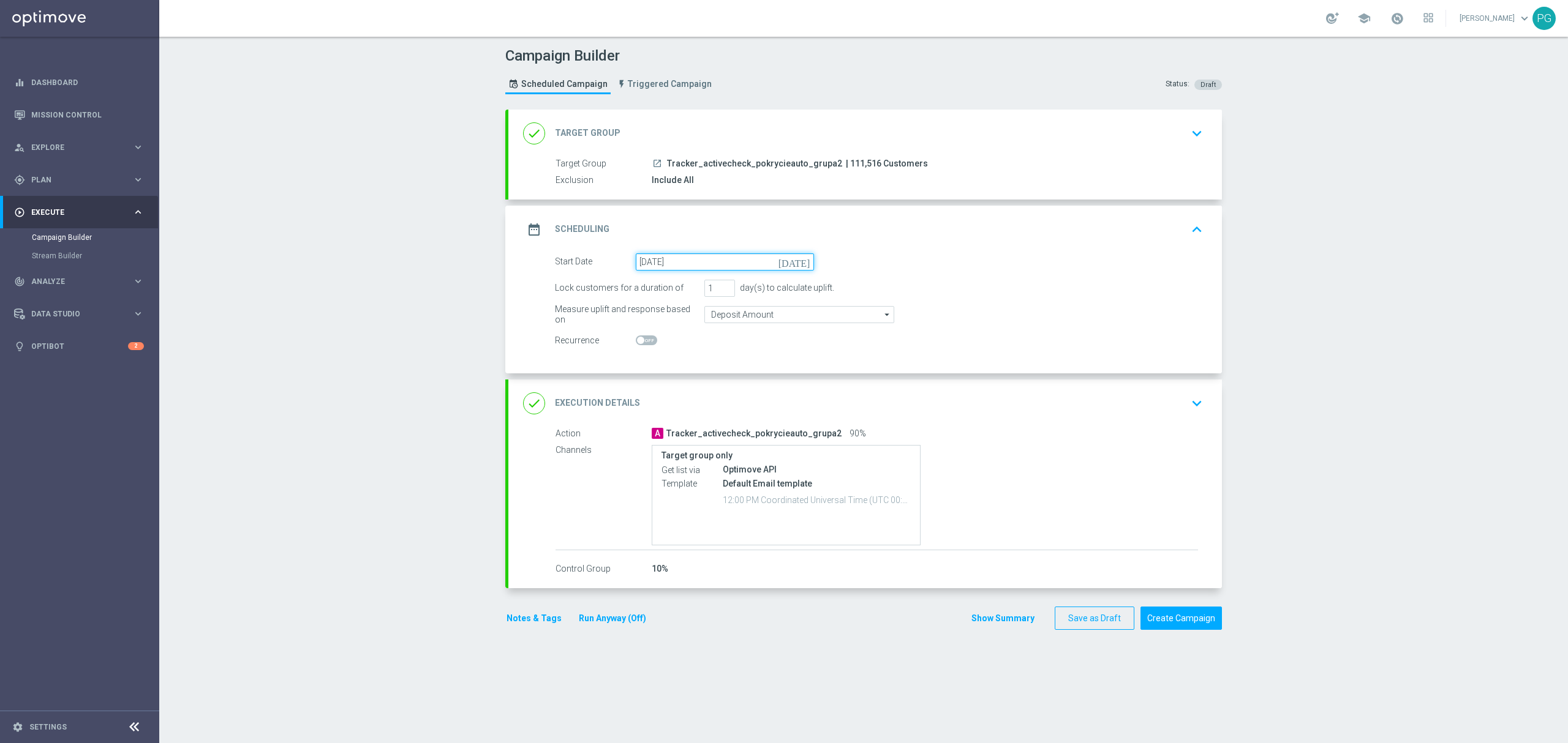
click at [694, 265] on input "[DATE]" at bounding box center [724, 262] width 178 height 17
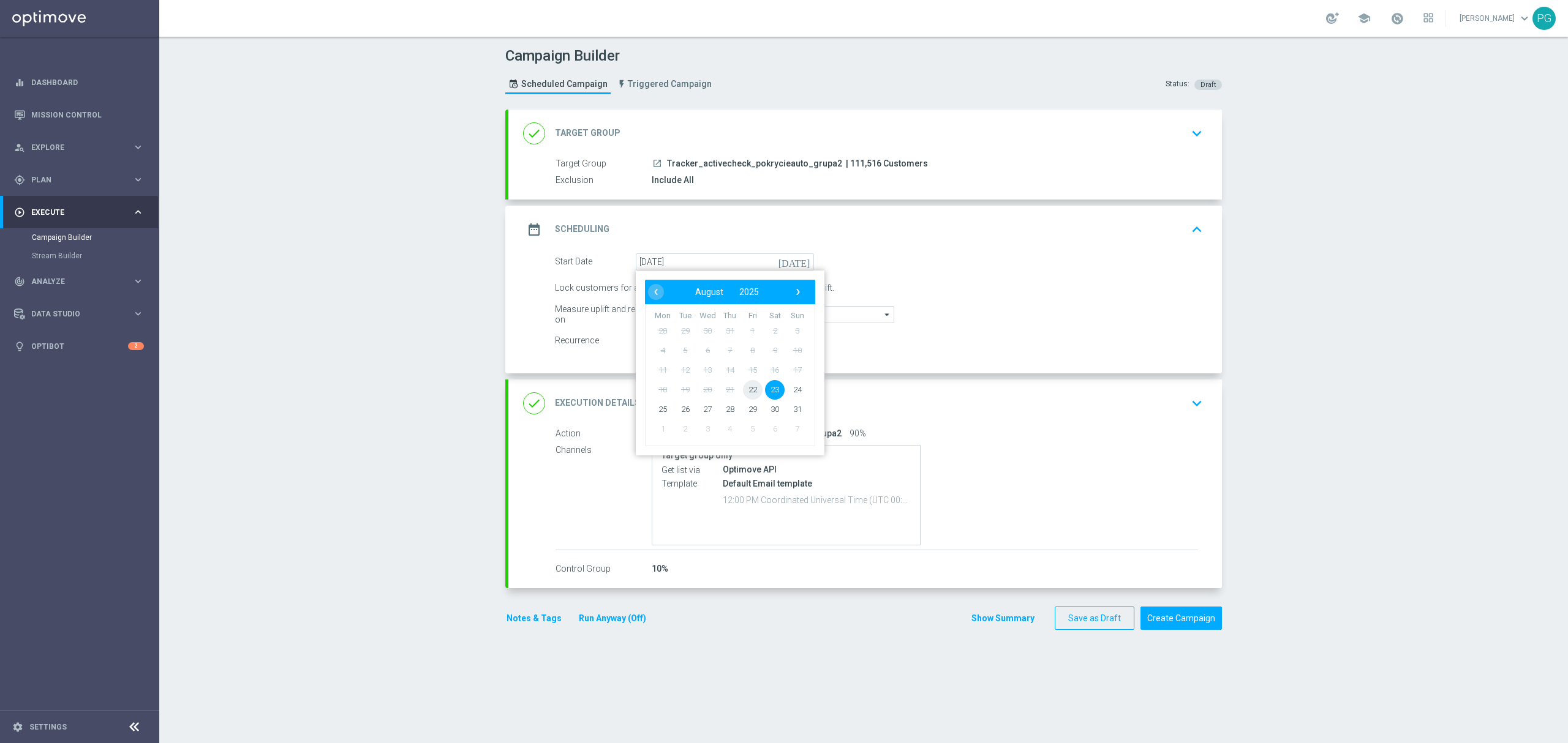
click at [749, 391] on span "22" at bounding box center [753, 390] width 20 height 20
type input "[DATE]"
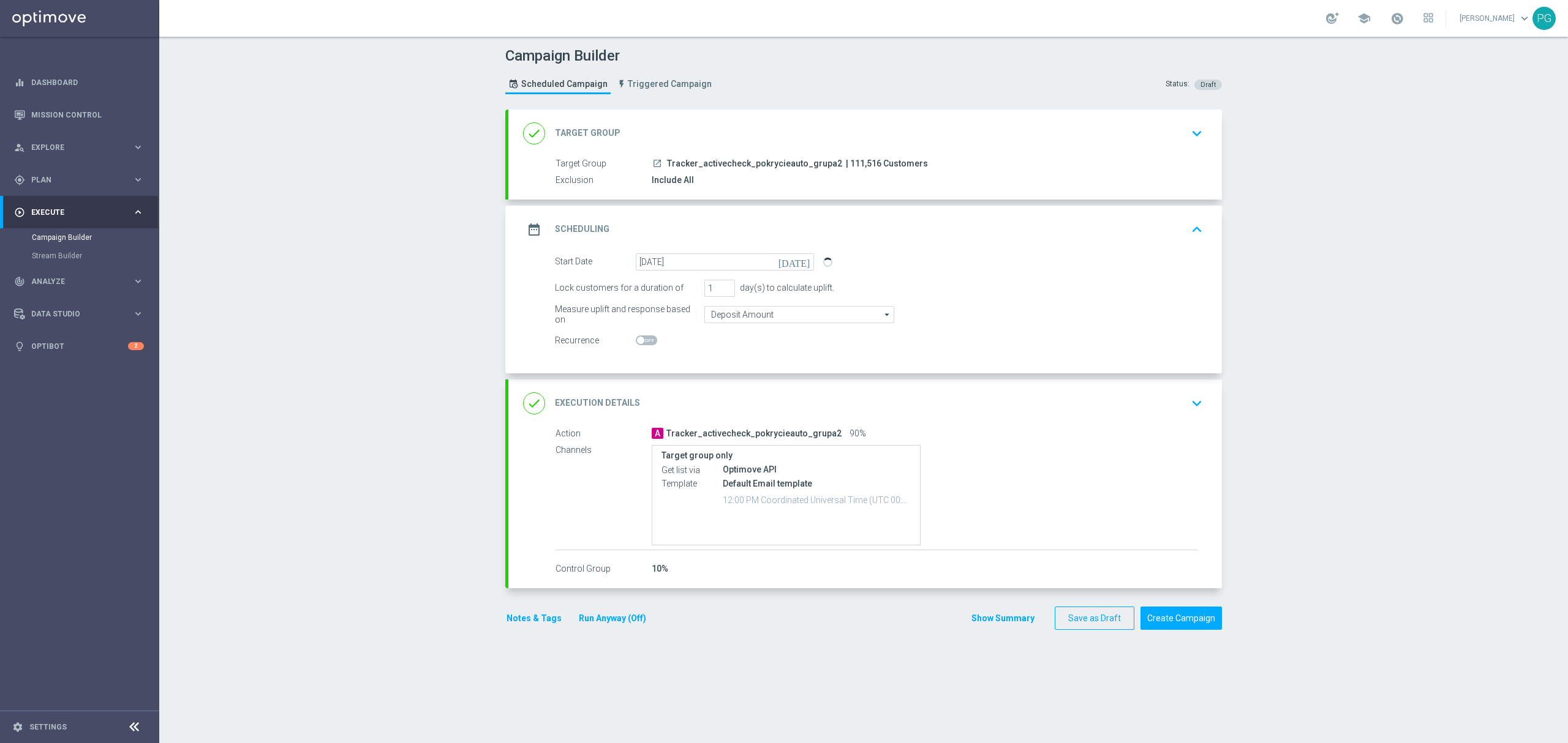
click at [677, 390] on div "done Execution Details keyboard_arrow_down" at bounding box center [865, 404] width 714 height 48
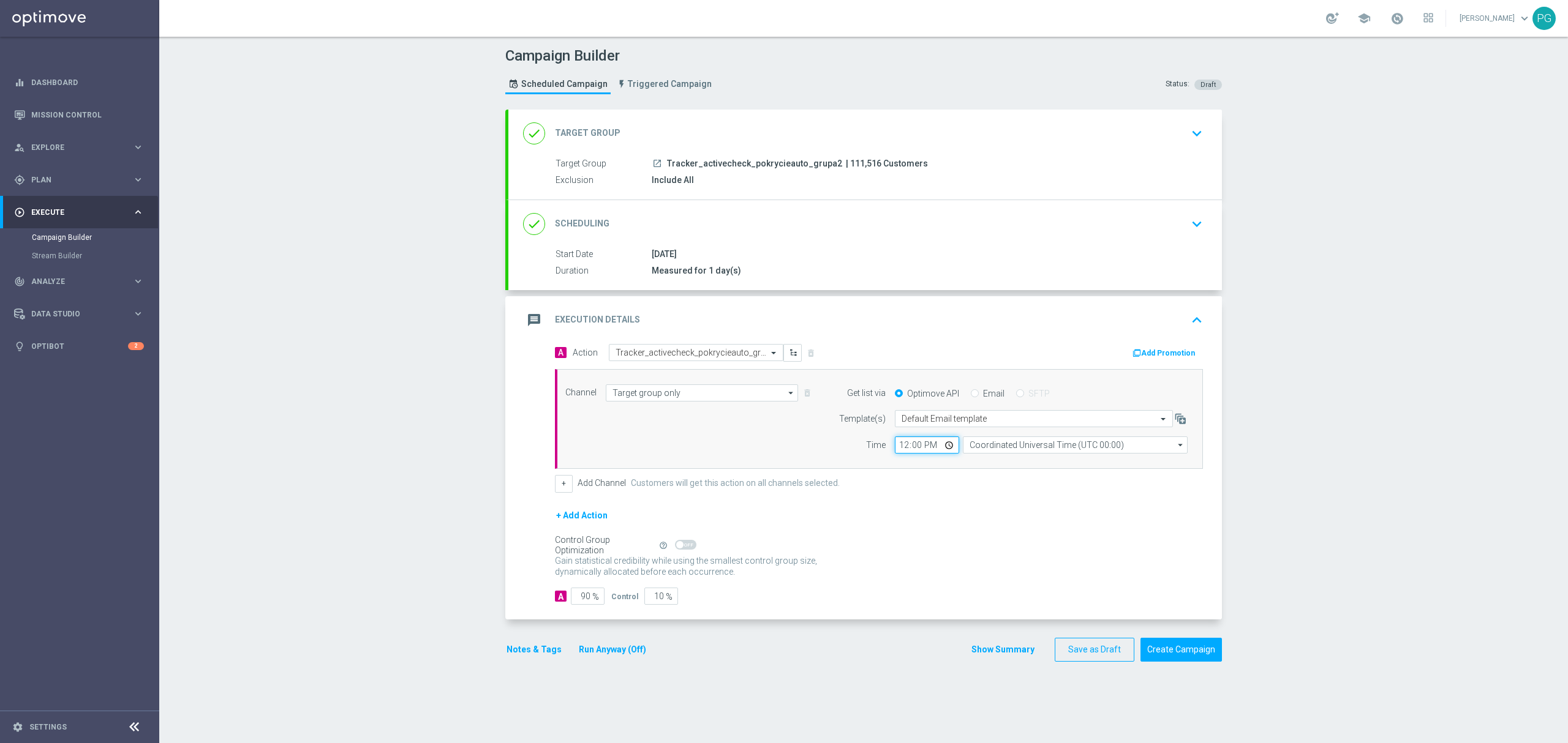
click at [895, 447] on input "12:00" at bounding box center [927, 445] width 64 height 17
type input "10:00"
click at [580, 593] on input "90" at bounding box center [587, 596] width 33 height 17
type input "10"
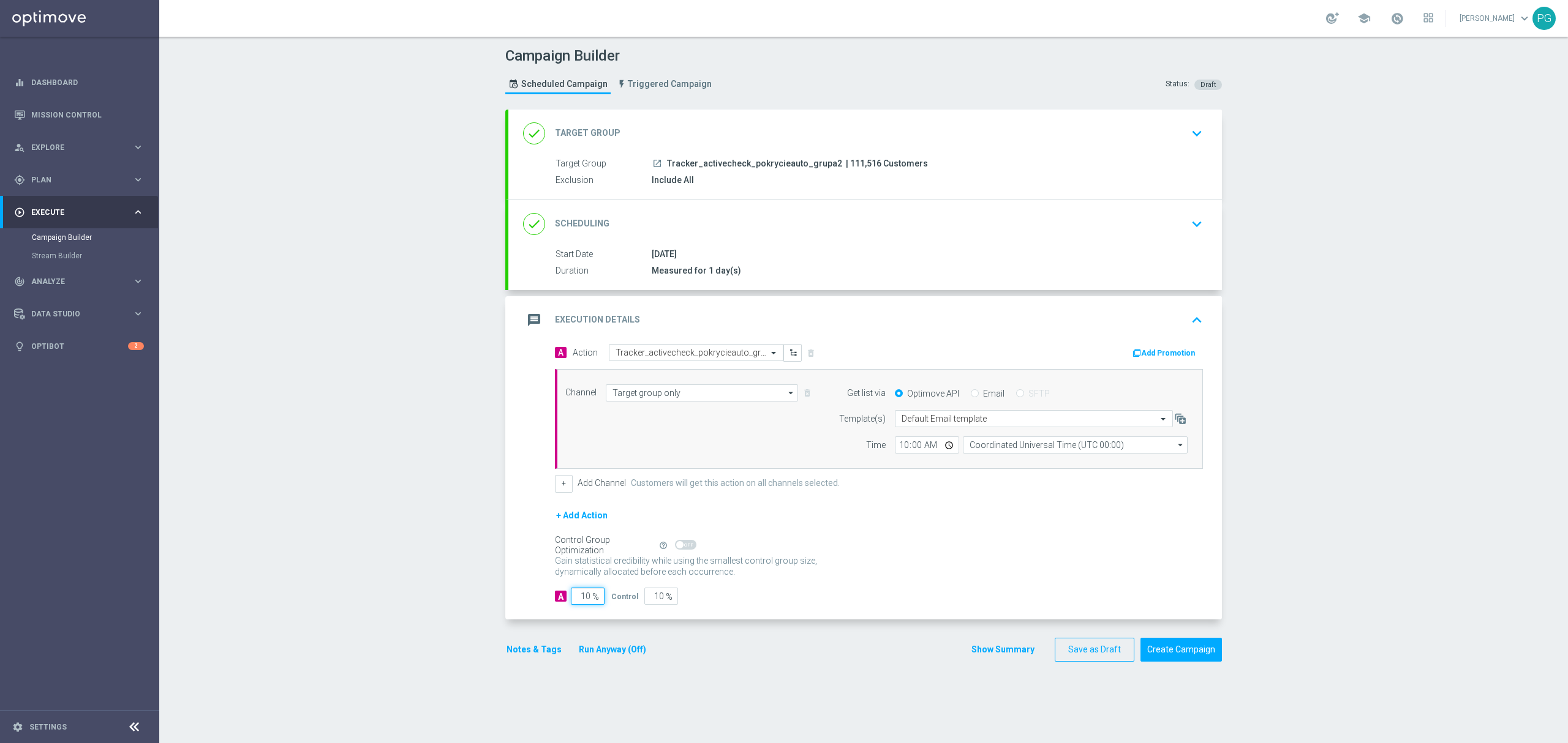
type input "90"
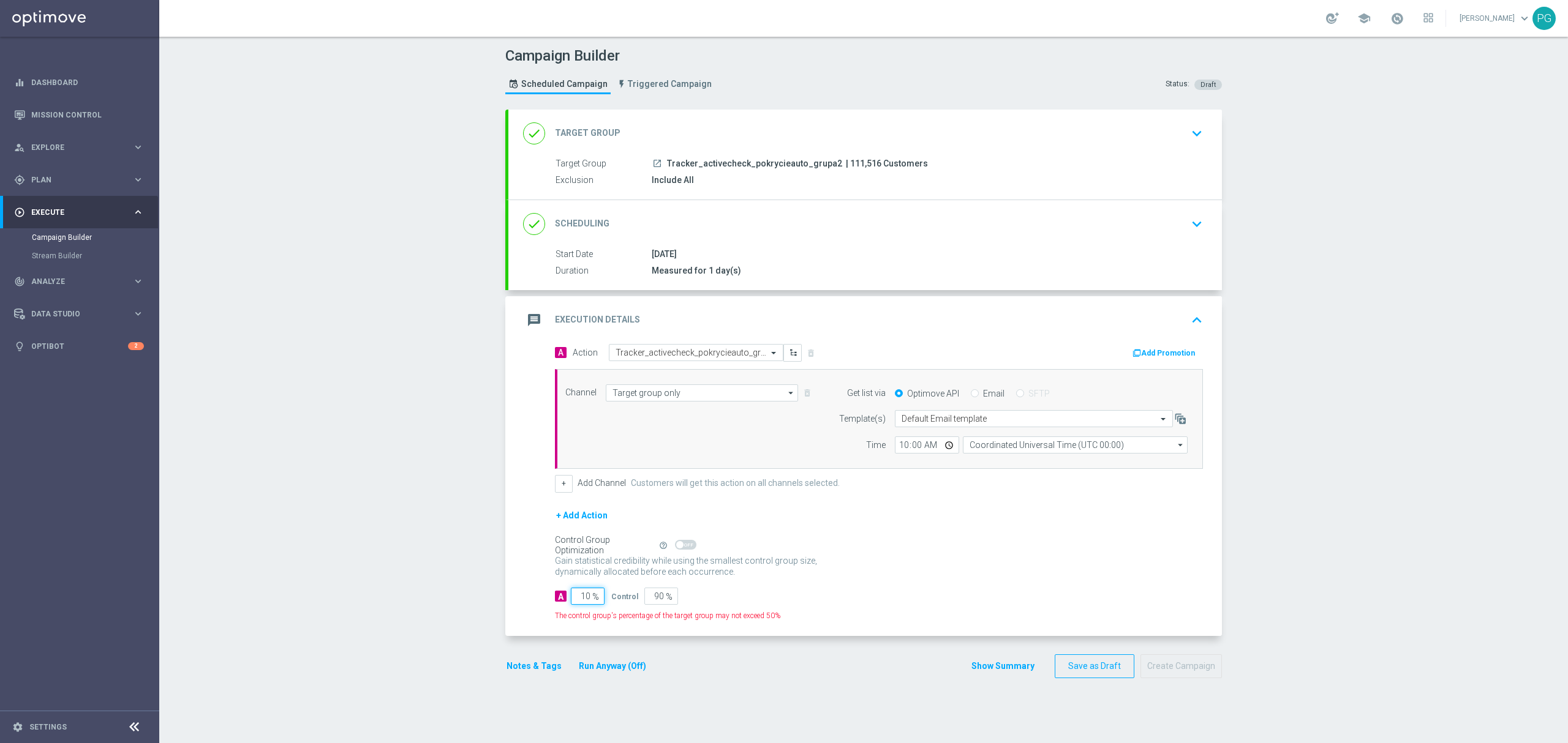
type input "100"
type input "0"
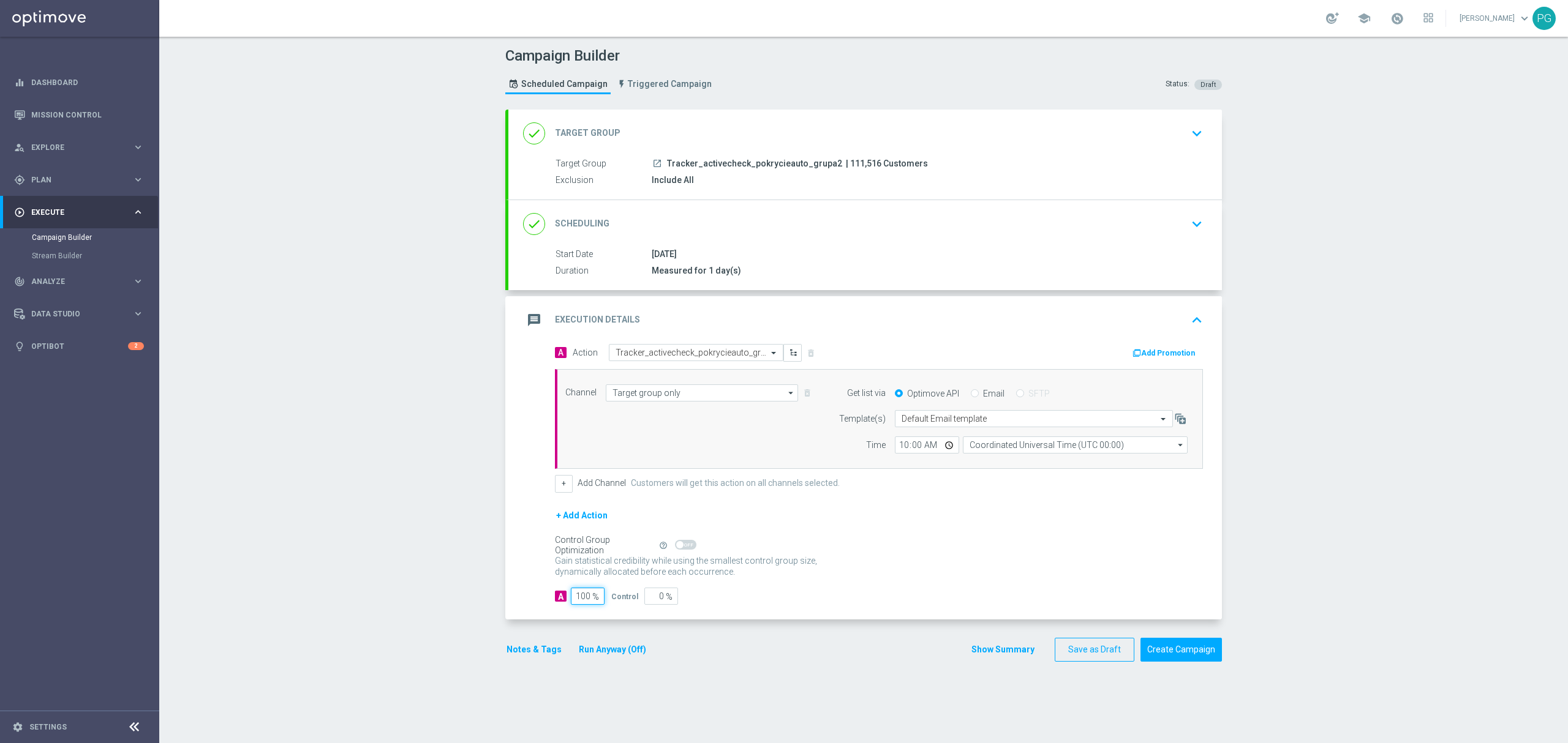
type input "100"
click at [934, 231] on div "done Scheduling keyboard_arrow_down" at bounding box center [865, 224] width 685 height 23
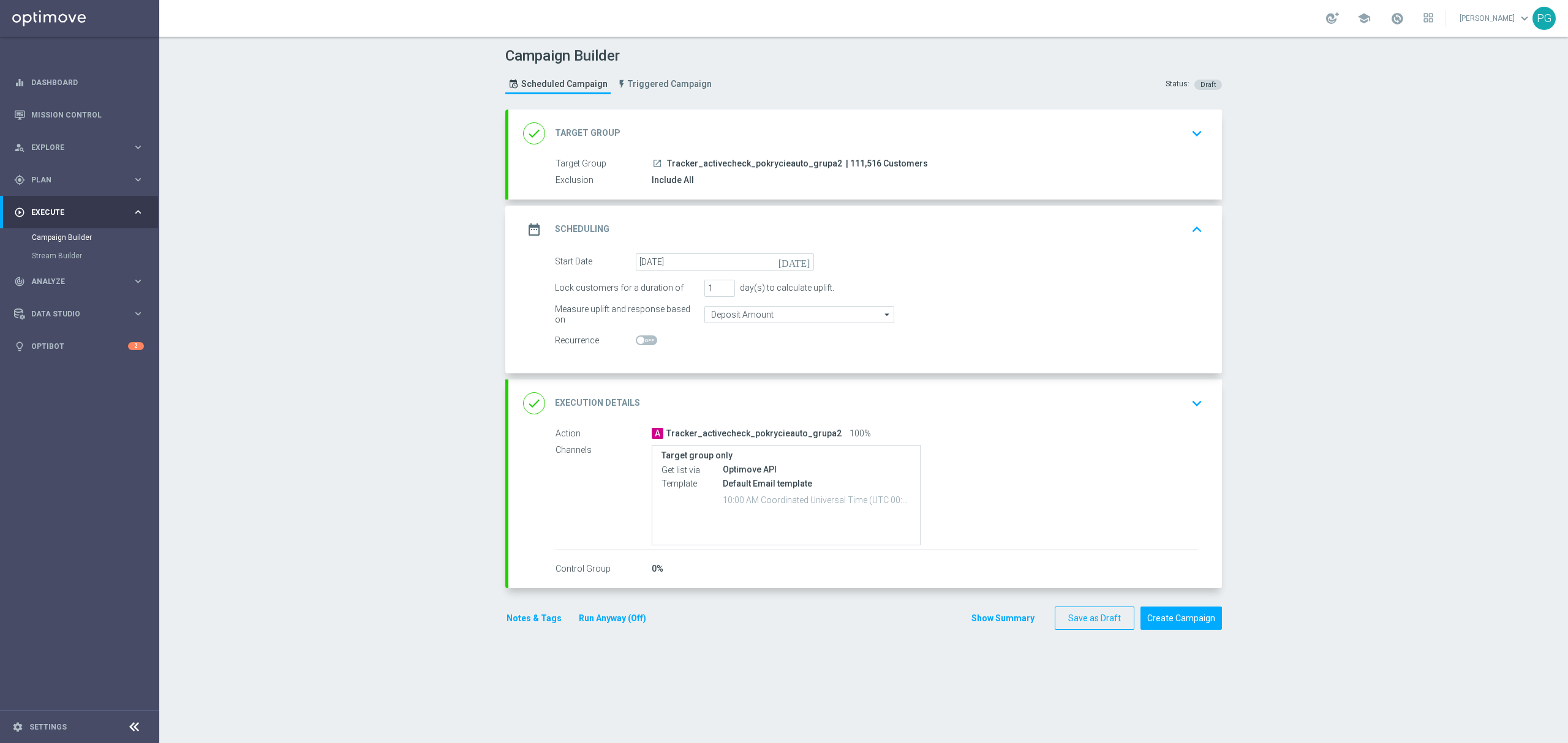
click at [652, 347] on div at bounding box center [724, 340] width 178 height 17
click at [639, 340] on span at bounding box center [647, 340] width 22 height 10
click at [639, 340] on input "checkbox" at bounding box center [647, 340] width 22 height 10
checkbox input "true"
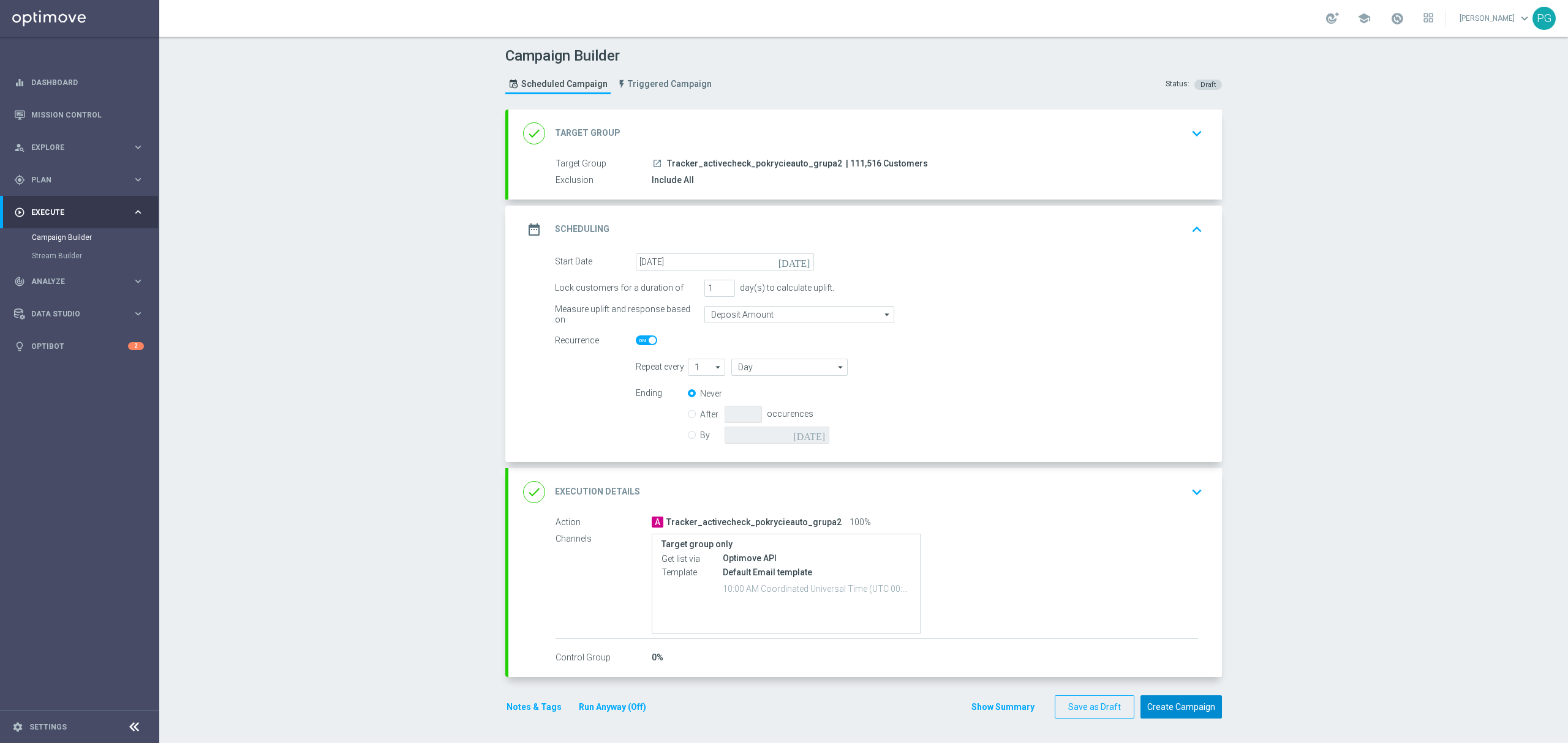
click at [1185, 701] on button "Create Campaign" at bounding box center [1181, 708] width 81 height 23
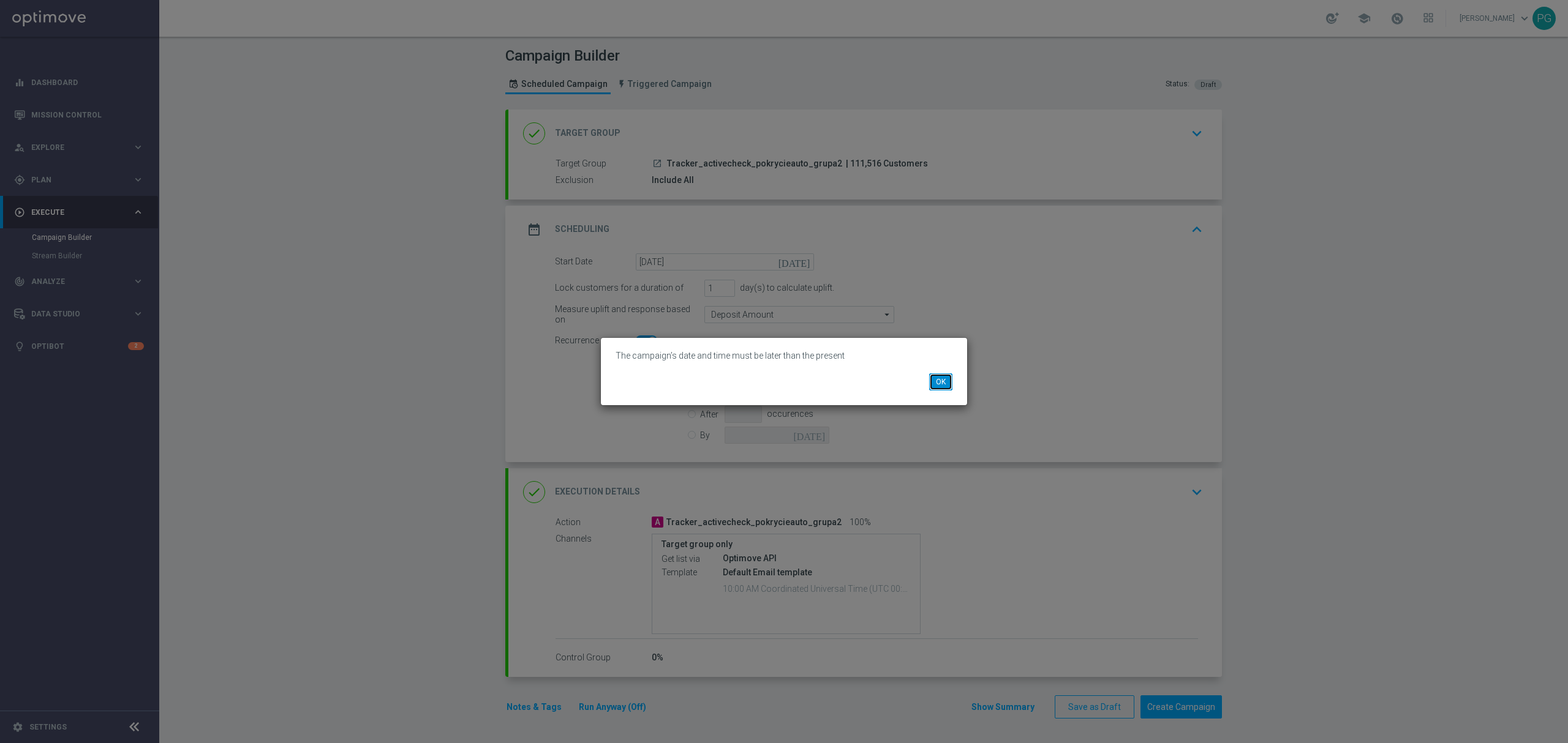
click at [944, 374] on button "OK" at bounding box center [941, 382] width 23 height 17
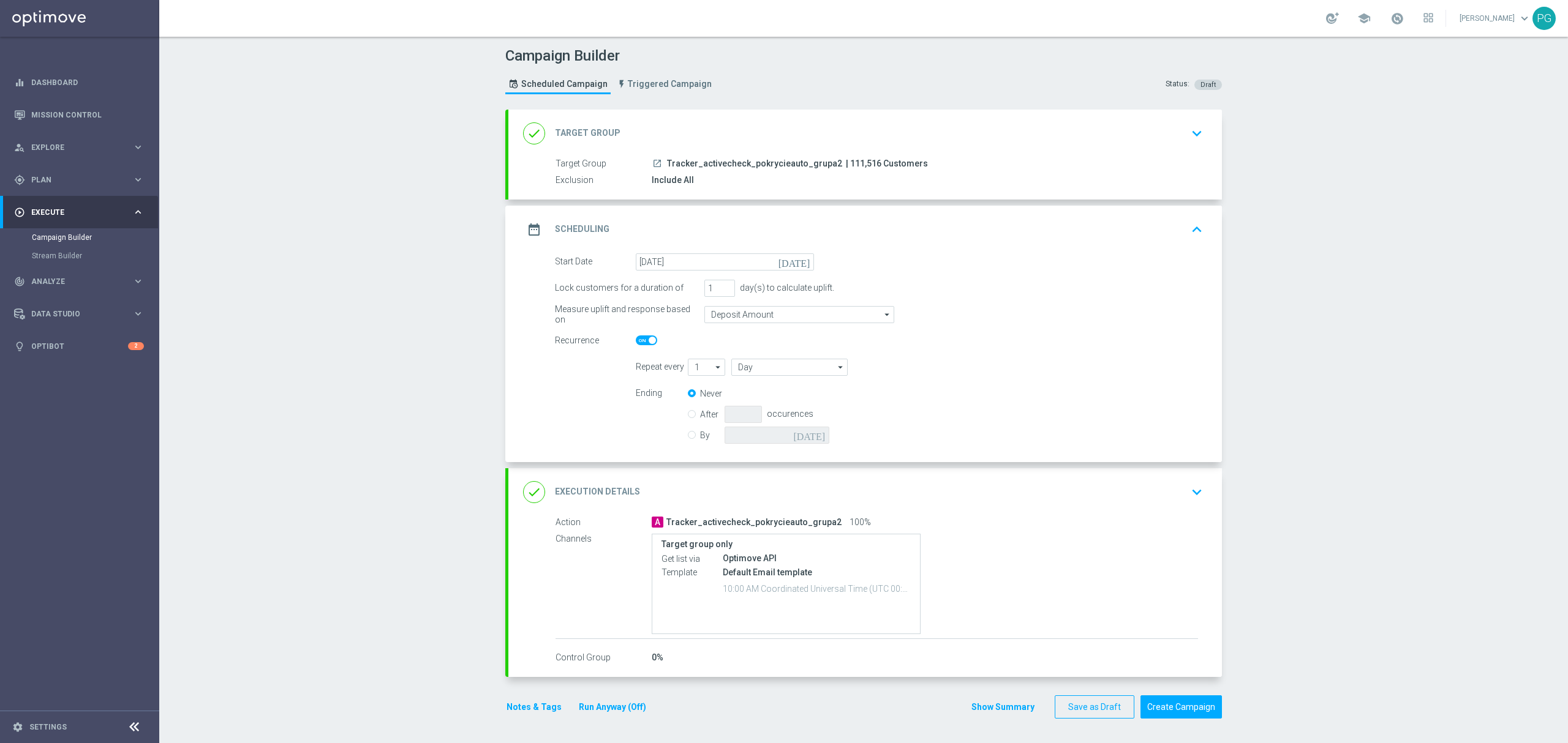
click at [812, 488] on div "done Execution Details keyboard_arrow_down" at bounding box center [865, 492] width 685 height 23
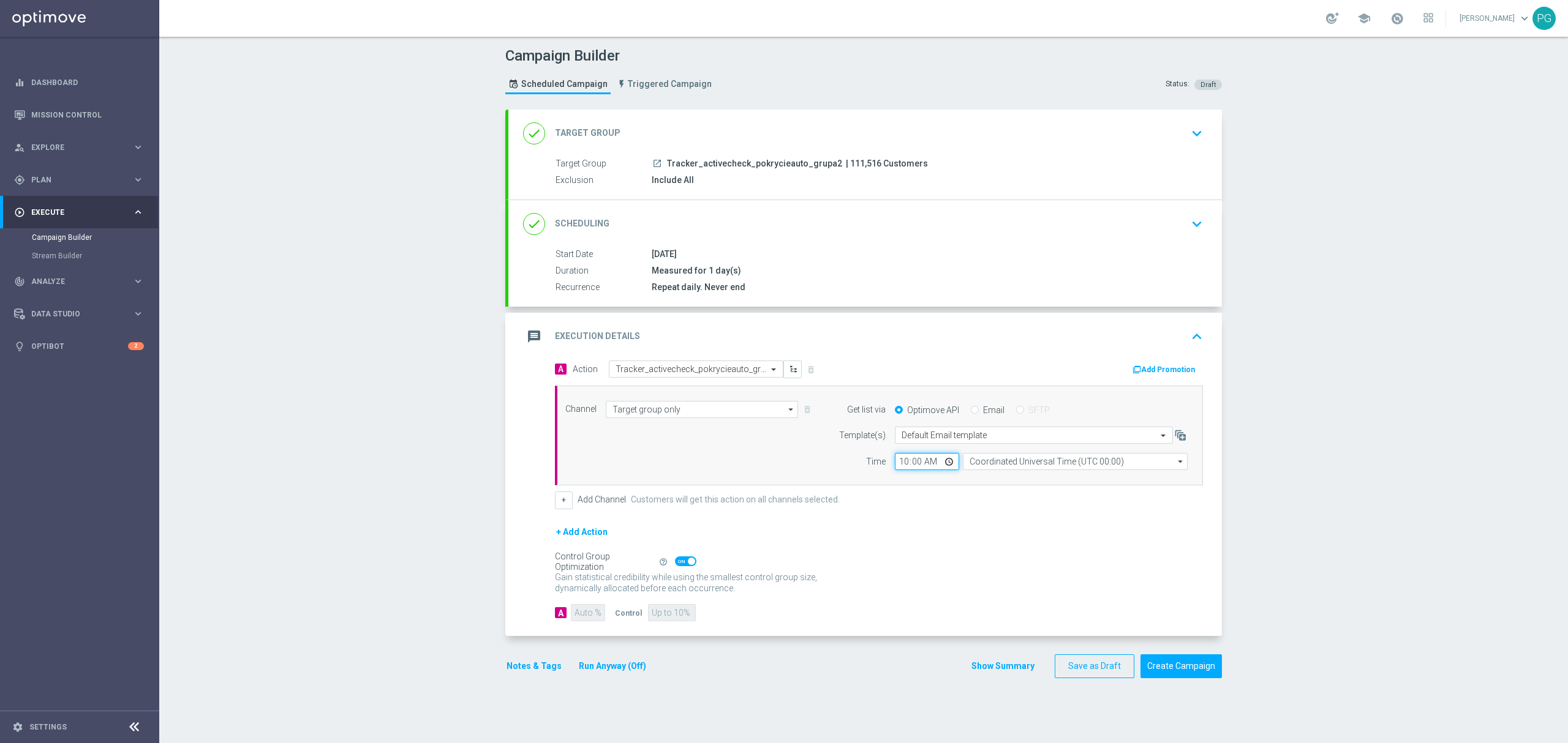
click at [898, 464] on input "10:00" at bounding box center [927, 461] width 64 height 17
type input "15:00"
click at [1262, 473] on div "Campaign Builder Scheduled Campaign Triggered Campaign Status: Draft done Targe…" at bounding box center [863, 390] width 1409 height 707
click at [1092, 454] on input "Coordinated Universal Time (UTC 00:00)" at bounding box center [1075, 461] width 225 height 17
click at [1074, 471] on div "Show Selected 0 of NaN" at bounding box center [1086, 470] width 226 height 1
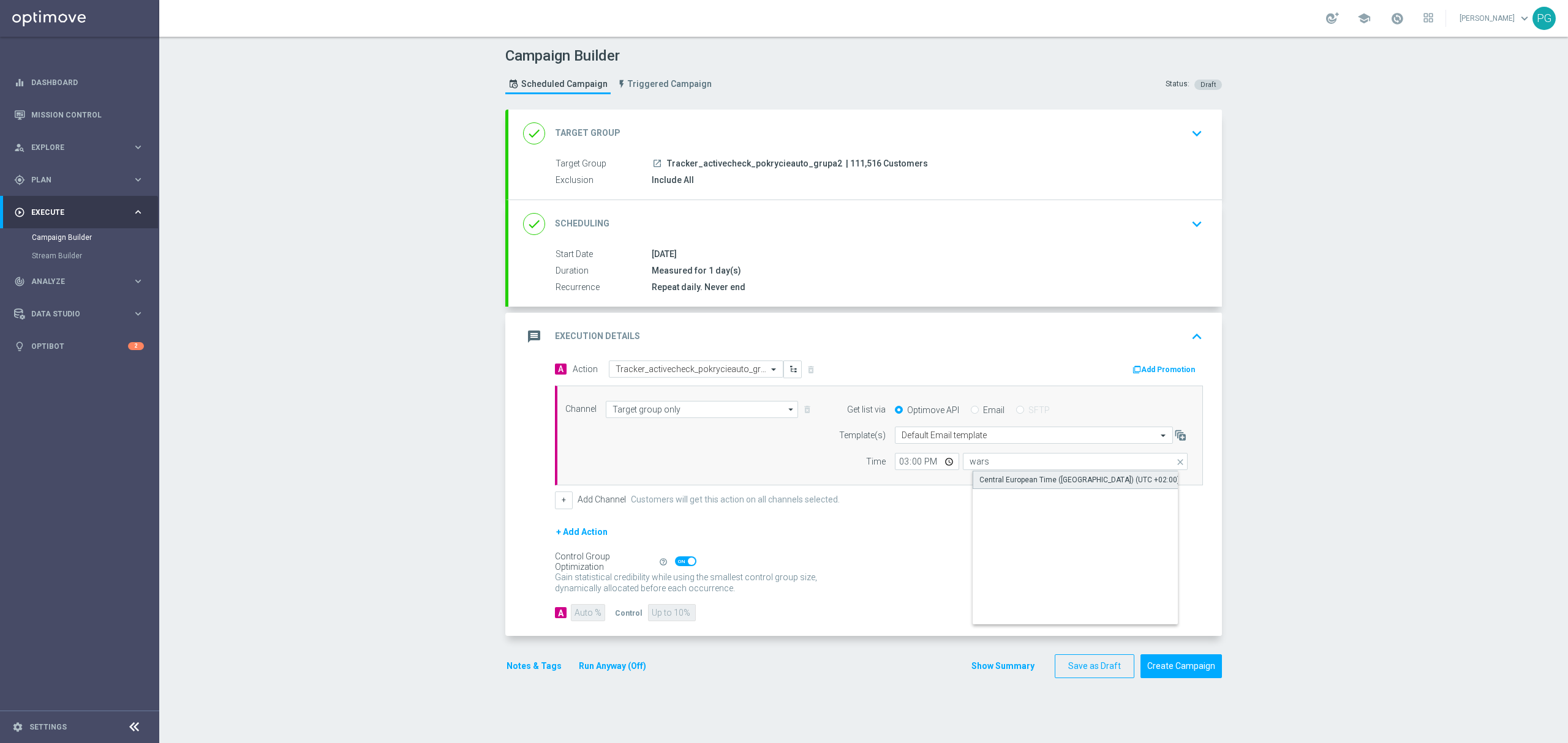
click at [1072, 484] on div "Central European Time ([GEOGRAPHIC_DATA]) (UTC +02:00)" at bounding box center [1080, 480] width 201 height 11
type input "Central European Time ([GEOGRAPHIC_DATA]) (UTC +02:00)"
click at [1157, 664] on button "Create Campaign" at bounding box center [1181, 666] width 81 height 23
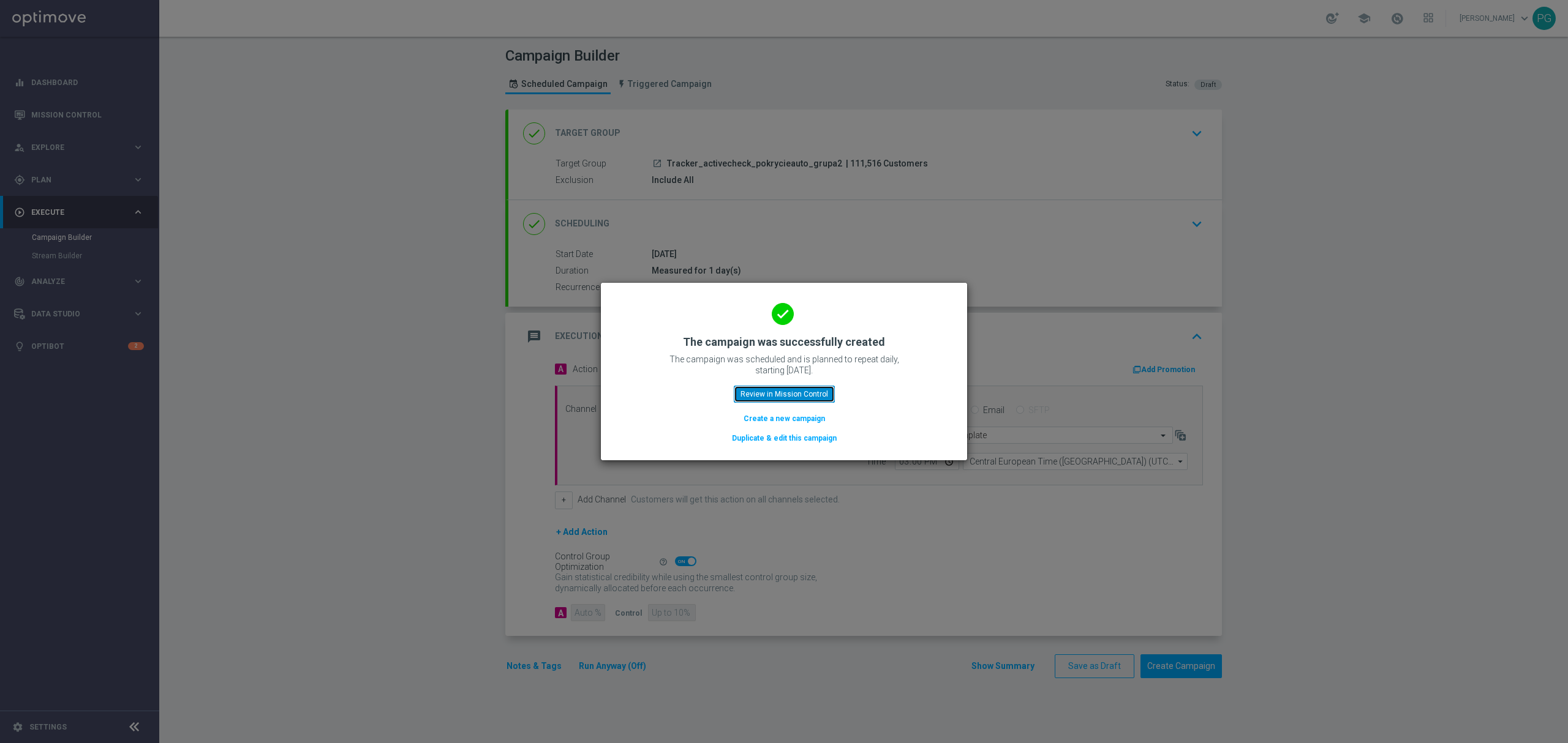
click at [812, 388] on button "Review in Mission Control" at bounding box center [785, 394] width 101 height 17
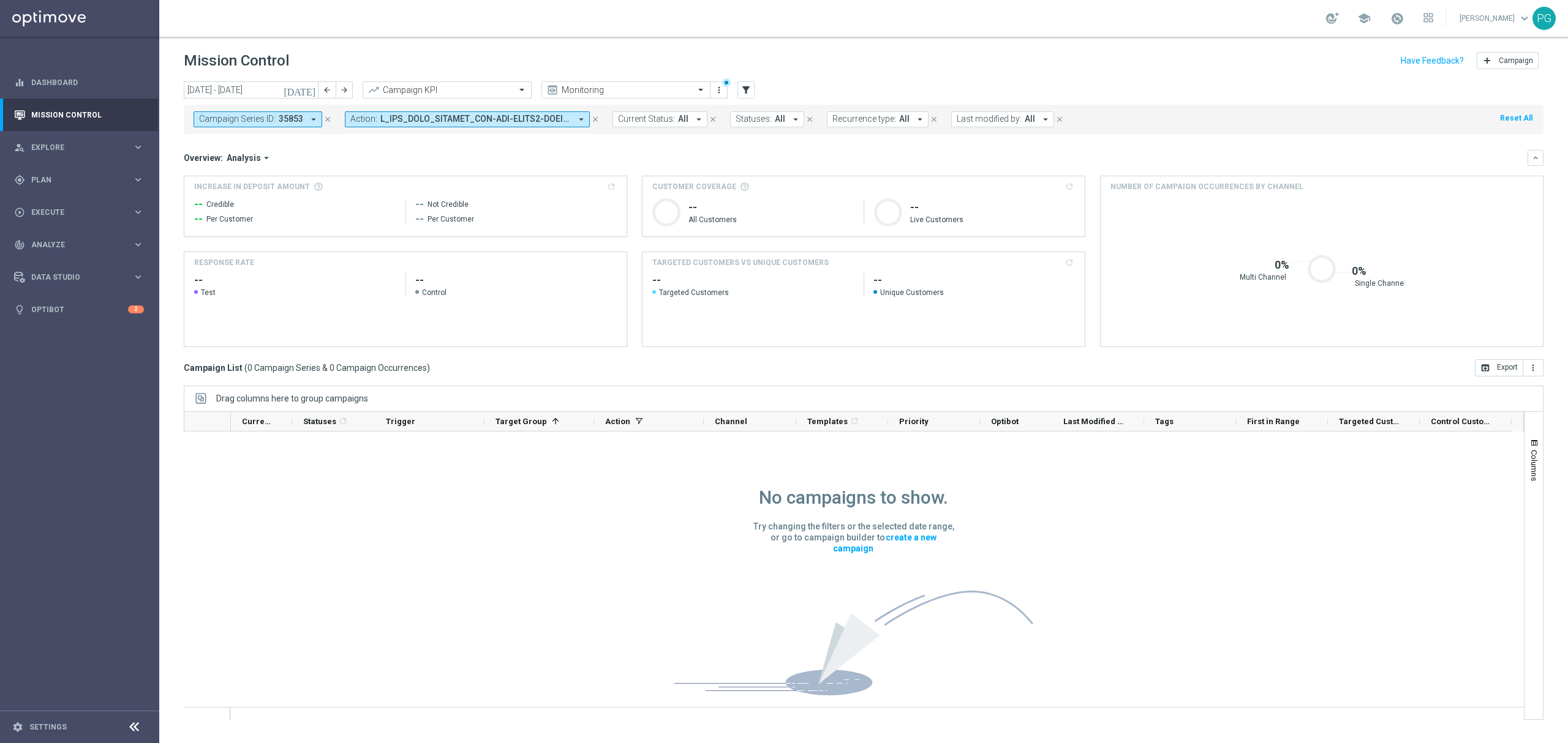
click at [596, 120] on icon "close" at bounding box center [595, 119] width 8 height 8
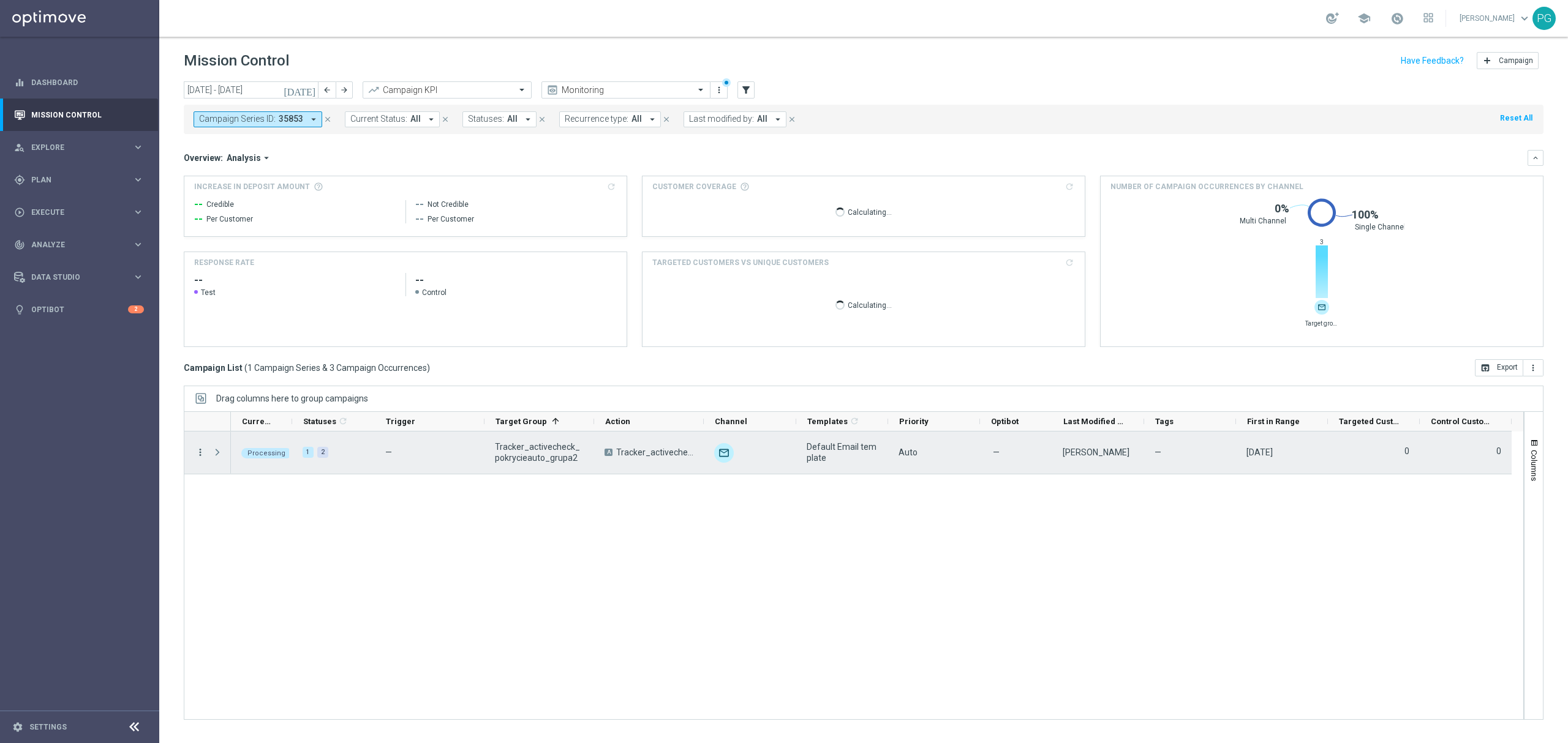
click at [199, 451] on icon "more_vert" at bounding box center [201, 452] width 11 height 11
click at [243, 458] on span "Campaign Details" at bounding box center [256, 460] width 62 height 8
click at [201, 456] on icon "more_vert" at bounding box center [201, 452] width 11 height 11
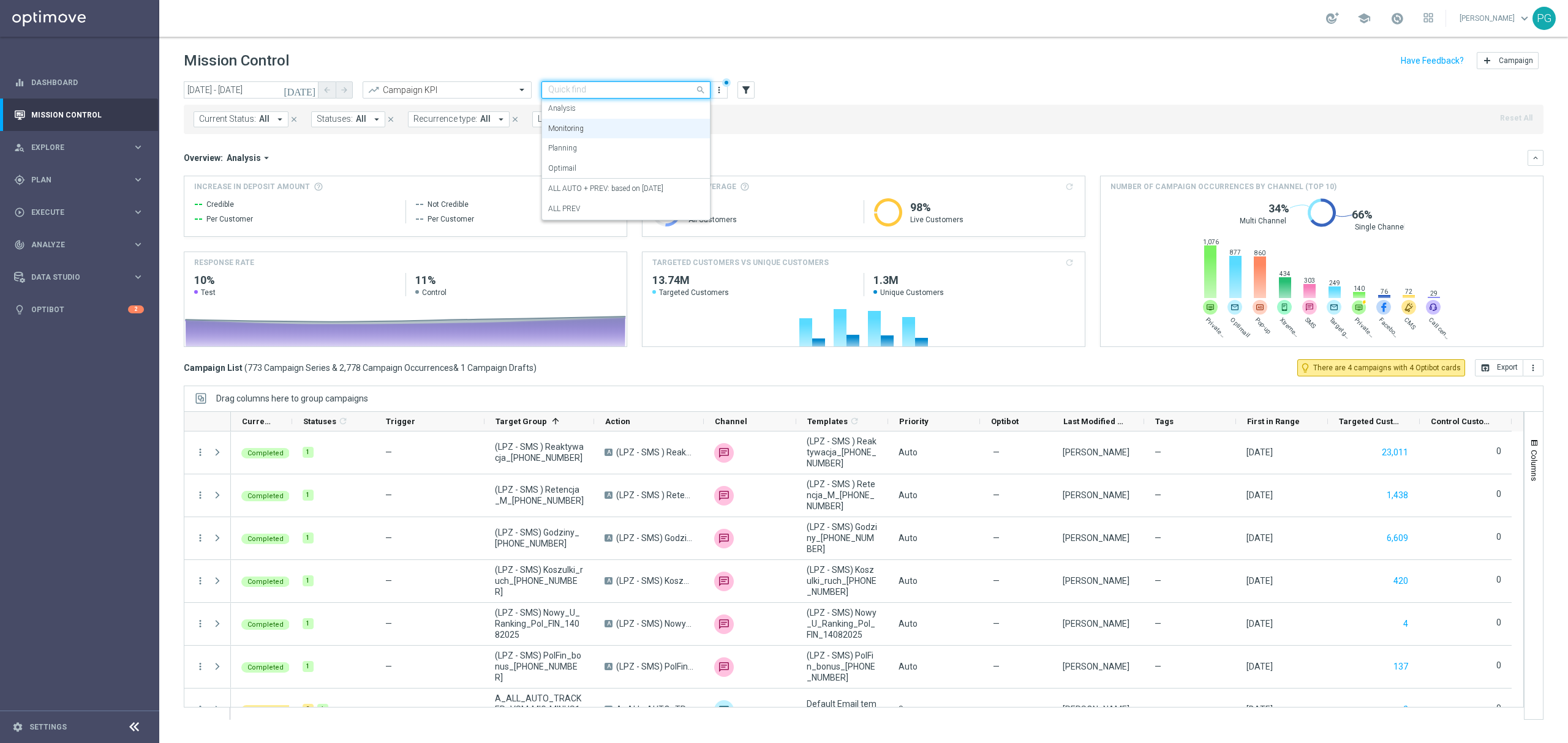
click at [572, 97] on div "Quick find Monitoring" at bounding box center [626, 89] width 169 height 17
click at [576, 199] on div "ALL PREV" at bounding box center [626, 209] width 155 height 20
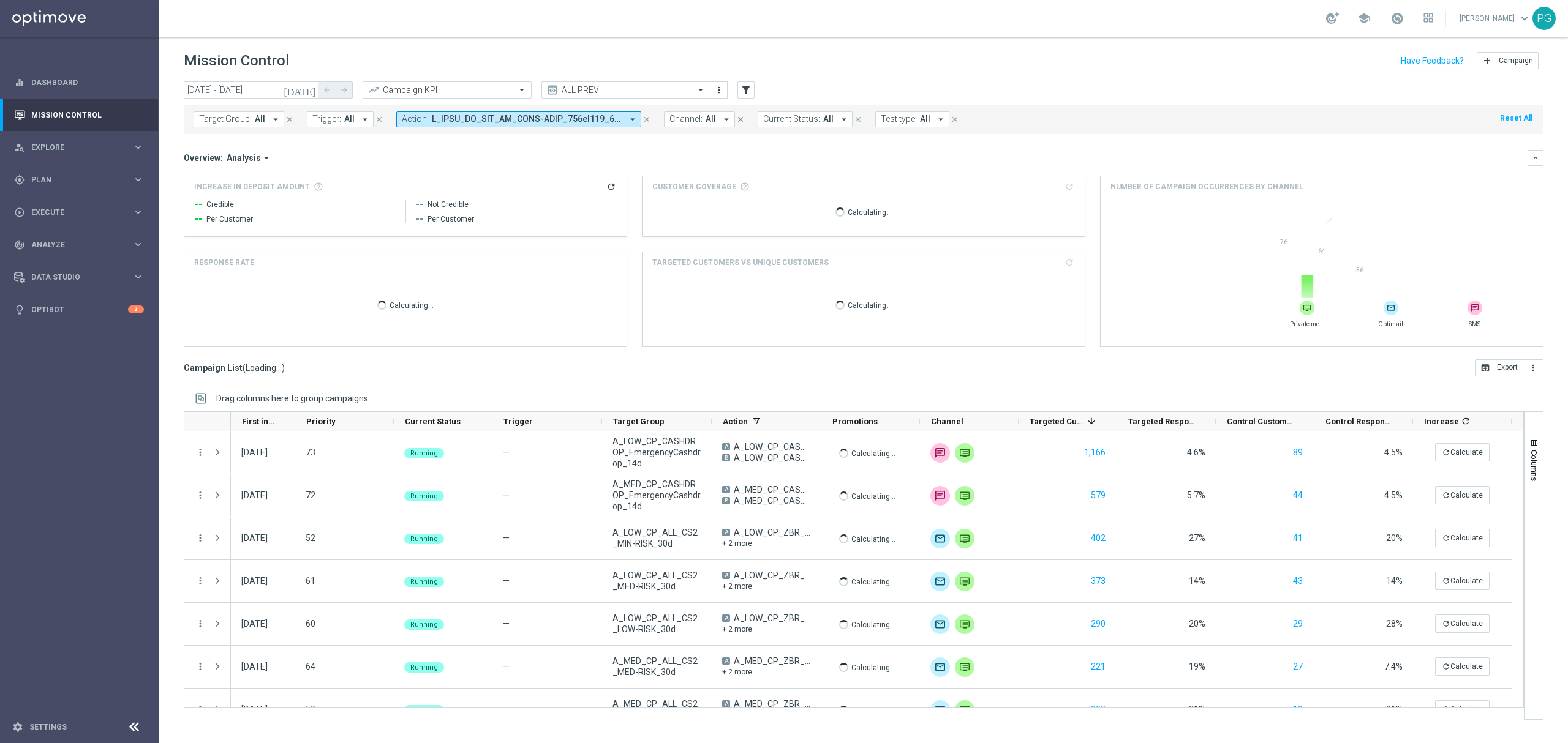
click at [446, 119] on span at bounding box center [527, 119] width 191 height 11
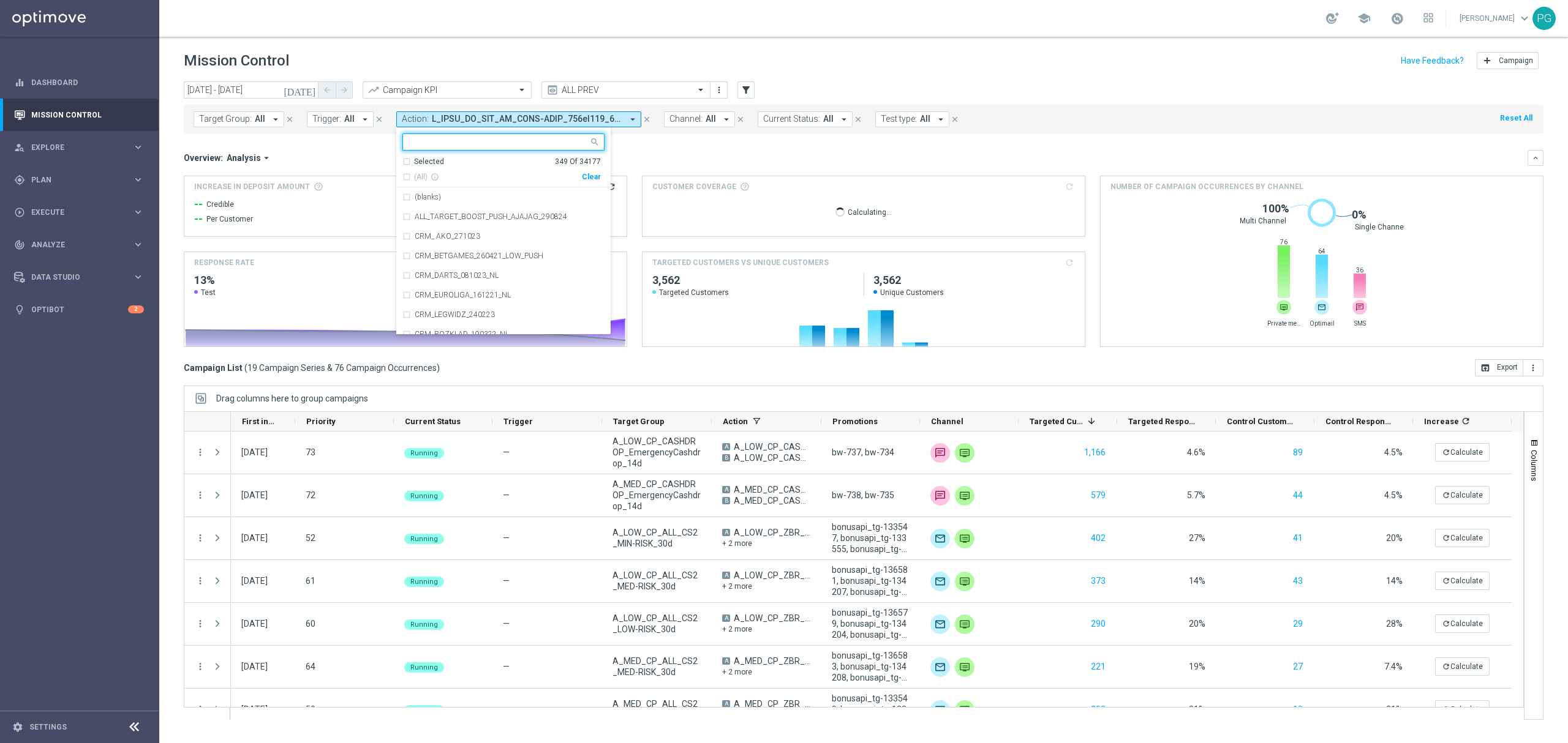
click at [0, 0] on div "Clear" at bounding box center [0, 0] width 0 height 0
click at [538, 143] on input "text" at bounding box center [499, 143] width 180 height 11
paste input "Tracker_activecheck_pokrycieauto_grupa2"
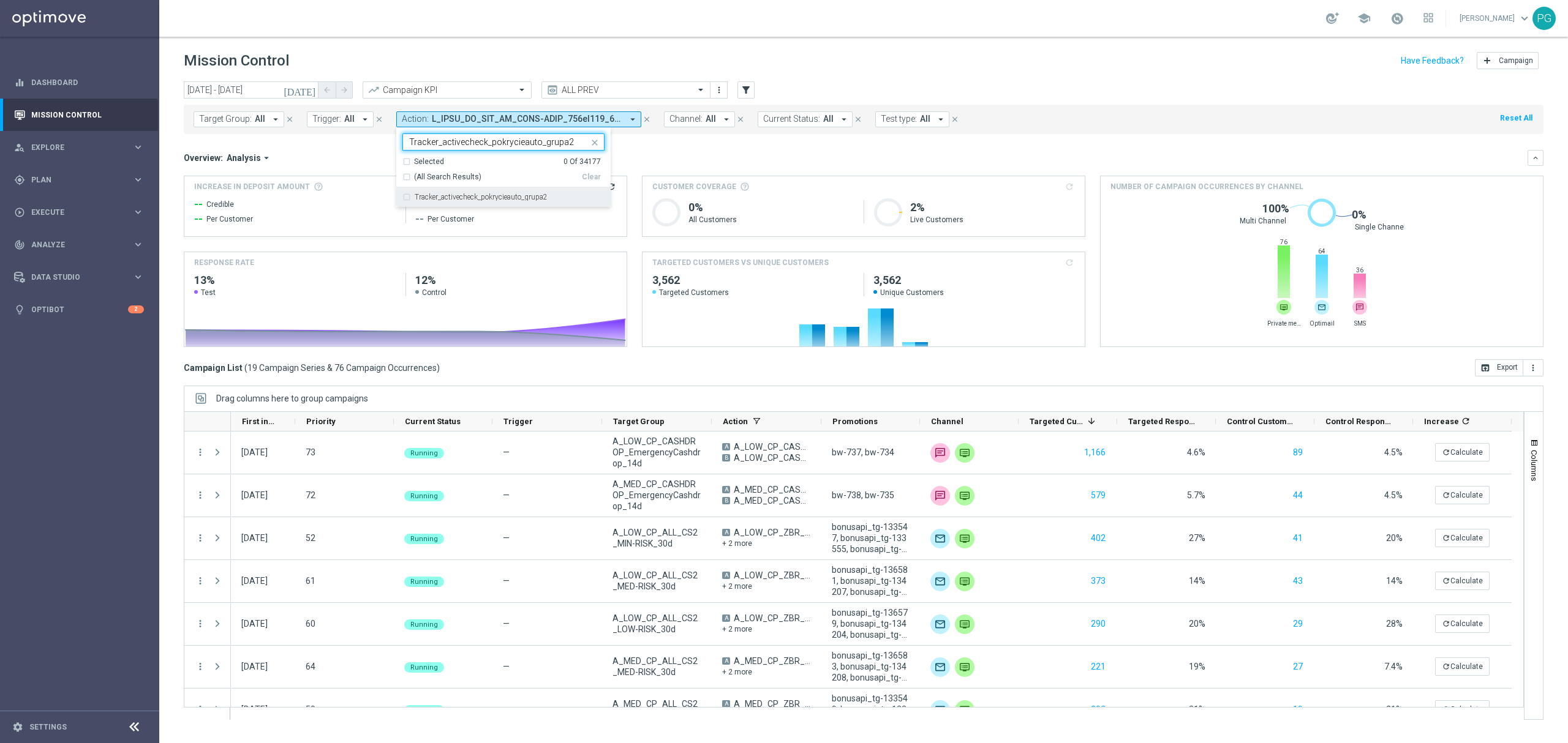
click at [471, 199] on label "Tracker_activecheck_pokrycieauto_grupa2" at bounding box center [481, 197] width 133 height 7
type input "Tracker_activecheck_pokrycieauto_grupa2"
click at [690, 140] on mini-dashboard "Overview: Analysis arrow_drop_down keyboard_arrow_down Increase In Deposit Amou…" at bounding box center [863, 247] width 1360 height 226
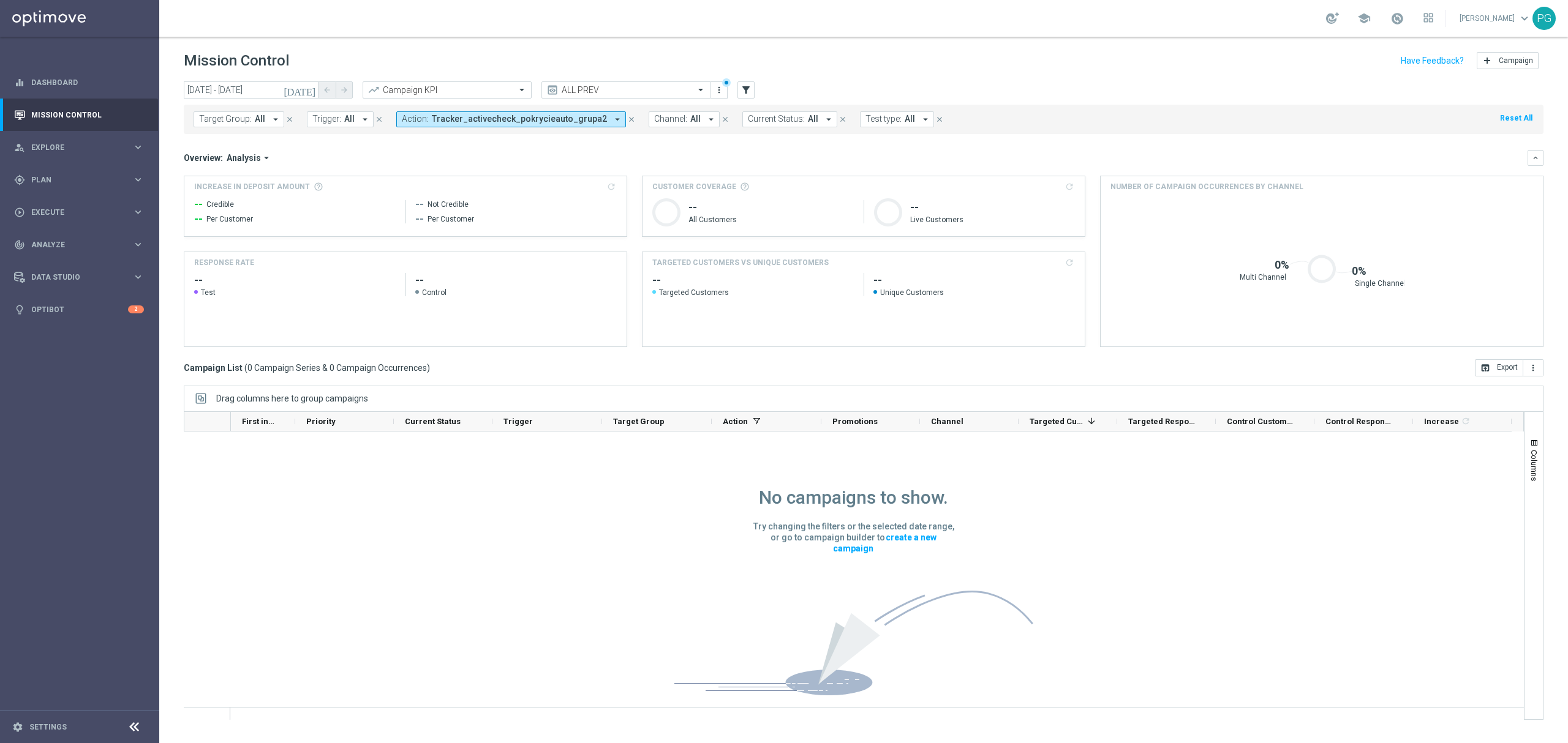
click at [310, 88] on icon "[DATE]" at bounding box center [300, 90] width 33 height 11
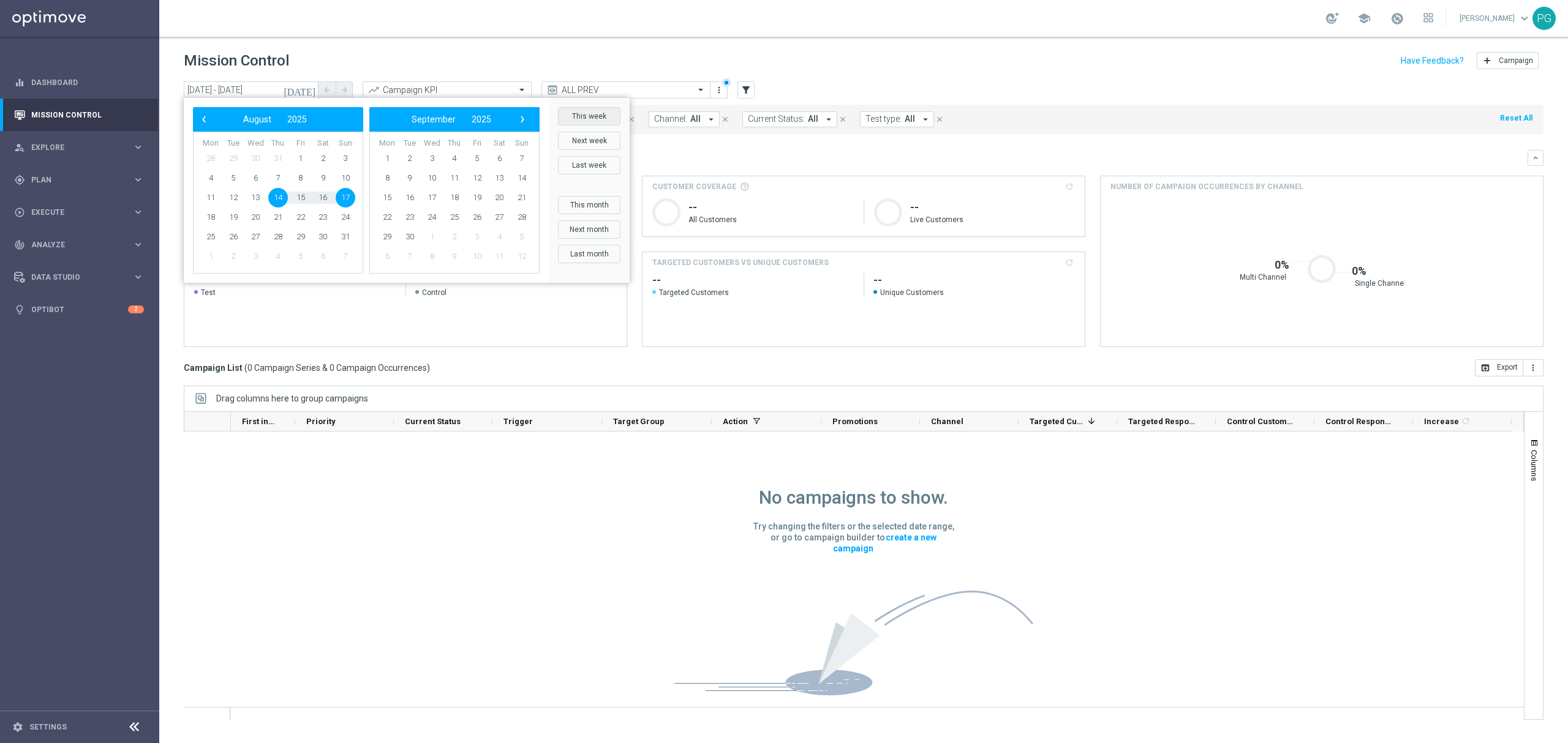
click at [614, 121] on button "This week" at bounding box center [589, 116] width 62 height 18
type input "[DATE] - [DATE]"
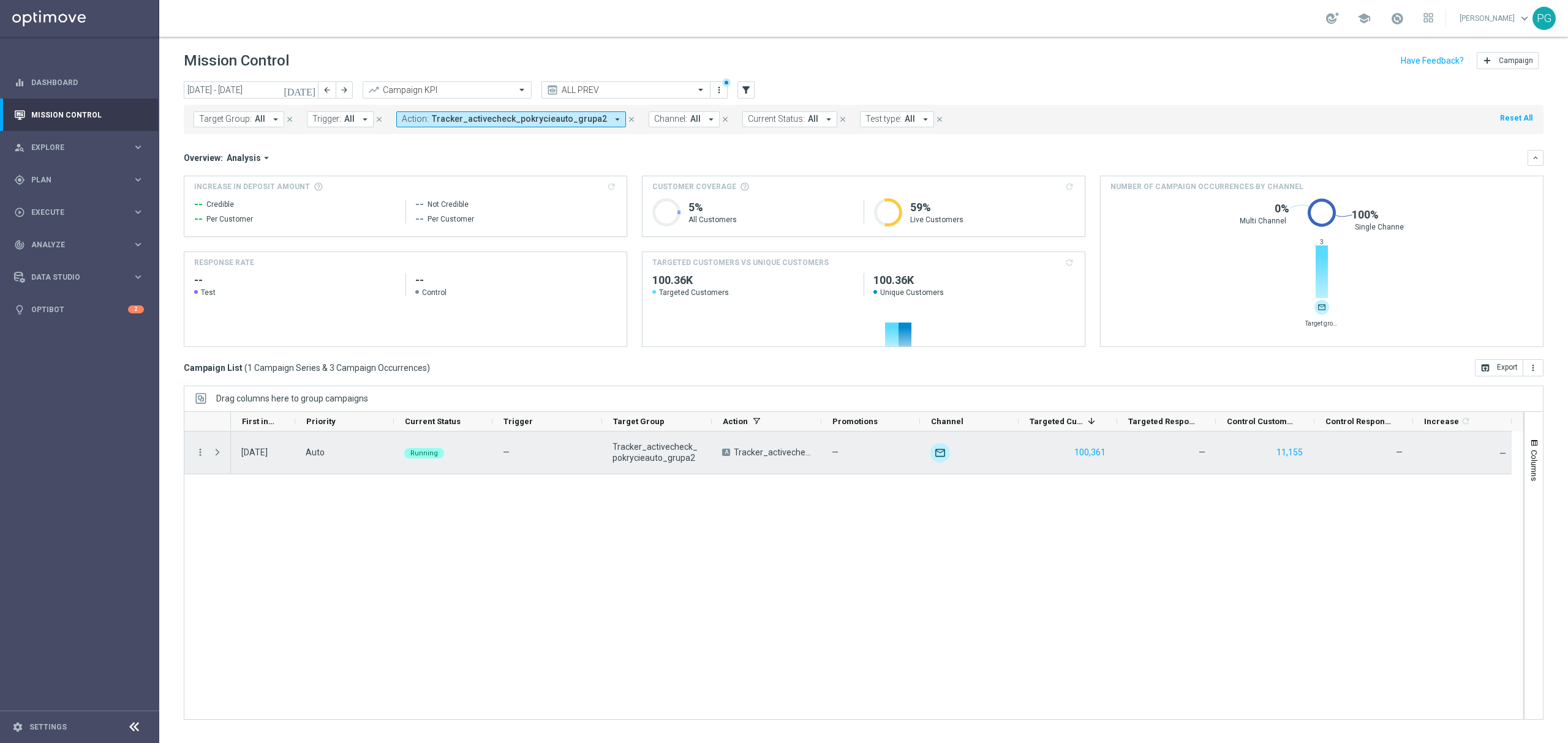
click at [190, 449] on div "more_vert" at bounding box center [195, 452] width 22 height 42
click at [201, 450] on icon "more_vert" at bounding box center [201, 452] width 11 height 11
click at [233, 552] on span "Duplicate and Edit" at bounding box center [257, 552] width 63 height 8
click at [200, 447] on icon "more_vert" at bounding box center [201, 452] width 11 height 11
click at [238, 584] on span "Delete" at bounding box center [236, 586] width 23 height 8
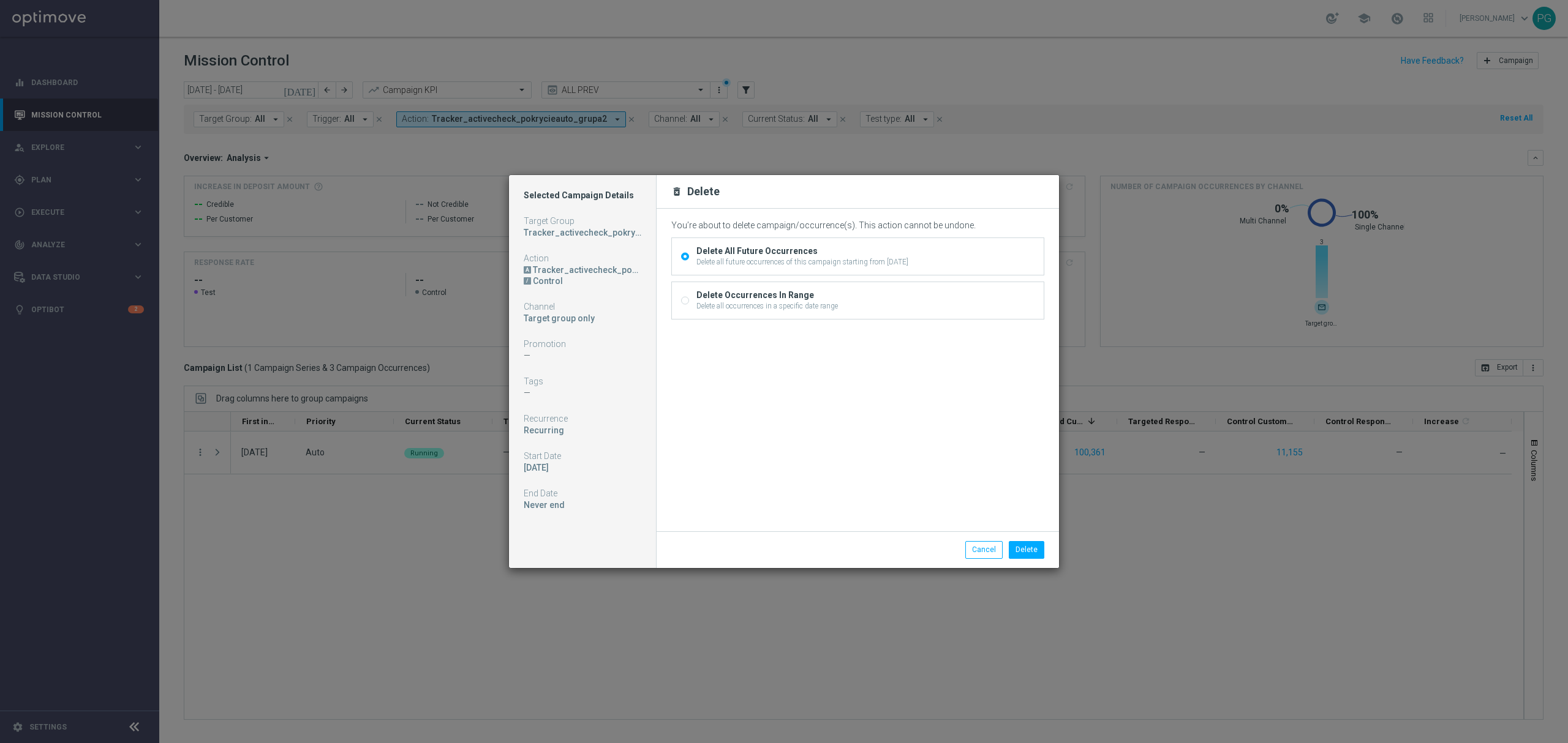
click at [855, 310] on div "Delete Occurrences In Range Delete all occurrences in a specific date range" at bounding box center [858, 301] width 372 height 37
click at [814, 297] on div "Delete Occurrences In Range" at bounding box center [767, 295] width 142 height 11
click at [689, 298] on input "Delete Occurrences In Range Delete all occurrences in a specific date range" at bounding box center [685, 302] width 8 height 8
radio input "true"
radio input "false"
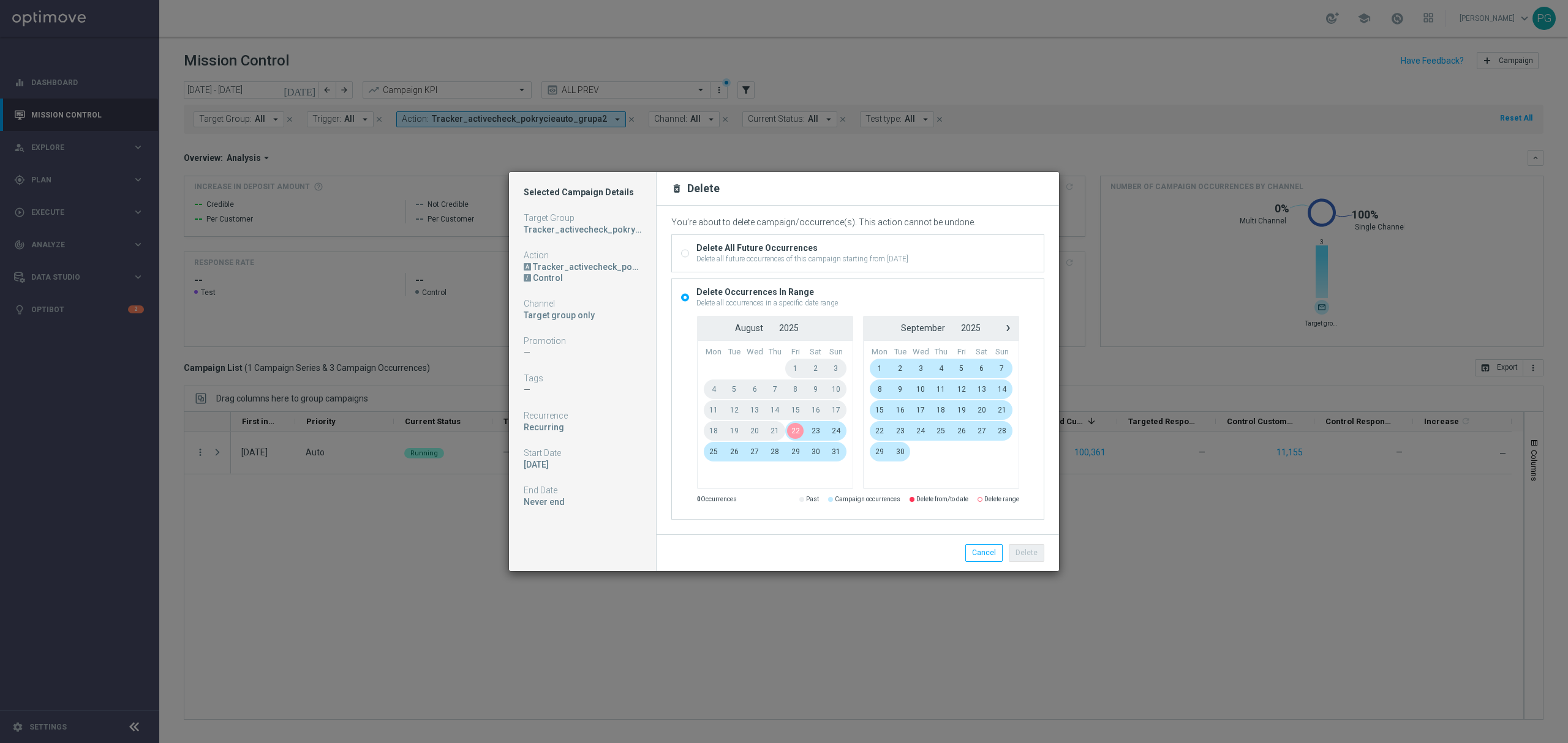
click at [793, 430] on span "22" at bounding box center [796, 432] width 20 height 20
click at [795, 430] on span "22" at bounding box center [796, 432] width 20 height 20
click at [1031, 553] on button "Delete" at bounding box center [1026, 553] width 35 height 17
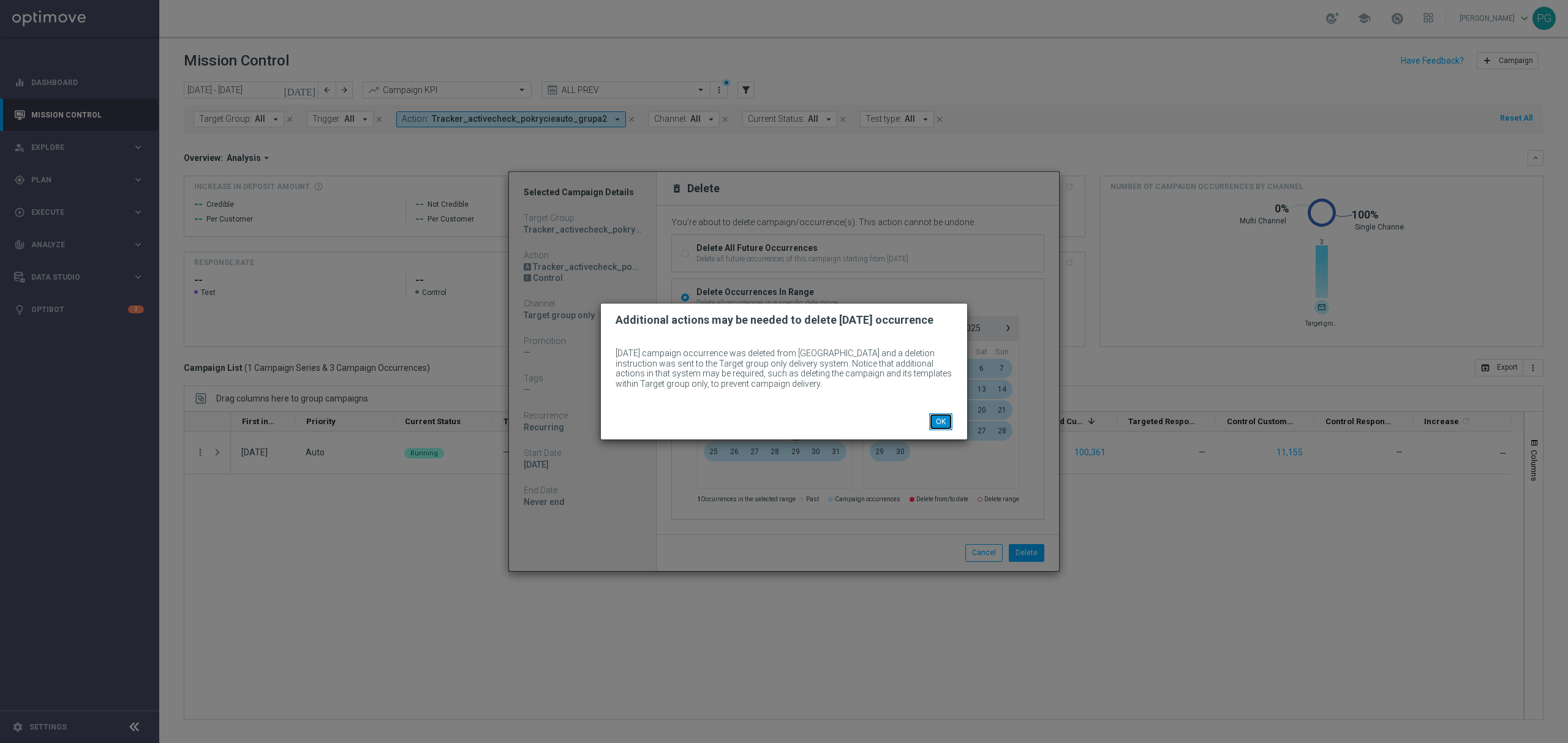
click at [947, 420] on button "OK" at bounding box center [941, 422] width 23 height 17
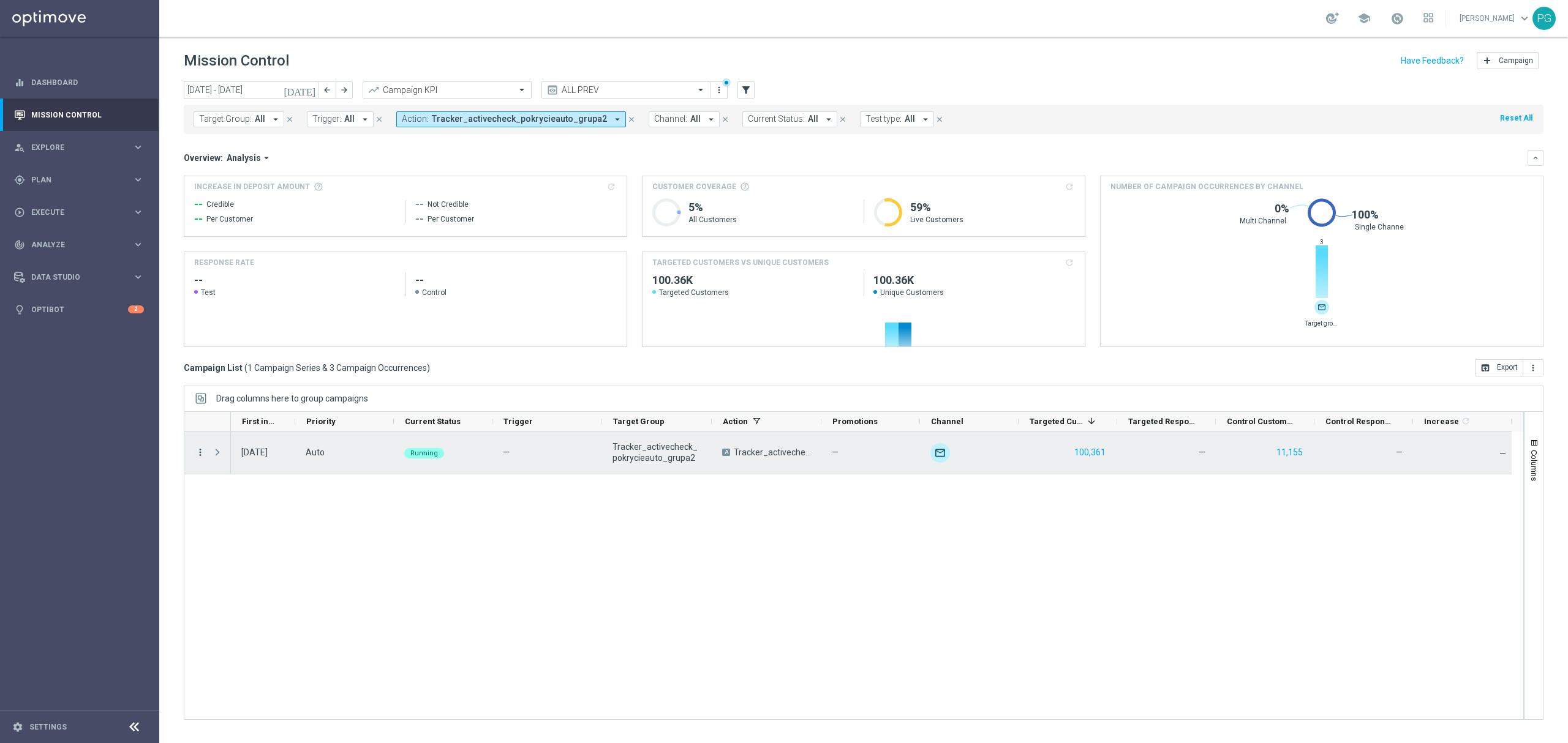
click at [199, 458] on icon "more_vert" at bounding box center [201, 452] width 11 height 11
click at [277, 583] on div "Delete" at bounding box center [282, 586] width 114 height 8
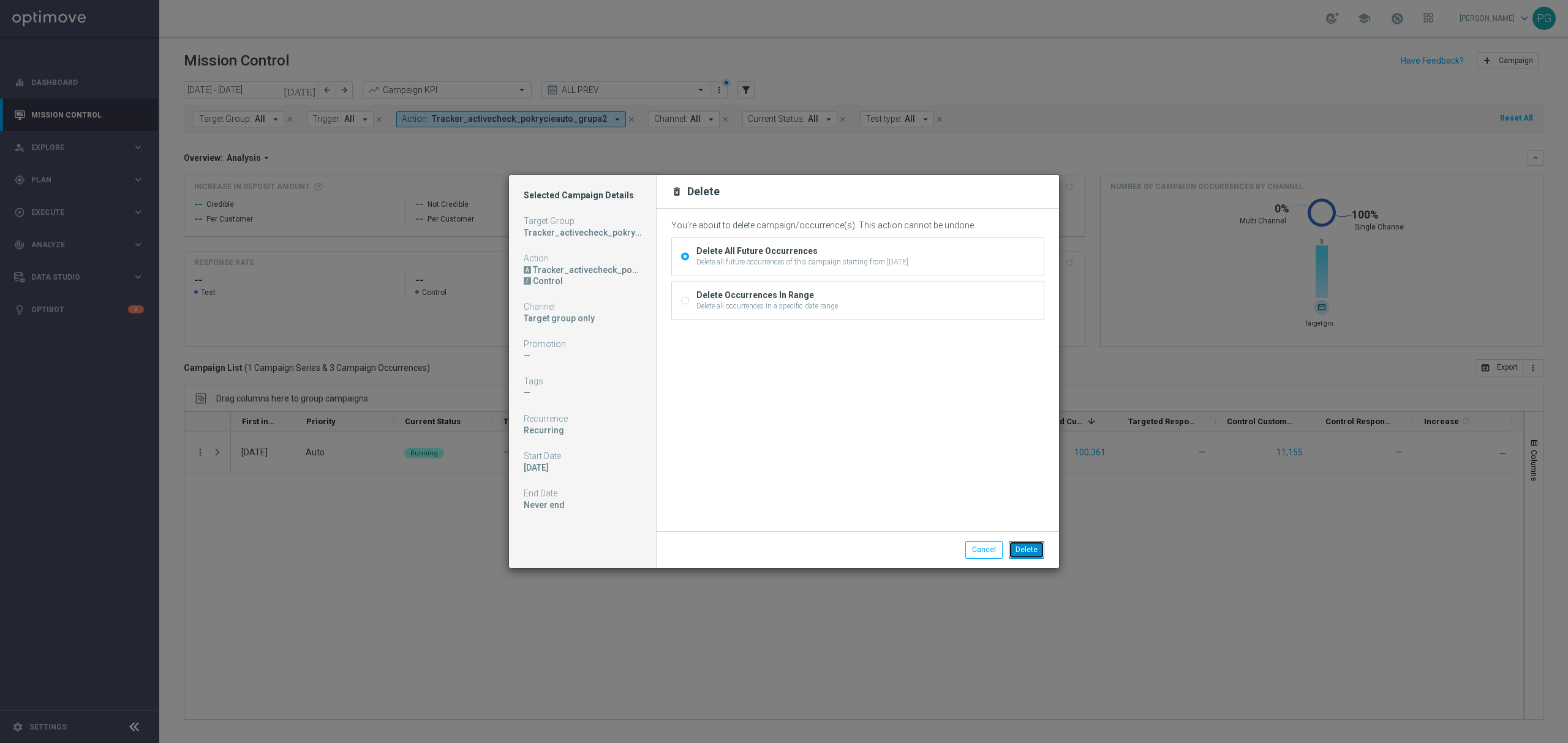
click at [1030, 556] on button "Delete" at bounding box center [1026, 550] width 35 height 17
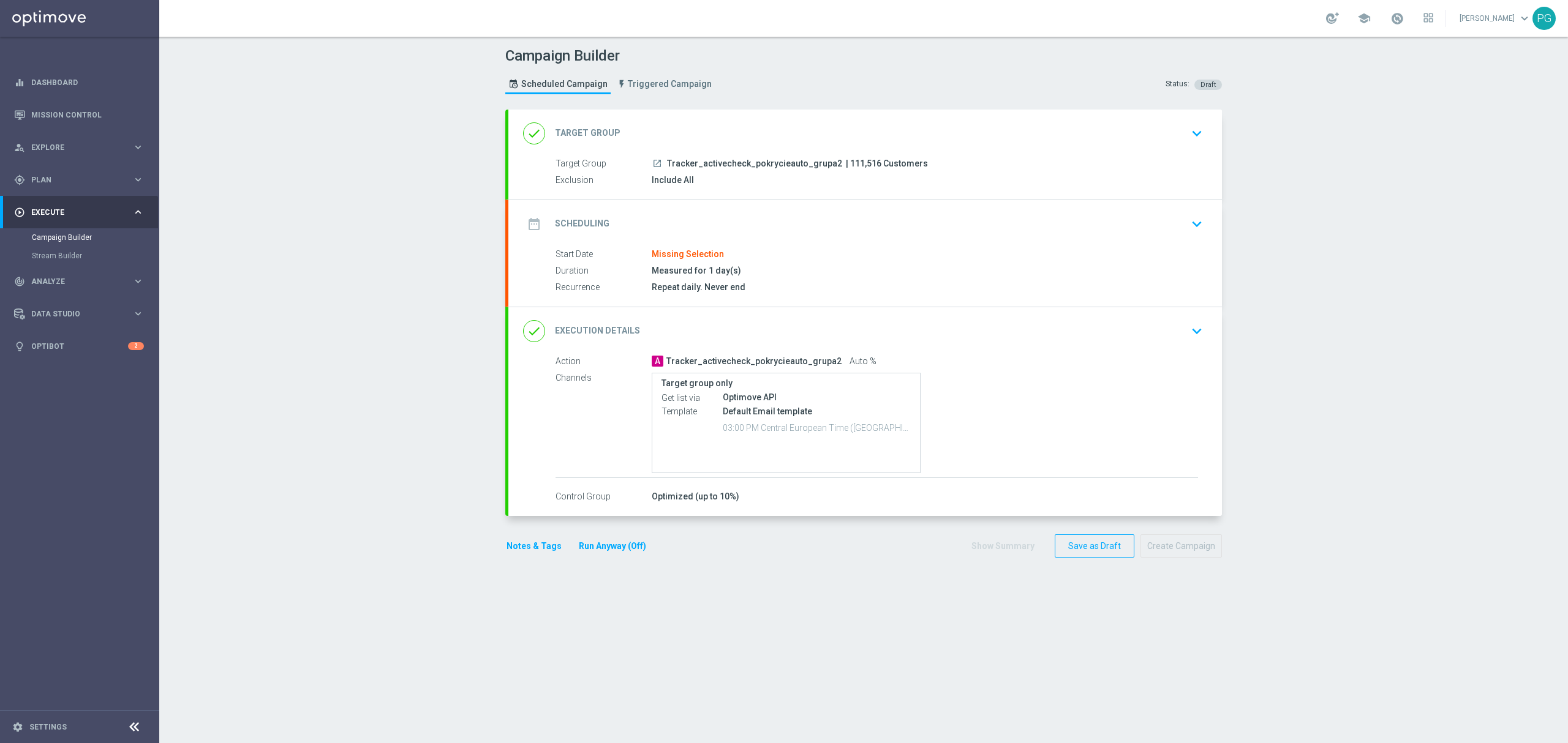
click at [738, 193] on div "Target Group launch Tracker_activecheck_pokrycieauto_grupa2 | 111,516 Customers…" at bounding box center [865, 178] width 714 height 42
click at [733, 203] on div "date_range Scheduling keyboard_arrow_down" at bounding box center [865, 224] width 714 height 48
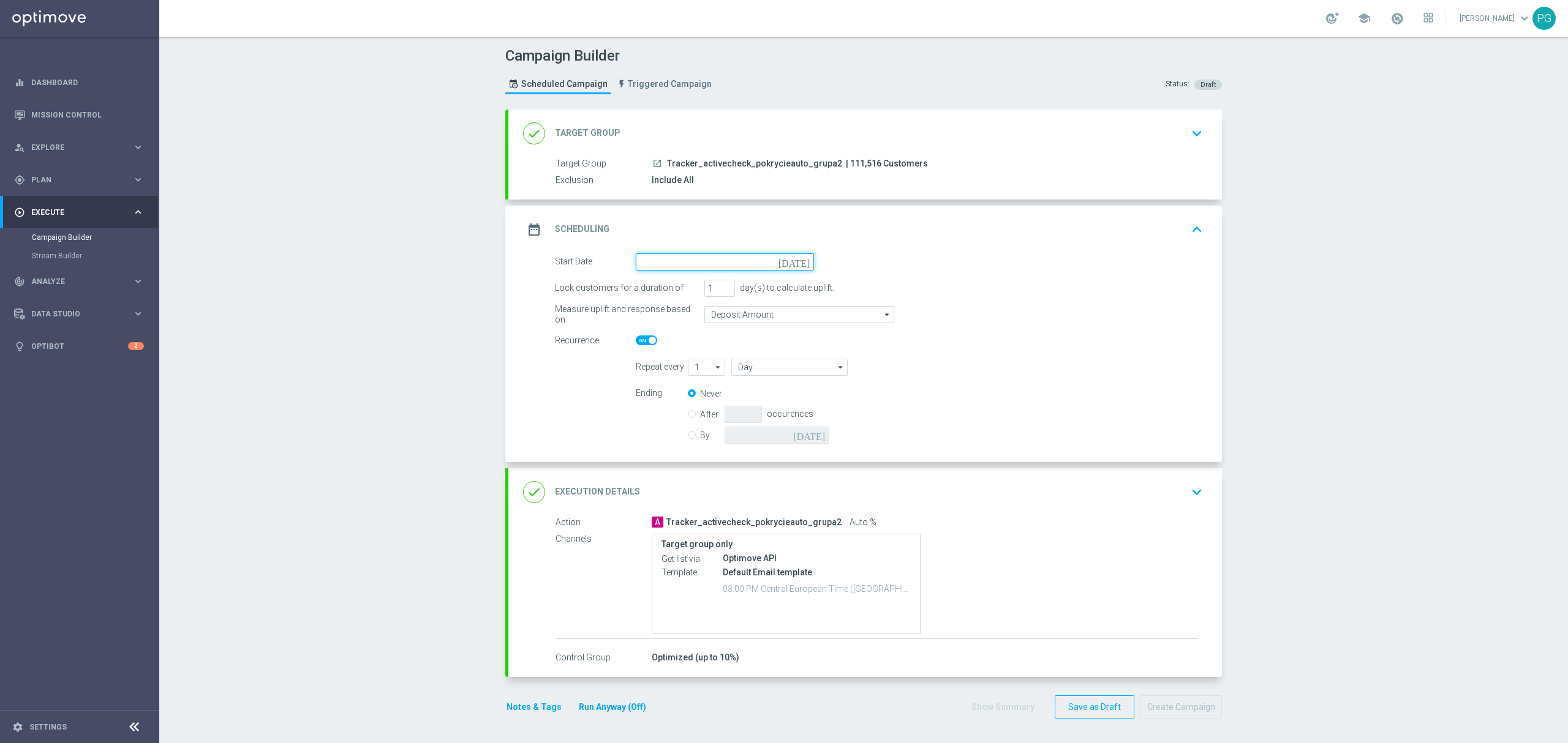
click at [709, 260] on input at bounding box center [724, 262] width 178 height 17
click at [743, 390] on span "22" at bounding box center [753, 390] width 20 height 20
type input "[DATE]"
click at [662, 486] on div "done Execution Details keyboard_arrow_down" at bounding box center [865, 492] width 685 height 23
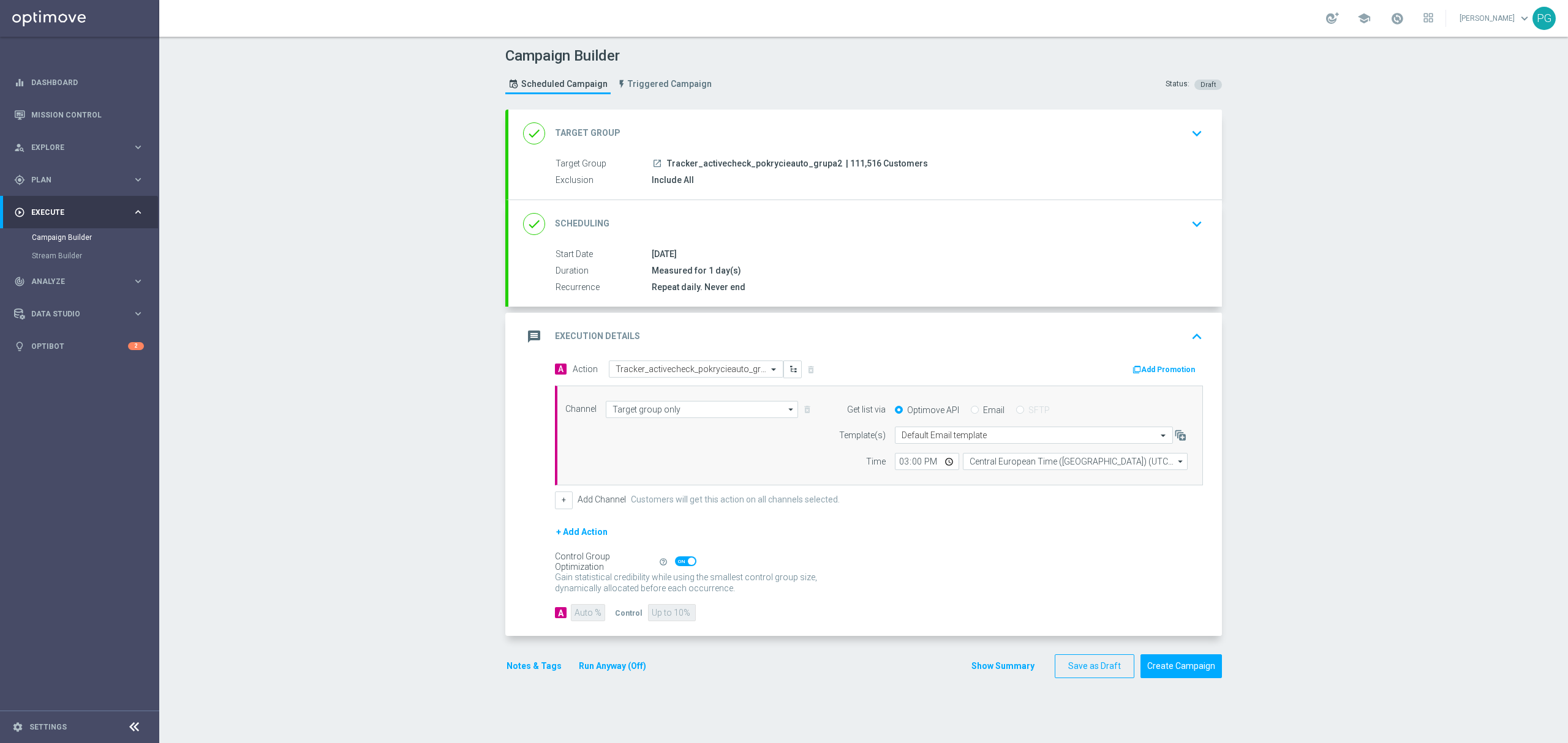
click at [675, 562] on span at bounding box center [686, 562] width 22 height 10
click at [675, 562] on input "checkbox" at bounding box center [686, 562] width 22 height 10
checkbox input "false"
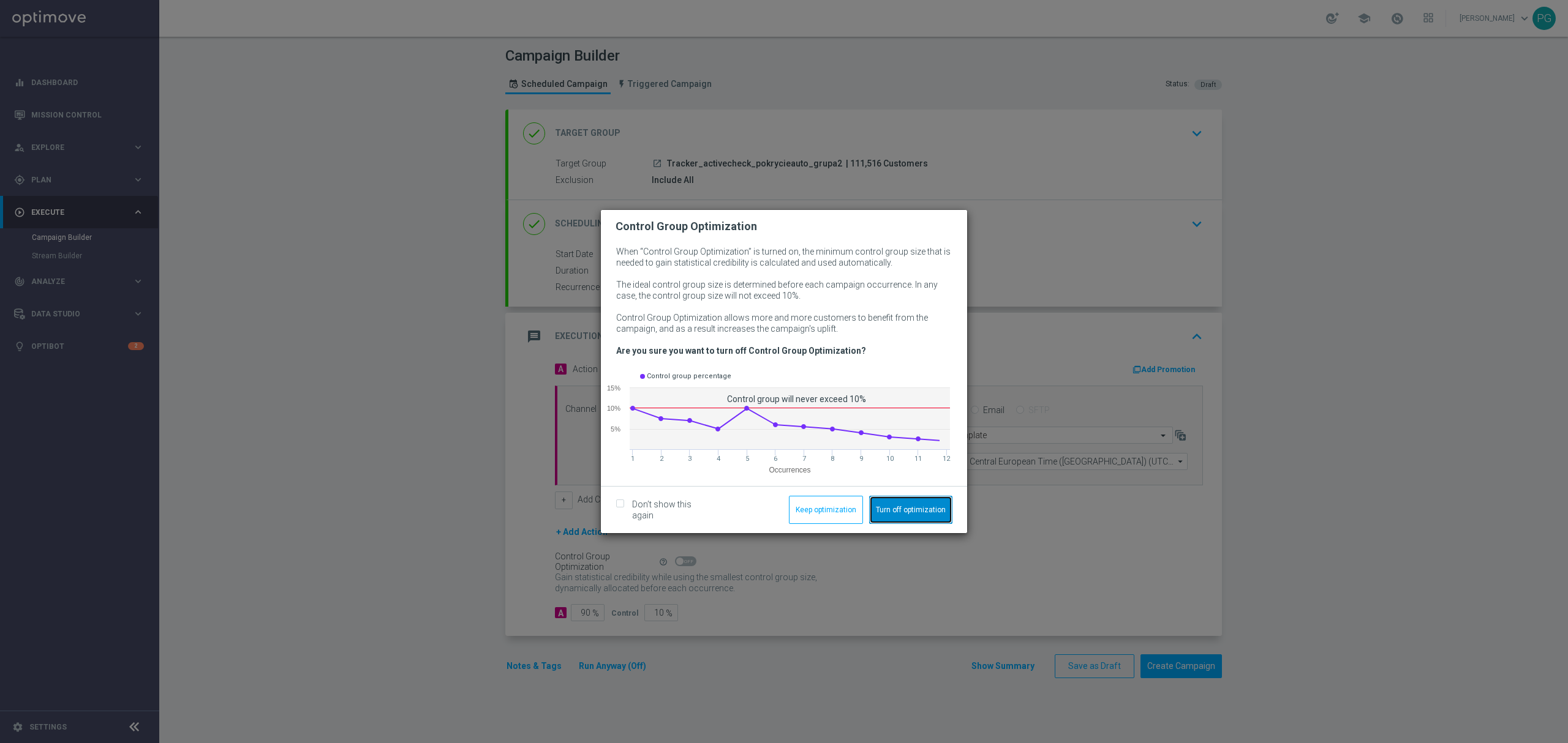
click at [900, 506] on button "Turn off optimization" at bounding box center [910, 509] width 83 height 28
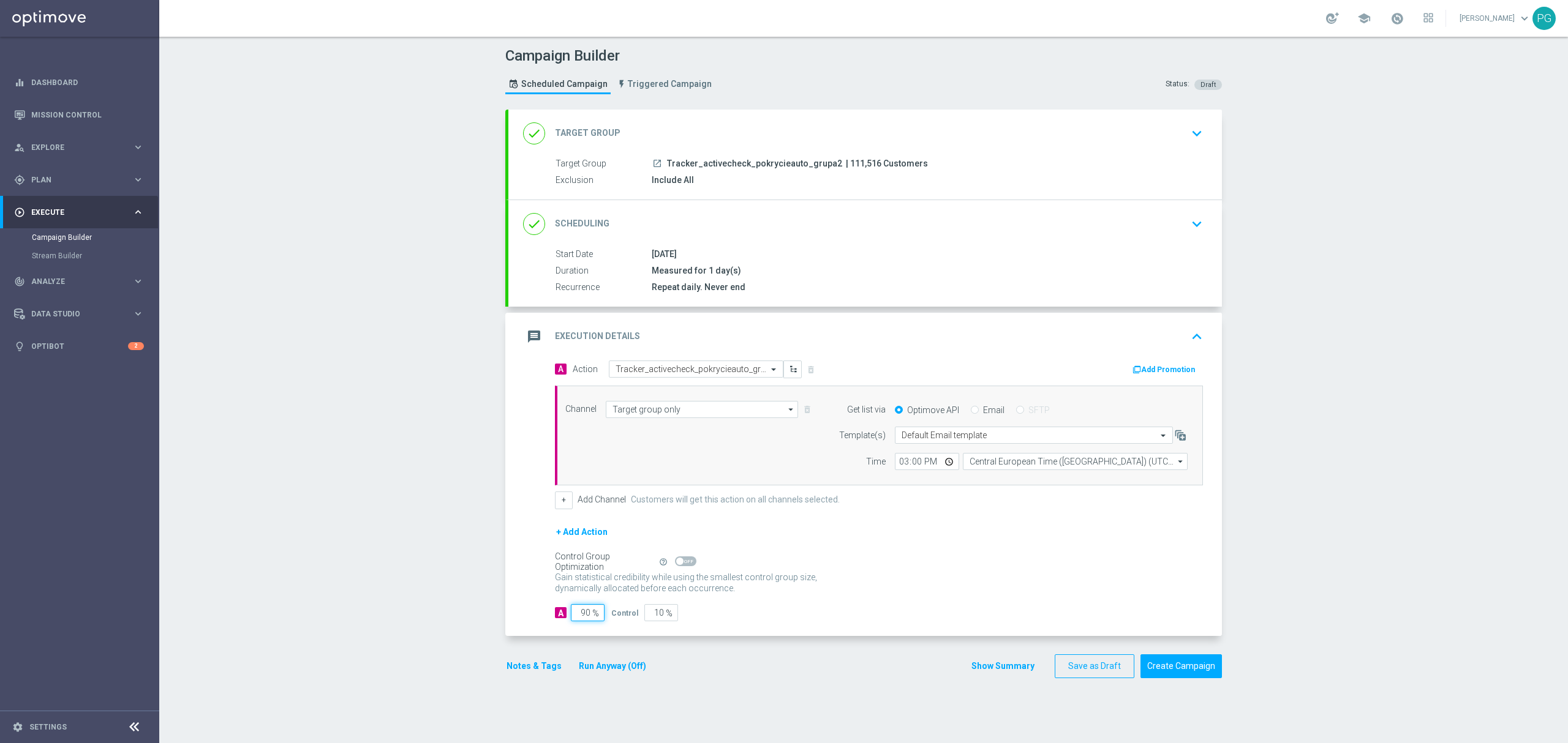
click at [571, 619] on input "90" at bounding box center [587, 612] width 33 height 17
type input "10"
type input "90"
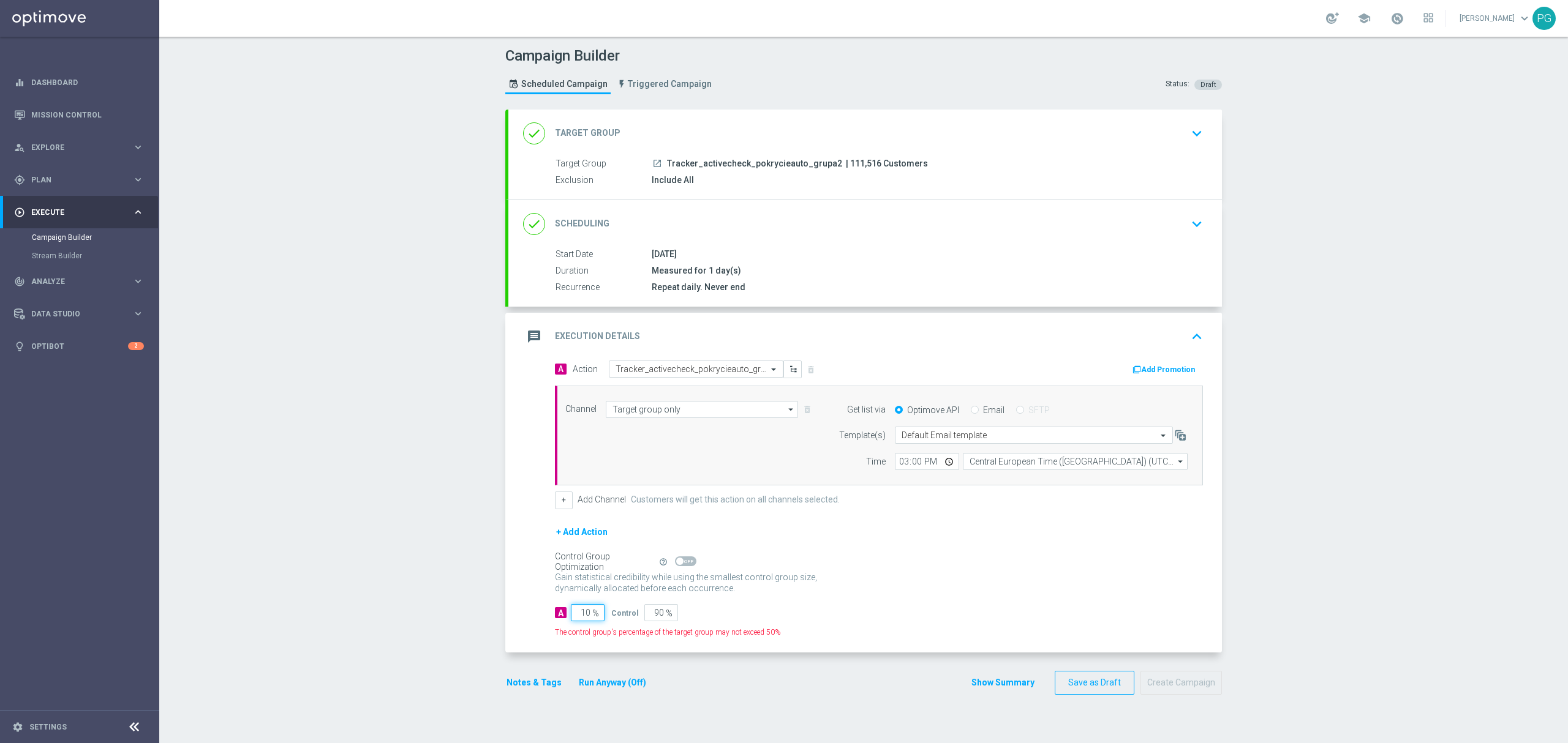
type input "100"
type input "0"
type input "100"
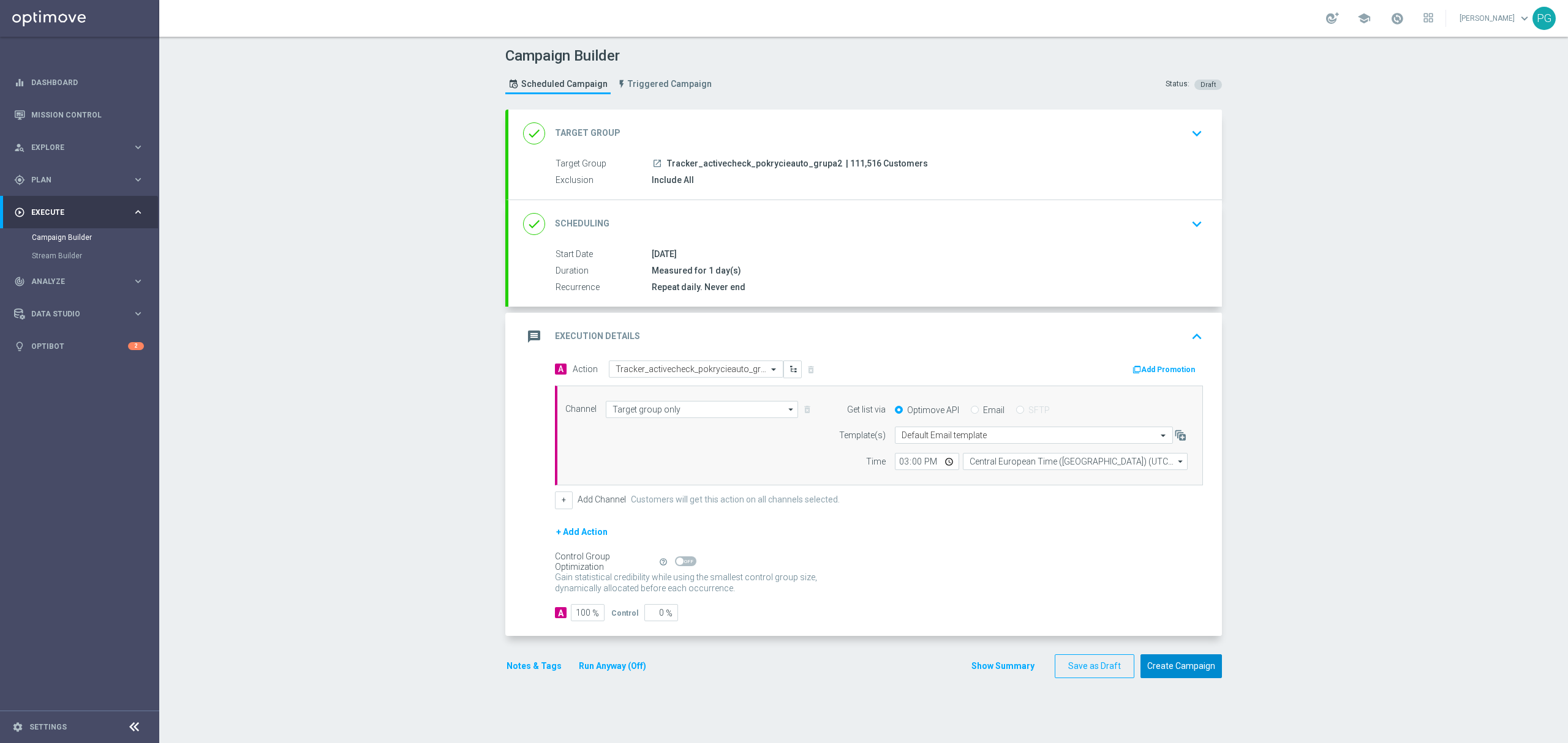
click at [1177, 667] on button "Create Campaign" at bounding box center [1181, 666] width 81 height 23
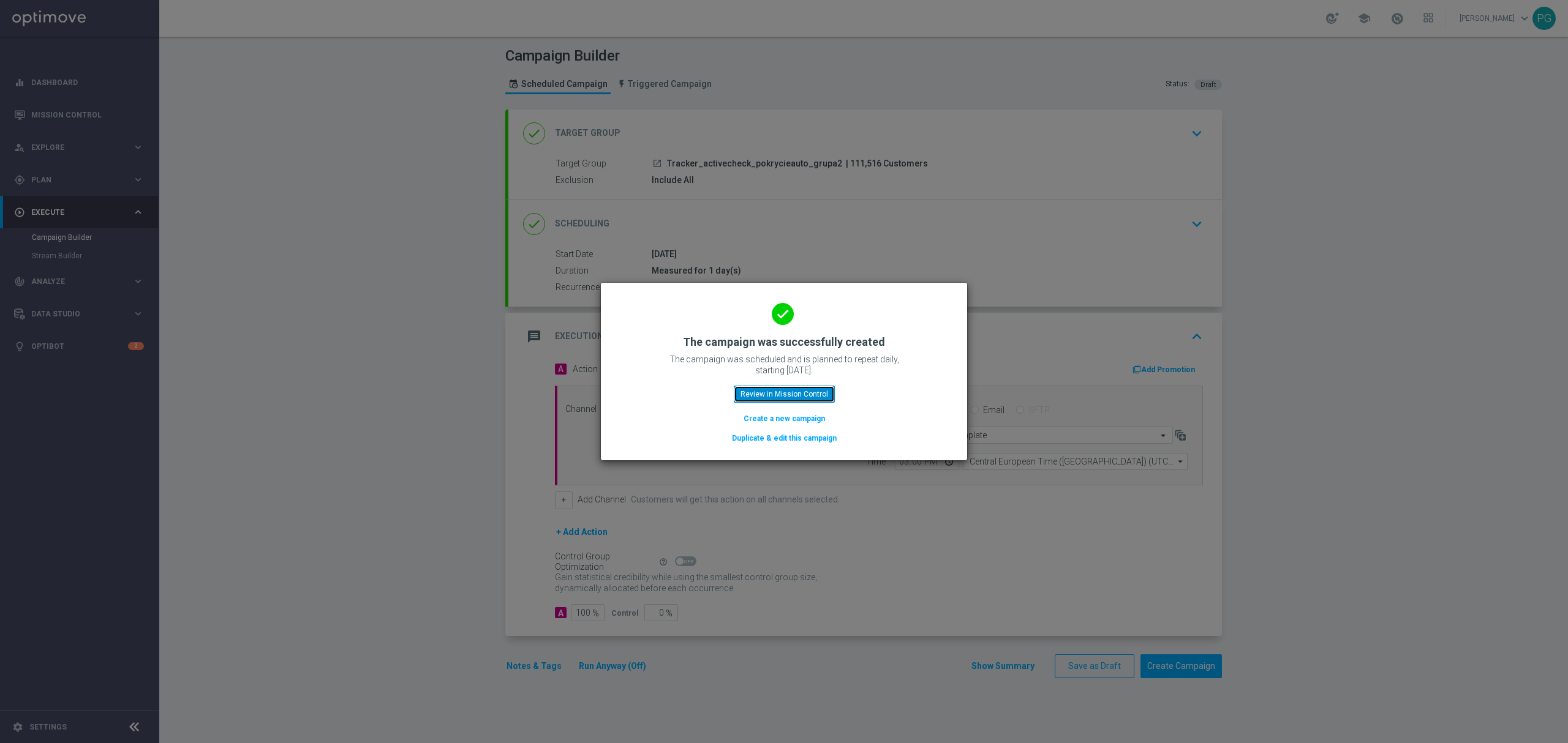
click at [753, 387] on button "Review in Mission Control" at bounding box center [785, 394] width 101 height 17
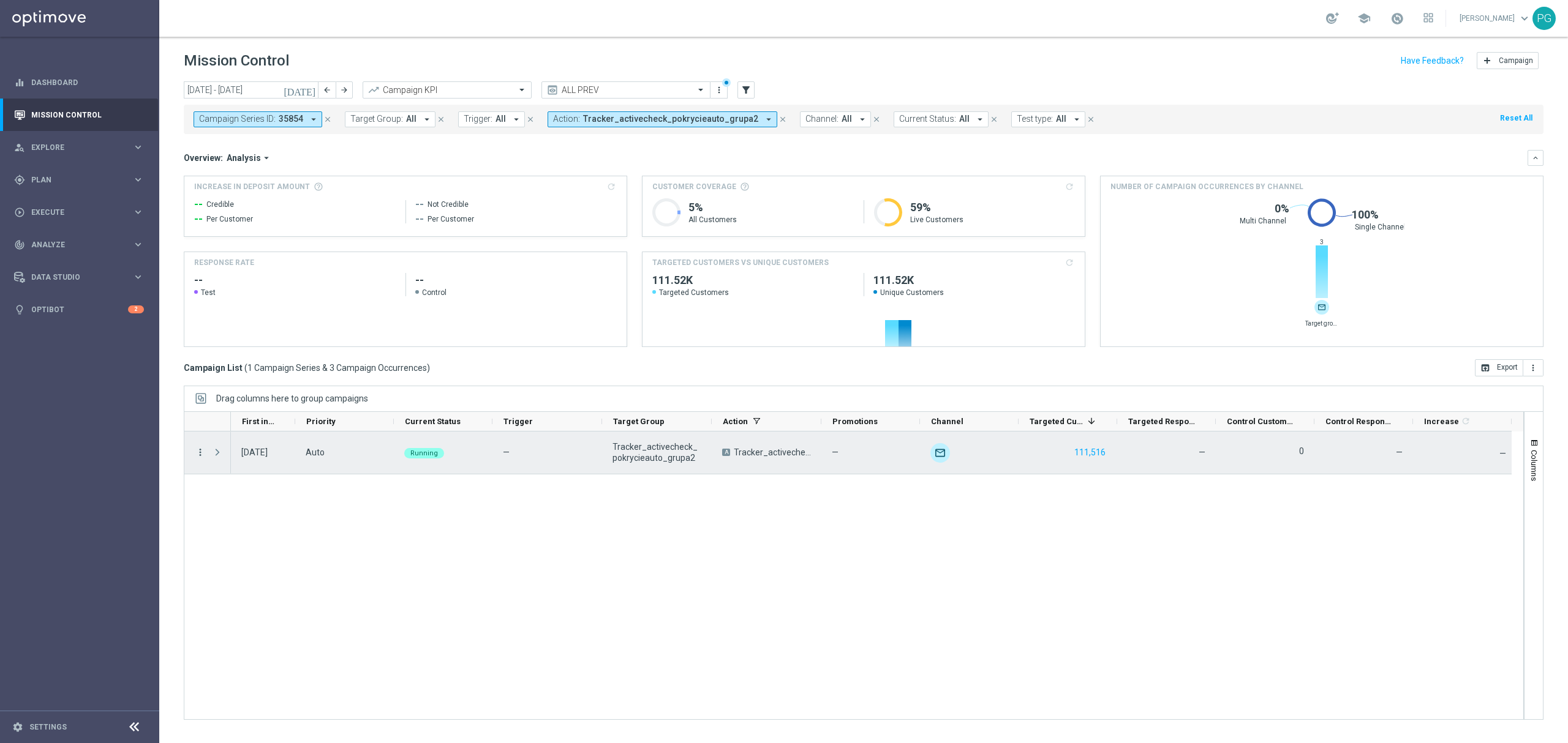
click at [199, 453] on icon "more_vert" at bounding box center [201, 452] width 11 height 11
click at [234, 469] on div "list Campaign Details" at bounding box center [275, 460] width 138 height 17
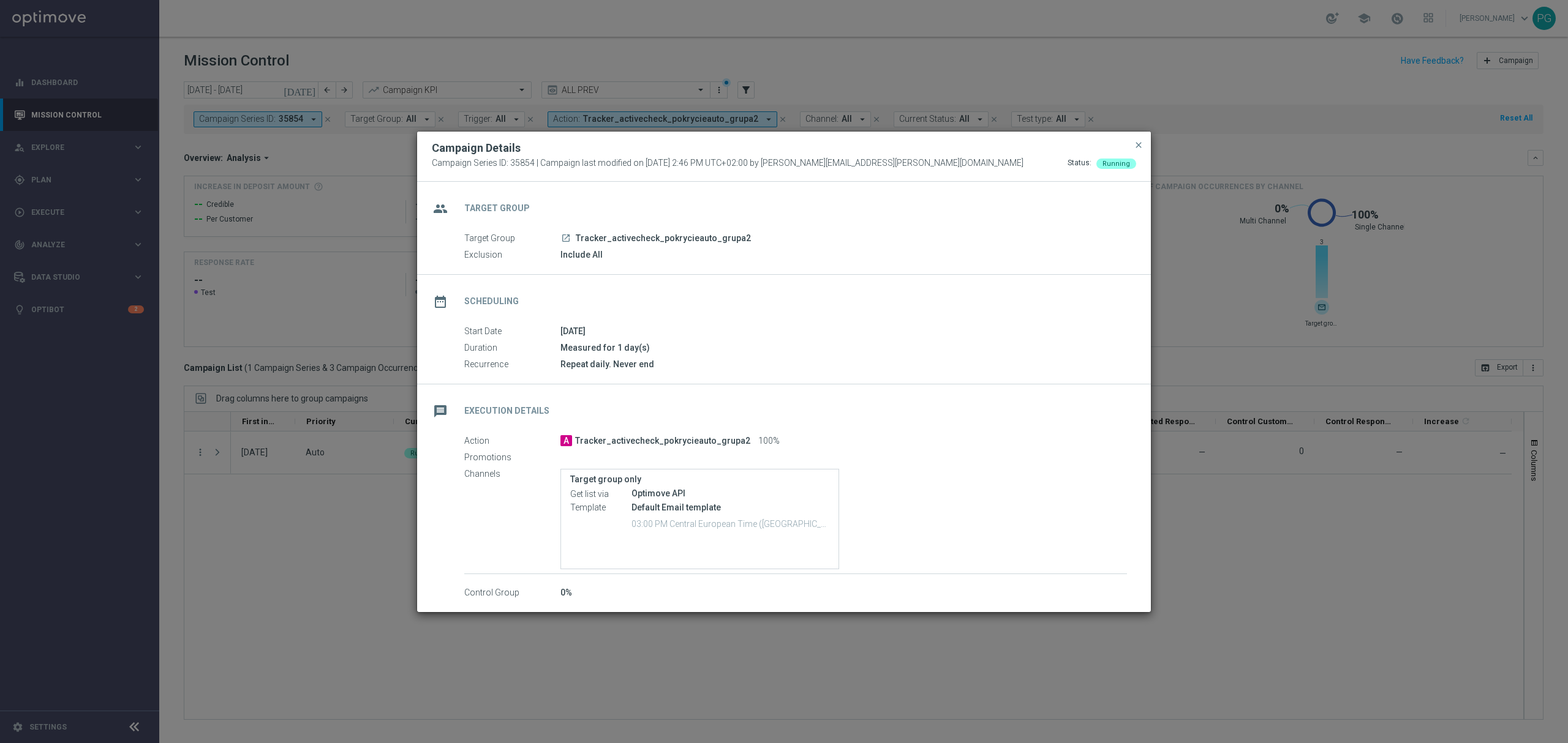
click at [568, 241] on icon "launch" at bounding box center [565, 237] width 10 height 10
click at [1138, 143] on span "close" at bounding box center [1139, 144] width 10 height 10
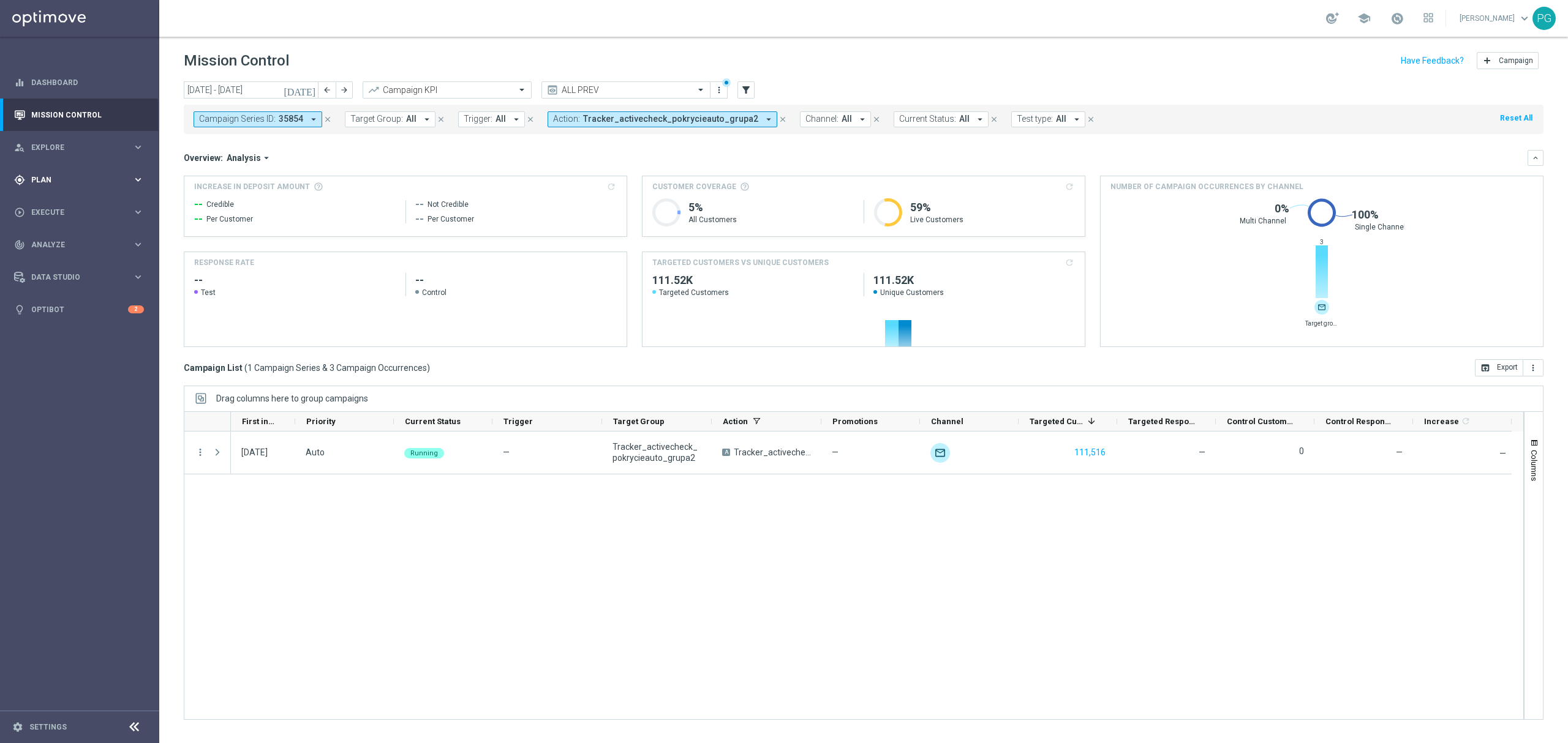
click at [145, 180] on div "gps_fixed Plan keyboard_arrow_right" at bounding box center [79, 180] width 158 height 33
click at [93, 207] on link "Target Groups" at bounding box center [79, 205] width 96 height 10
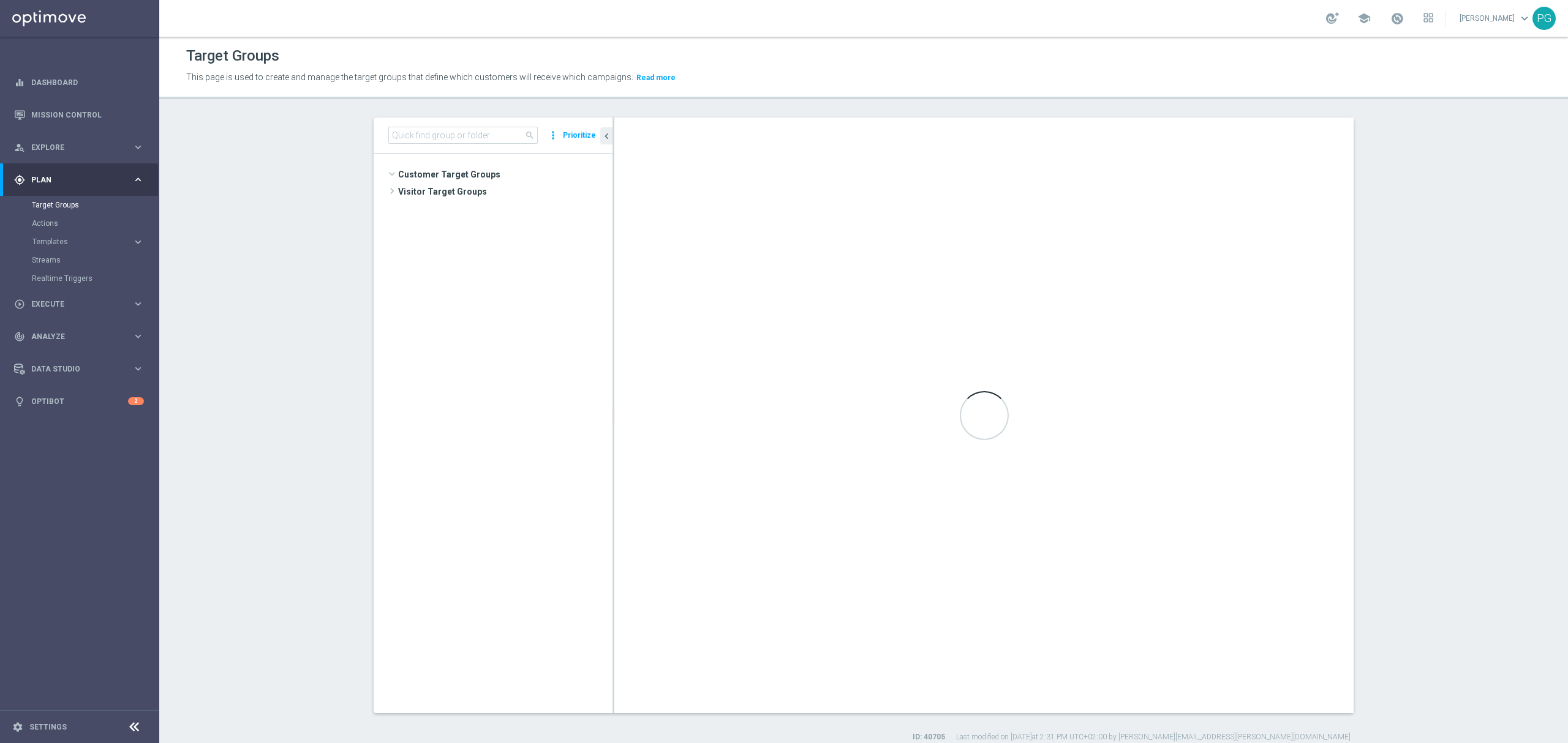
scroll to position [437, 0]
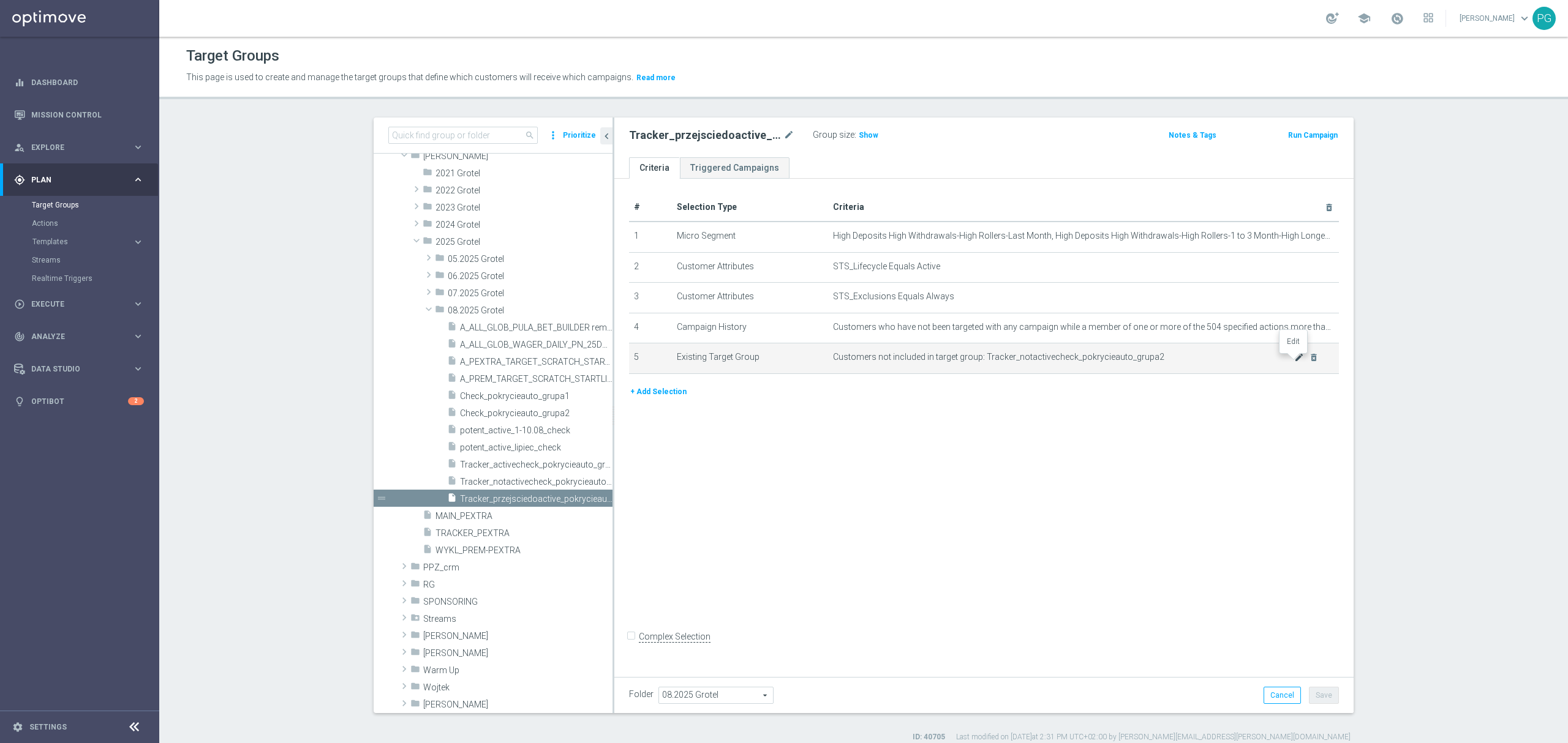
click at [1294, 358] on icon "mode_edit" at bounding box center [1299, 358] width 10 height 10
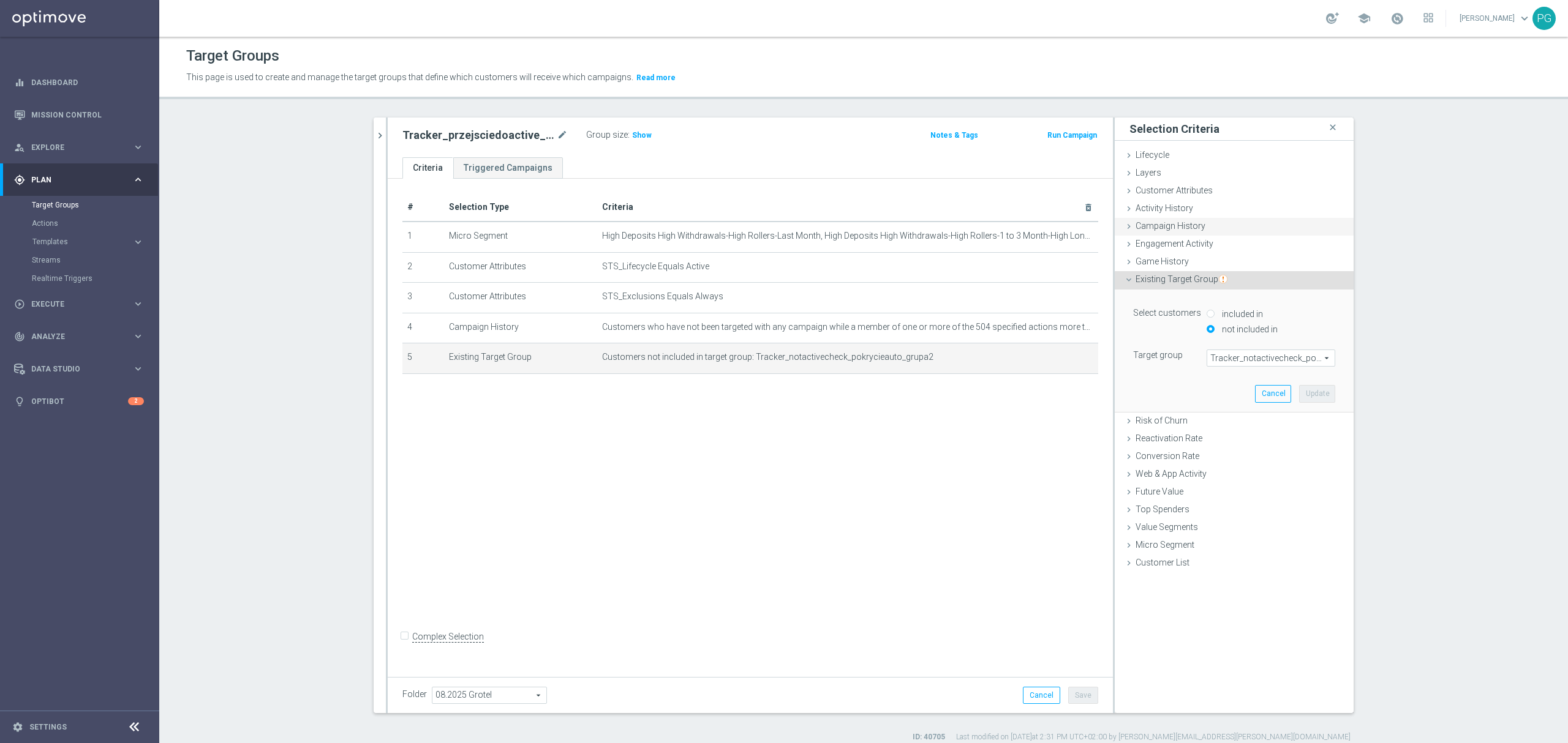
click at [1167, 228] on span "Campaign History" at bounding box center [1171, 226] width 70 height 10
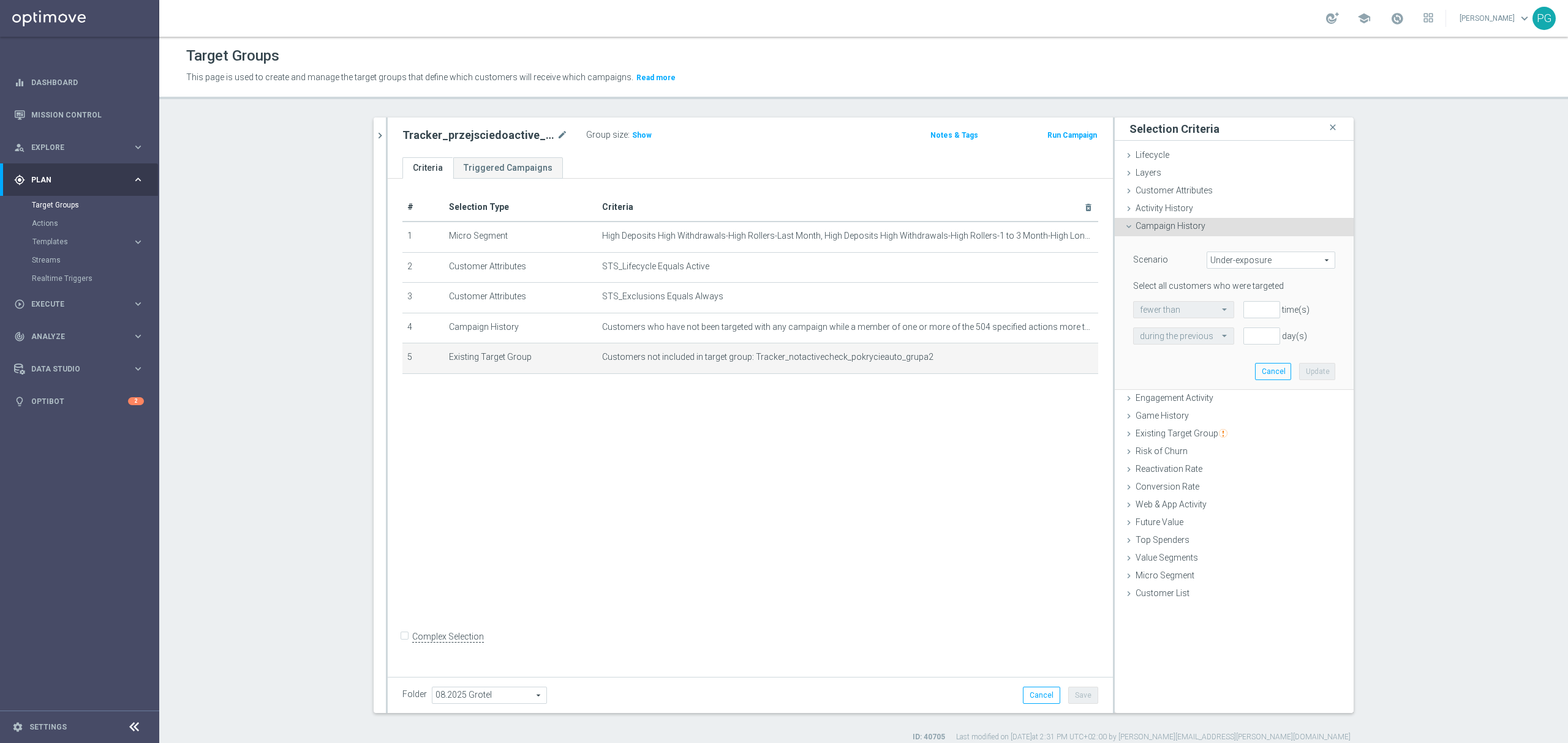
click at [1264, 275] on div "Scenario Under-exposure Under-exposure arrow_drop_down search Select all custom…" at bounding box center [1235, 298] width 202 height 92
click at [1240, 264] on span "Under-exposure" at bounding box center [1271, 260] width 127 height 16
click at [1255, 344] on span "Custom" at bounding box center [1272, 341] width 116 height 10
type input "Custom"
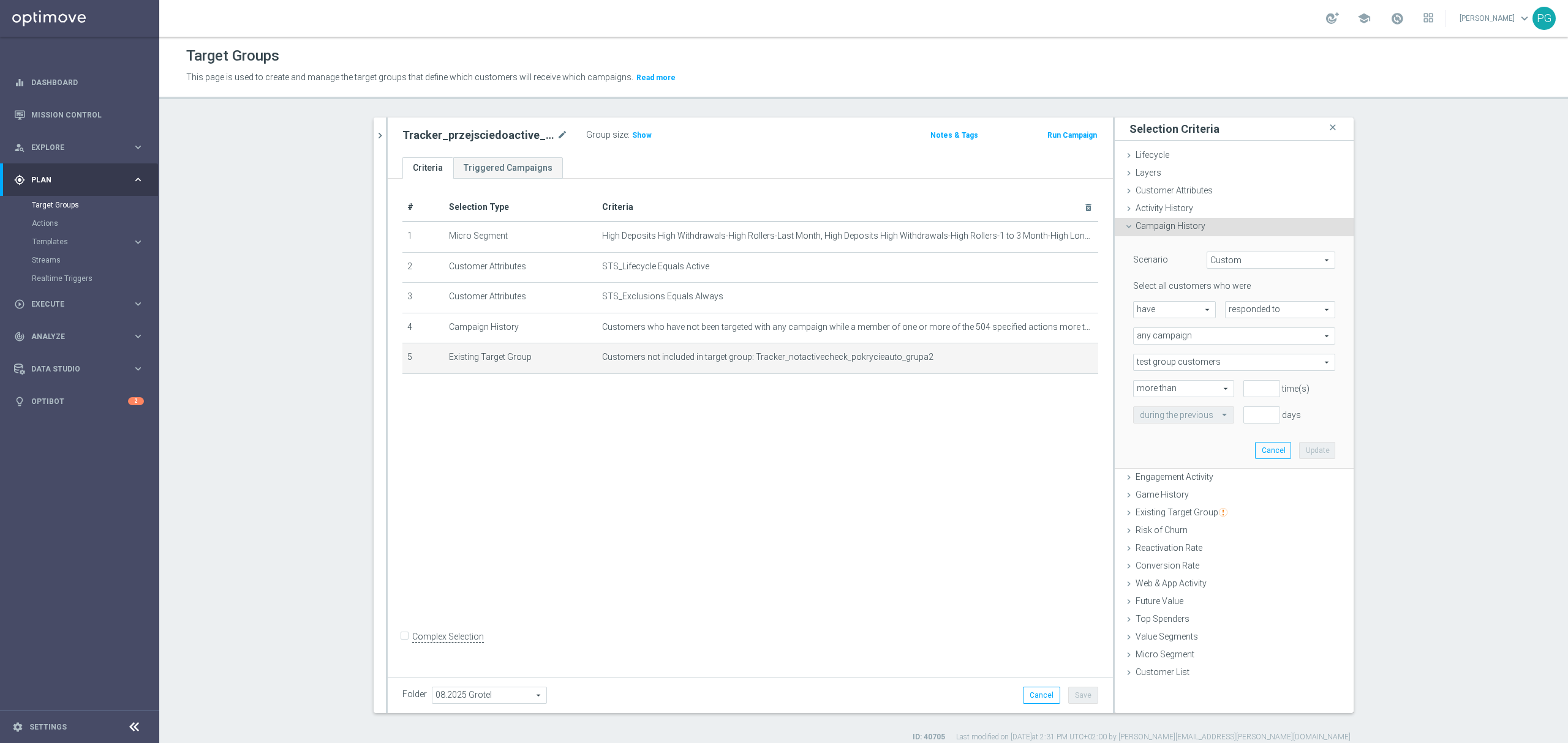
click at [1195, 311] on span "have" at bounding box center [1175, 310] width 81 height 16
click at [1169, 341] on span "have not" at bounding box center [1174, 343] width 70 height 10
type input "have not"
click at [1231, 314] on span "responded to" at bounding box center [1280, 310] width 109 height 16
click at [1237, 346] on span "been targeted with" at bounding box center [1280, 343] width 97 height 10
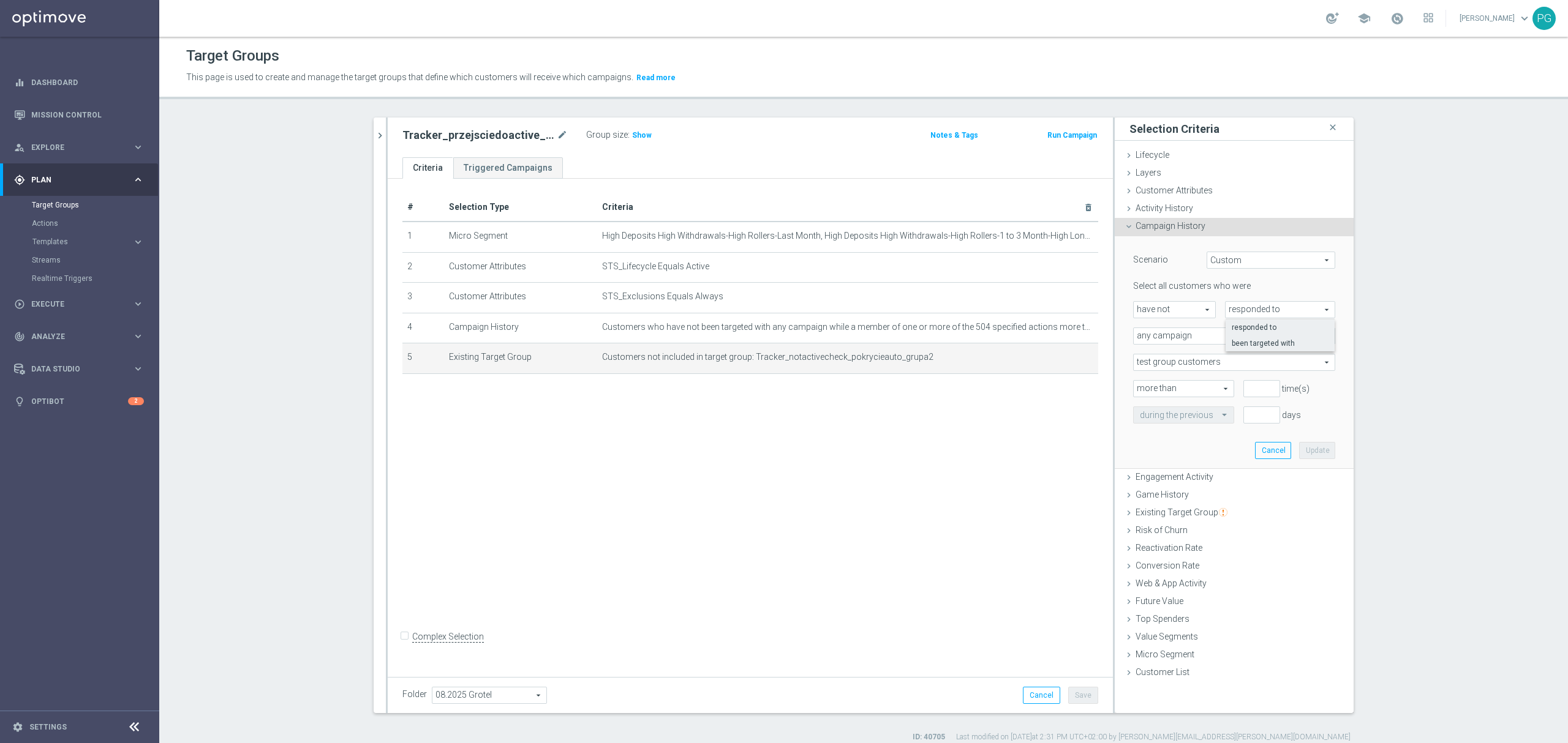
type input "been targeted with"
click at [1214, 340] on span "any campaign" at bounding box center [1235, 337] width 201 height 16
click at [1193, 391] on label "one or more actions" at bounding box center [1235, 386] width 201 height 16
type input "one or more actions"
click at [1192, 372] on div "Select all customers who were have not have not arrow_drop_down search been tar…" at bounding box center [1235, 352] width 202 height 143
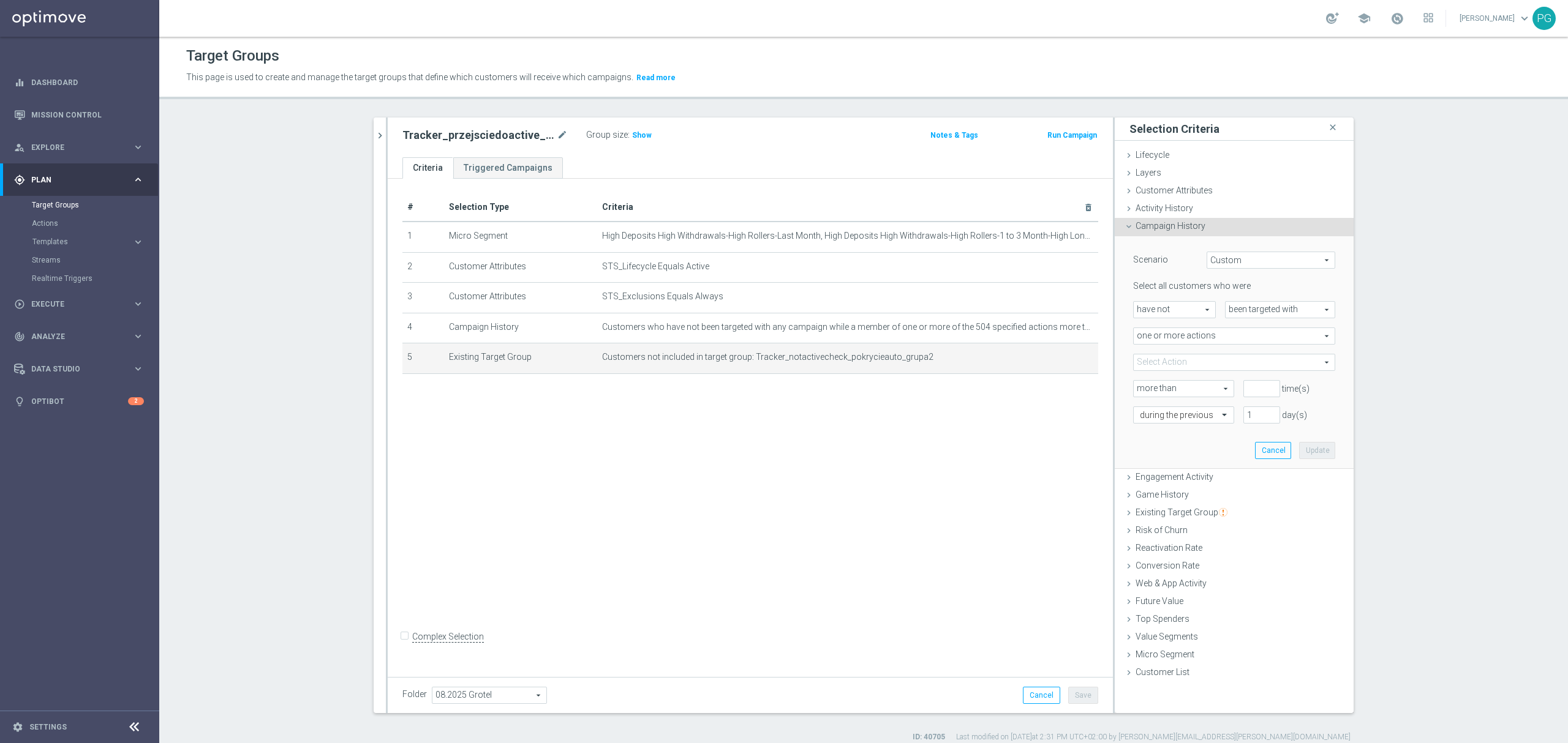
click at [1194, 361] on span at bounding box center [1235, 363] width 201 height 16
click at [1194, 366] on input "search" at bounding box center [1235, 362] width 202 height 17
paste input "Tracker_przejsciedoactive_pokrycieauto_grupa2"
click at [1255, 360] on input "Tracker_przejsciedoactive_pokrycieauto_grupa2" at bounding box center [1235, 362] width 202 height 17
paste input "activecheck"
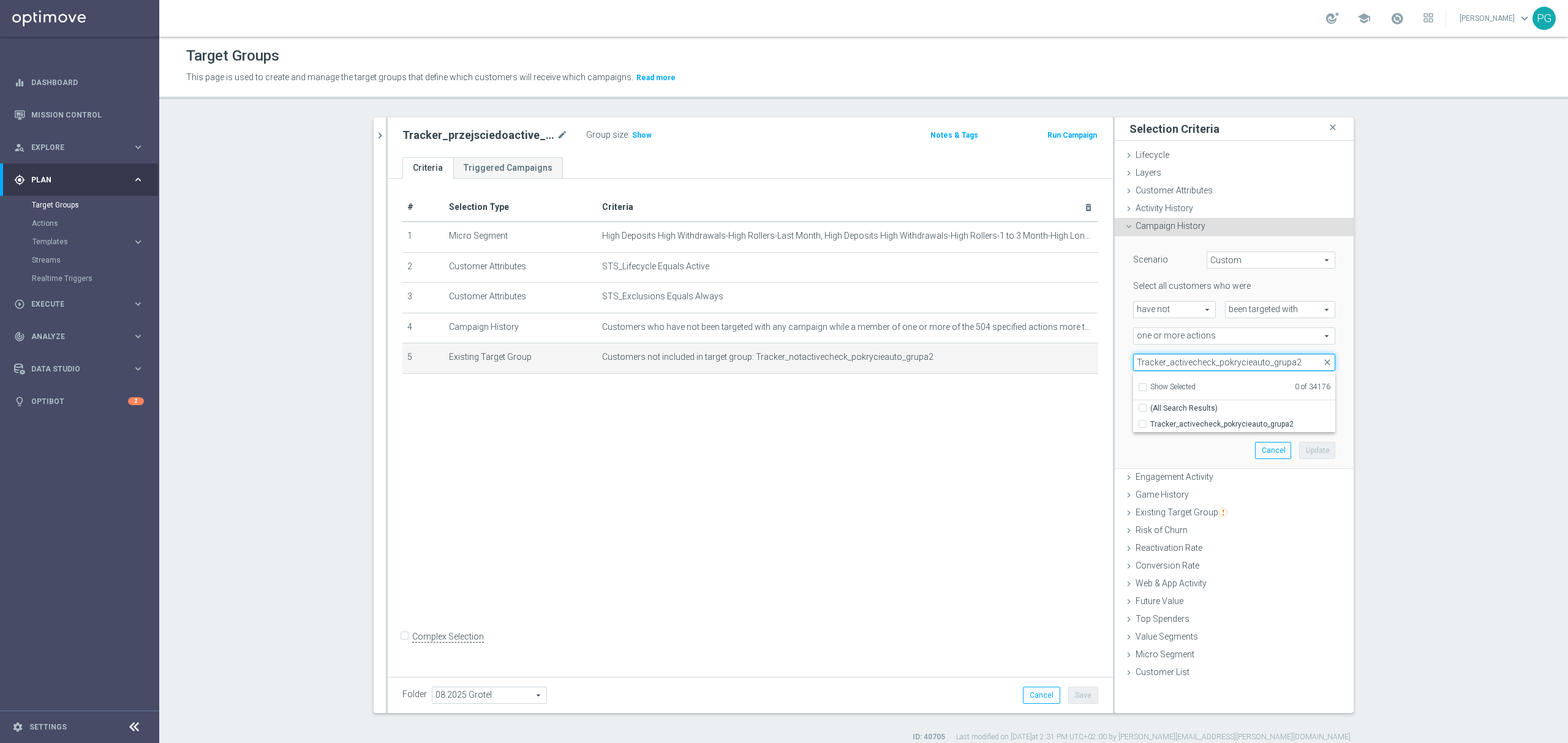
type input "Tracker_activecheck_pokrycieauto_grupa2"
click at [1180, 429] on span "Tracker_activecheck_pokrycieauto_grupa2" at bounding box center [1243, 424] width 185 height 10
click at [1151, 428] on input "Tracker_activecheck_pokrycieauto_grupa2" at bounding box center [1146, 423] width 8 height 8
checkbox input "true"
type input "Tracker_activecheck_pokrycieauto_grupa2"
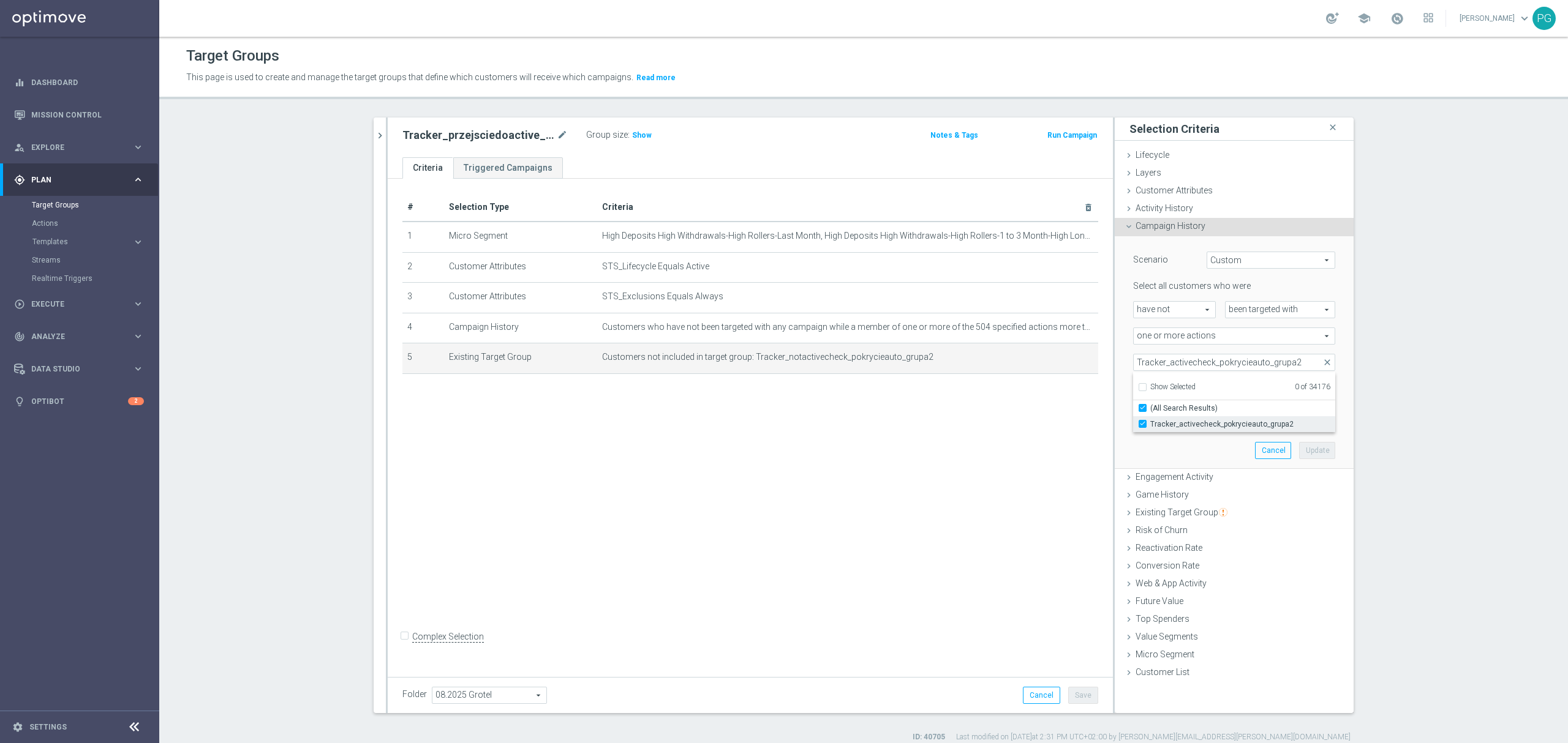
checkbox input "true"
click at [1115, 376] on div "Scenario Custom Custom arrow_drop_down search Select all customers who were hav…" at bounding box center [1234, 353] width 239 height 233
click at [1253, 391] on input "number" at bounding box center [1262, 388] width 37 height 17
type input "0"
click at [1206, 418] on div at bounding box center [1184, 415] width 100 height 11
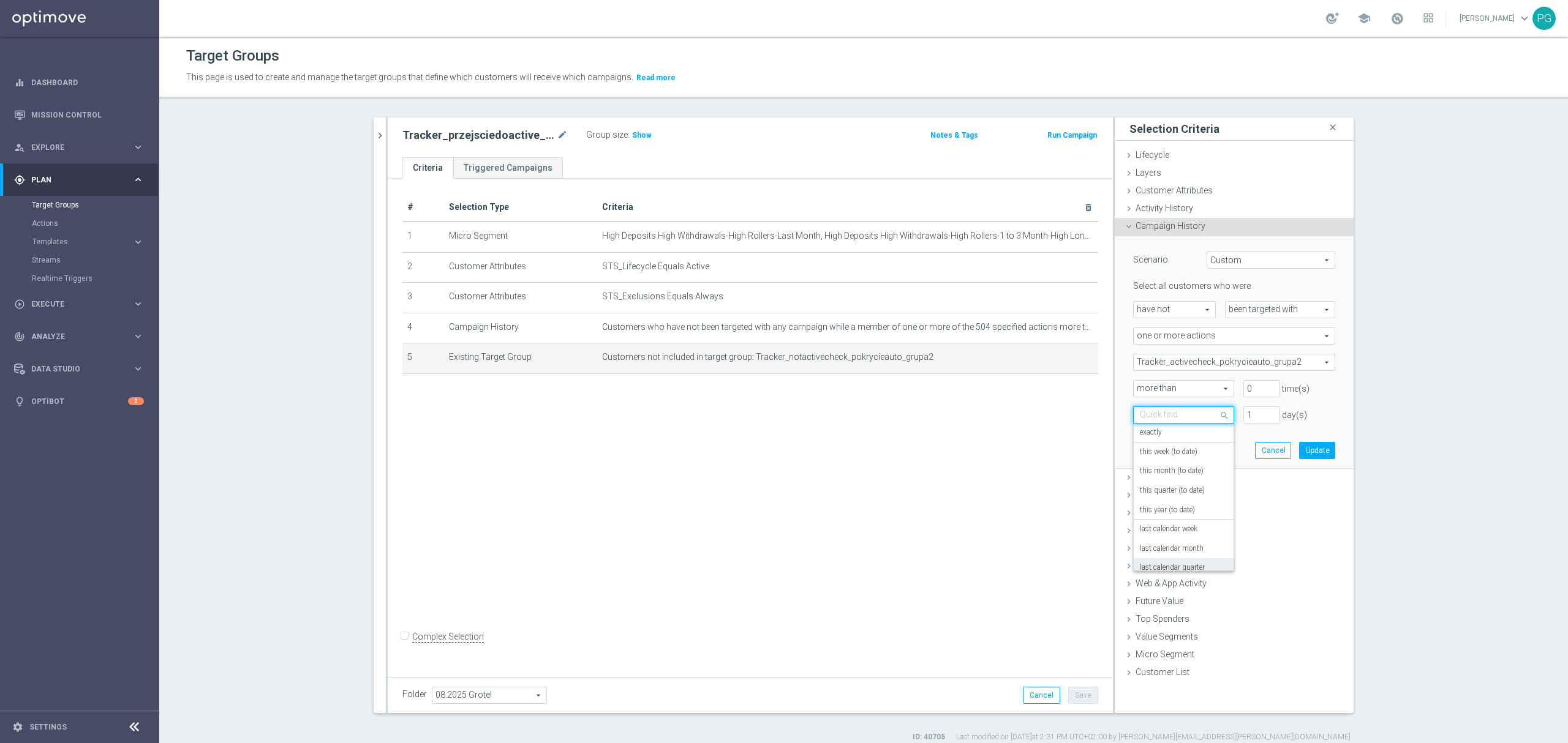
scroll to position [0, 0]
click at [1153, 456] on label "exactly" at bounding box center [1151, 452] width 22 height 10
click at [1247, 418] on input "number" at bounding box center [1262, 414] width 37 height 17
type input "1"
click at [1319, 450] on button "Update" at bounding box center [1318, 450] width 36 height 17
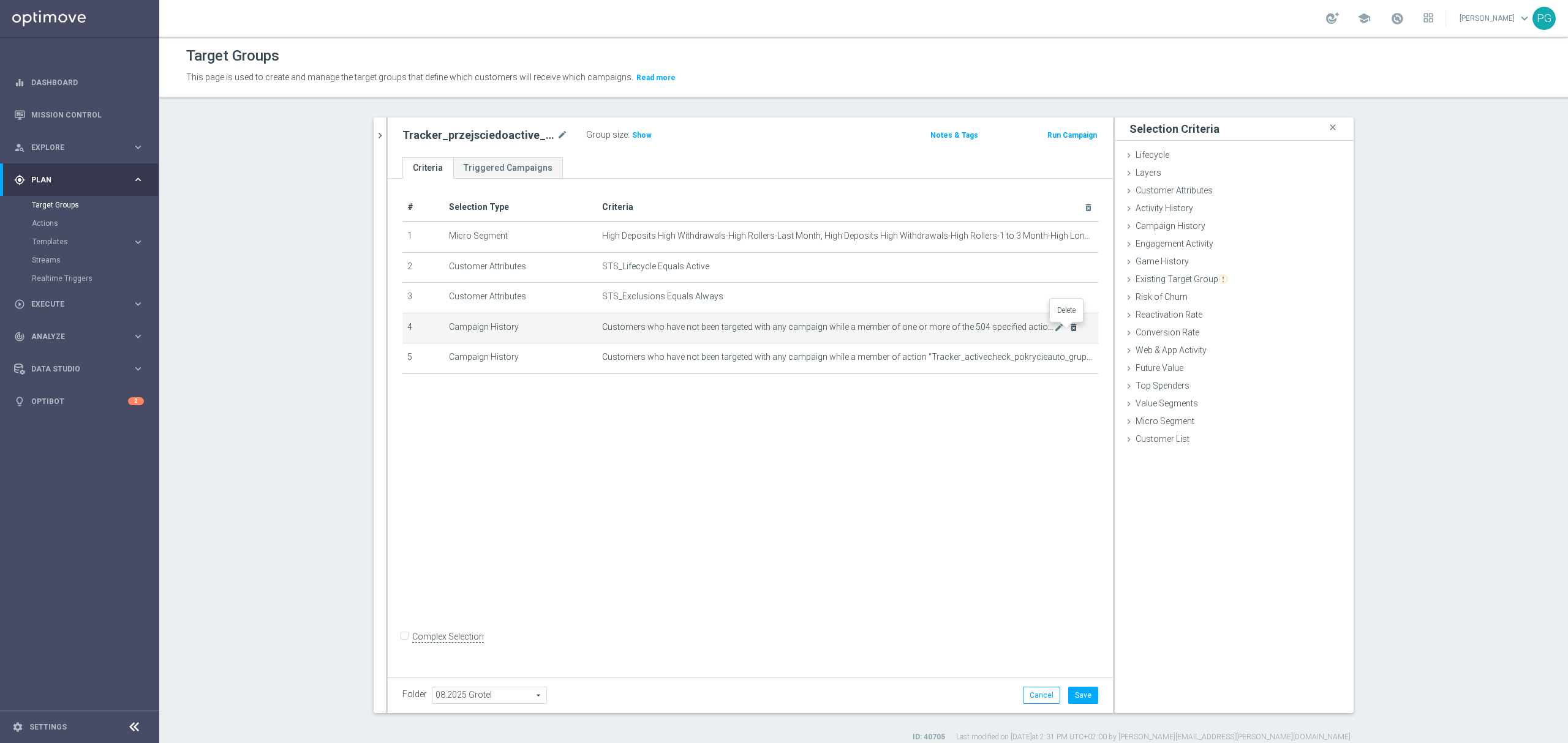
click at [1069, 330] on icon "delete_forever" at bounding box center [1074, 327] width 10 height 10
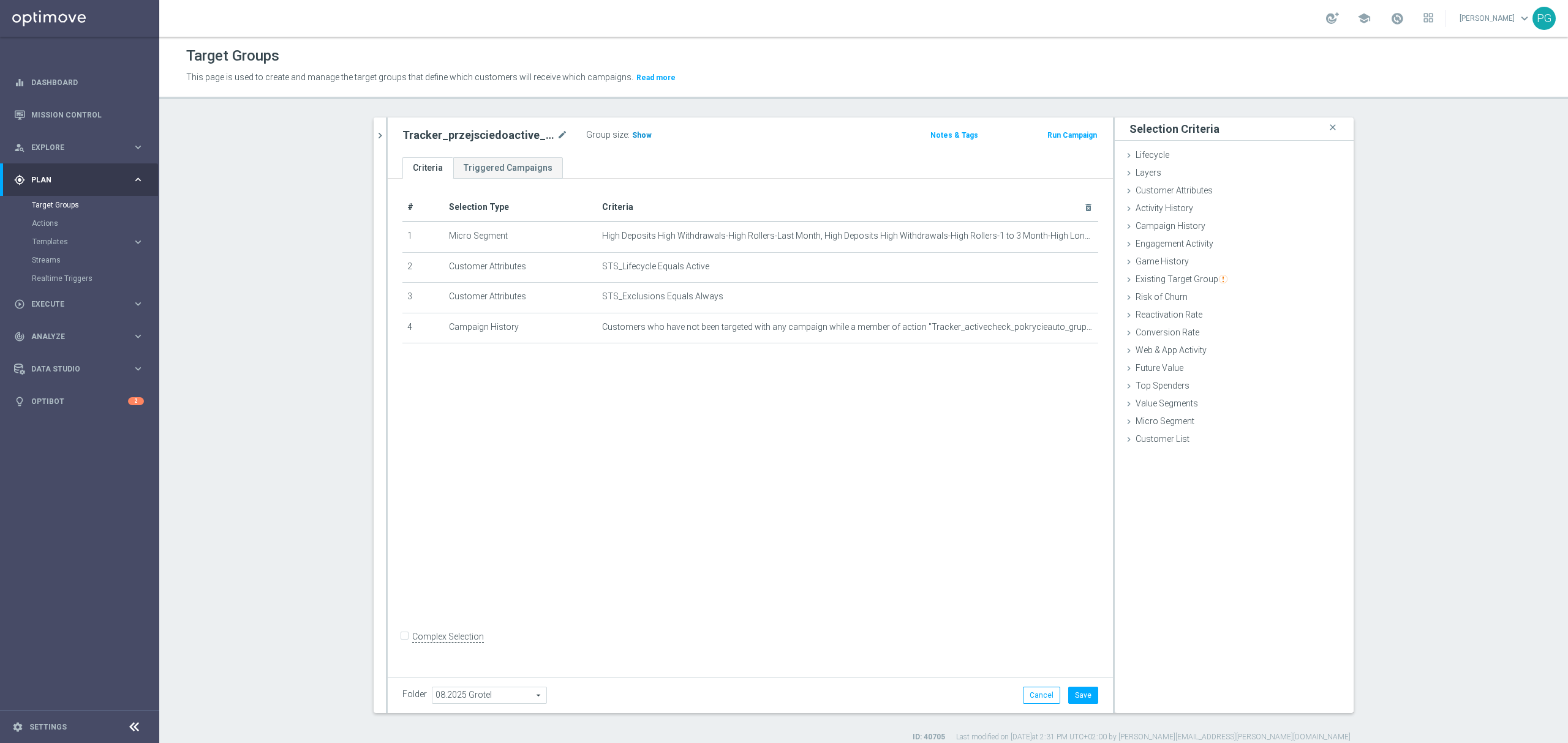
click at [637, 136] on span "Show" at bounding box center [642, 135] width 20 height 8
click at [1187, 191] on span "Customer Attributes" at bounding box center [1174, 190] width 77 height 10
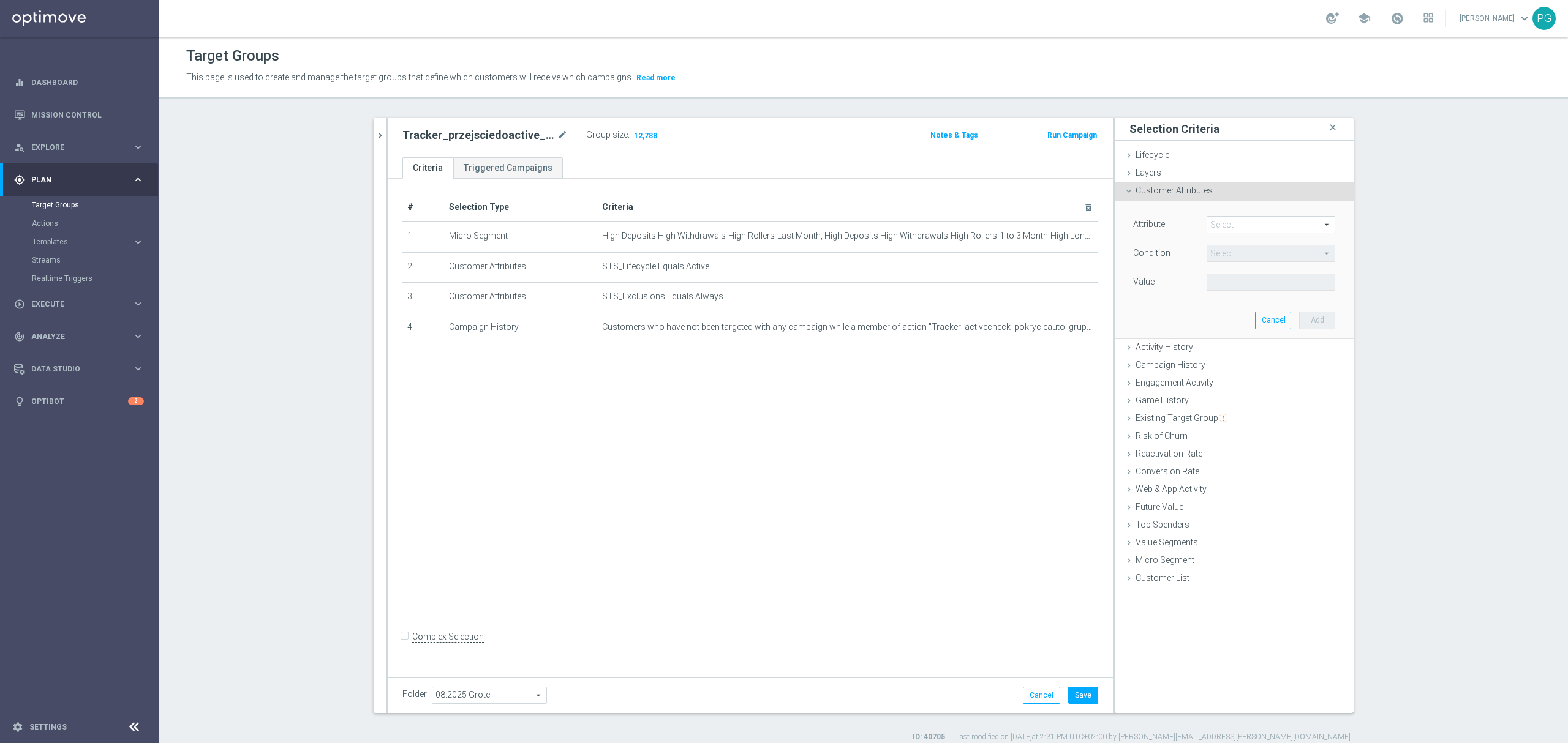
click at [1187, 191] on span "Customer Attributes" at bounding box center [1174, 190] width 77 height 10
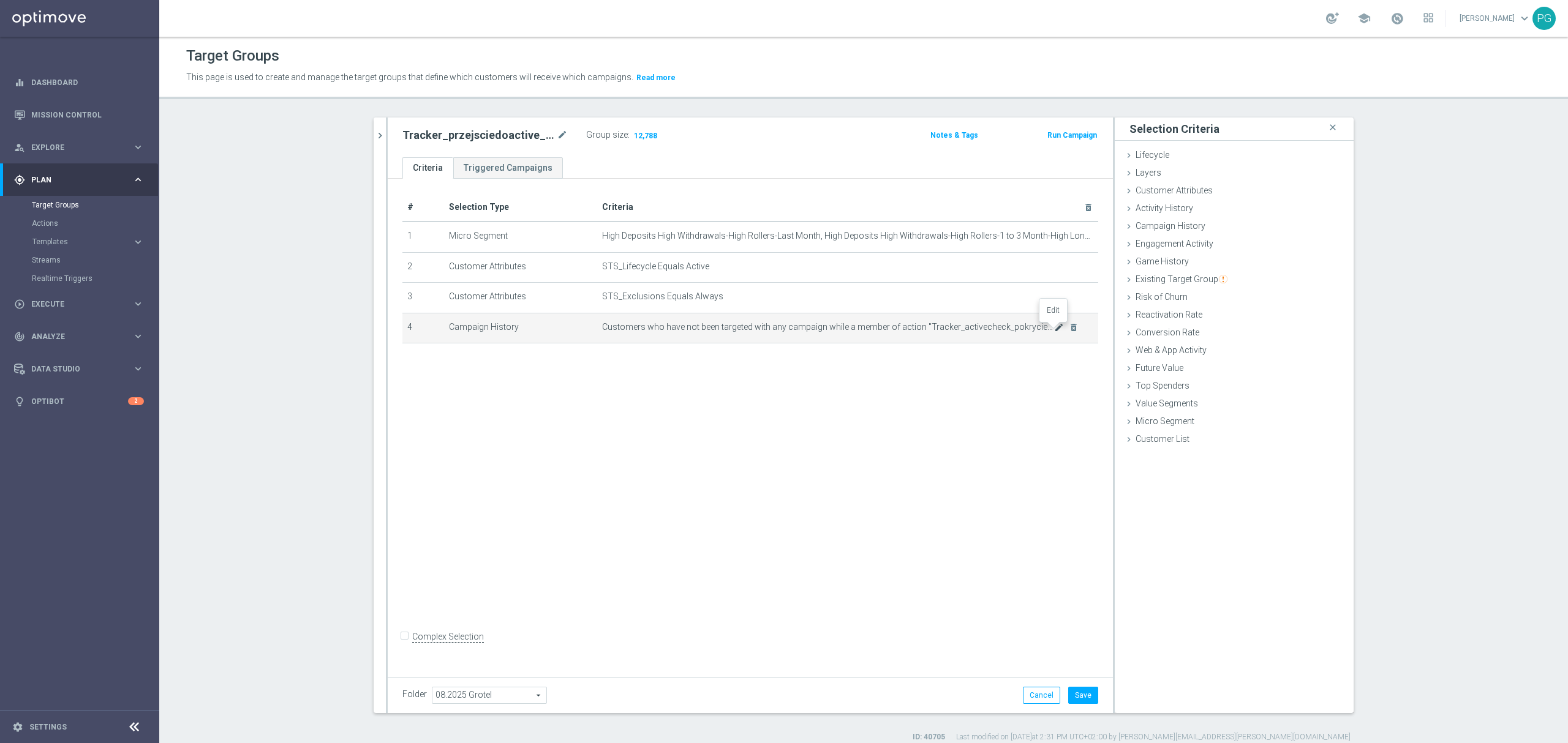
click at [1054, 330] on icon "mode_edit" at bounding box center [1059, 327] width 10 height 10
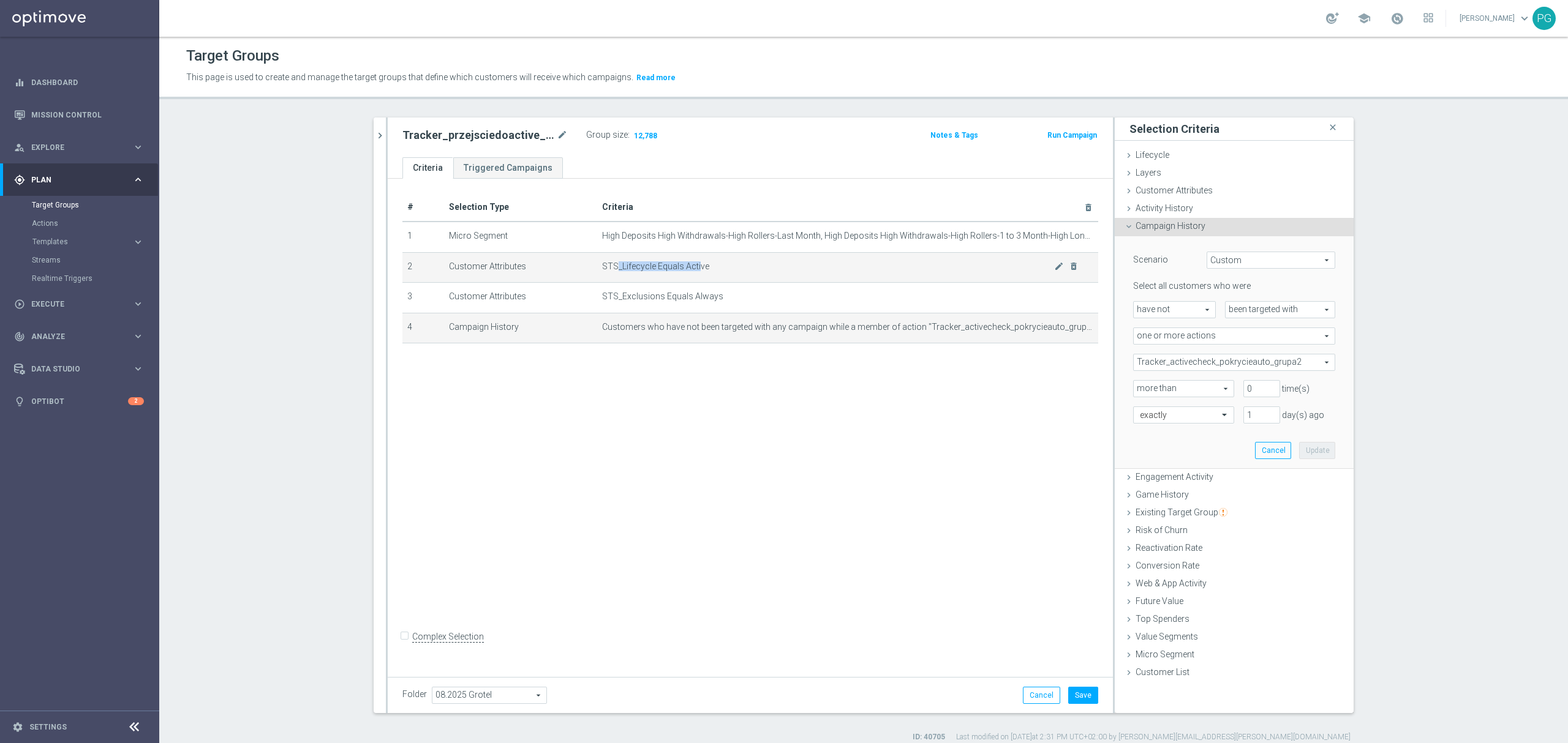
drag, startPoint x: 611, startPoint y: 270, endPoint x: 692, endPoint y: 267, distance: 81.1
click at [692, 267] on span "STS_Lifecycle Equals Active" at bounding box center [828, 267] width 453 height 11
click at [799, 353] on div "# Selection Type Criteria delete_forever 1 Micro Segment High Deposits High Wit…" at bounding box center [750, 274] width 714 height 161
click at [804, 413] on div "# Selection Type Criteria delete_forever 1 Micro Segment mode_edit delete_forev…" at bounding box center [750, 425] width 725 height 493
click at [1088, 693] on button "Save" at bounding box center [1083, 695] width 30 height 17
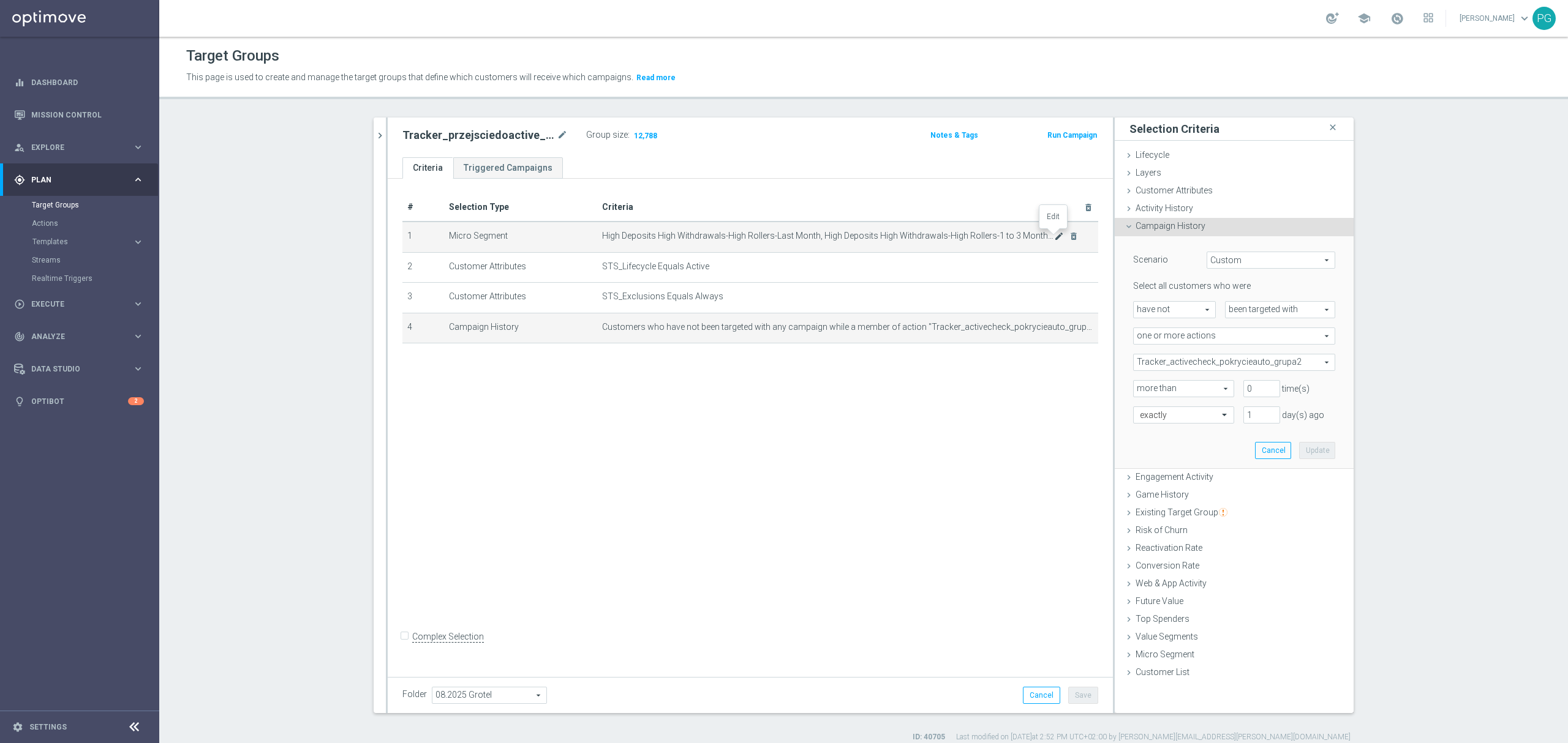
click at [1054, 238] on icon "mode_edit" at bounding box center [1059, 236] width 10 height 10
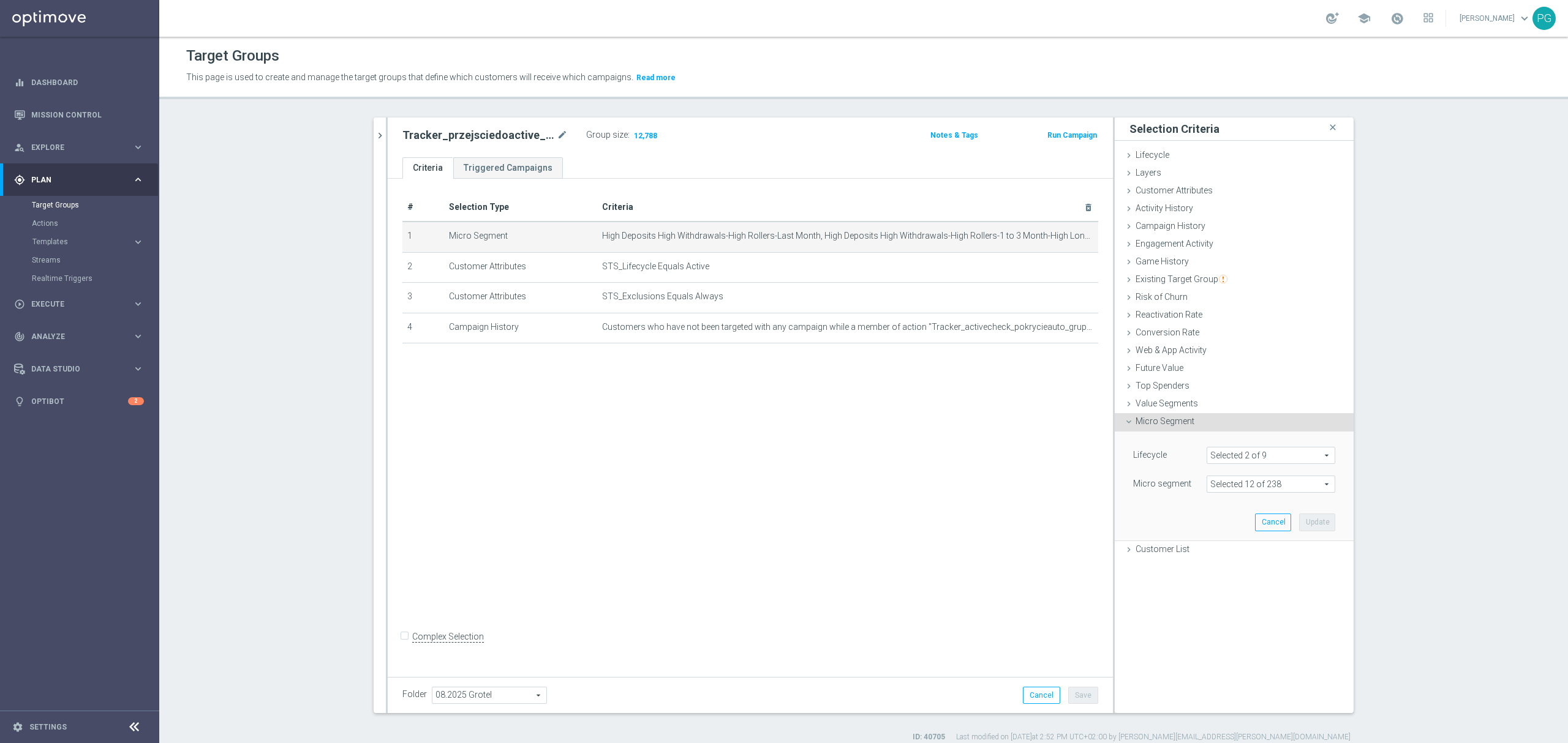
click at [1229, 484] on span at bounding box center [1271, 485] width 127 height 16
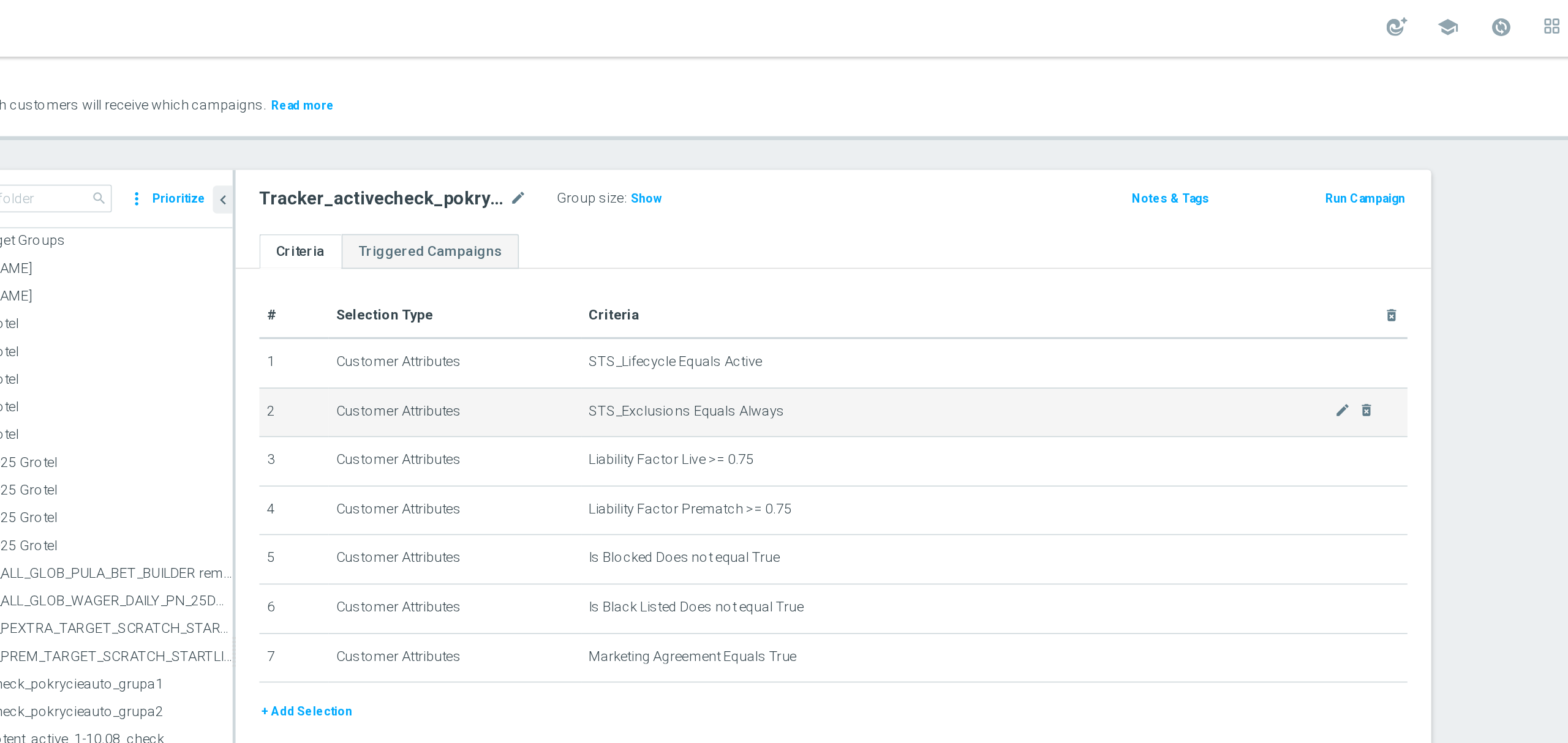
scroll to position [11, 0]
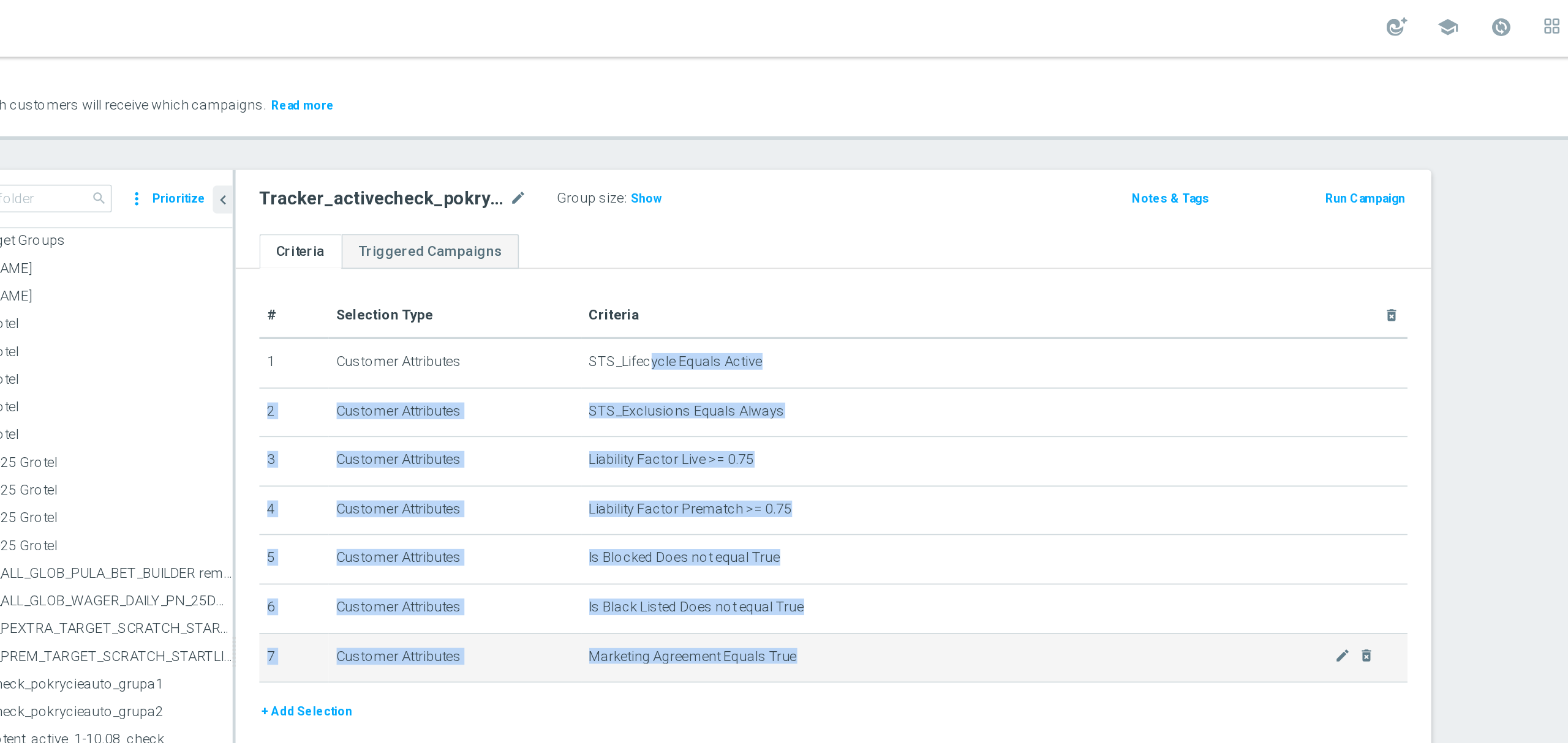
drag, startPoint x: 862, startPoint y: 227, endPoint x: 947, endPoint y: 428, distance: 218.2
click at [947, 423] on tbody "1 Customer Attributes STS_Lifecycle Equals Active mode_edit delete_forever 2 Cu…" at bounding box center [985, 317] width 710 height 213
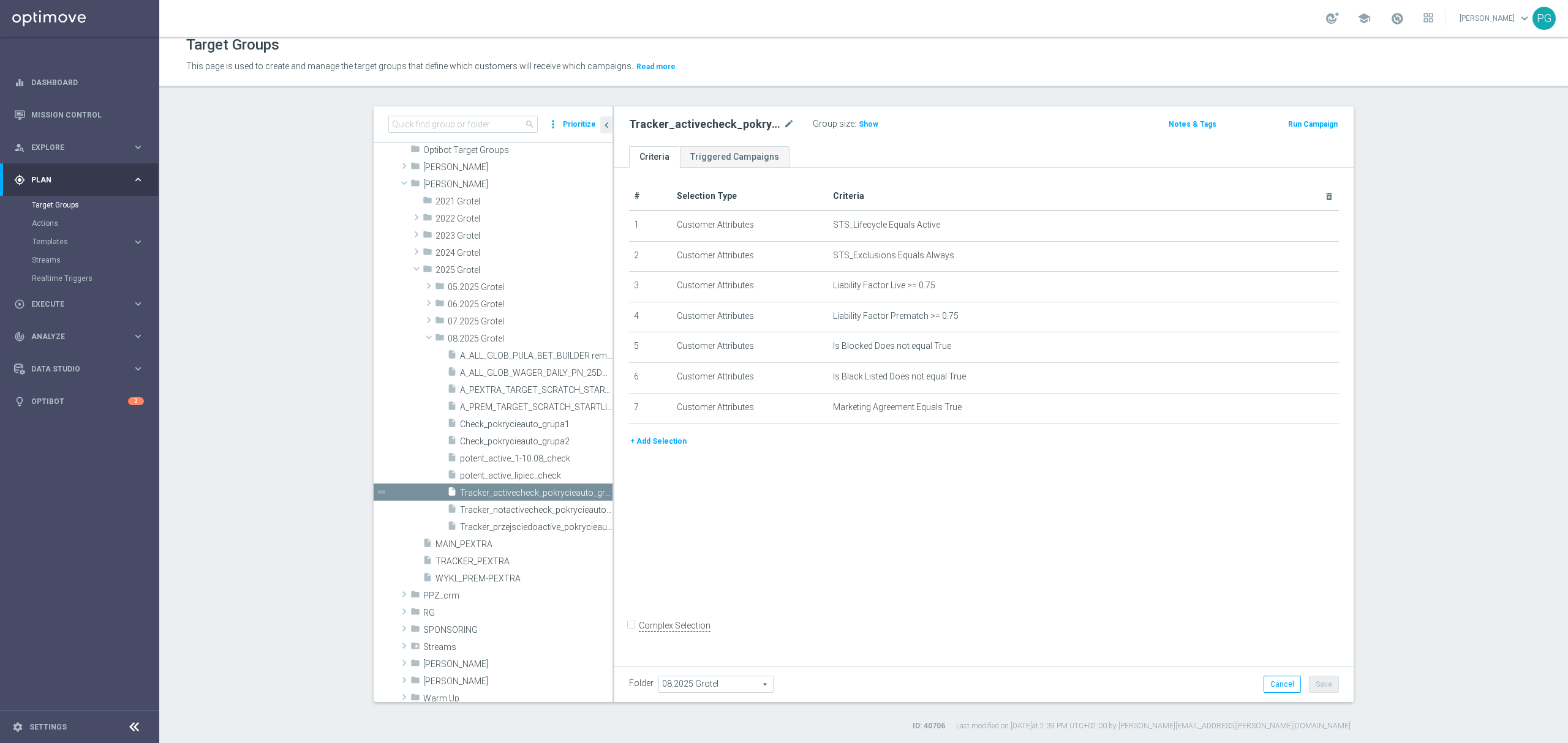
click at [814, 563] on div "# Selection Type Criteria delete_forever 1 Customer Attributes STS_Lifecycle Eq…" at bounding box center [984, 414] width 740 height 493
click at [863, 125] on span "Show" at bounding box center [869, 124] width 20 height 8
drag, startPoint x: 937, startPoint y: 125, endPoint x: 915, endPoint y: 117, distance: 23.4
click at [915, 117] on div "Tracker_activecheck_pokrycieauto_grupa2 mode_edit Group size : 111,516" at bounding box center [863, 124] width 486 height 17
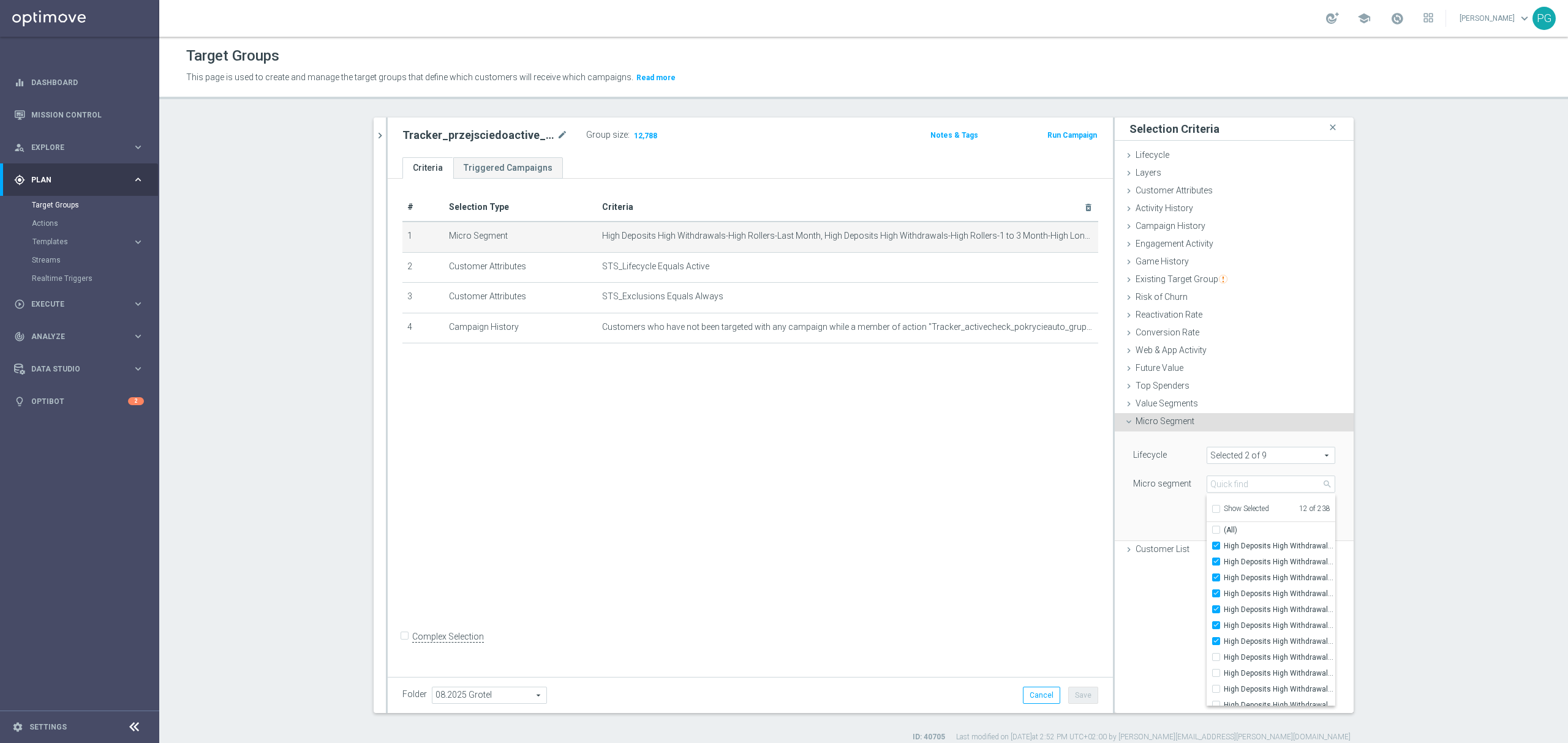
click at [415, 133] on h2 "Tracker_przejsciedoactive_pokrycieauto_grupa2" at bounding box center [479, 135] width 152 height 14
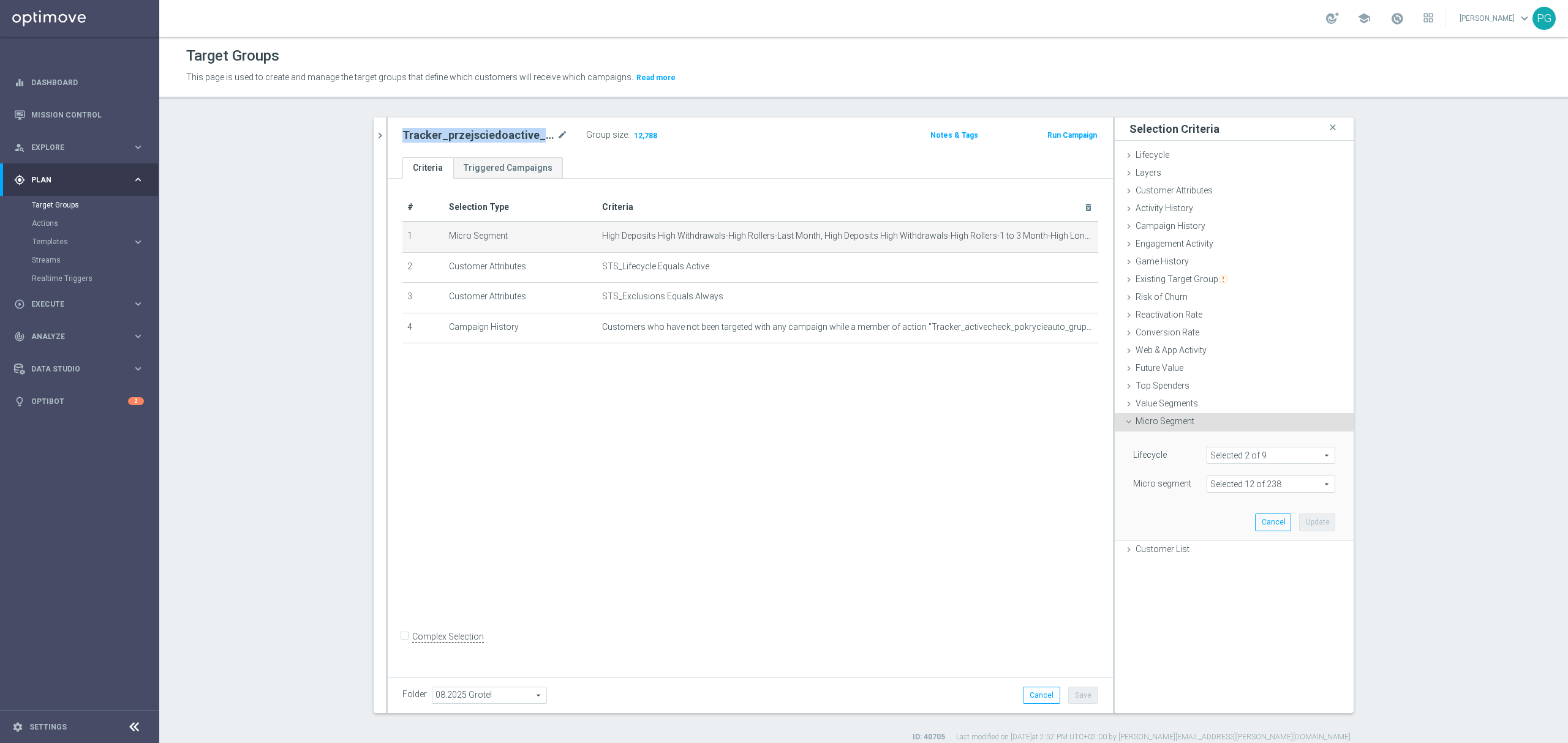
copy h2 "Tracker_przejsciedoactive_pokrycieauto_grupa2"
click at [48, 306] on span "Execute" at bounding box center [82, 304] width 101 height 7
click at [1054, 233] on icon "mode_edit" at bounding box center [1059, 236] width 10 height 10
click at [1237, 480] on span at bounding box center [1271, 485] width 127 height 16
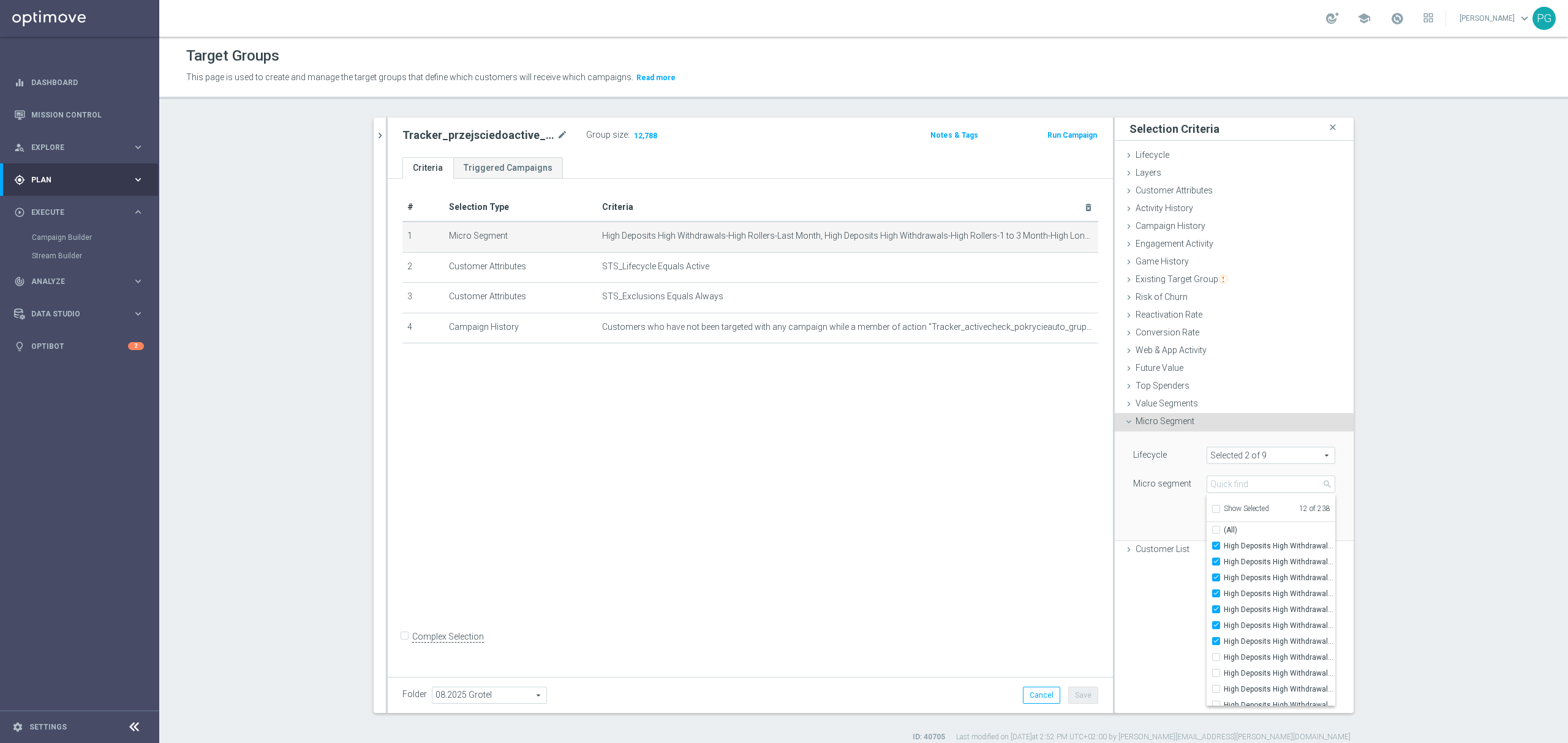
click at [1224, 507] on span "Show Selected" at bounding box center [1246, 508] width 45 height 8
click at [1219, 507] on input "Show Selected" at bounding box center [1216, 511] width 8 height 8
checkbox input "true"
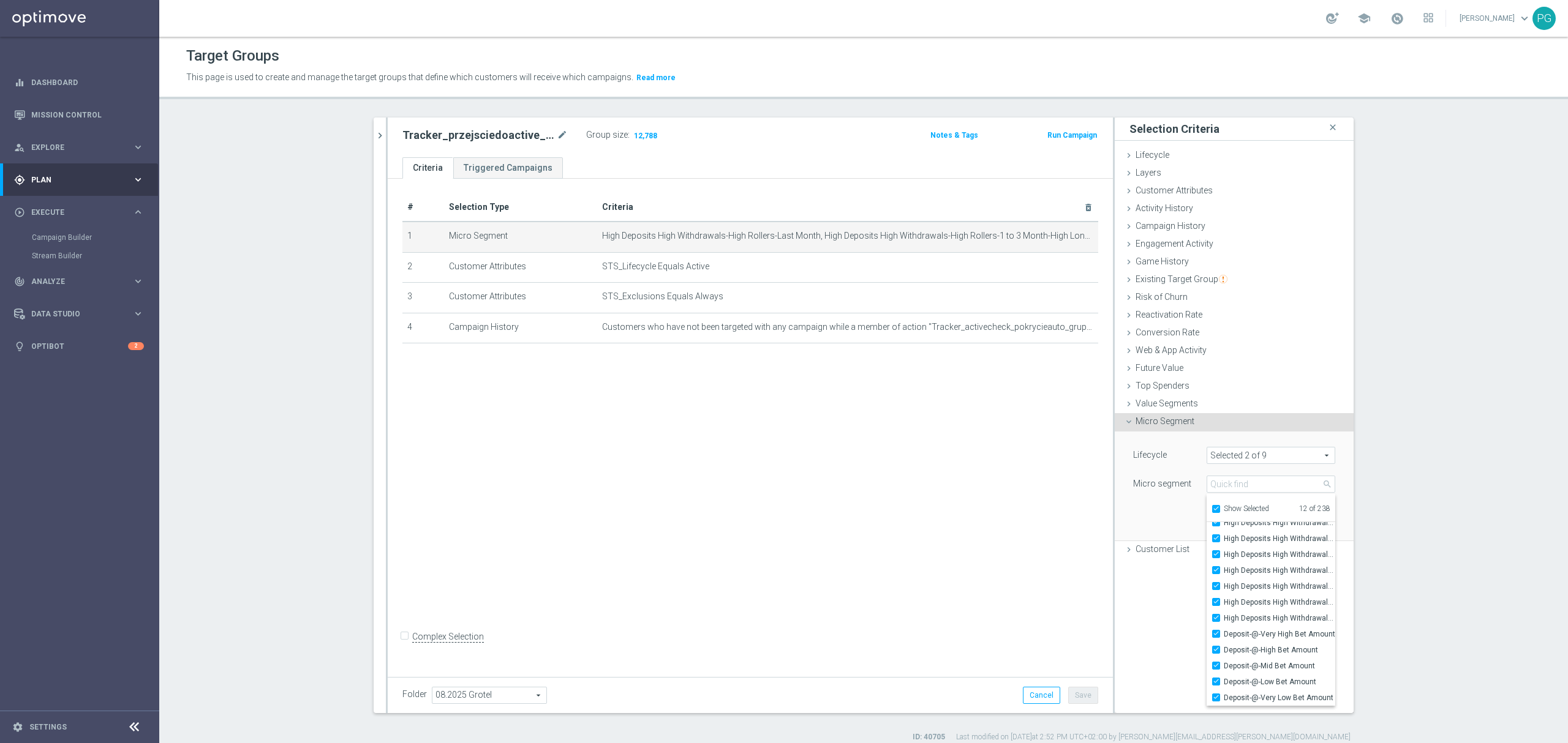
click at [1143, 478] on div "Micro segment" at bounding box center [1161, 486] width 73 height 20
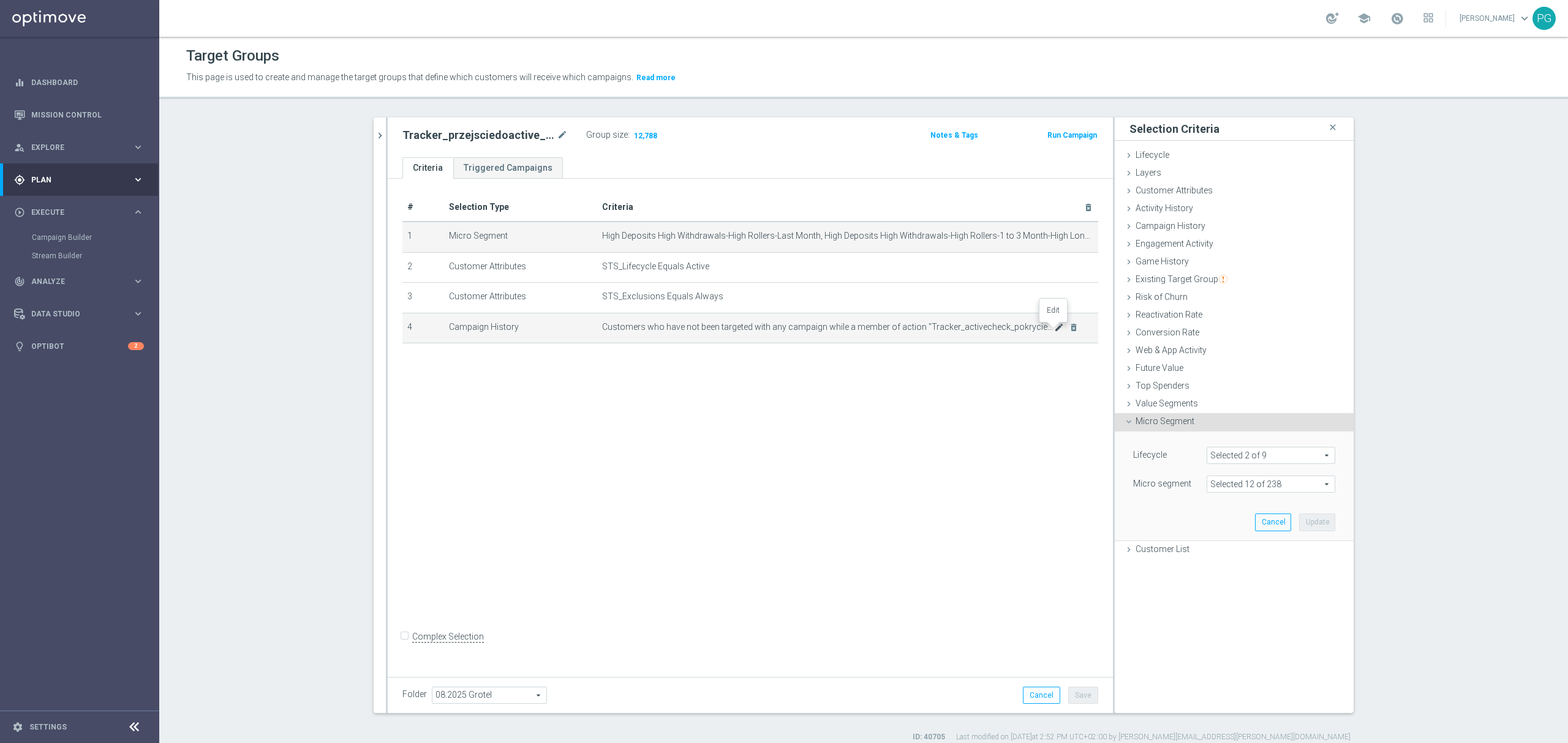
click at [1056, 330] on icon "mode_edit" at bounding box center [1059, 327] width 10 height 10
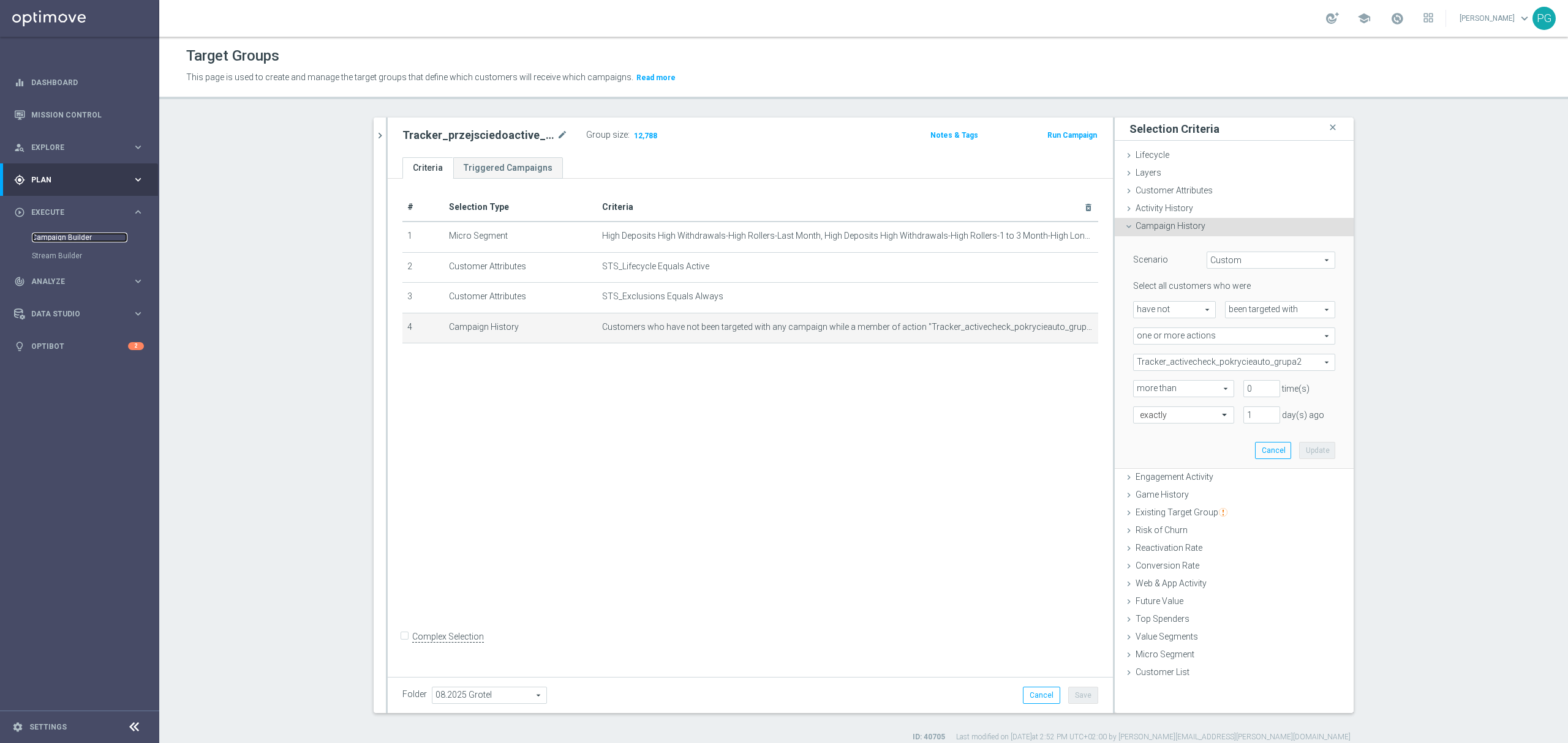
click at [70, 233] on link "Campaign Builder" at bounding box center [79, 237] width 96 height 10
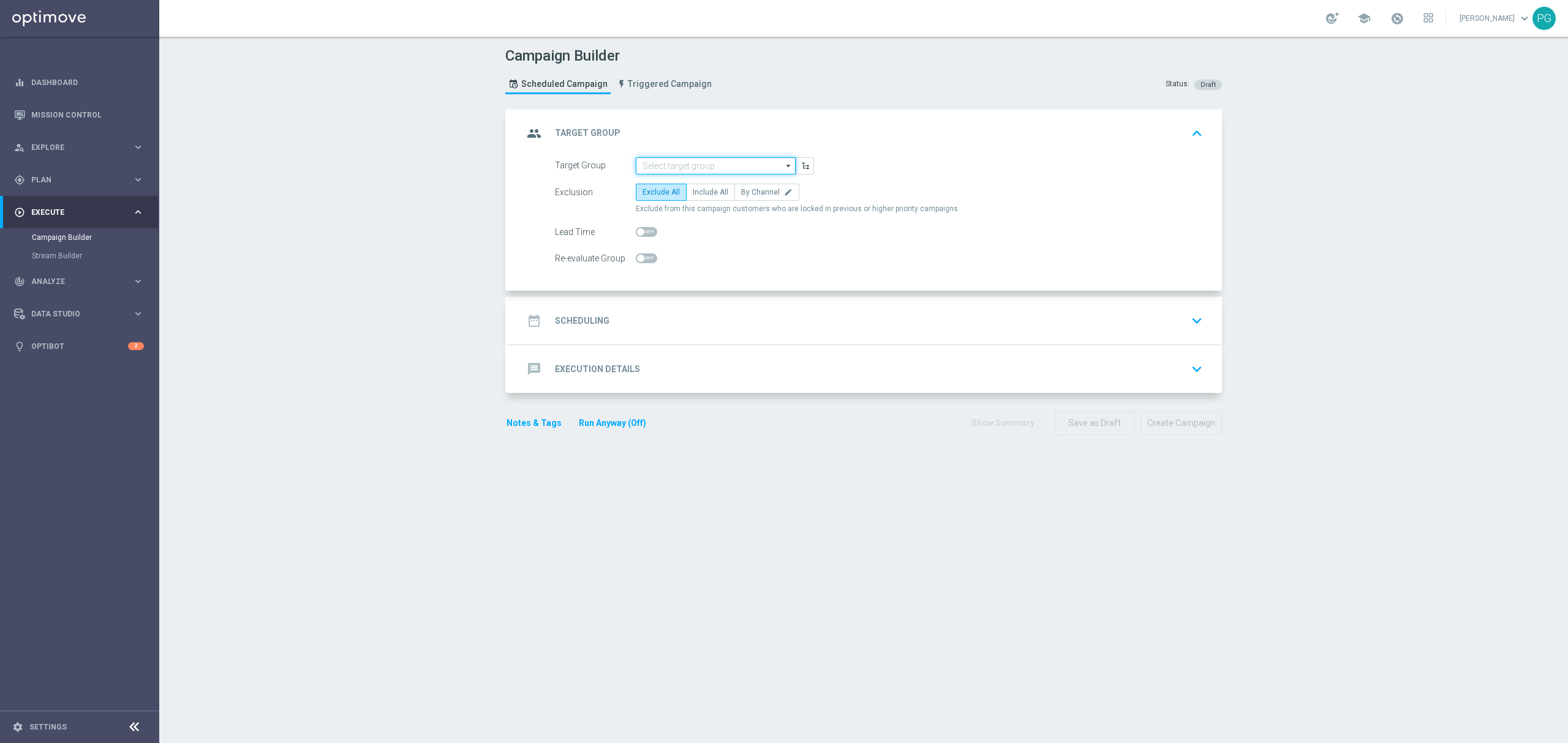
click at [686, 157] on input at bounding box center [715, 165] width 160 height 17
paste input "Tracker_przejsciedoactive_pokrycieauto_grupa2"
click at [686, 181] on div "Tracker_przejsciedoactive_pokrycieauto_grupa2" at bounding box center [725, 190] width 147 height 22
type input "Tracker_przejsciedoactive_pokrycieauto_grupa2"
click at [686, 186] on label "Include All" at bounding box center [711, 191] width 49 height 17
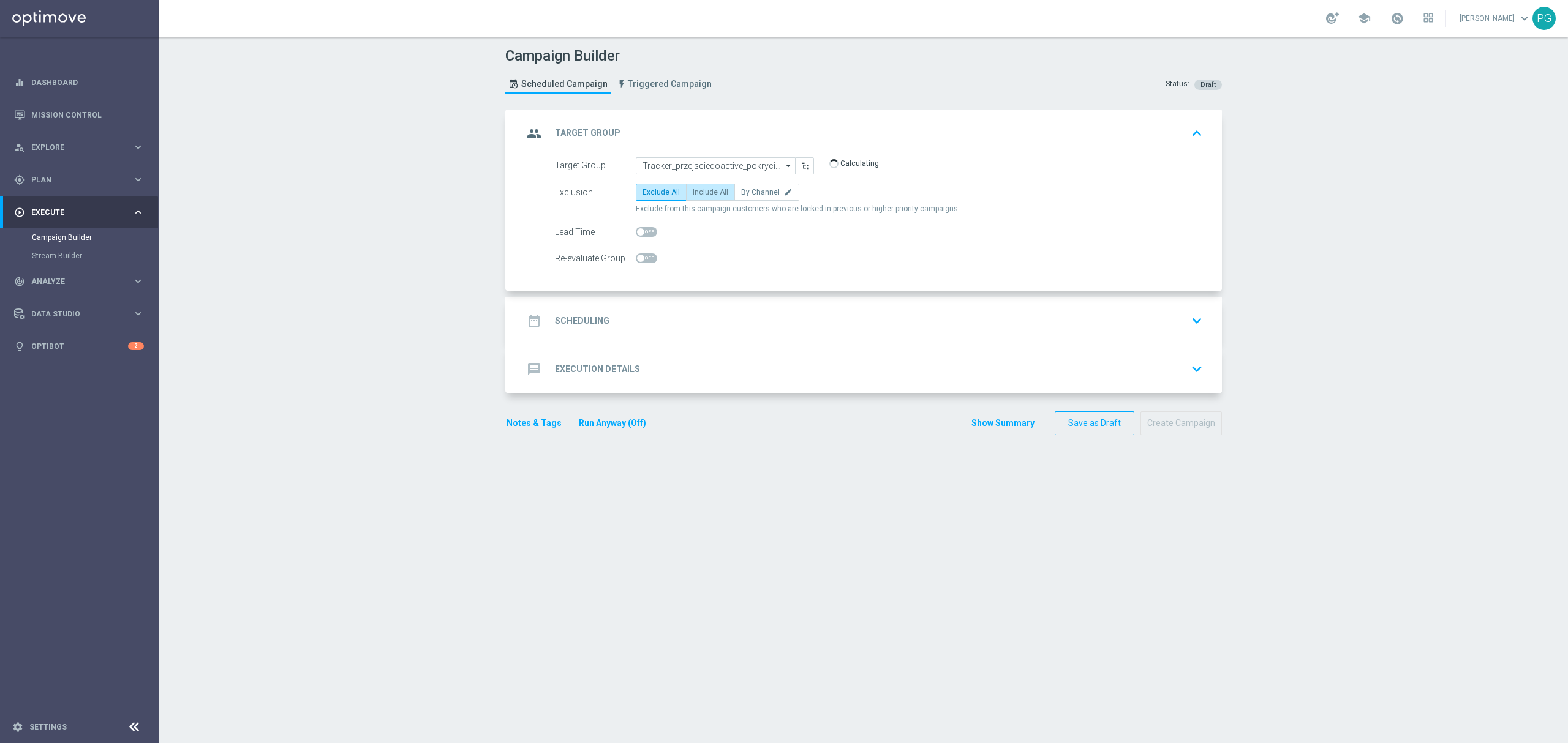
click at [693, 190] on input "Include All" at bounding box center [696, 194] width 8 height 8
radio input "true"
click at [639, 319] on div "date_range Scheduling keyboard_arrow_down" at bounding box center [865, 321] width 685 height 23
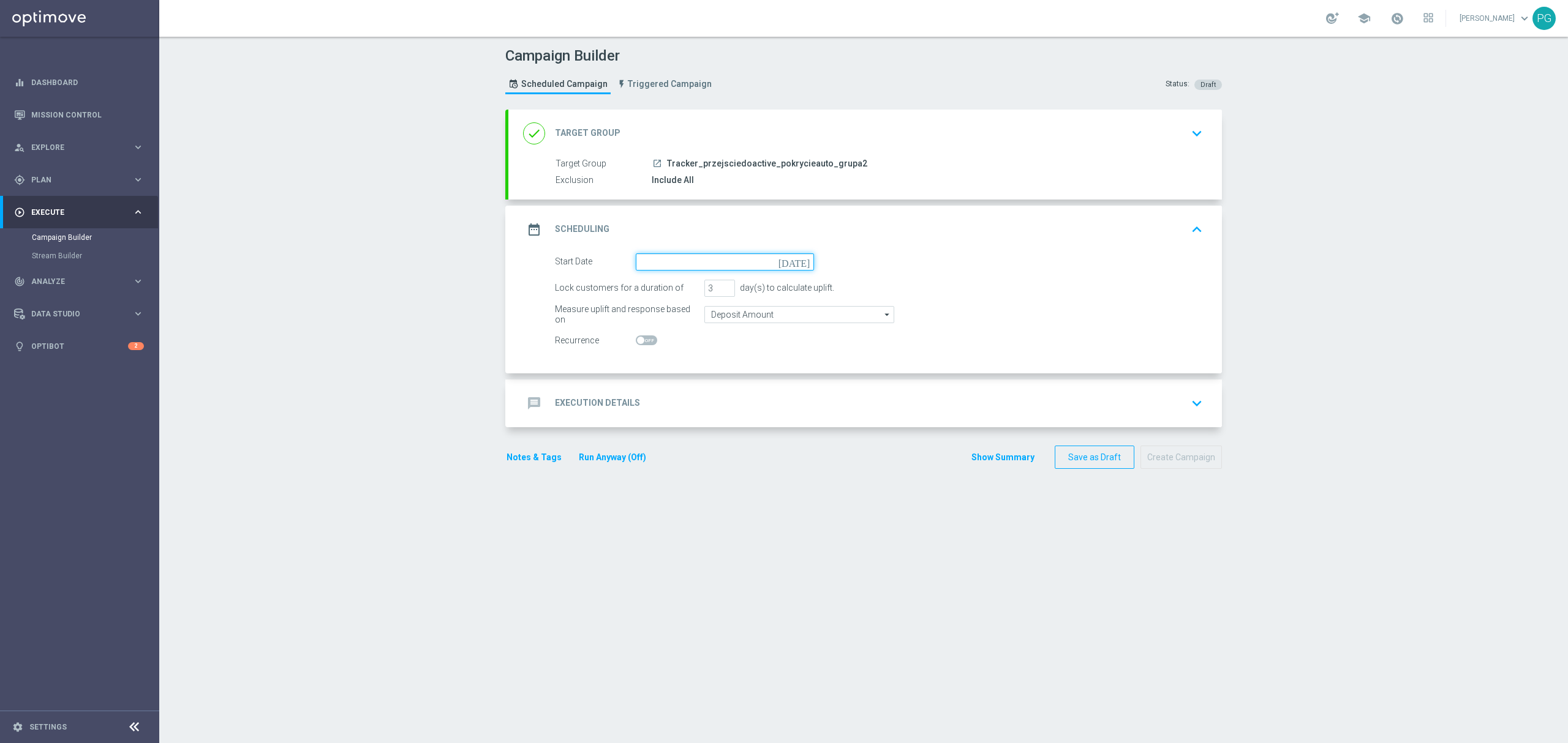
click at [690, 265] on input at bounding box center [724, 262] width 178 height 17
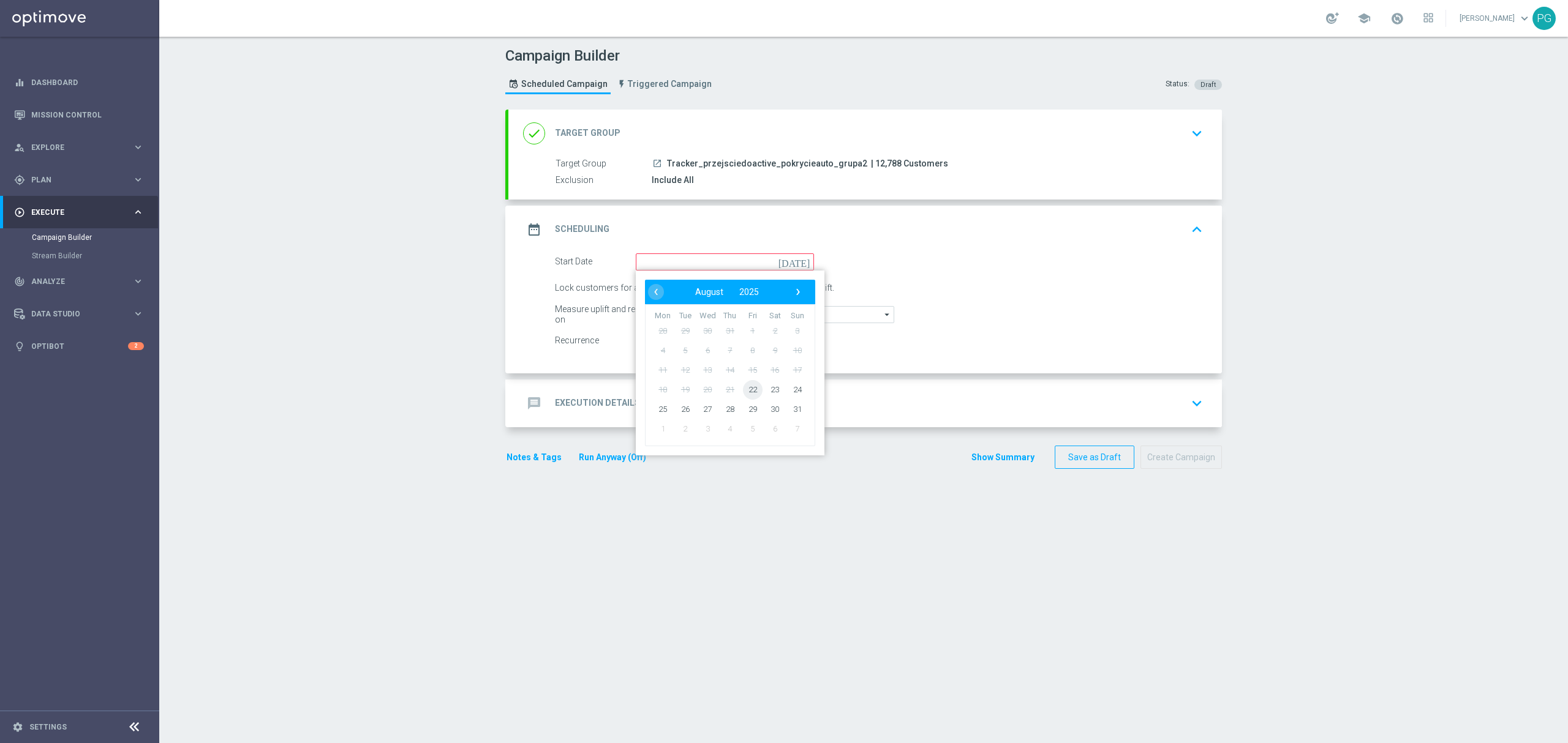
click at [743, 395] on span "22" at bounding box center [753, 390] width 20 height 20
type input "22 Aug 2025"
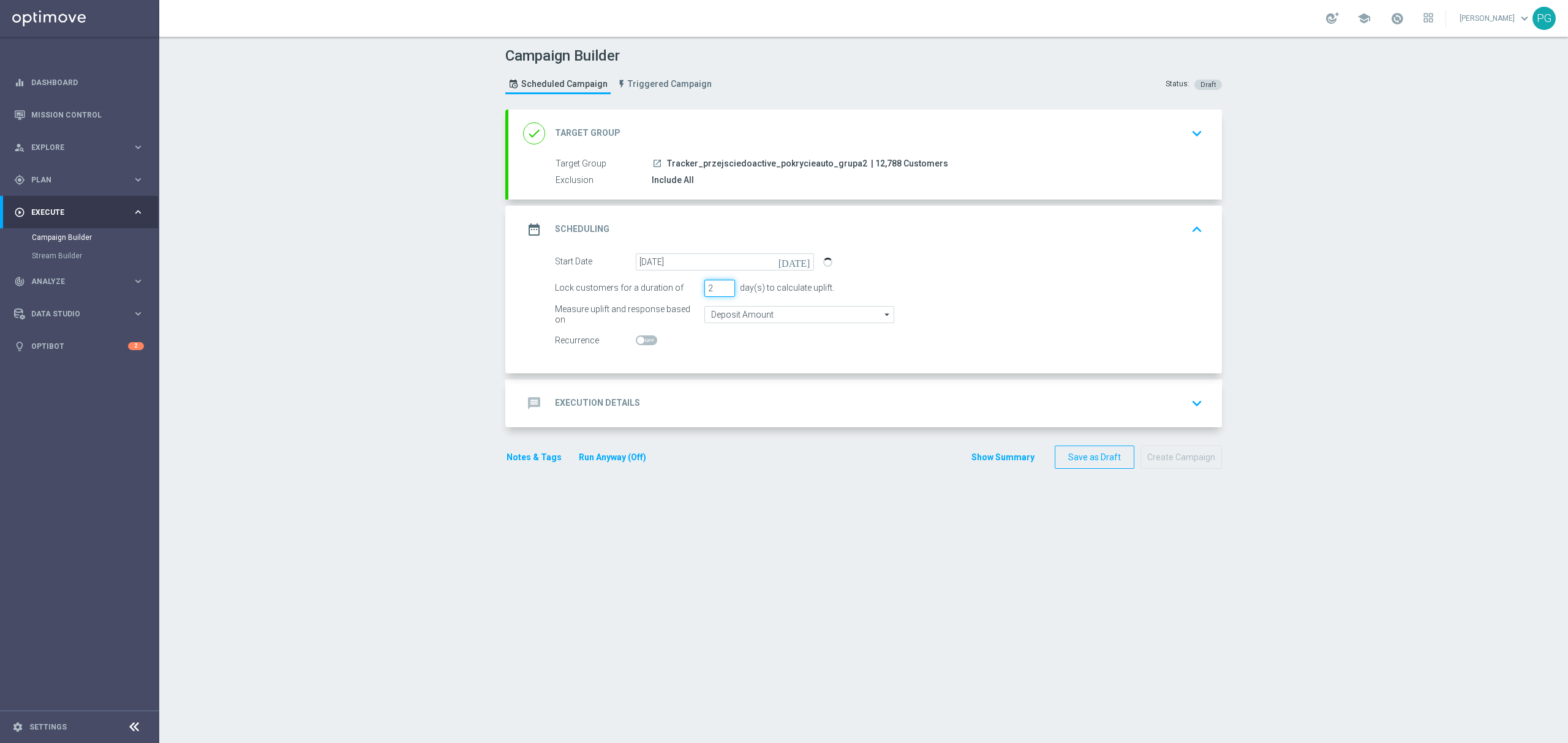
click at [722, 292] on input "2" at bounding box center [720, 288] width 31 height 17
type input "1"
click at [722, 292] on input "1" at bounding box center [720, 288] width 31 height 17
click at [642, 334] on div at bounding box center [724, 340] width 178 height 17
click at [642, 339] on span at bounding box center [647, 340] width 22 height 10
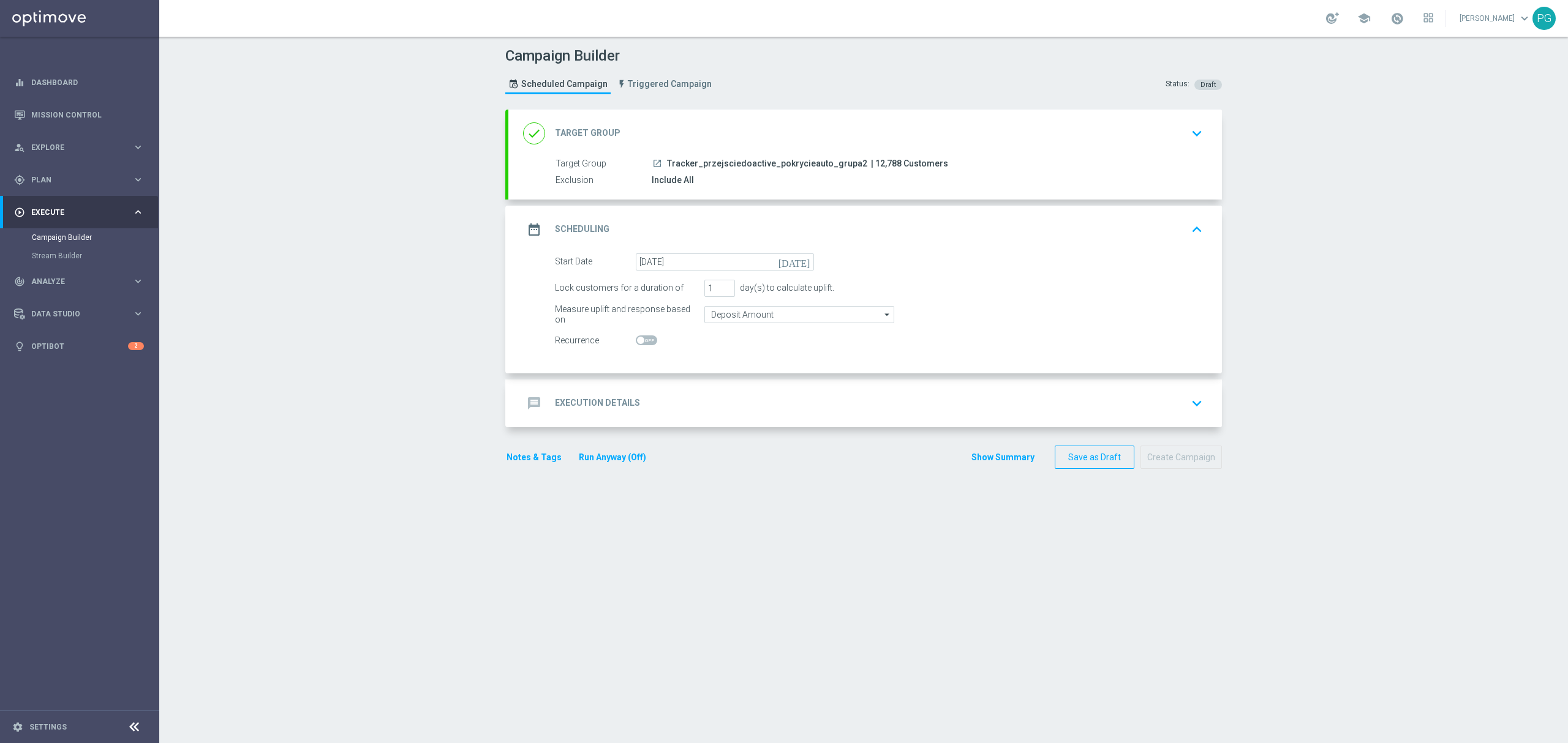
click at [642, 339] on input "checkbox" at bounding box center [647, 340] width 22 height 10
checkbox input "true"
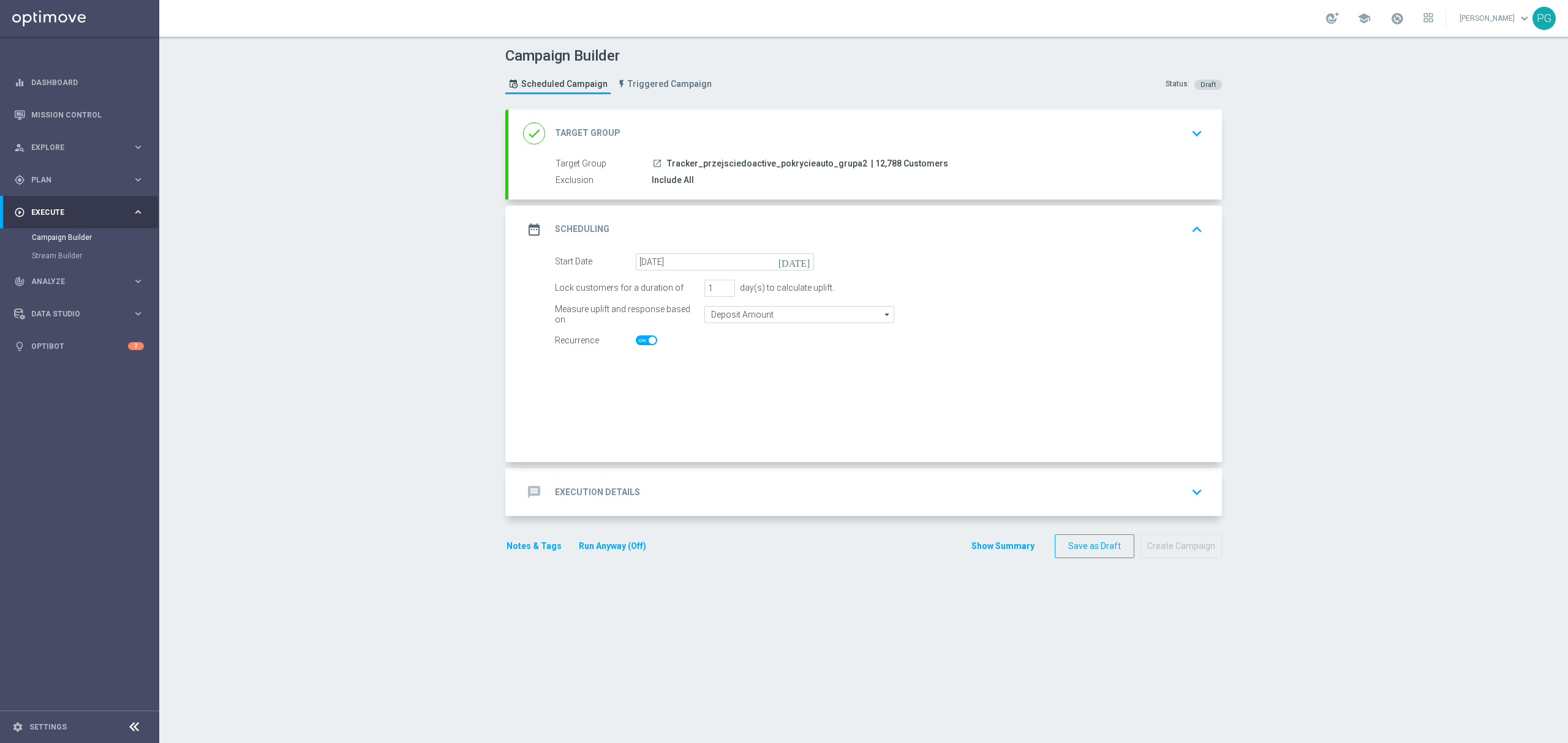
checkbox input "true"
click at [721, 483] on div "message Execution Details keyboard_arrow_down" at bounding box center [865, 492] width 685 height 23
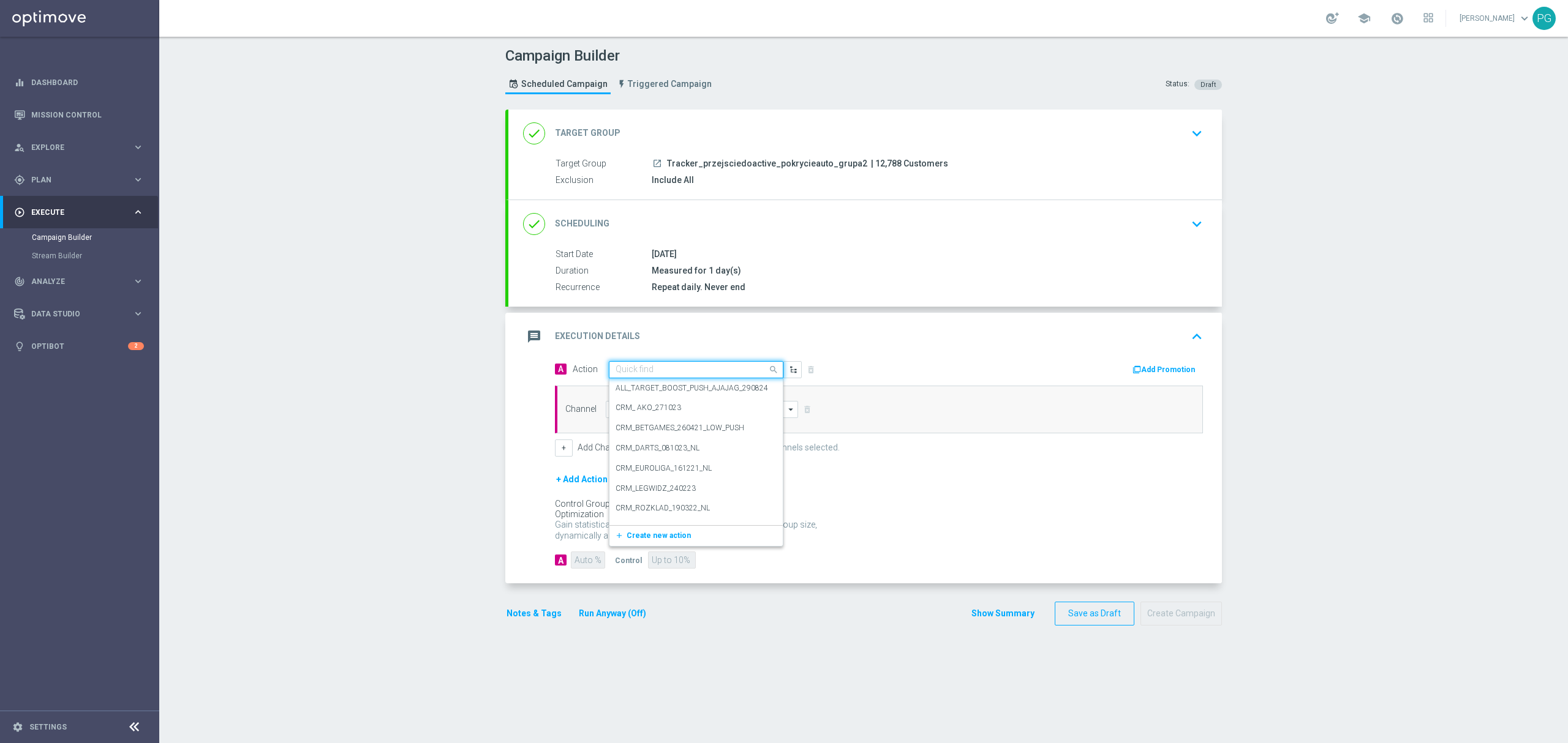
click at [704, 373] on input "text" at bounding box center [684, 370] width 136 height 11
paste input "Tracker_przejsciedoactive_pokrycieauto_grupa2"
type input "Tracker_przejsciedoactive_pokrycieauto_grupa2"
click at [684, 407] on button "add_new Create new action" at bounding box center [694, 408] width 169 height 14
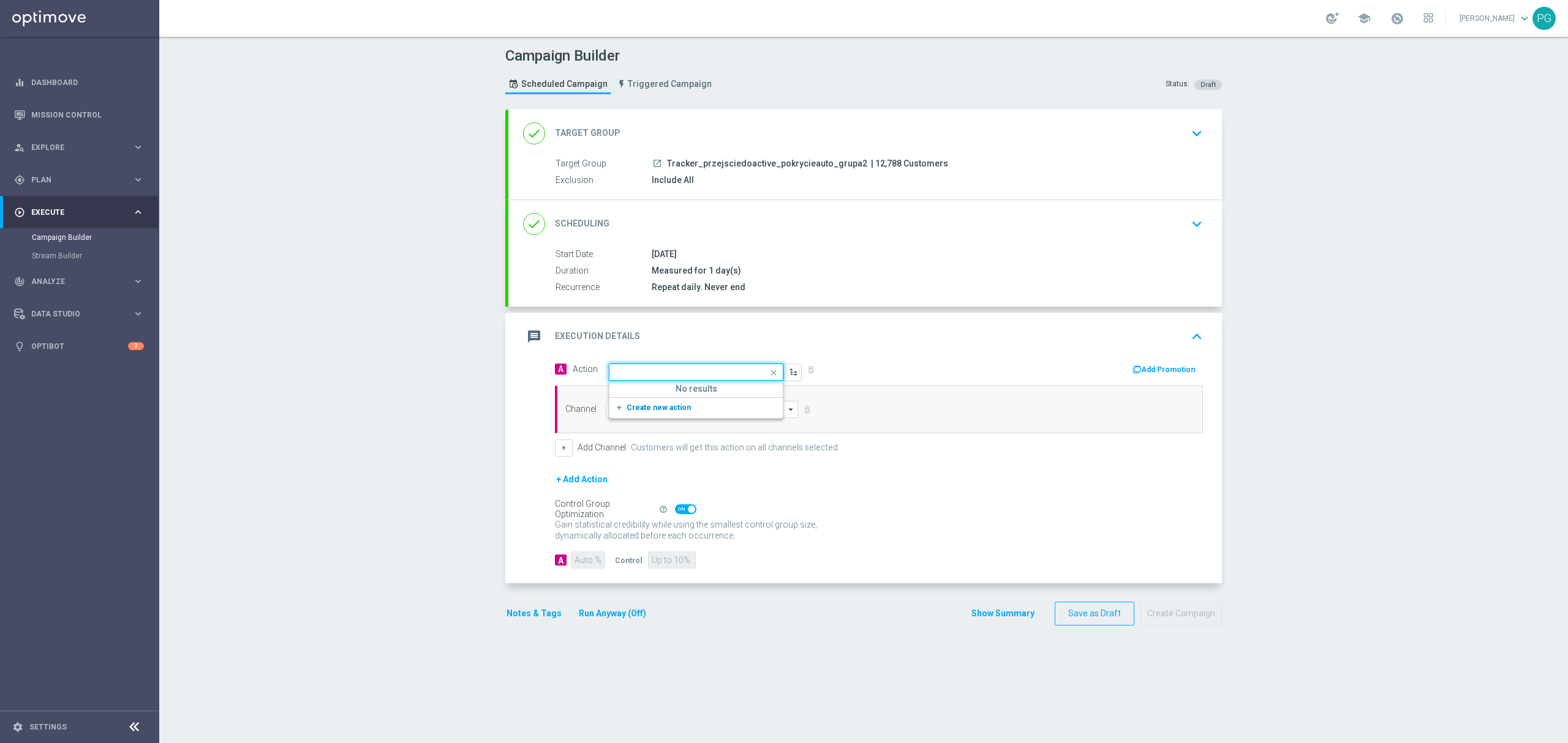
scroll to position [0, 0]
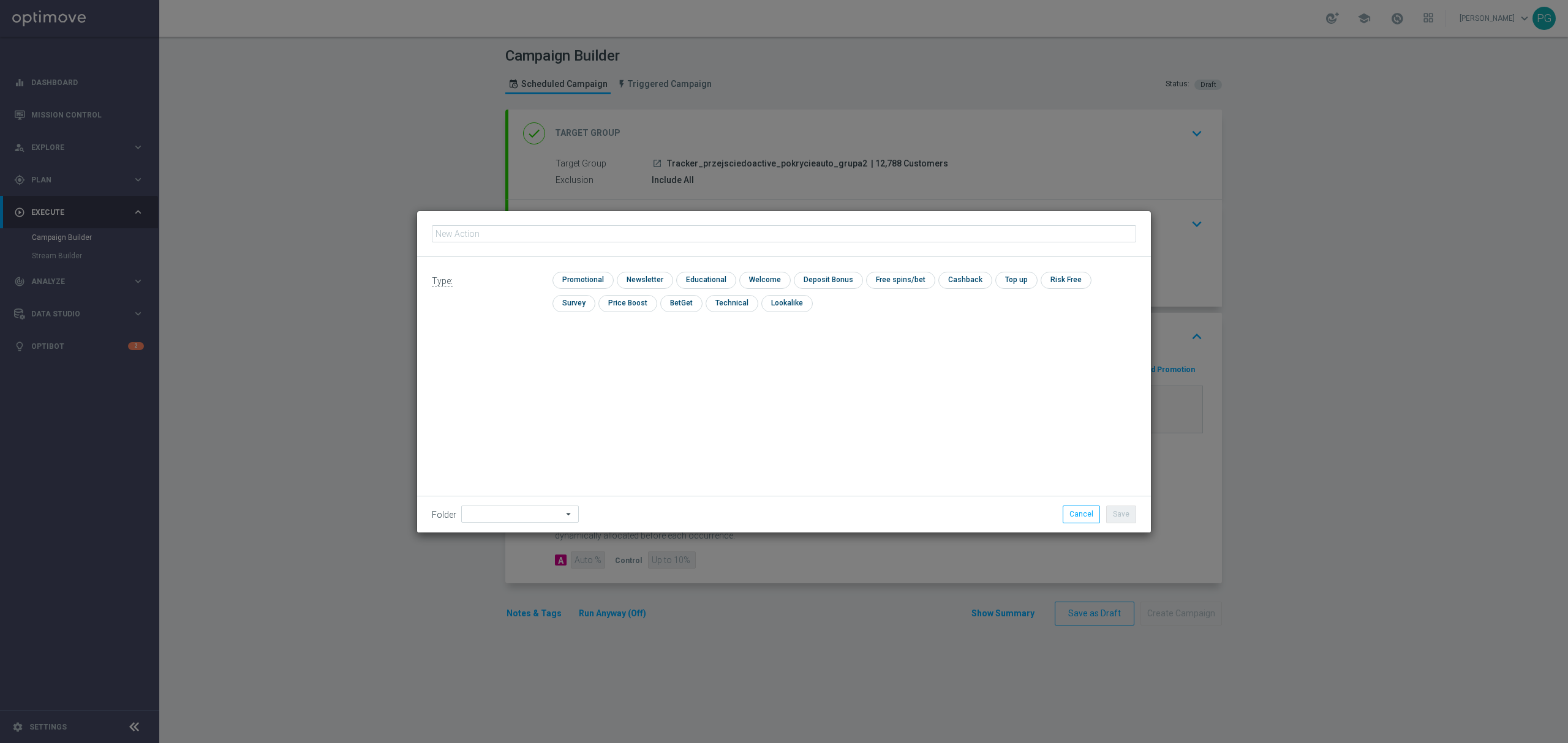
type input "Tracker_przejsciedoactive_pokrycieauto_grupa2"
click at [705, 304] on input "checkbox" at bounding box center [731, 303] width 51 height 16
checkbox input "true"
click at [499, 513] on input at bounding box center [520, 514] width 117 height 17
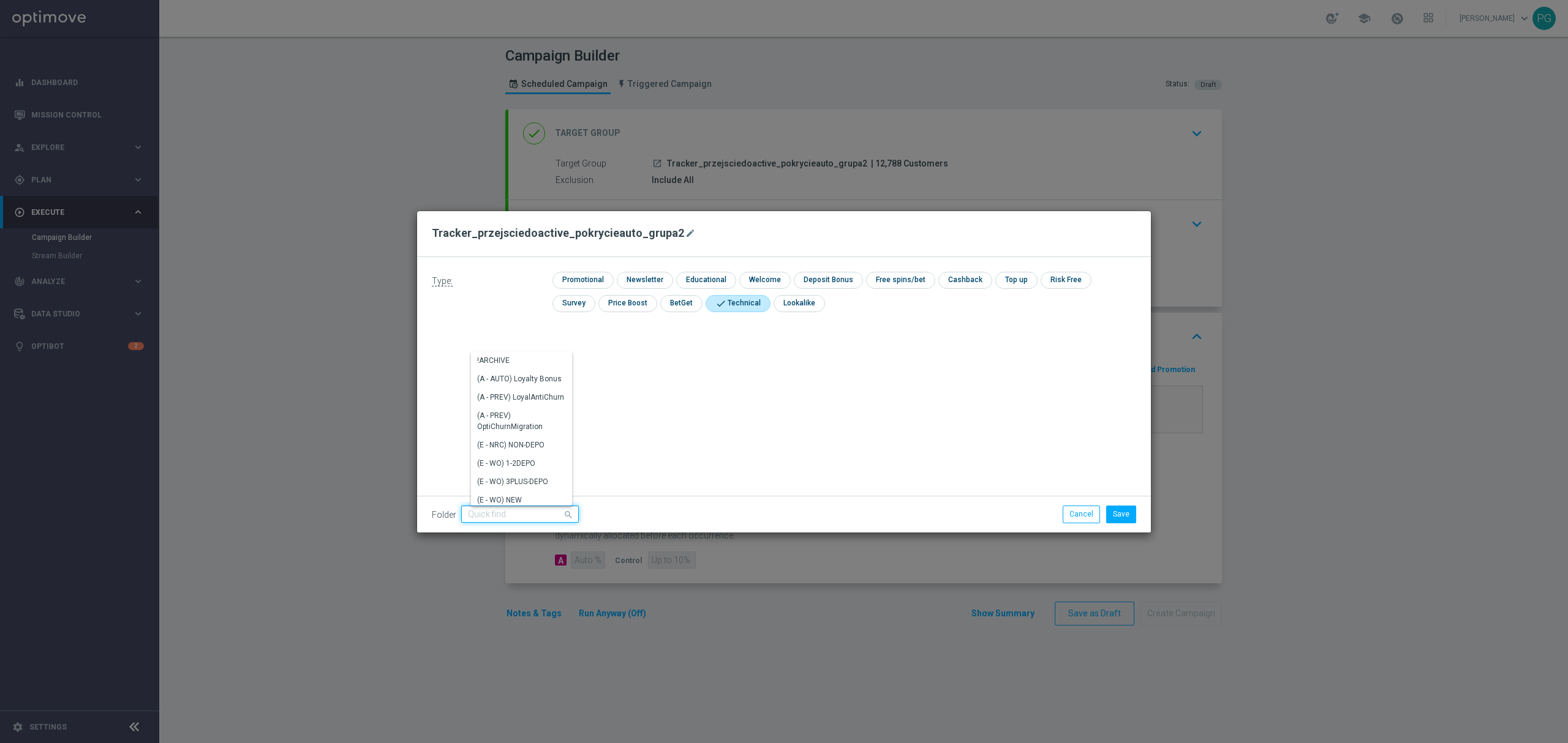
click at [499, 513] on input at bounding box center [520, 514] width 117 height 17
click at [510, 450] on div "08.2025 Grotel" at bounding box center [501, 452] width 50 height 11
type input "08.2025 Grotel"
click at [1132, 512] on button "Save" at bounding box center [1121, 514] width 30 height 17
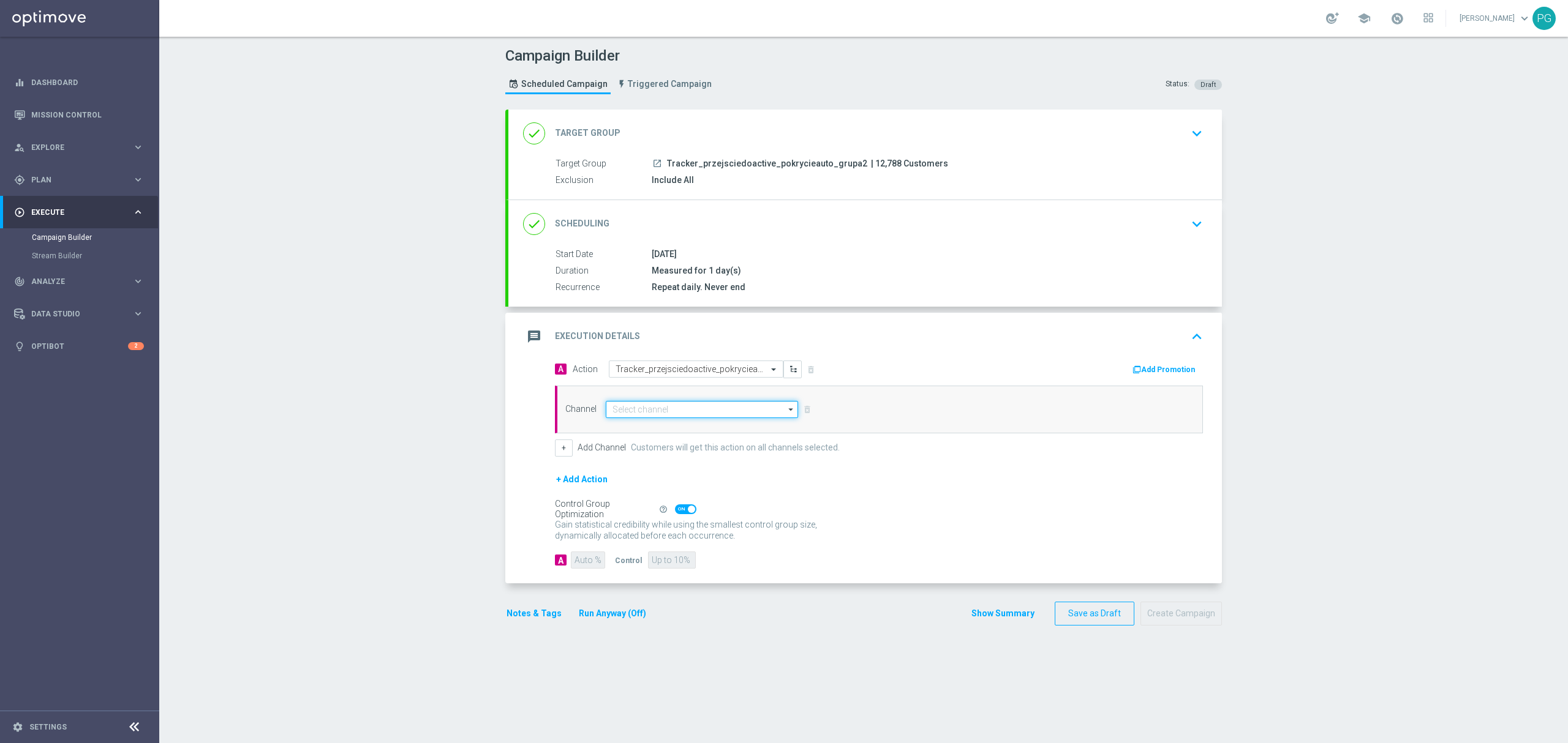
click at [723, 409] on input at bounding box center [702, 409] width 192 height 17
click at [695, 433] on div "Target group only" at bounding box center [712, 428] width 192 height 18
type input "Target group only"
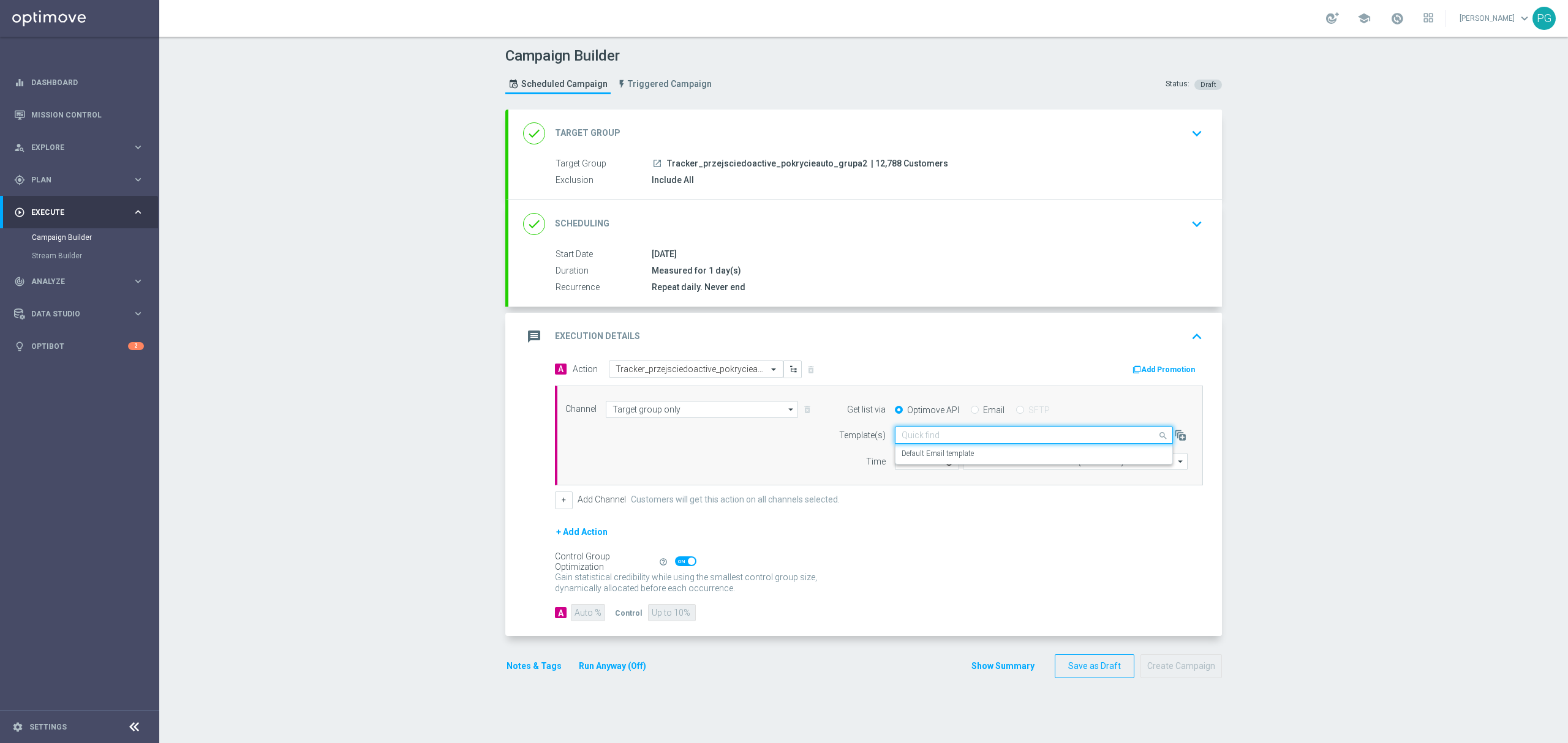
click at [901, 437] on input "text" at bounding box center [1022, 436] width 240 height 11
click at [922, 459] on label "Default Email template" at bounding box center [938, 454] width 72 height 11
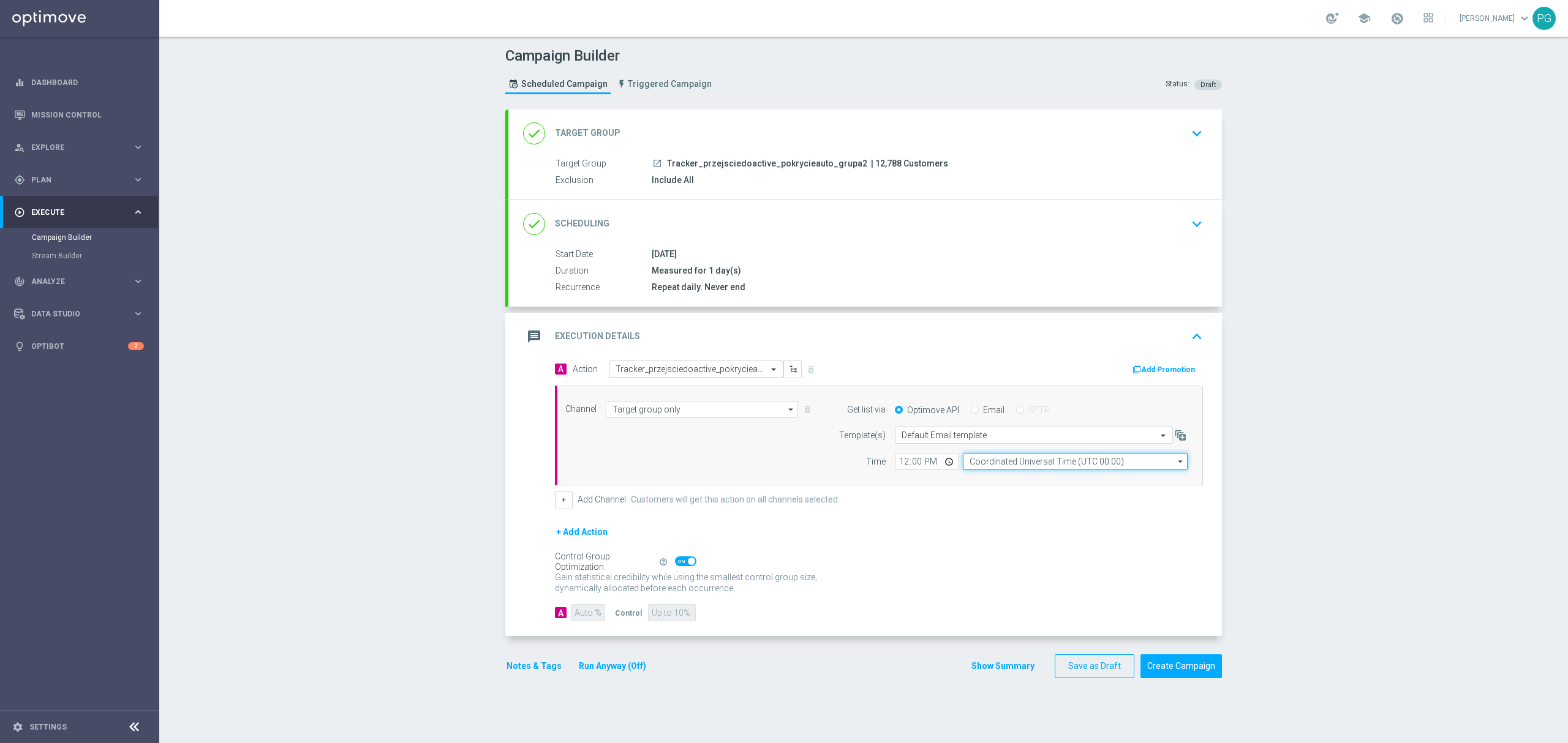
click at [978, 463] on input "Coordinated Universal Time (UTC 00:00)" at bounding box center [1075, 461] width 225 height 17
click at [941, 481] on div "Channel Target group only Target group only arrow_drop_down Show Selected 1 of …" at bounding box center [880, 435] width 649 height 100
type input "Coordinated Universal Time (UTC 00:00)"
click at [984, 461] on input "Coordinated Universal Time (UTC 00:00)" at bounding box center [1075, 461] width 225 height 17
click at [980, 485] on div "Central European Time (Warsaw) (UTC +02:00)" at bounding box center [1079, 479] width 201 height 11
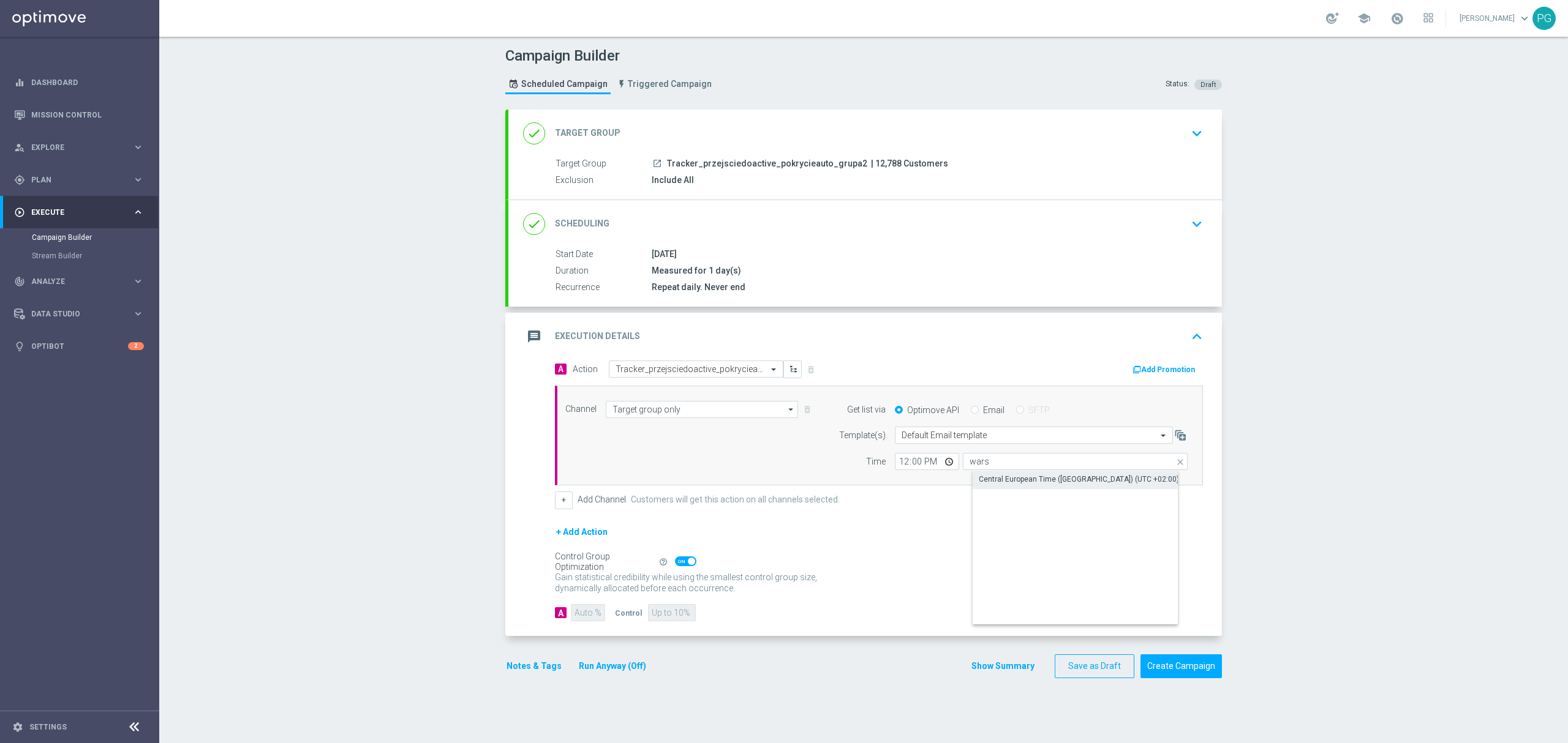
type input "Central European Time (Warsaw) (UTC +02:00)"
click at [895, 463] on input "12:00" at bounding box center [927, 461] width 64 height 17
type input "15:30"
click at [807, 466] on div "Channel Target group only Target group only arrow_drop_down Show Selected 1 of …" at bounding box center [876, 435] width 640 height 70
click at [681, 566] on span at bounding box center [686, 562] width 22 height 10
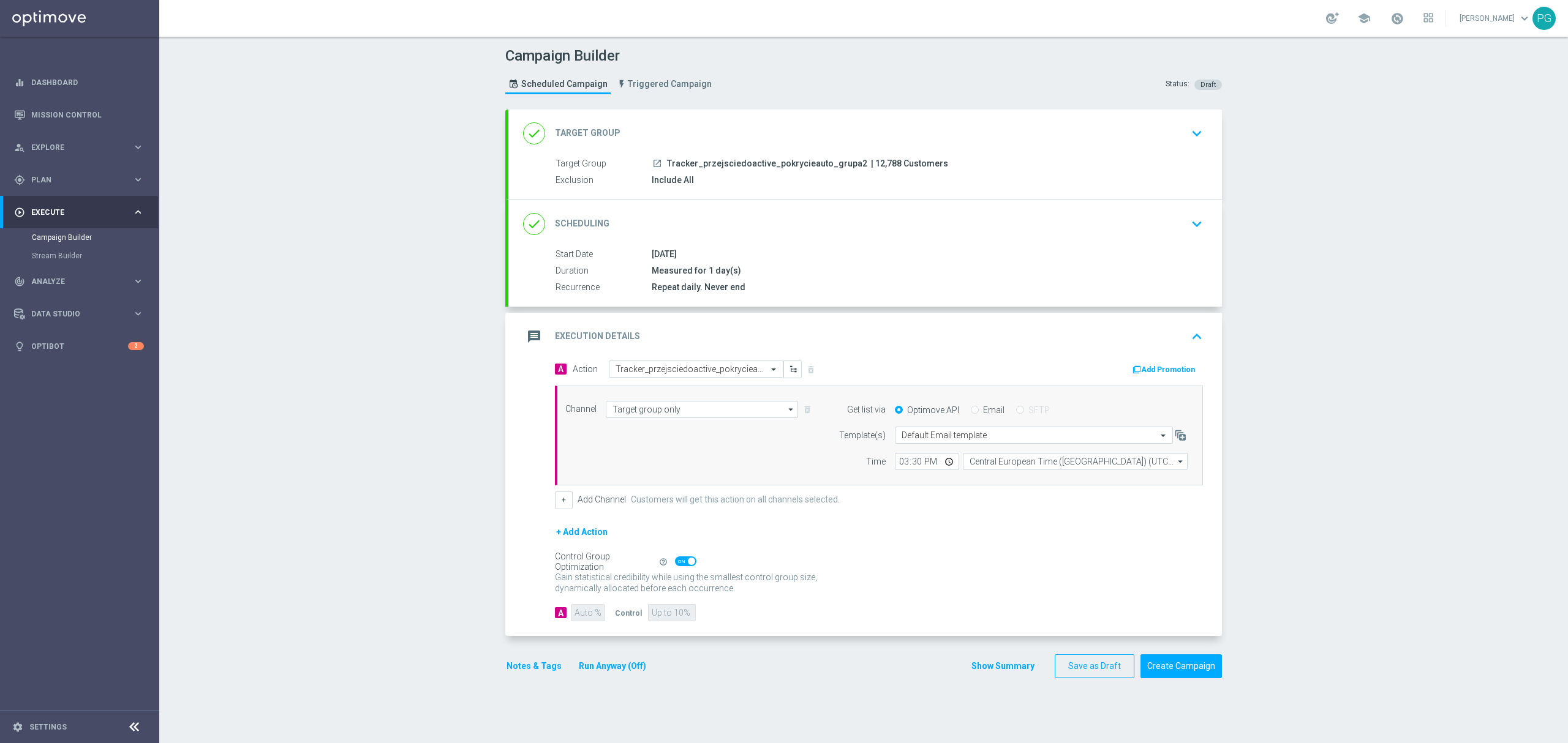
click at [681, 566] on input "checkbox" at bounding box center [686, 562] width 22 height 10
checkbox input "false"
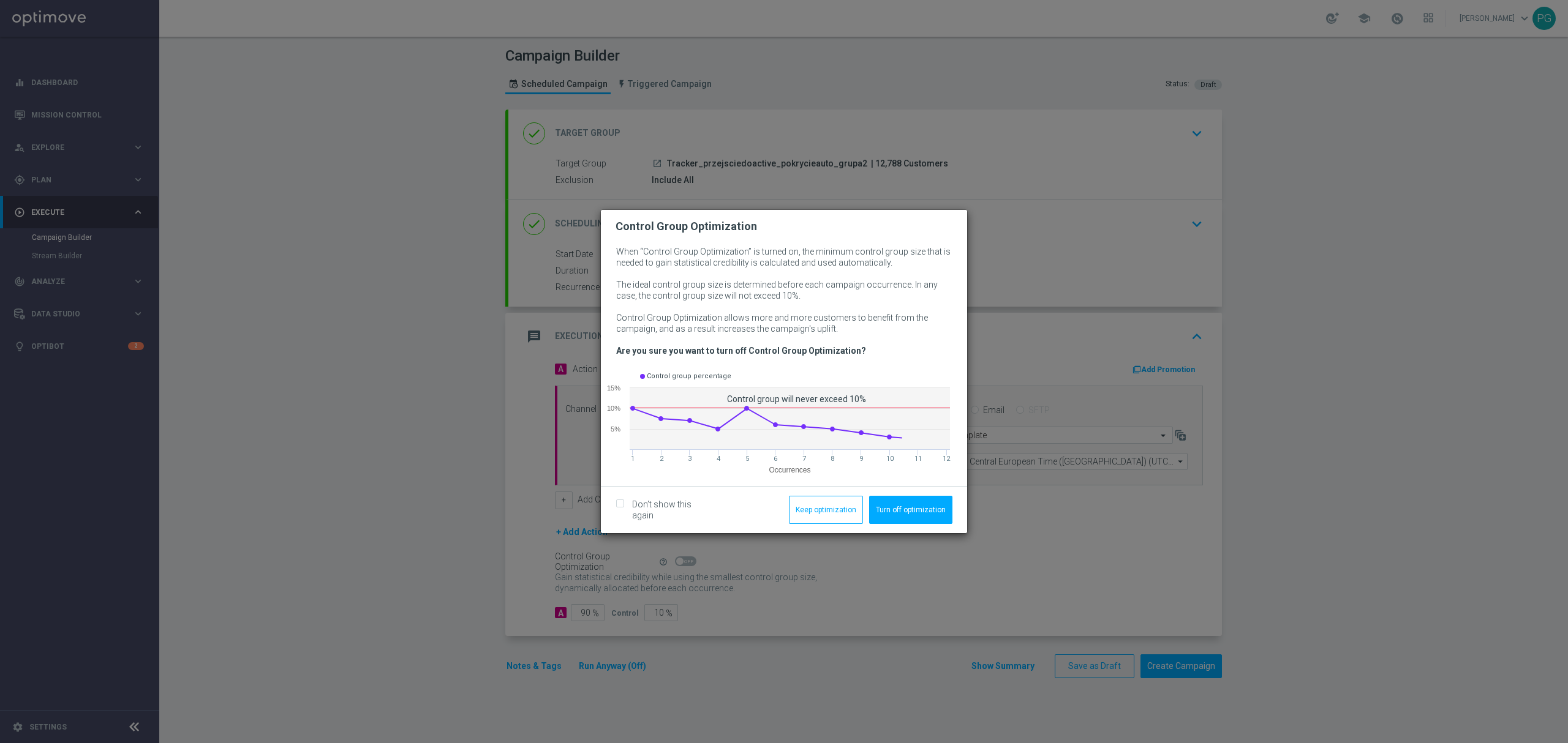
click at [620, 515] on div "Don’t show this again" at bounding box center [664, 510] width 96 height 22
click at [657, 504] on label "Don’t show this again" at bounding box center [669, 510] width 83 height 22
click at [624, 504] on input "Don’t show this again" at bounding box center [620, 506] width 8 height 8
checkbox input "true"
click at [875, 501] on button "Turn off optimization" at bounding box center [910, 509] width 83 height 28
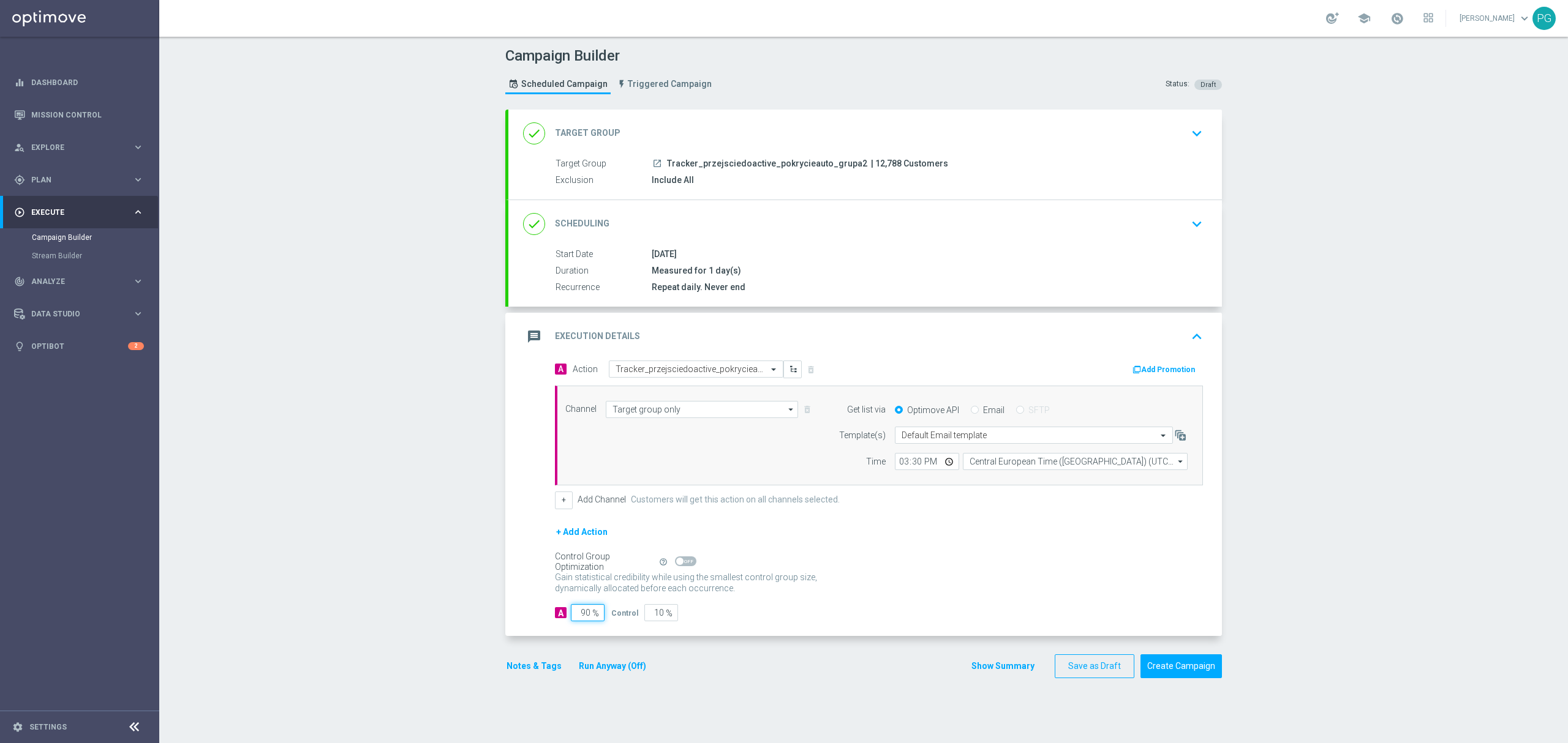
click at [571, 611] on input "90" at bounding box center [587, 612] width 33 height 17
type input "1"
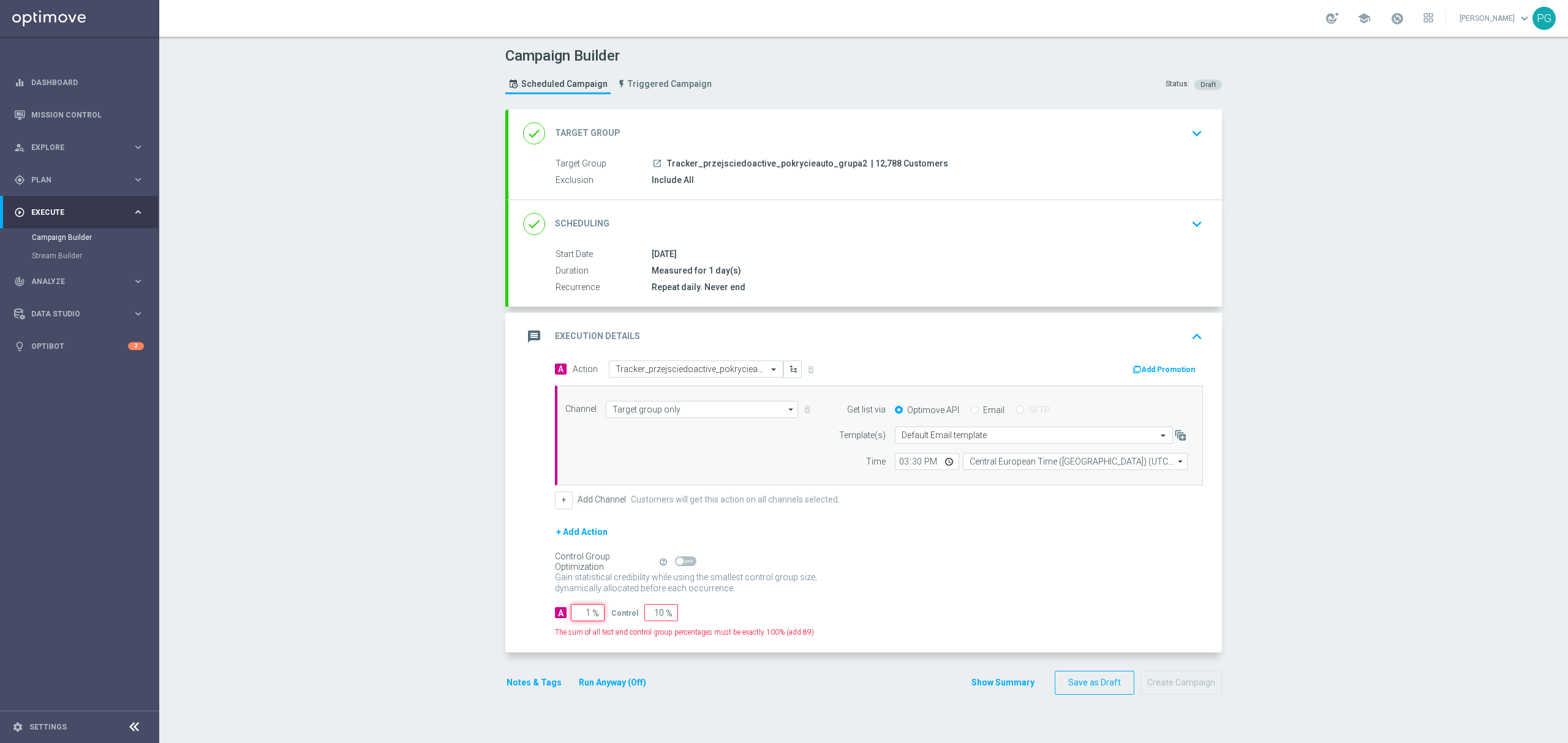
type input "99"
type input "10"
type input "90"
click at [583, 616] on input "10" at bounding box center [587, 612] width 33 height 17
type input "100"
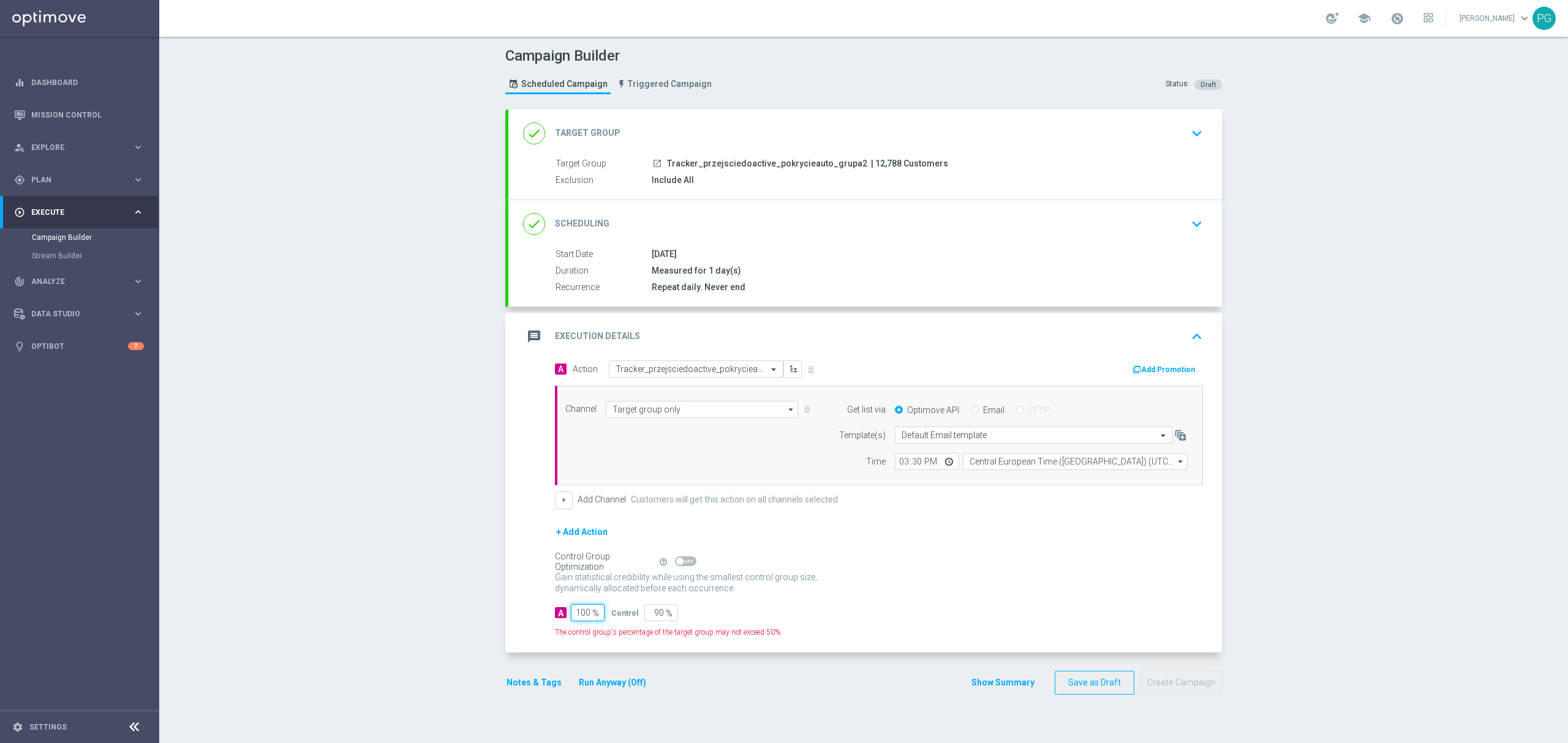
type input "0"
type input "100"
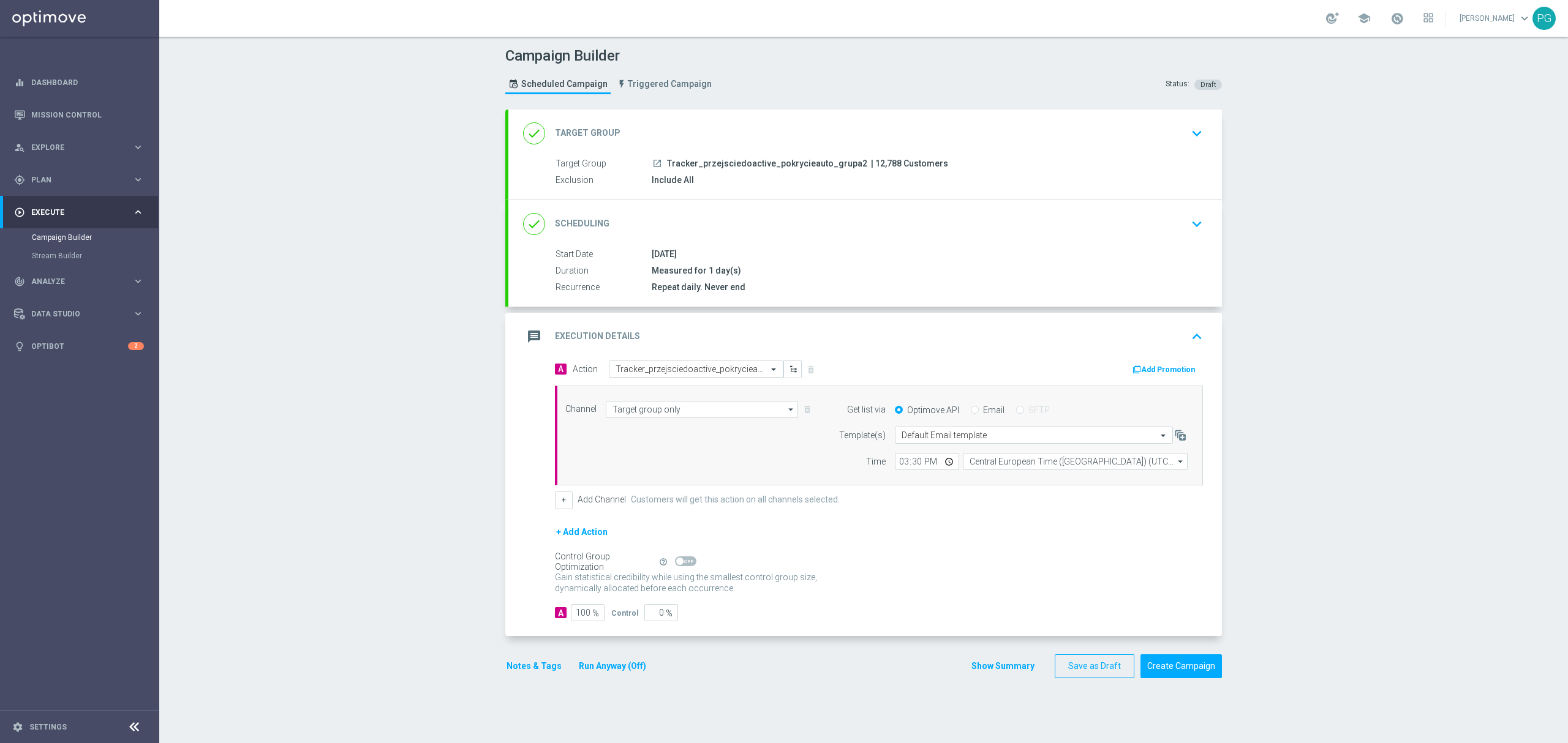
click at [951, 578] on div "Gain statistical credibility while using the smallest control group size, dynam…" at bounding box center [880, 583] width 649 height 30
click at [798, 118] on div "done Target Group keyboard_arrow_down" at bounding box center [865, 133] width 714 height 48
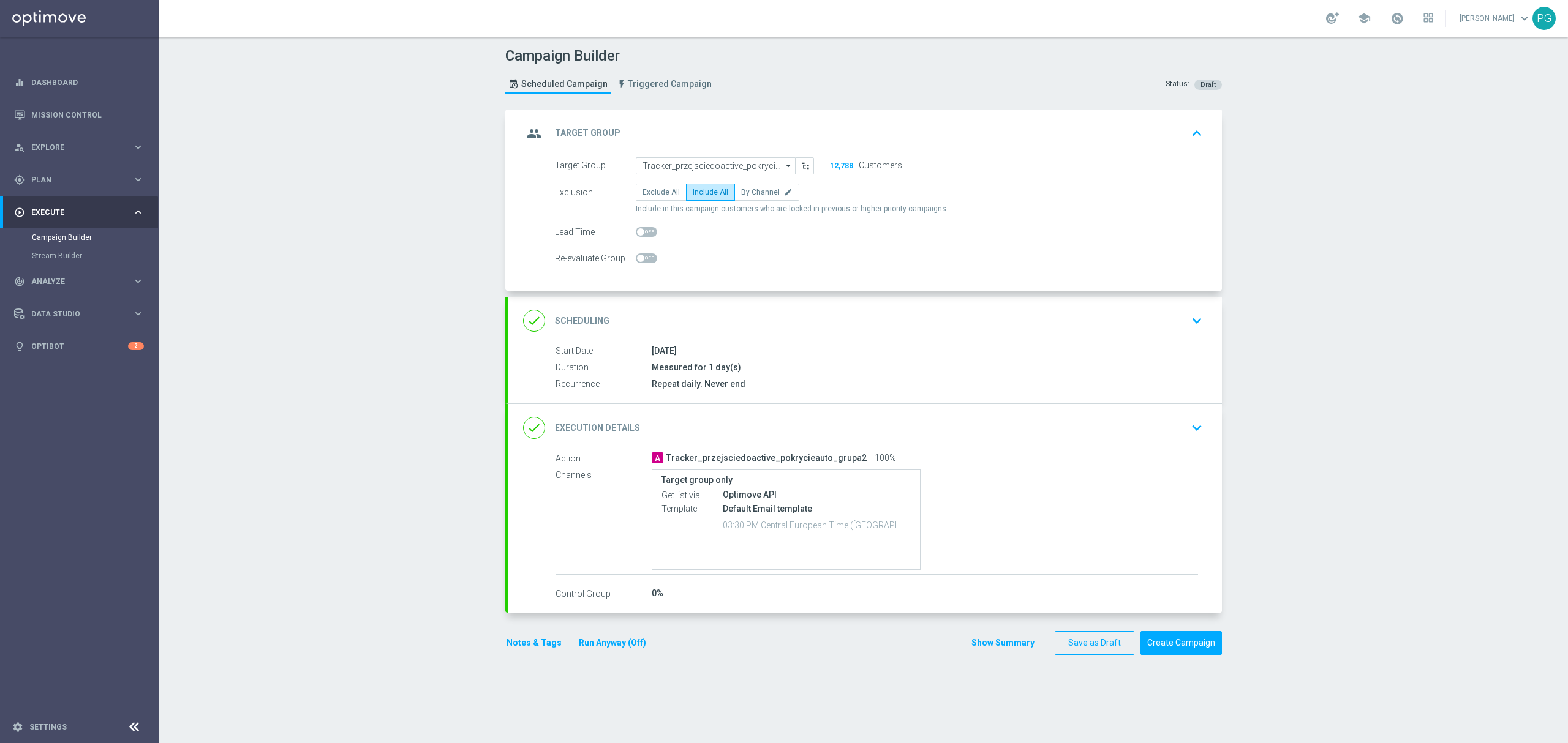
click at [701, 329] on div "done Scheduling keyboard_arrow_down" at bounding box center [865, 321] width 685 height 23
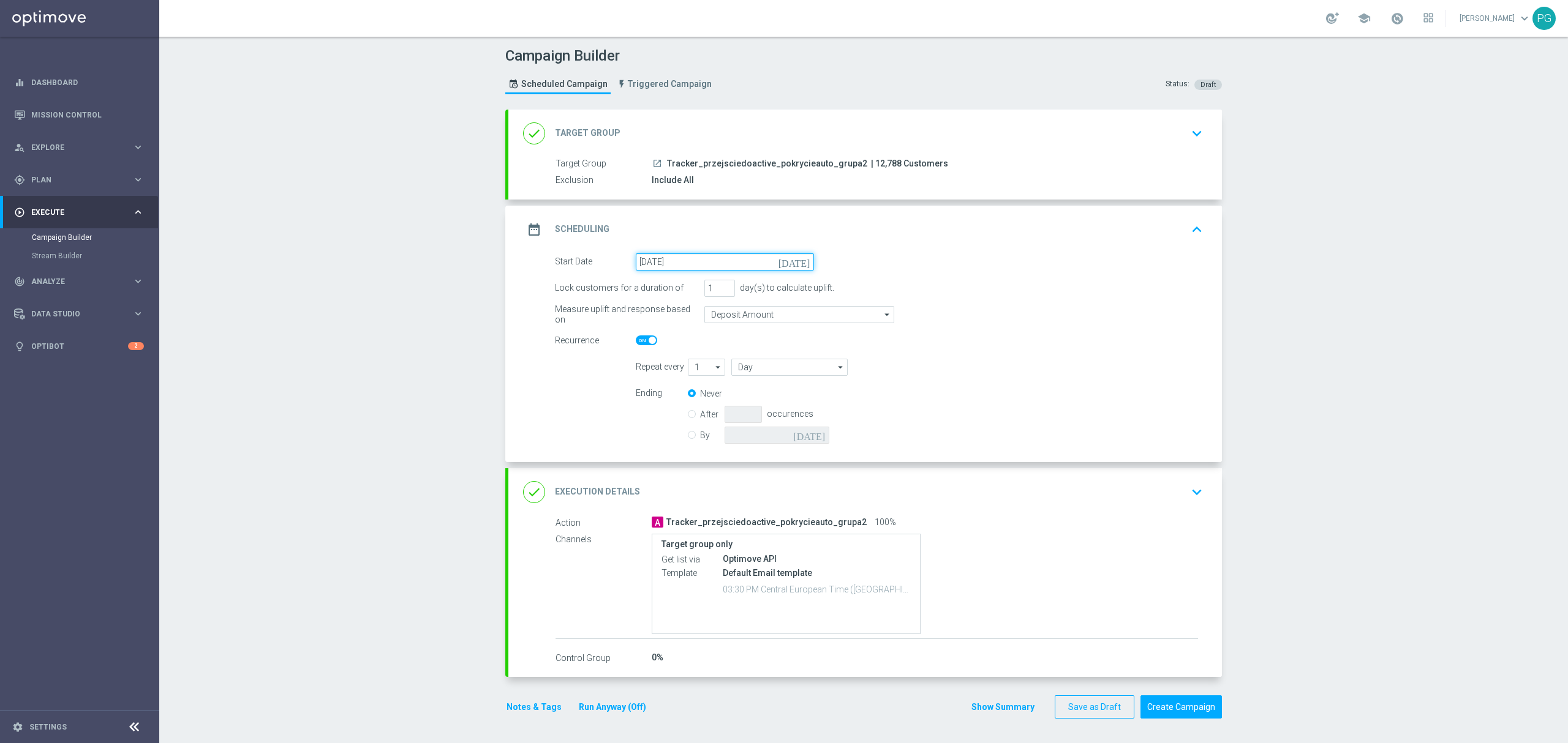
click at [702, 264] on input "22 Aug 2025" at bounding box center [724, 262] width 178 height 17
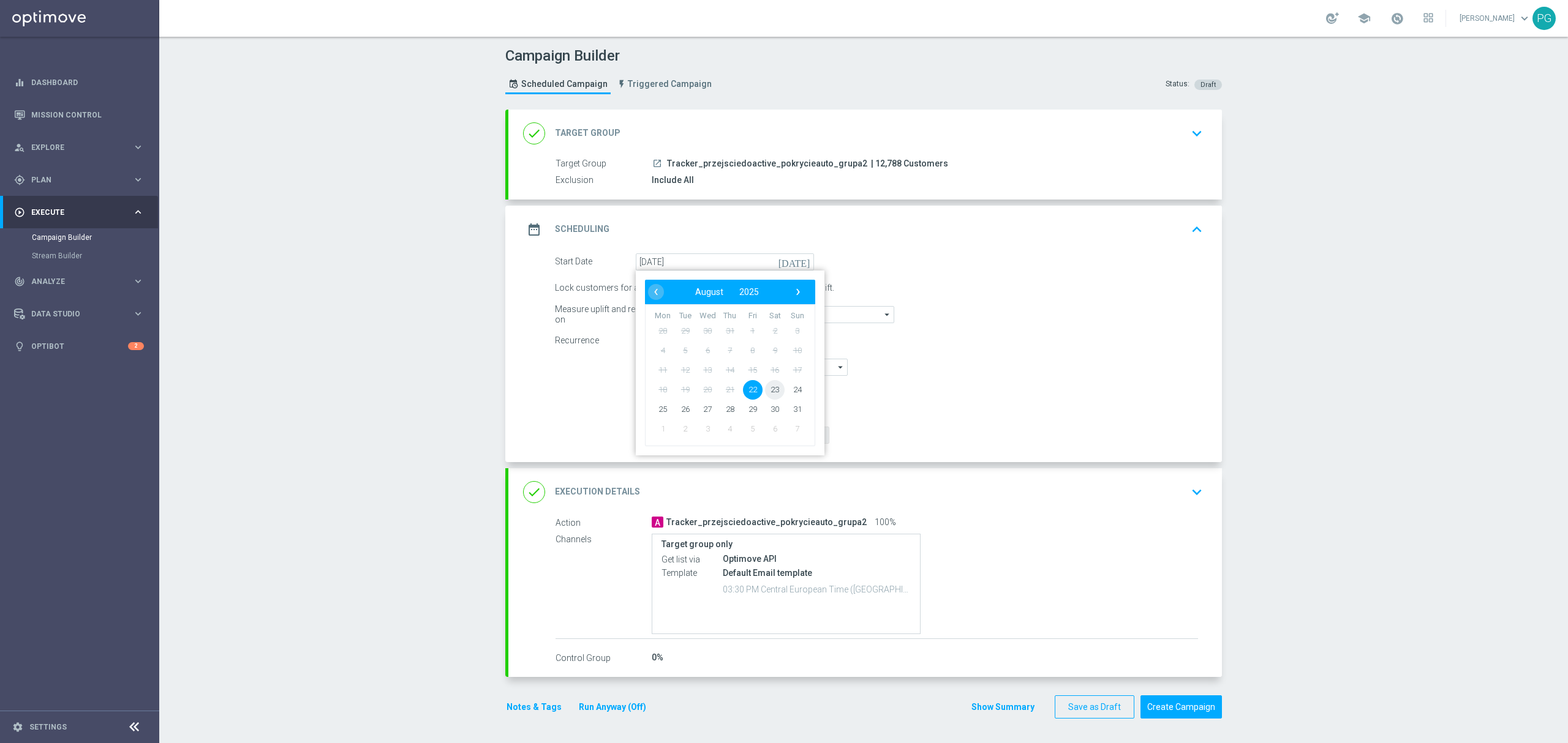
click at [769, 385] on span "23" at bounding box center [775, 390] width 20 height 20
type input "23 Aug 2025"
click at [854, 482] on div "done Execution Details keyboard_arrow_down" at bounding box center [865, 492] width 685 height 23
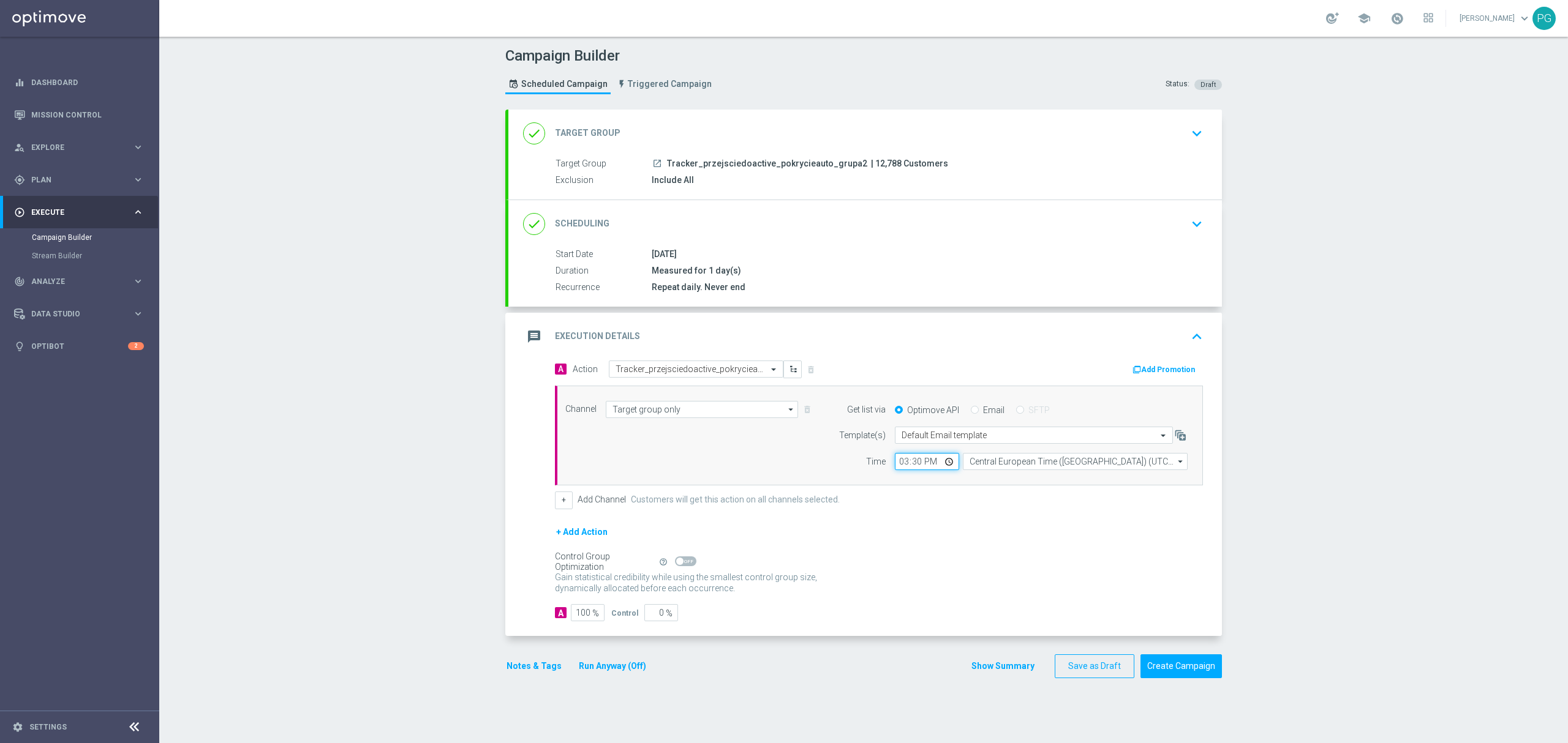
click at [901, 464] on input "15:30" at bounding box center [927, 461] width 64 height 17
click at [788, 471] on div "Channel Target group only Target group only arrow_drop_down Show Selected 1 of …" at bounding box center [876, 435] width 640 height 70
click at [910, 466] on input "09:30" at bounding box center [927, 461] width 64 height 17
type input "09:37"
click at [895, 464] on input "09:37" at bounding box center [927, 461] width 64 height 17
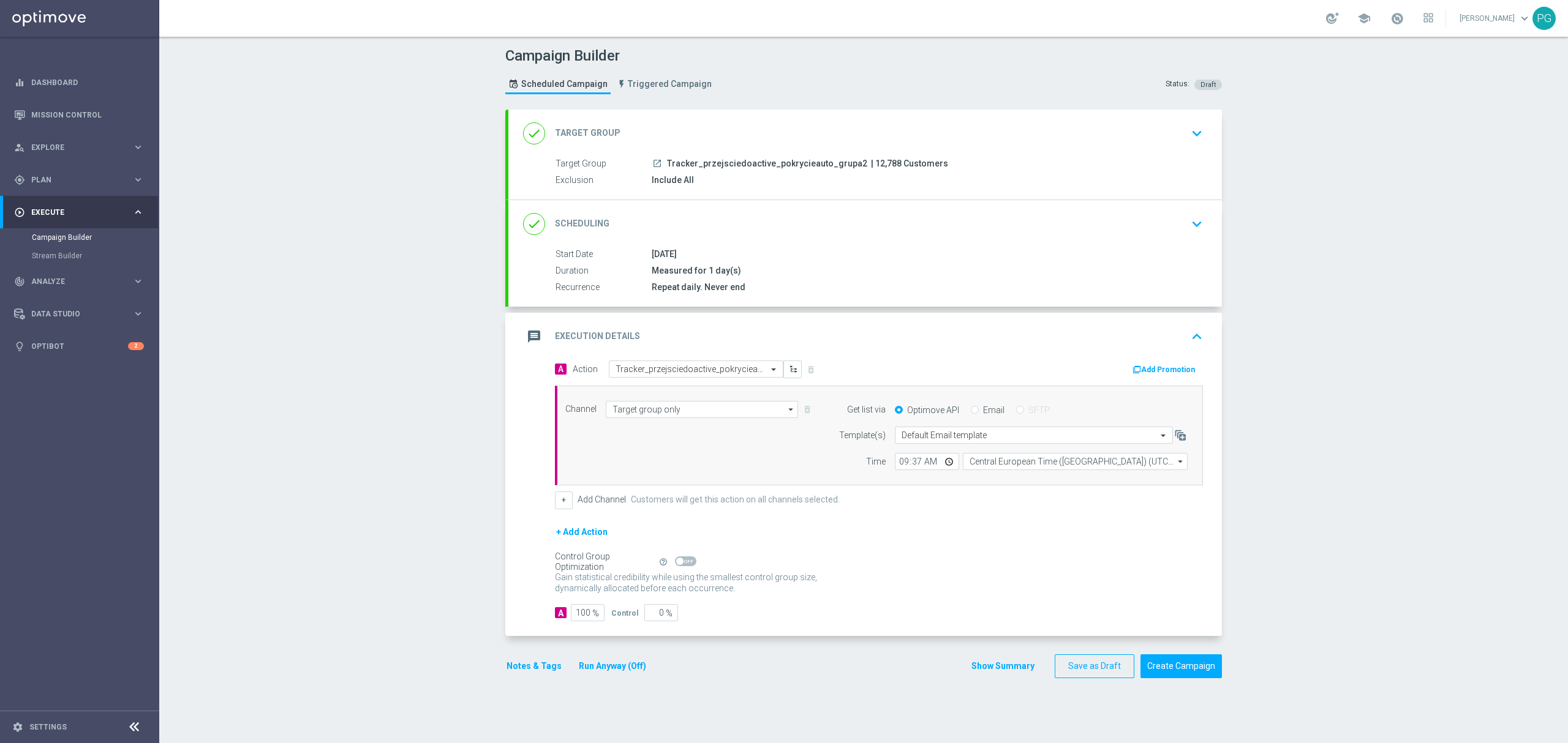
click at [868, 461] on label "Time" at bounding box center [876, 462] width 20 height 11
click at [1157, 662] on button "Create Campaign" at bounding box center [1181, 666] width 81 height 23
